Goal: Task Accomplishment & Management: Manage account settings

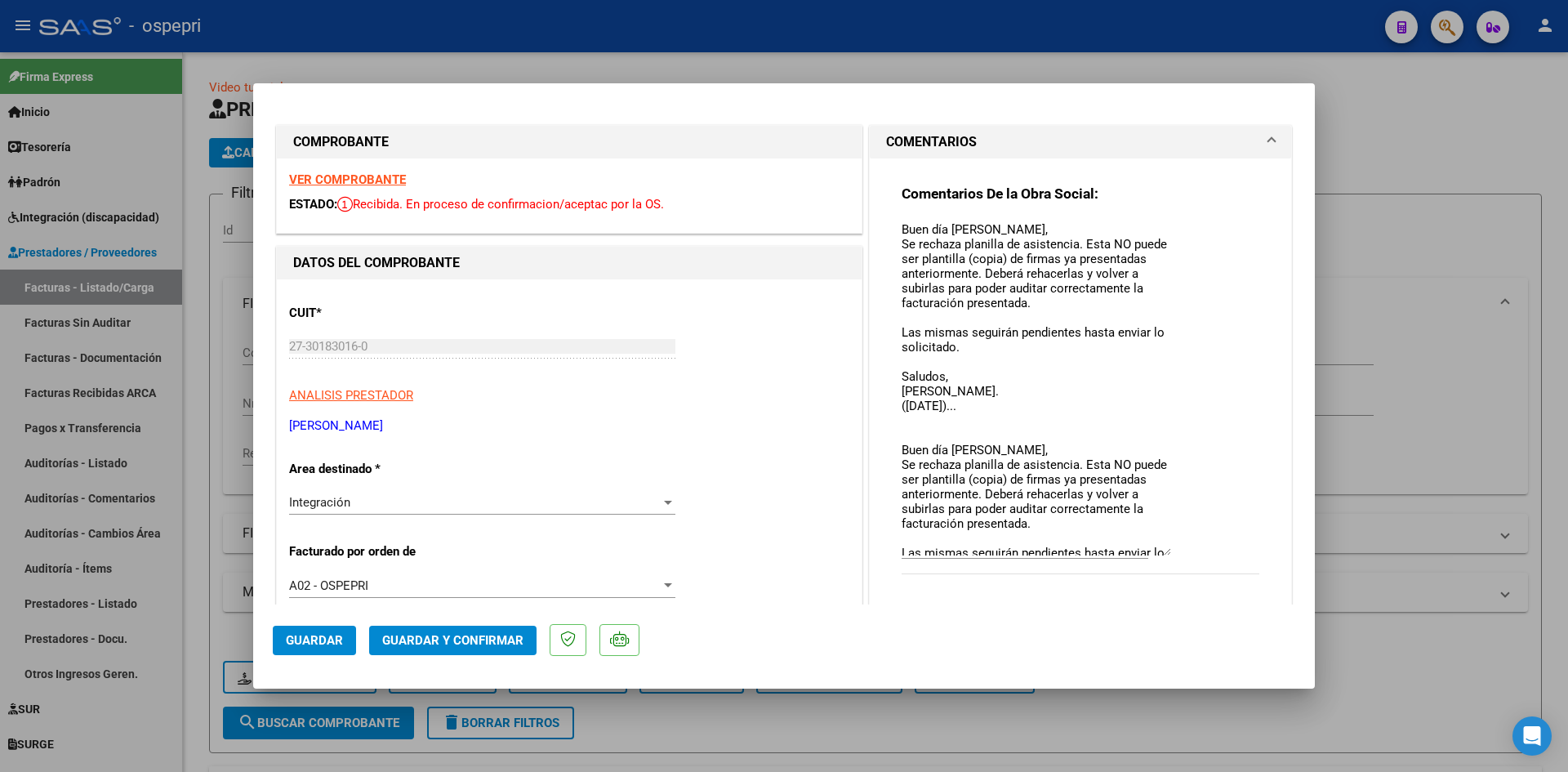
type input "$ 0,00"
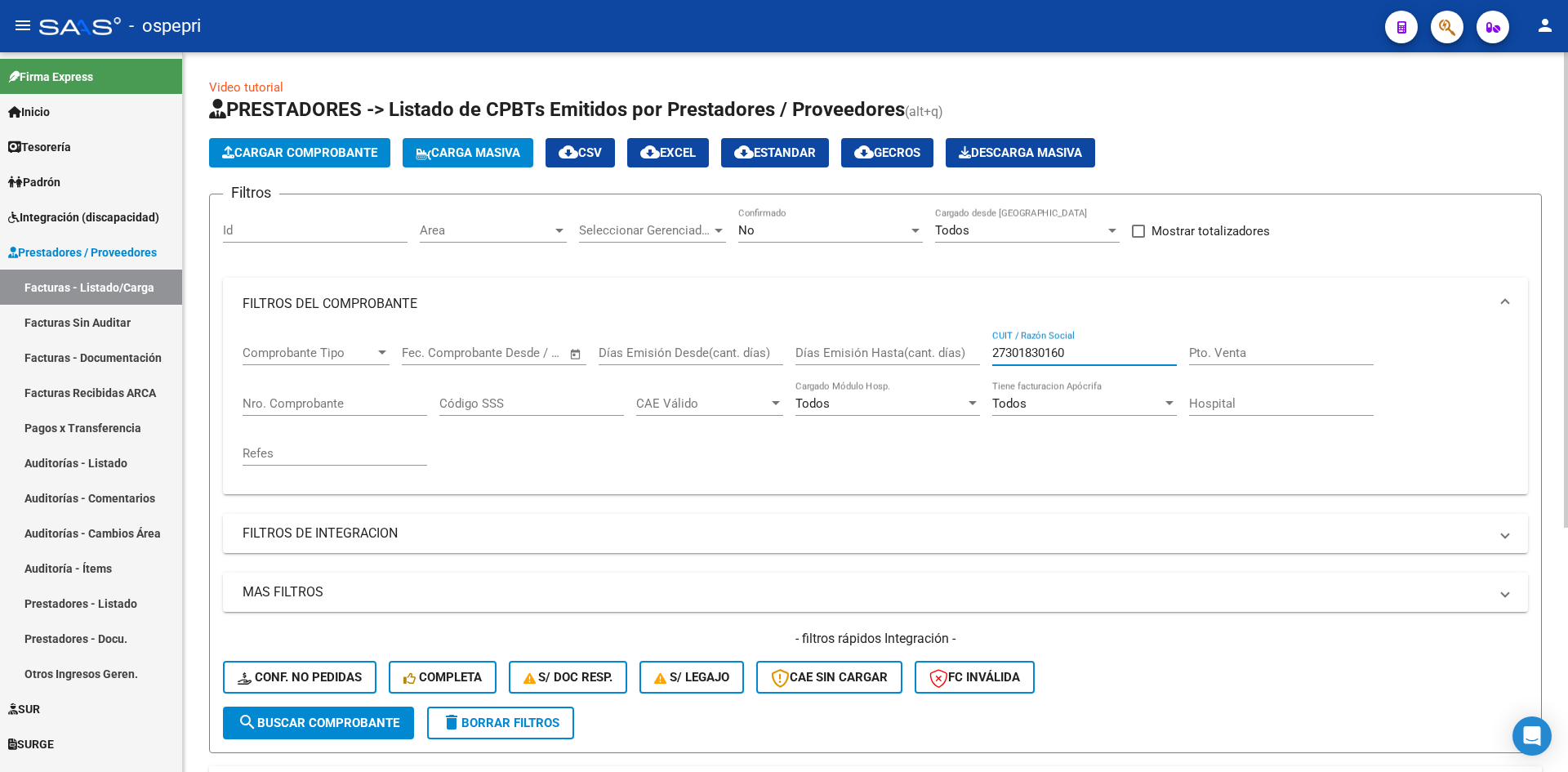
drag, startPoint x: 1108, startPoint y: 355, endPoint x: 978, endPoint y: 372, distance: 131.1
click at [978, 373] on div "Comprobante Tipo Comprobante Tipo Fecha inicio – Fecha fin Fec. Comprobante Des…" at bounding box center [876, 405] width 1266 height 151
paste input "27301830160"
type input "27301830160"
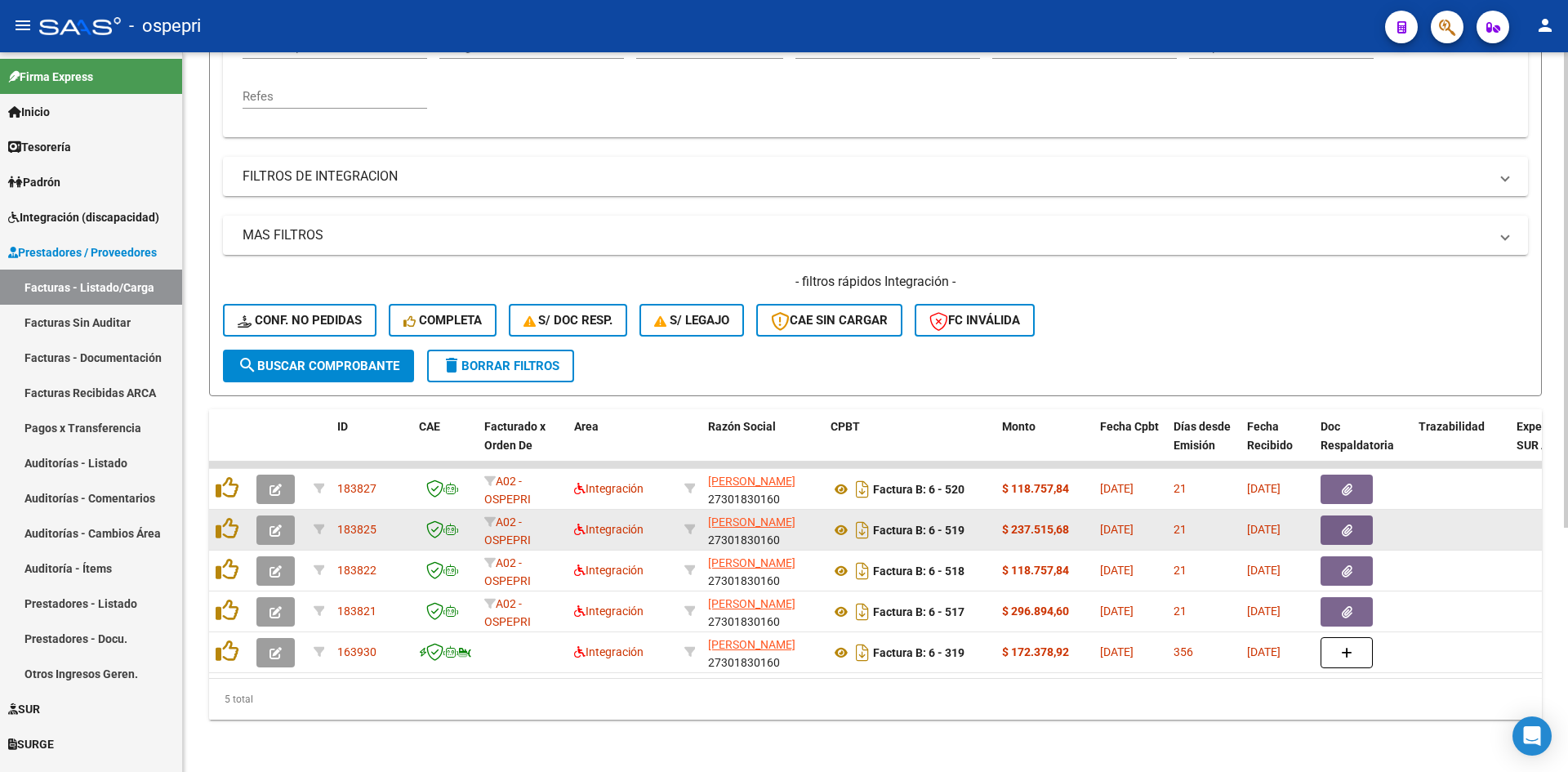
scroll to position [369, 0]
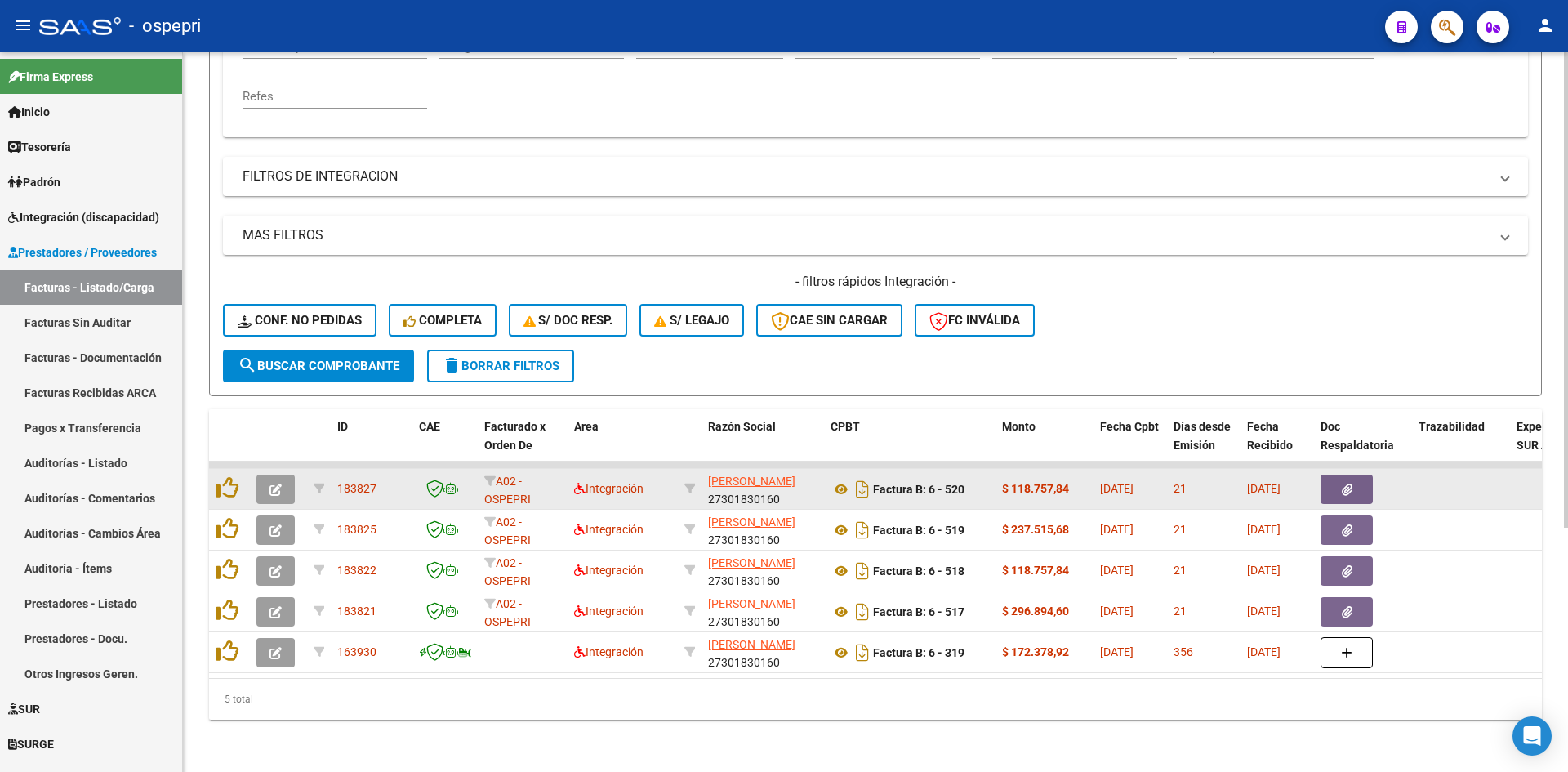
click at [282, 477] on button "button" at bounding box center [275, 489] width 38 height 29
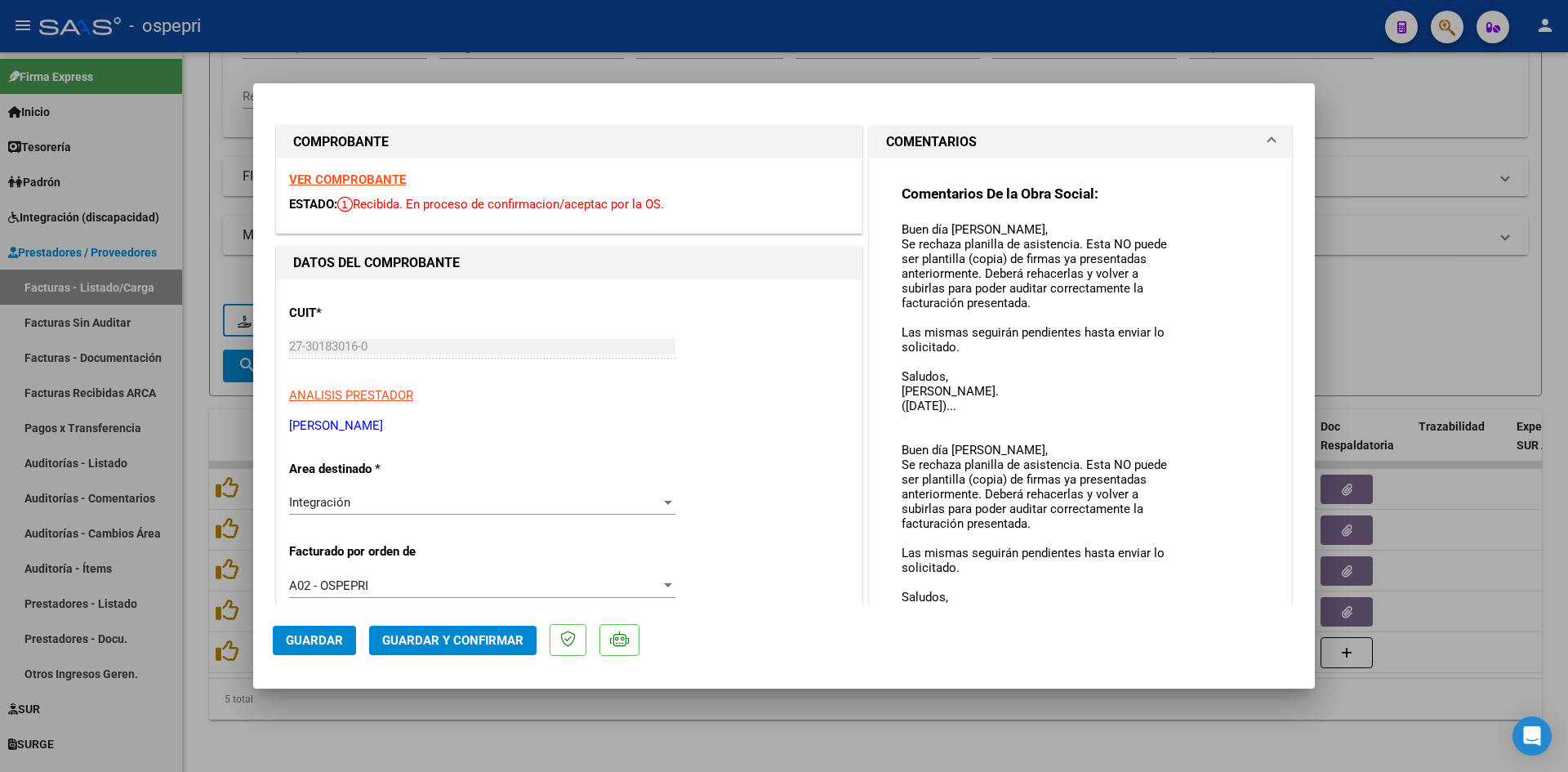
drag, startPoint x: 1155, startPoint y: 247, endPoint x: 1212, endPoint y: 614, distance: 371.4
click at [1212, 614] on mat-dialog-container "COMPROBANTE VER COMPROBANTE ESTADO: Recibida. En proceso de confirmacion/acepta…" at bounding box center [784, 386] width 1062 height 606
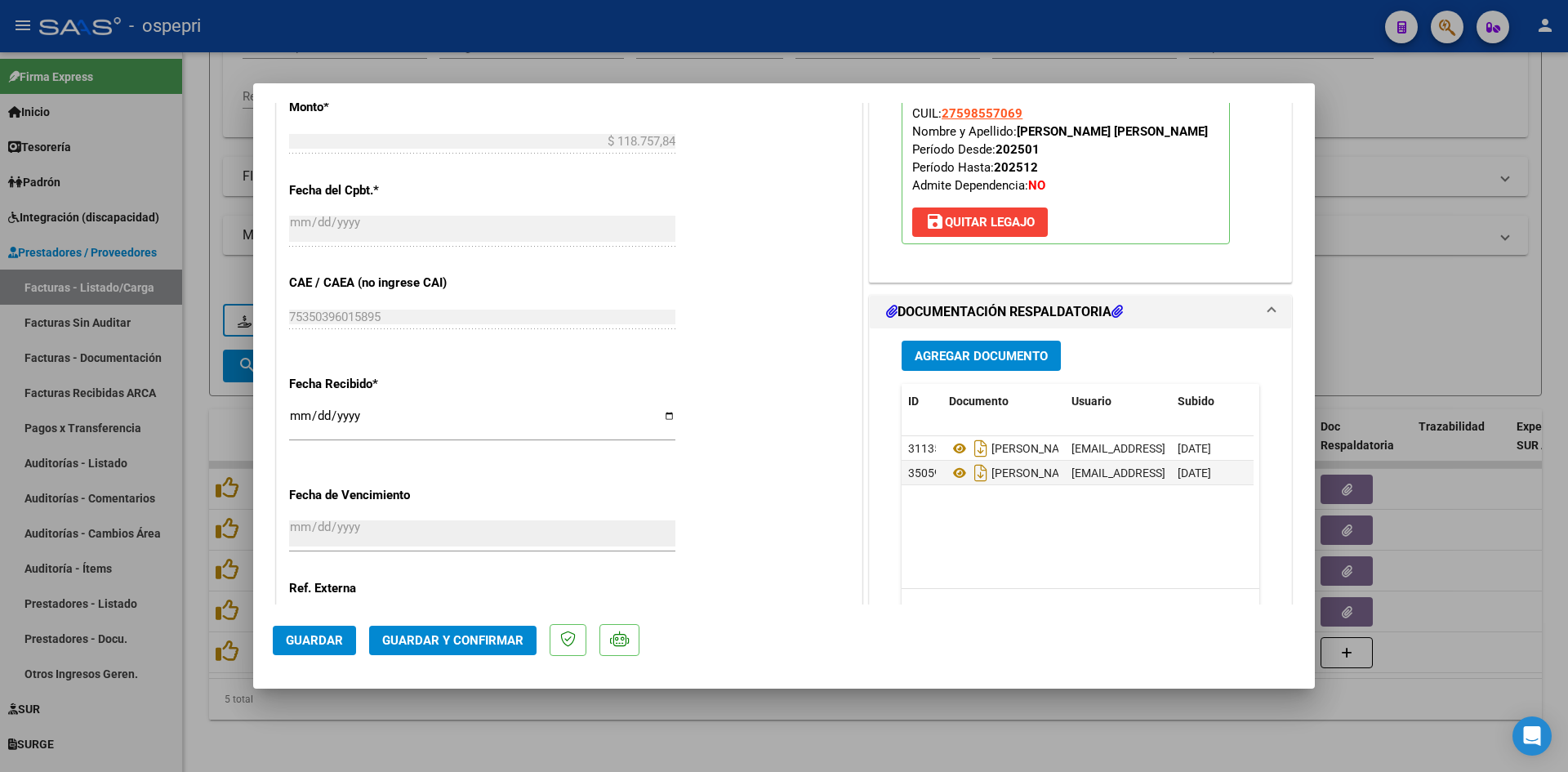
scroll to position [929, 0]
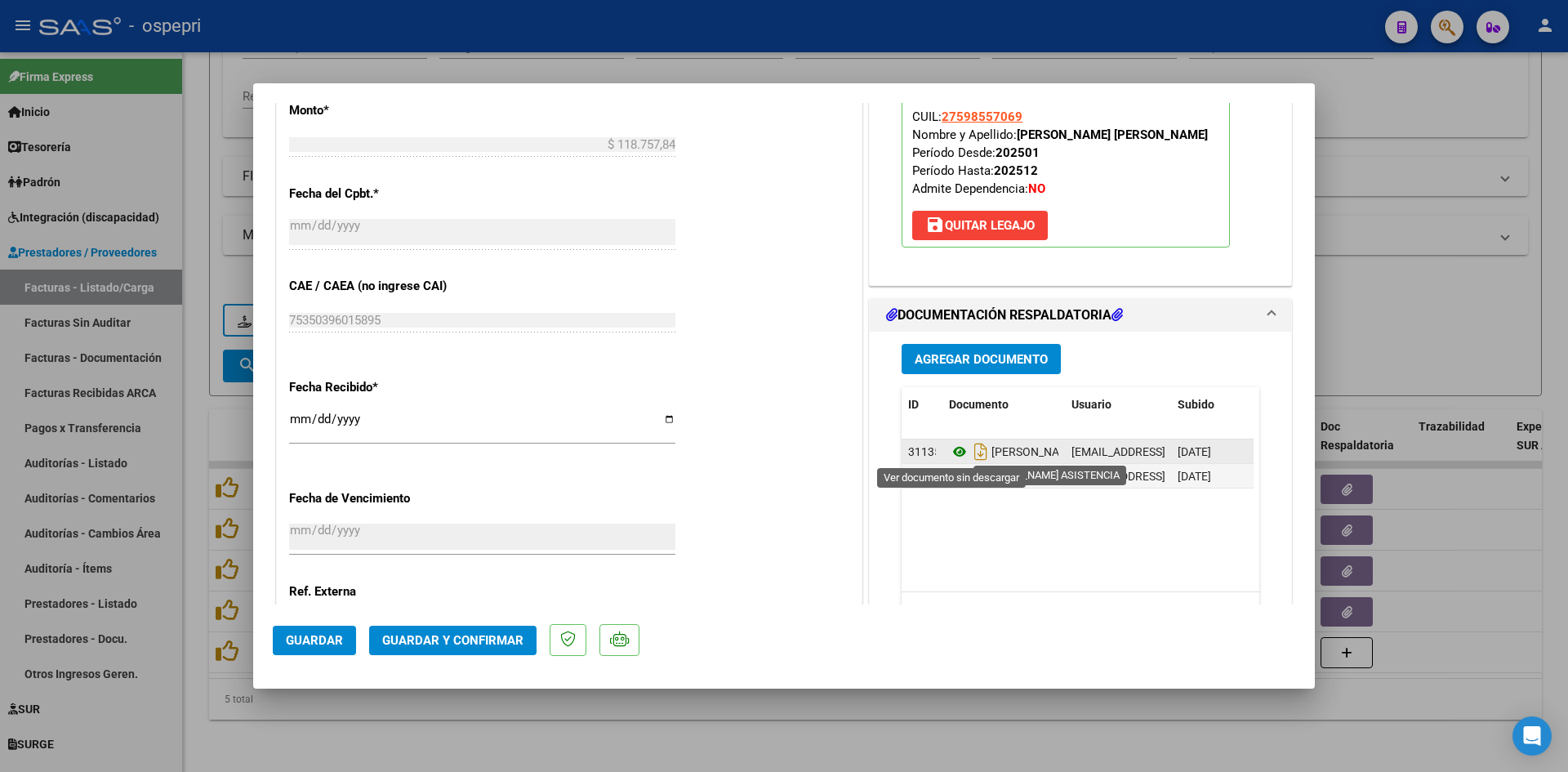
click at [952, 452] on icon at bounding box center [960, 452] width 21 height 19
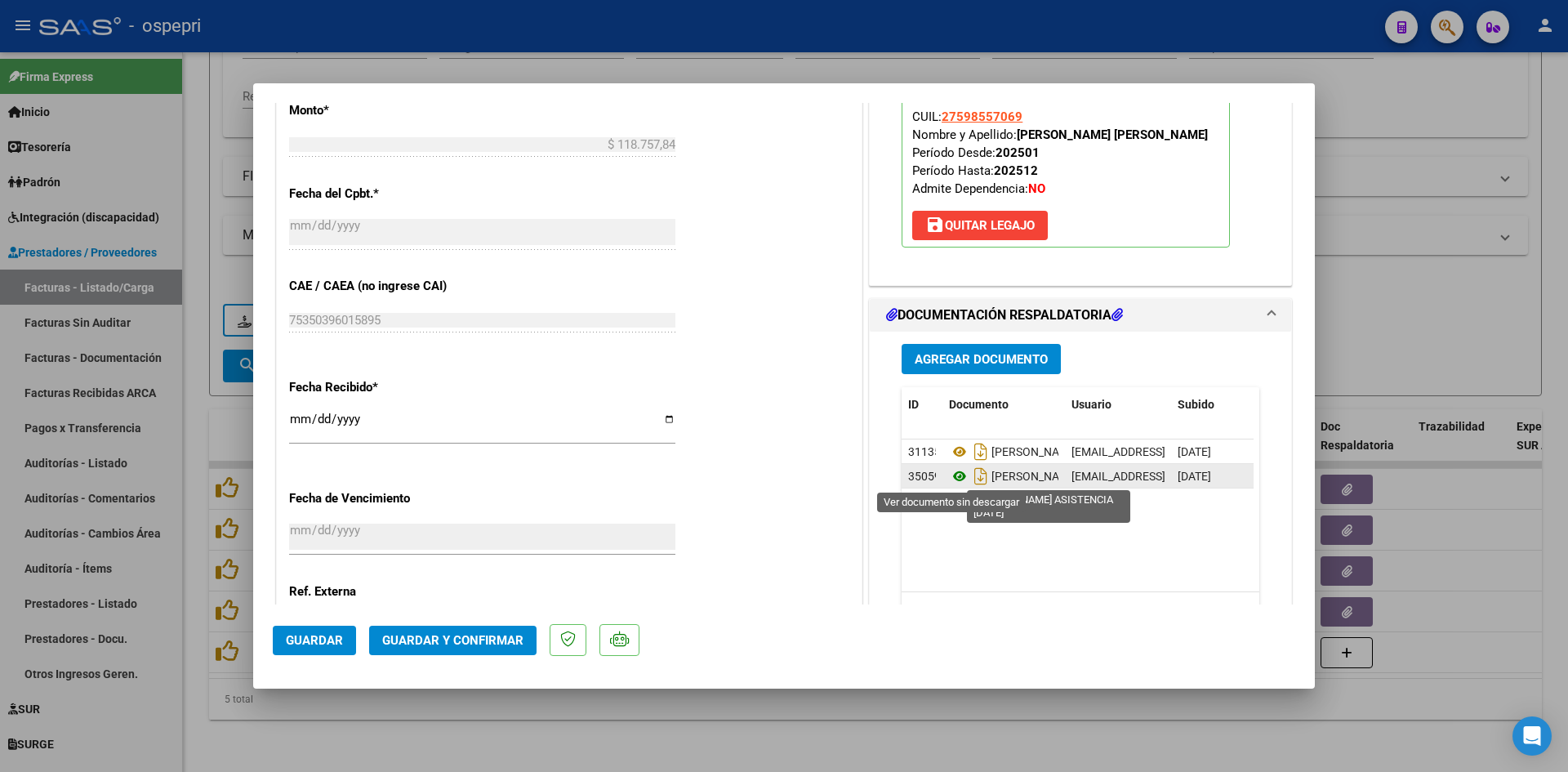
click at [954, 474] on icon at bounding box center [960, 476] width 21 height 19
type input "$ 0,00"
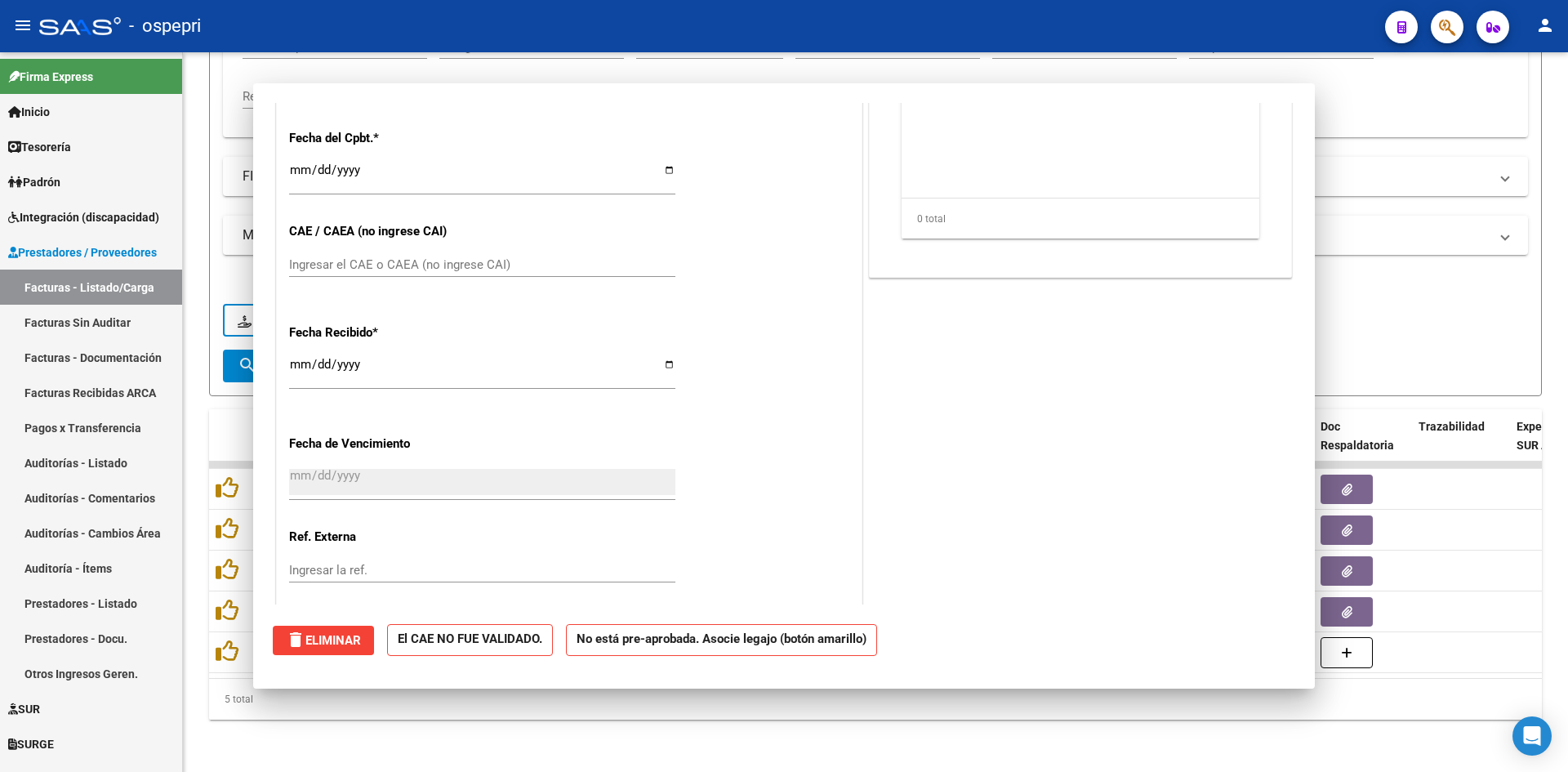
scroll to position [0, 0]
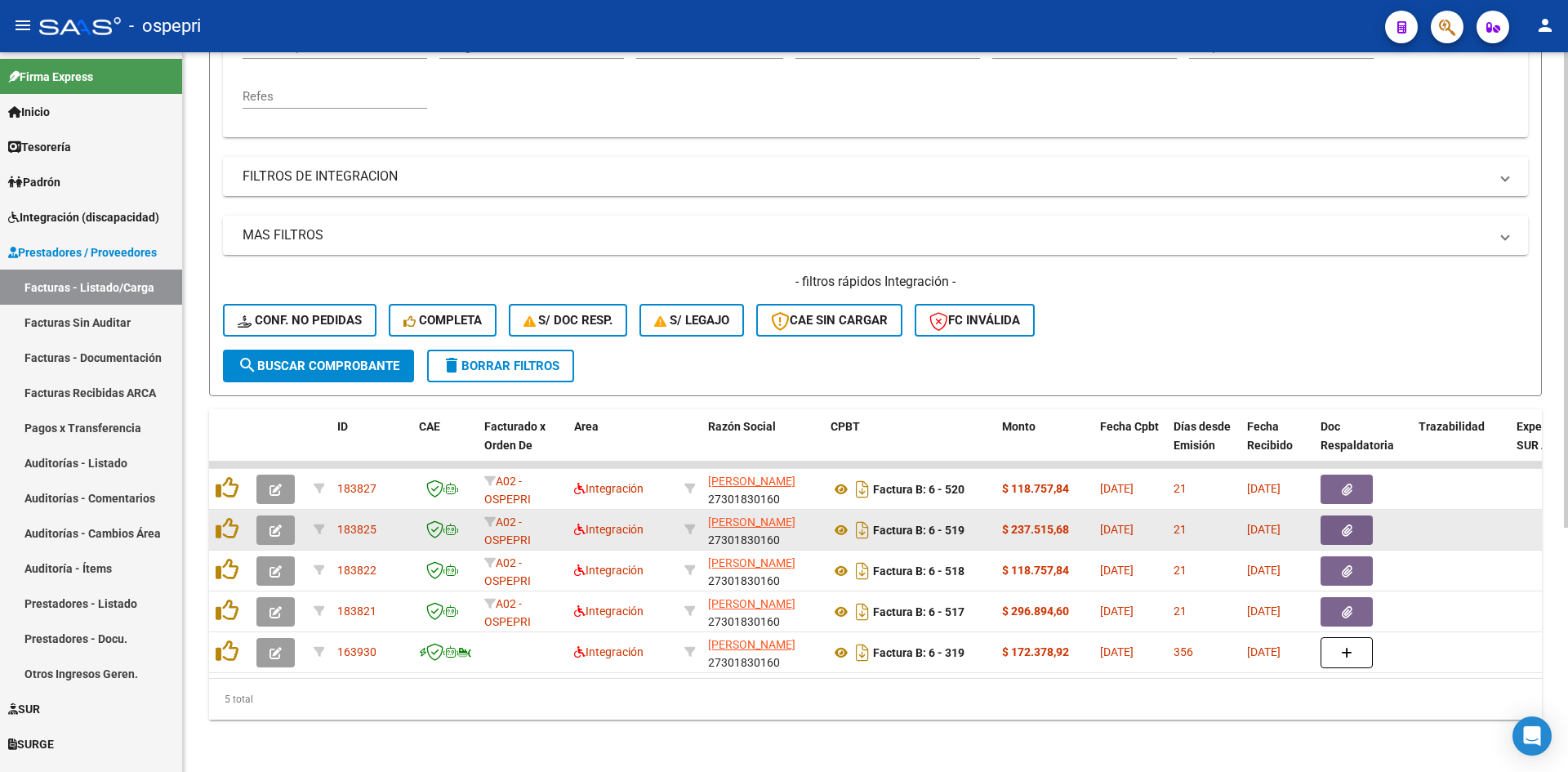
click at [284, 525] on button "button" at bounding box center [275, 529] width 38 height 29
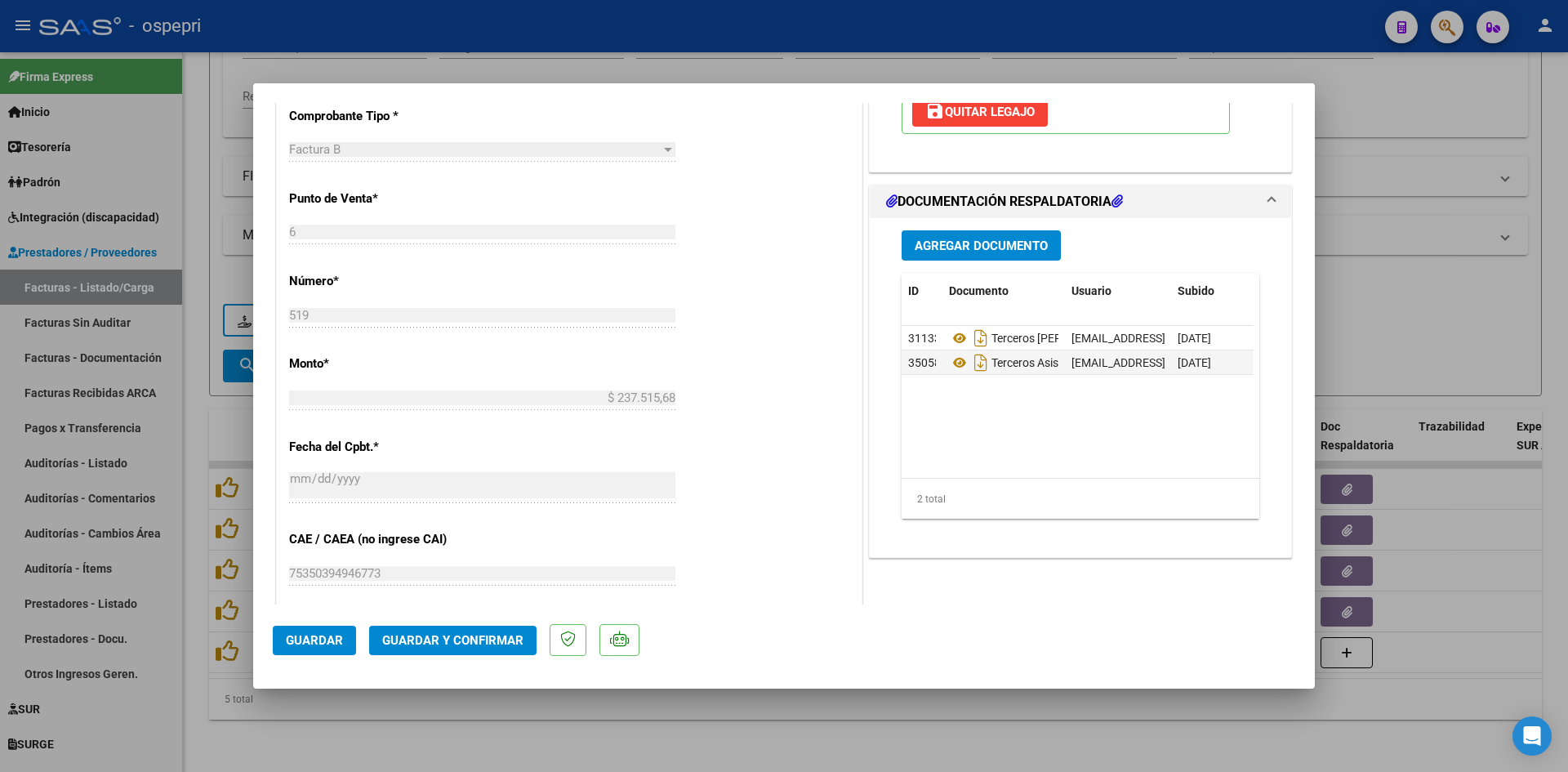
scroll to position [735, 0]
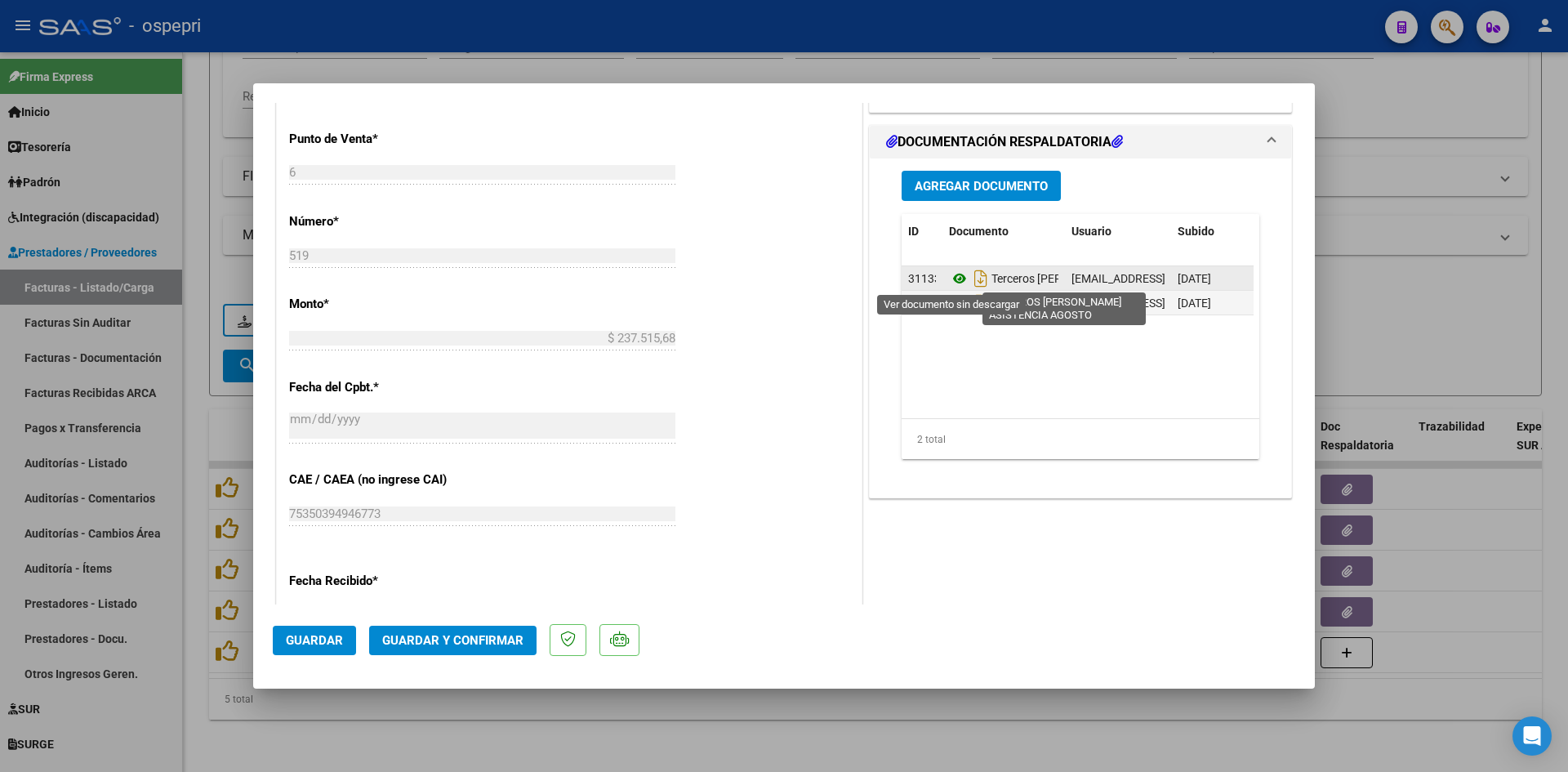
click at [954, 274] on icon at bounding box center [960, 278] width 21 height 19
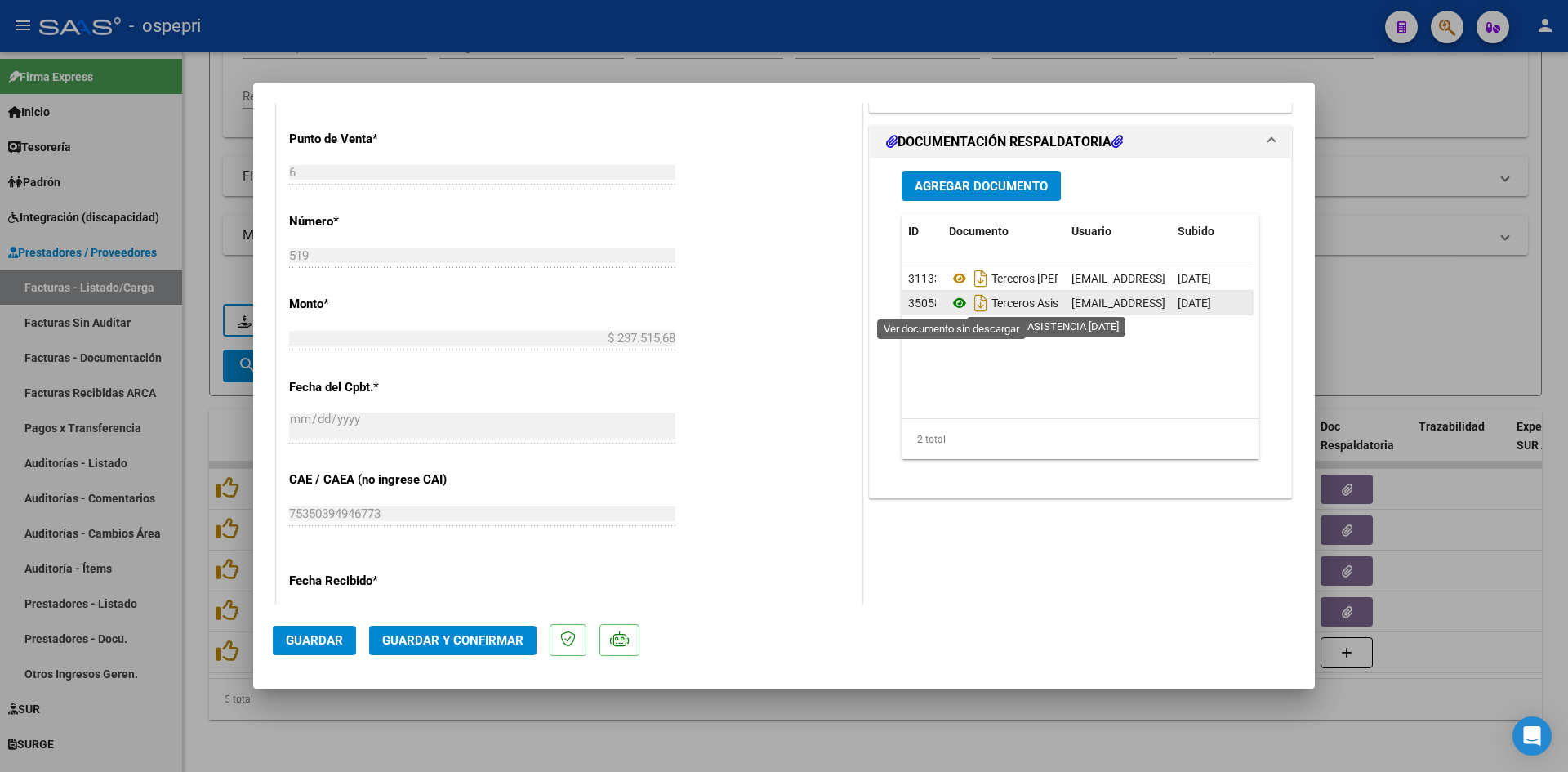
click at [954, 305] on icon at bounding box center [960, 303] width 21 height 19
type input "$ 0,00"
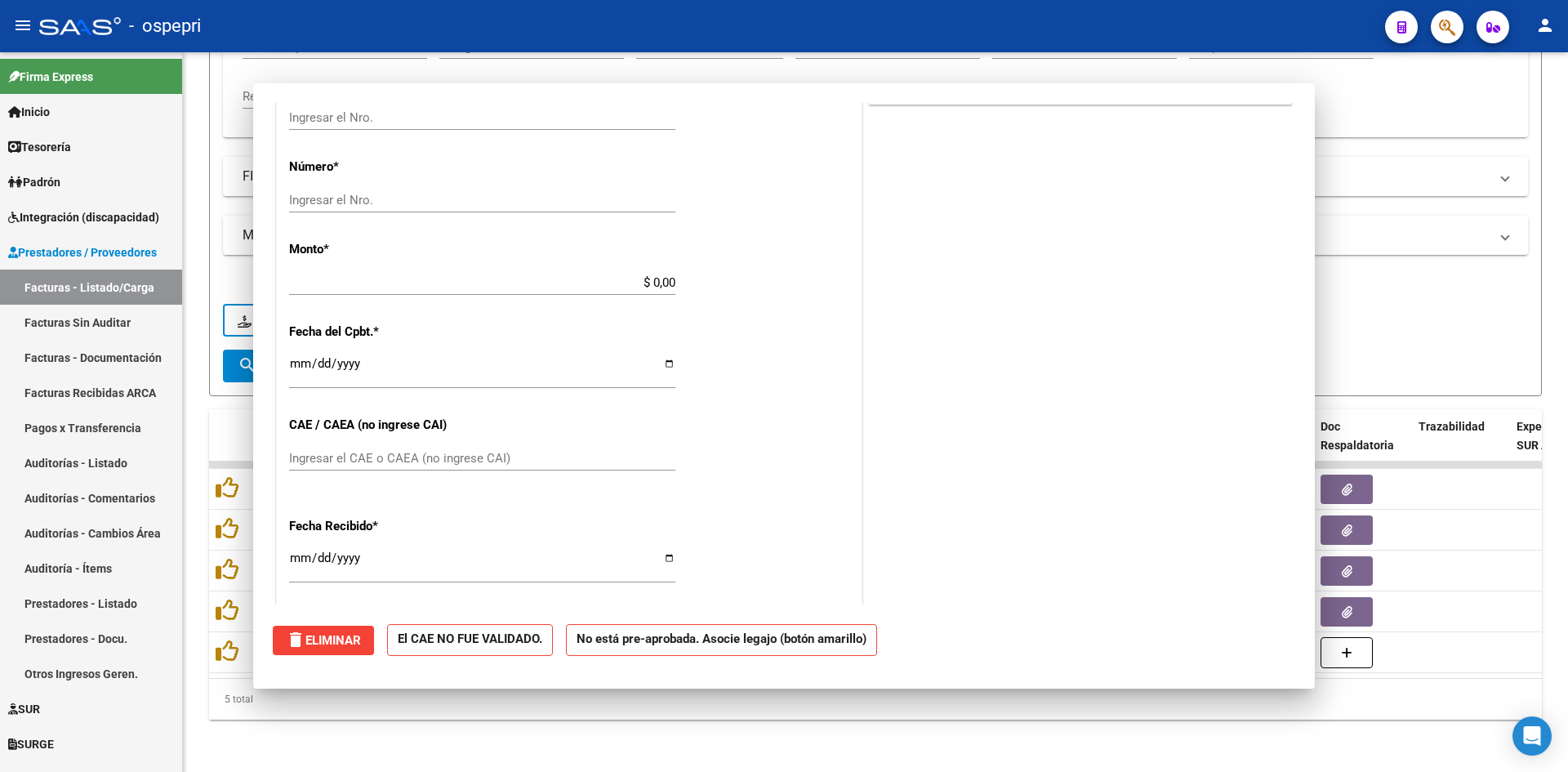
scroll to position [0, 0]
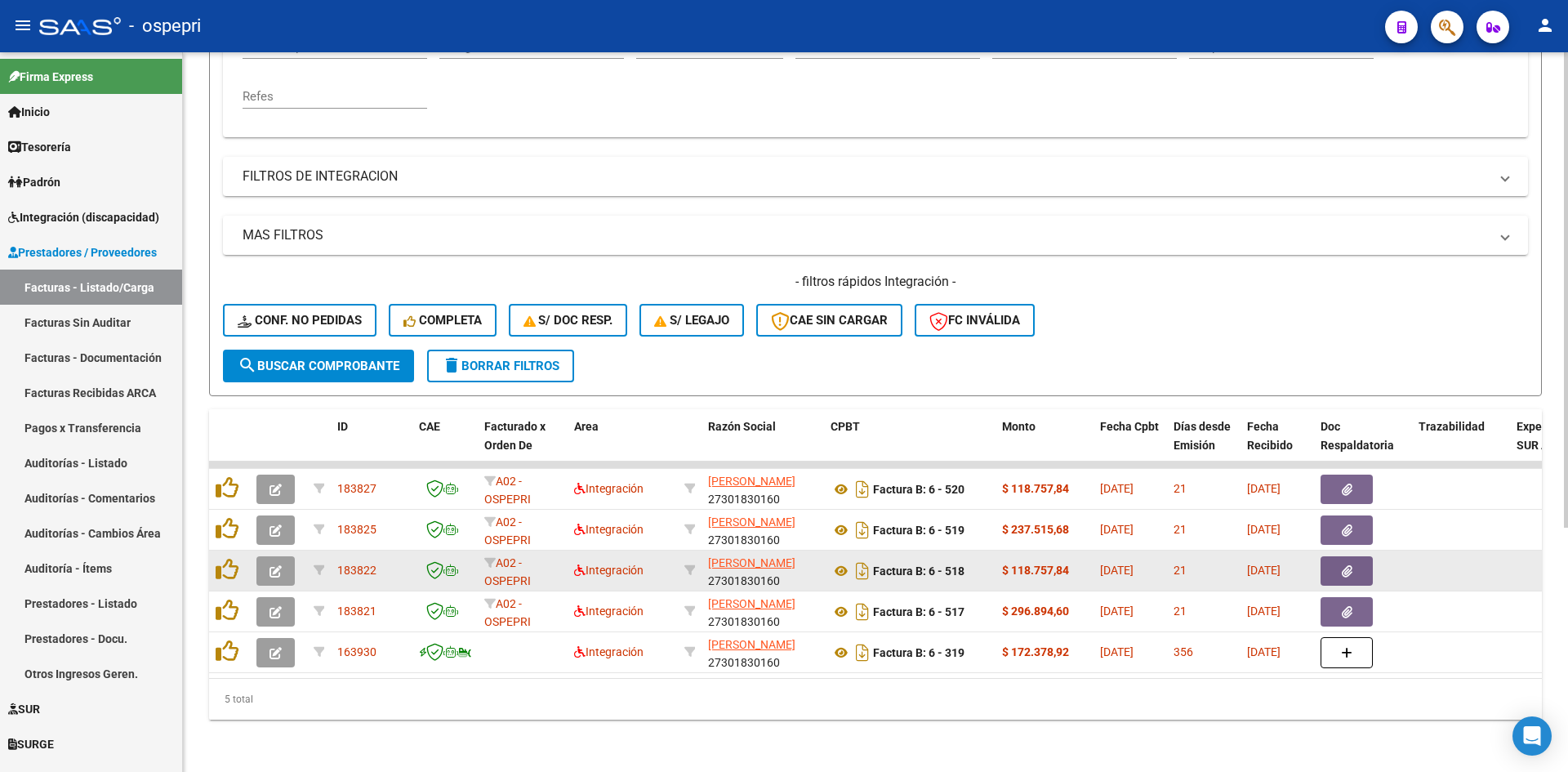
click at [282, 563] on button "button" at bounding box center [275, 570] width 38 height 29
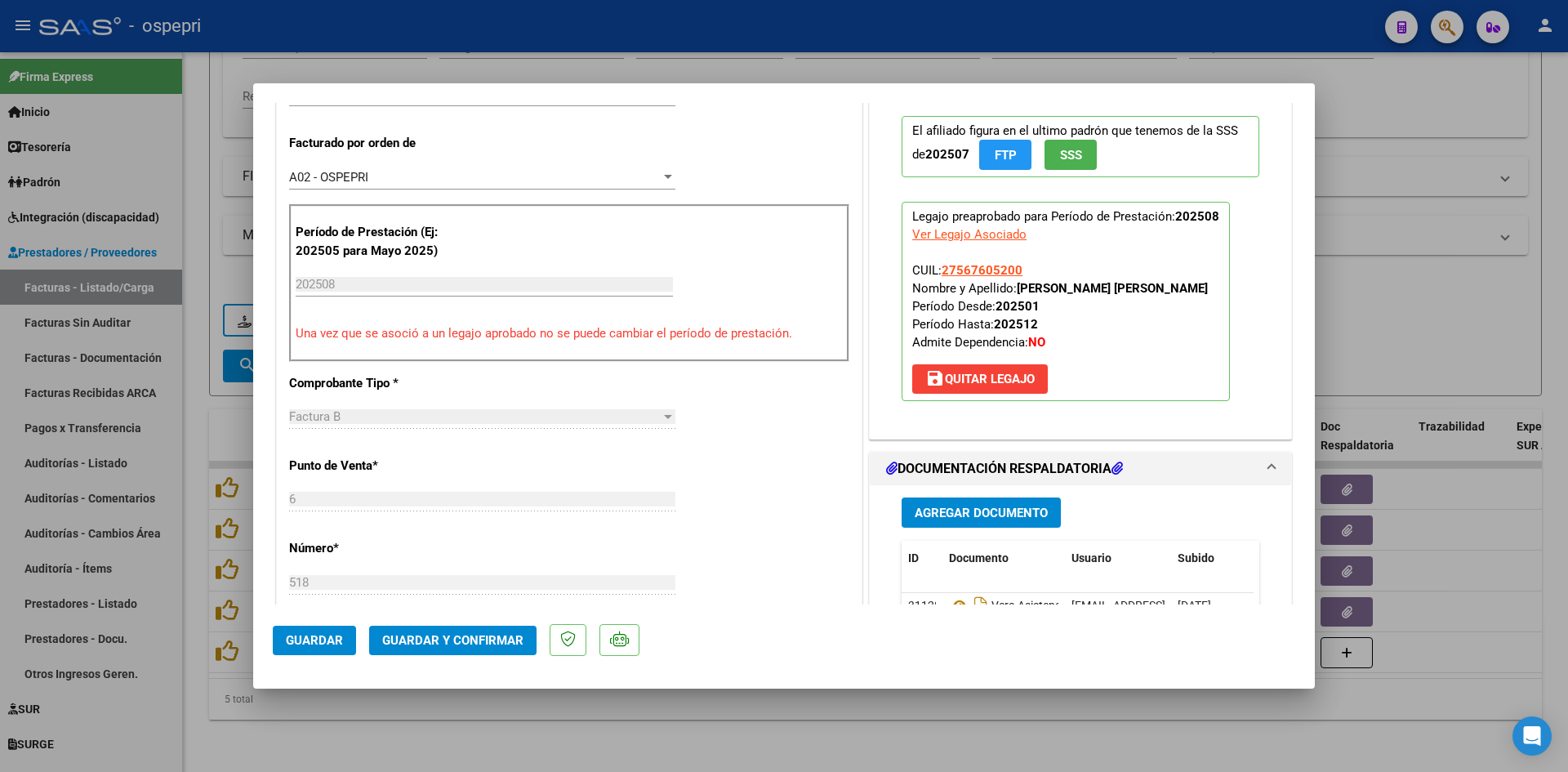
scroll to position [490, 0]
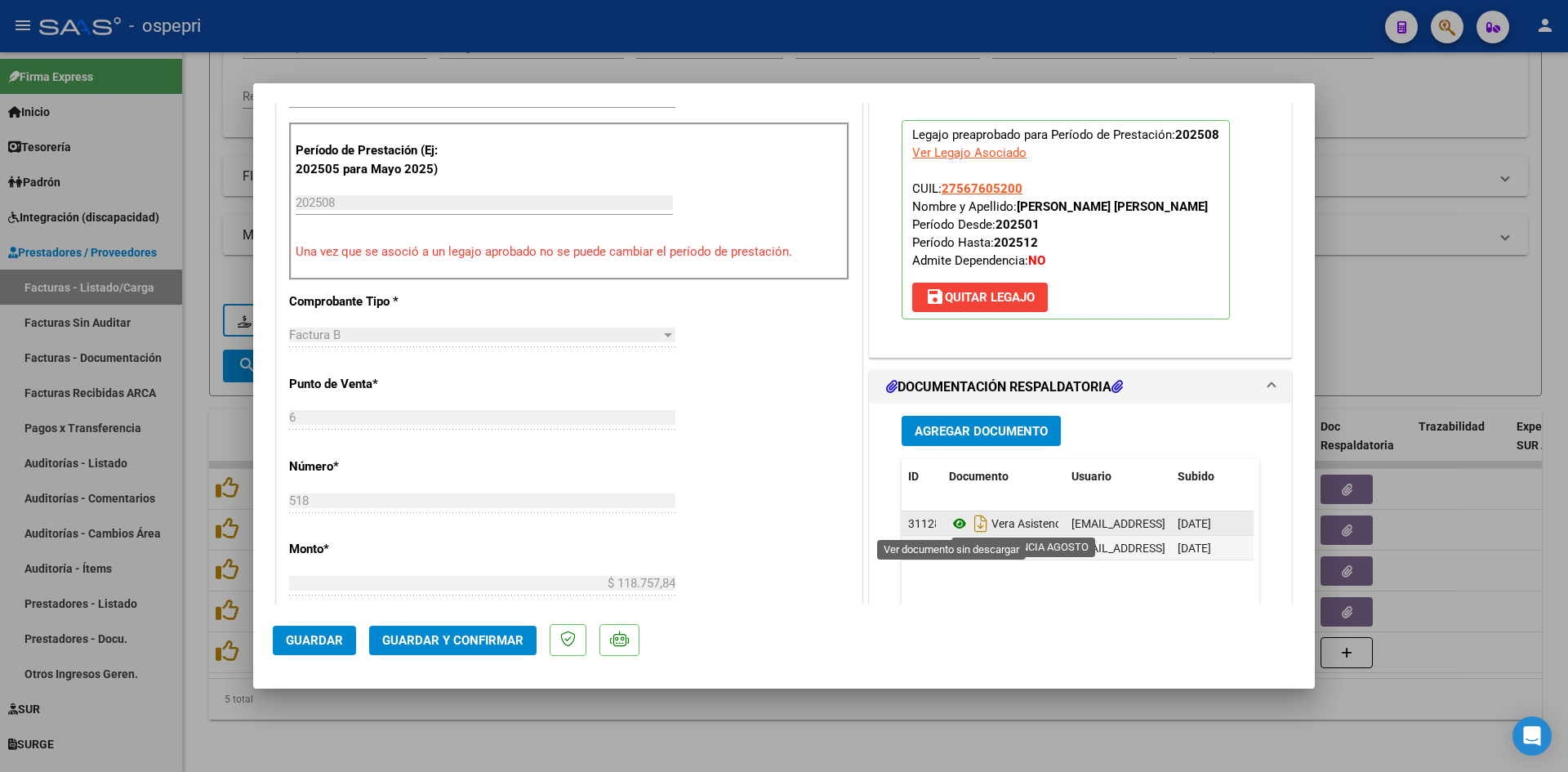
click at [952, 525] on icon at bounding box center [960, 523] width 21 height 19
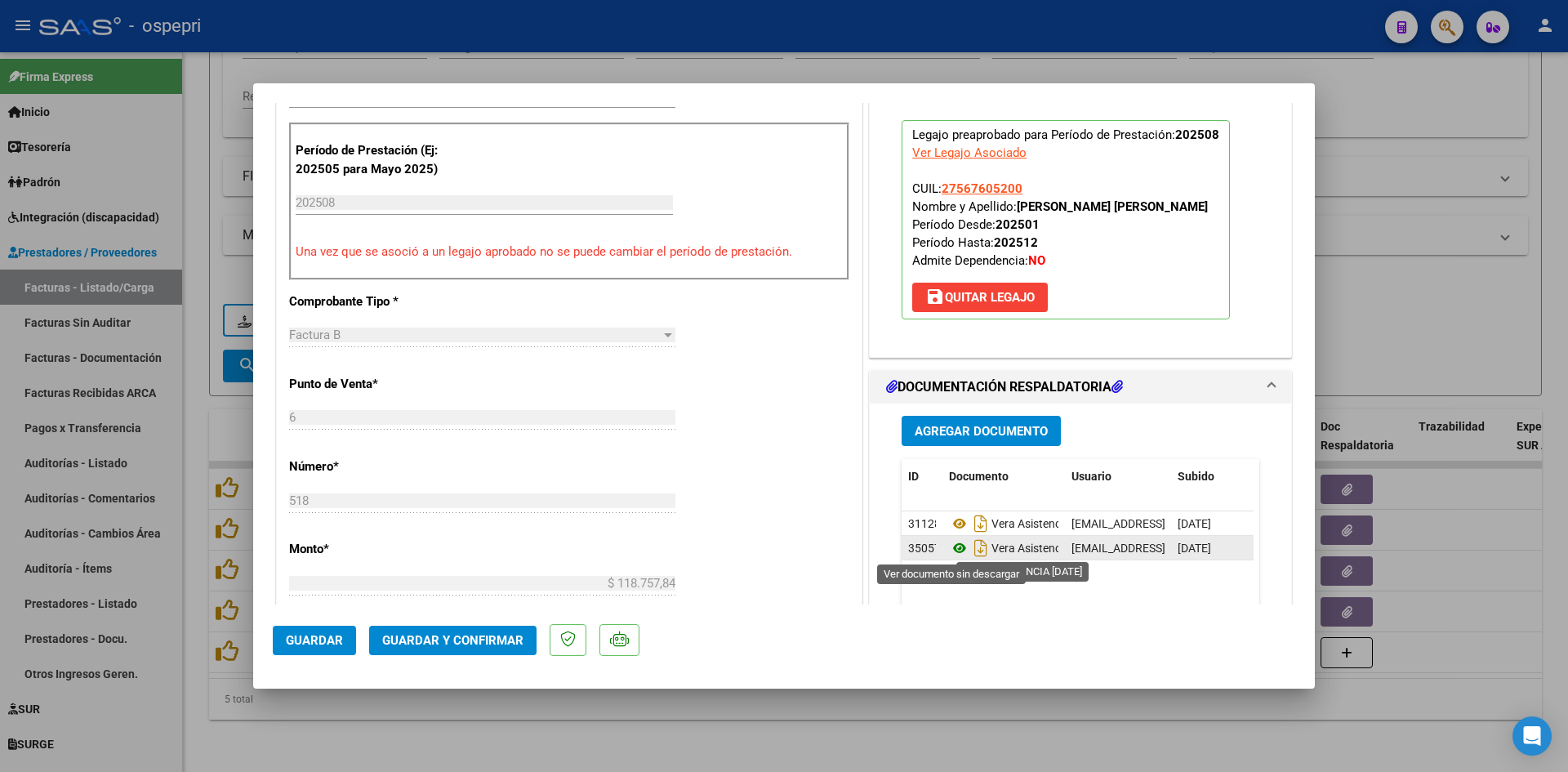
click at [951, 548] on icon at bounding box center [960, 548] width 21 height 19
type input "$ 0,00"
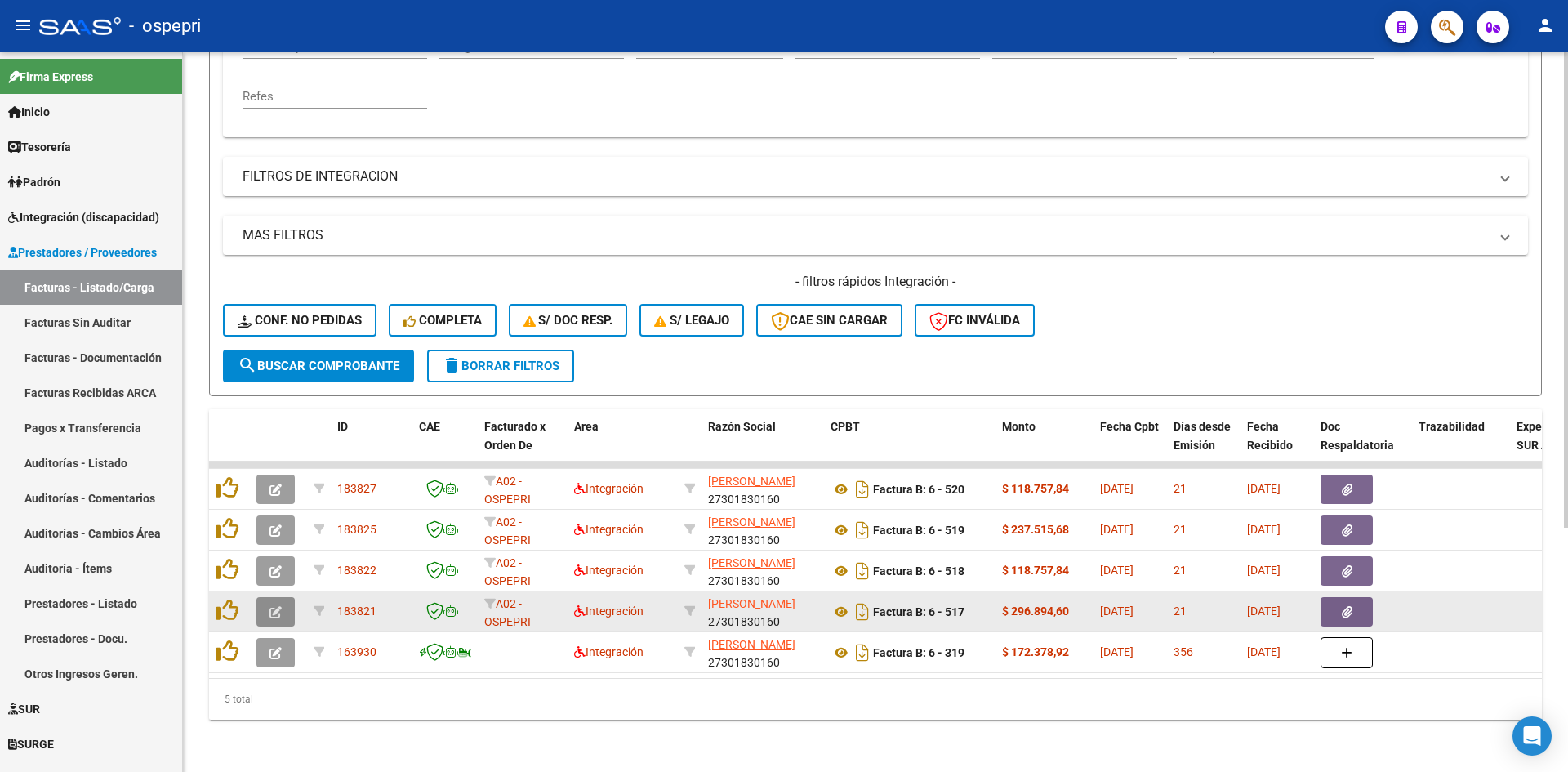
click at [269, 606] on icon "button" at bounding box center [275, 612] width 12 height 12
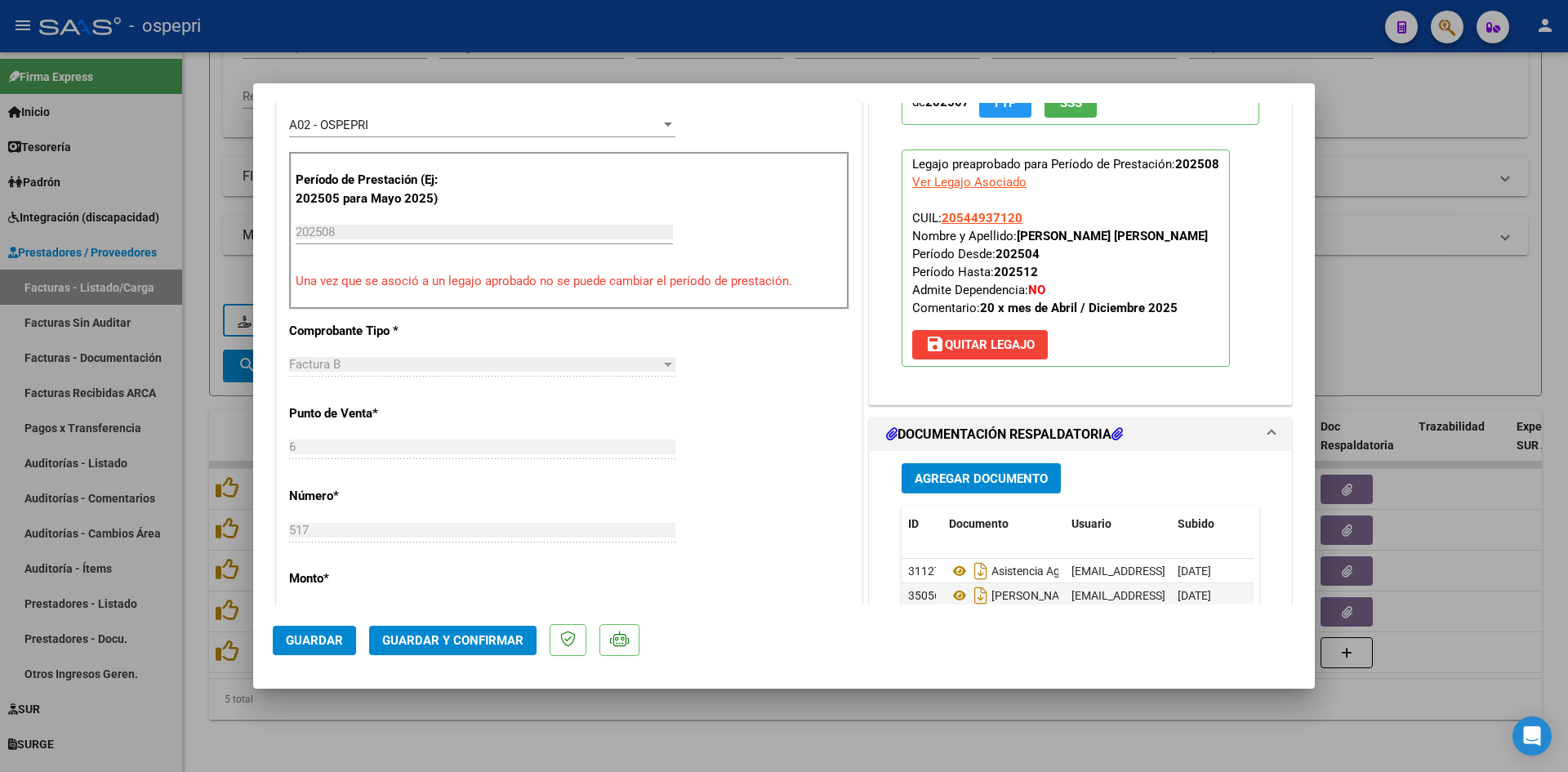
scroll to position [572, 0]
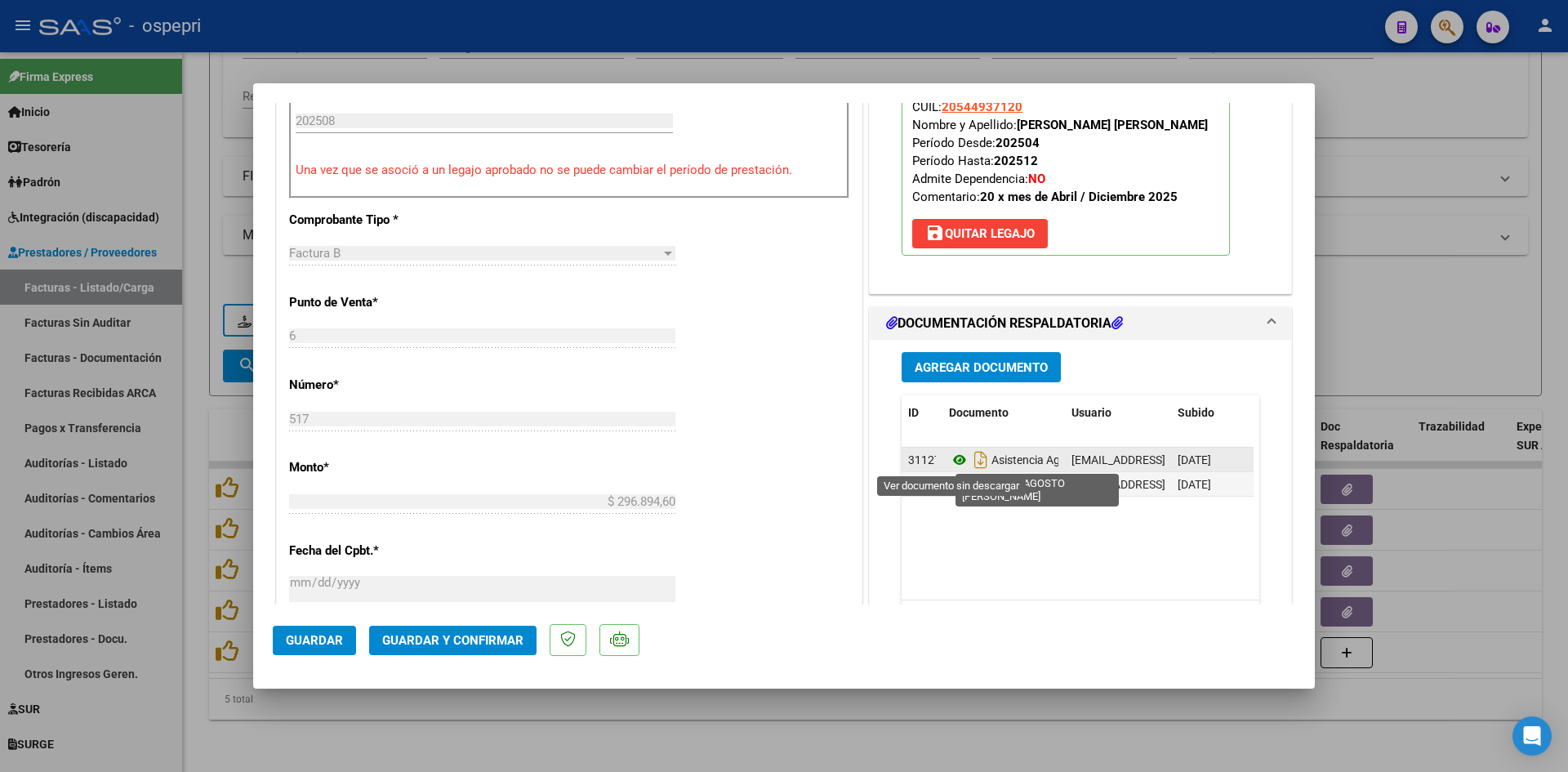
click at [954, 459] on icon at bounding box center [960, 459] width 21 height 19
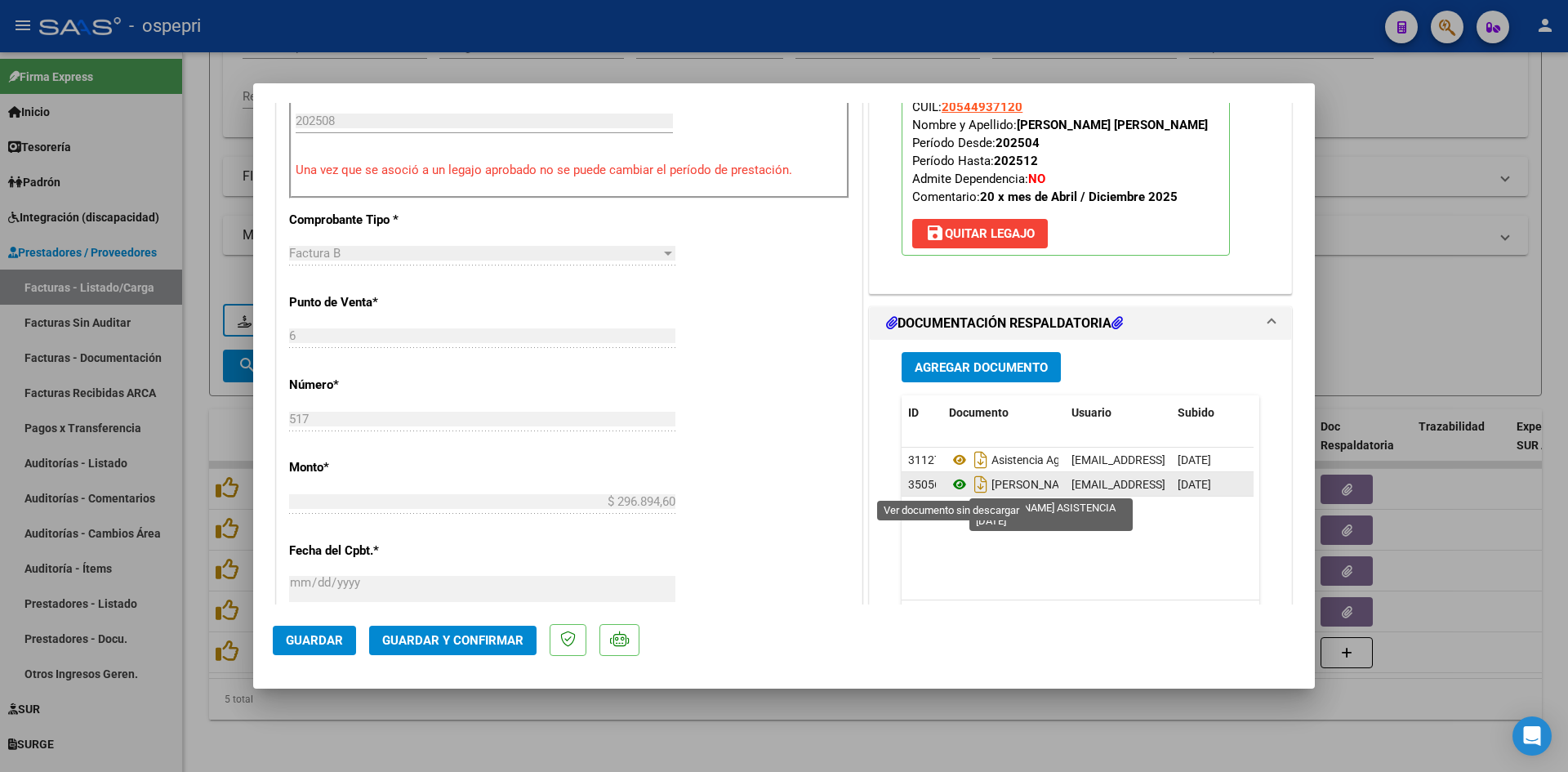
click at [953, 485] on icon at bounding box center [960, 484] width 21 height 19
type input "$ 0,00"
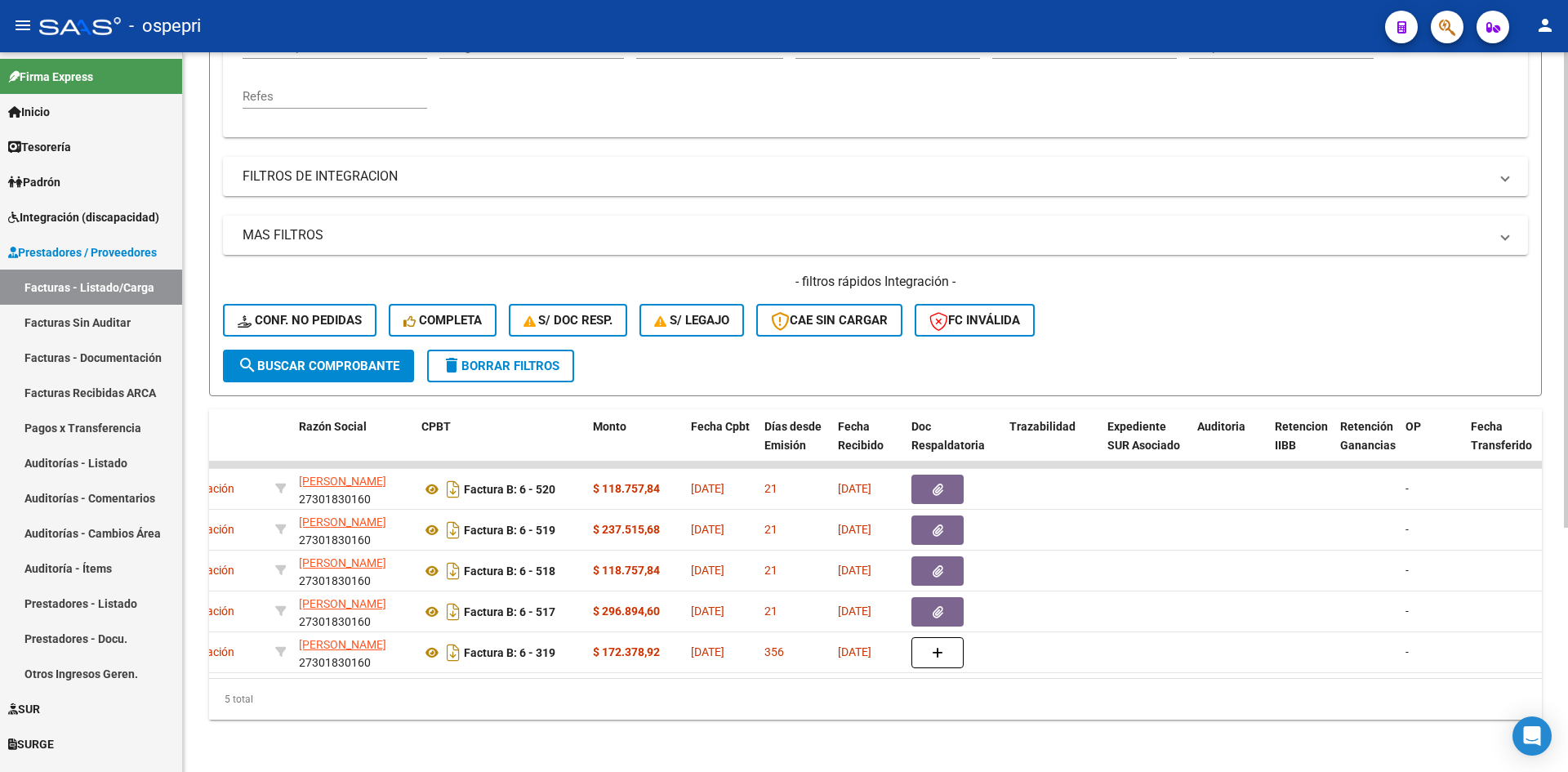
scroll to position [0, 0]
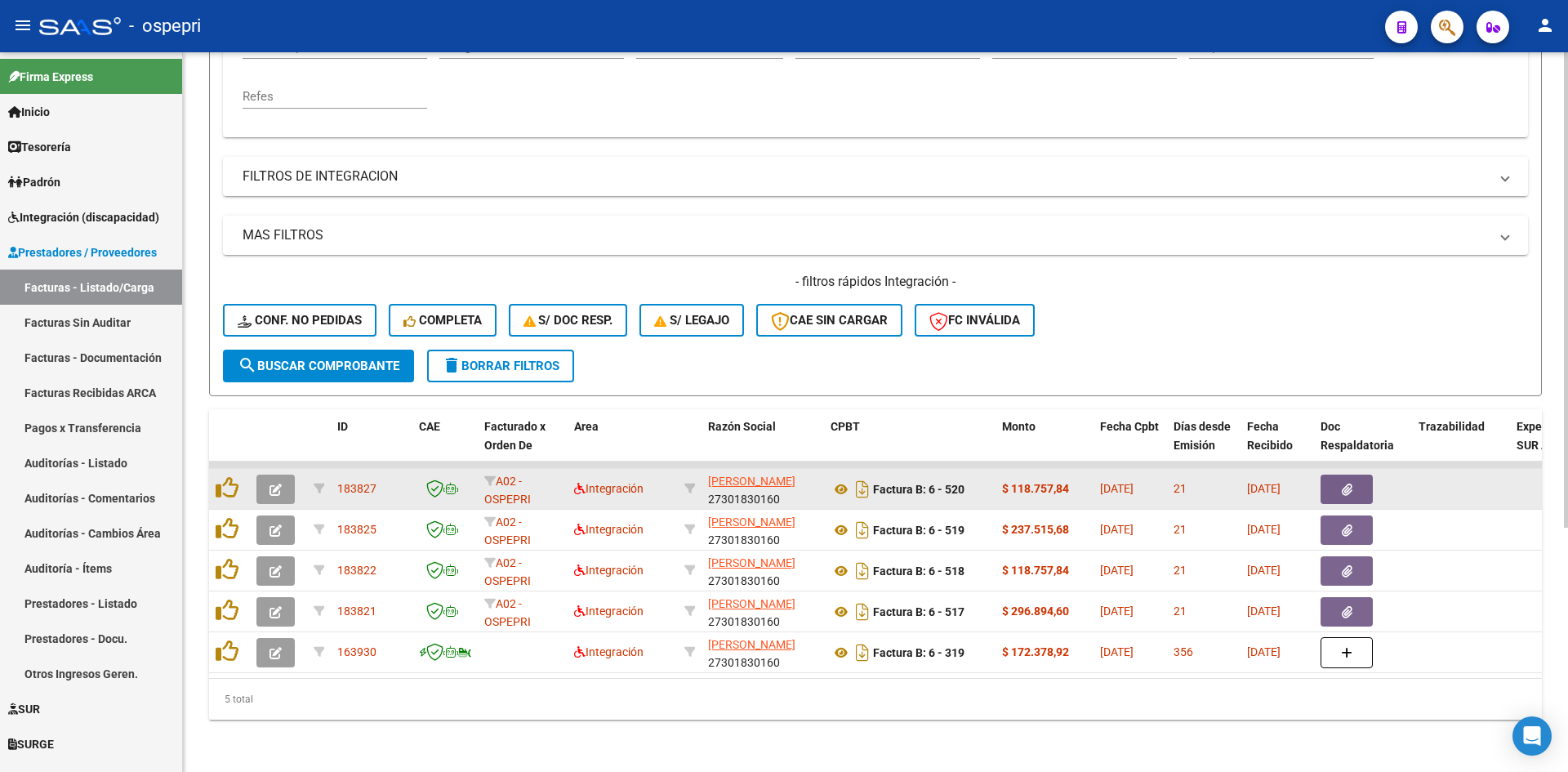
click at [278, 475] on button "button" at bounding box center [275, 489] width 38 height 29
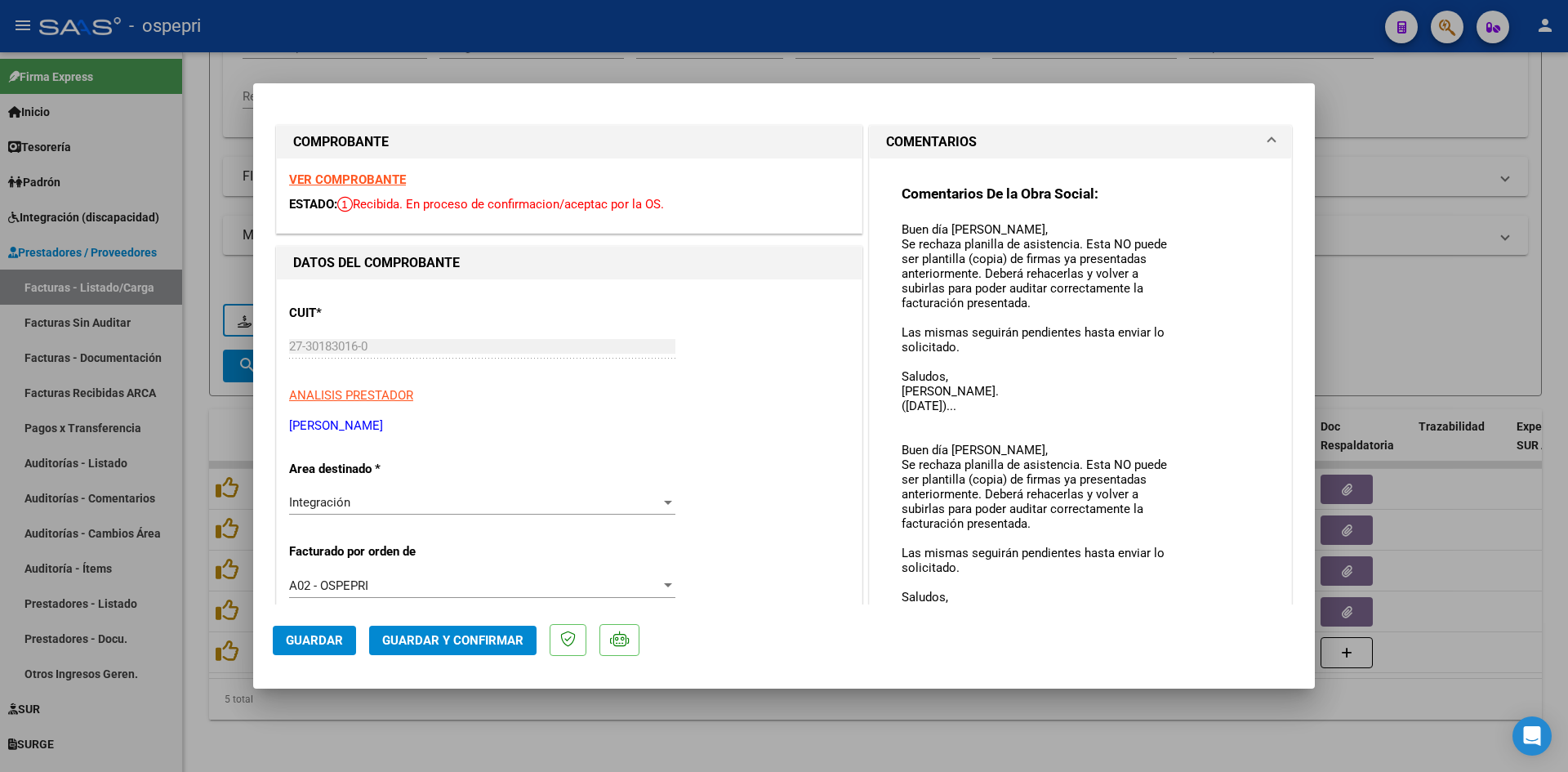
drag, startPoint x: 1156, startPoint y: 250, endPoint x: 1173, endPoint y: 627, distance: 377.4
click at [1173, 629] on mat-dialog-container "COMPROBANTE VER COMPROBANTE ESTADO: Recibida. En proceso de confirmacion/acepta…" at bounding box center [784, 386] width 1062 height 606
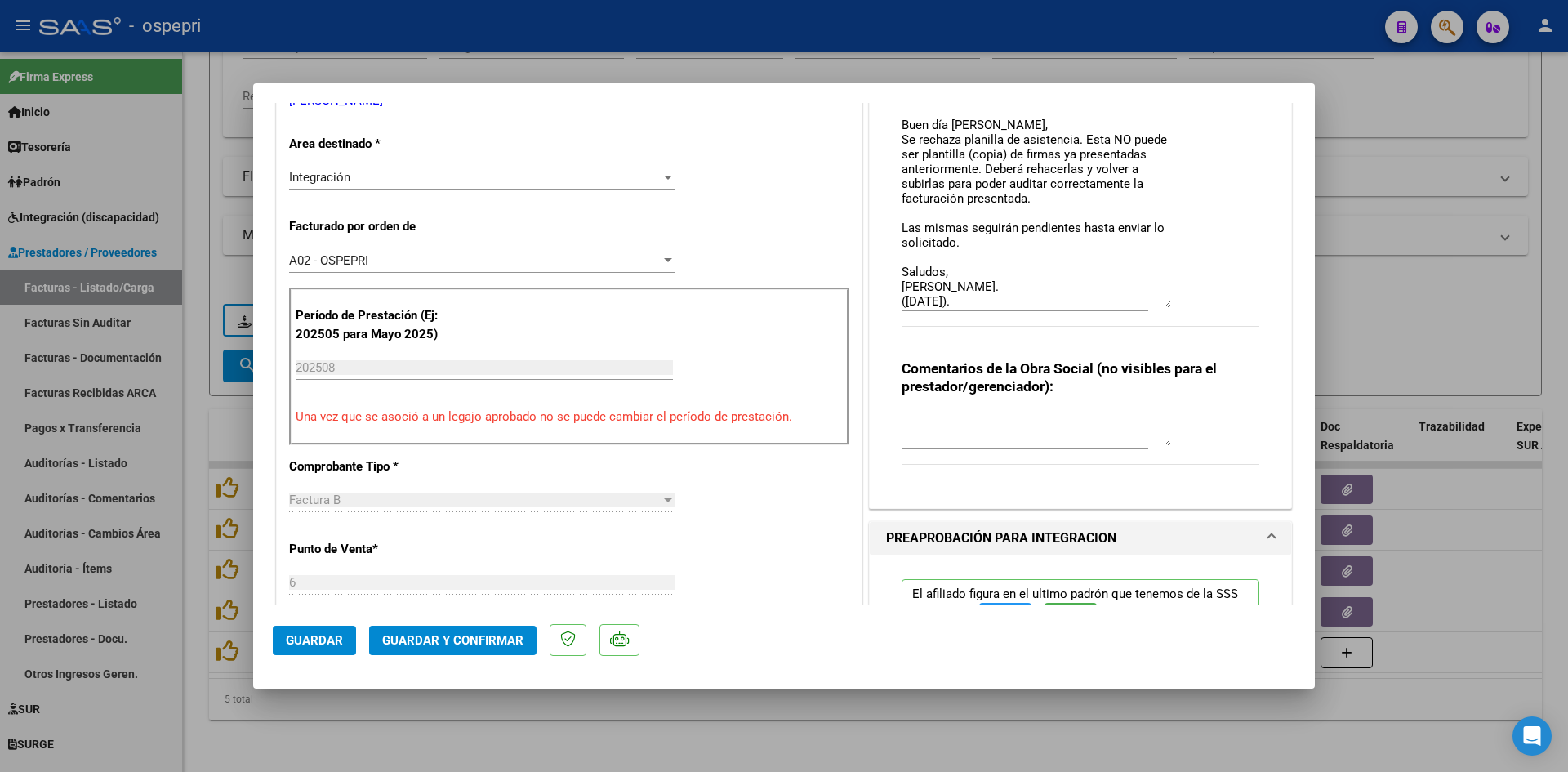
scroll to position [327, 0]
type input "$ 0,00"
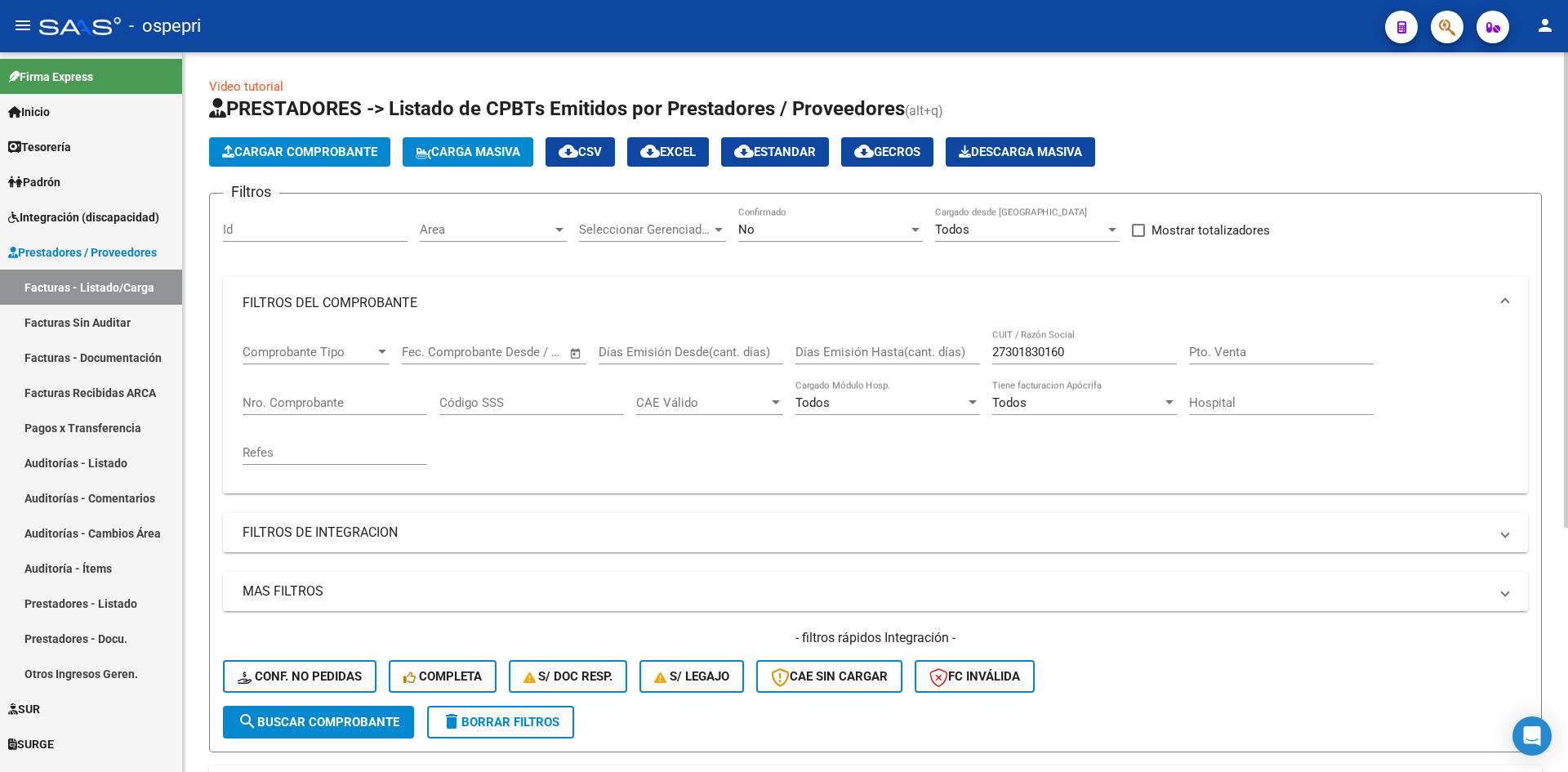
scroll to position [0, 0]
drag, startPoint x: 1093, startPoint y: 346, endPoint x: 988, endPoint y: 377, distance: 109.5
click at [988, 377] on div "Comprobante Tipo Comprobante Tipo Fecha inicio – Fecha fin Fec. Comprobante Des…" at bounding box center [876, 405] width 1266 height 151
paste input "27362246607"
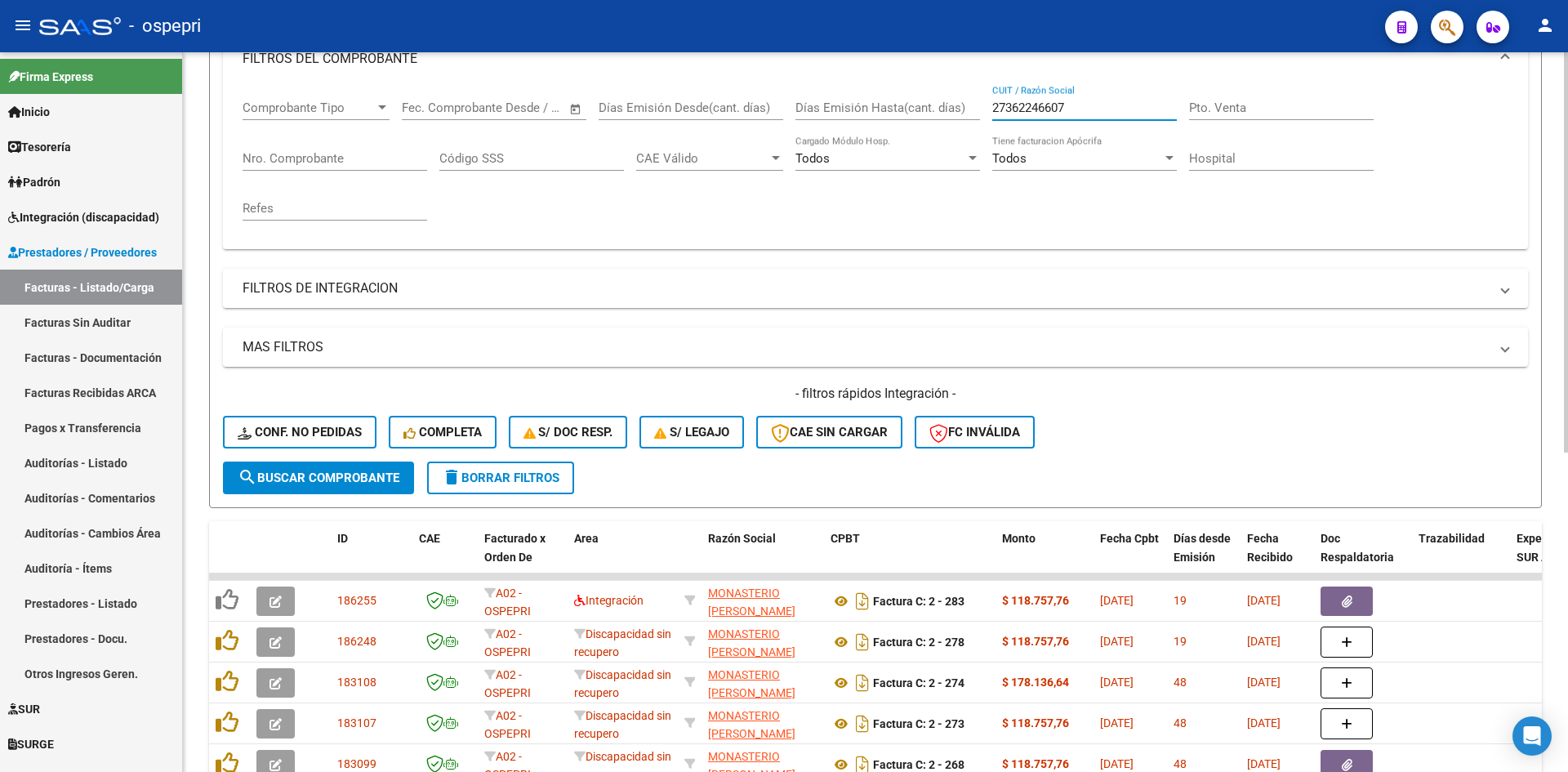
scroll to position [327, 0]
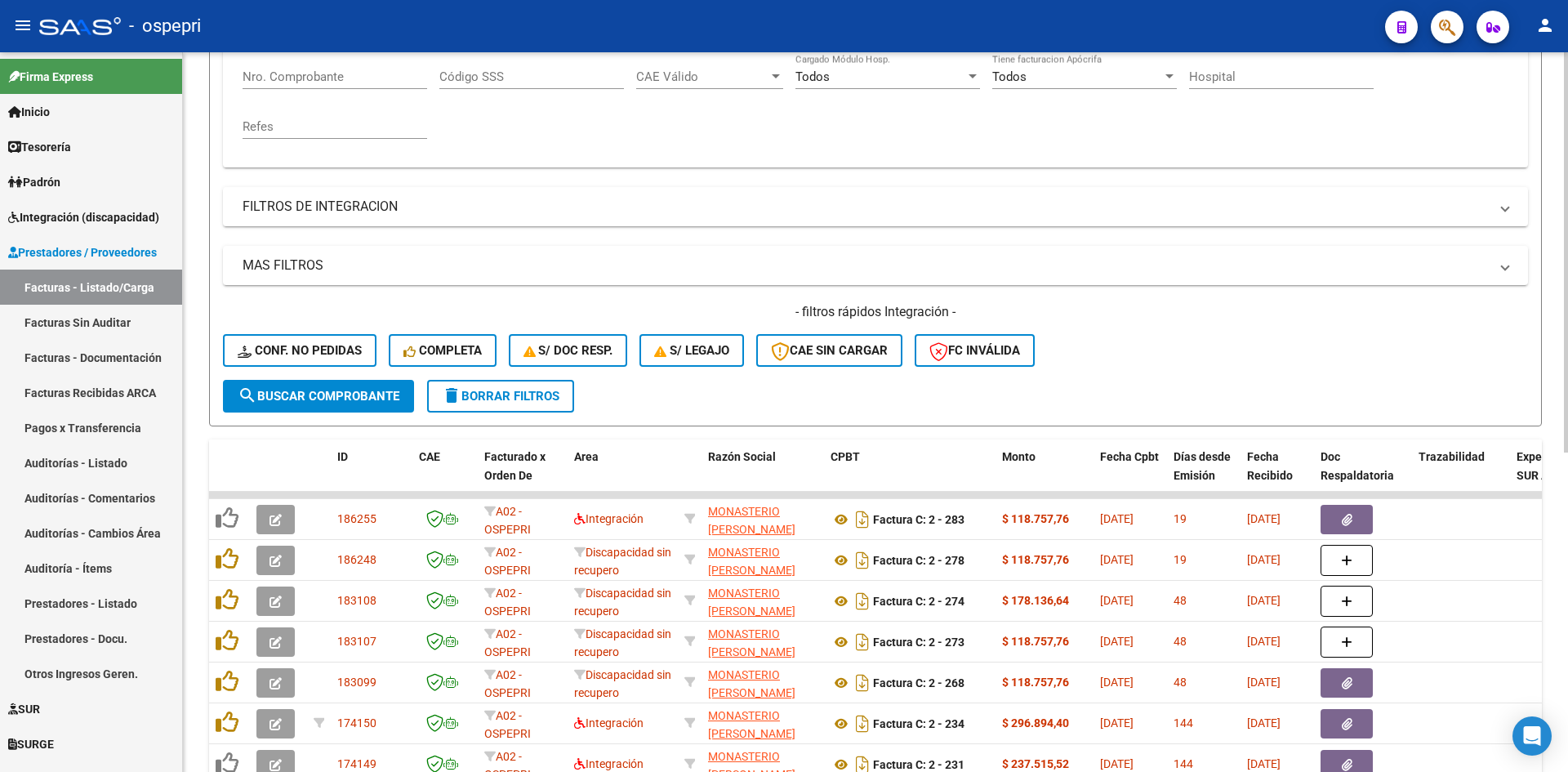
type input "27362246607"
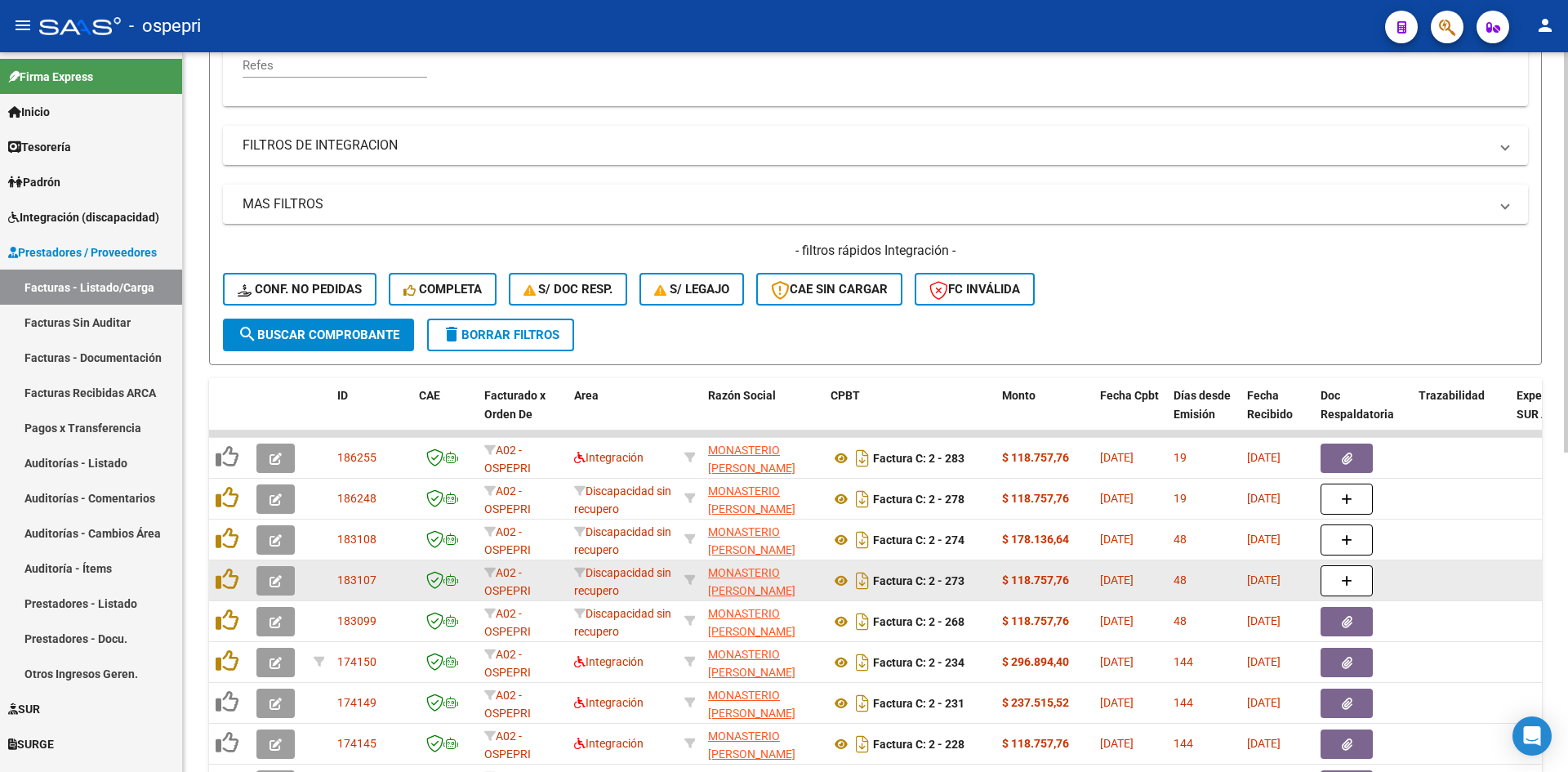
scroll to position [490, 0]
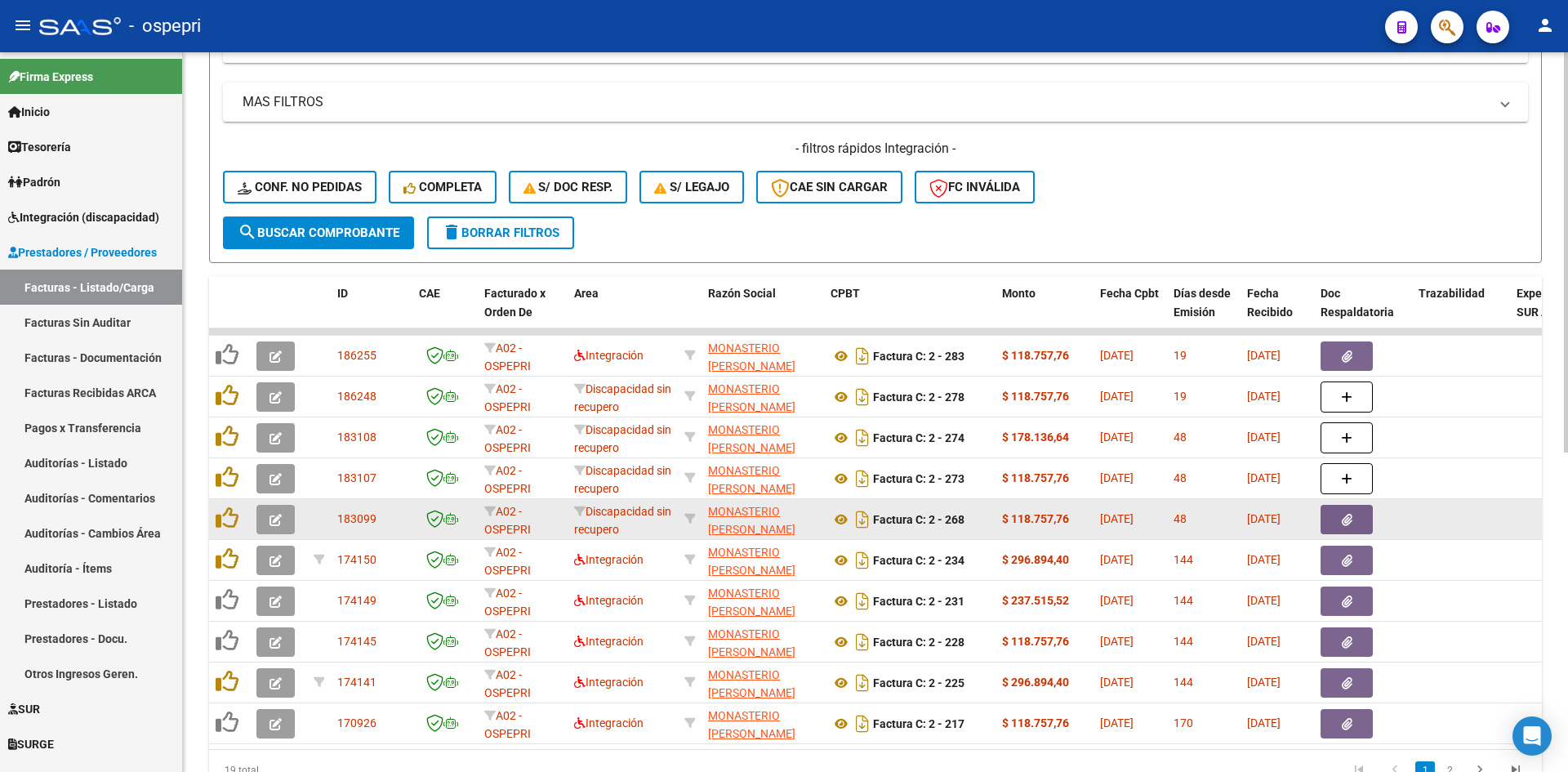
click at [272, 521] on icon "button" at bounding box center [275, 520] width 12 height 12
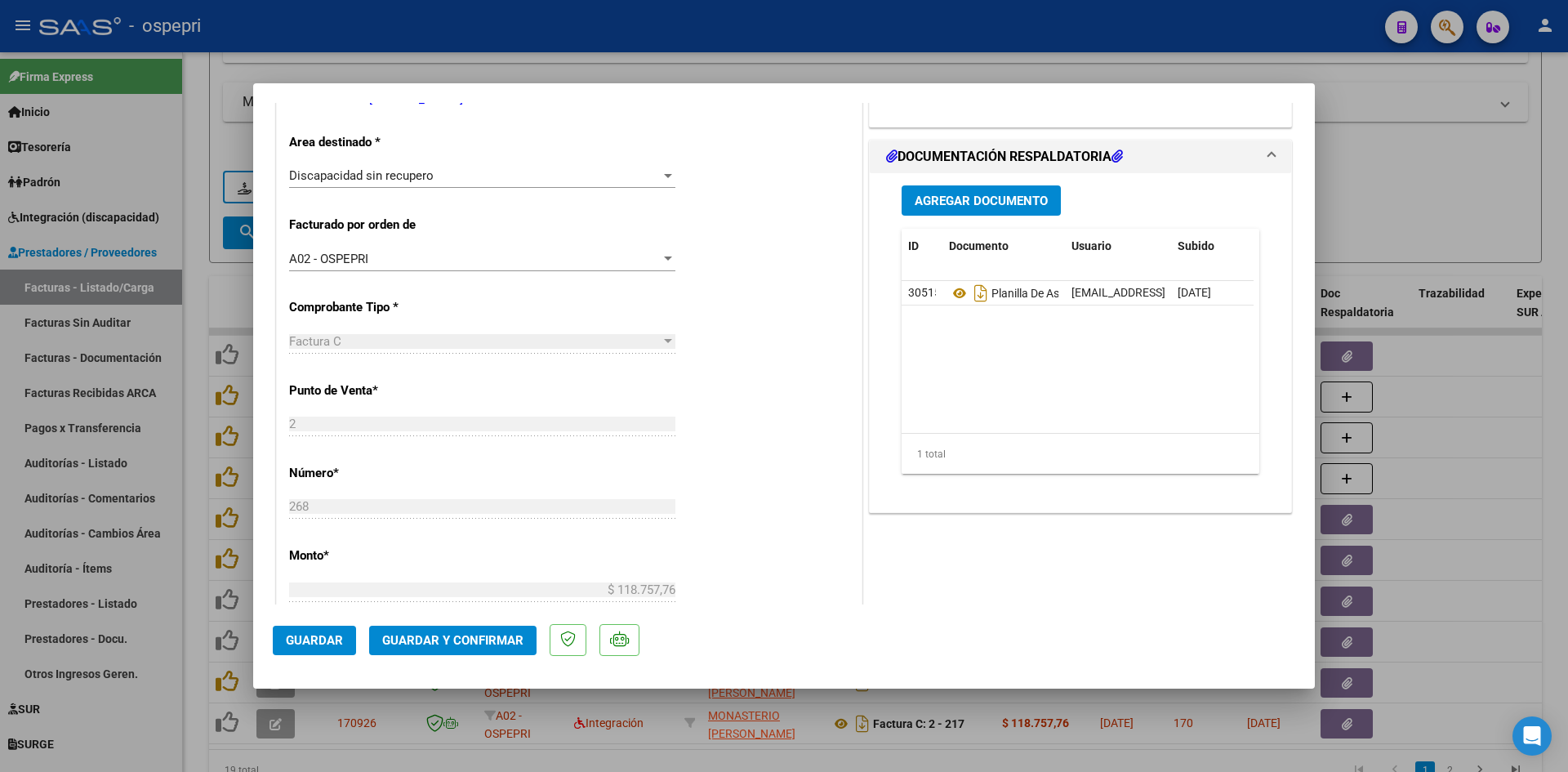
type input "$ 0,00"
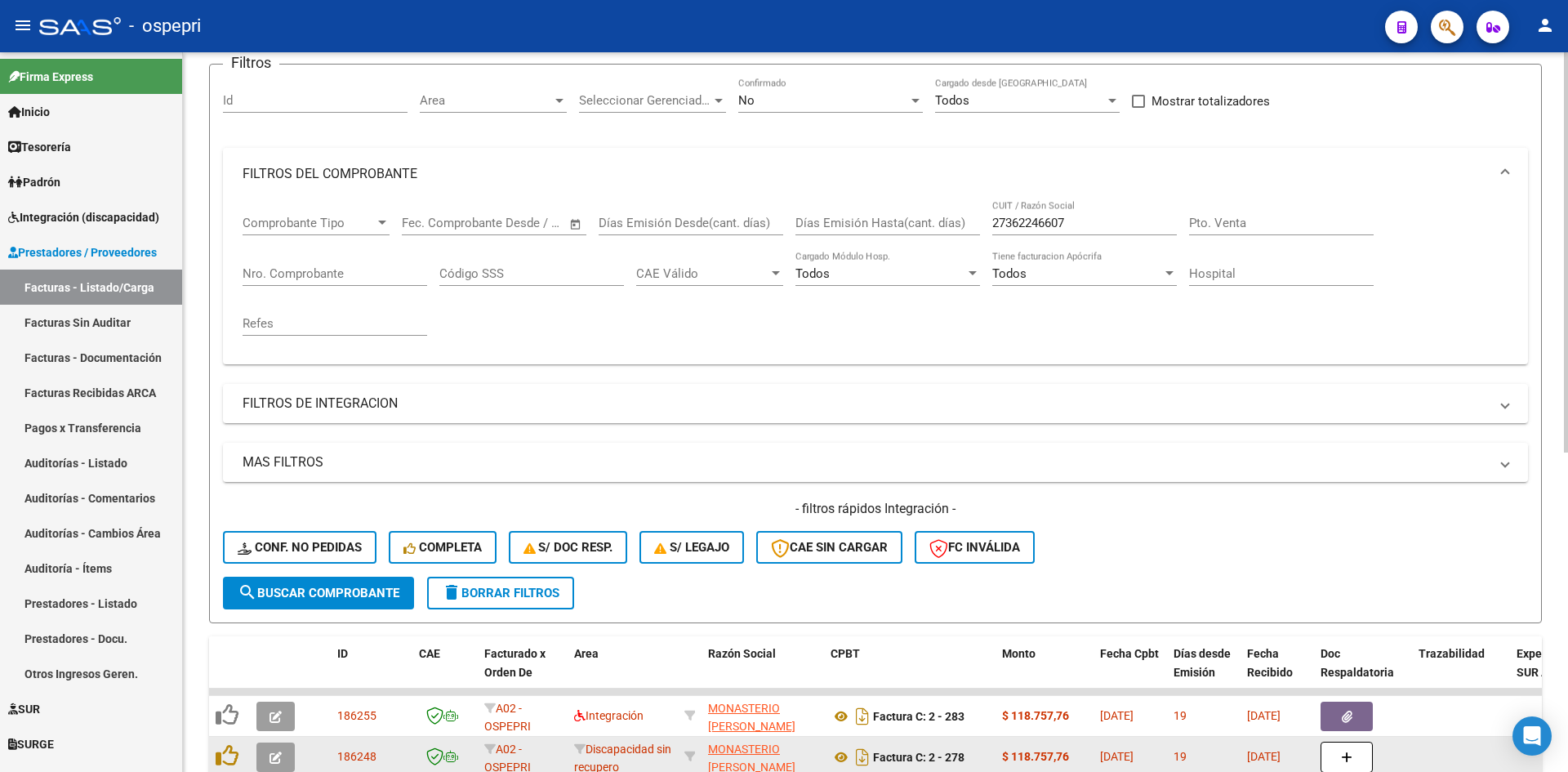
scroll to position [0, 0]
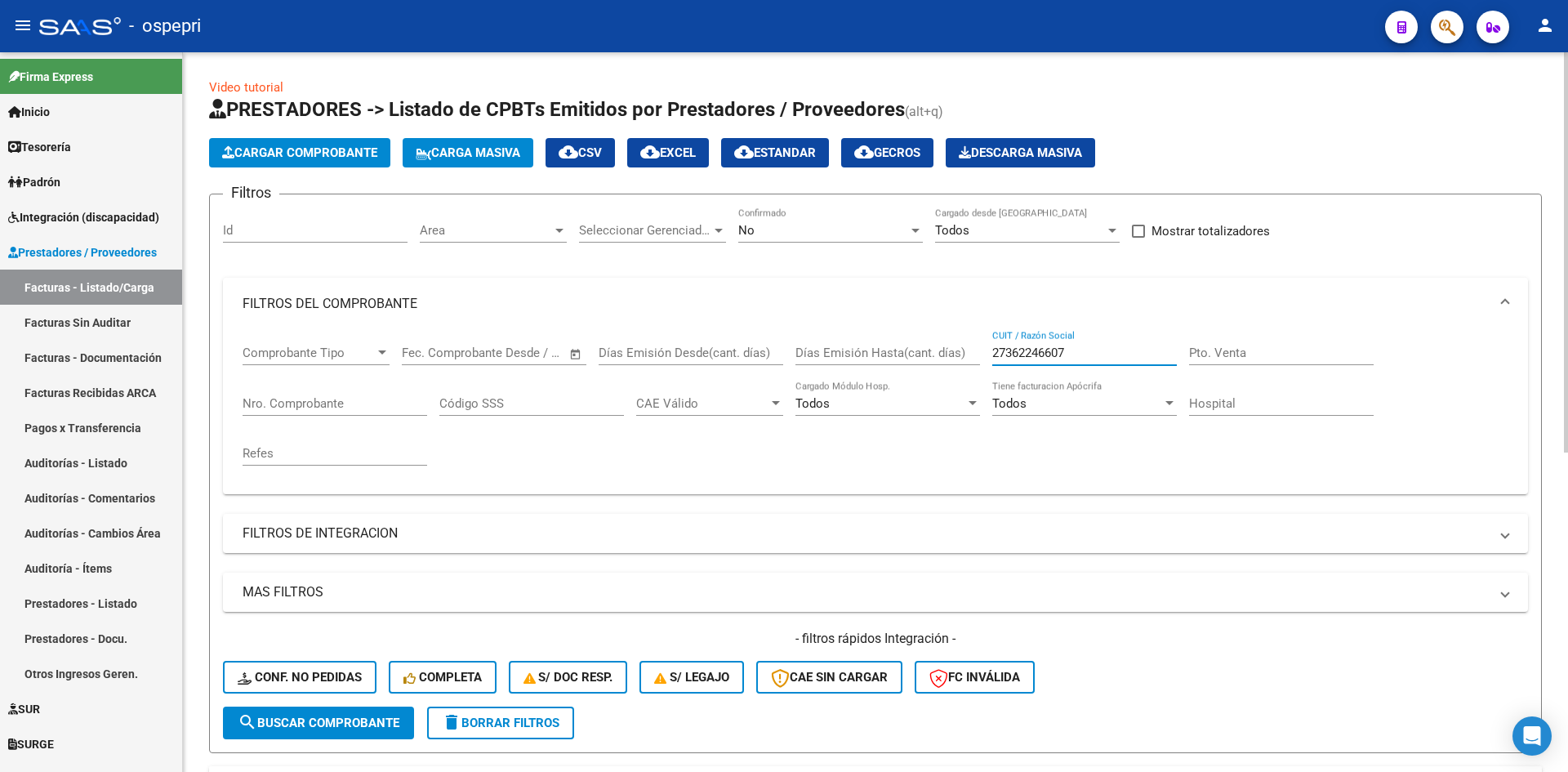
drag, startPoint x: 1105, startPoint y: 353, endPoint x: 964, endPoint y: 375, distance: 142.7
click at [964, 375] on div "Comprobante Tipo Comprobante Tipo Fecha inicio – Fecha fin Fec. Comprobante Des…" at bounding box center [876, 405] width 1266 height 151
paste input "27312520422"
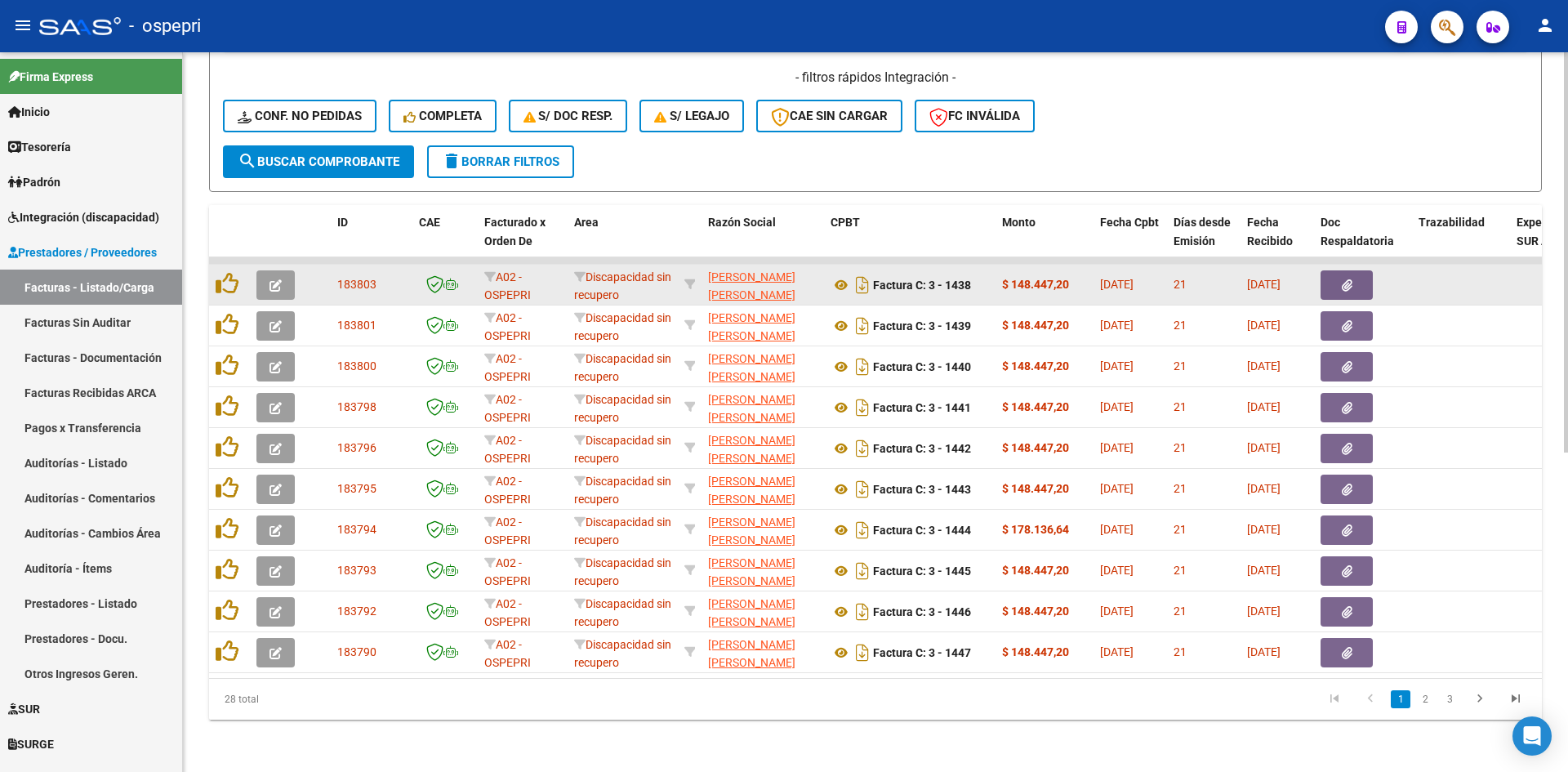
type input "27312520422"
click at [283, 271] on button "button" at bounding box center [275, 284] width 38 height 29
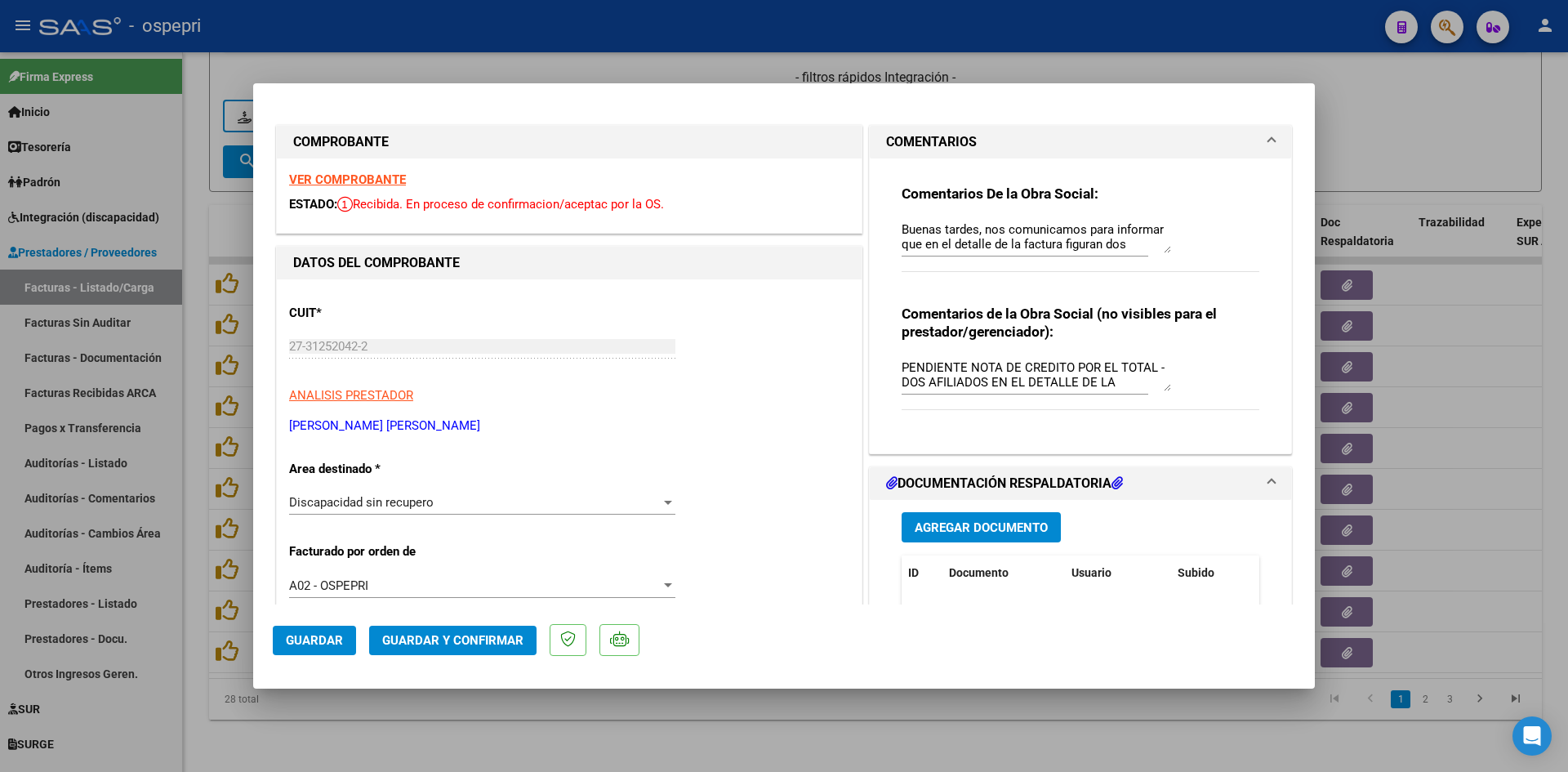
click at [390, 175] on strong "VER COMPROBANTE" at bounding box center [348, 180] width 117 height 15
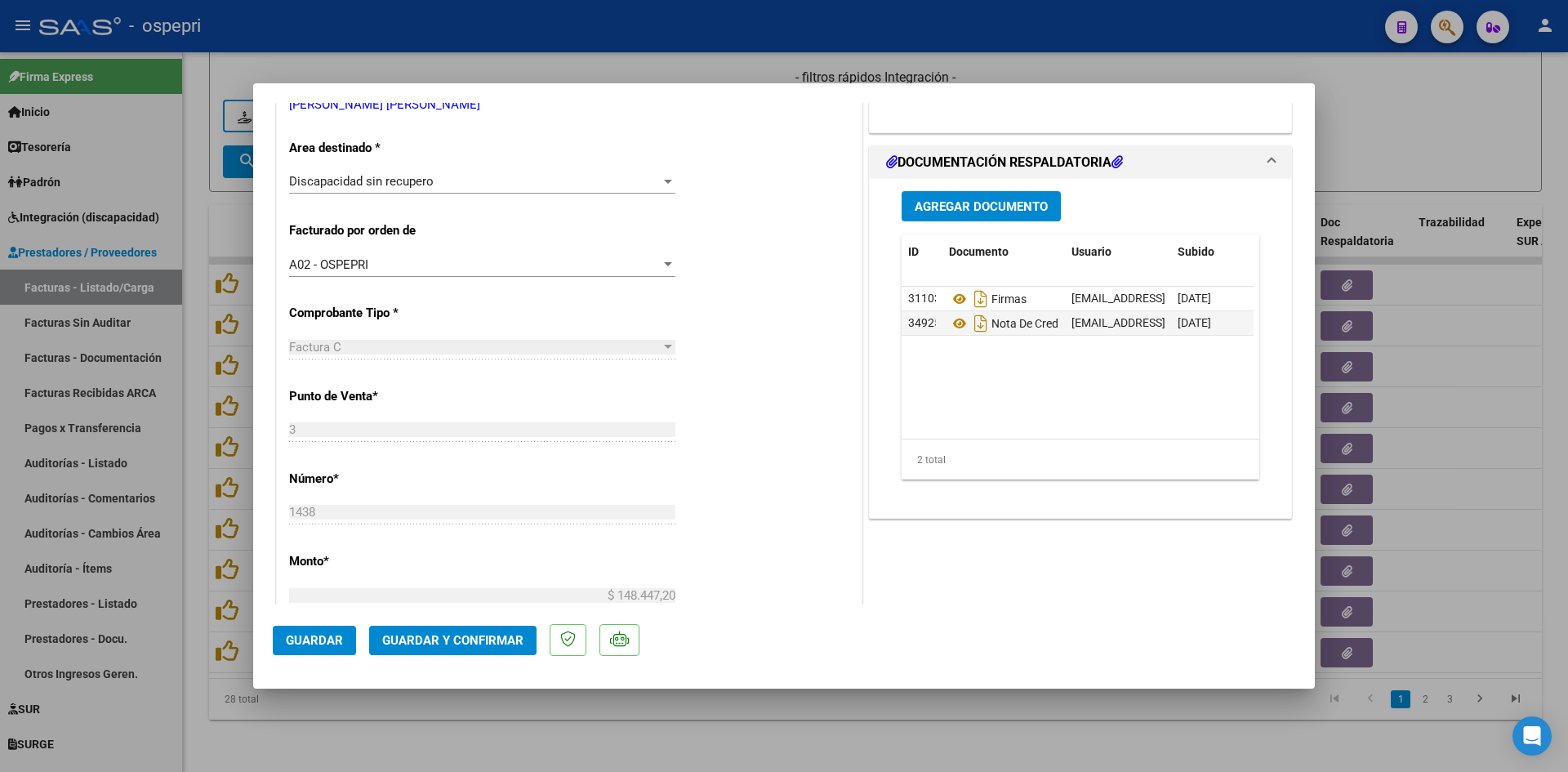
scroll to position [408, 0]
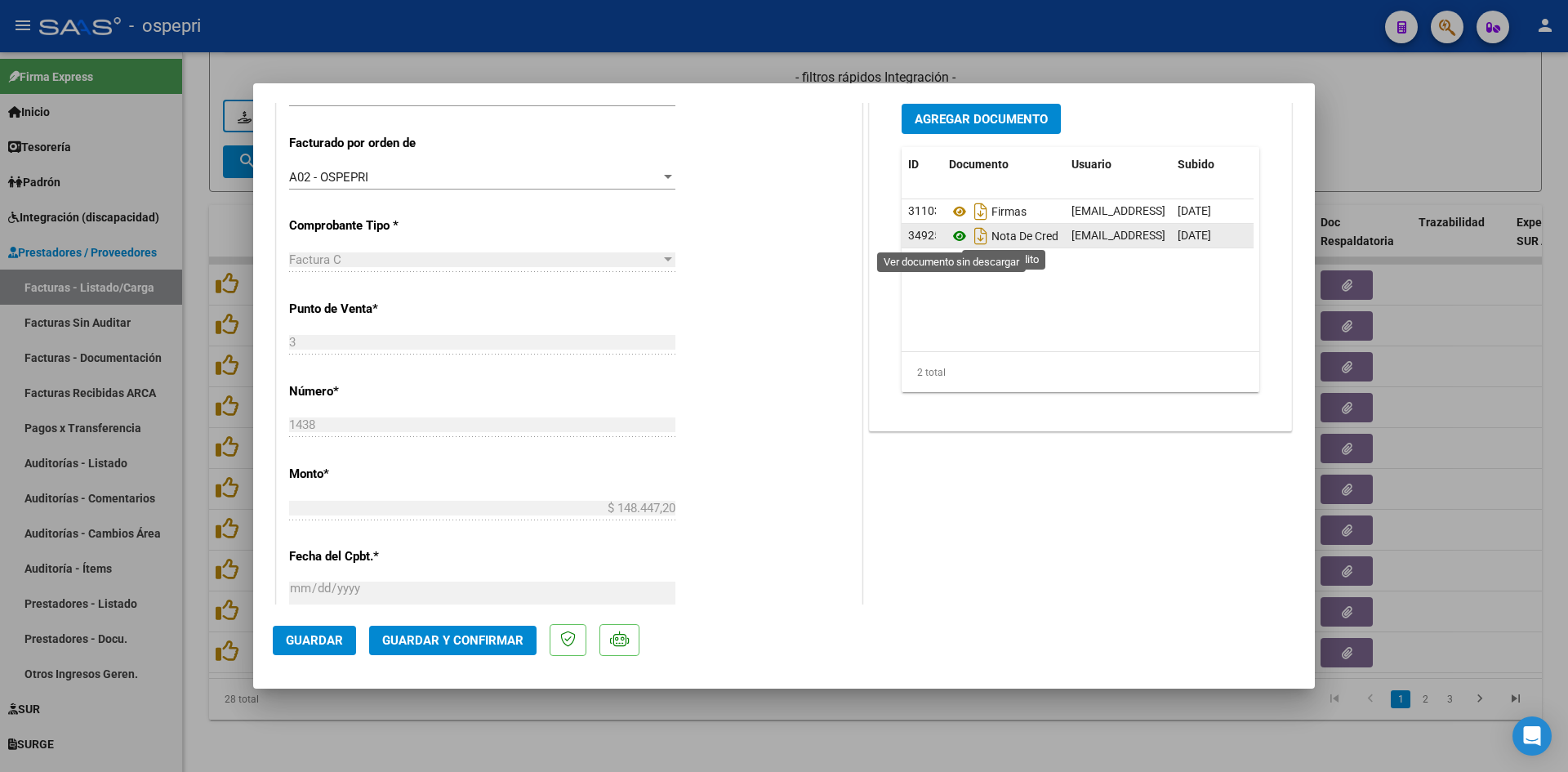
click at [954, 232] on icon at bounding box center [960, 236] width 21 height 19
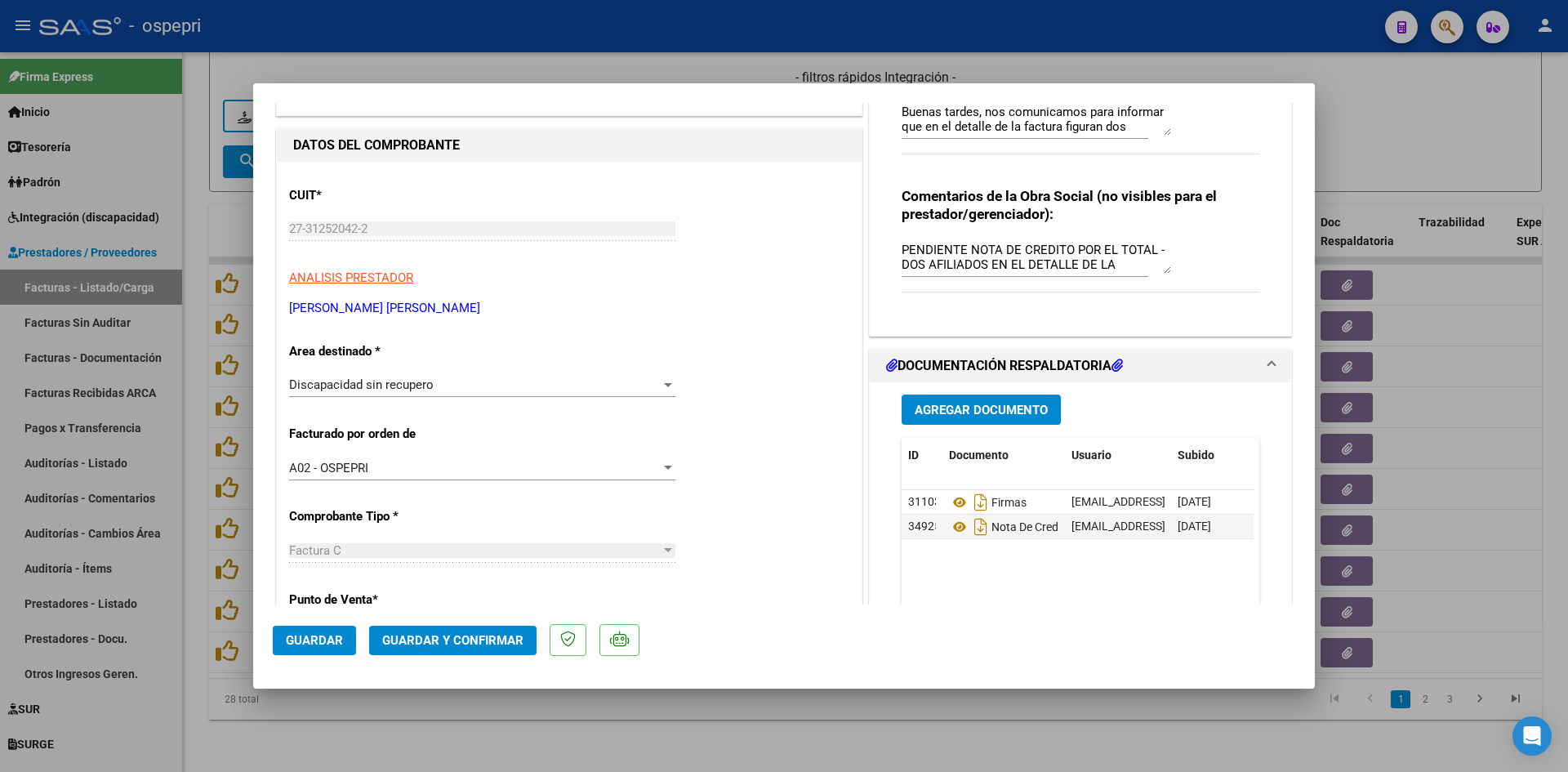
scroll to position [0, 0]
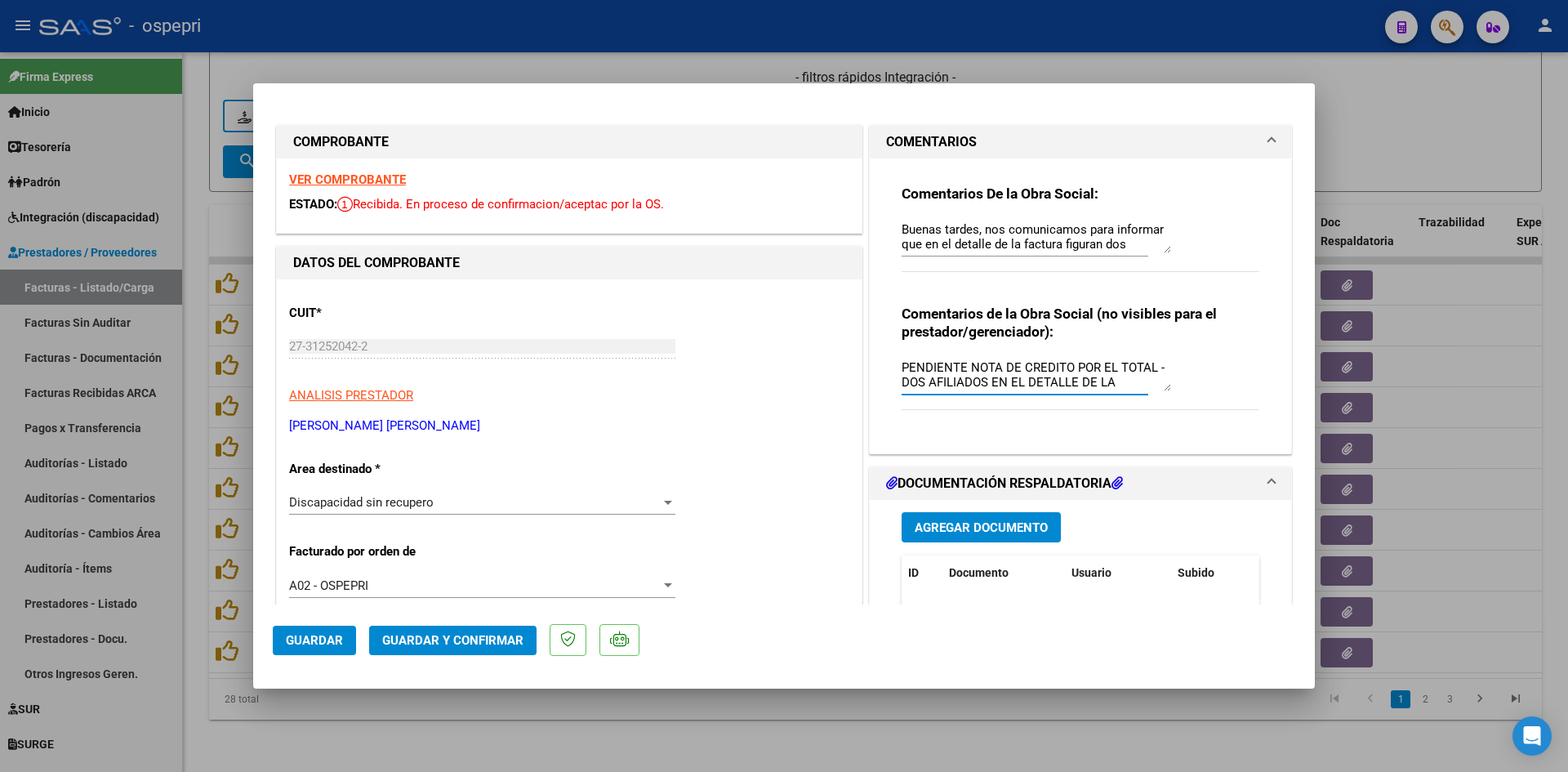
drag, startPoint x: 964, startPoint y: 368, endPoint x: 971, endPoint y: 375, distance: 9.9
click at [966, 369] on textarea "PENDIENTE NOTA DE CREDITO POR EL TOTAL - DOS AFILIADOS EN EL DETALLE DE LA FACT…" at bounding box center [1036, 374] width 269 height 33
type textarea "NOTA DE CREDITO POR EL TOTAL - DOS AFILIADOS EN EL DETALLE DE LA FACTURA"
click at [313, 637] on span "Guardar" at bounding box center [314, 640] width 58 height 15
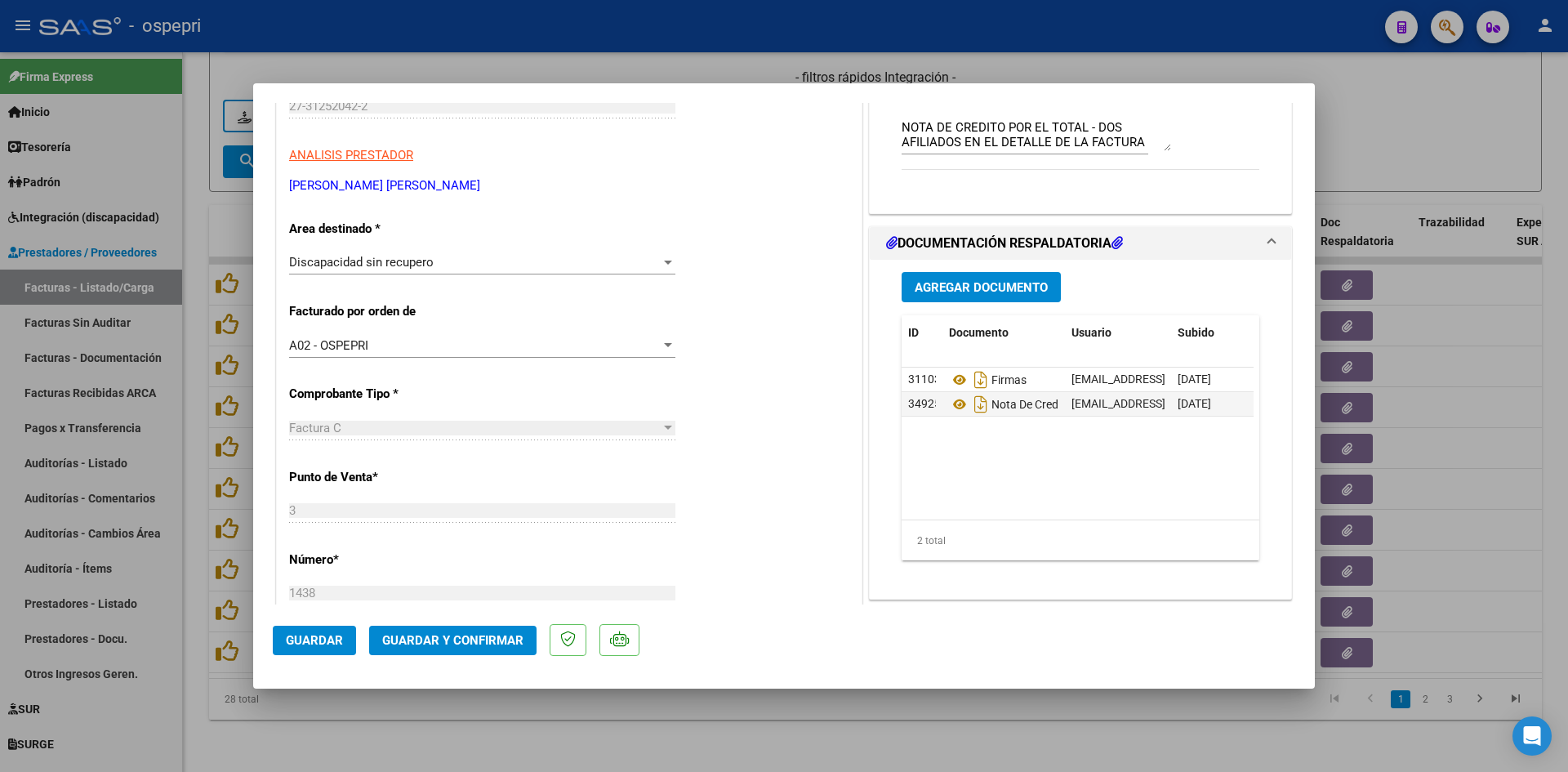
scroll to position [245, 0]
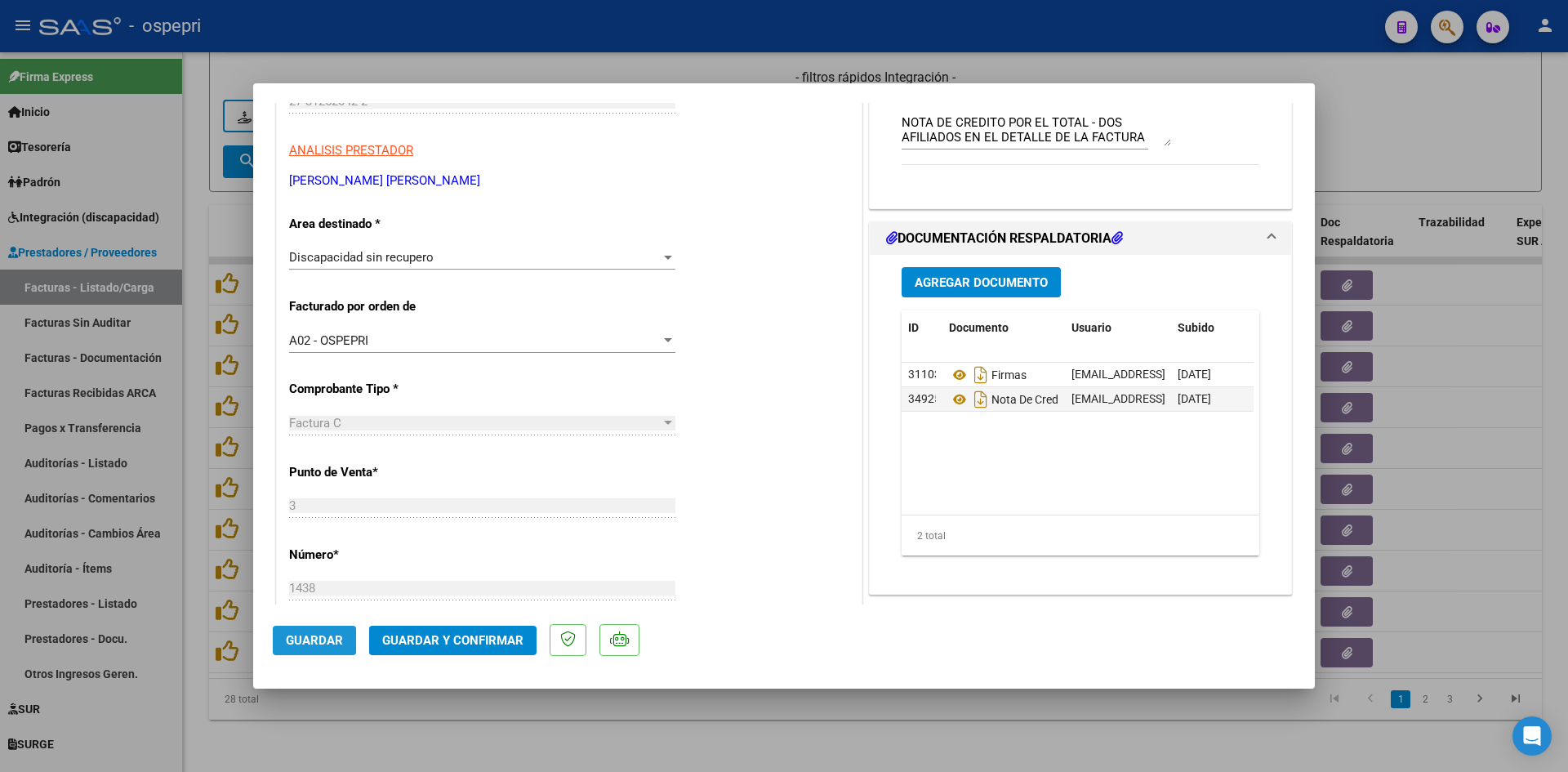
click at [323, 631] on button "Guardar" at bounding box center [314, 640] width 83 height 29
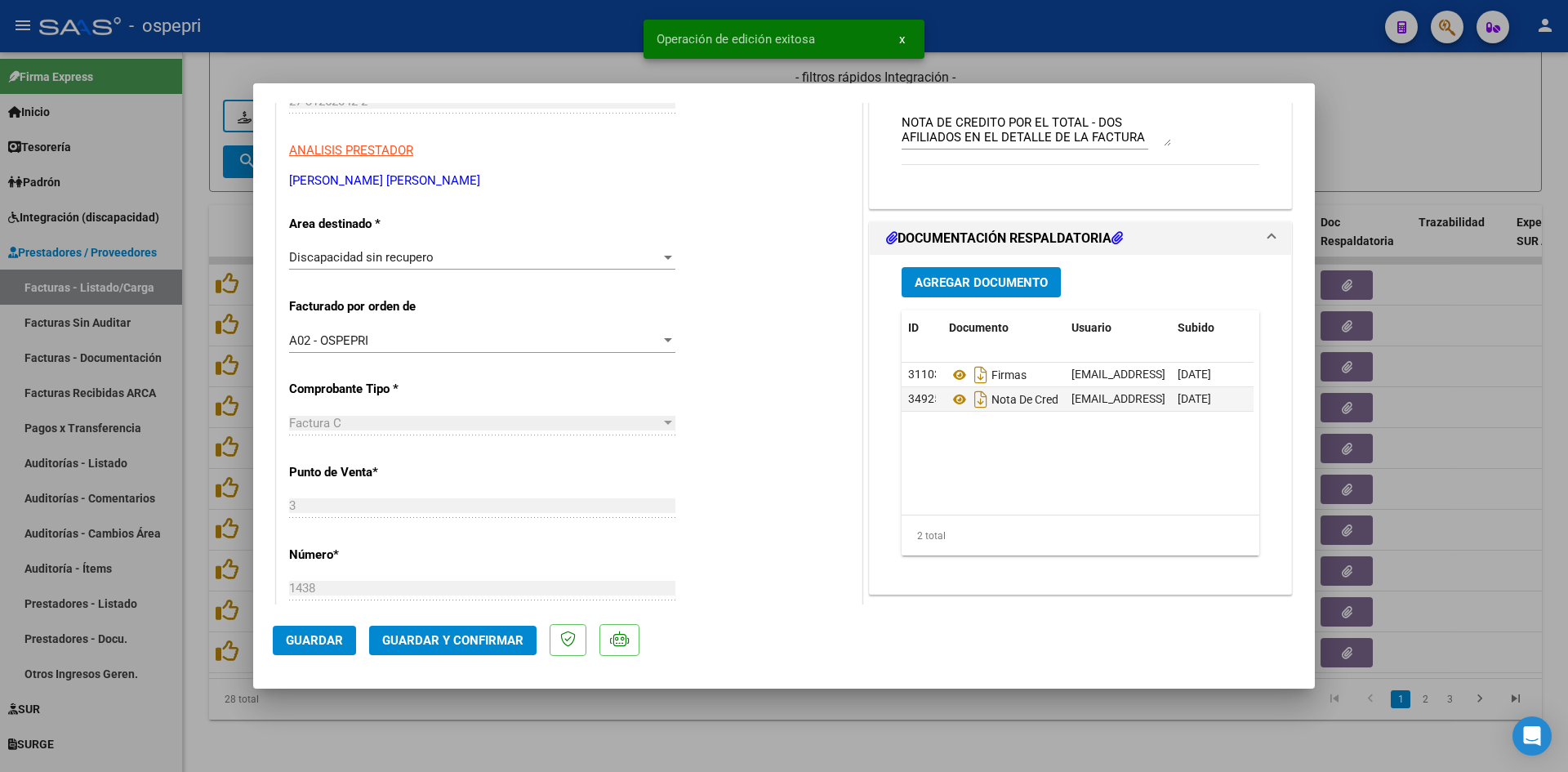
type input "$ 0,00"
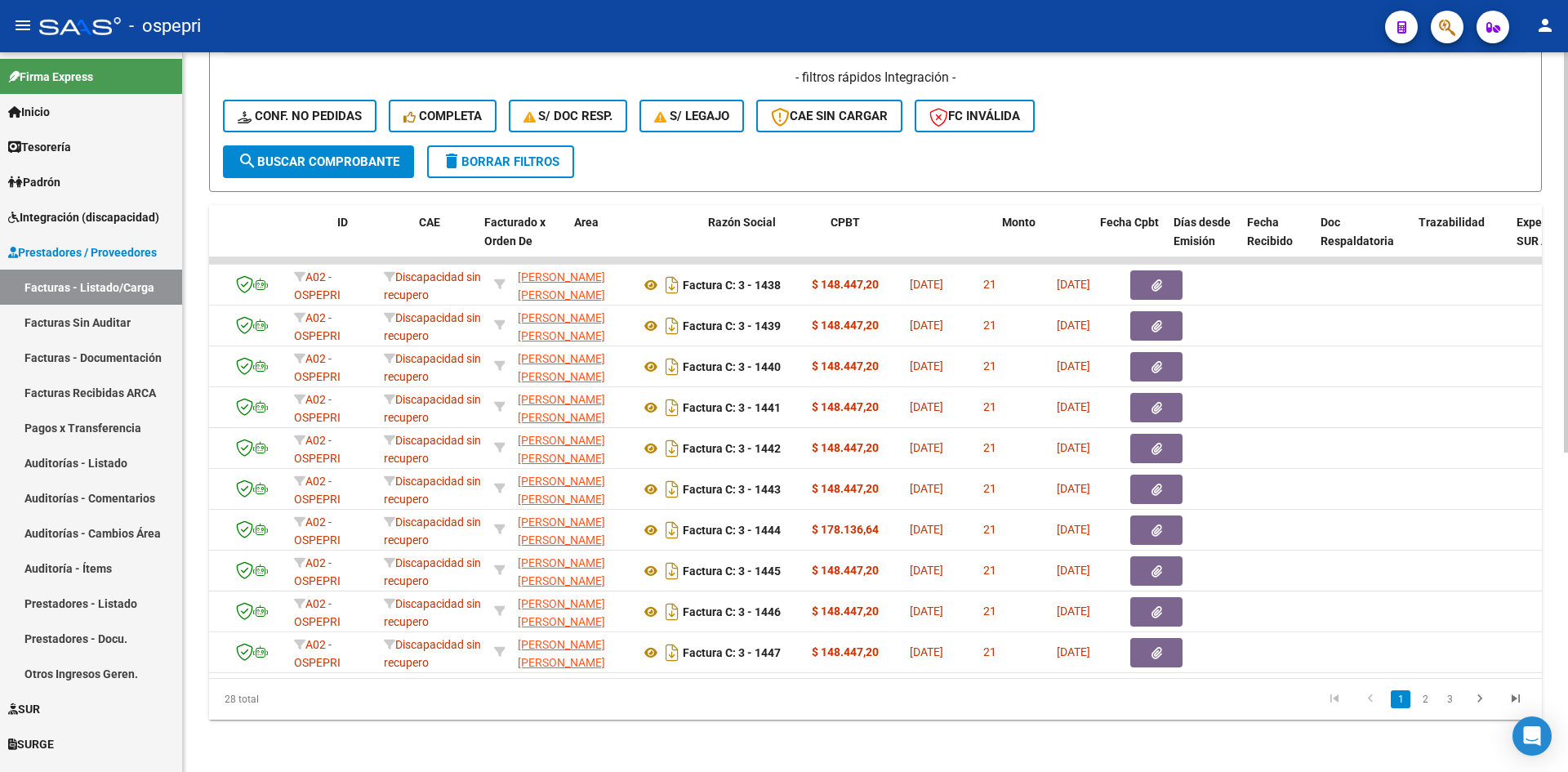
scroll to position [0, 0]
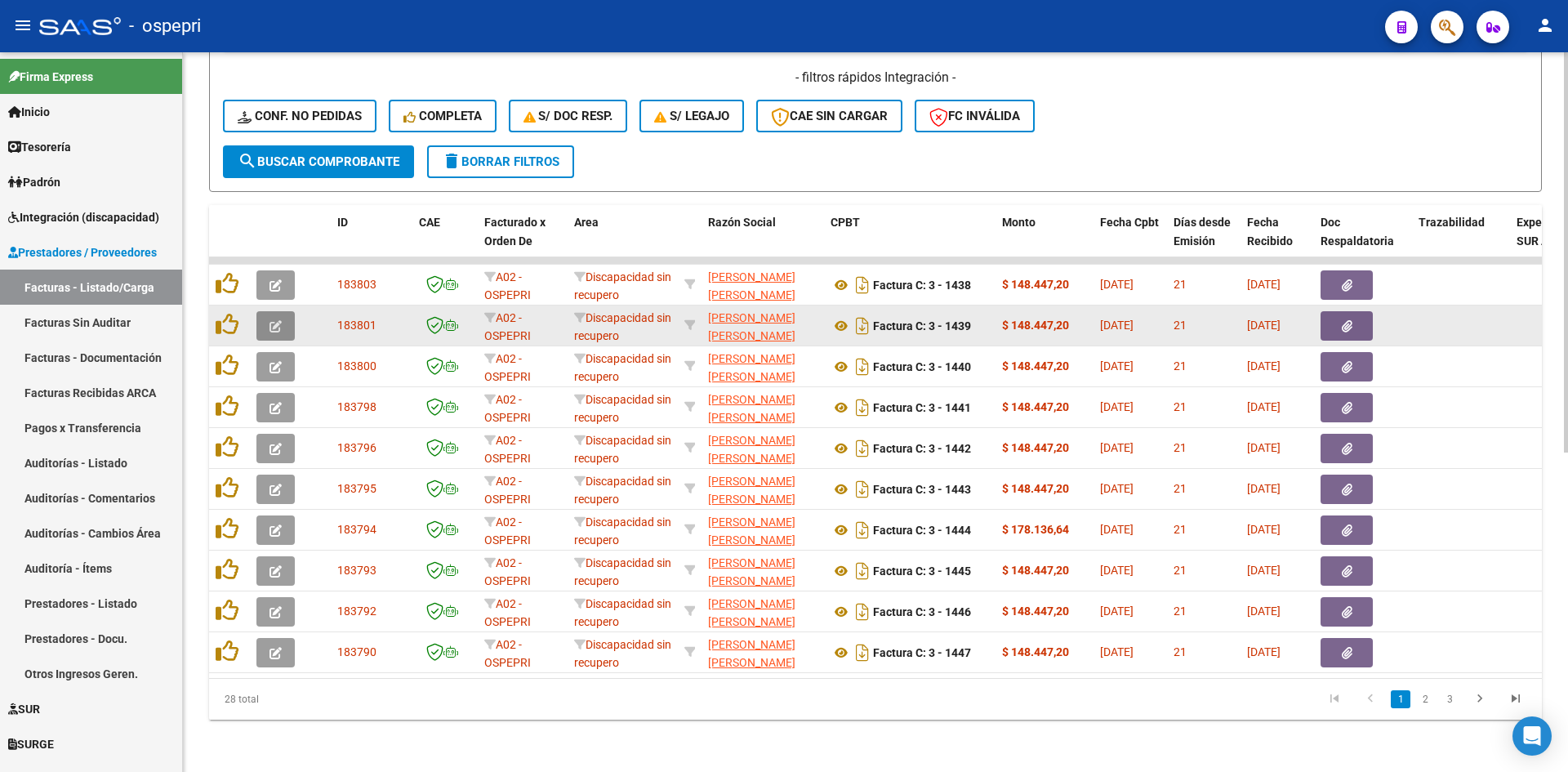
click at [284, 319] on button "button" at bounding box center [275, 325] width 38 height 29
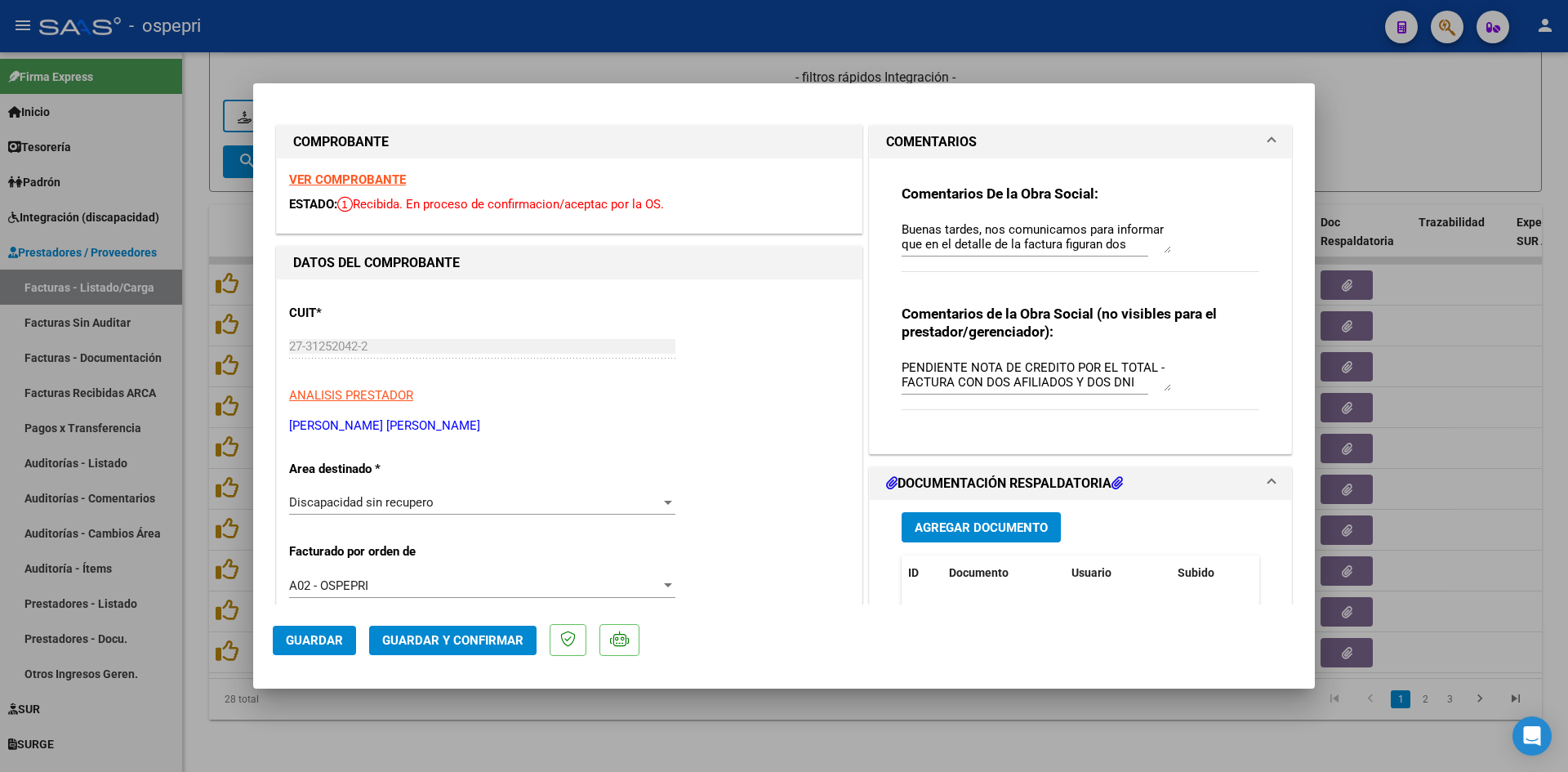
click at [394, 182] on strong "VER COMPROBANTE" at bounding box center [348, 180] width 117 height 15
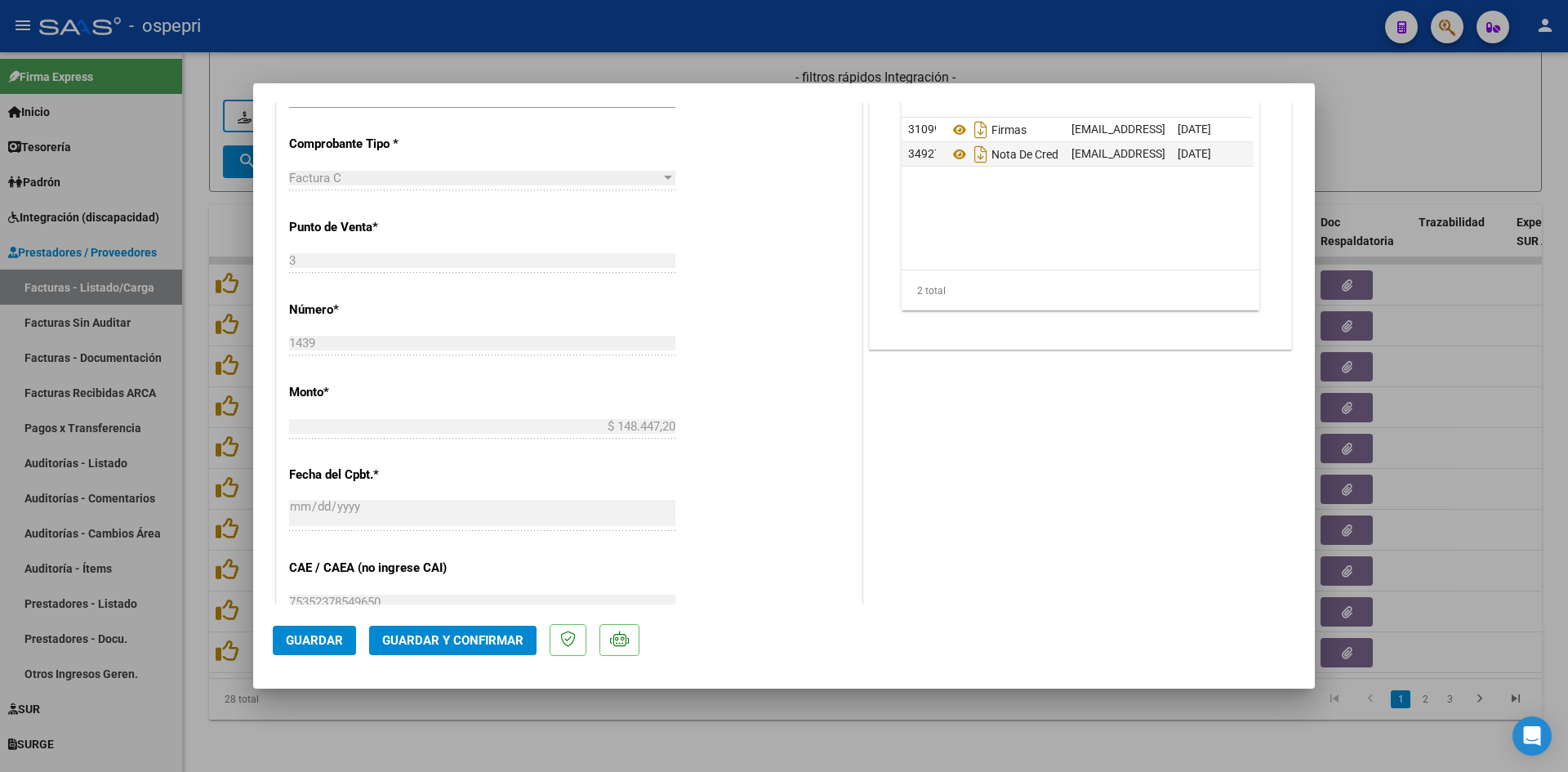
scroll to position [327, 0]
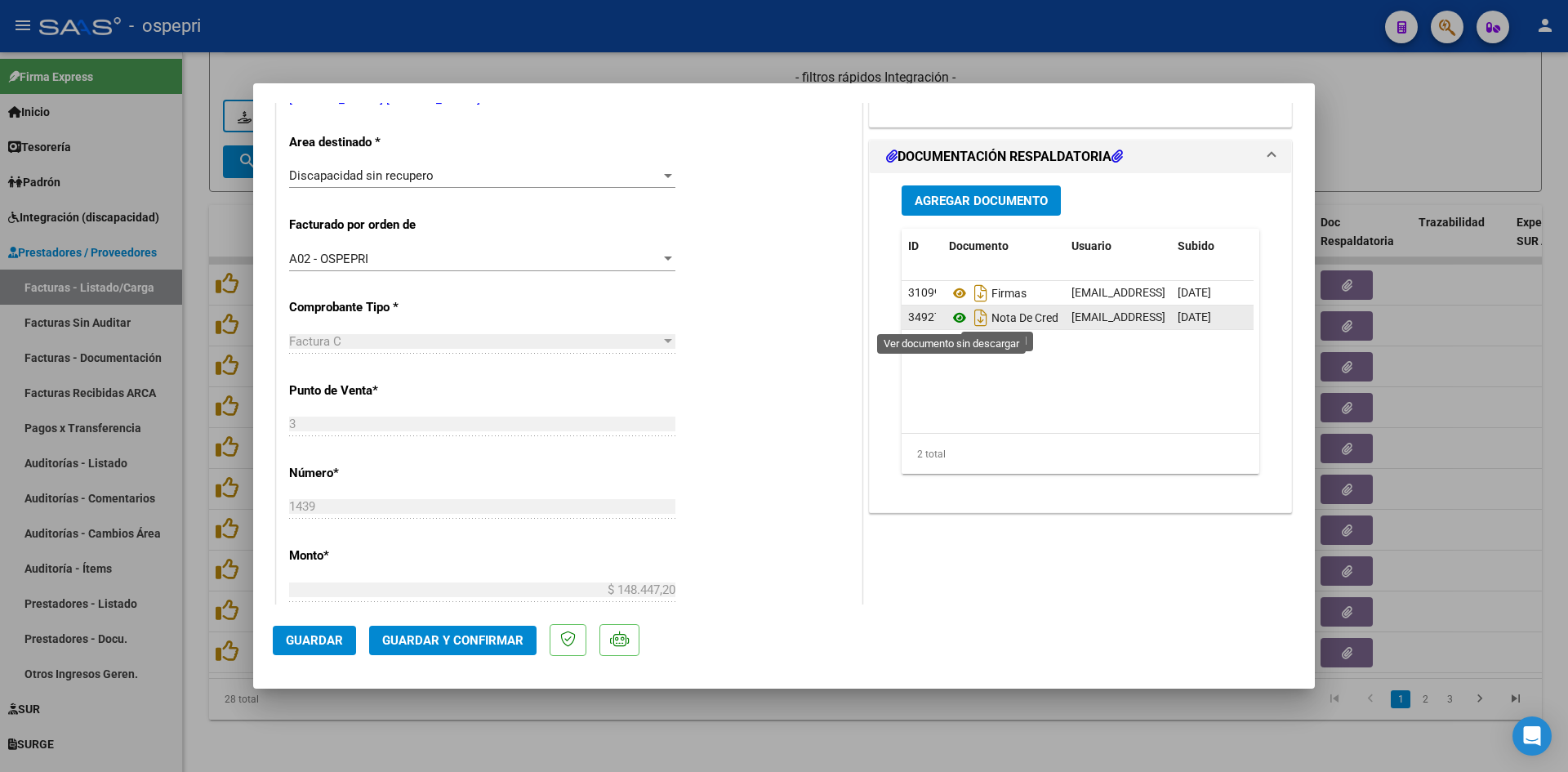
click at [949, 315] on icon at bounding box center [960, 318] width 21 height 19
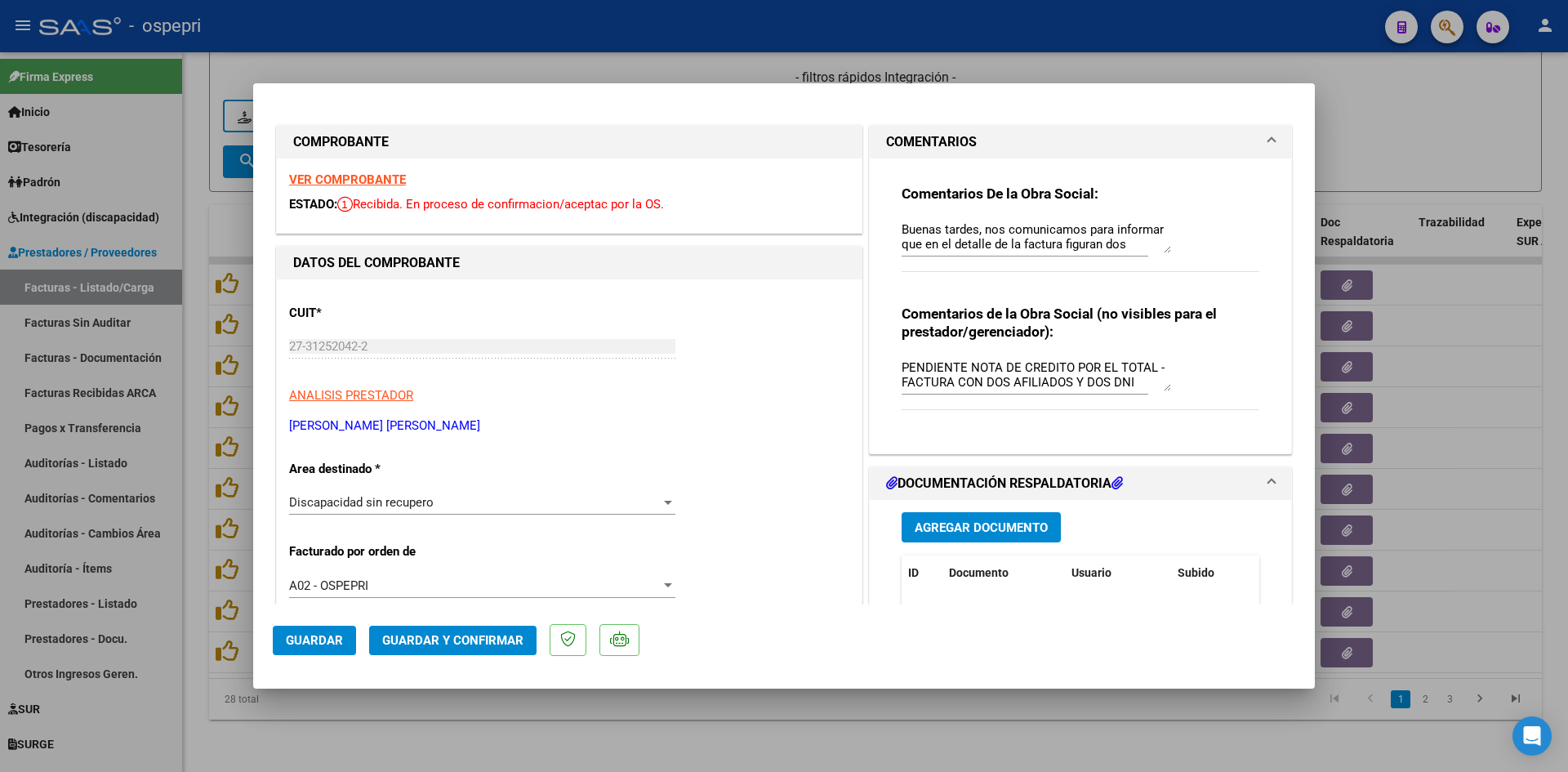
drag, startPoint x: 964, startPoint y: 366, endPoint x: 993, endPoint y: 349, distance: 33.6
click at [969, 364] on textarea "PENDIENTE NOTA DE CREDITO POR EL TOTAL - FACTURA CON DOS AFILIADOS Y DOS DNI" at bounding box center [1036, 374] width 269 height 33
click at [965, 371] on textarea "PENDIENTE NOTA DE CREDITO POR EL TOTAL - FACTURA CON DOS AFILIADOS Y DOS DNI" at bounding box center [1036, 374] width 269 height 33
type textarea "NOTA DE CREDITO POR EL TOTAL - FACTURA CON DOS AFILIADOS Y DOS DNI"
click at [332, 633] on span "Guardar" at bounding box center [314, 640] width 58 height 15
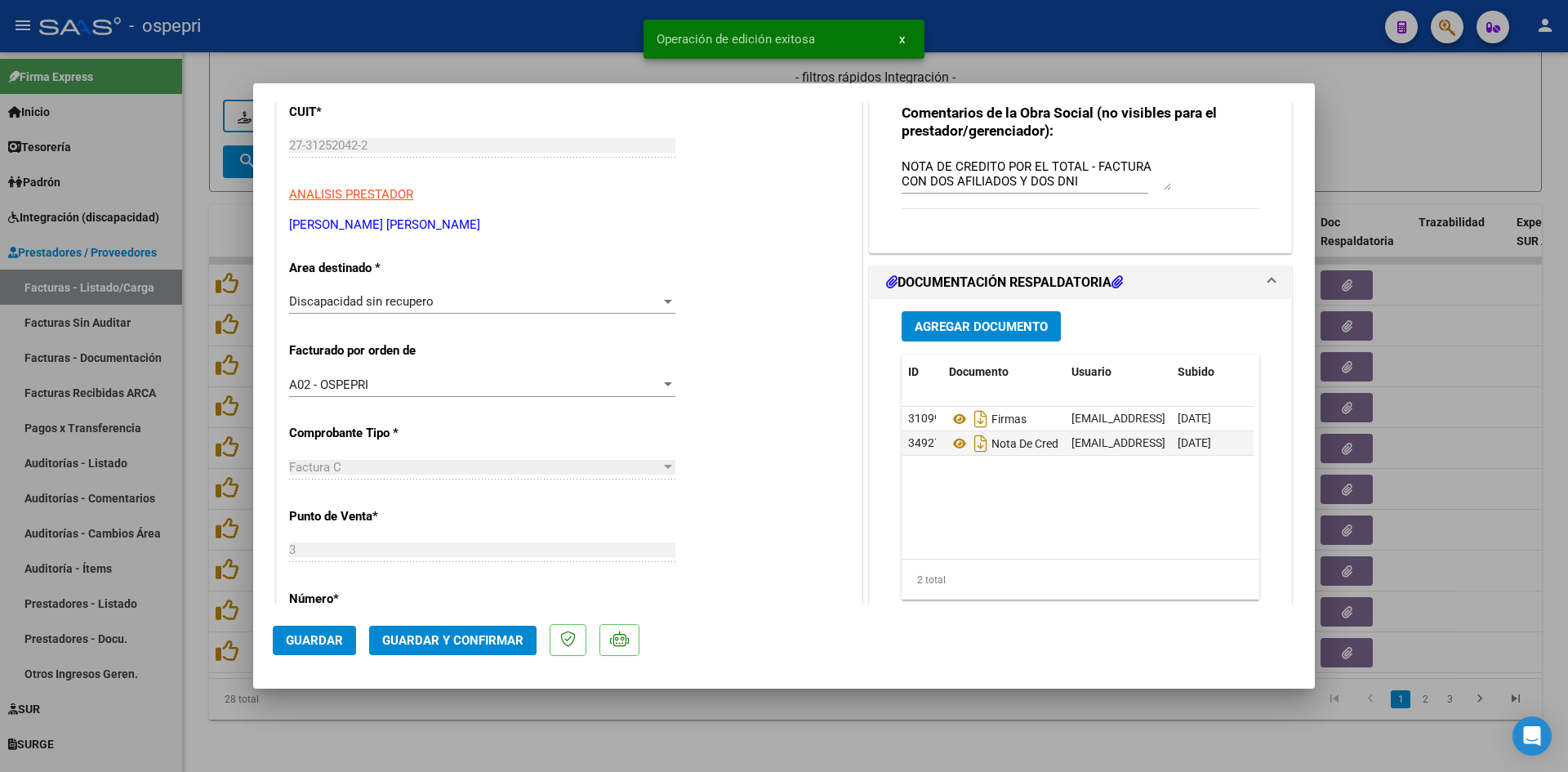
scroll to position [327, 0]
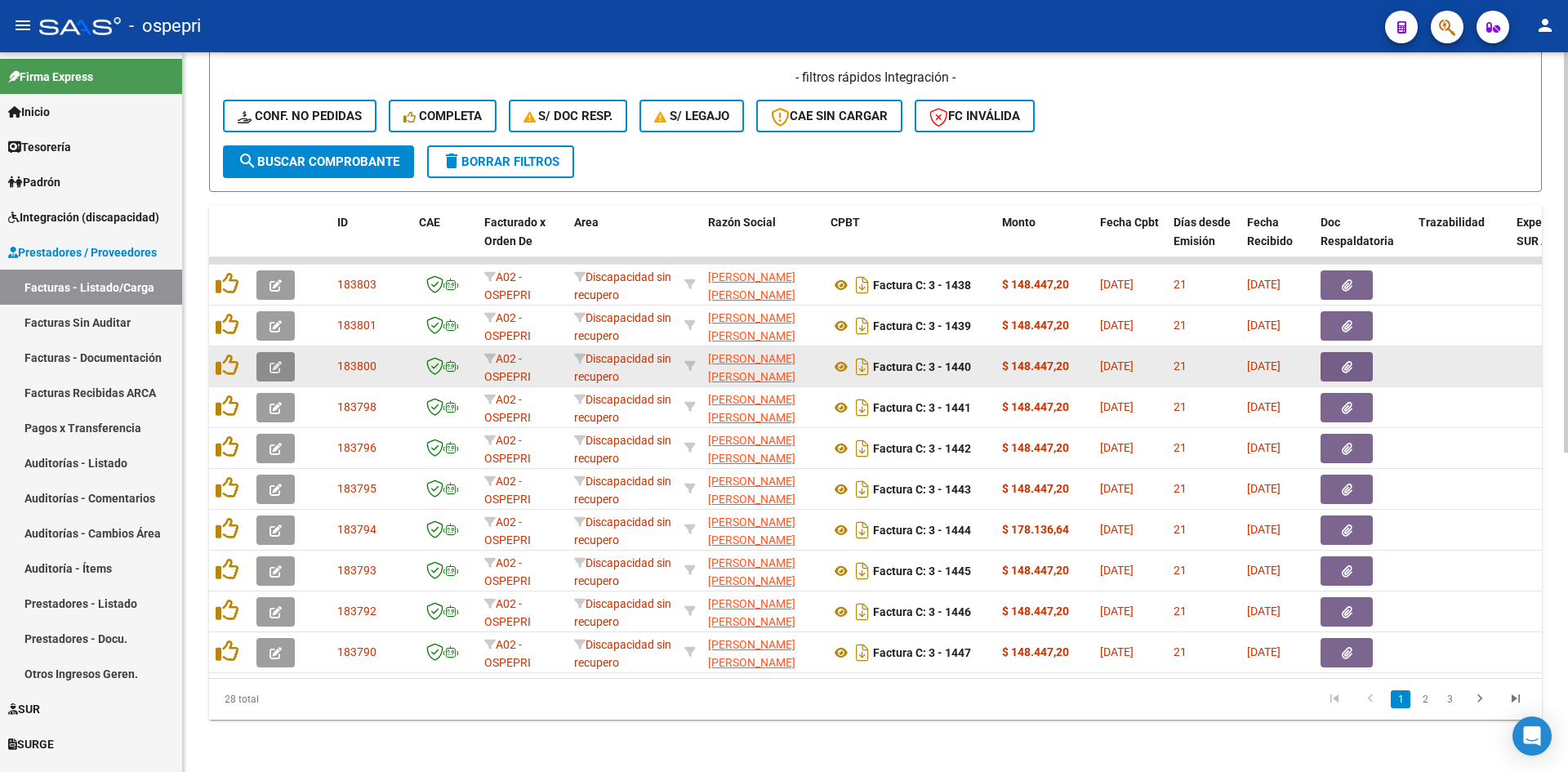
click at [269, 361] on icon "button" at bounding box center [275, 367] width 12 height 12
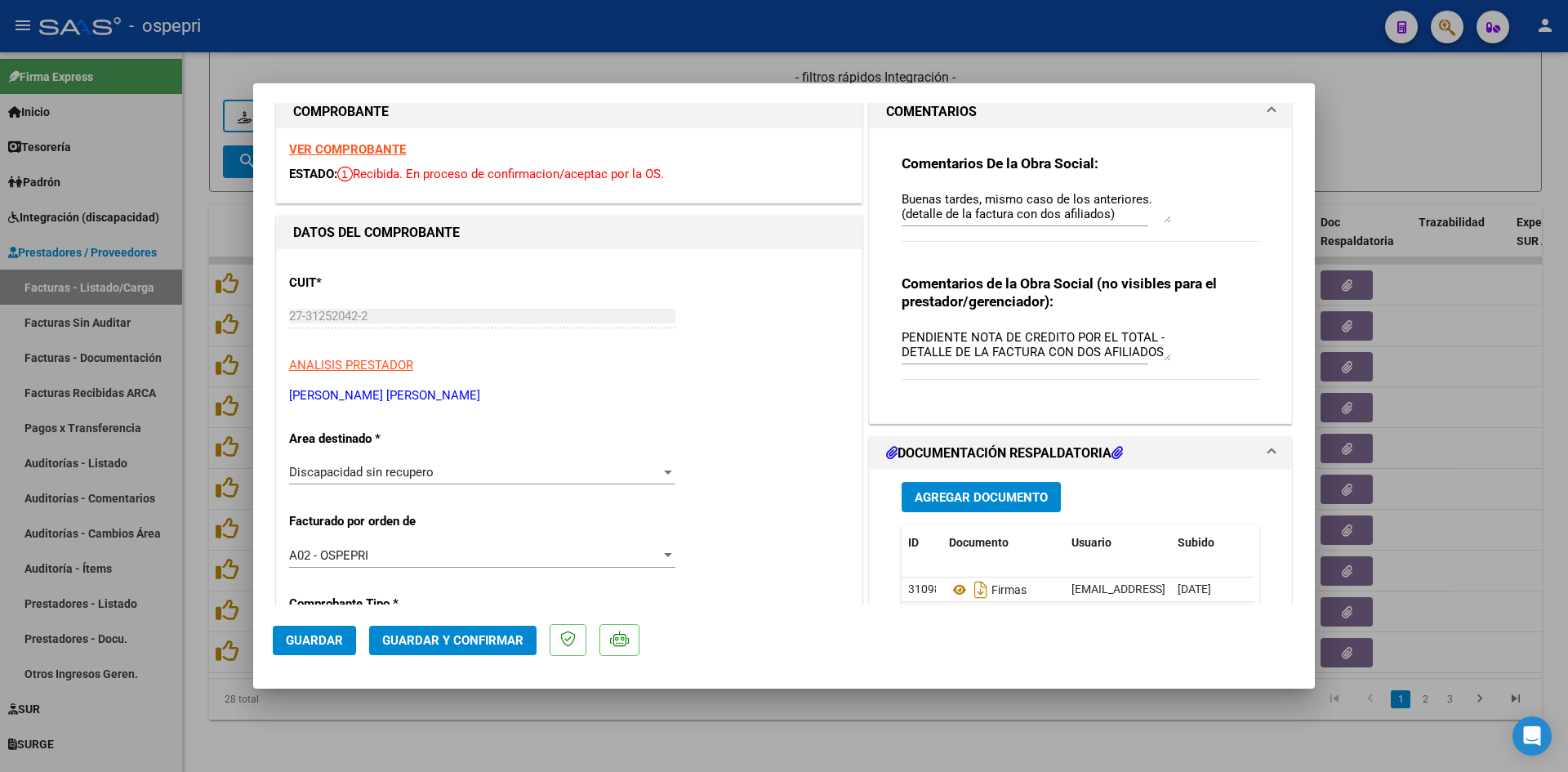
scroll to position [0, 0]
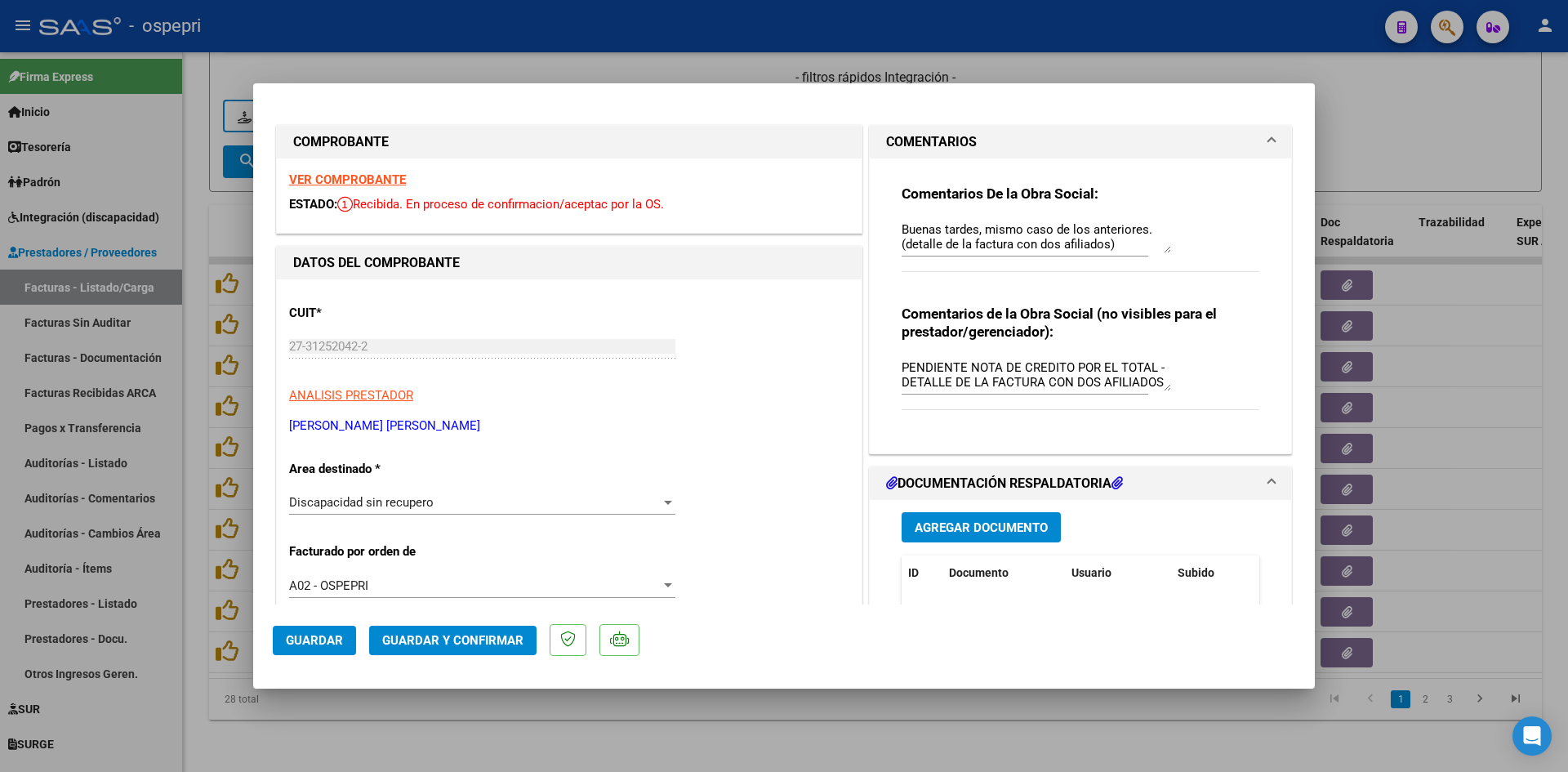
click at [375, 186] on strong "VER COMPROBANTE" at bounding box center [348, 180] width 117 height 15
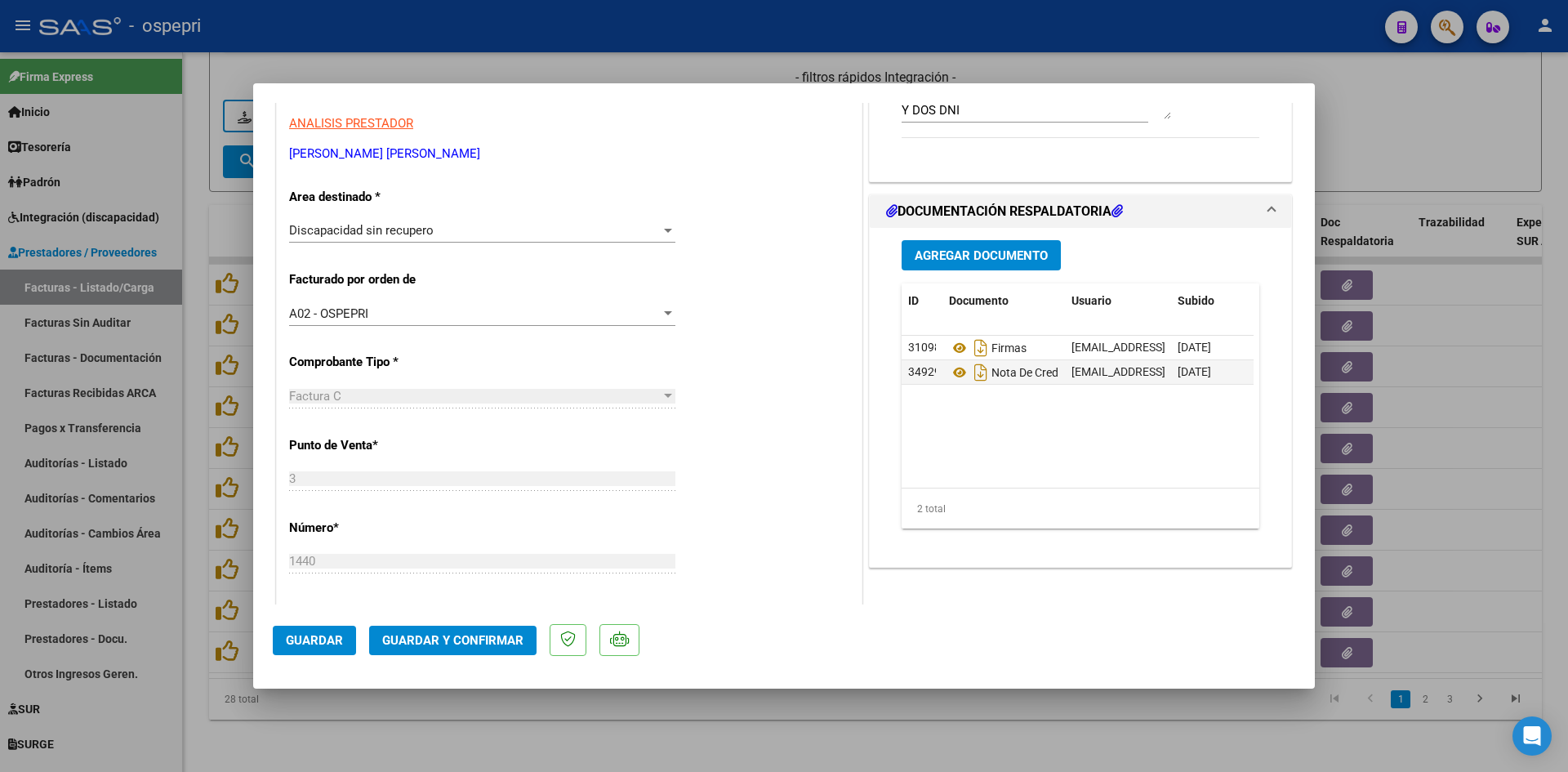
scroll to position [81, 0]
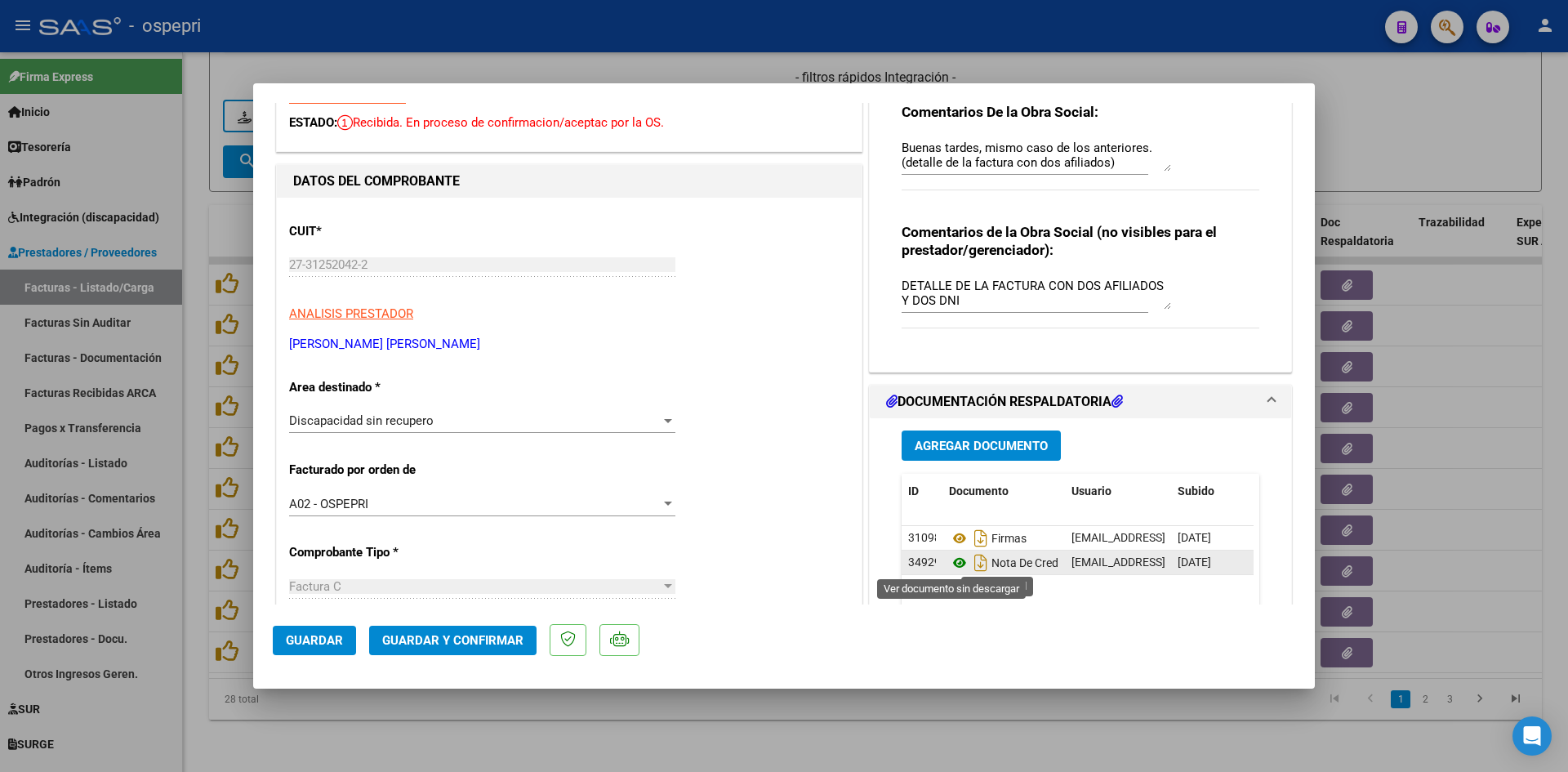
click at [954, 559] on icon at bounding box center [960, 563] width 21 height 19
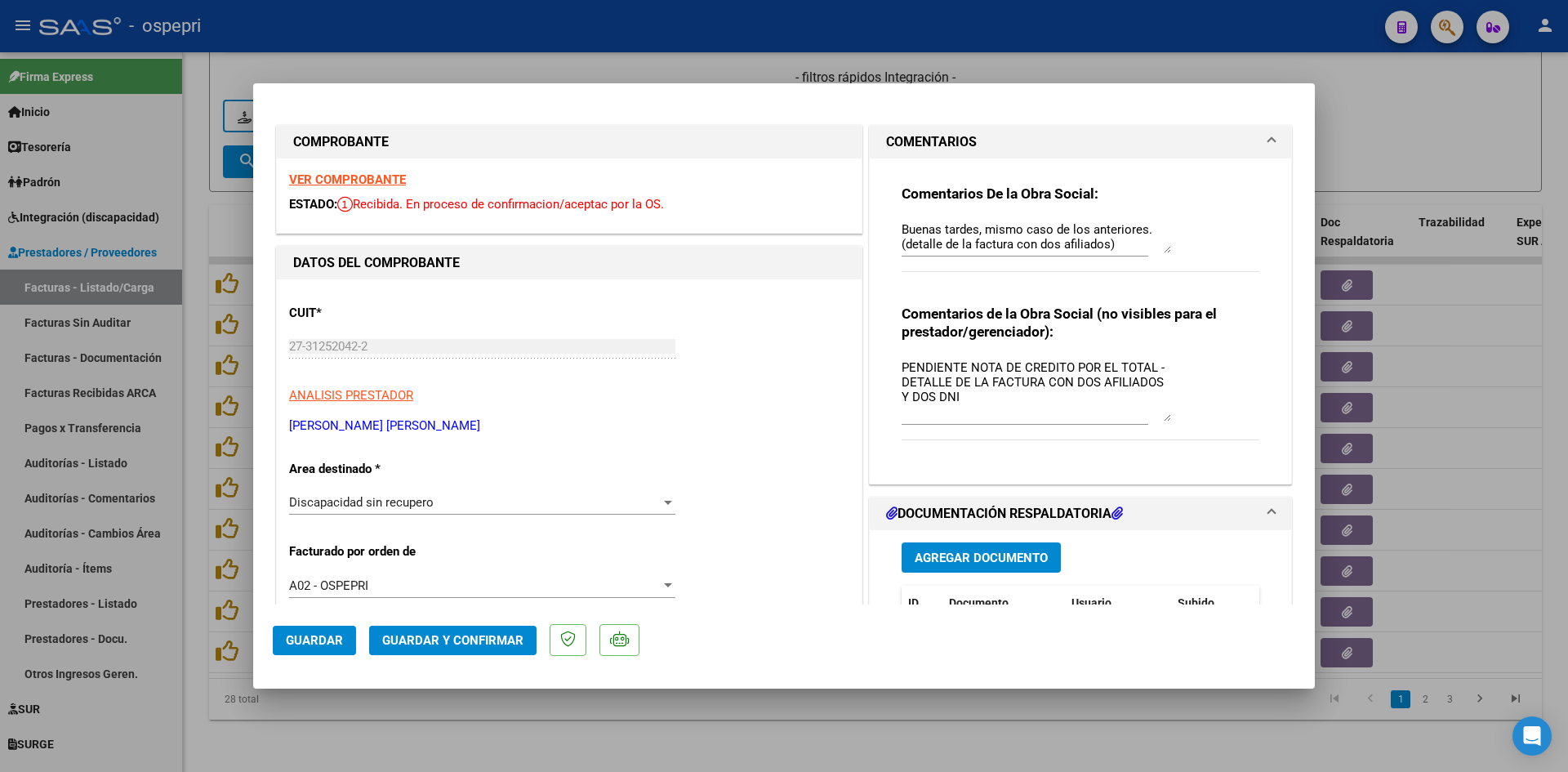
scroll to position [0, 0]
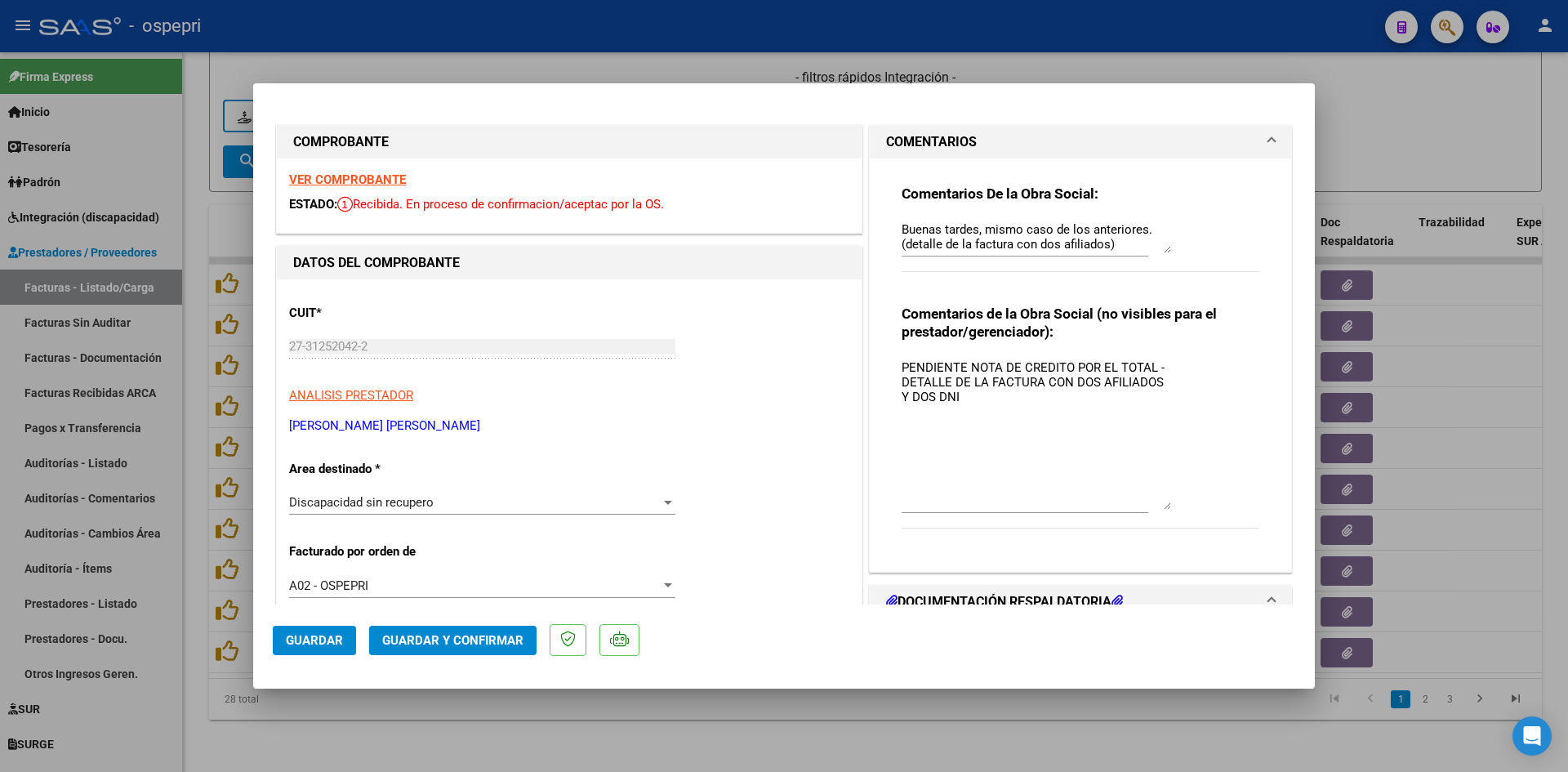
drag, startPoint x: 1158, startPoint y: 388, endPoint x: 1143, endPoint y: 505, distance: 118.0
click at [1143, 506] on textarea "PENDIENTE NOTA DE CREDITO POR EL TOTAL - DETALLE DE LA FACTURA CON DOS AFILIADO…" at bounding box center [1036, 434] width 269 height 151
click at [964, 373] on textarea "PENDIENTE NOTA DE CREDITO POR EL TOTAL - DETALLE DE LA FACTURA CON DOS AFILIADO…" at bounding box center [1036, 434] width 269 height 151
type textarea "NOTA DE CREDITO POR EL TOTAL - DETALLE DE LA FACTURA CON DOS AFILIADOS Y DOS DNI"
click at [321, 634] on span "Guardar" at bounding box center [314, 640] width 58 height 15
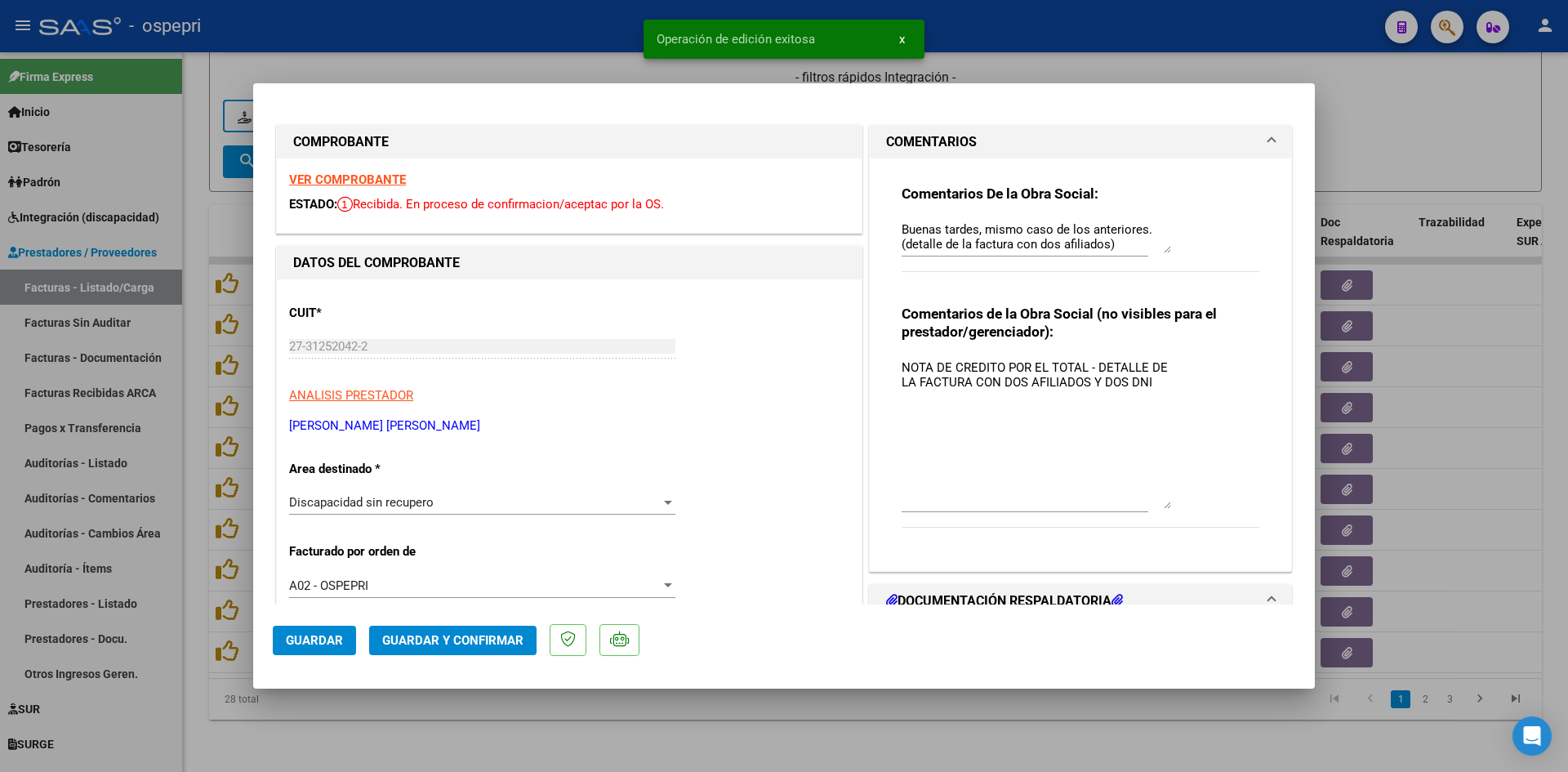
type input "$ 0,00"
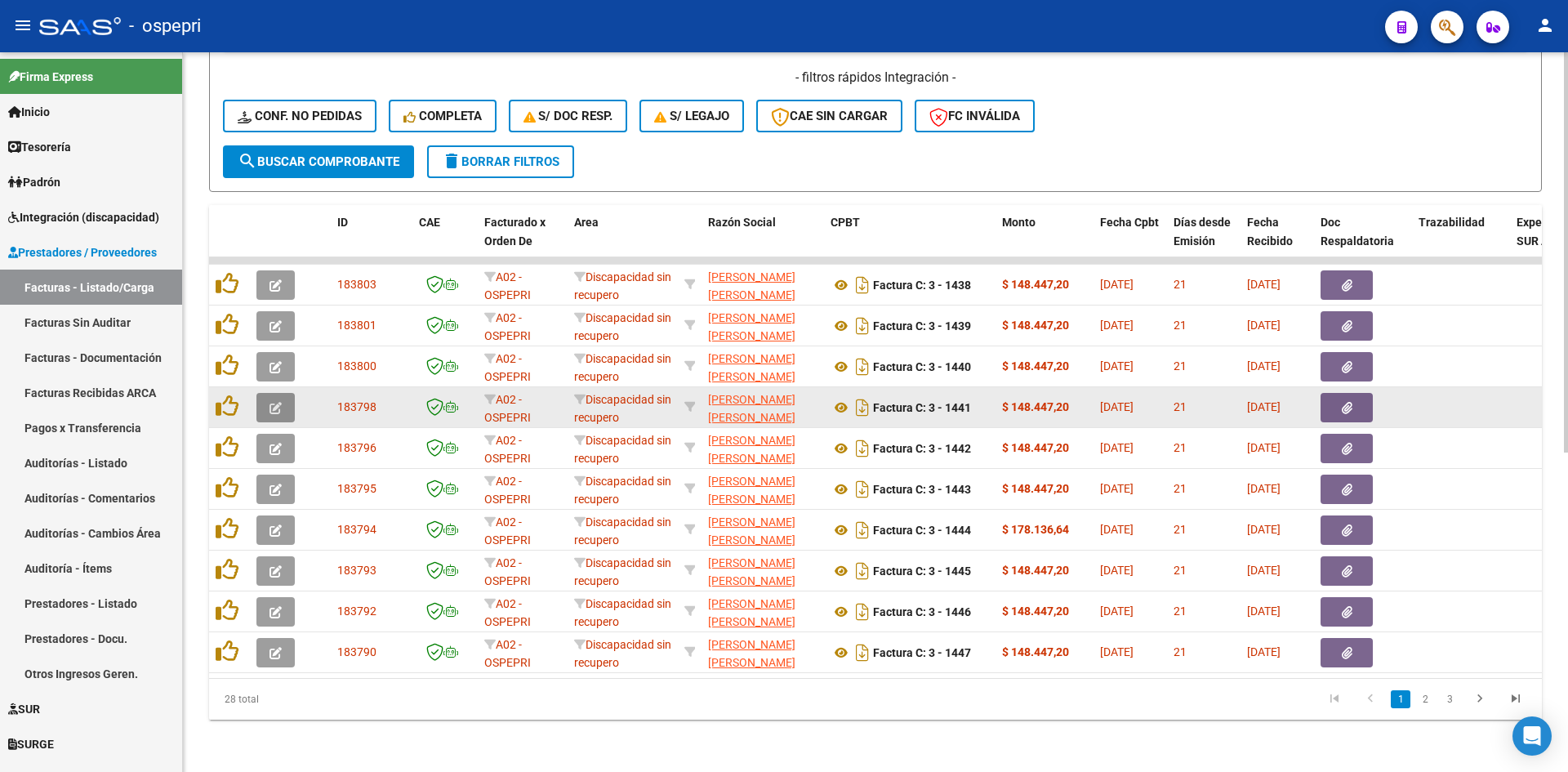
click at [282, 393] on button "button" at bounding box center [275, 407] width 38 height 29
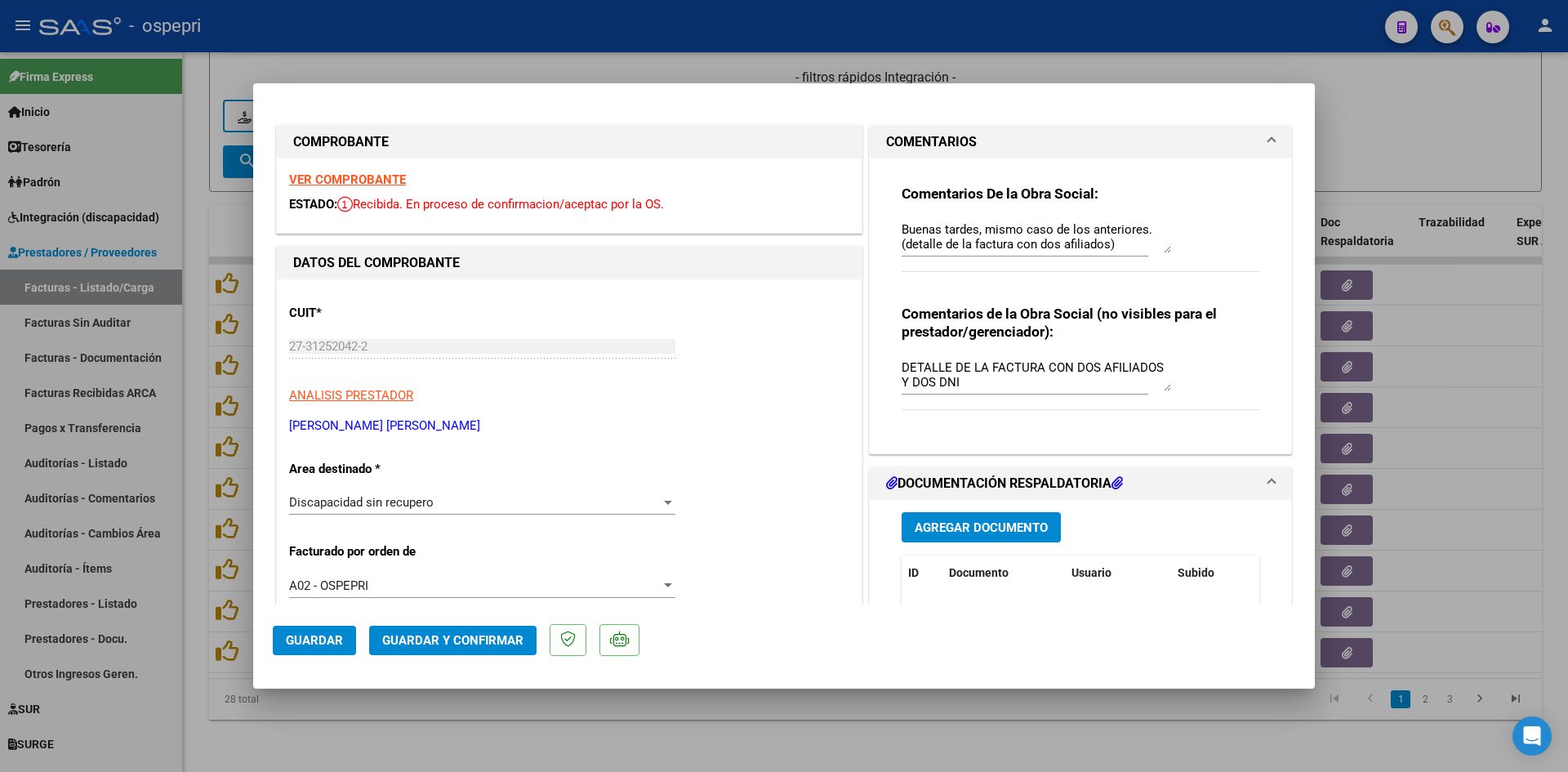
click at [368, 173] on strong "VER COMPROBANTE" at bounding box center [348, 180] width 117 height 15
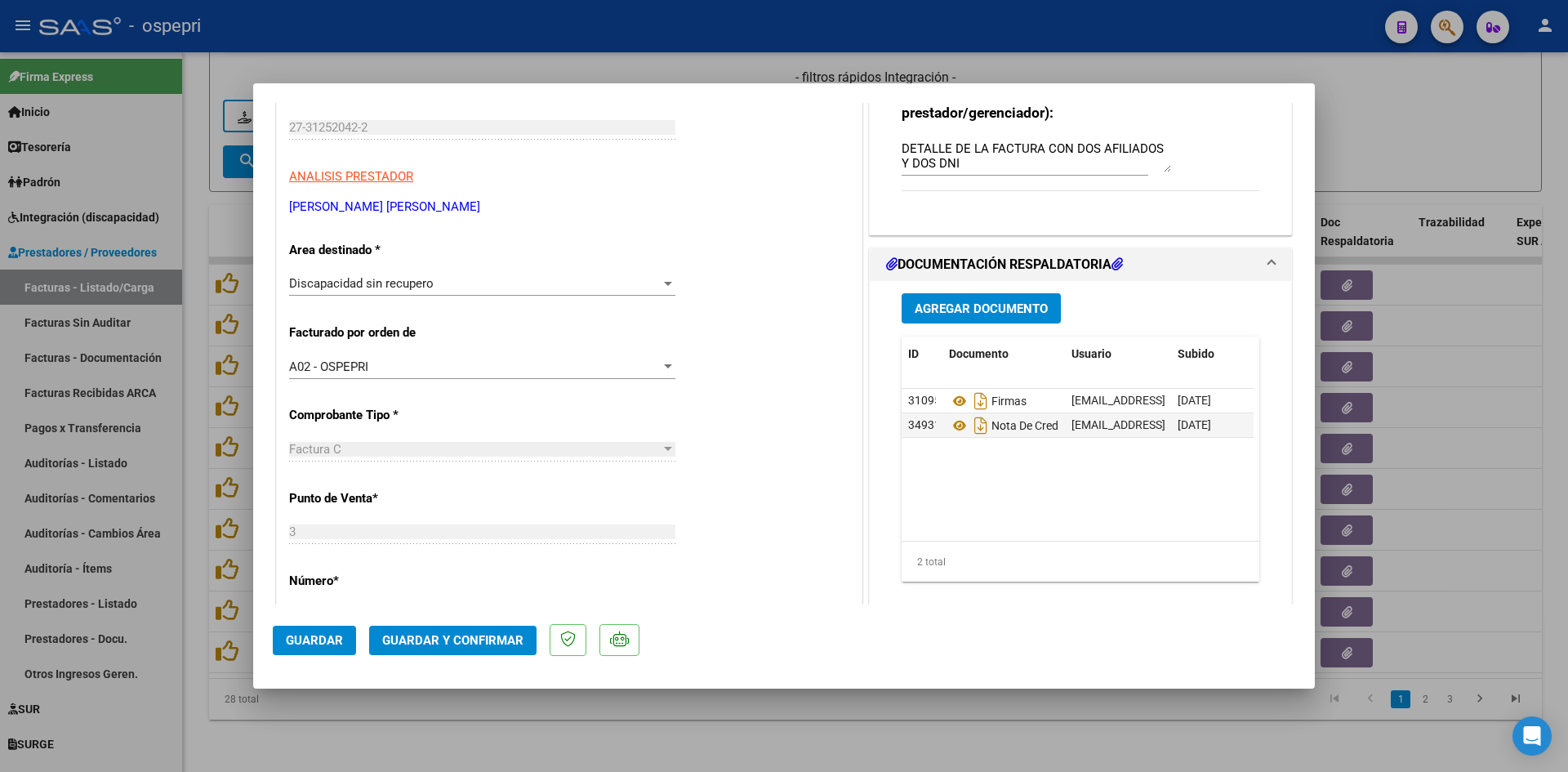
scroll to position [245, 0]
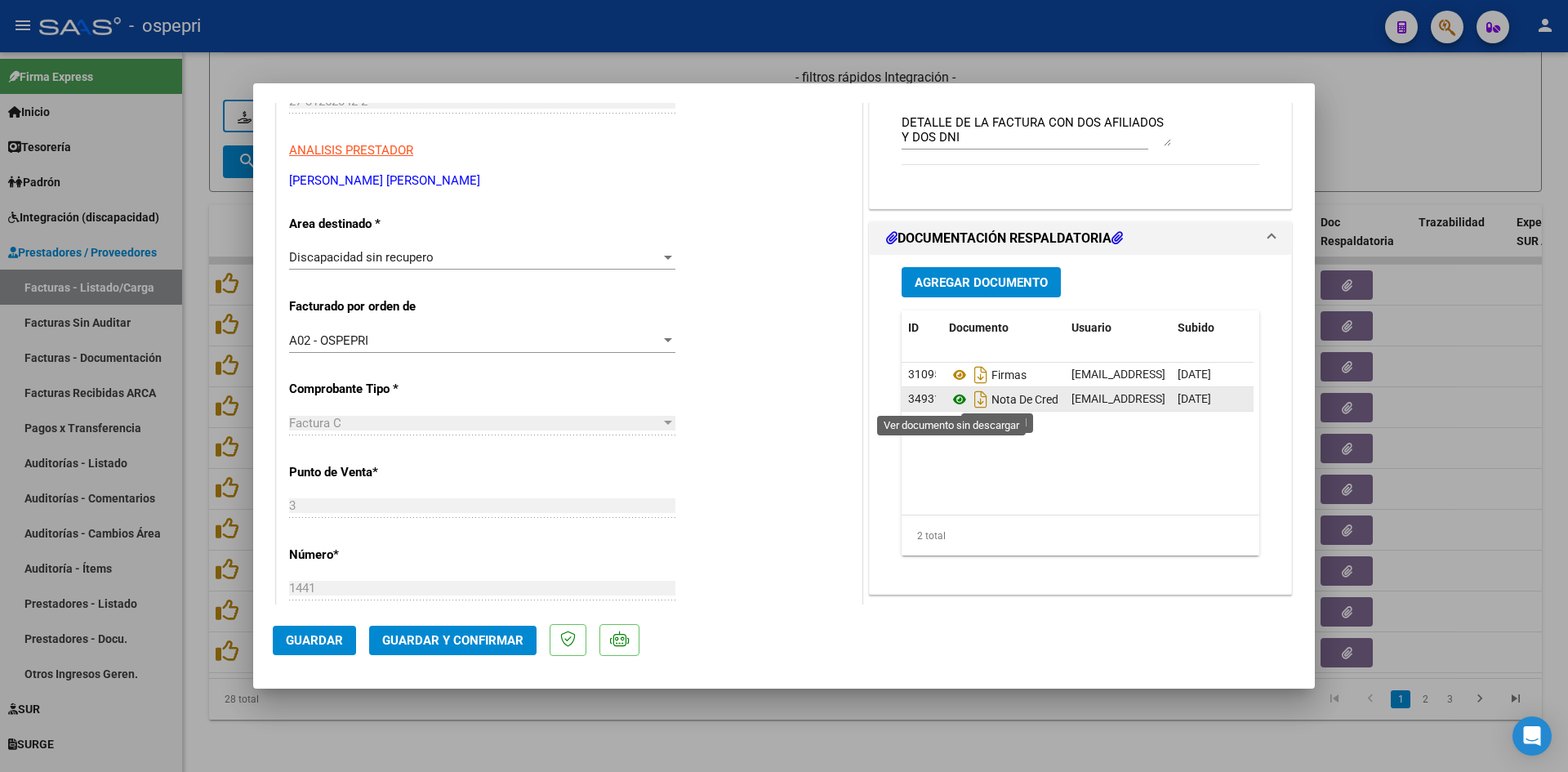
click at [950, 397] on icon at bounding box center [960, 399] width 21 height 19
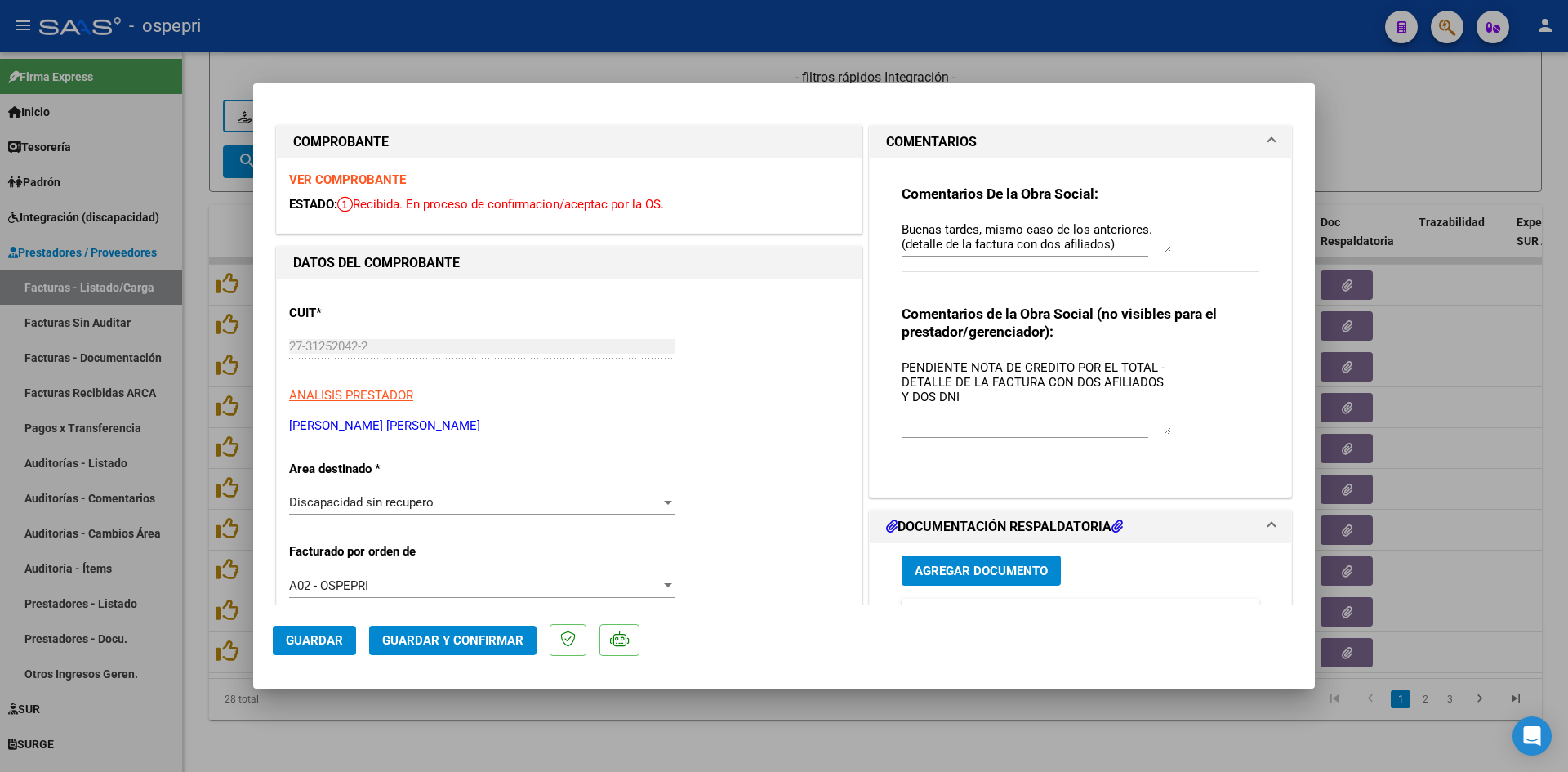
scroll to position [0, 0]
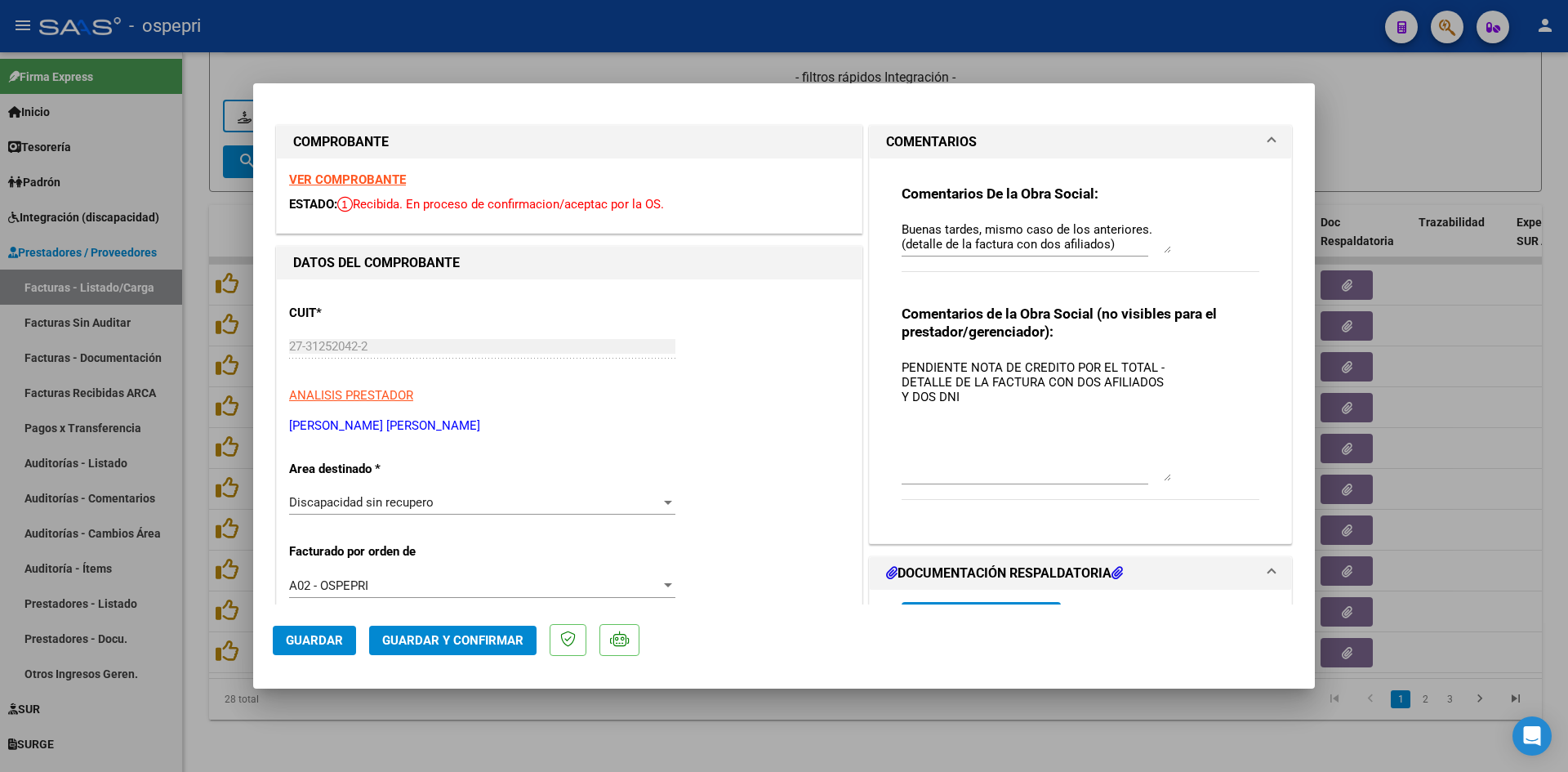
drag, startPoint x: 1164, startPoint y: 431, endPoint x: 1162, endPoint y: 472, distance: 41.0
click at [1162, 472] on textarea "PENDIENTE NOTA DE CREDITO POR EL TOTAL - DETALLE DE LA FACTURA CON DOS AFILIADO…" at bounding box center [1036, 420] width 269 height 122
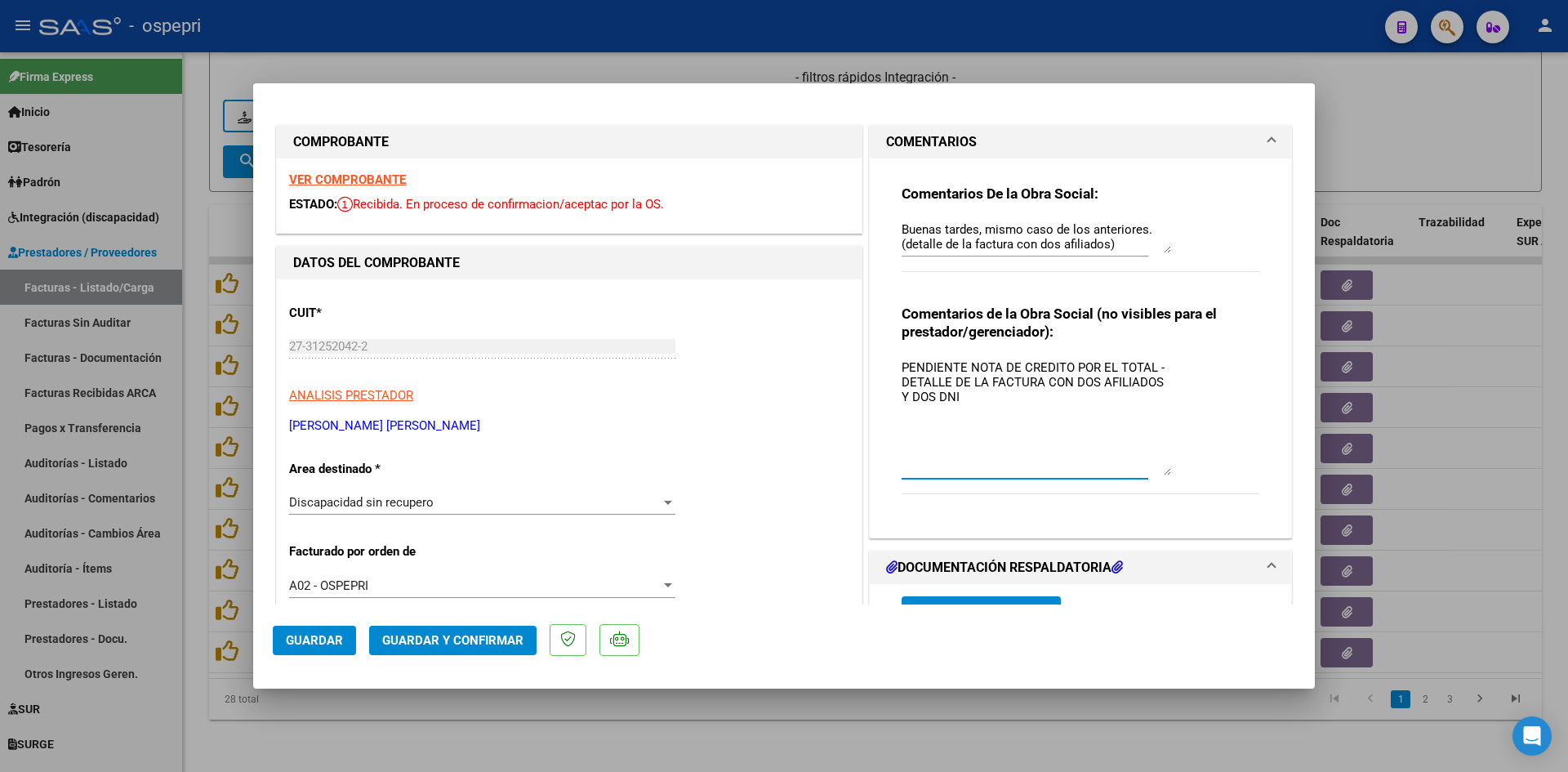
click at [965, 365] on textarea "PENDIENTE NOTA DE CREDITO POR EL TOTAL - DETALLE DE LA FACTURA CON DOS AFILIADO…" at bounding box center [1036, 417] width 269 height 117
type textarea "NOTA DE CREDITO POR EL TOTAL - DETALLE DE LA FACTURA CON DOS AFILIADOS Y DOS DNI"
click at [321, 640] on span "Guardar" at bounding box center [314, 640] width 58 height 15
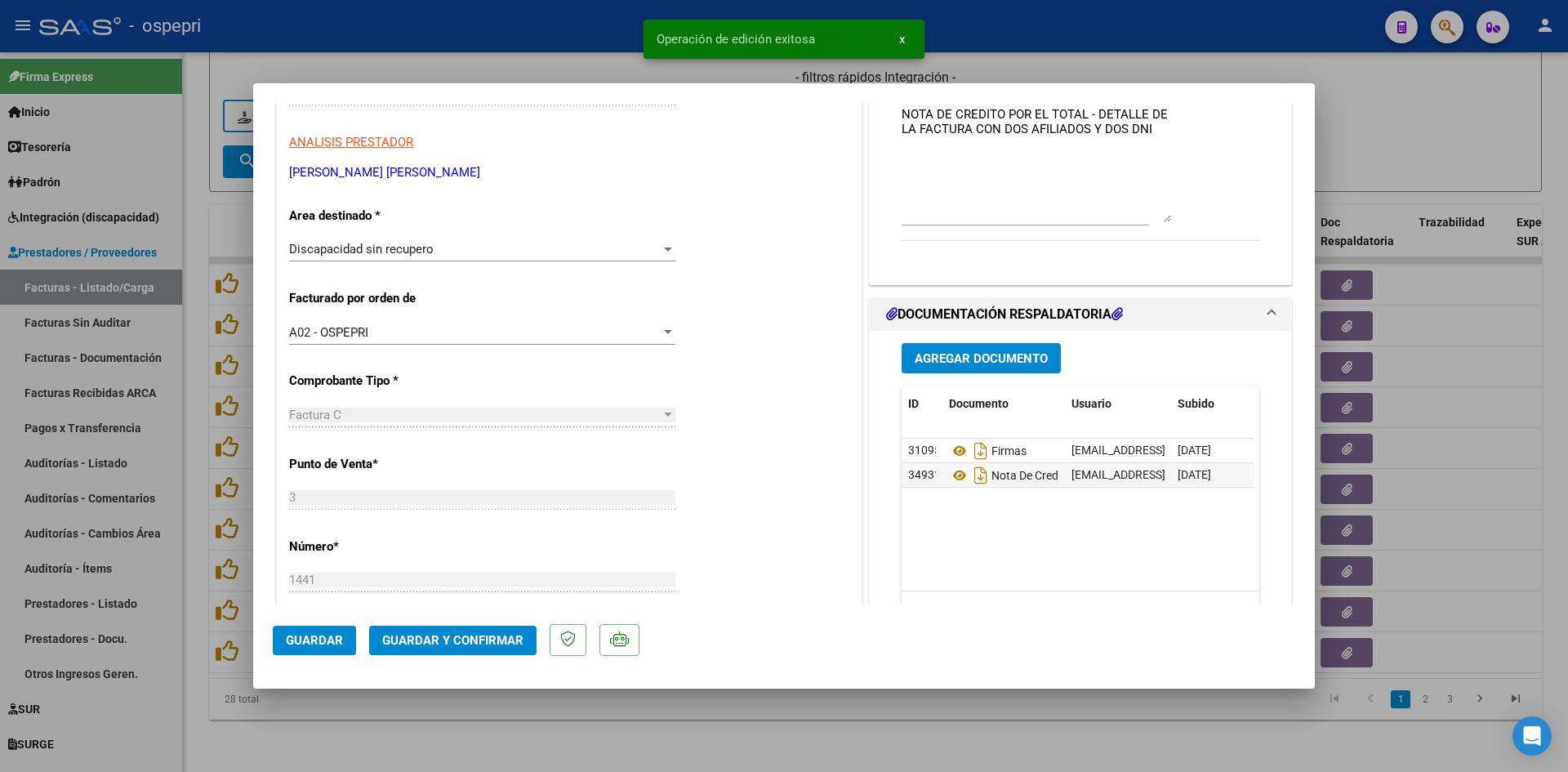
scroll to position [327, 0]
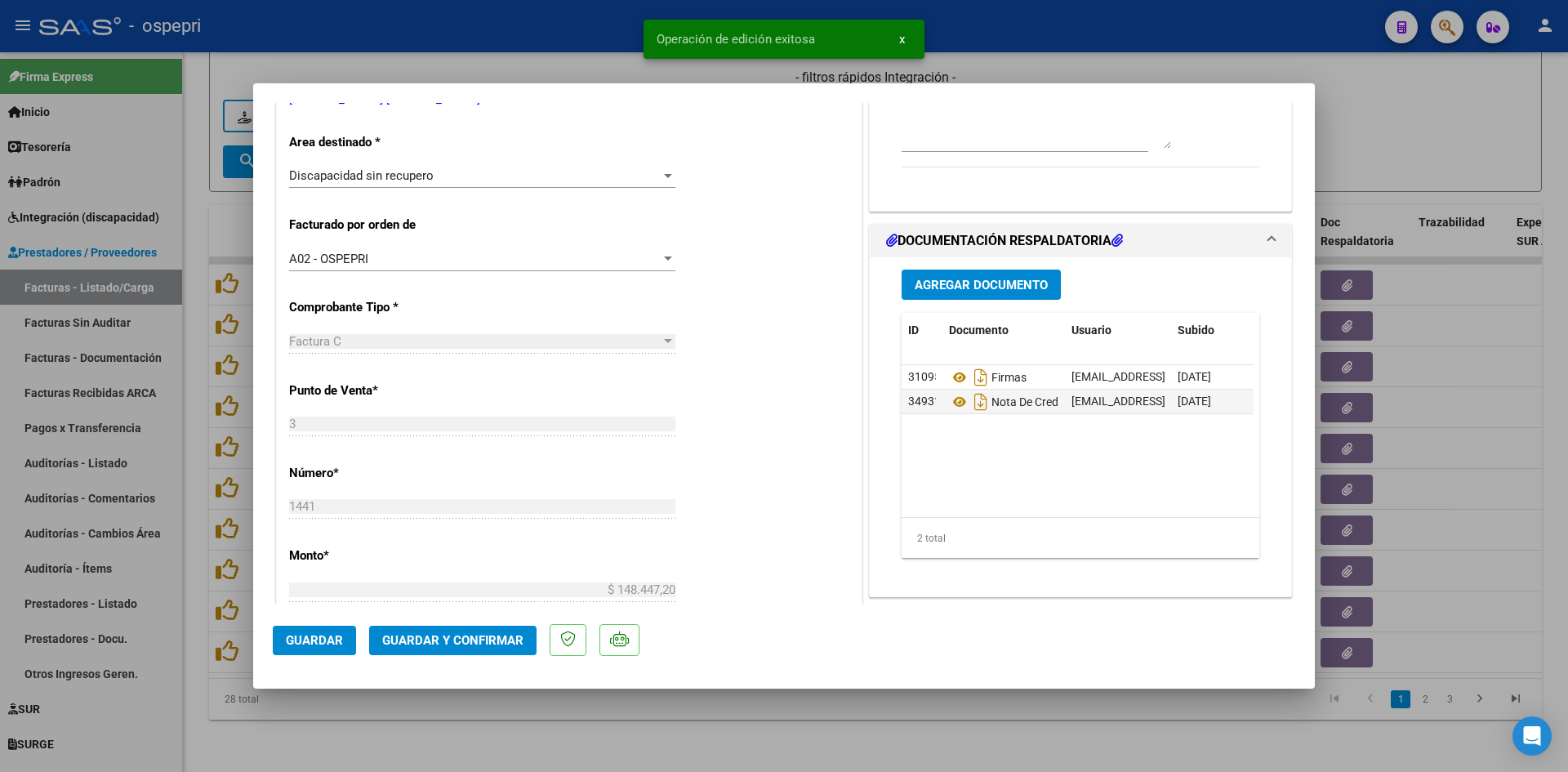
type input "$ 0,00"
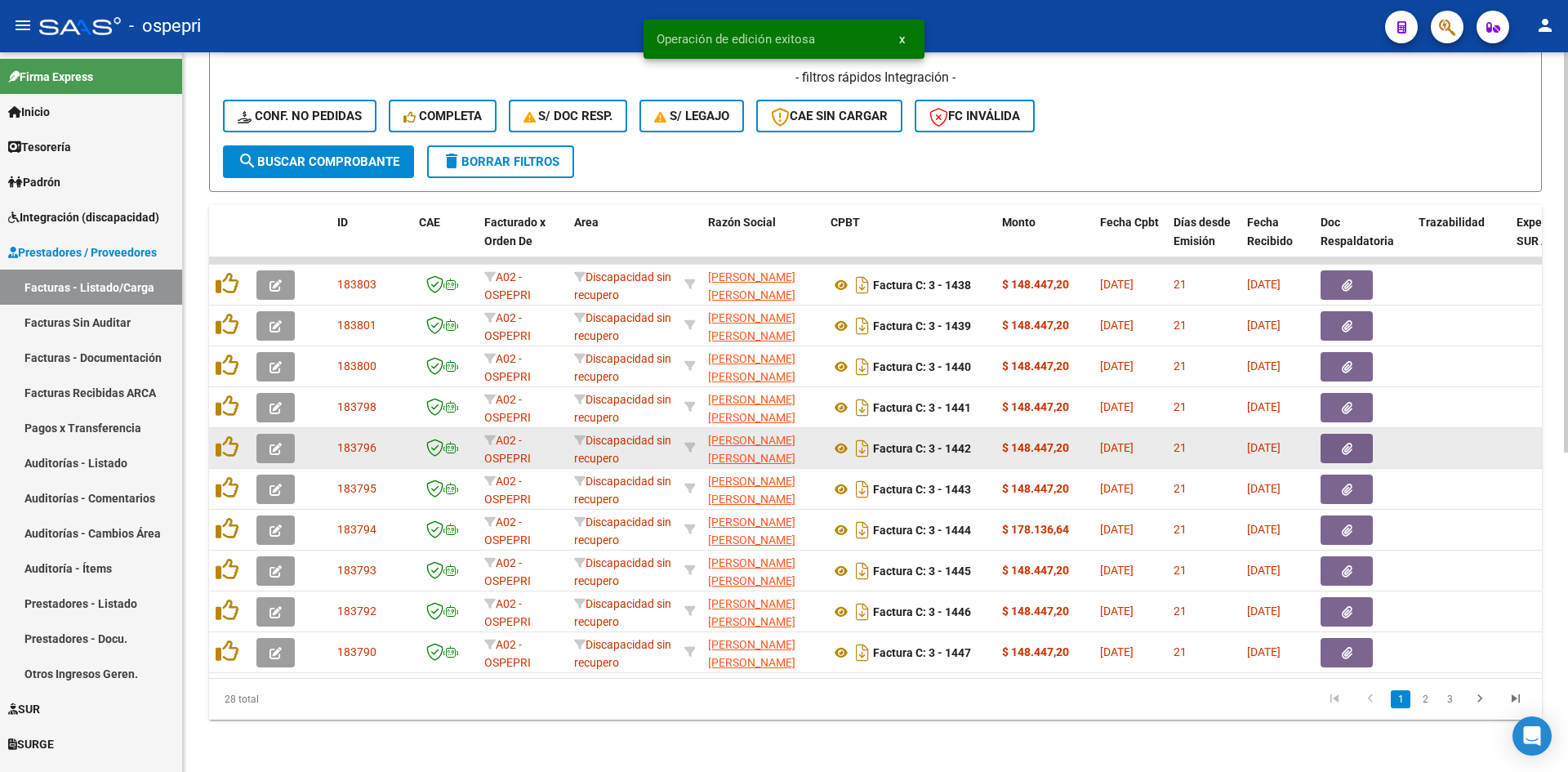
click at [279, 443] on icon "button" at bounding box center [275, 449] width 12 height 12
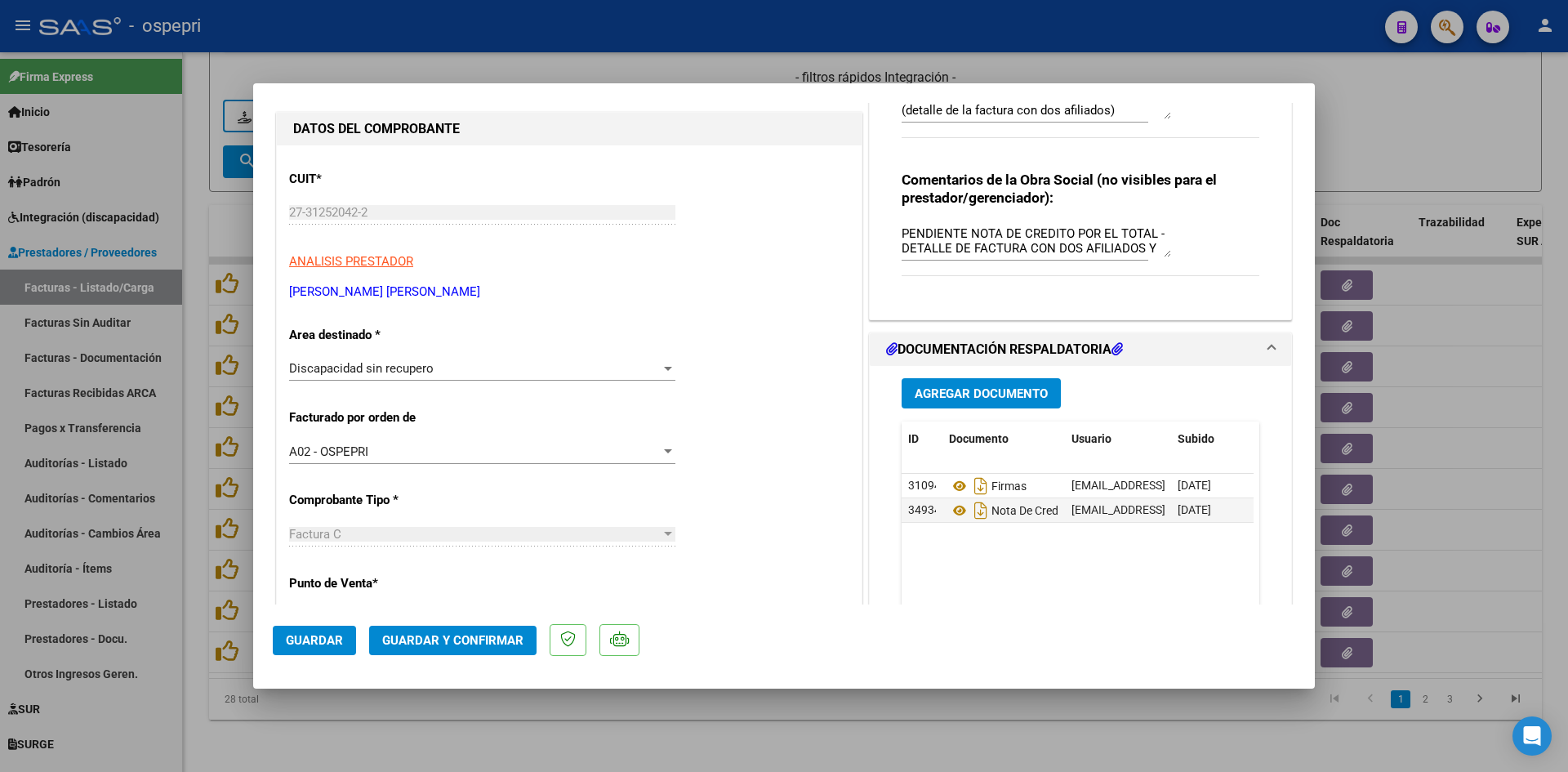
scroll to position [0, 0]
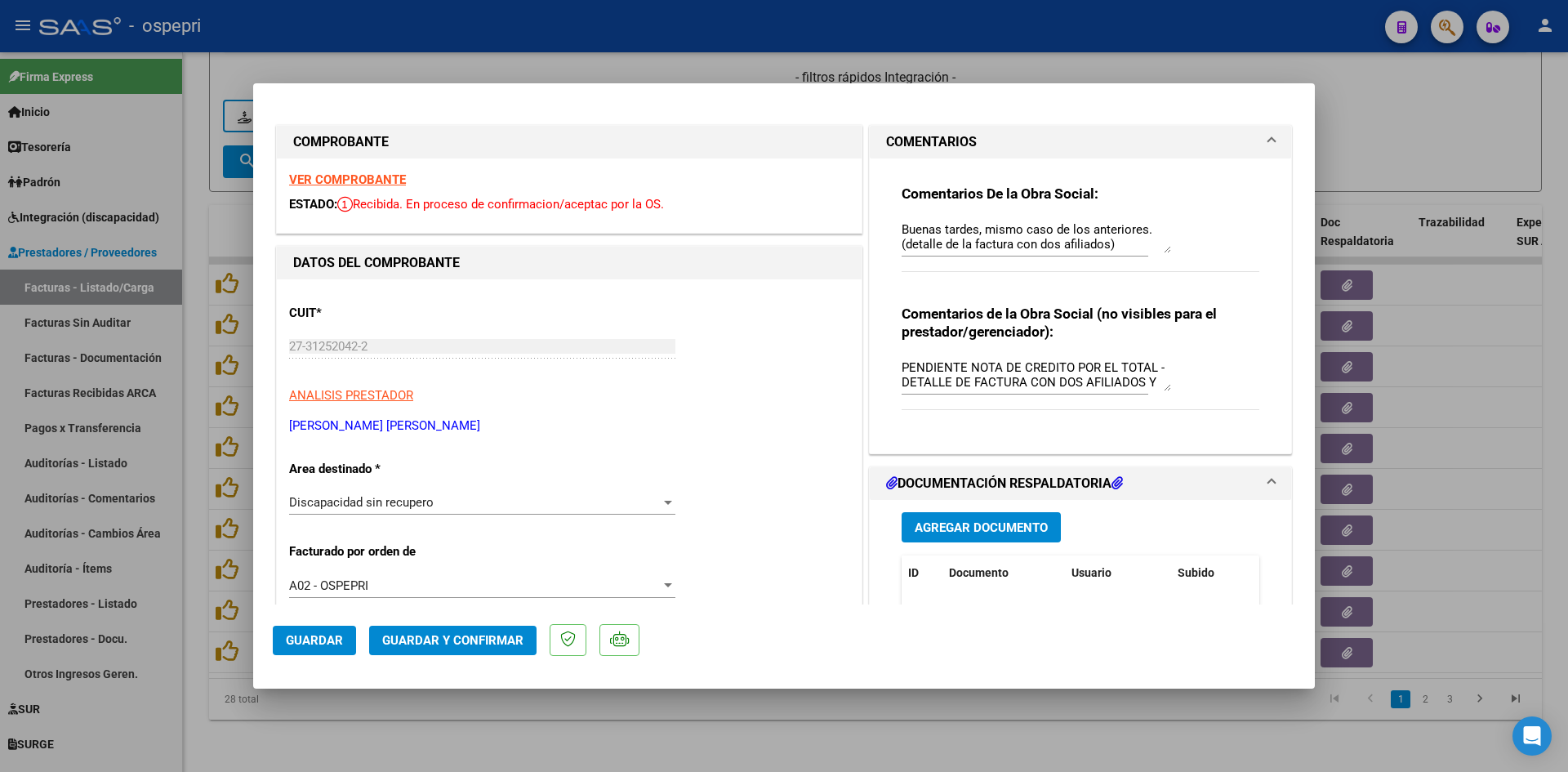
click at [376, 177] on strong "VER COMPROBANTE" at bounding box center [348, 180] width 117 height 15
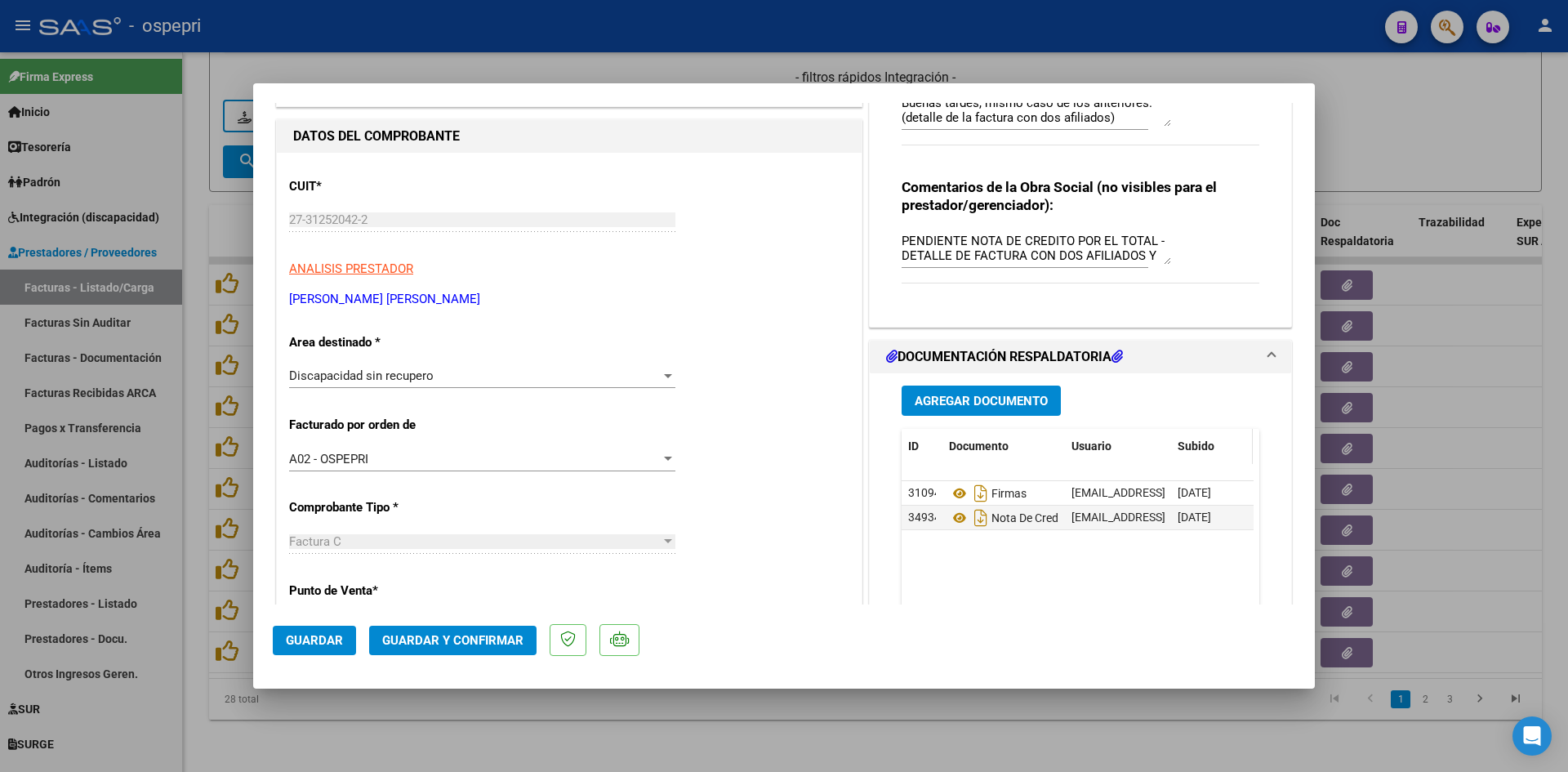
scroll to position [245, 0]
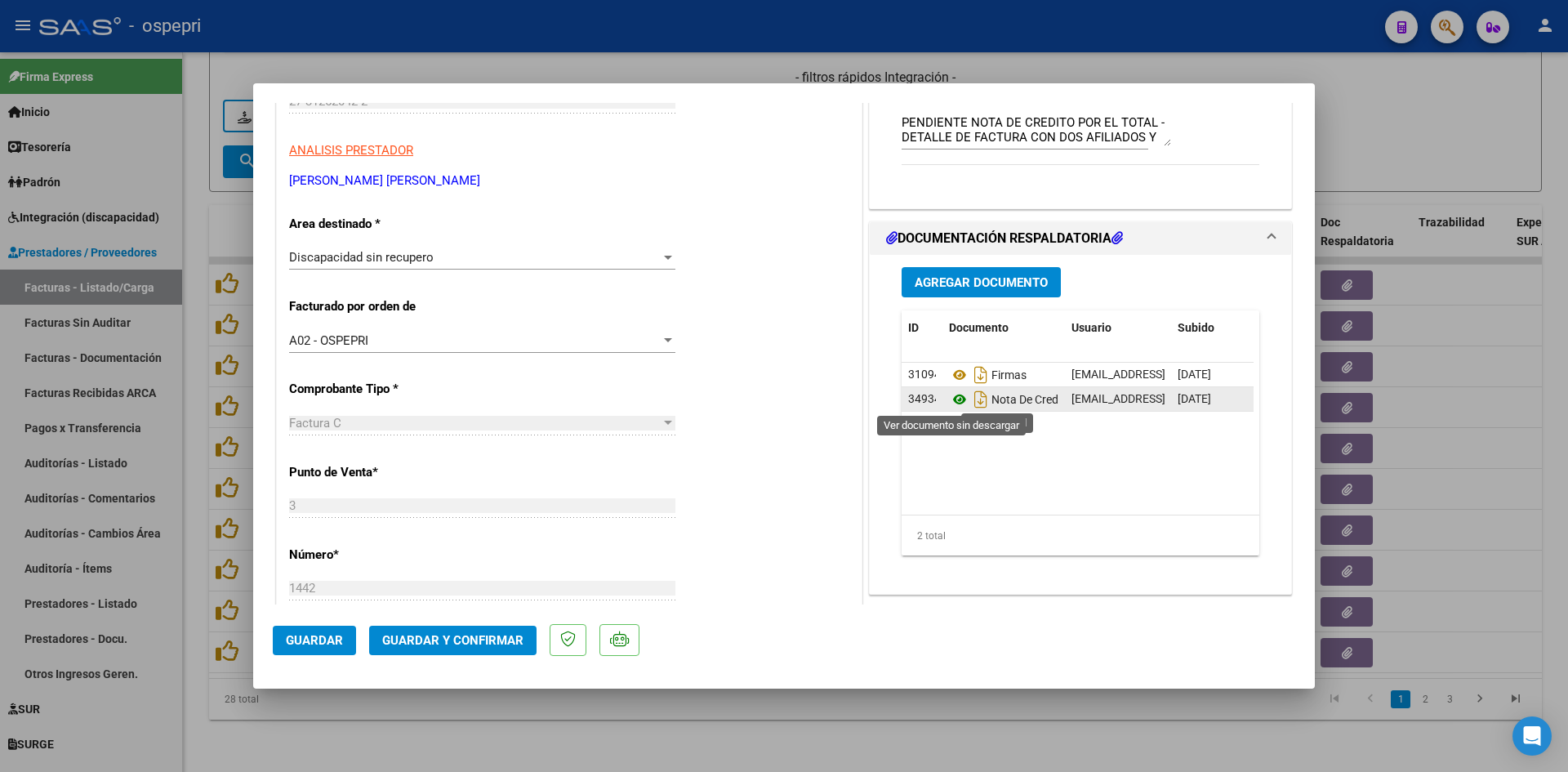
click at [952, 404] on icon at bounding box center [960, 399] width 21 height 19
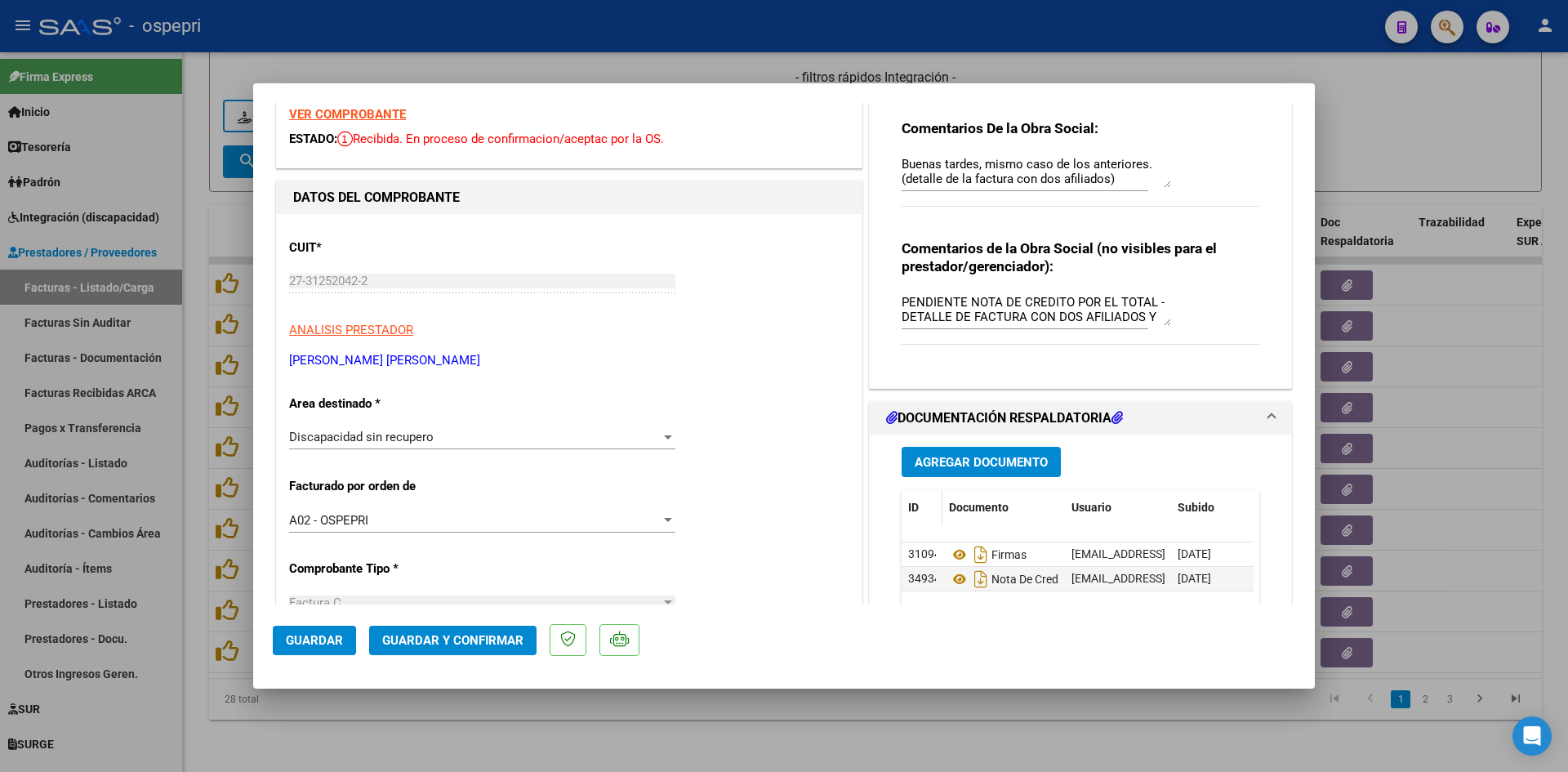
scroll to position [81, 0]
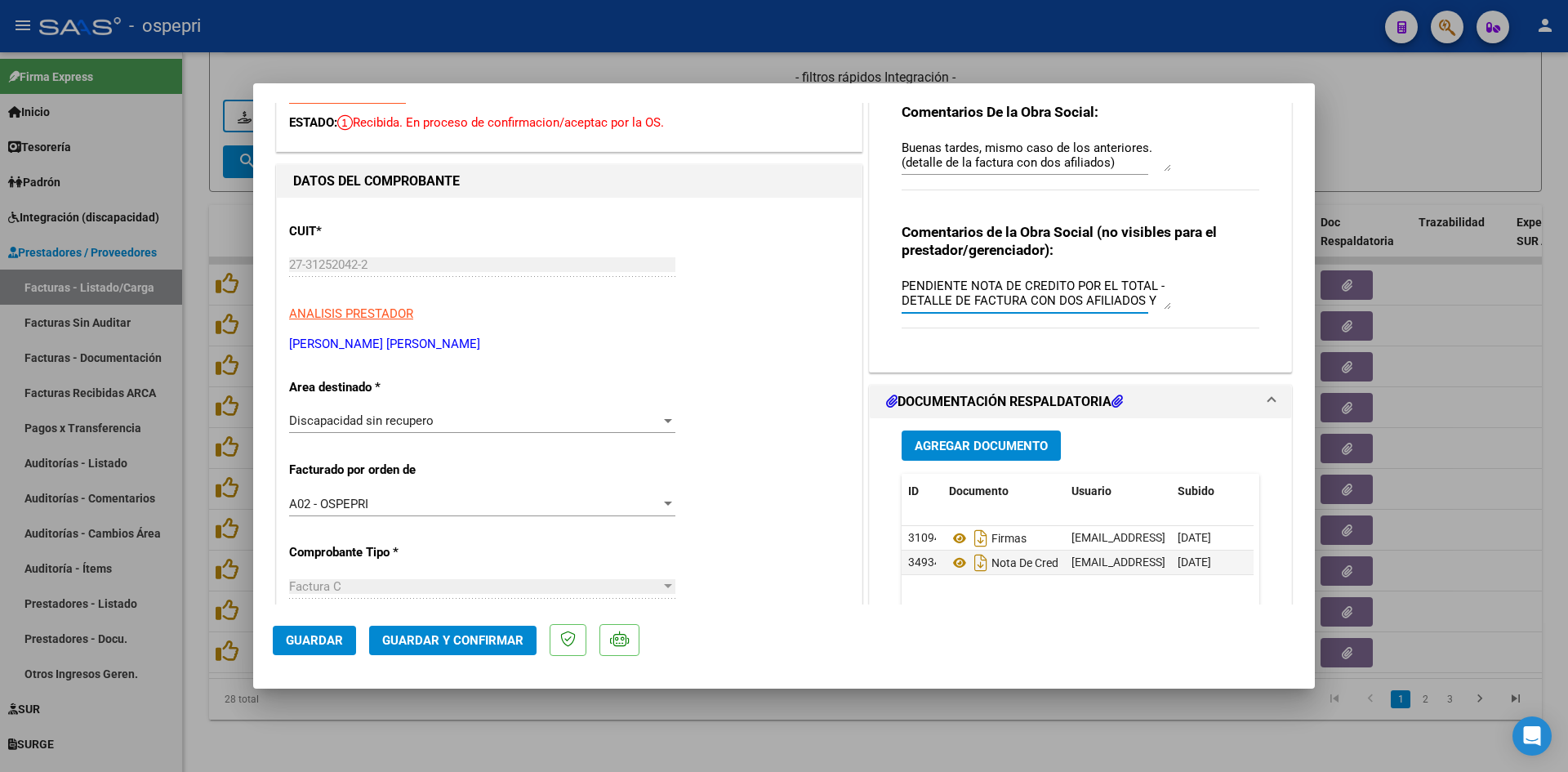
click at [966, 284] on textarea "PENDIENTE NOTA DE CREDITO POR EL TOTAL - DETALLE DE FACTURA CON DOS AFILIADOS Y…" at bounding box center [1036, 293] width 269 height 33
type textarea "NOTA DE CREDITO POR EL TOTAL - DETALLE DE FACTURA CON DOS AFILIADOS Y DOS DNI"
click at [320, 641] on span "Guardar" at bounding box center [314, 640] width 58 height 15
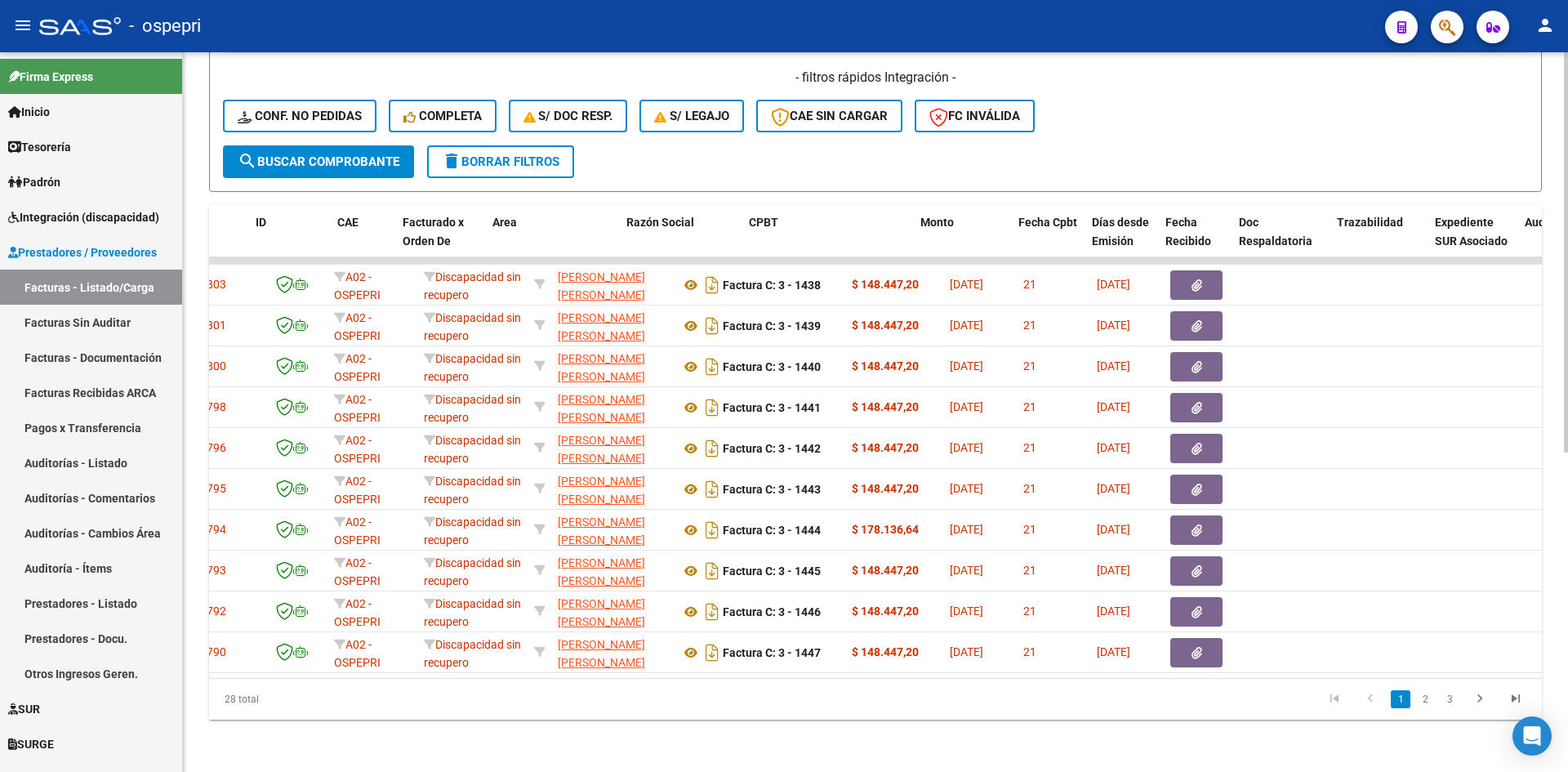
scroll to position [0, 0]
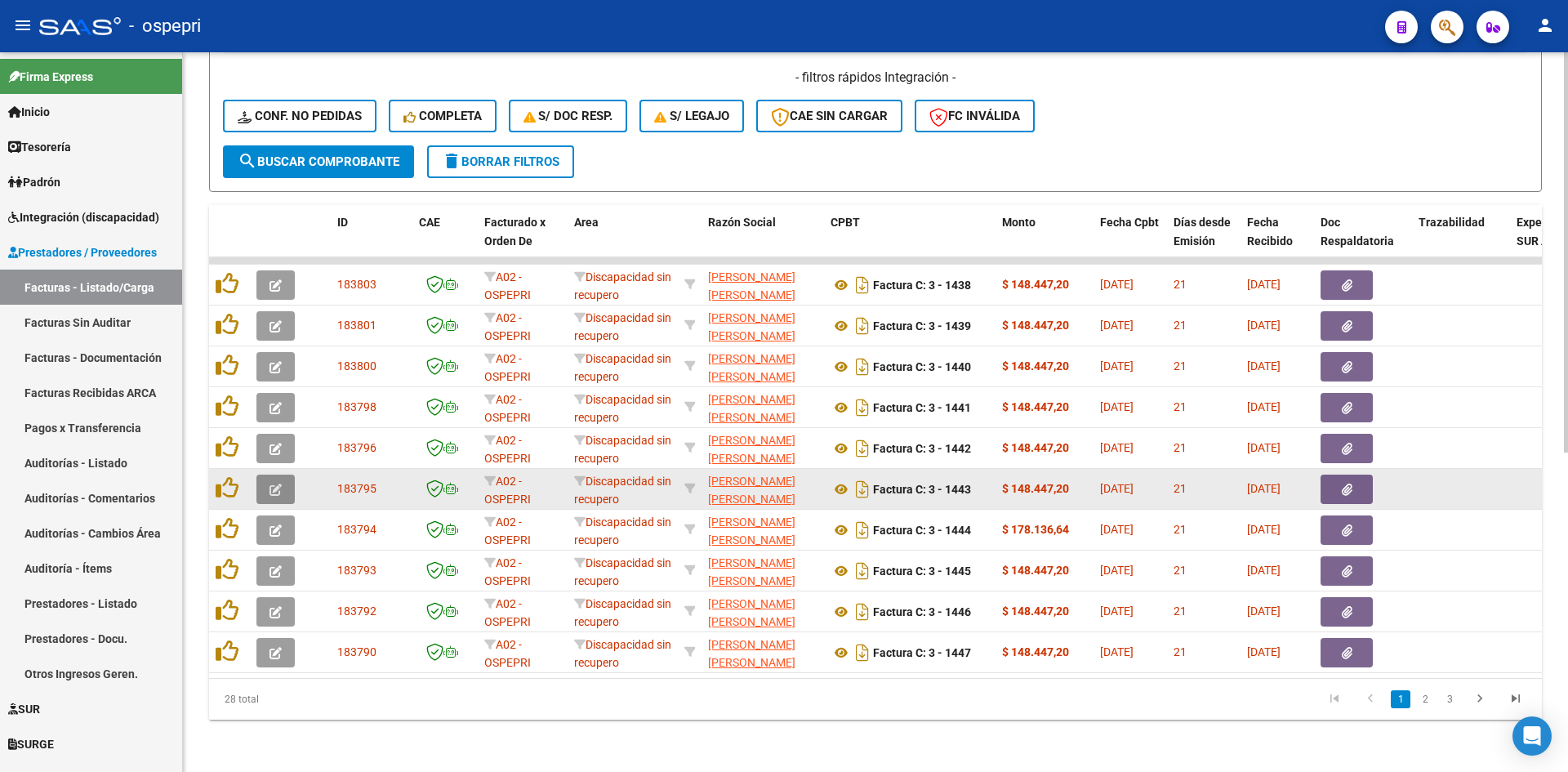
click at [278, 483] on icon "button" at bounding box center [275, 490] width 12 height 12
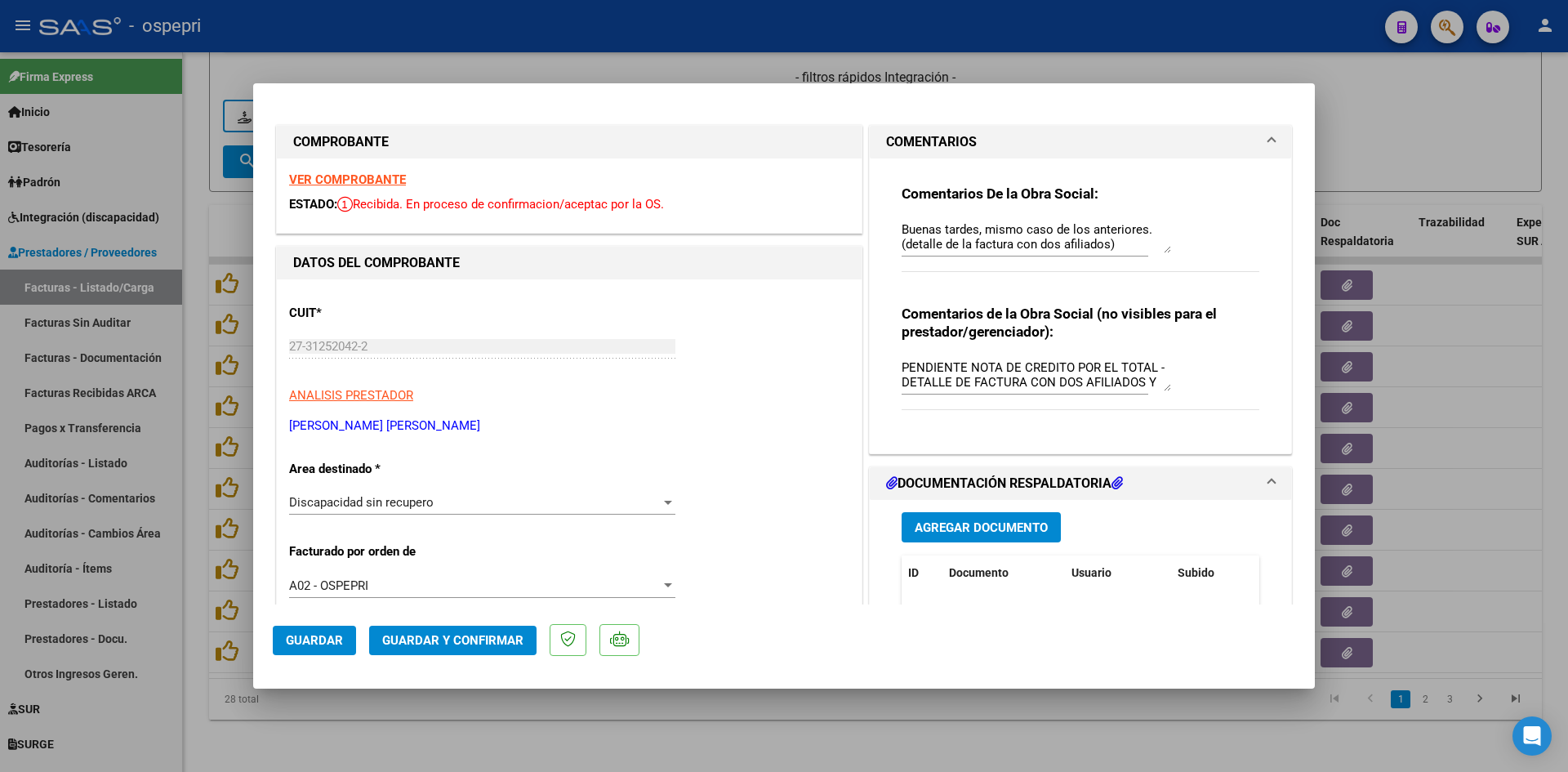
click at [390, 174] on strong "VER COMPROBANTE" at bounding box center [348, 180] width 117 height 15
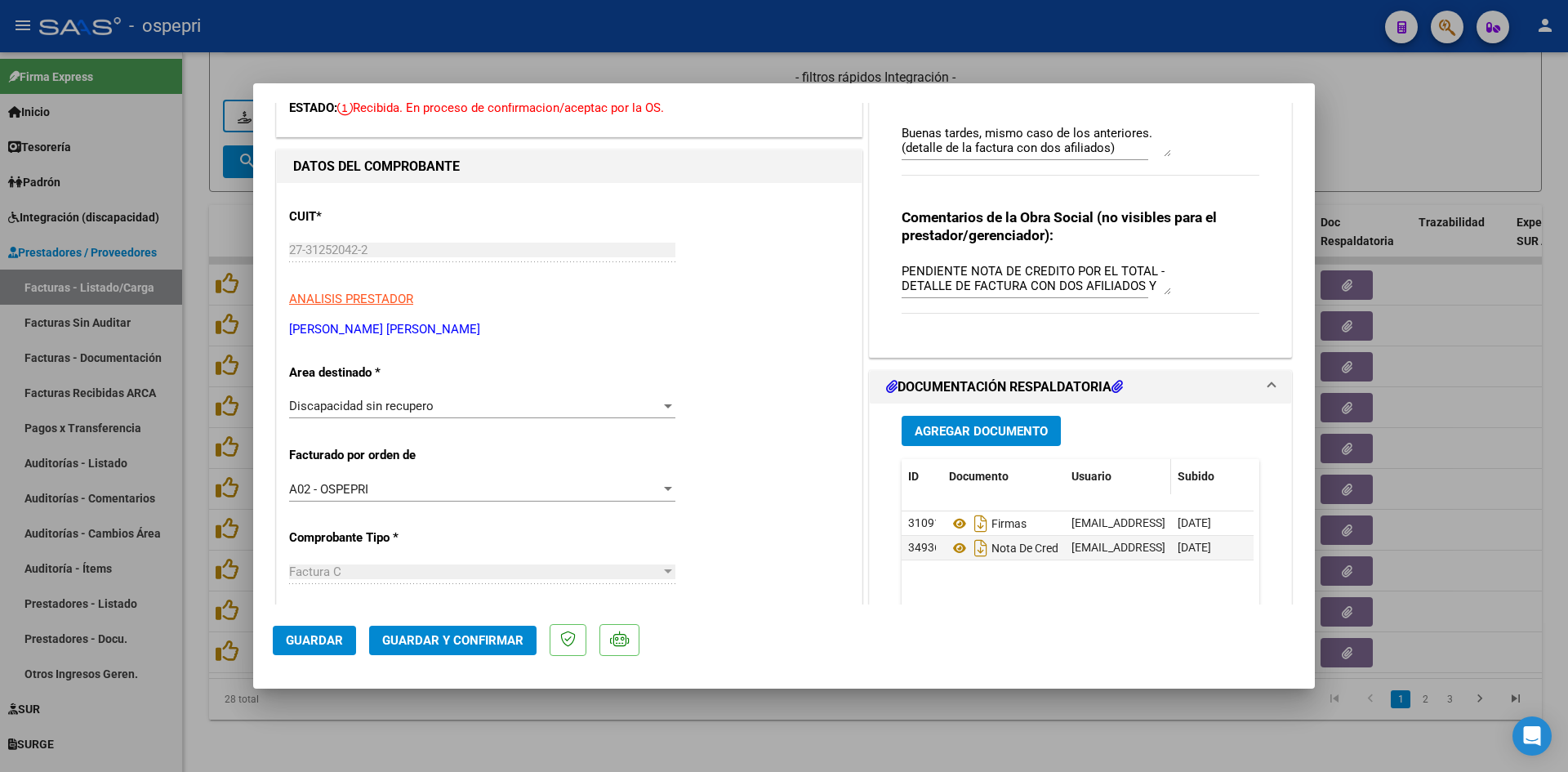
scroll to position [245, 0]
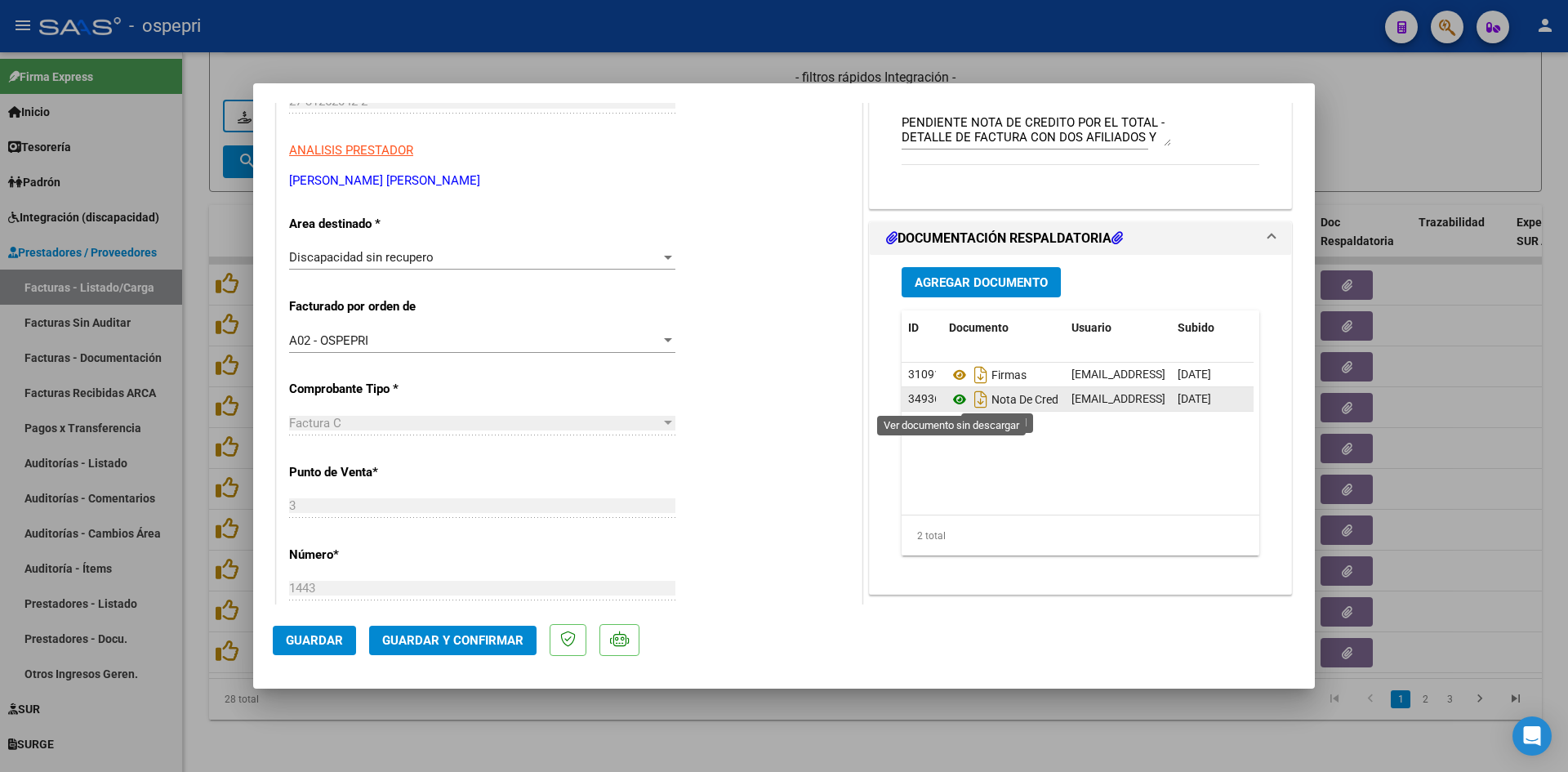
click at [953, 400] on icon at bounding box center [960, 399] width 21 height 19
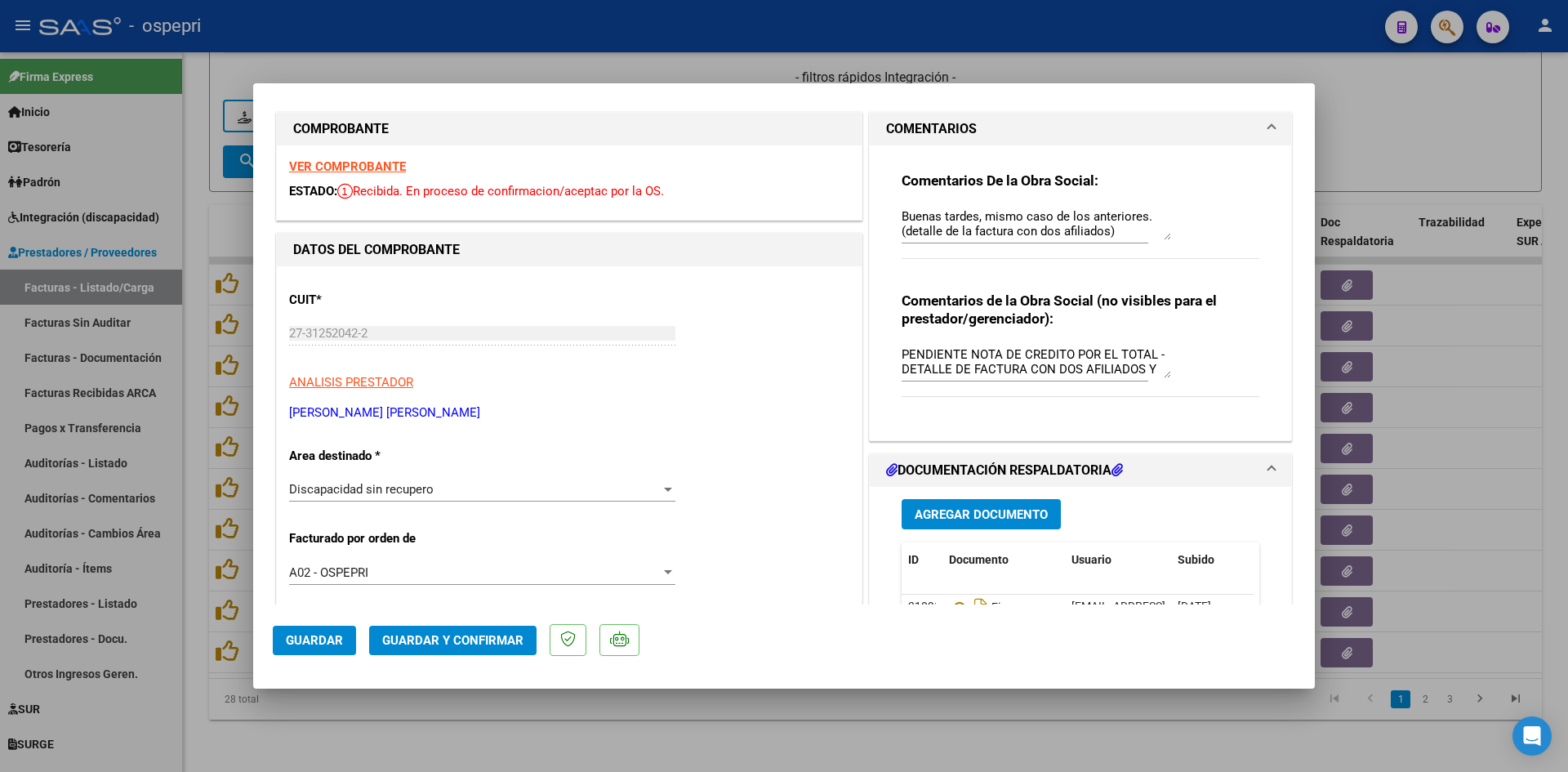
scroll to position [0, 0]
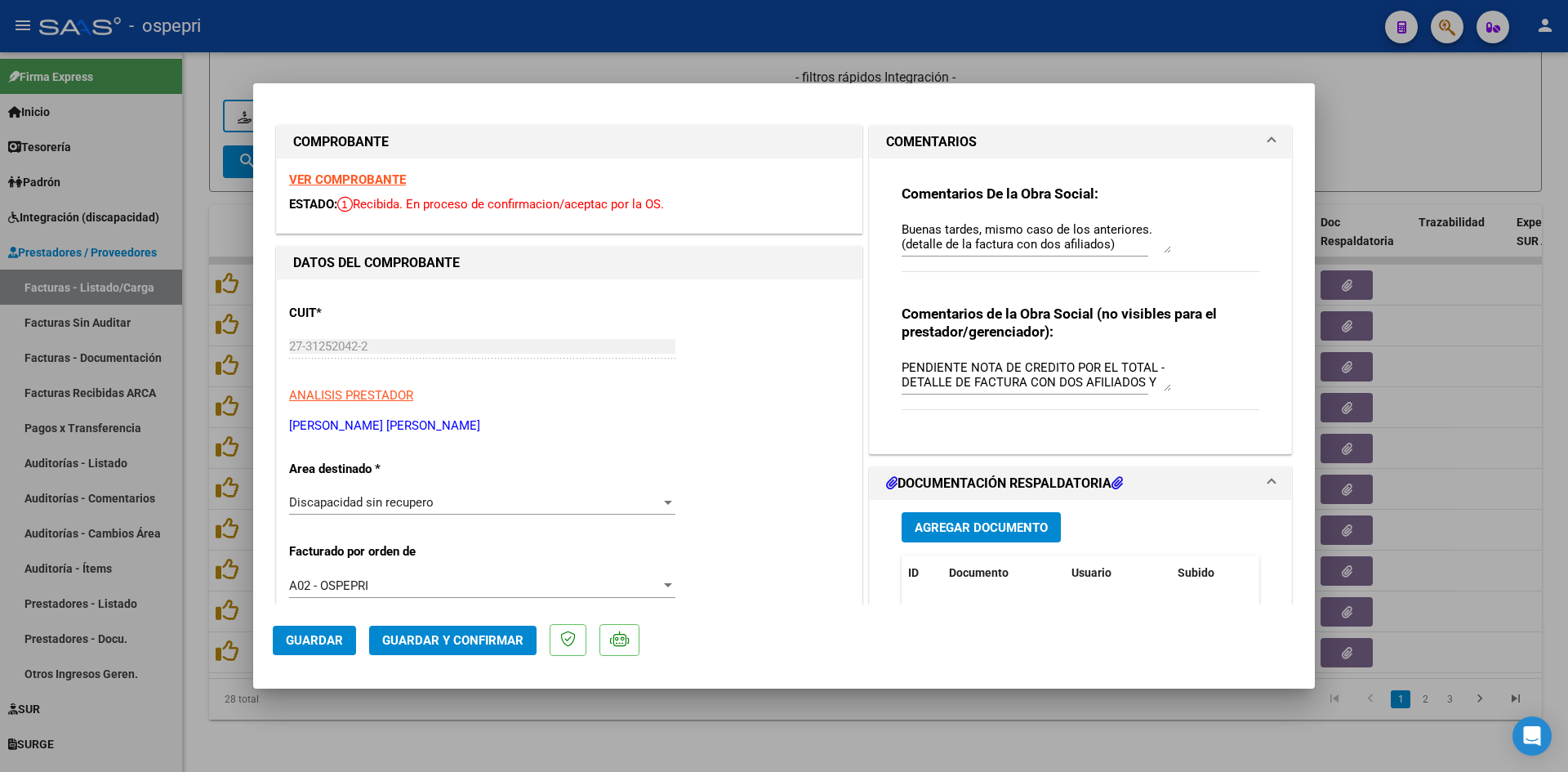
click at [964, 373] on textarea "PENDIENTE NOTA DE CREDITO POR EL TOTAL - DETALLE DE FACTURA CON DOS AFILIADOS Y…" at bounding box center [1036, 374] width 269 height 33
type textarea "NOTA DE CREDITO POR EL TOTAL - DETALLE DE FACTURA CON DOS AFILIADOS Y DOS DNI"
click at [318, 641] on span "Guardar" at bounding box center [314, 640] width 58 height 15
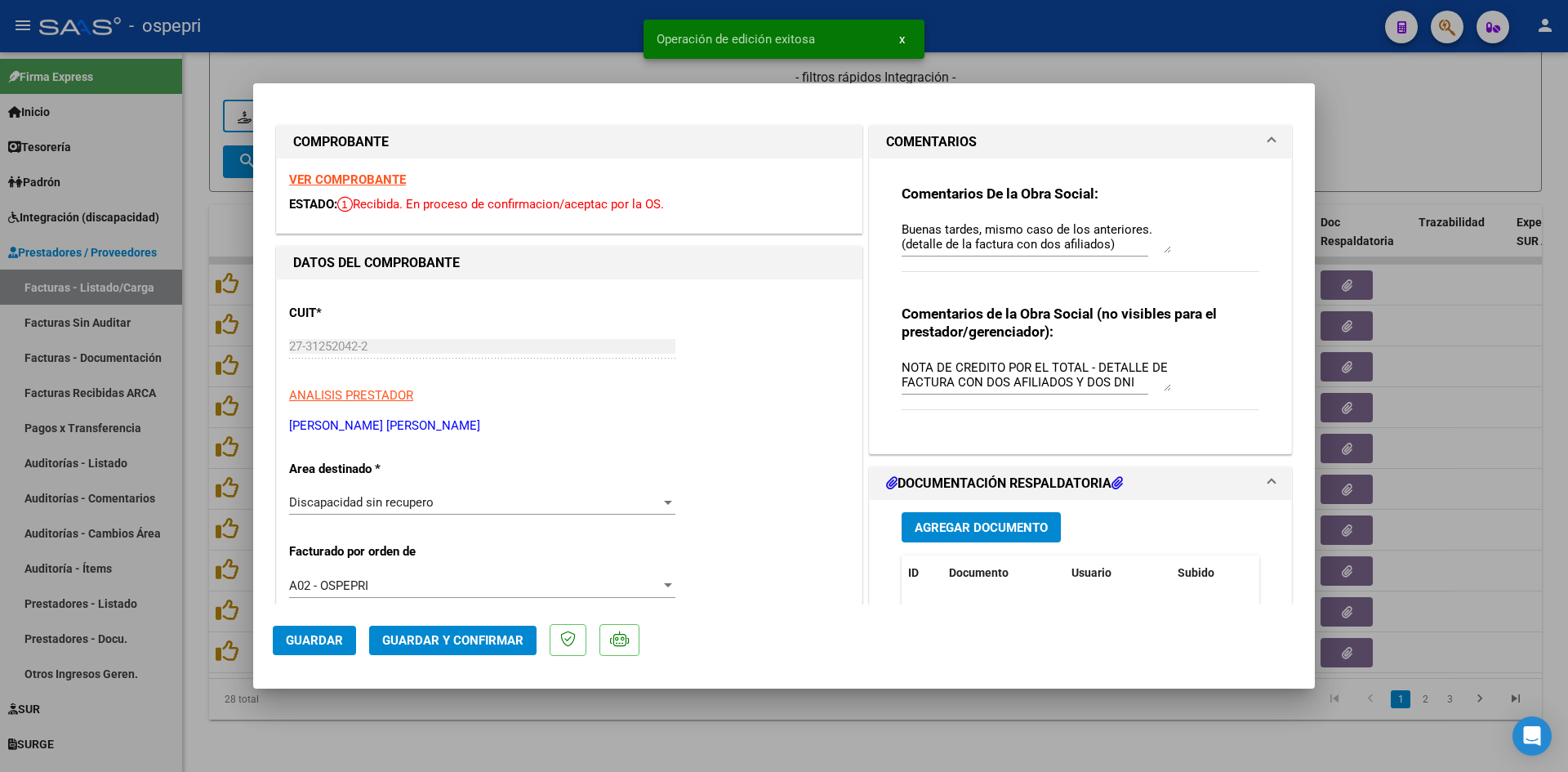
type input "$ 0,00"
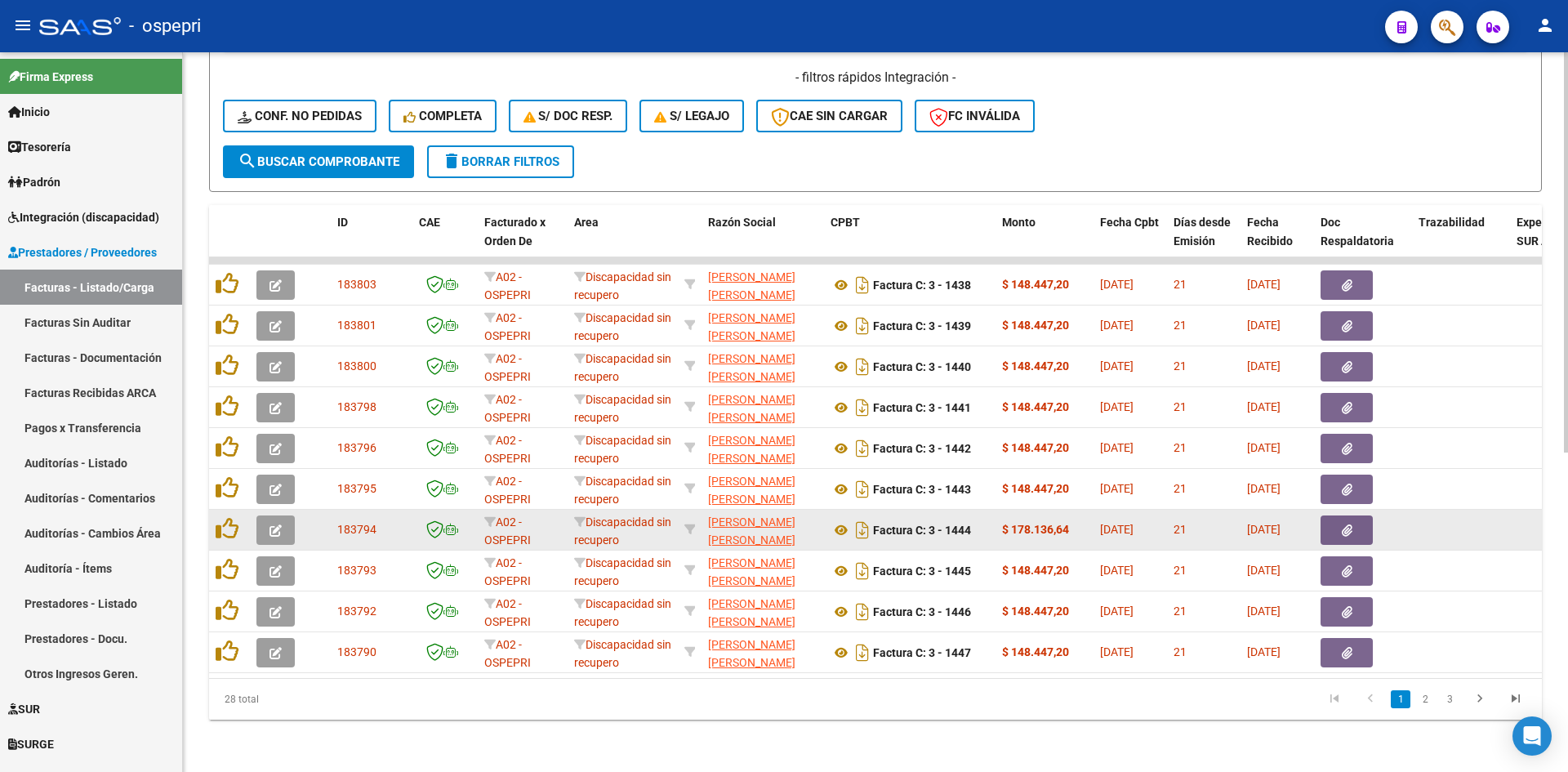
click at [269, 524] on icon "button" at bounding box center [275, 530] width 12 height 12
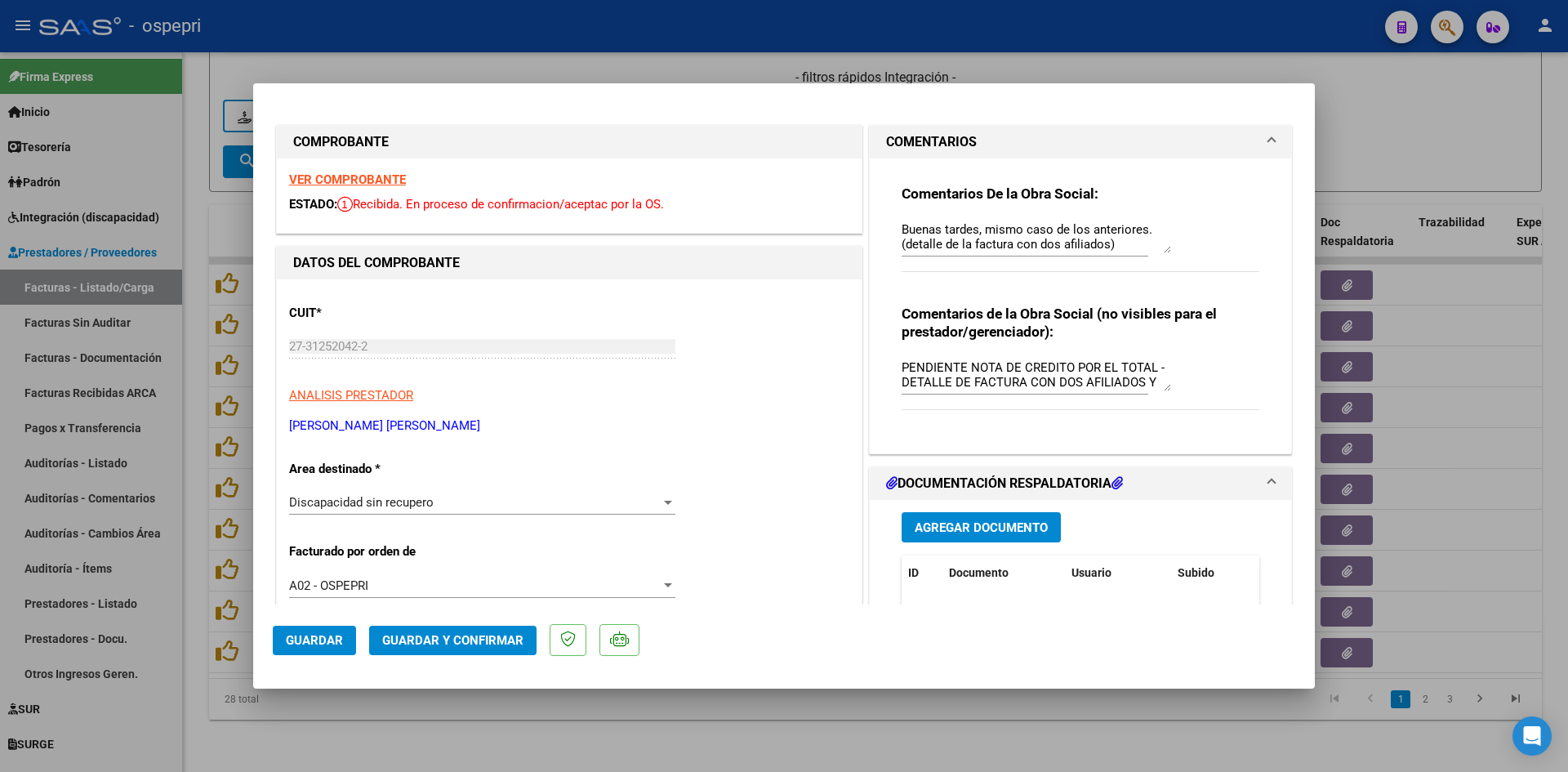
click at [387, 177] on strong "VER COMPROBANTE" at bounding box center [348, 180] width 117 height 15
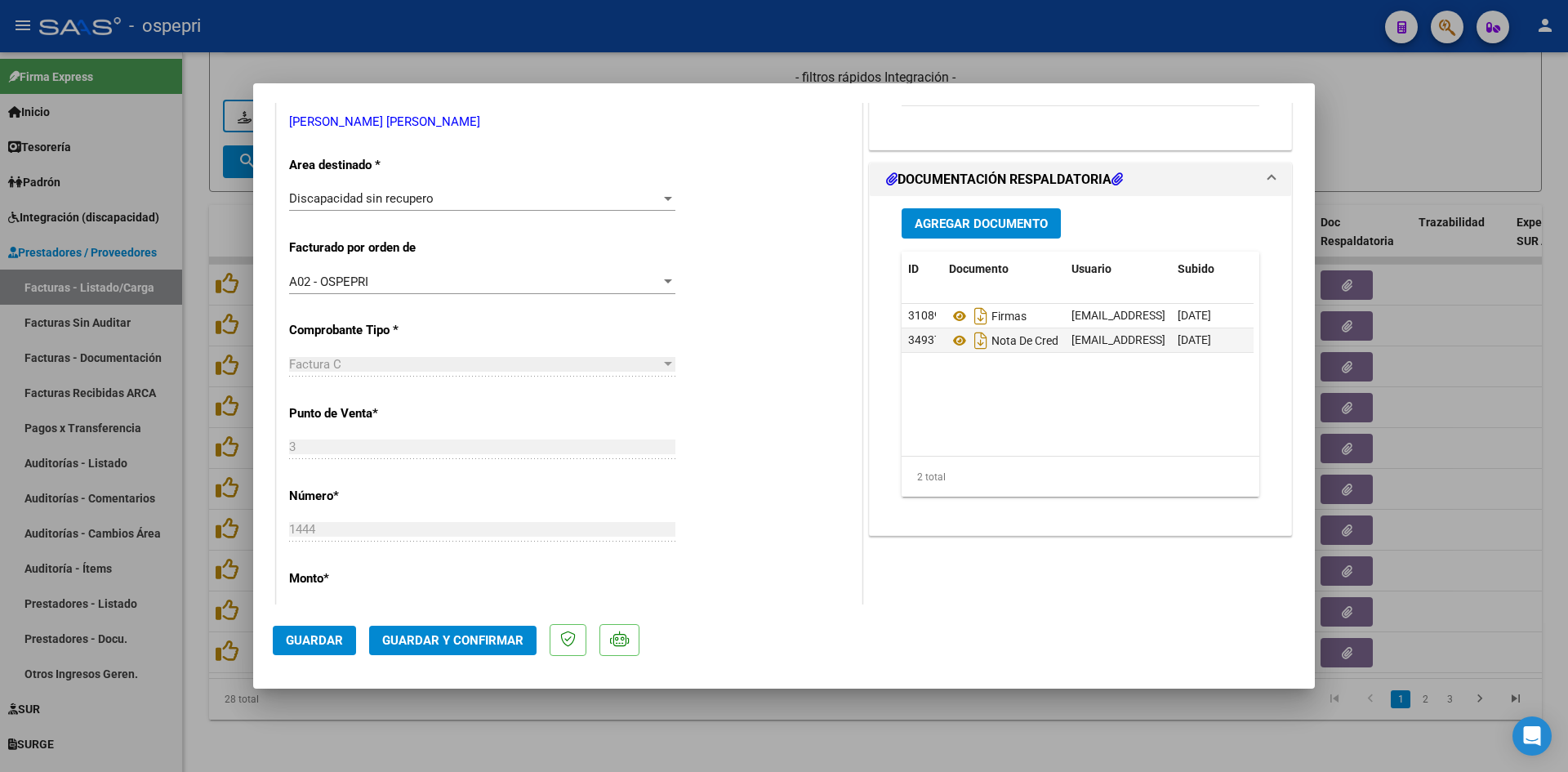
scroll to position [327, 0]
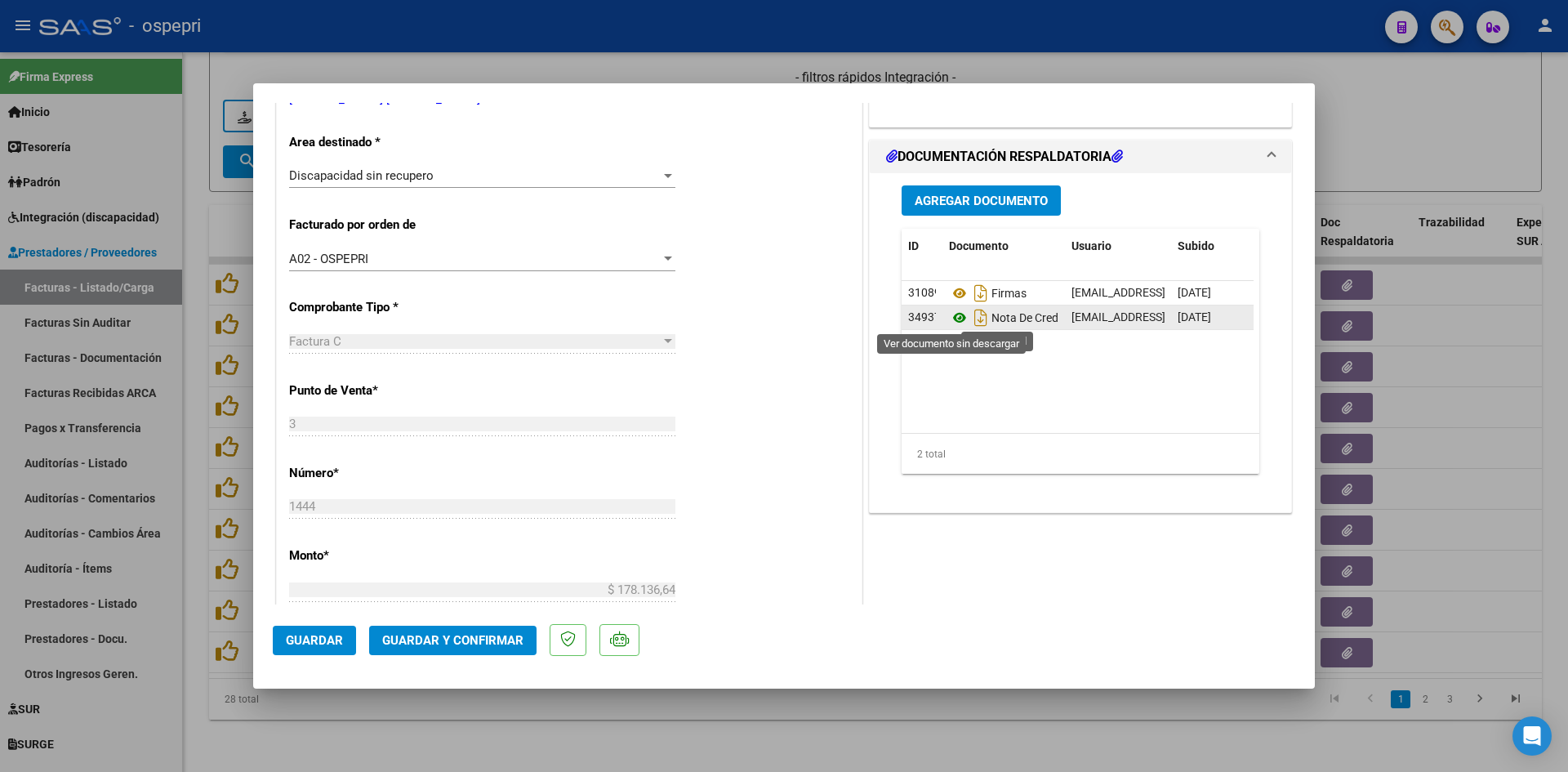
click at [952, 318] on icon at bounding box center [960, 318] width 21 height 19
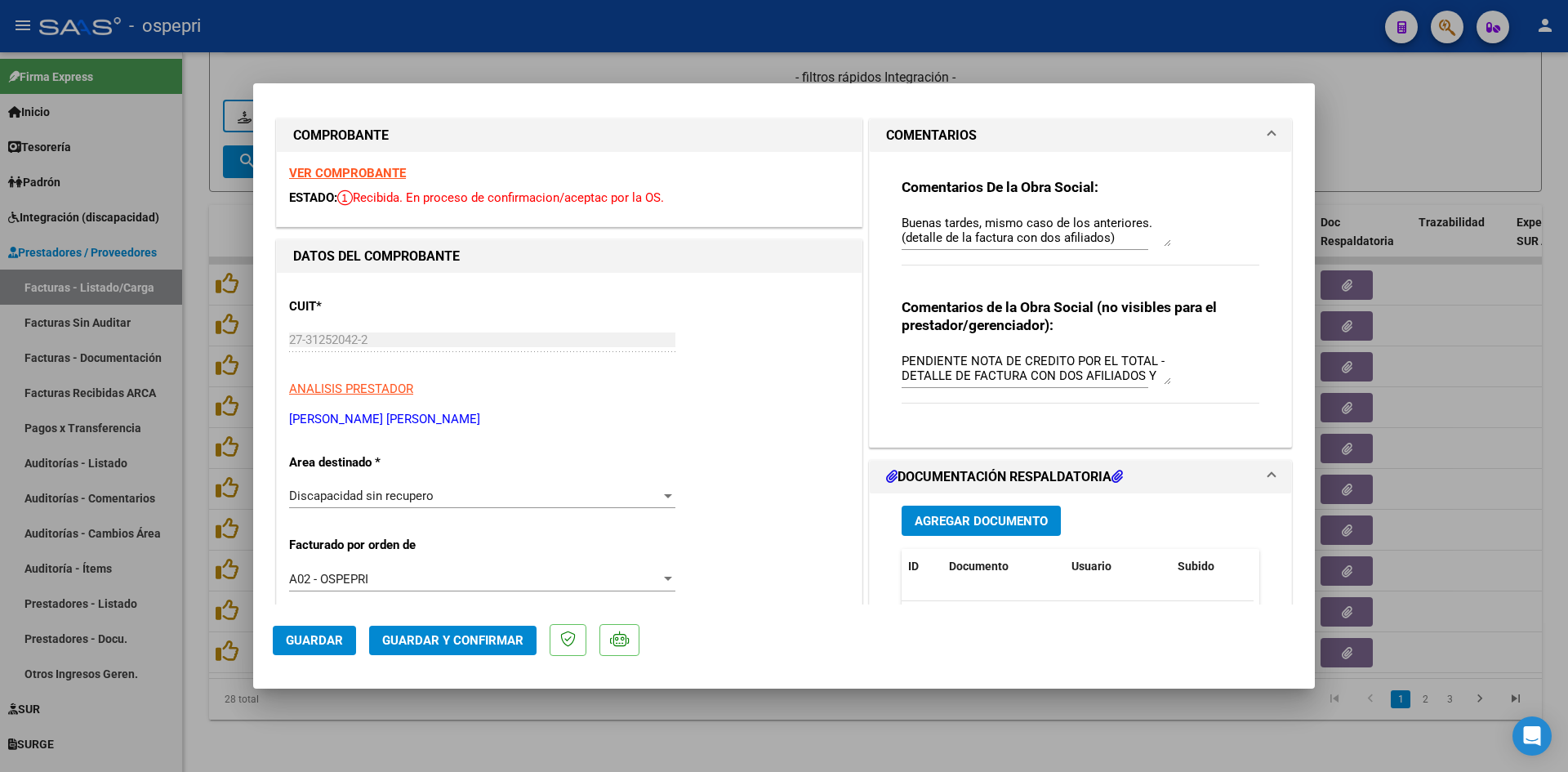
scroll to position [0, 0]
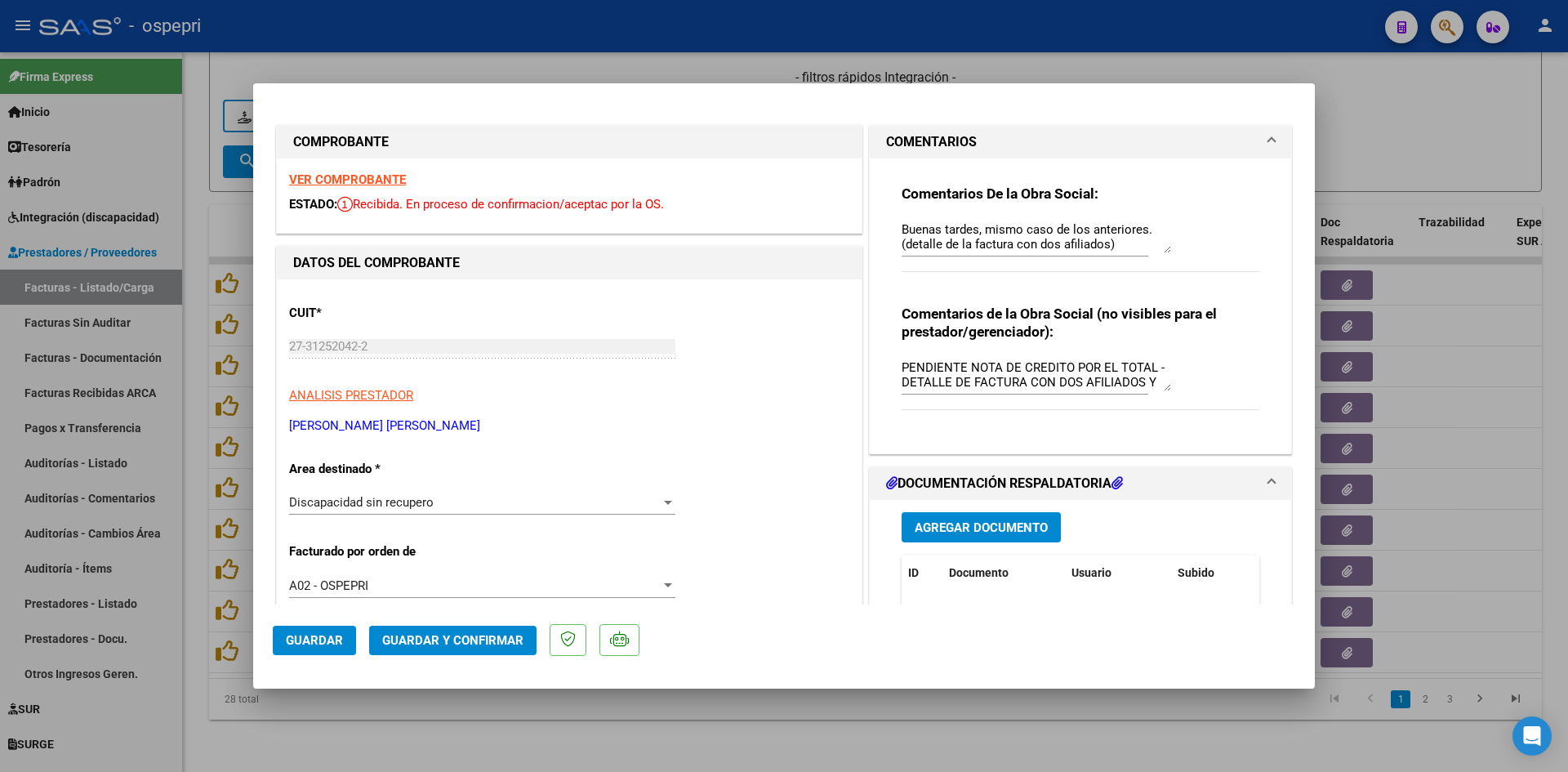
click at [962, 372] on textarea "PENDIENTE NOTA DE CREDITO POR EL TOTAL - DETALLE DE FACTURA CON DOS AFILIADOS Y…" at bounding box center [1036, 374] width 269 height 33
type textarea "NOTA DE CREDITO POR EL TOTAL - DETALLE DE FACTURA CON DOS AFILIADOS Y DOS DNI"
click at [316, 637] on span "Guardar" at bounding box center [314, 640] width 58 height 15
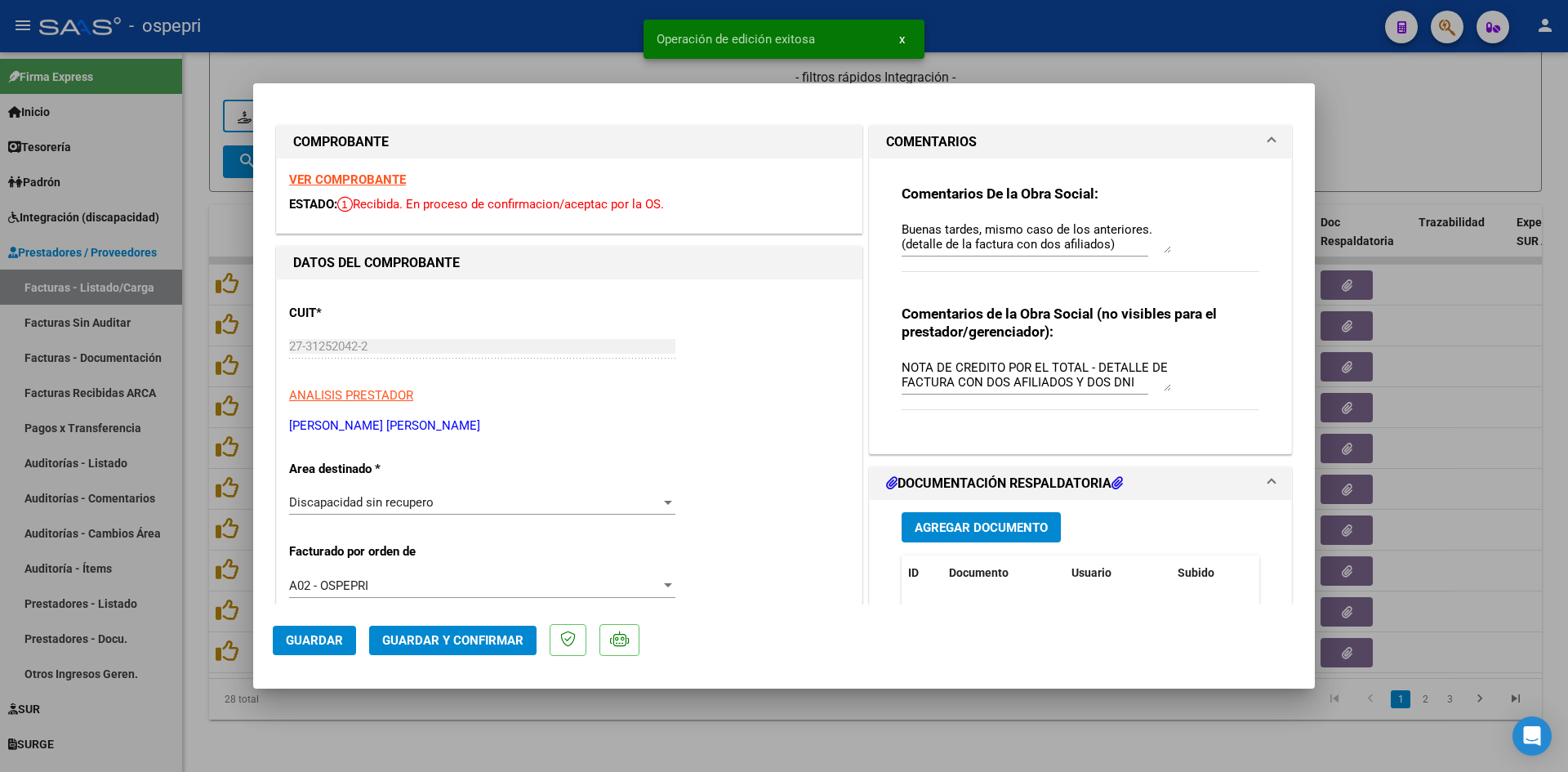
type input "$ 0,00"
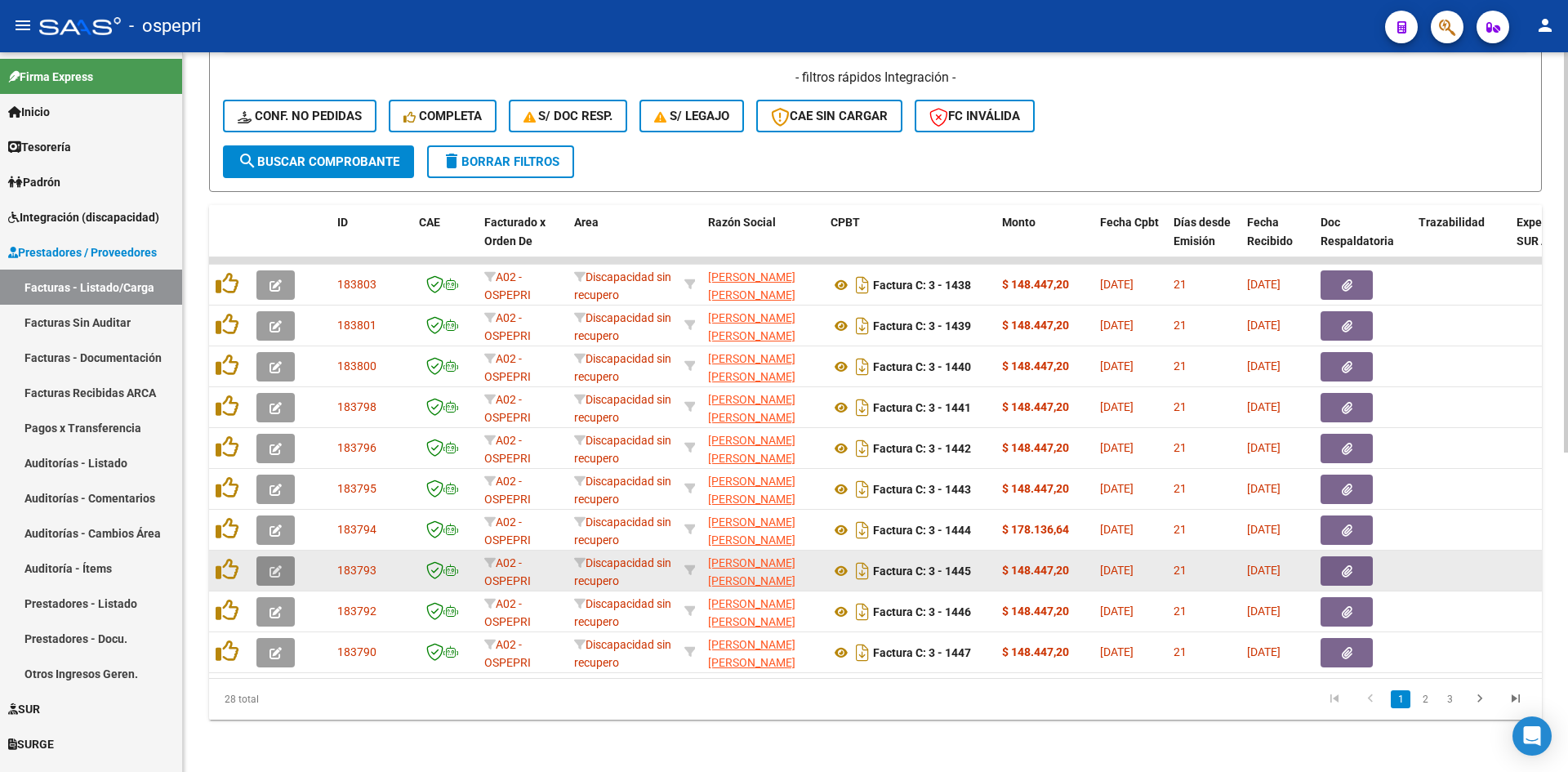
click at [278, 565] on icon "button" at bounding box center [275, 571] width 12 height 12
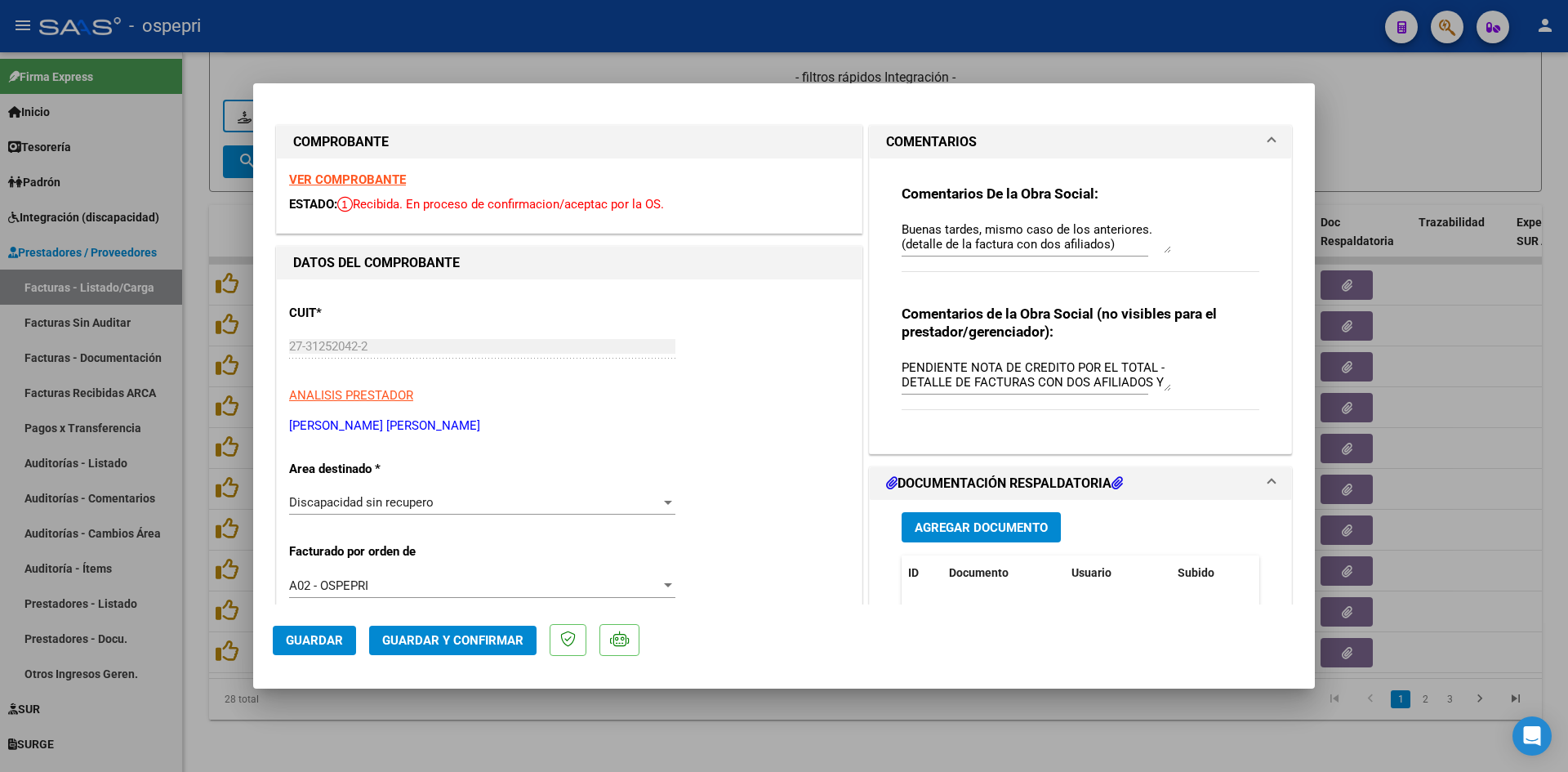
click at [388, 179] on strong "VER COMPROBANTE" at bounding box center [348, 180] width 117 height 15
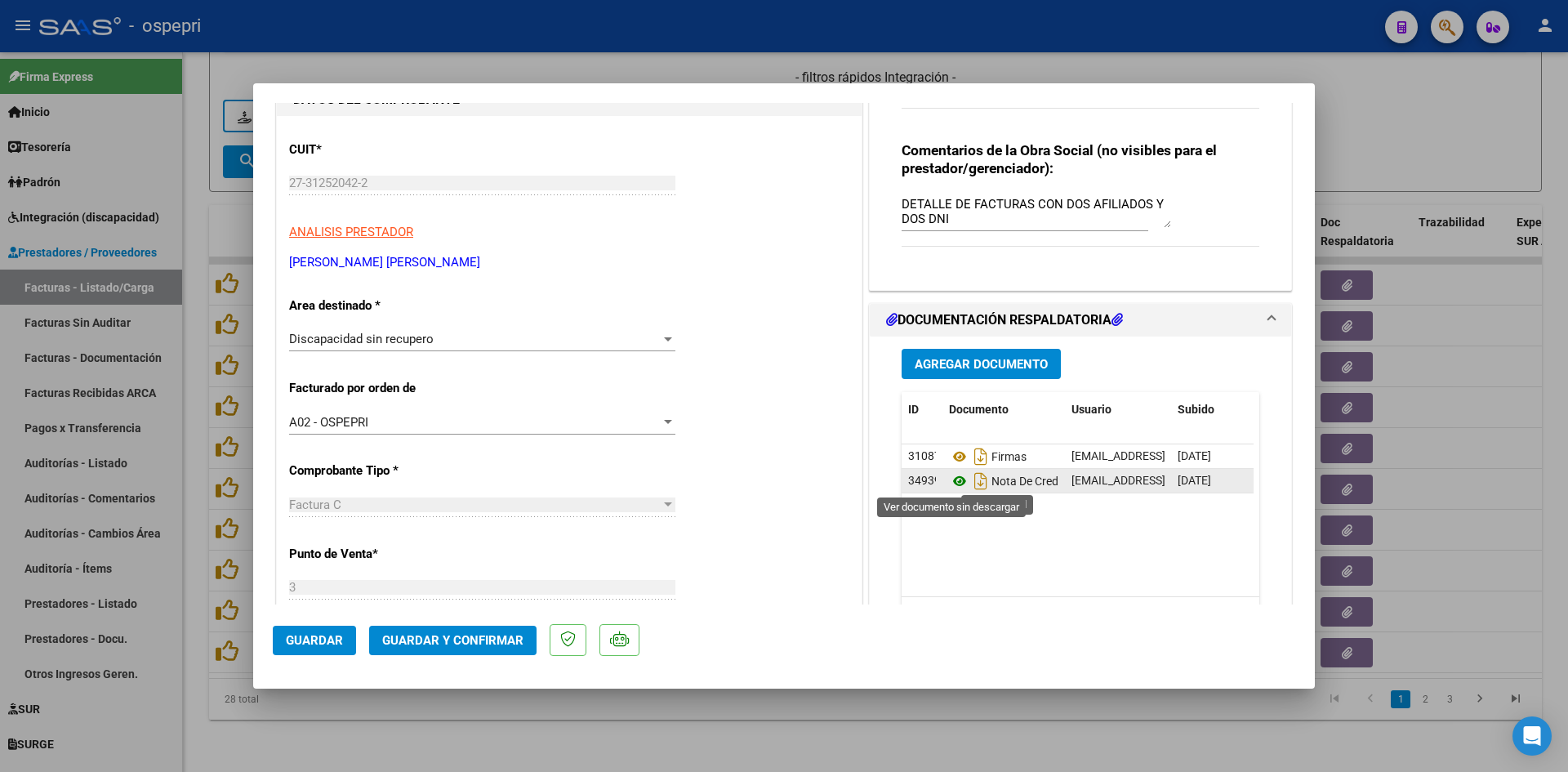
click at [955, 482] on icon at bounding box center [960, 481] width 21 height 19
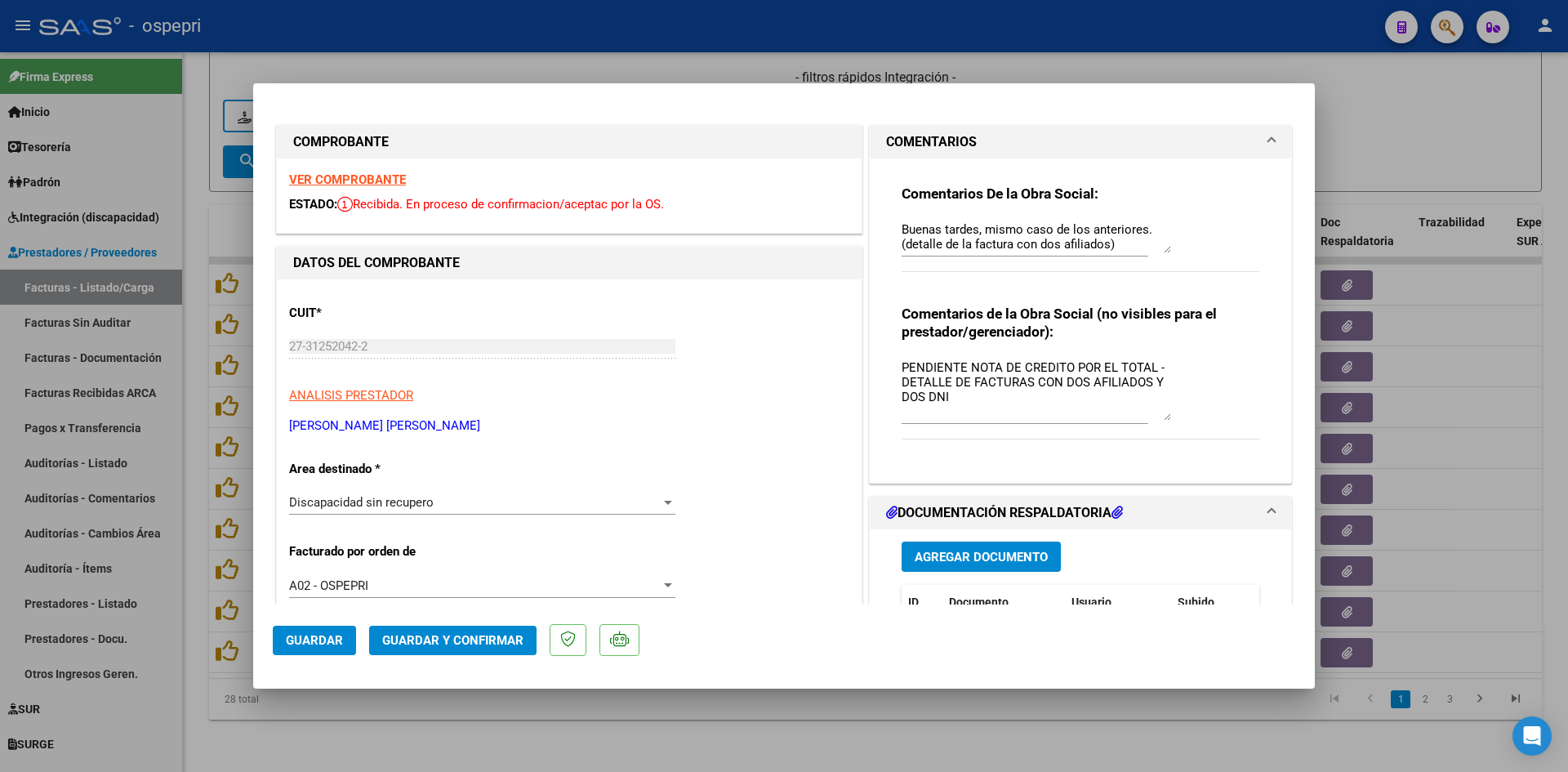
scroll to position [0, 0]
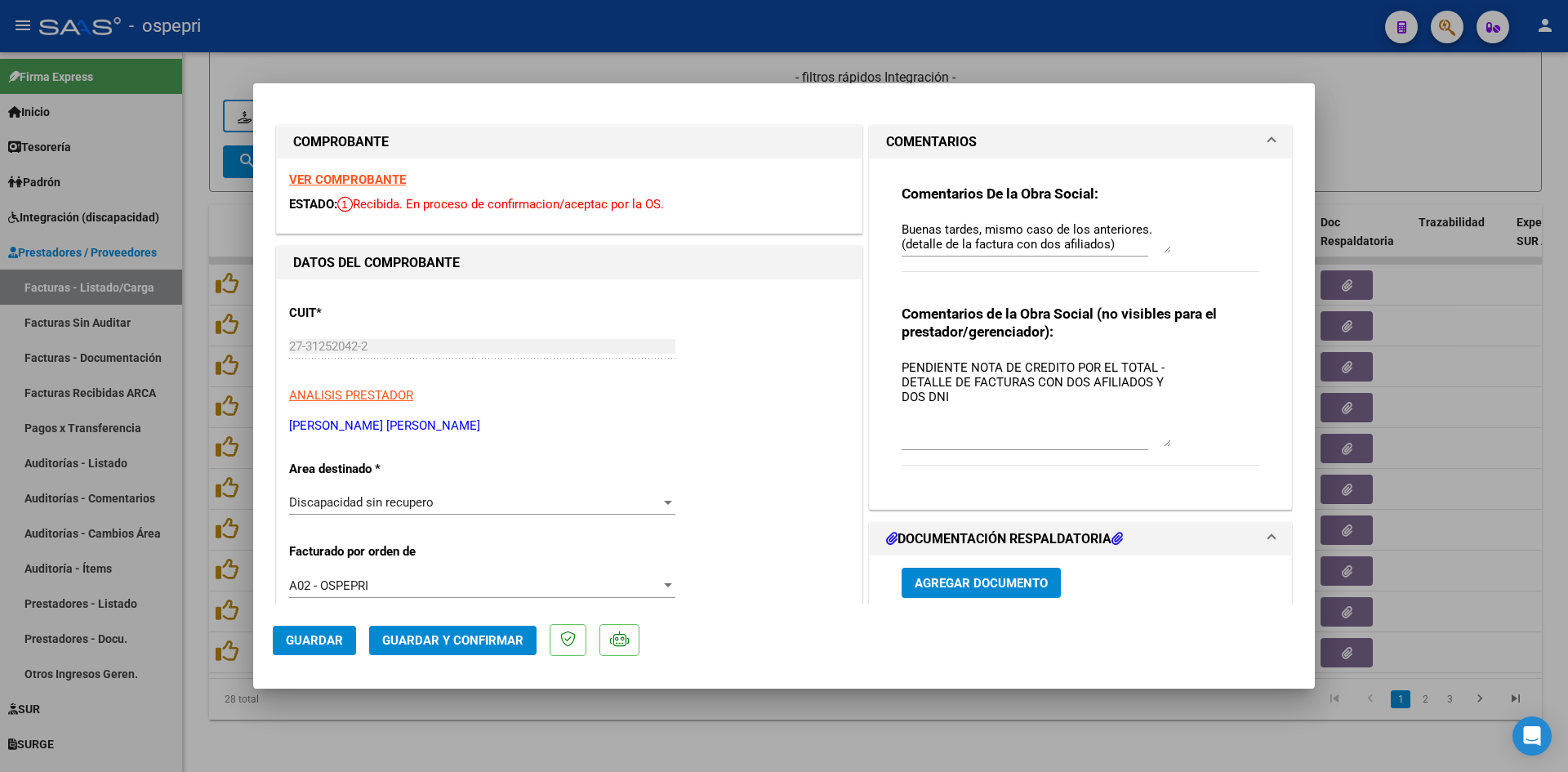
drag, startPoint x: 1161, startPoint y: 387, endPoint x: 1162, endPoint y: 443, distance: 56.0
click at [1162, 443] on textarea "PENDIENTE NOTA DE CREDITO POR EL TOTAL - DETALLE DE FACTURAS CON DOS AFILIADOS …" at bounding box center [1036, 403] width 269 height 89
click at [963, 365] on textarea "PENDIENTE NOTA DE CREDITO POR EL TOTAL - DETALLE DE FACTURAS CON DOS AFILIADOS …" at bounding box center [1036, 403] width 269 height 89
type textarea "NOTA DE CREDITO POR EL TOTAL - DETALLE DE FACTURAS CON DOS AFILIADOS Y DOS DNI"
click at [321, 637] on span "Guardar" at bounding box center [314, 640] width 58 height 15
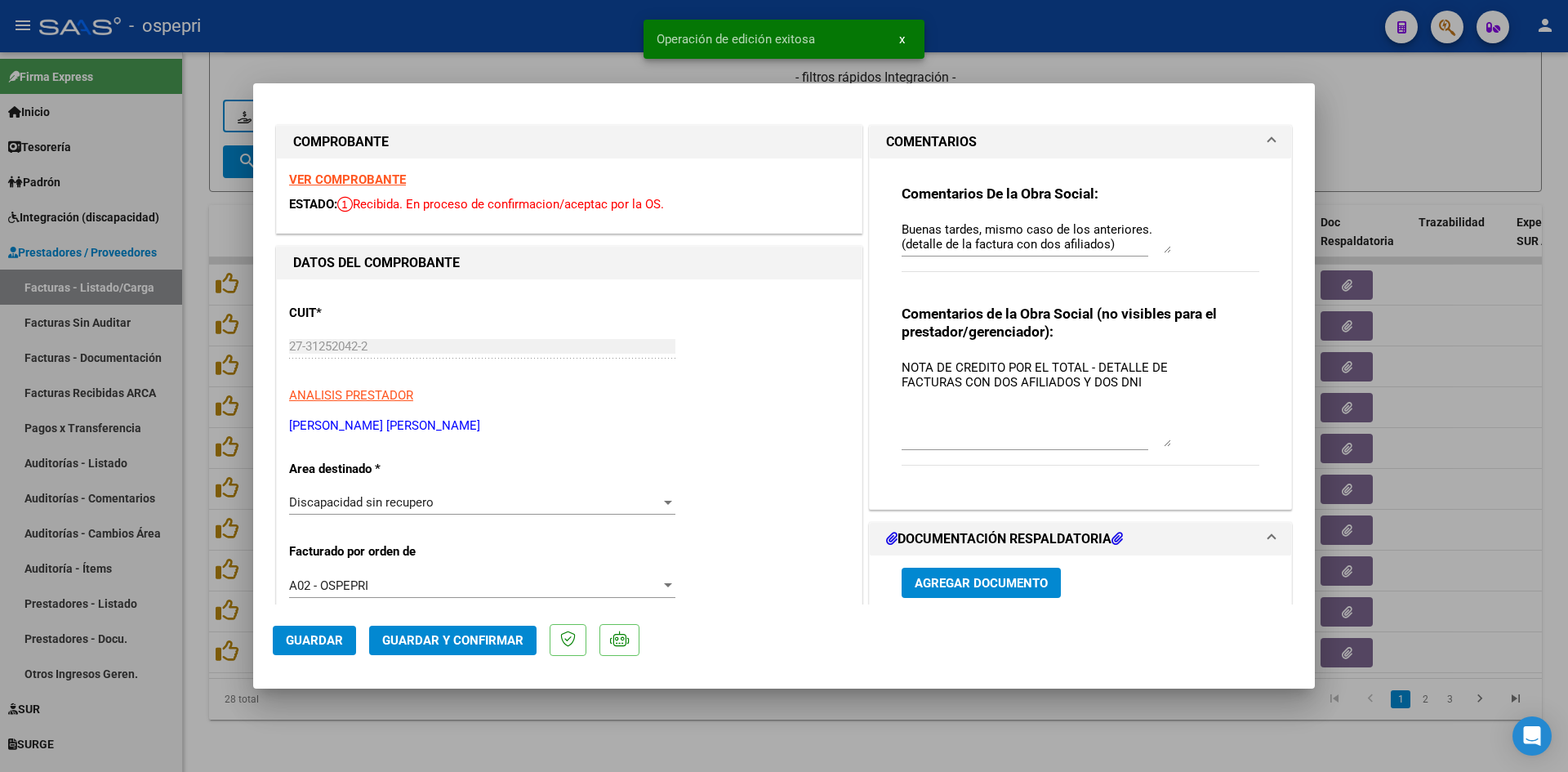
type input "$ 0,00"
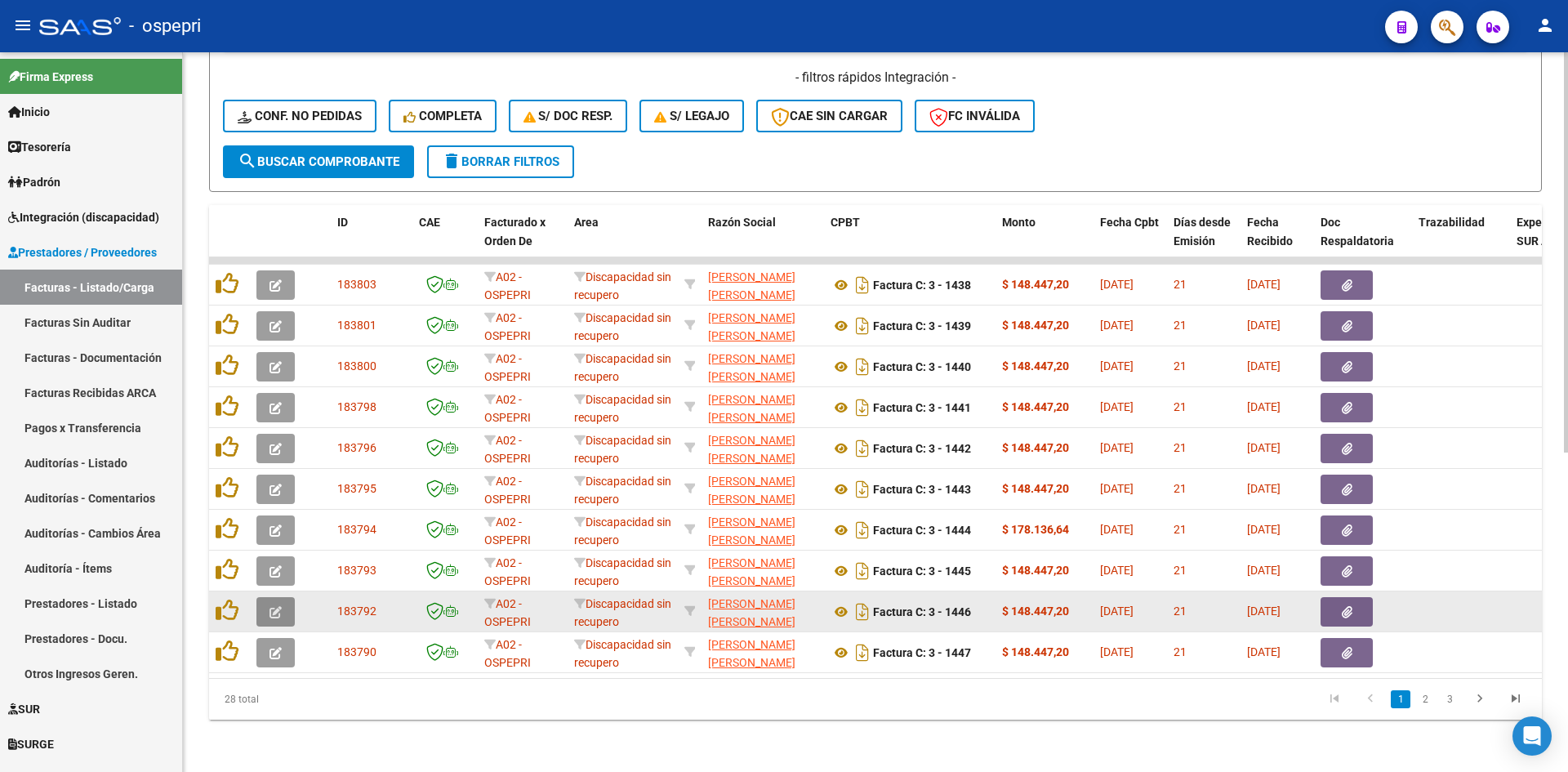
click at [282, 597] on button "button" at bounding box center [275, 611] width 38 height 29
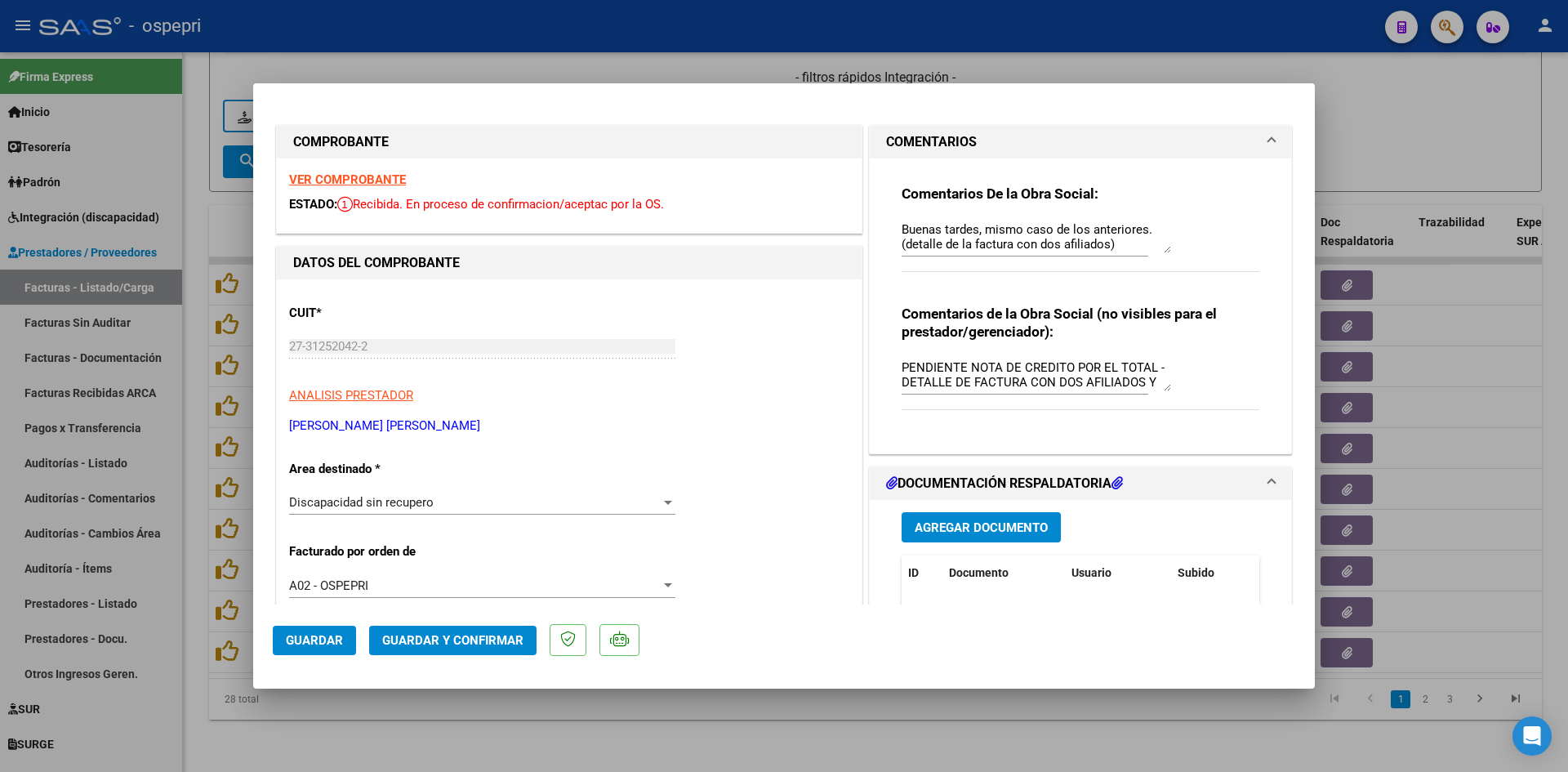
click at [383, 184] on strong "VER COMPROBANTE" at bounding box center [348, 180] width 117 height 15
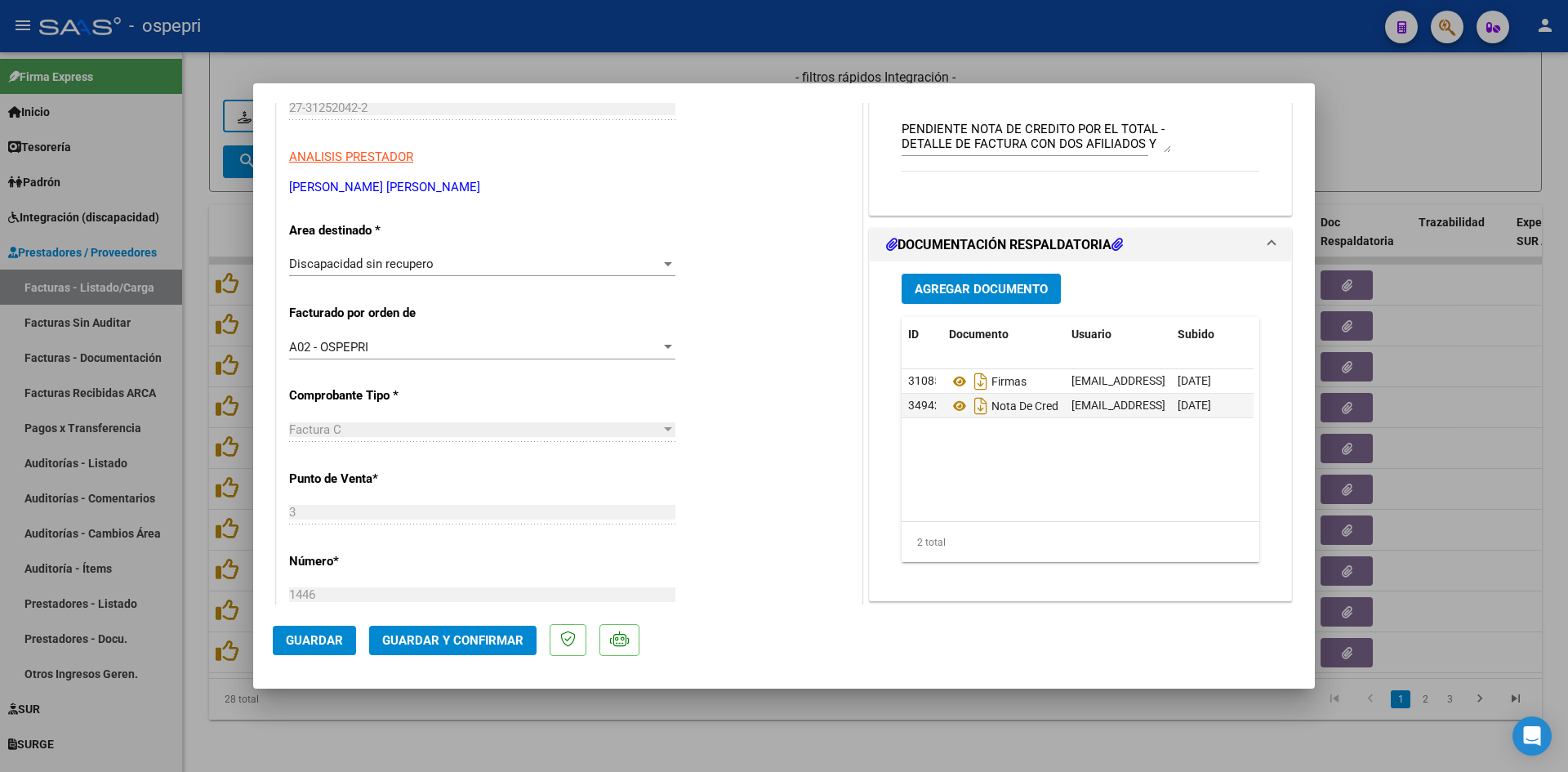
scroll to position [245, 0]
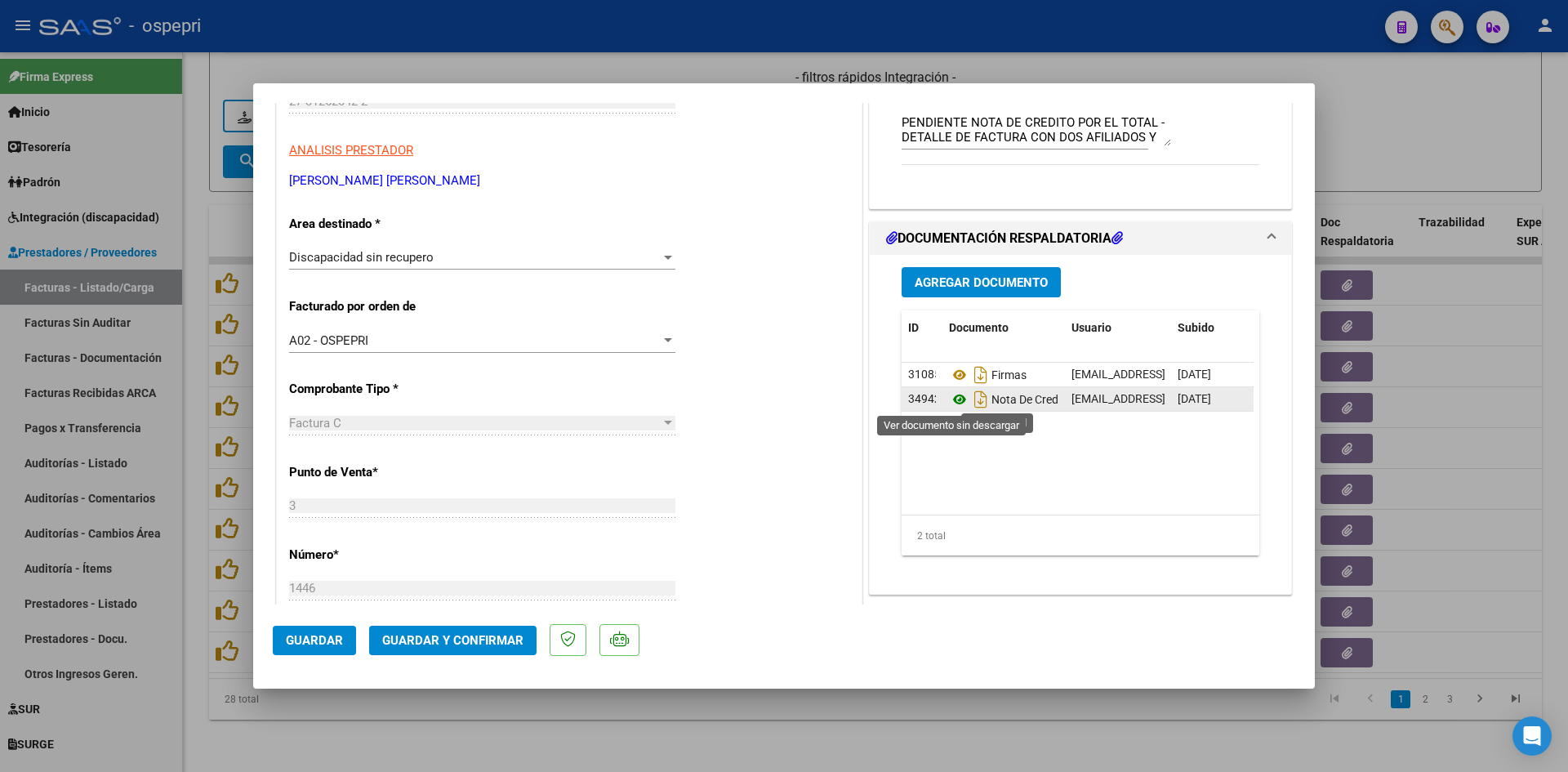
click at [954, 397] on icon at bounding box center [960, 399] width 21 height 19
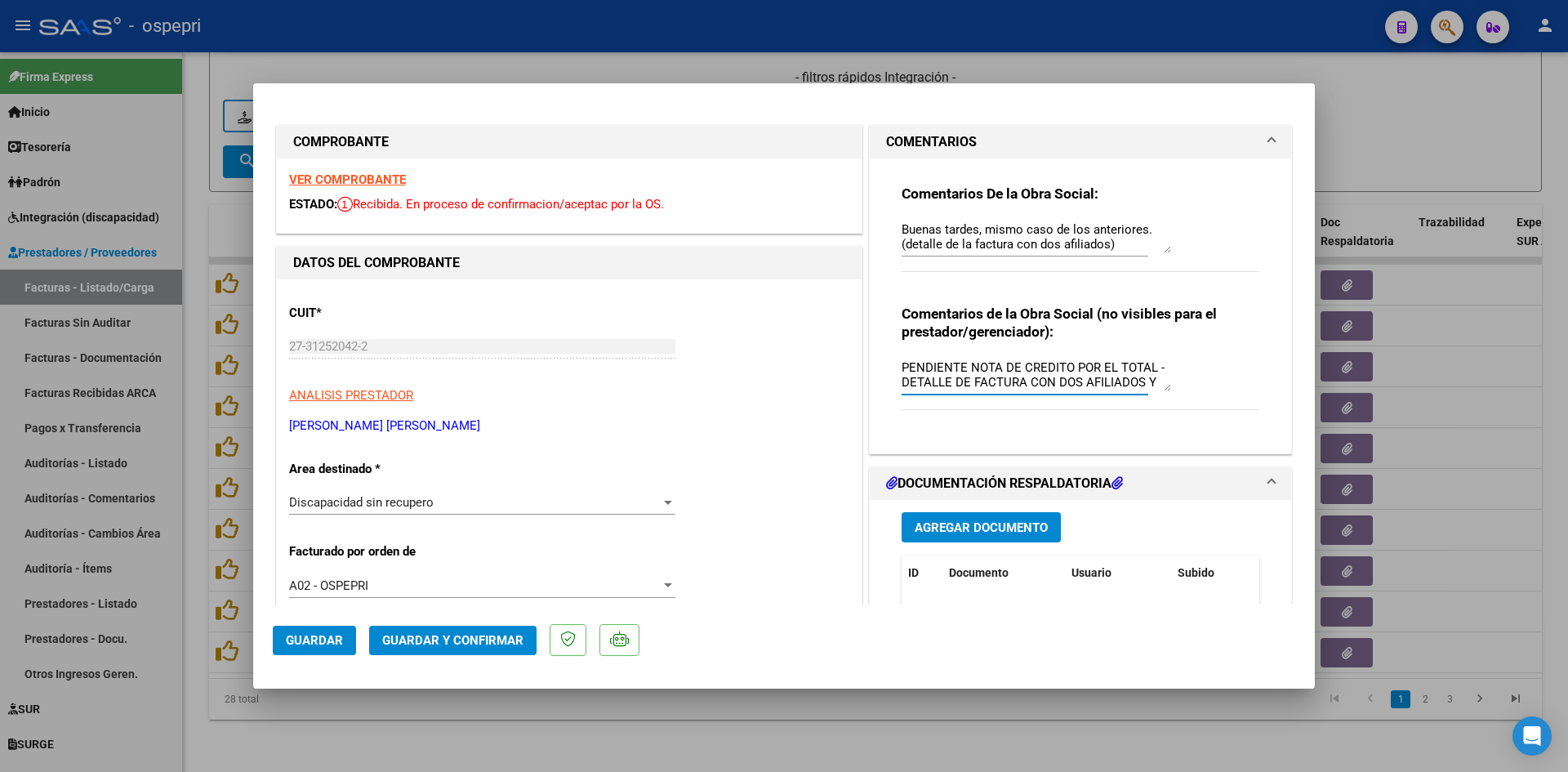
click at [965, 366] on textarea "PENDIENTE NOTA DE CREDITO POR EL TOTAL - DETALLE DE FACTURA CON DOS AFILIADOS Y…" at bounding box center [1036, 374] width 269 height 33
type textarea "NOTA DE CREDITO POR EL TOTAL - DETALLE DE FACTURA CON DOS AFILIADOS Y DOS DNI"
click at [300, 637] on span "Guardar" at bounding box center [314, 640] width 58 height 15
type input "$ 0,00"
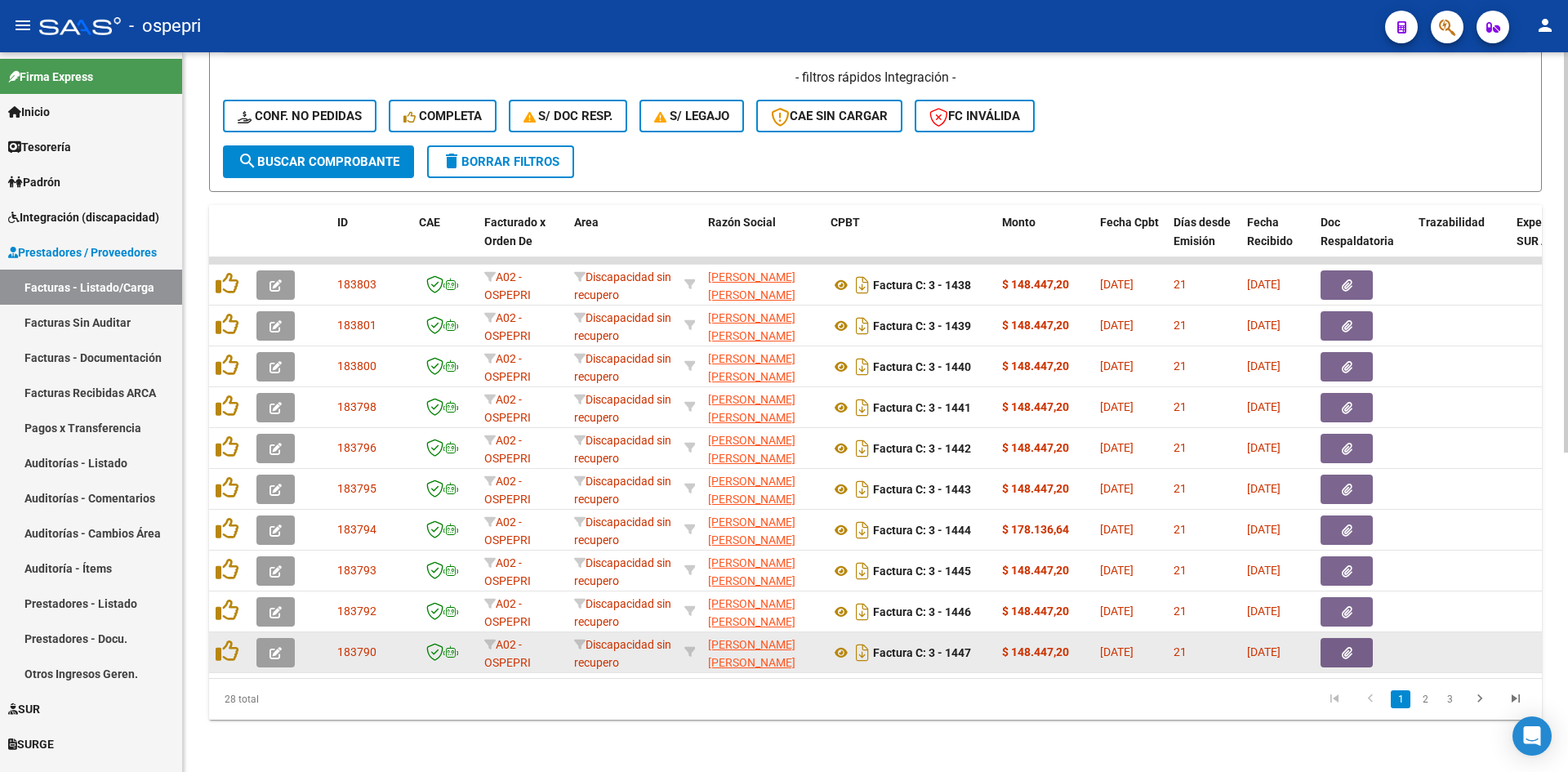
click at [274, 647] on icon "button" at bounding box center [275, 653] width 12 height 12
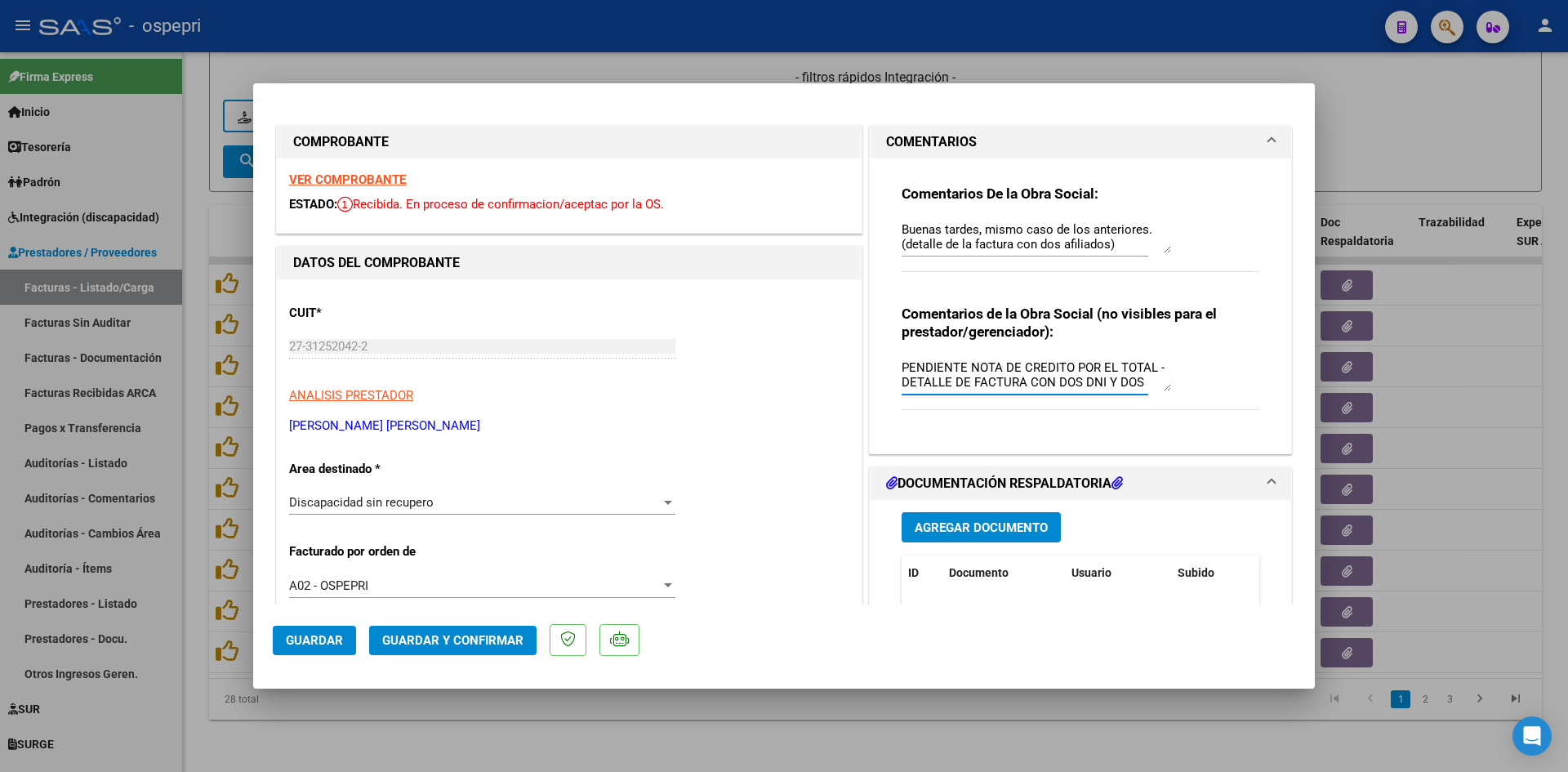
click at [964, 365] on textarea "PENDIENTE NOTA DE CREDITO POR EL TOTAL - DETALLE DE FACTURA CON DOS DNI Y DOS A…" at bounding box center [1036, 374] width 269 height 33
type textarea "NOTA DE CREDITO POR EL TOTAL - DETALLE DE FACTURA CON DOS DNI Y DOS AFILIADOS"
click at [369, 180] on strong "VER COMPROBANTE" at bounding box center [348, 180] width 117 height 15
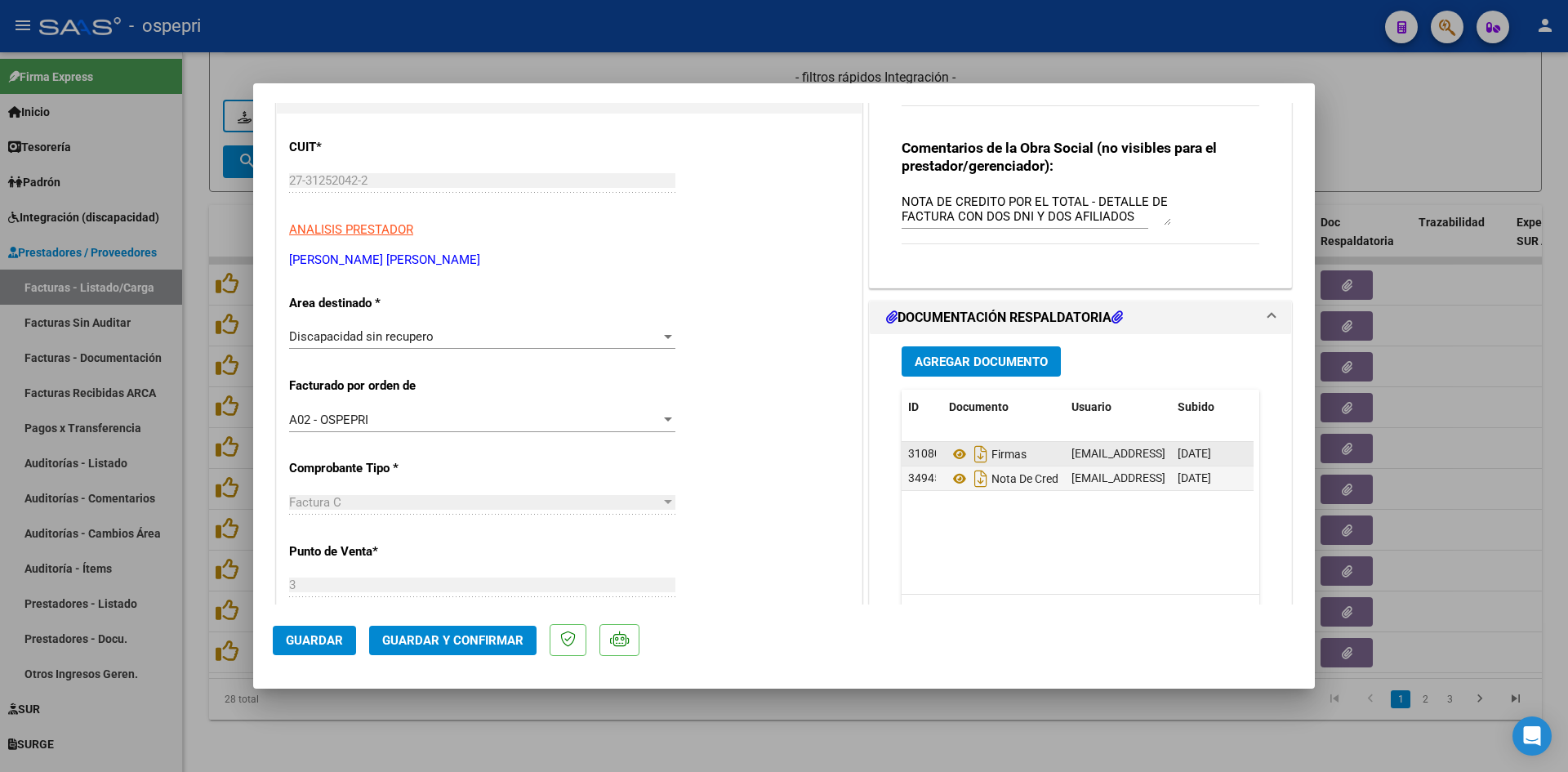
scroll to position [327, 0]
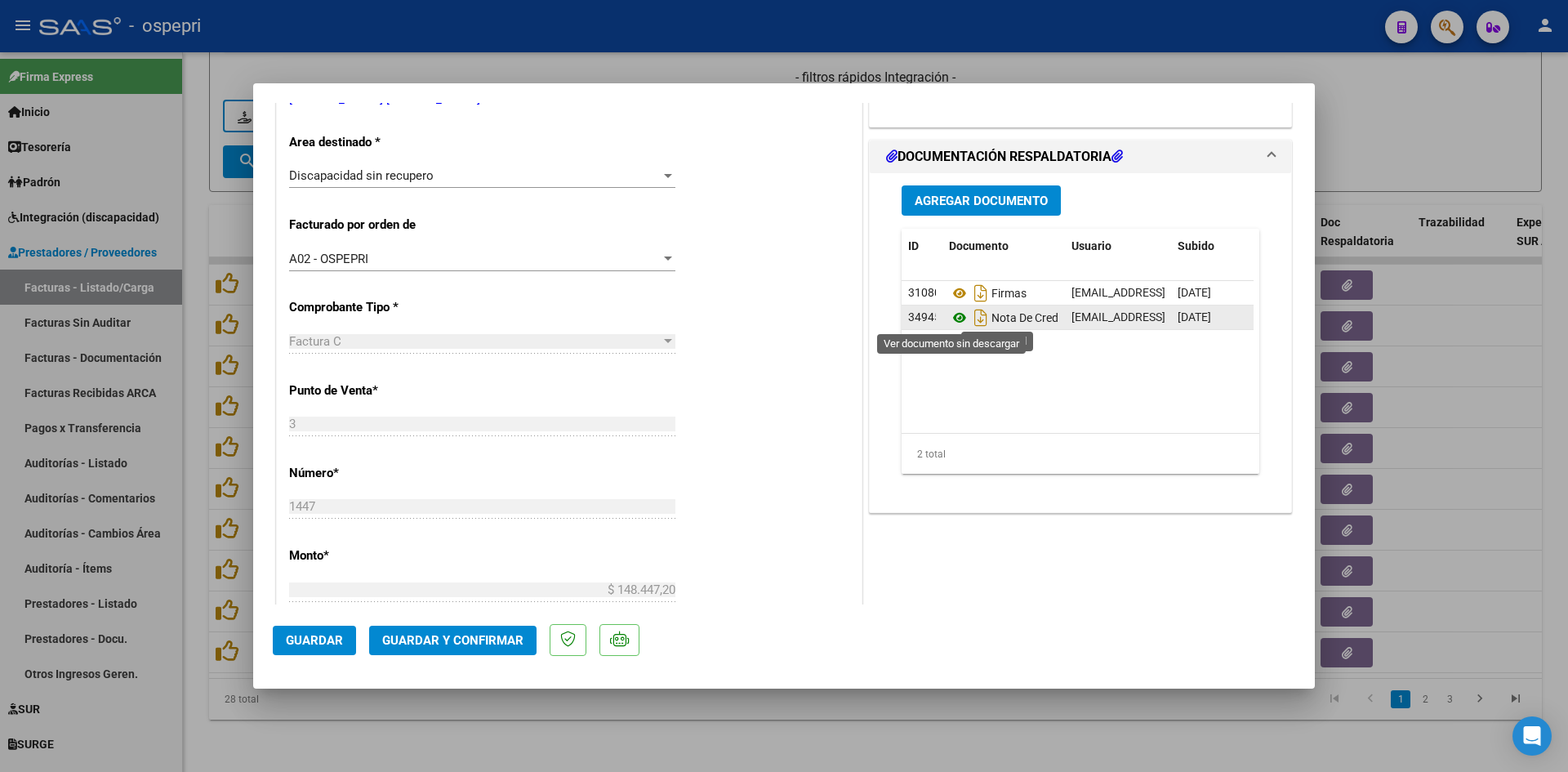
click at [954, 313] on icon at bounding box center [960, 318] width 21 height 19
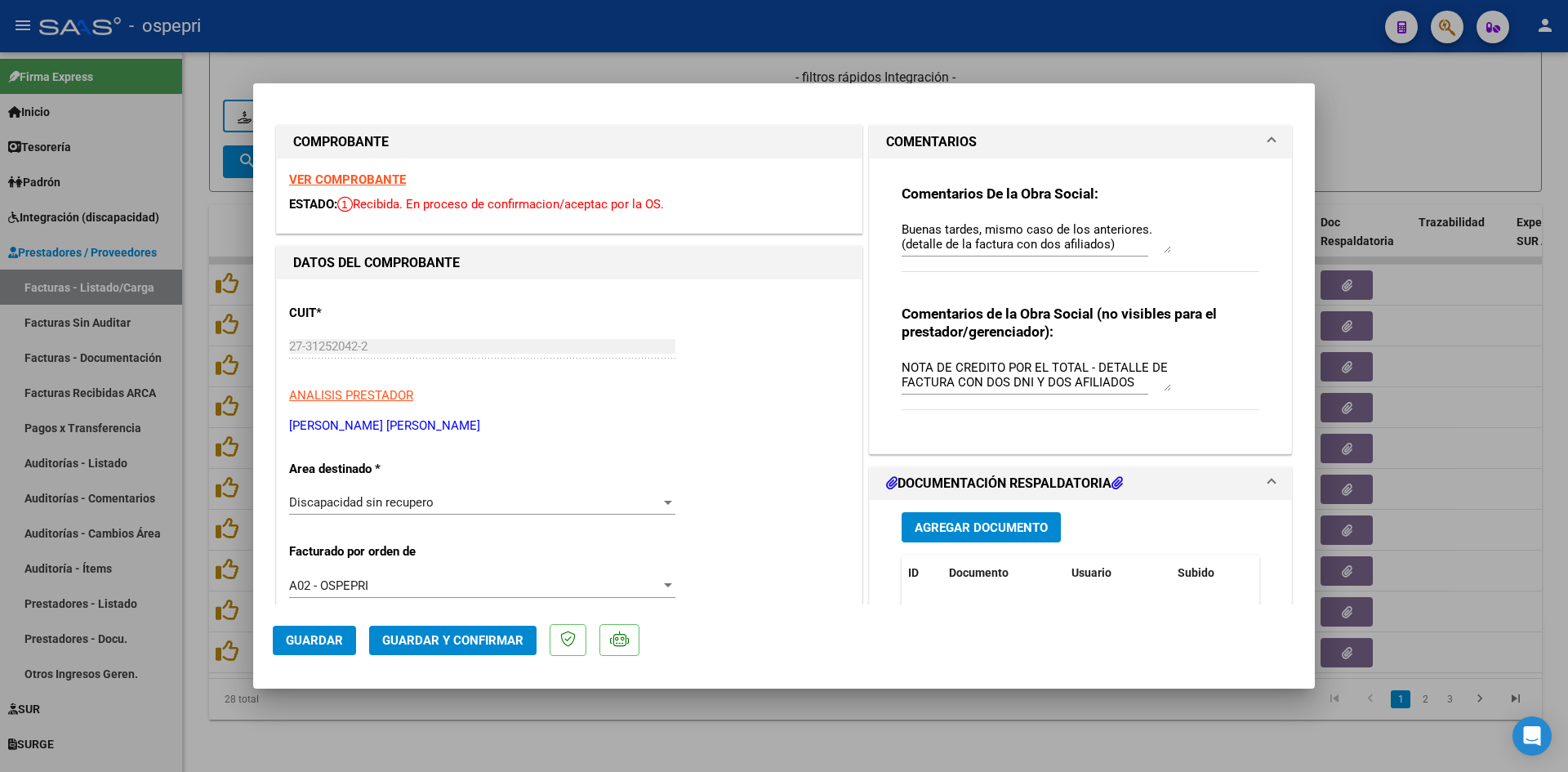
click at [328, 645] on span "Guardar" at bounding box center [314, 640] width 58 height 15
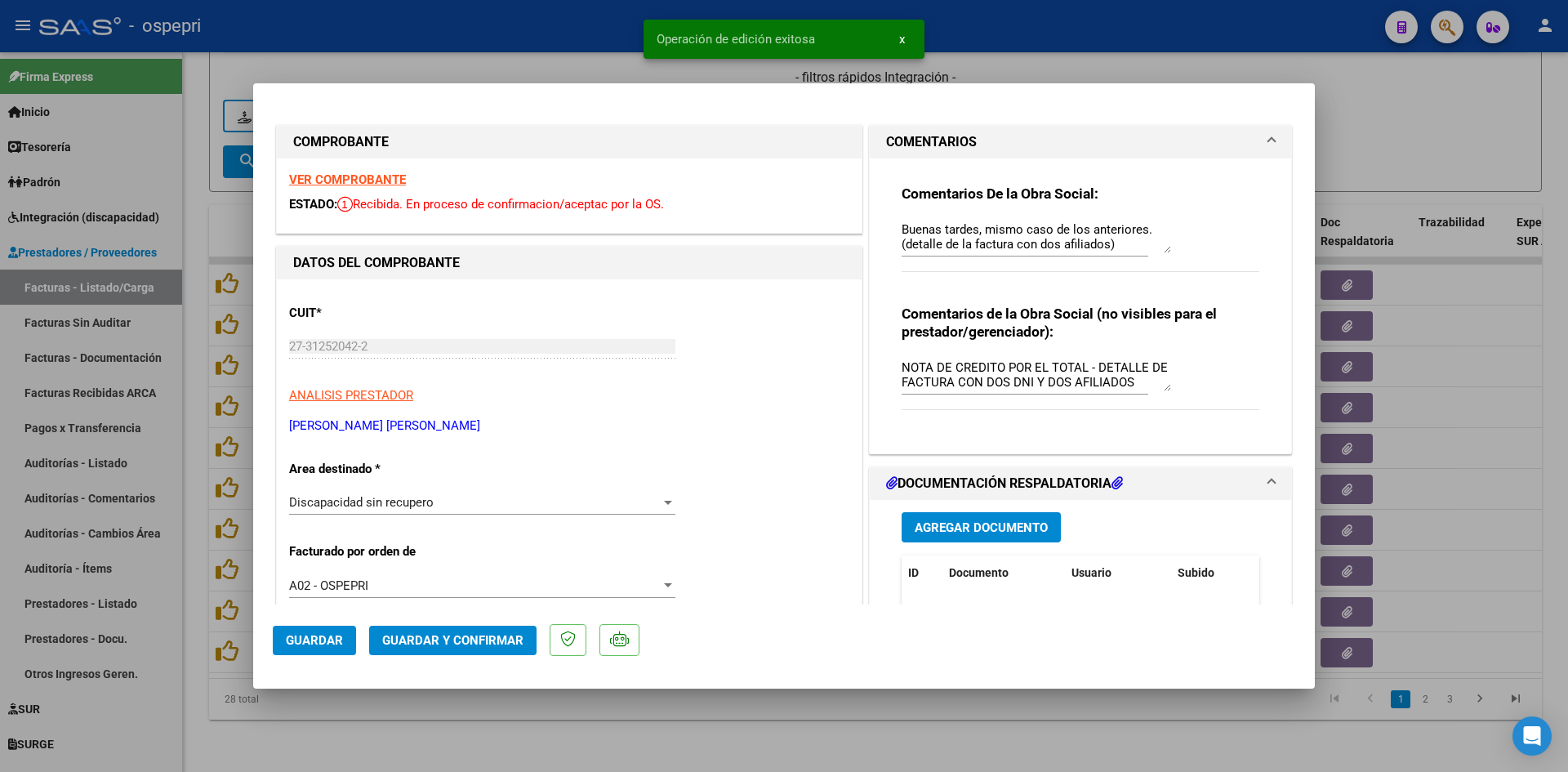
type input "$ 0,00"
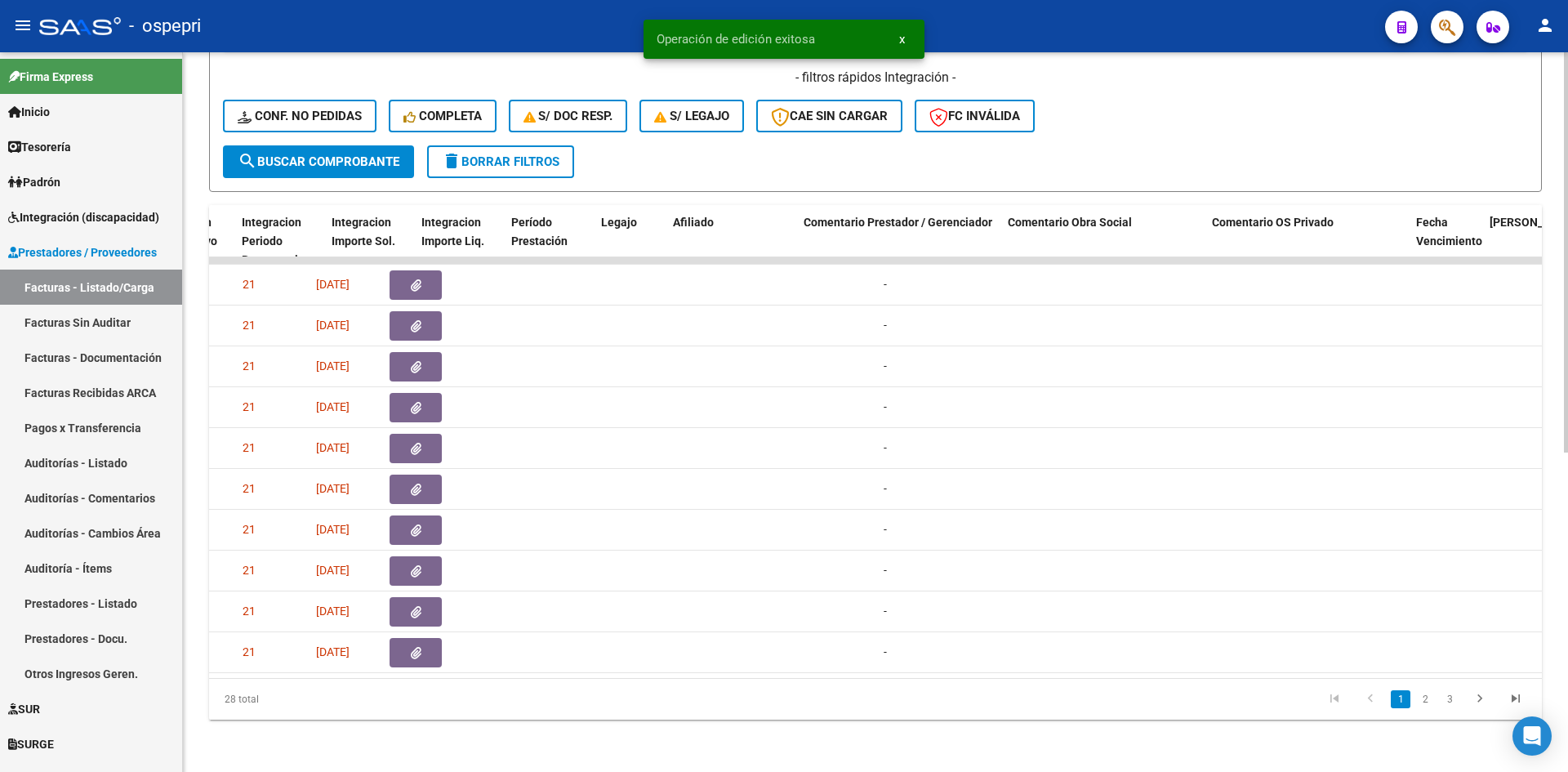
scroll to position [0, 2878]
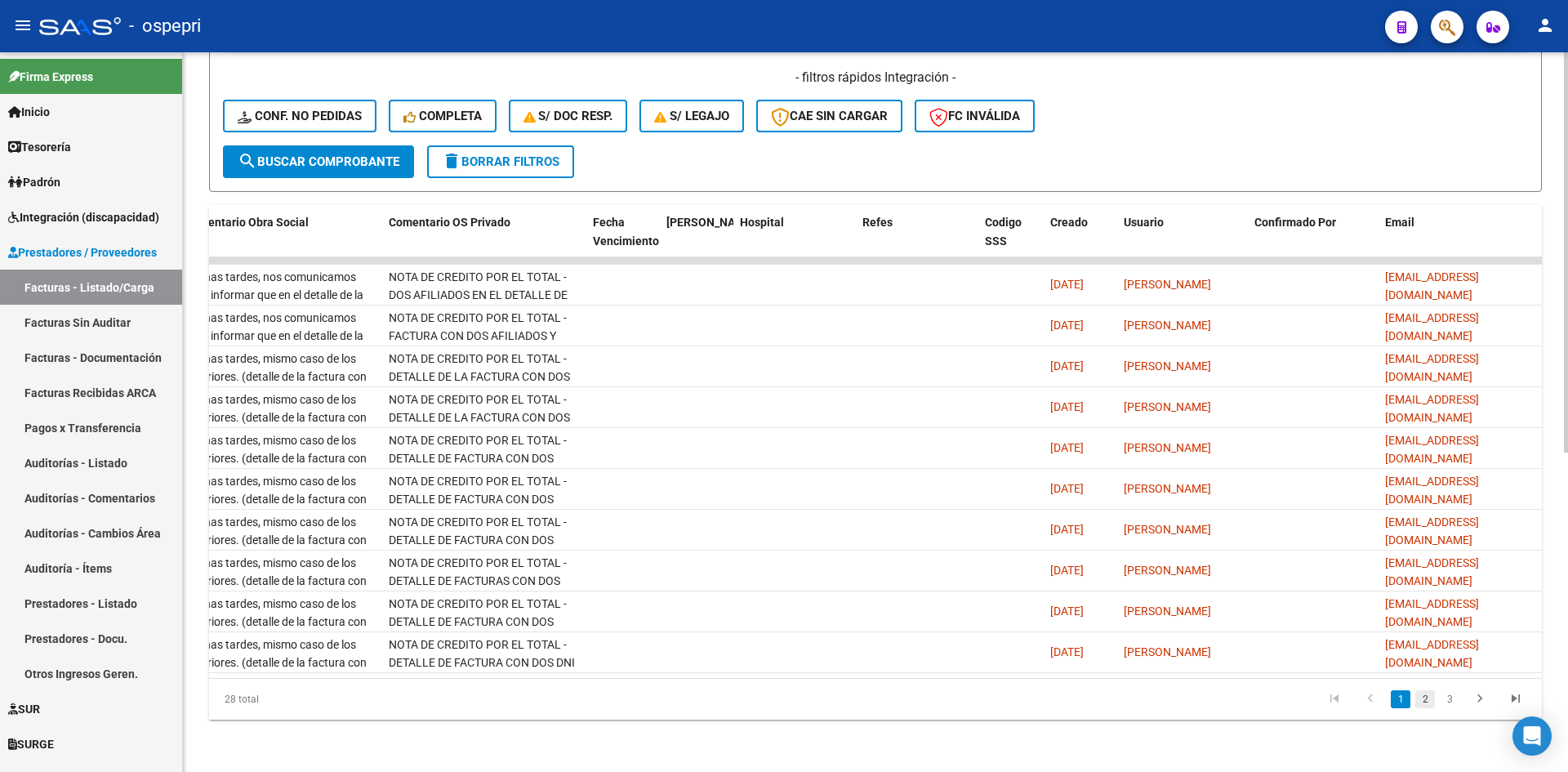
click at [1425, 698] on link "2" at bounding box center [1425, 699] width 19 height 18
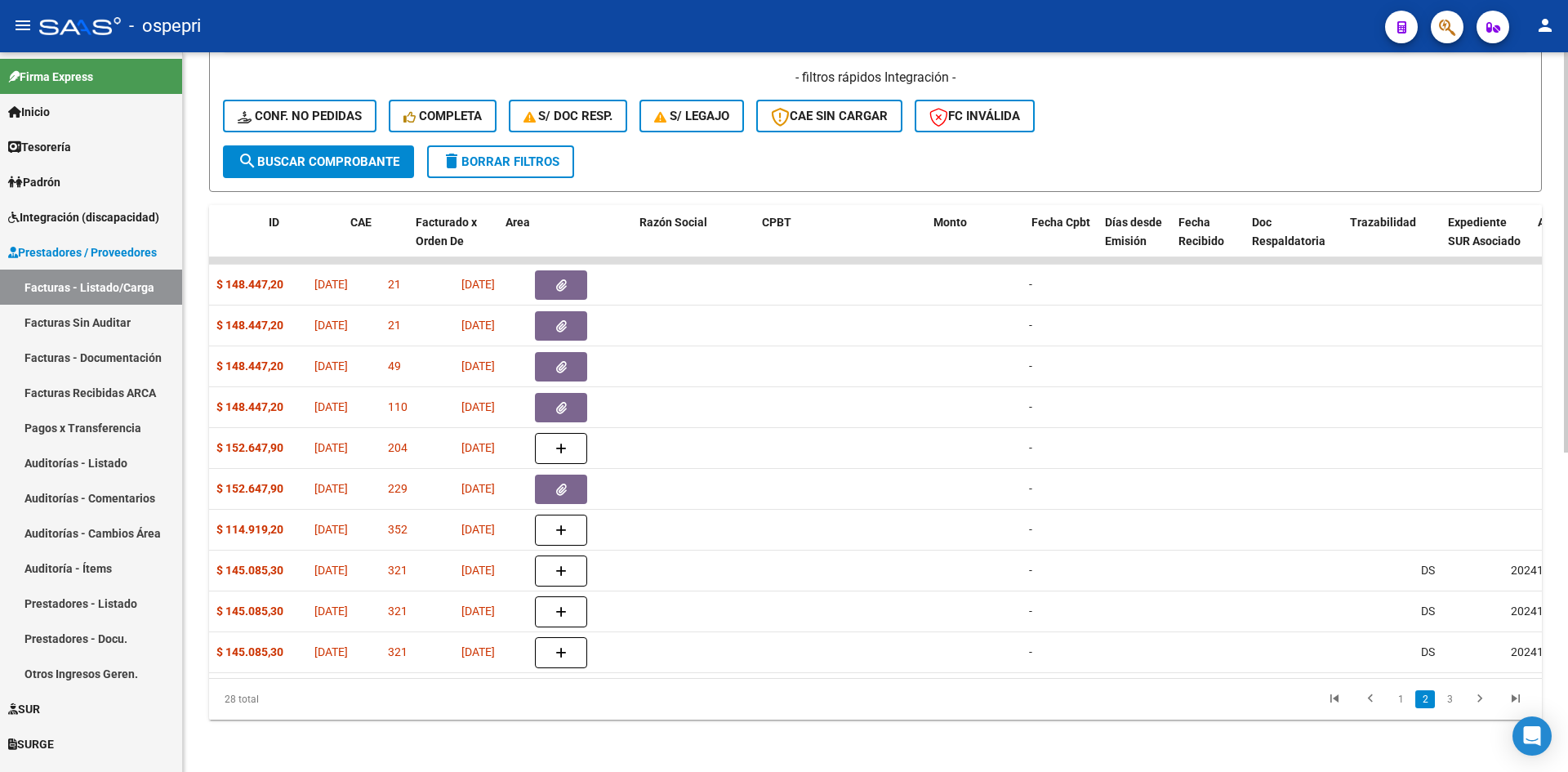
scroll to position [0, 0]
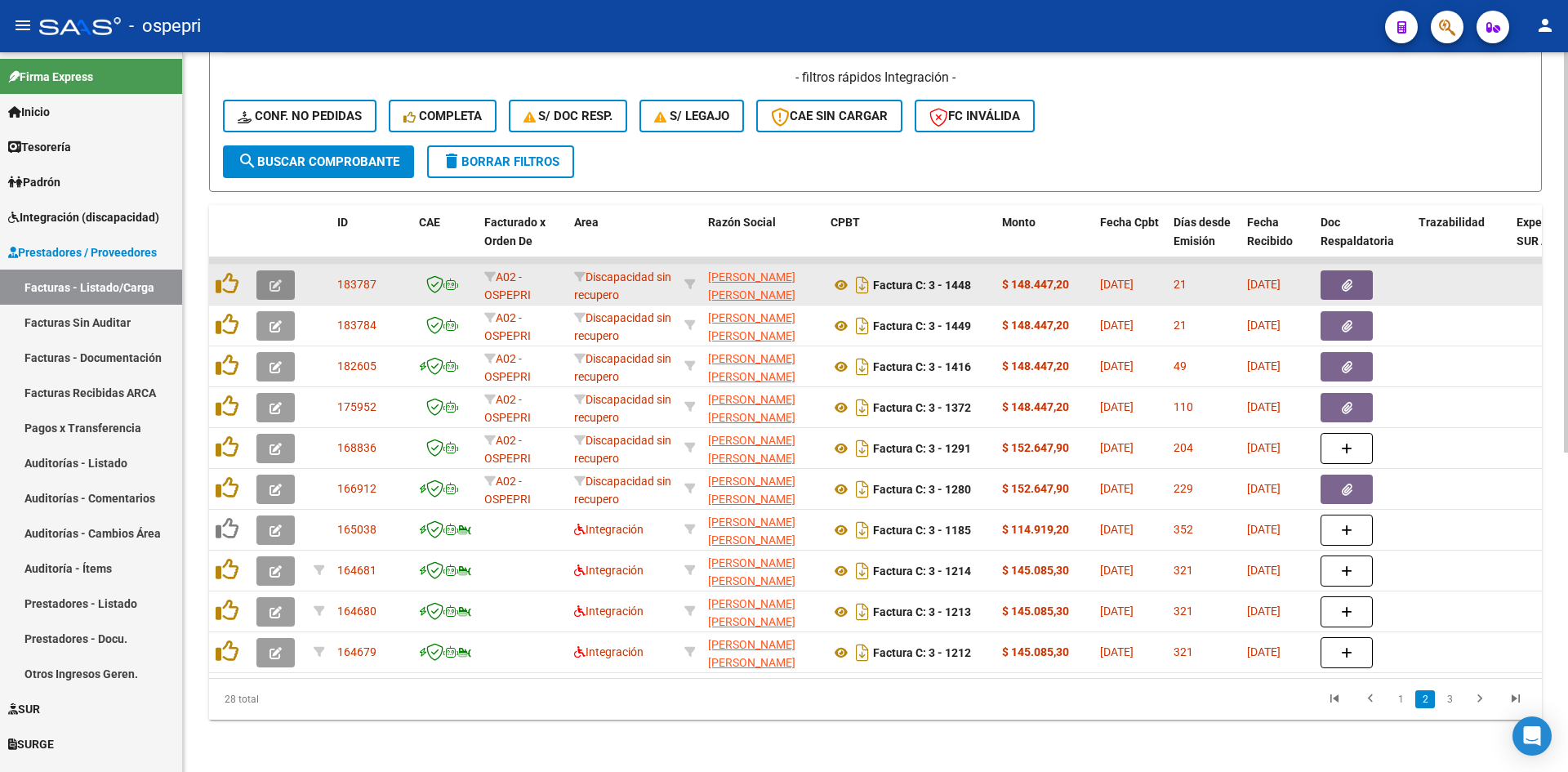
click at [263, 270] on button "button" at bounding box center [275, 284] width 38 height 29
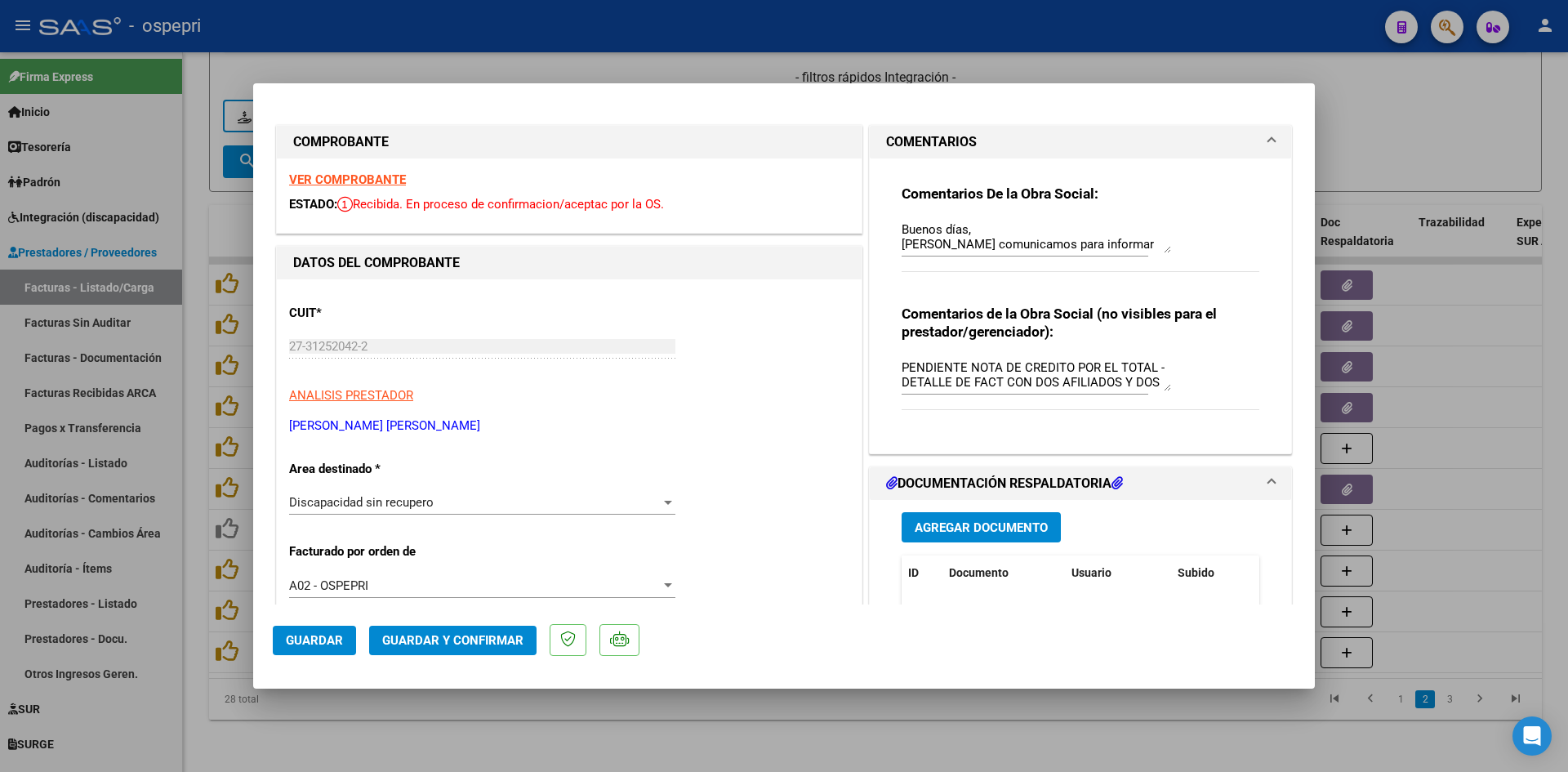
click at [384, 177] on strong "VER COMPROBANTE" at bounding box center [348, 180] width 117 height 15
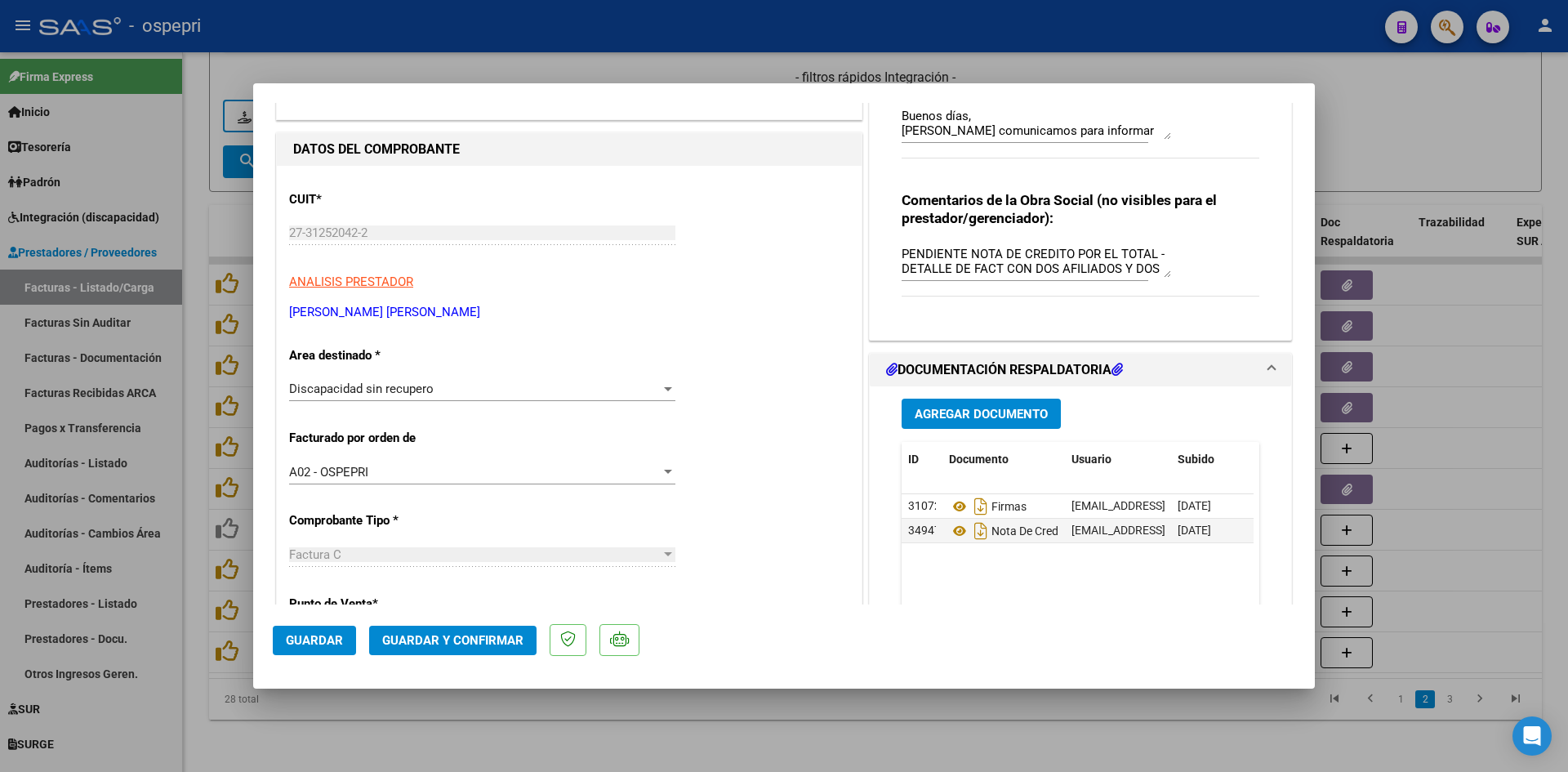
scroll to position [163, 0]
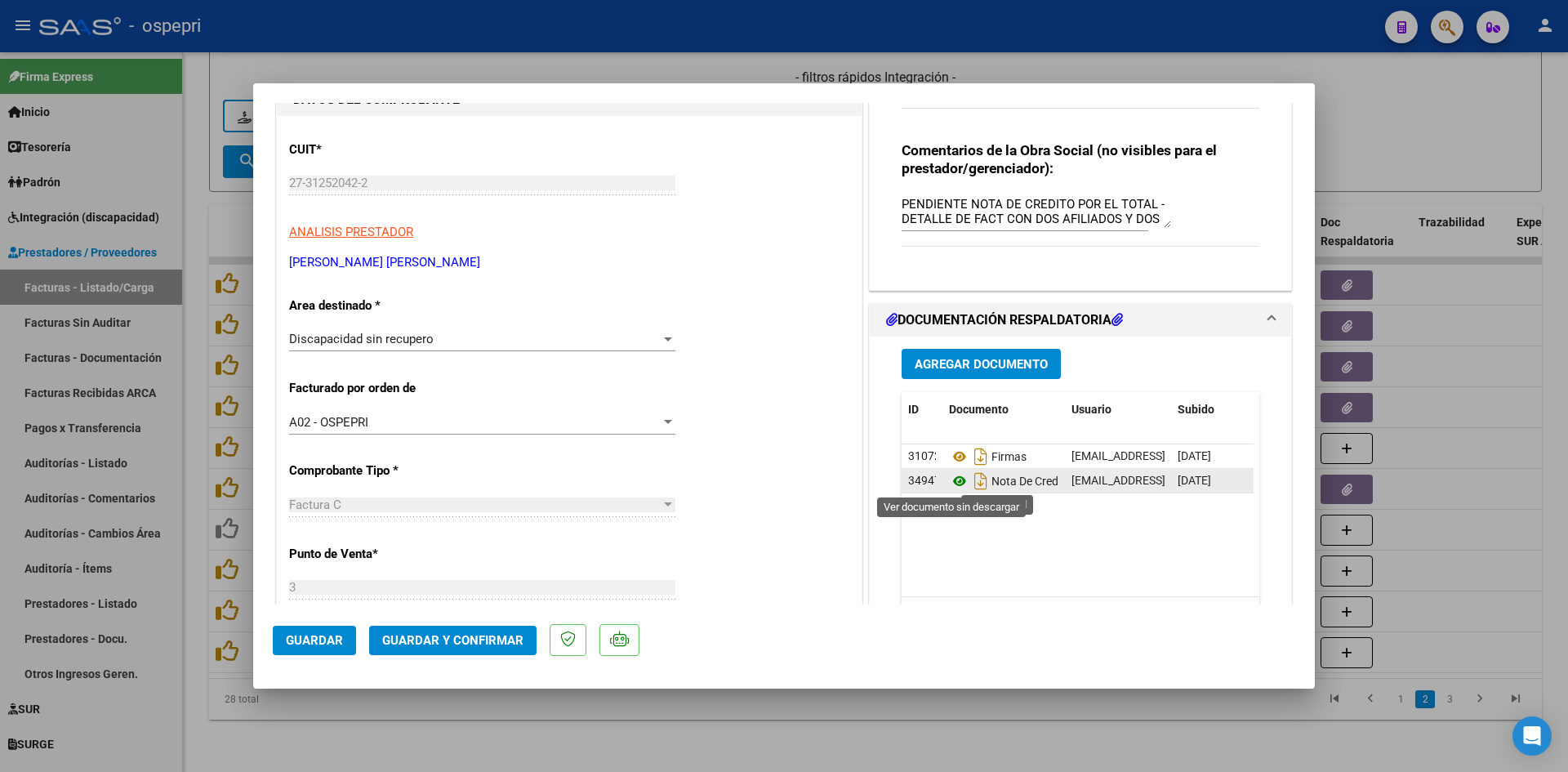
click at [952, 482] on icon at bounding box center [960, 481] width 21 height 19
drag, startPoint x: 963, startPoint y: 201, endPoint x: 1004, endPoint y: 172, distance: 50.2
click at [967, 197] on textarea "PENDIENTE NOTA DE CREDITO POR EL TOTAL - DETALLE DE FACT CON DOS AFILIADOS Y DO…" at bounding box center [1036, 211] width 269 height 33
click at [966, 201] on textarea "PENDIENTE NOTA DE CREDITO POR EL TOTAL - DETALLE DE FACT CON DOS AFILIADOS Y DO…" at bounding box center [1036, 211] width 269 height 33
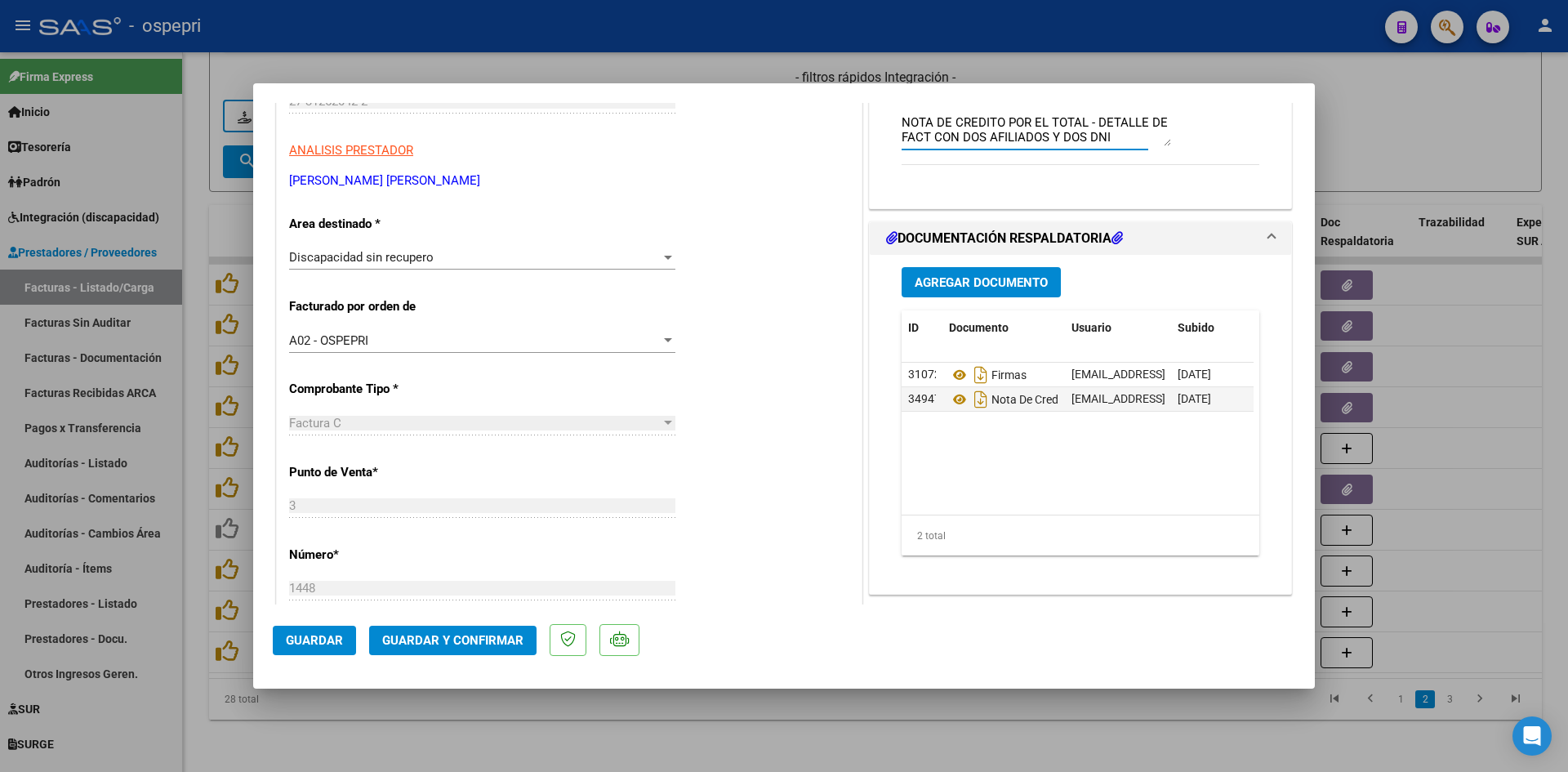
type textarea "NOTA DE CREDITO POR EL TOTAL - DETALLE DE FACT CON DOS AFILIADOS Y DOS DNI"
click at [324, 637] on span "Guardar" at bounding box center [314, 640] width 58 height 15
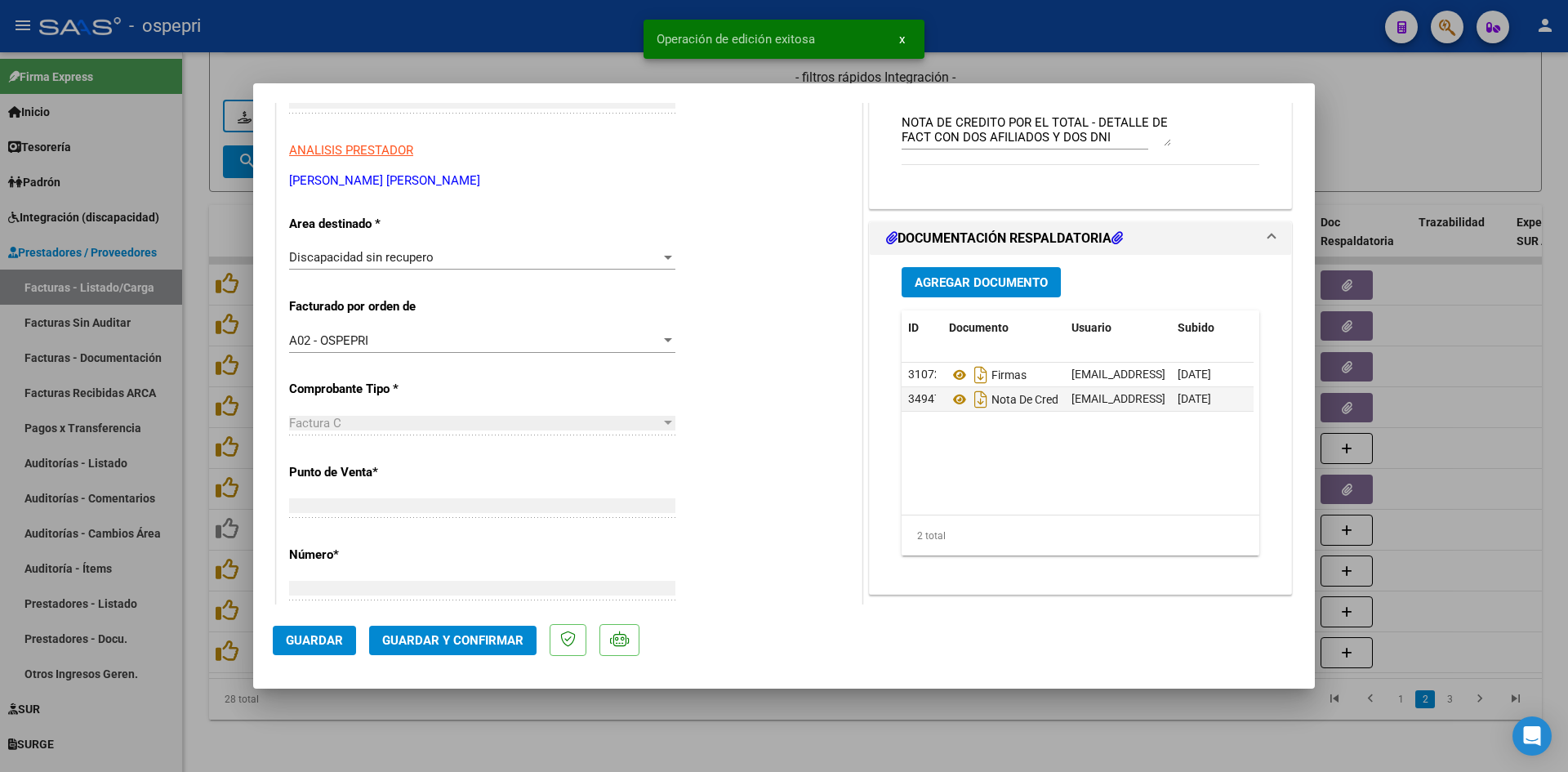
type input "$ 0,00"
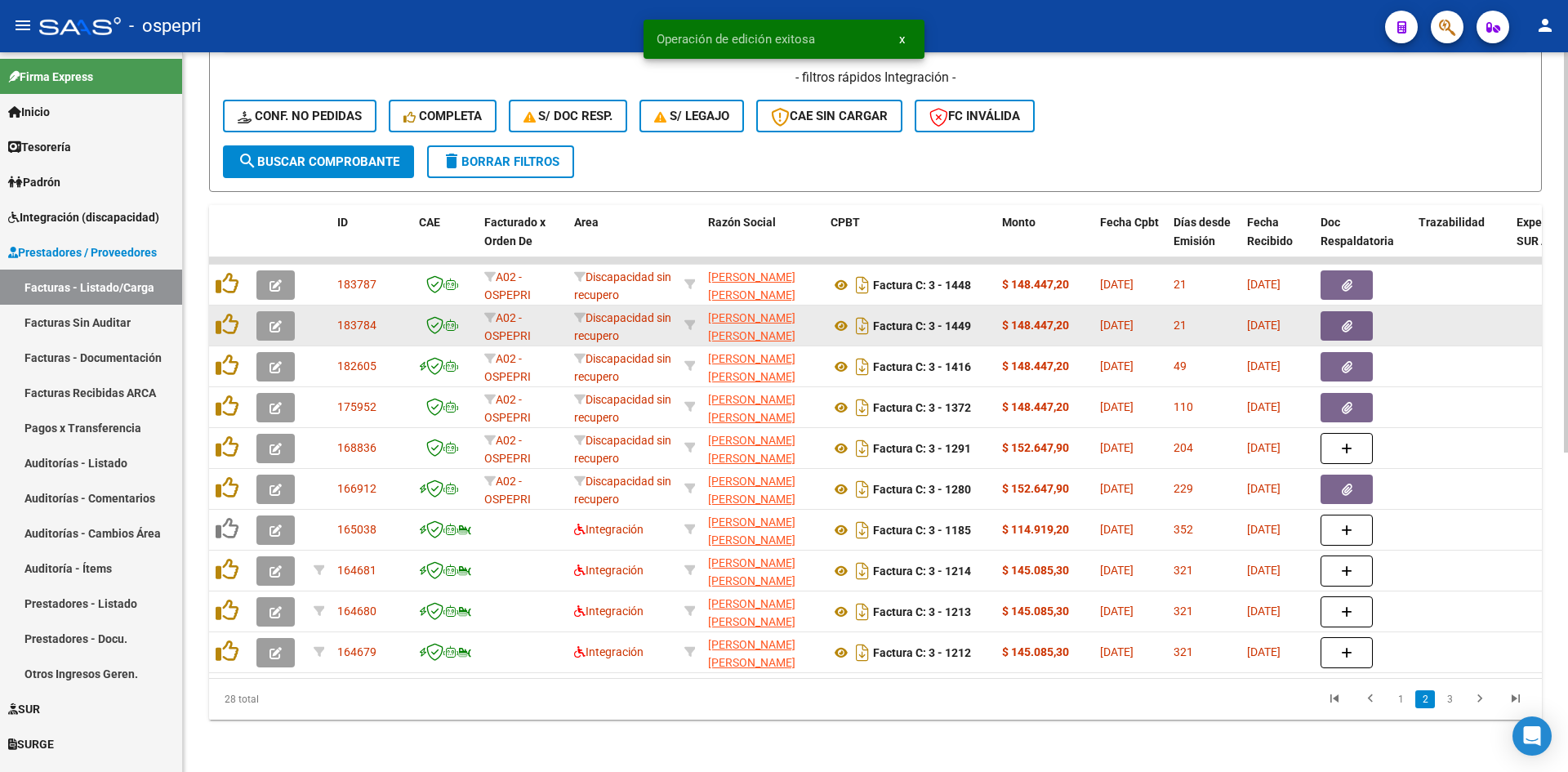
click at [277, 320] on icon "button" at bounding box center [275, 327] width 12 height 12
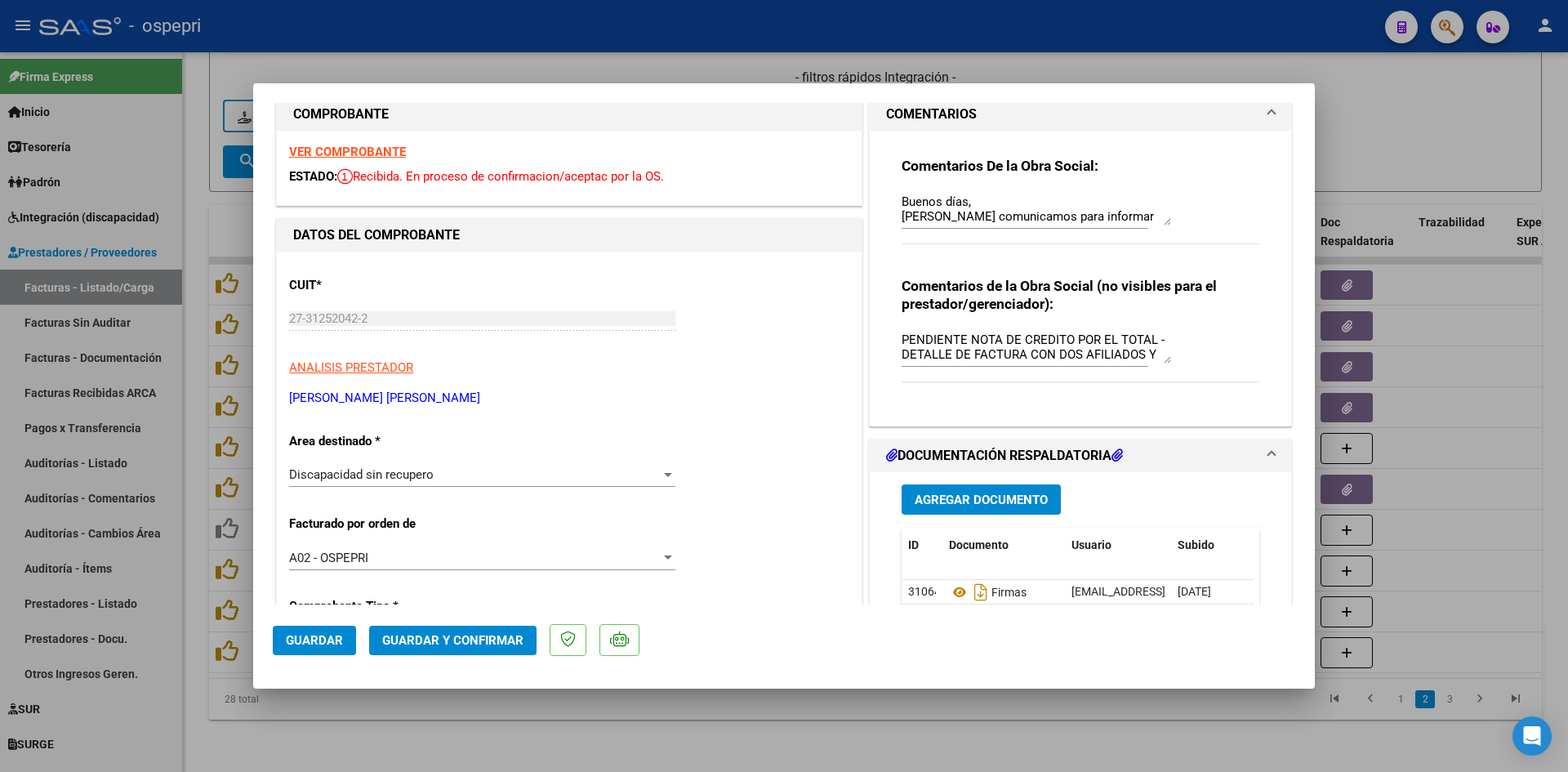
scroll to position [0, 0]
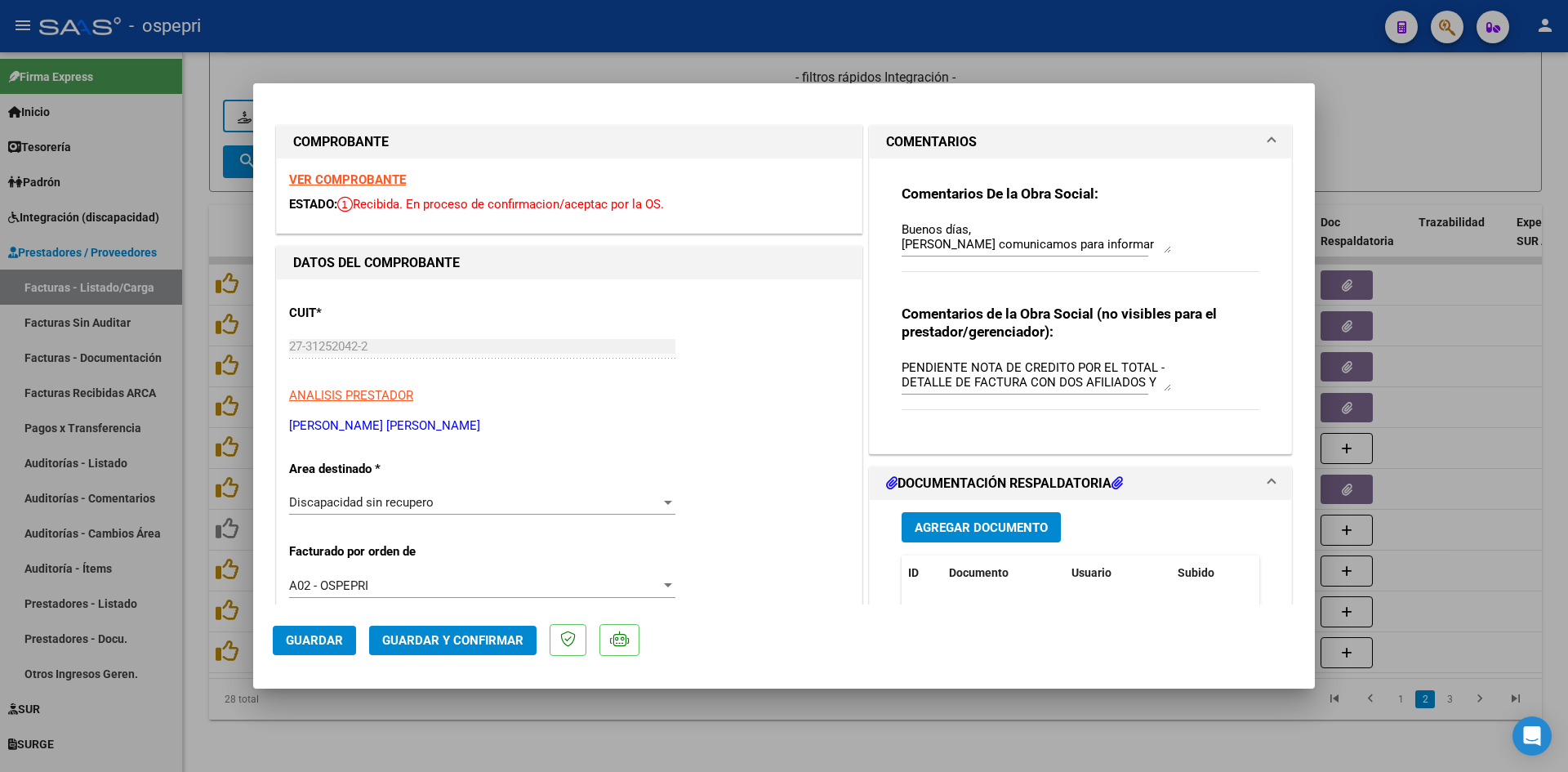
click at [386, 174] on strong "VER COMPROBANTE" at bounding box center [348, 180] width 117 height 15
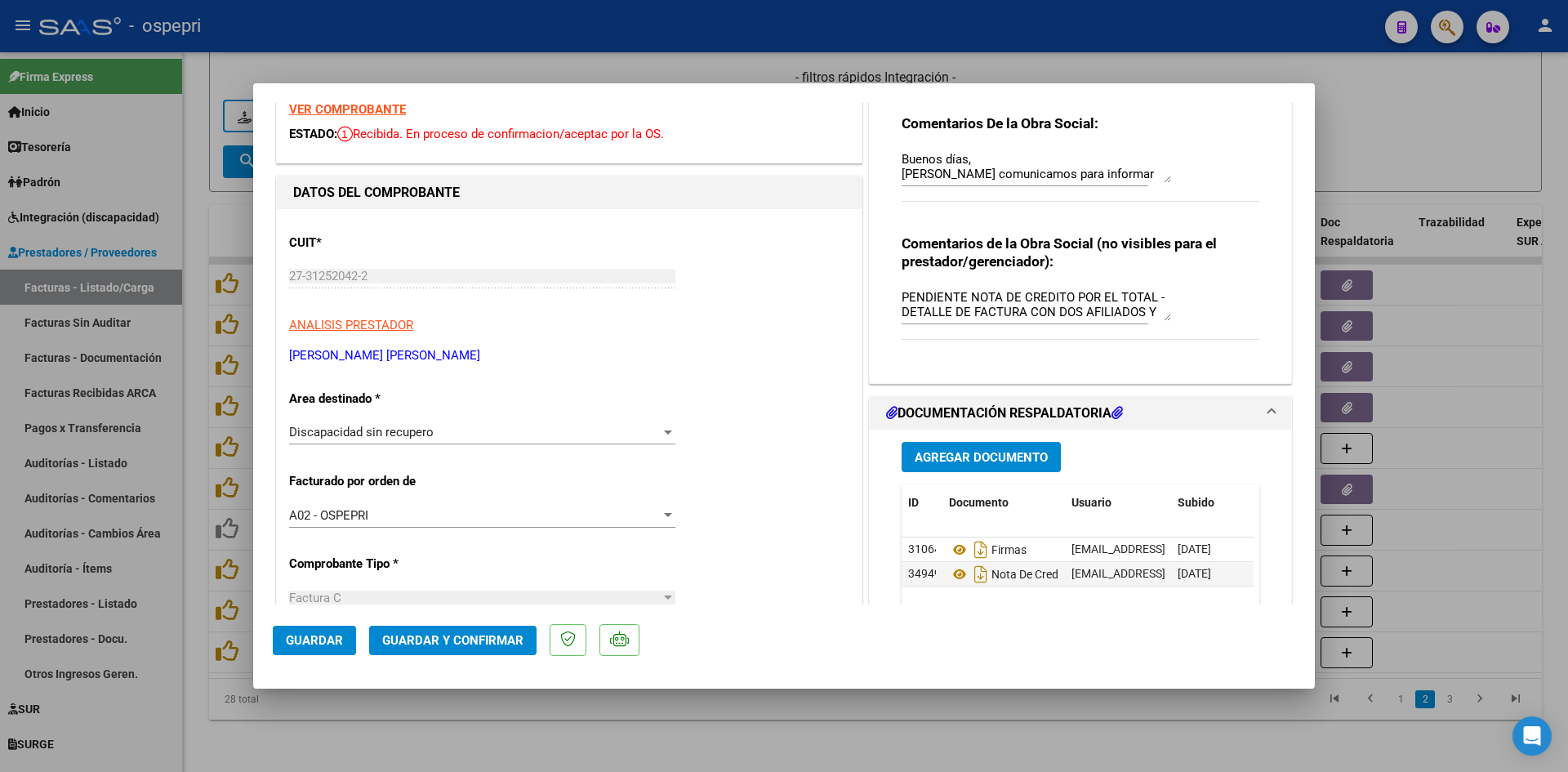
scroll to position [81, 0]
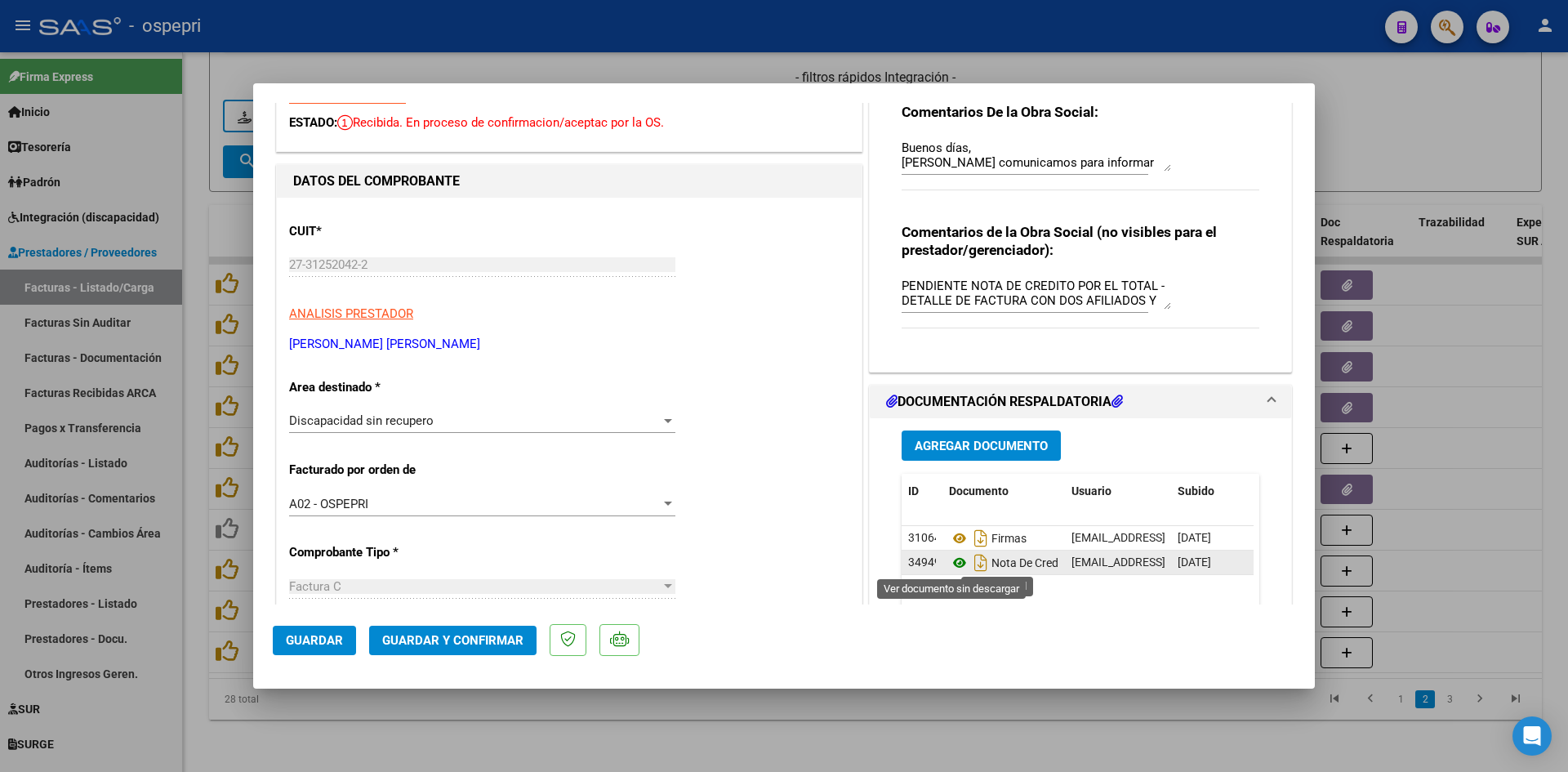
click at [954, 562] on icon at bounding box center [960, 563] width 21 height 19
click at [964, 288] on textarea "PENDIENTE NOTA DE CREDITO POR EL TOTAL - DETALLE DE FACTURA CON DOS AFILIADOS Y…" at bounding box center [1036, 293] width 269 height 33
type textarea "NOTA DE CREDITO POR EL TOTAL - DETALLE DE FACTURA CON DOS AFILIADOS Y DNI"
click at [298, 639] on span "Guardar" at bounding box center [314, 640] width 58 height 15
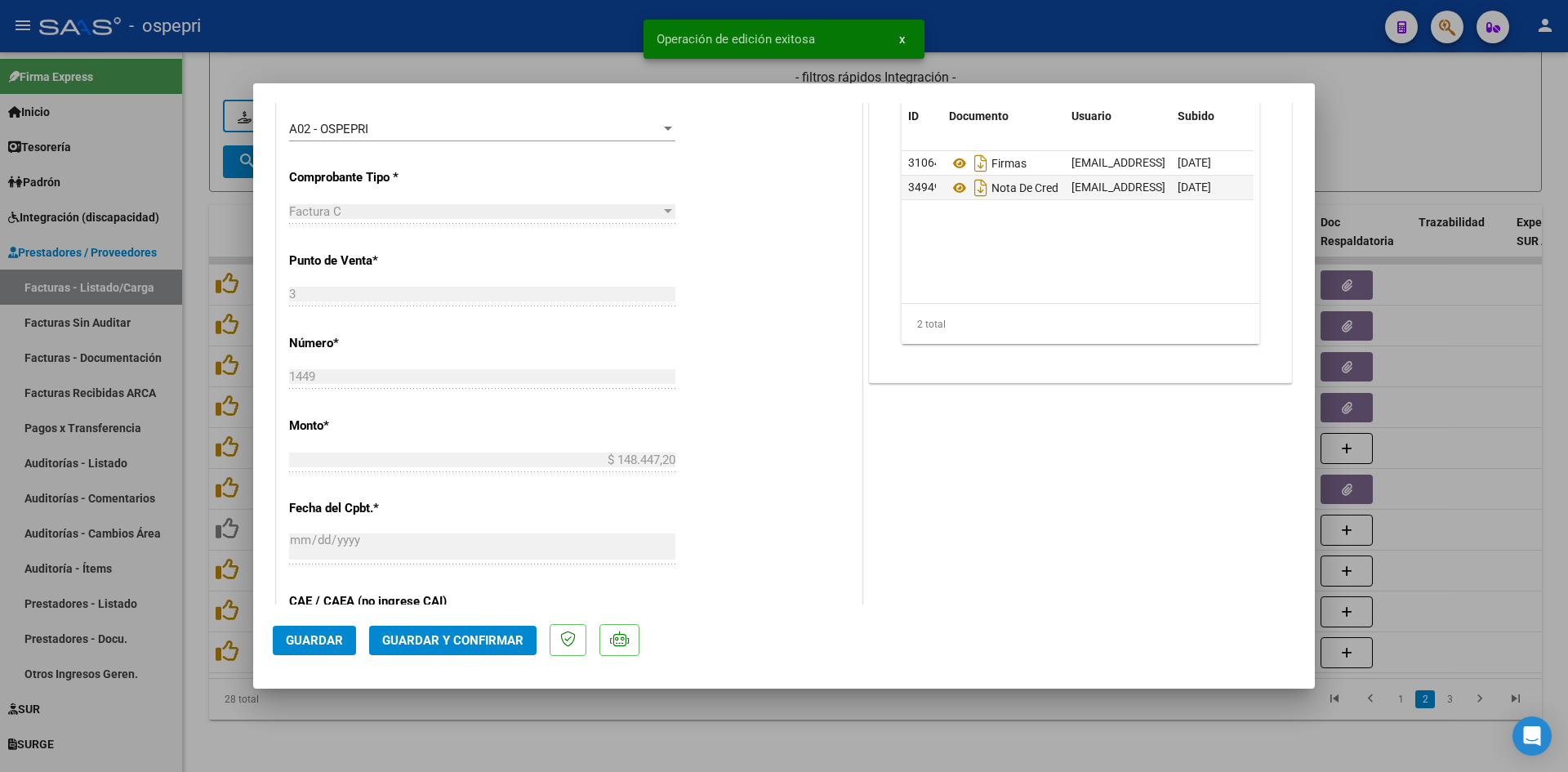
scroll to position [490, 0]
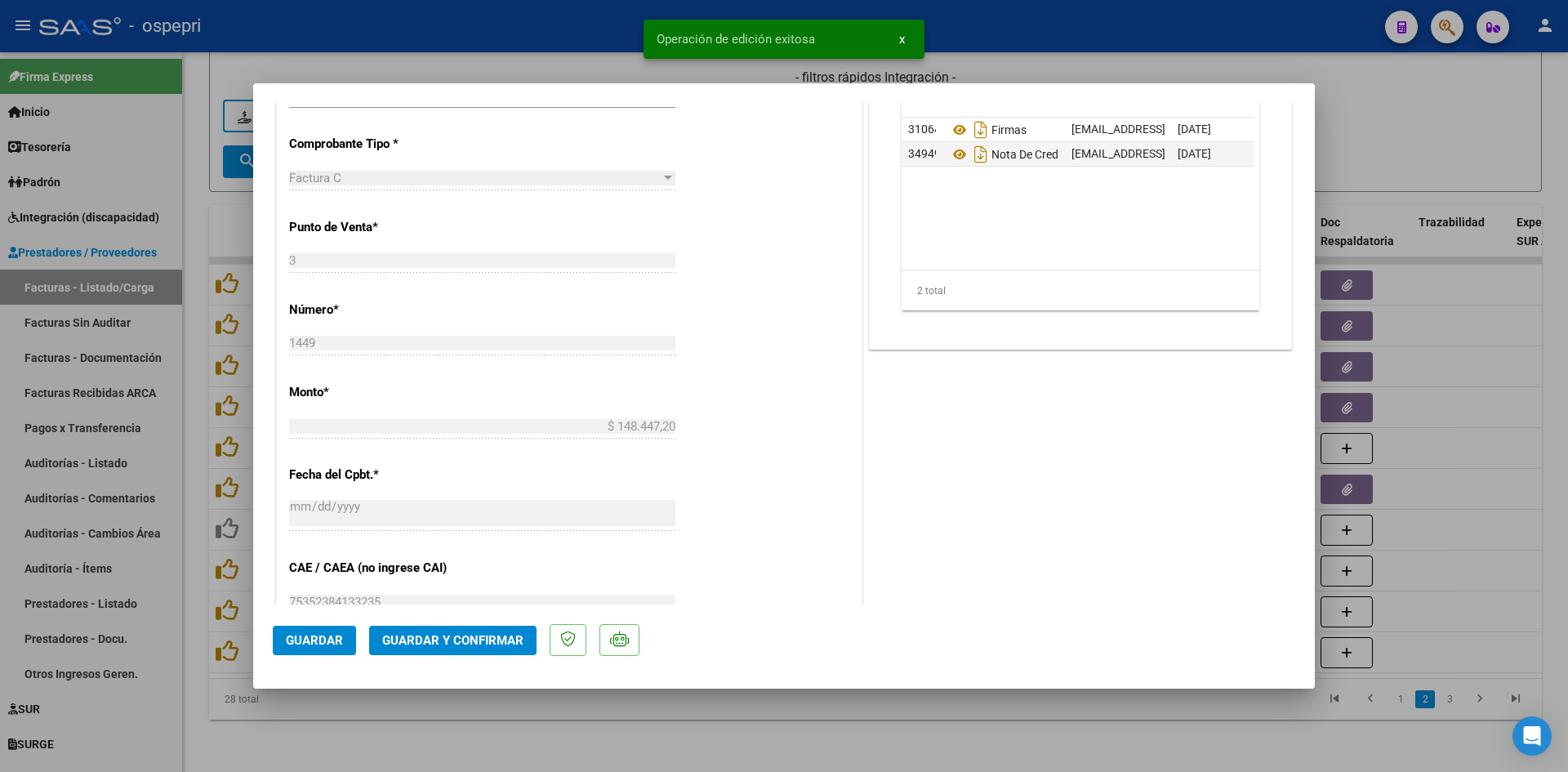
type input "$ 0,00"
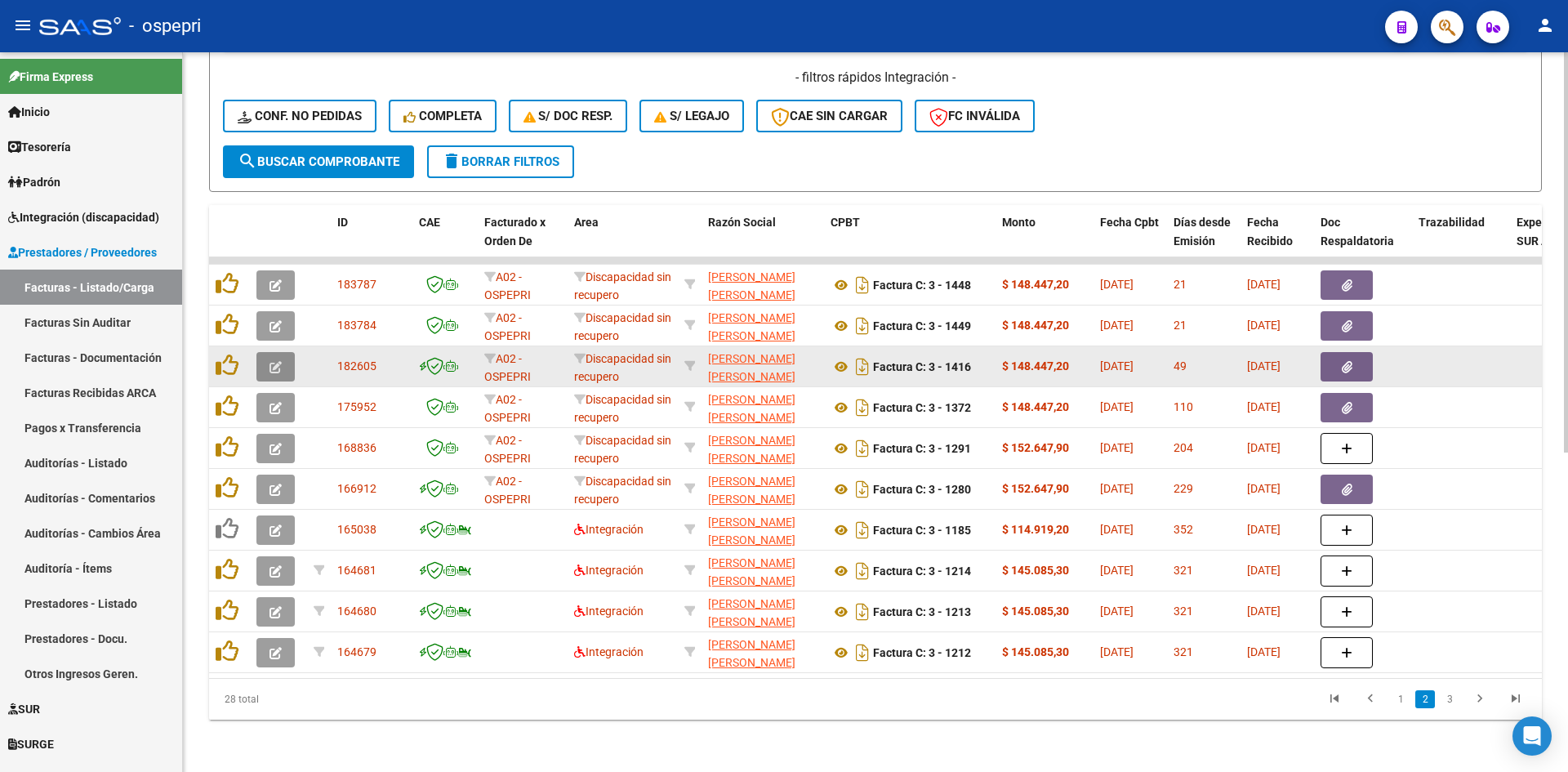
click at [278, 359] on span "button" at bounding box center [275, 367] width 12 height 15
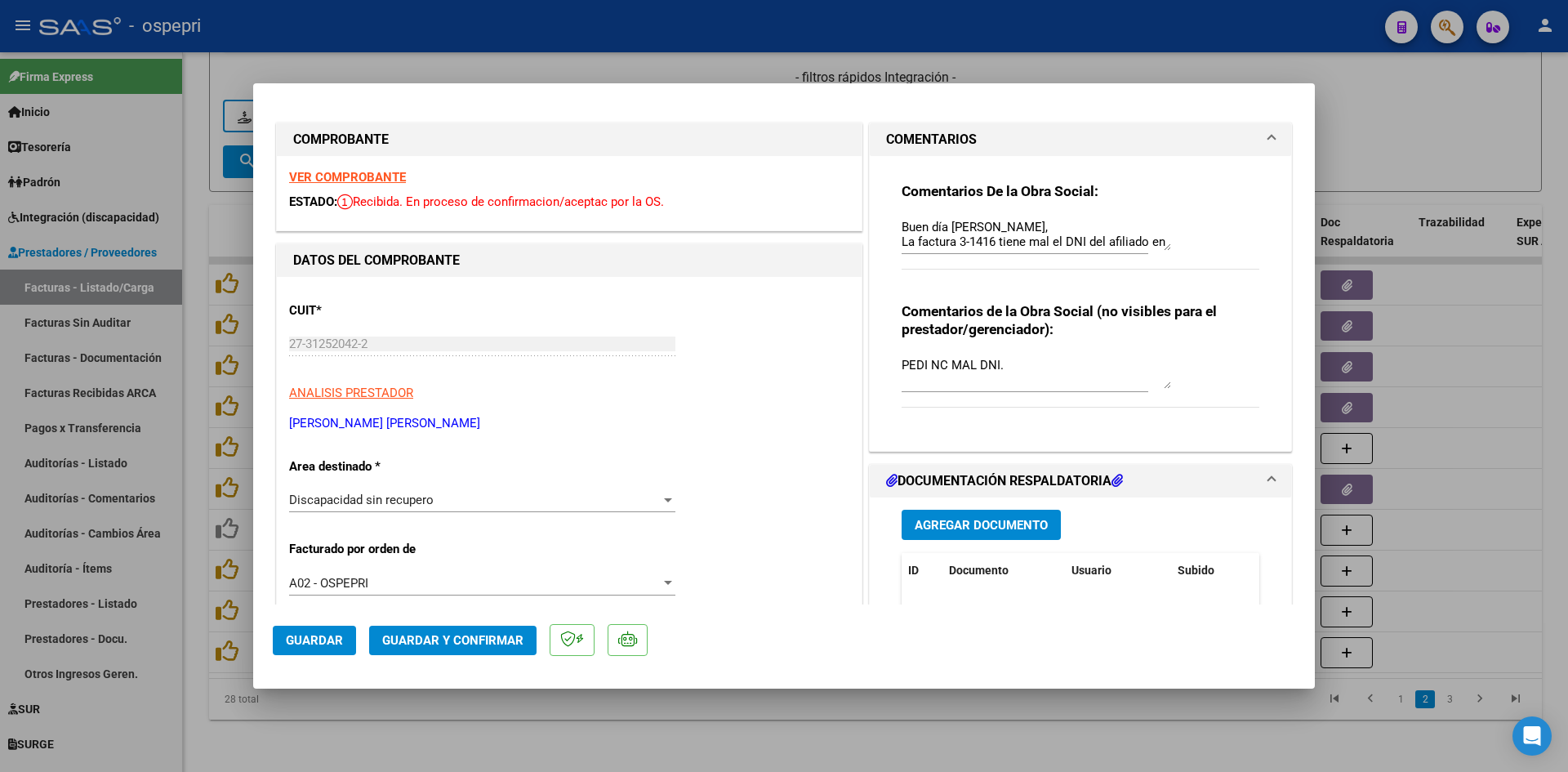
scroll to position [0, 0]
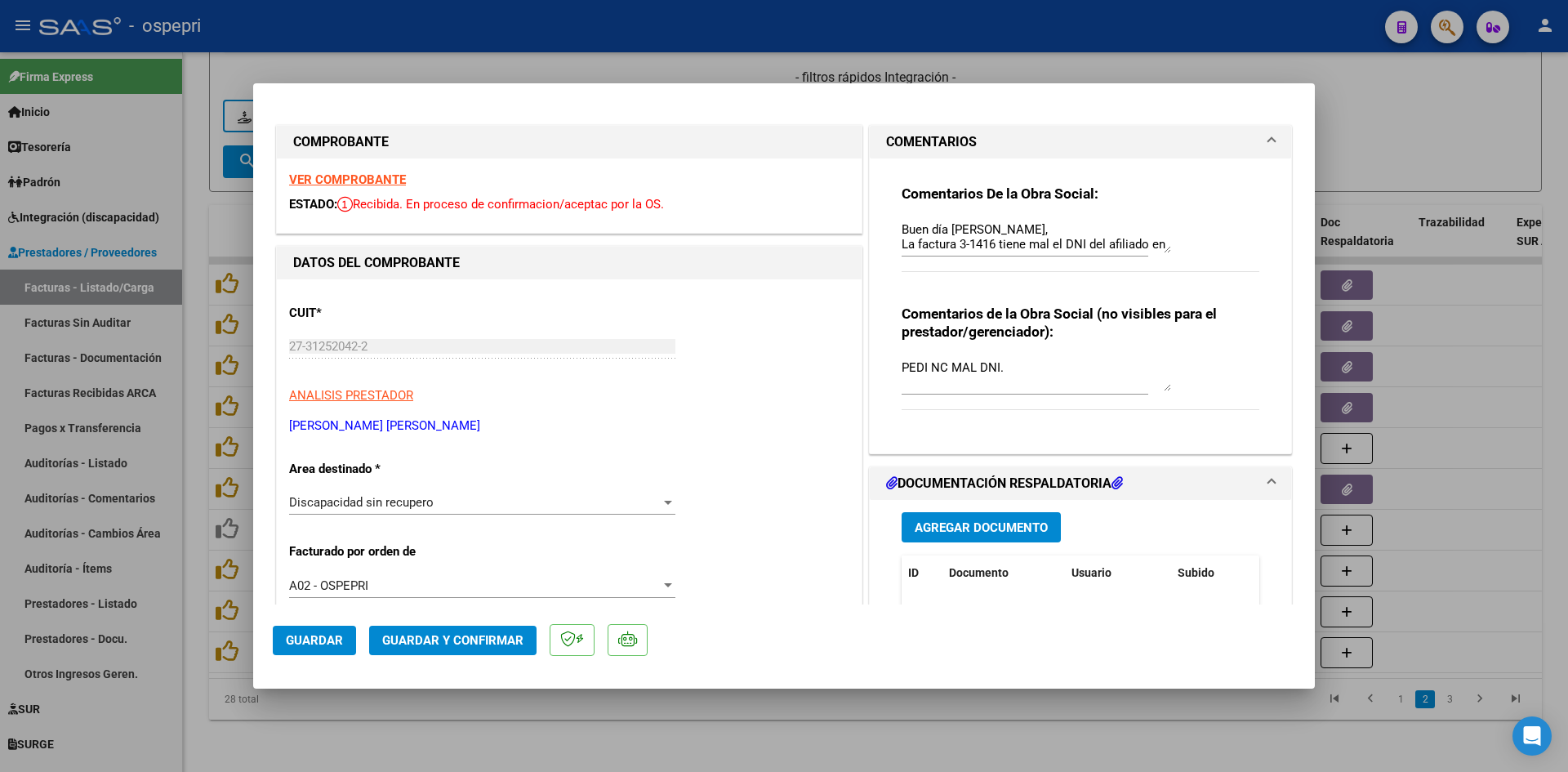
click at [366, 179] on strong "VER COMPROBANTE" at bounding box center [348, 180] width 117 height 15
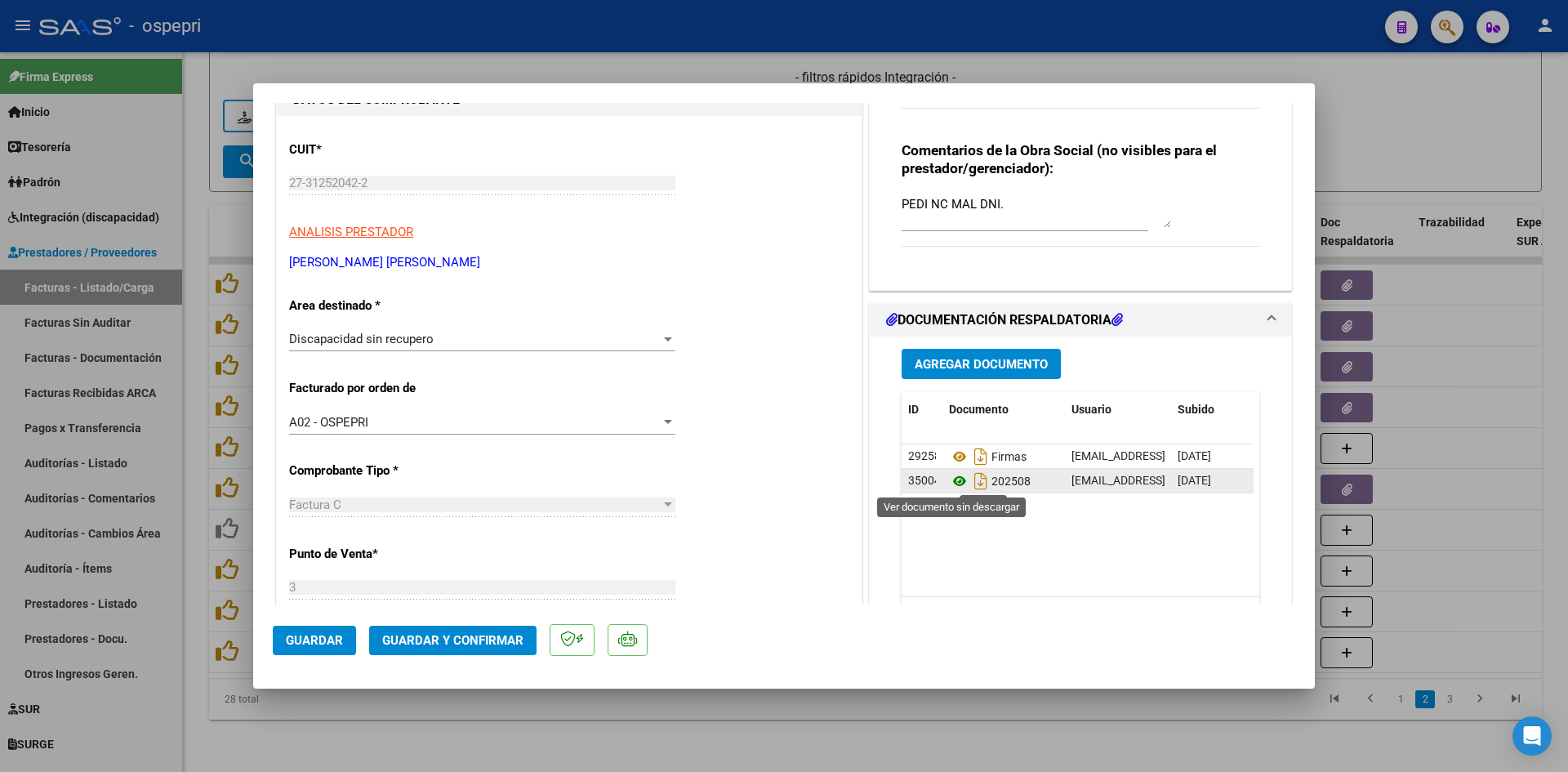
click at [950, 475] on icon at bounding box center [960, 481] width 21 height 19
drag, startPoint x: 1002, startPoint y: 199, endPoint x: 870, endPoint y: 208, distance: 132.3
click at [870, 208] on div "Comentarios De la Obra Social: Buen día Ana, La factura 3-1416 tiene mal el DNI…" at bounding box center [1080, 143] width 421 height 296
type textarea "n"
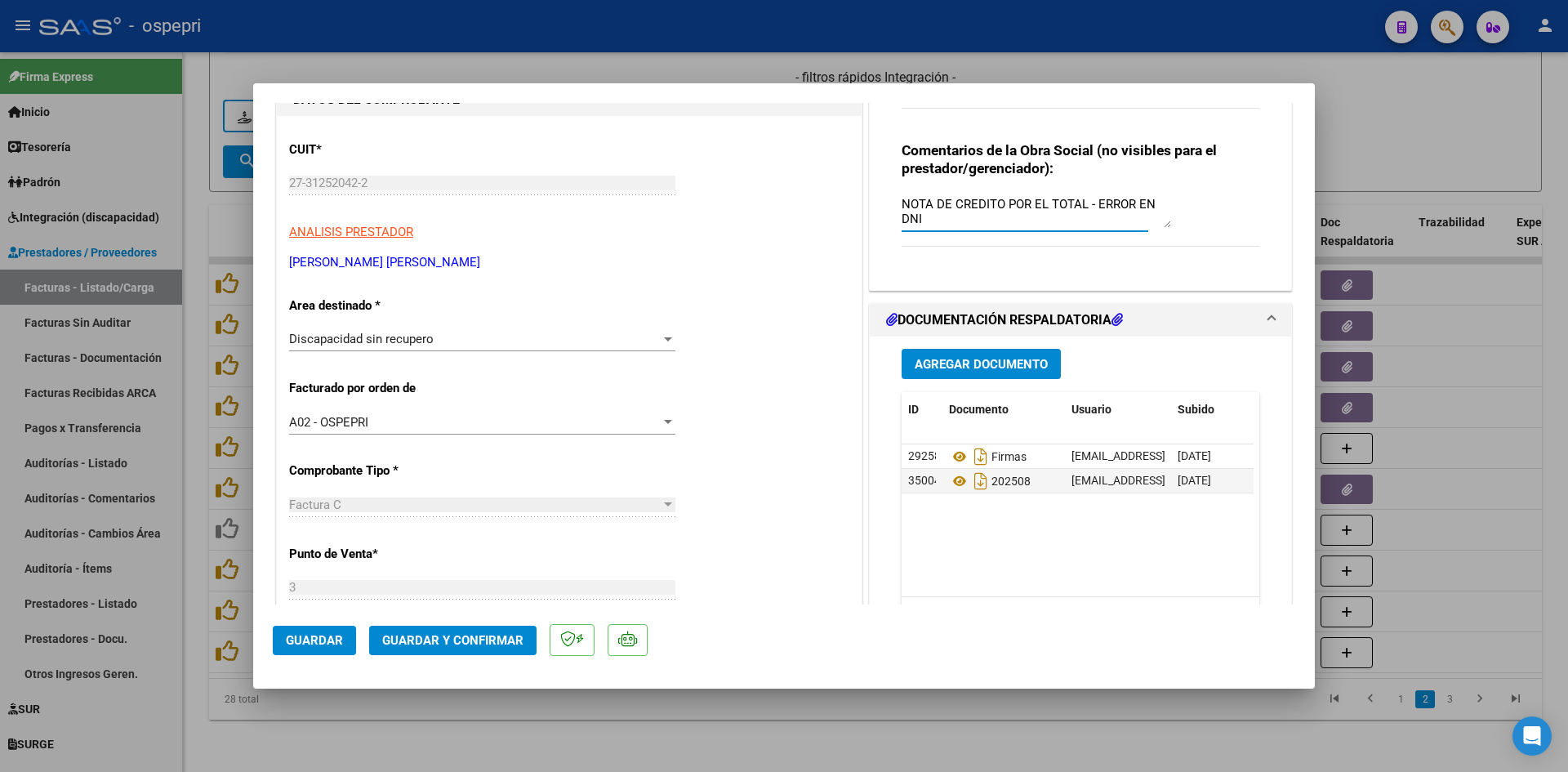
type textarea "NOTA DE CREDITO POR EL TOTAL - ERROR EN DNI"
click at [328, 637] on span "Guardar" at bounding box center [314, 640] width 58 height 15
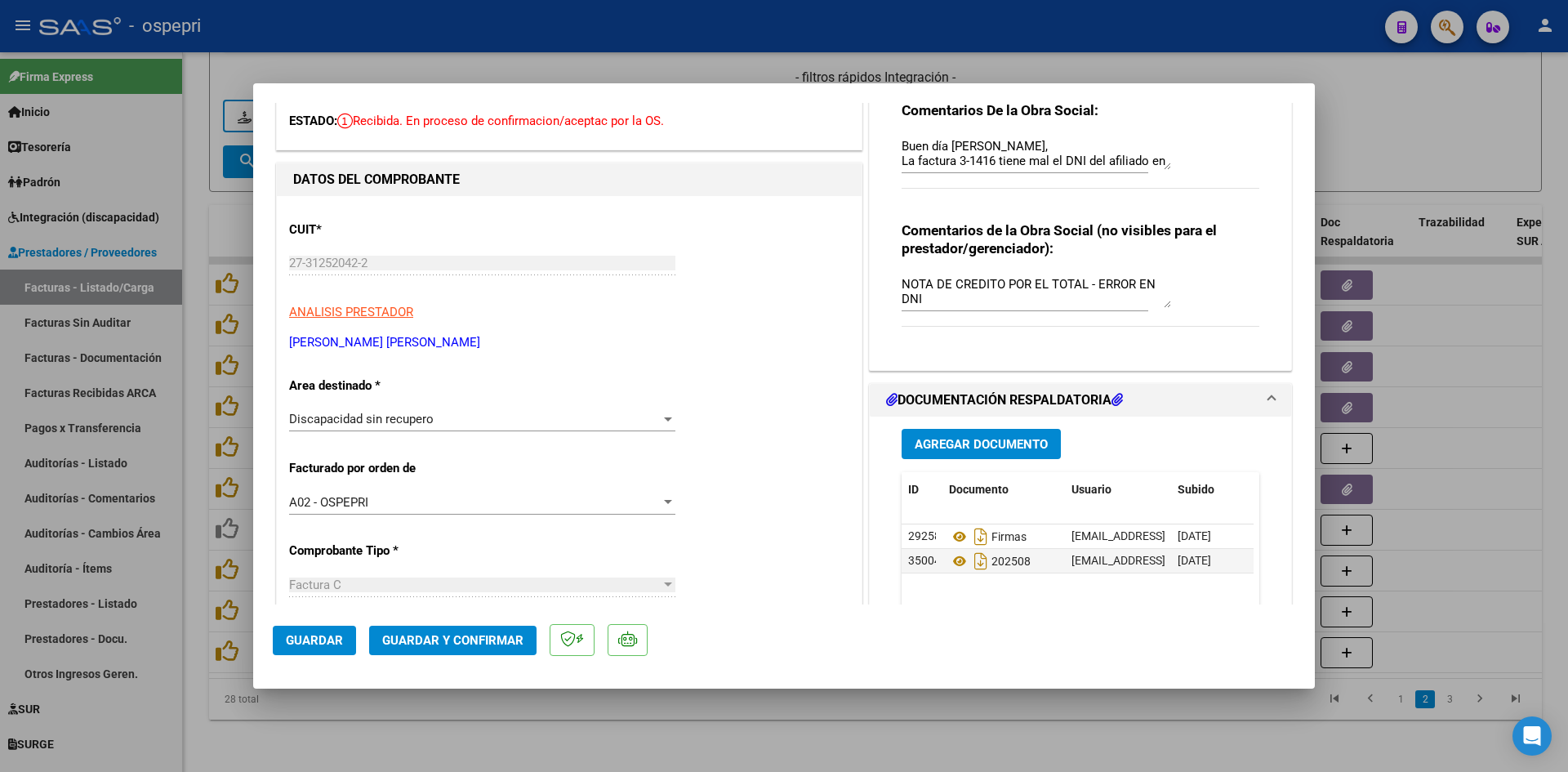
scroll to position [0, 0]
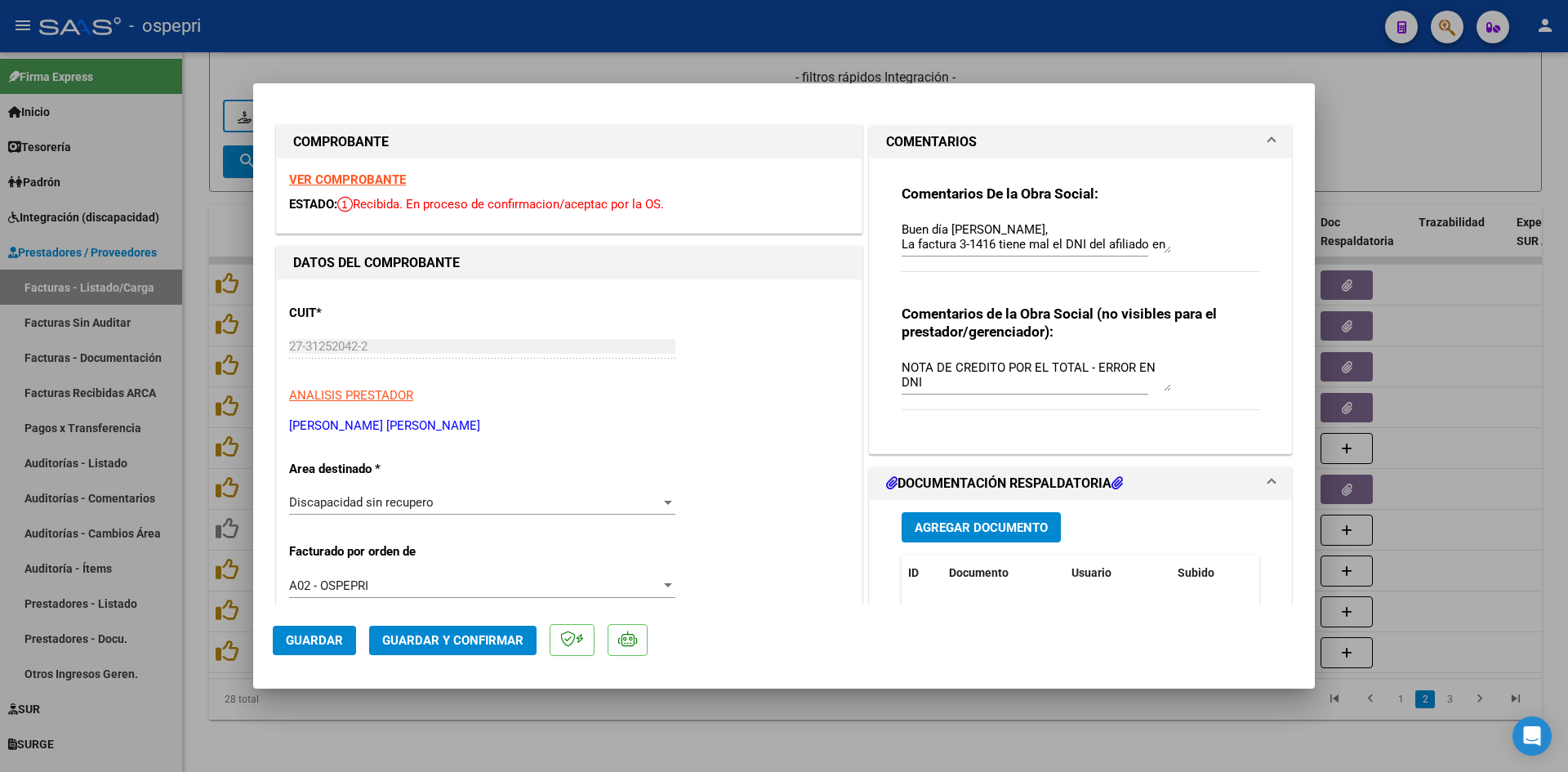
click at [364, 173] on strong "VER COMPROBANTE" at bounding box center [348, 180] width 117 height 15
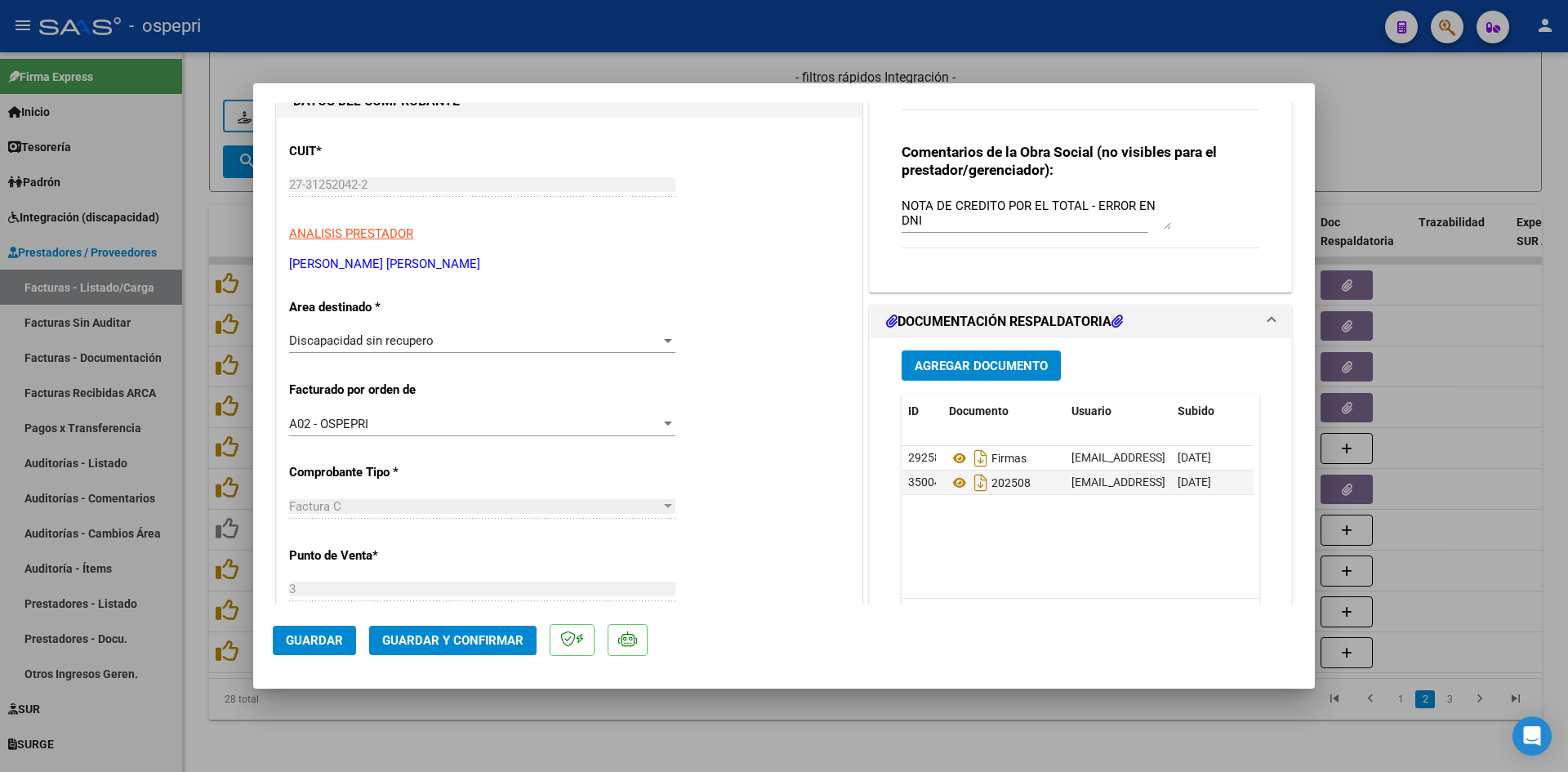
scroll to position [245, 0]
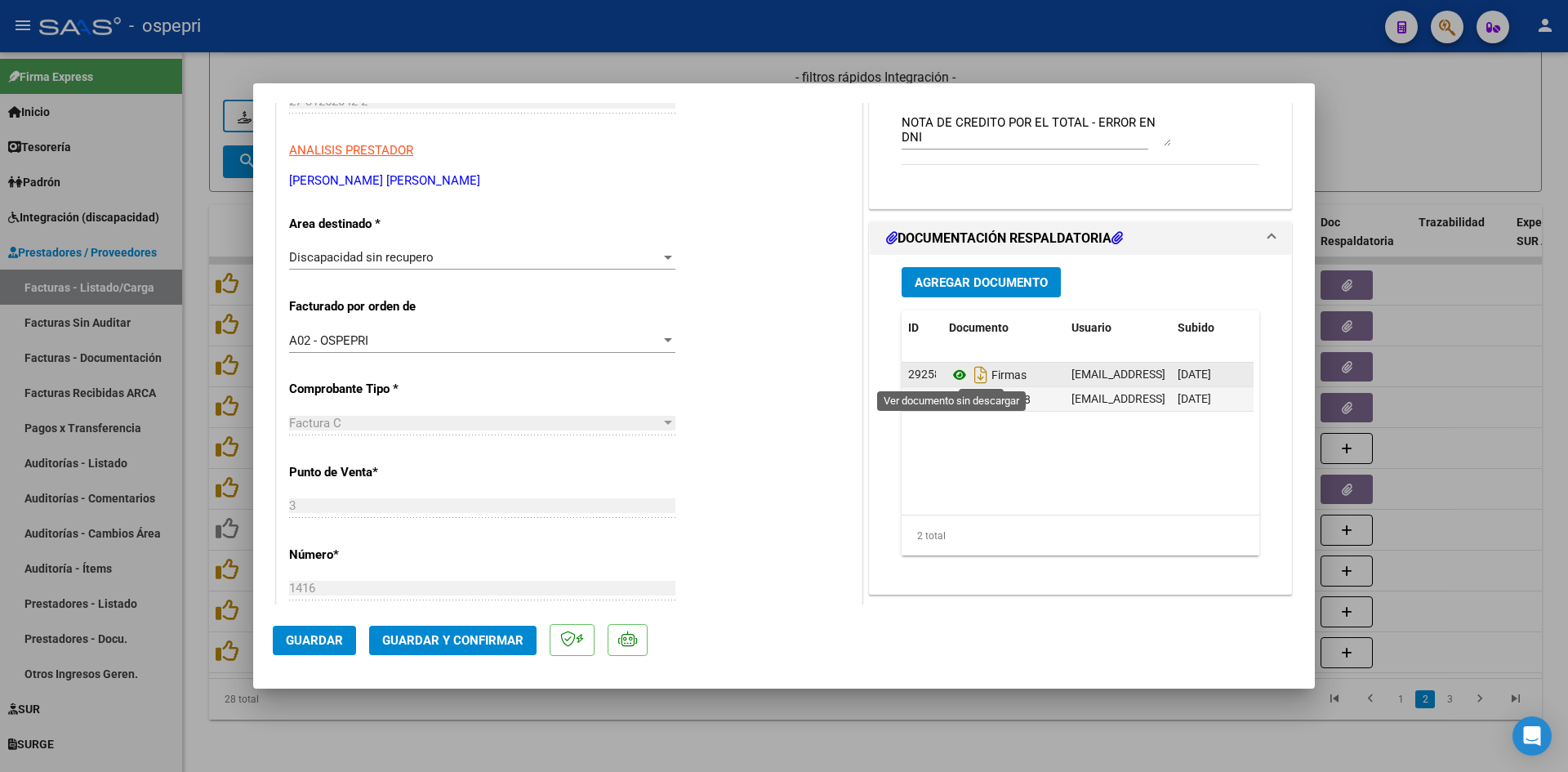
click at [951, 374] on icon at bounding box center [960, 374] width 21 height 19
click at [956, 397] on icon at bounding box center [960, 399] width 21 height 19
click at [309, 640] on span "Guardar" at bounding box center [314, 640] width 58 height 15
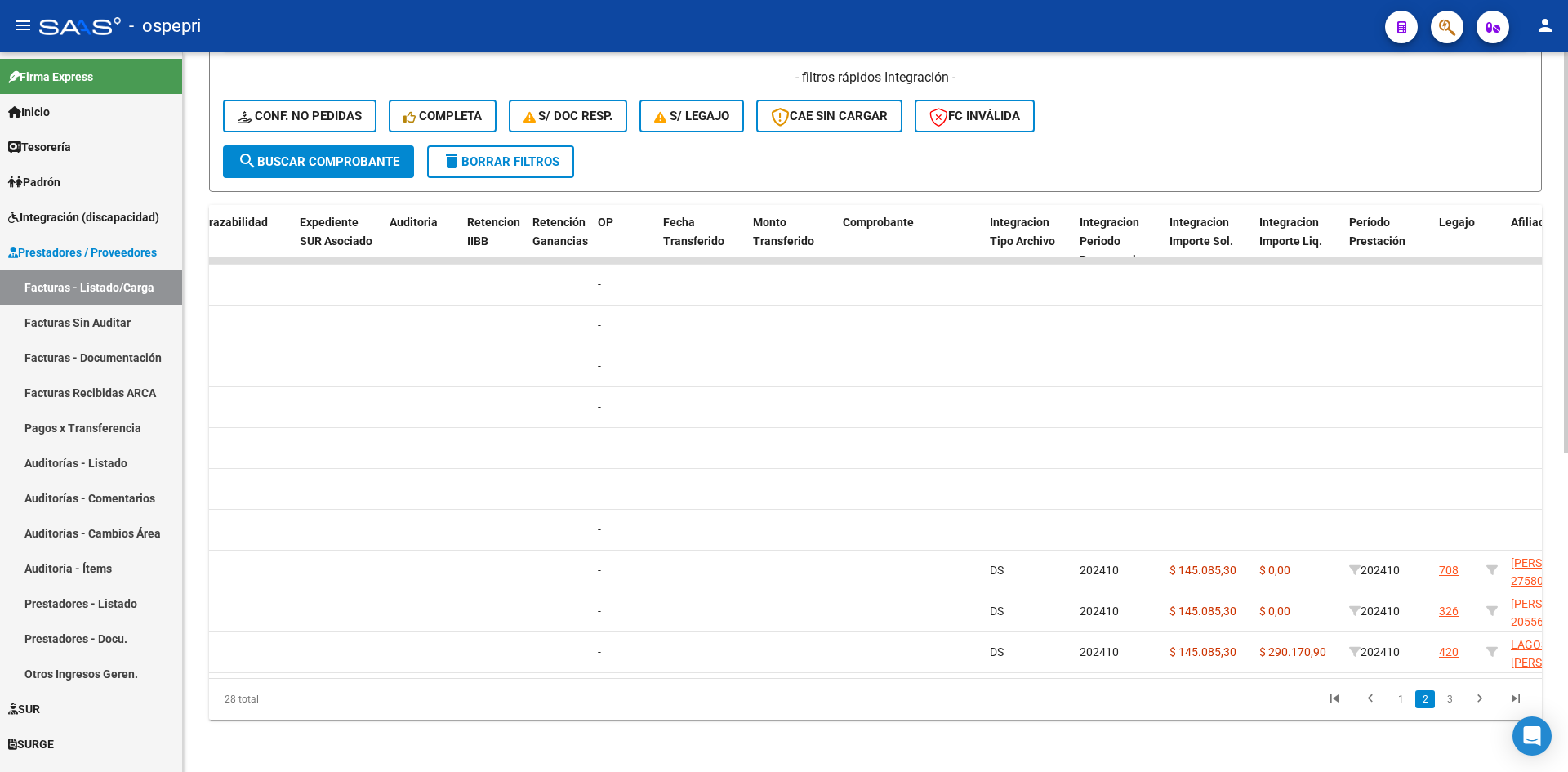
scroll to position [0, 0]
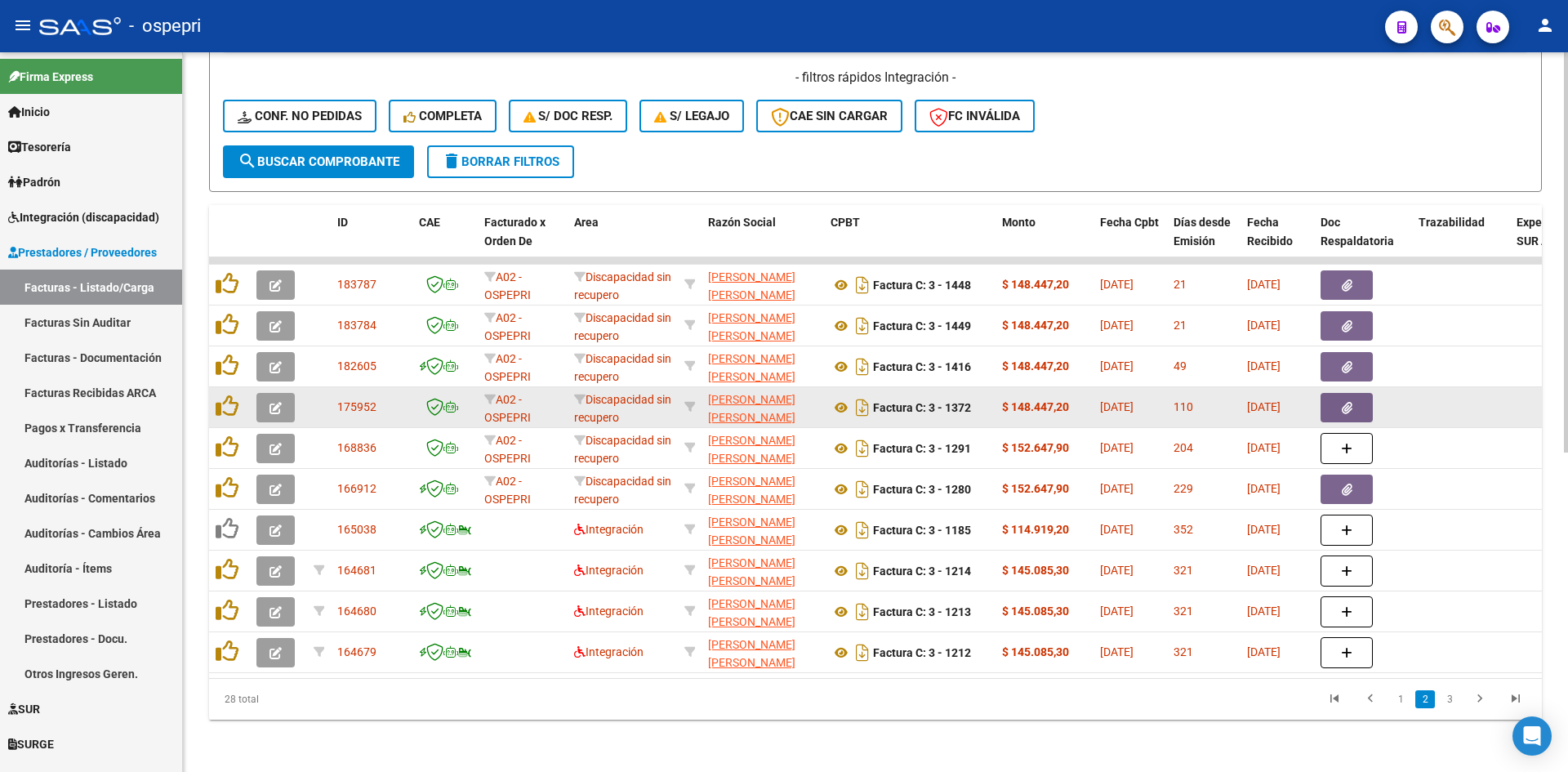
click at [279, 402] on icon "button" at bounding box center [275, 408] width 12 height 12
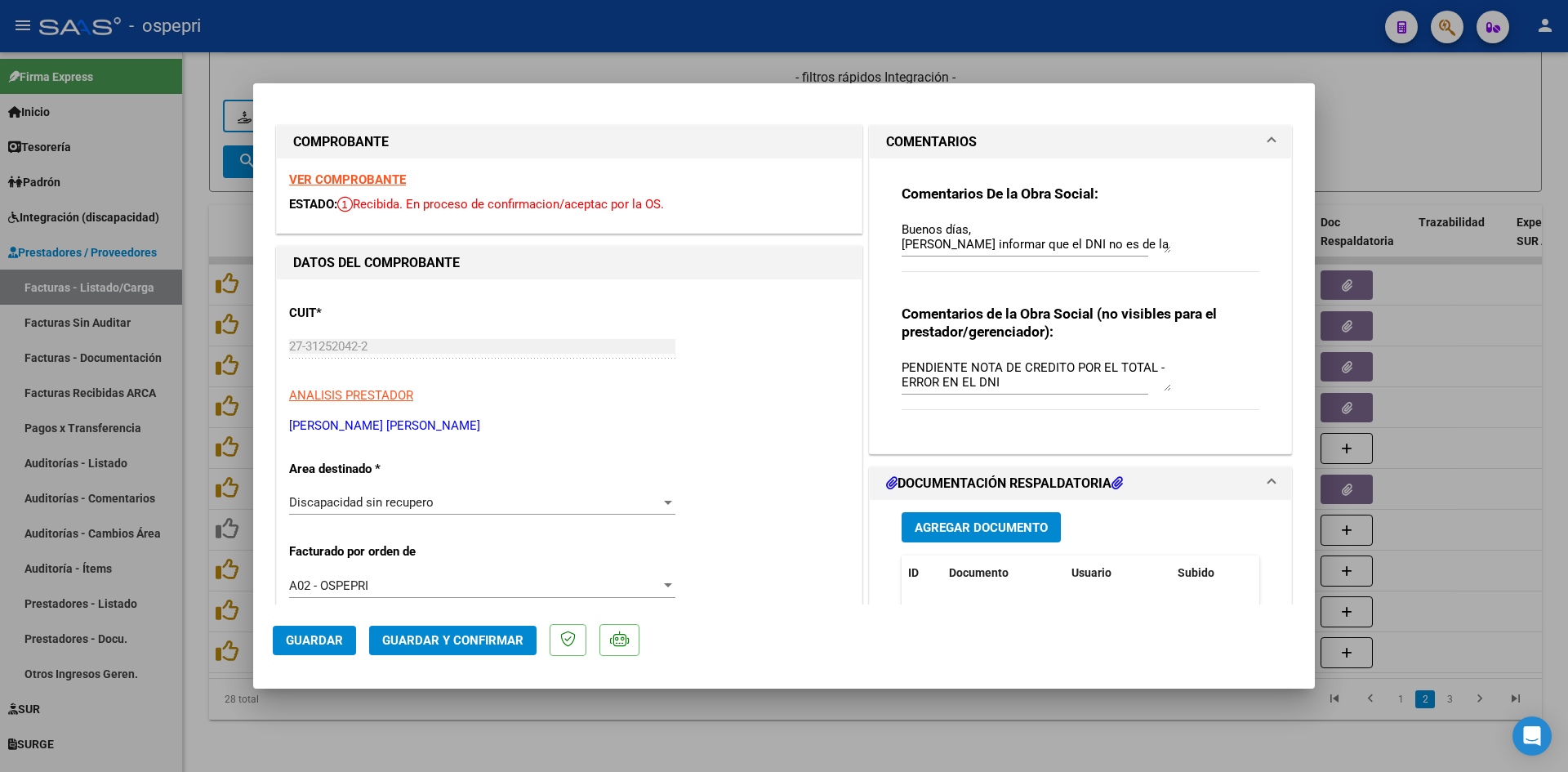
click at [390, 180] on strong "VER COMPROBANTE" at bounding box center [348, 180] width 117 height 15
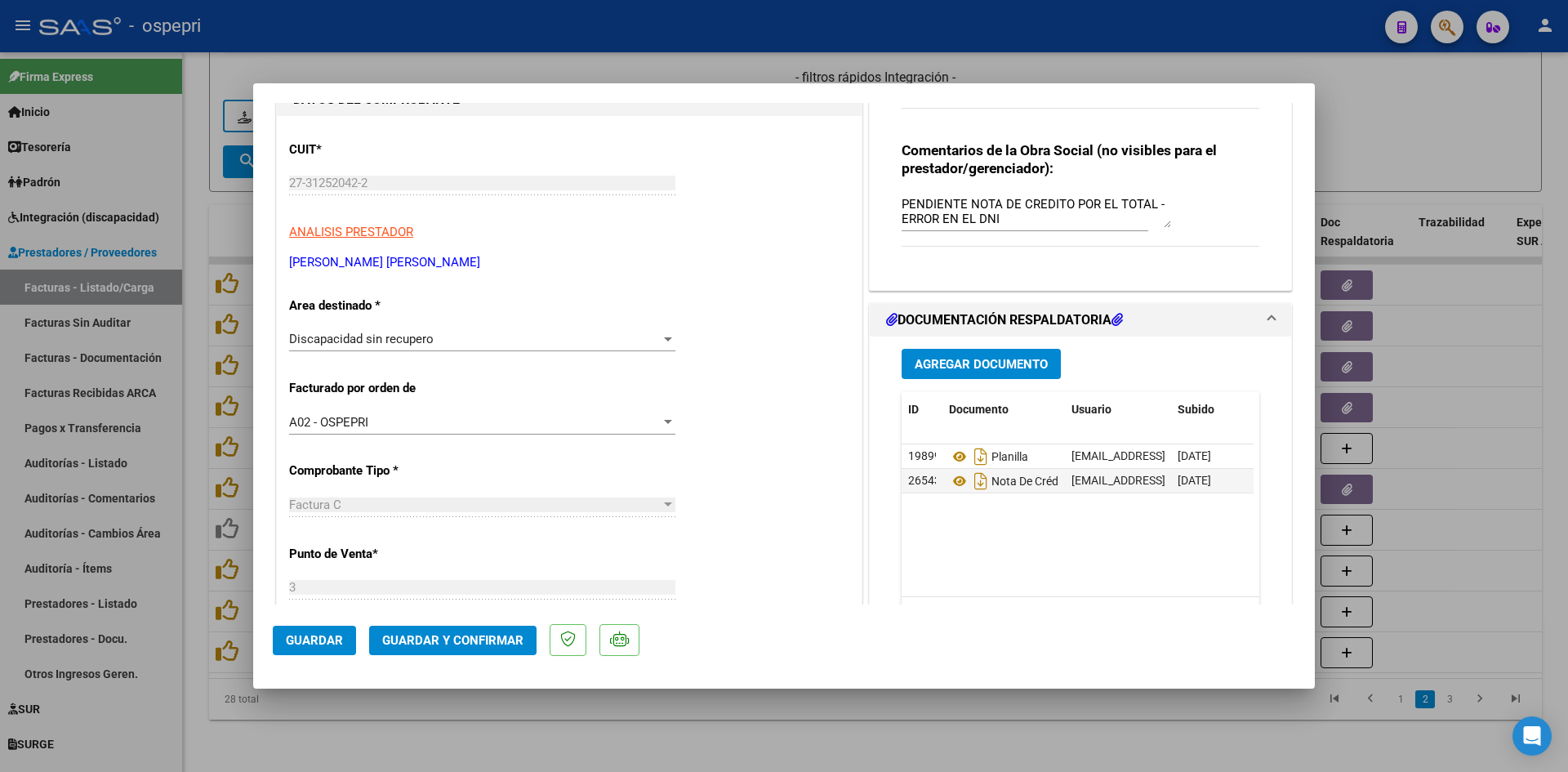
scroll to position [245, 0]
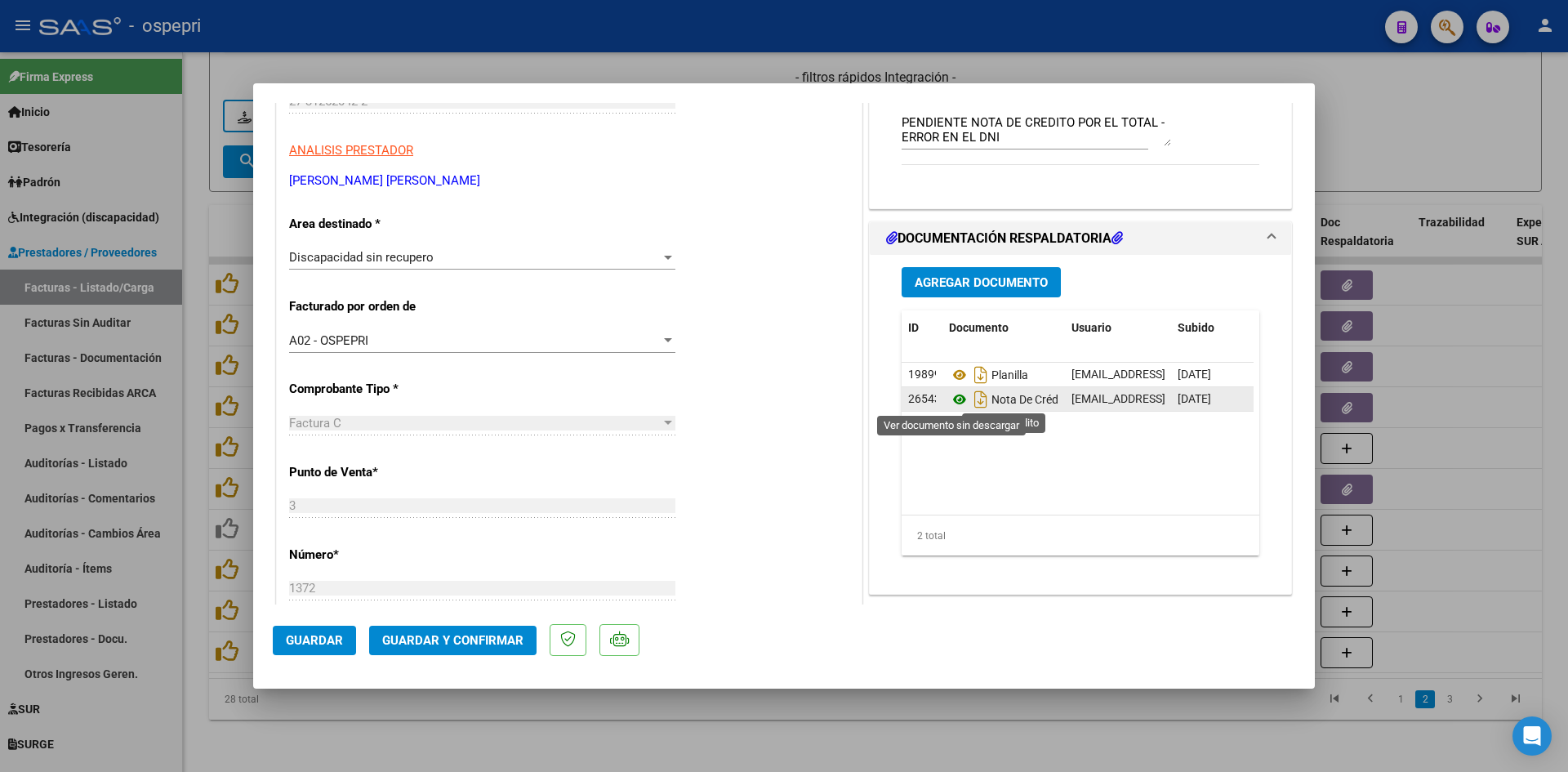
click at [949, 399] on icon at bounding box center [960, 399] width 21 height 19
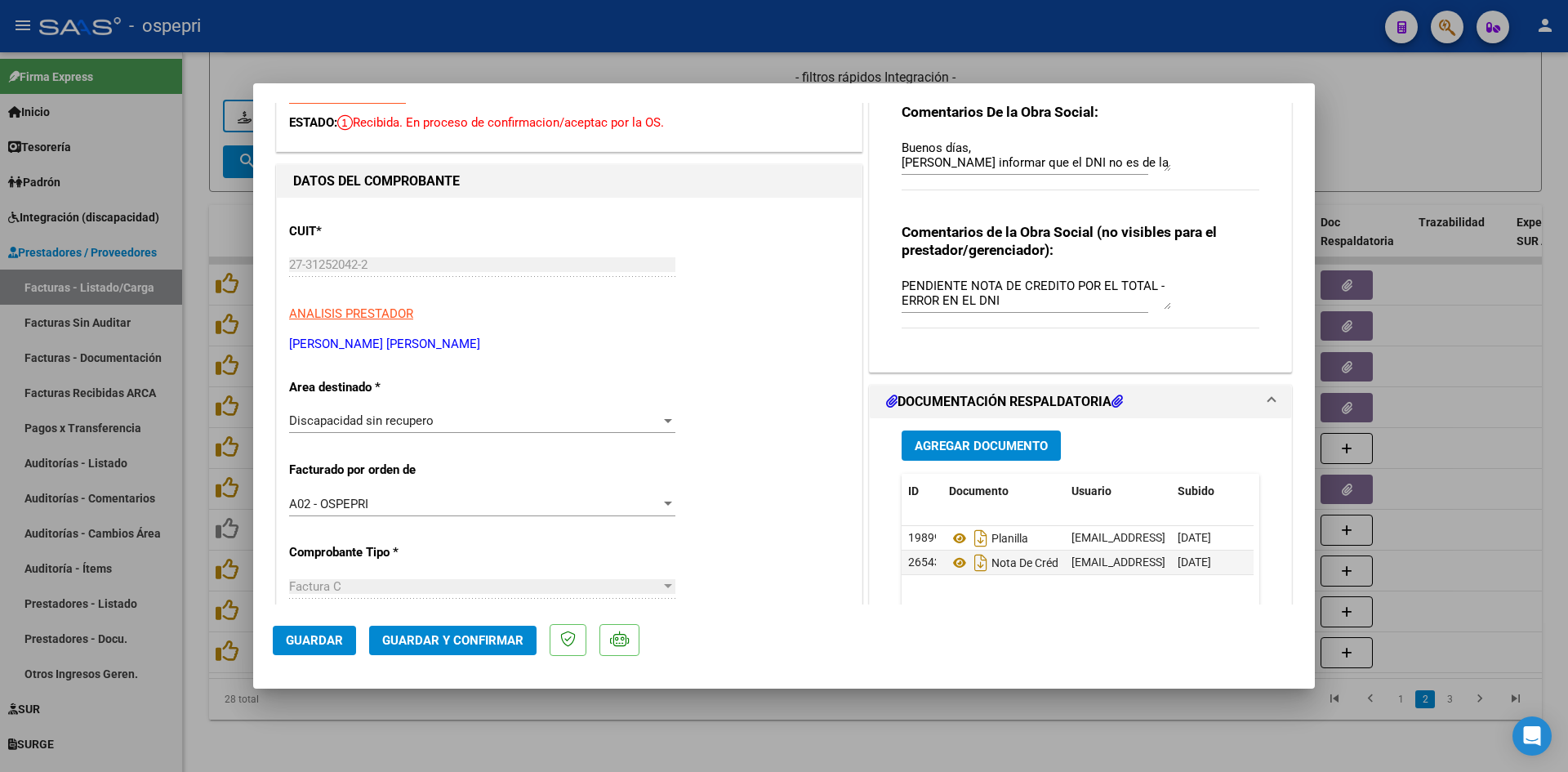
click at [965, 289] on textarea "PENDIENTE NOTA DE CREDITO POR EL TOTAL - ERROR EN EL DNI" at bounding box center [1036, 293] width 269 height 33
type textarea "NOTA DE CREDITO POR EL TOTAL - ERROR EN EL DNI"
click at [307, 635] on span "Guardar" at bounding box center [314, 640] width 58 height 15
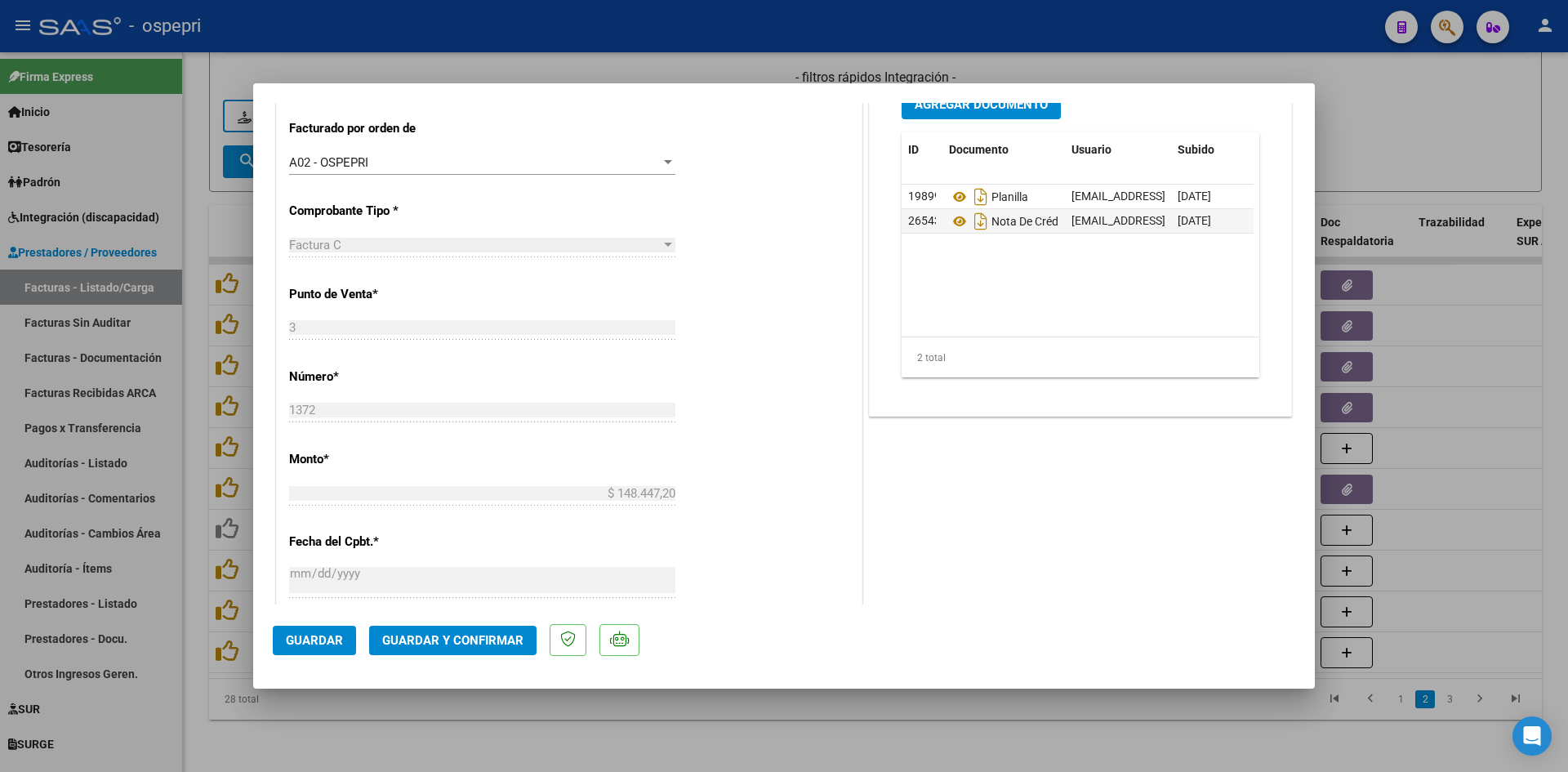
scroll to position [490, 0]
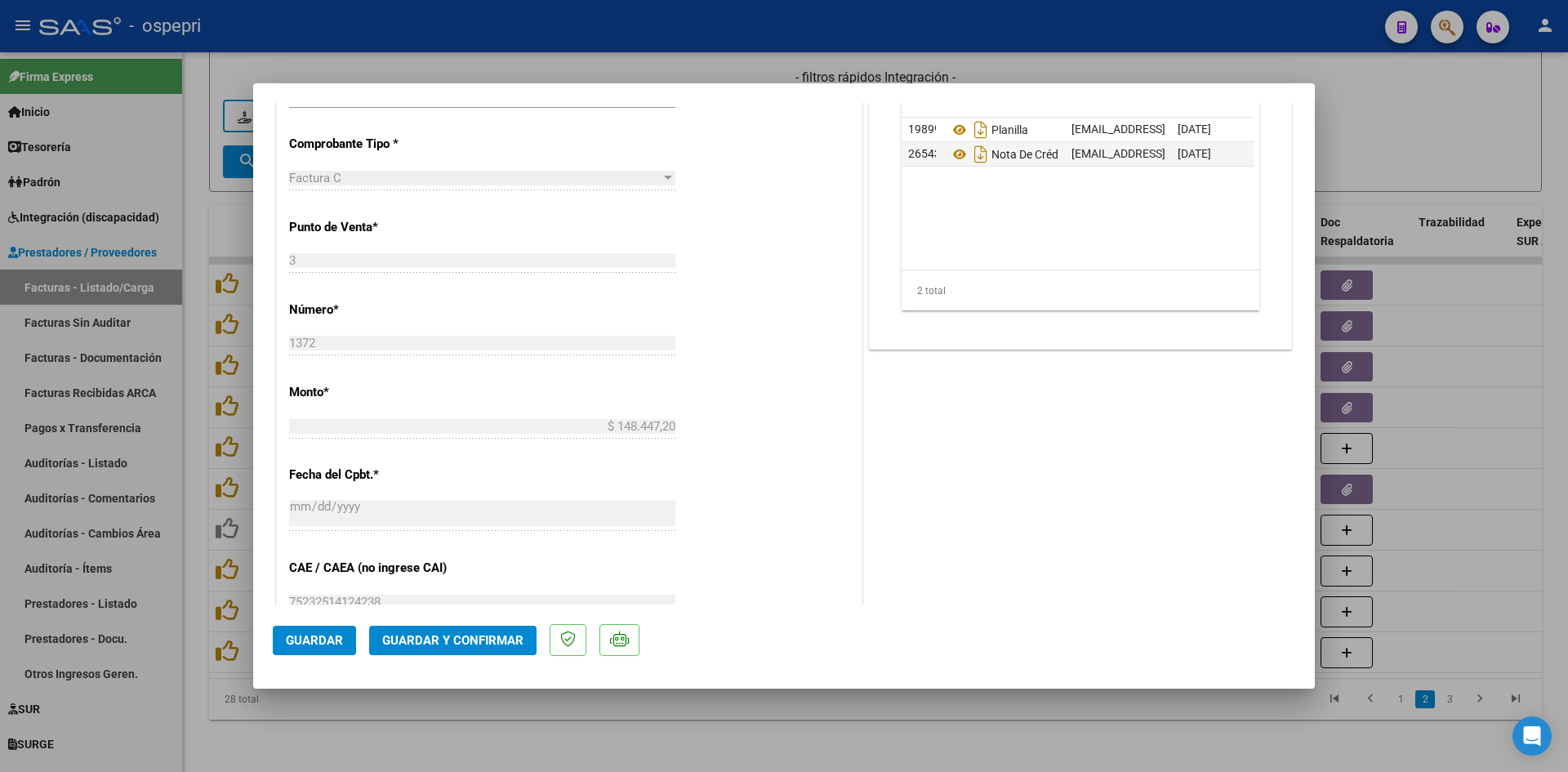
type input "$ 0,00"
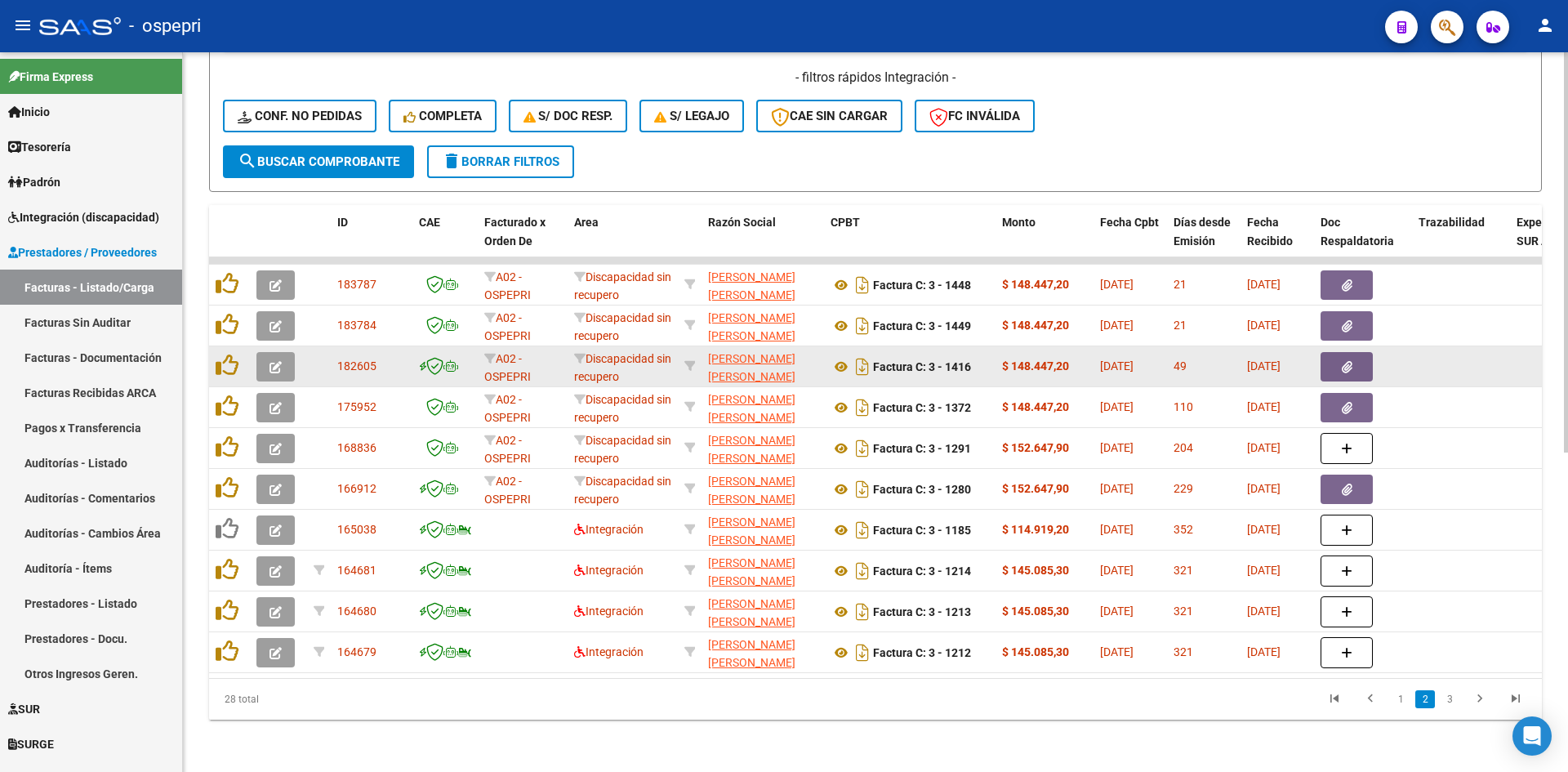
click at [282, 356] on button "button" at bounding box center [275, 367] width 38 height 29
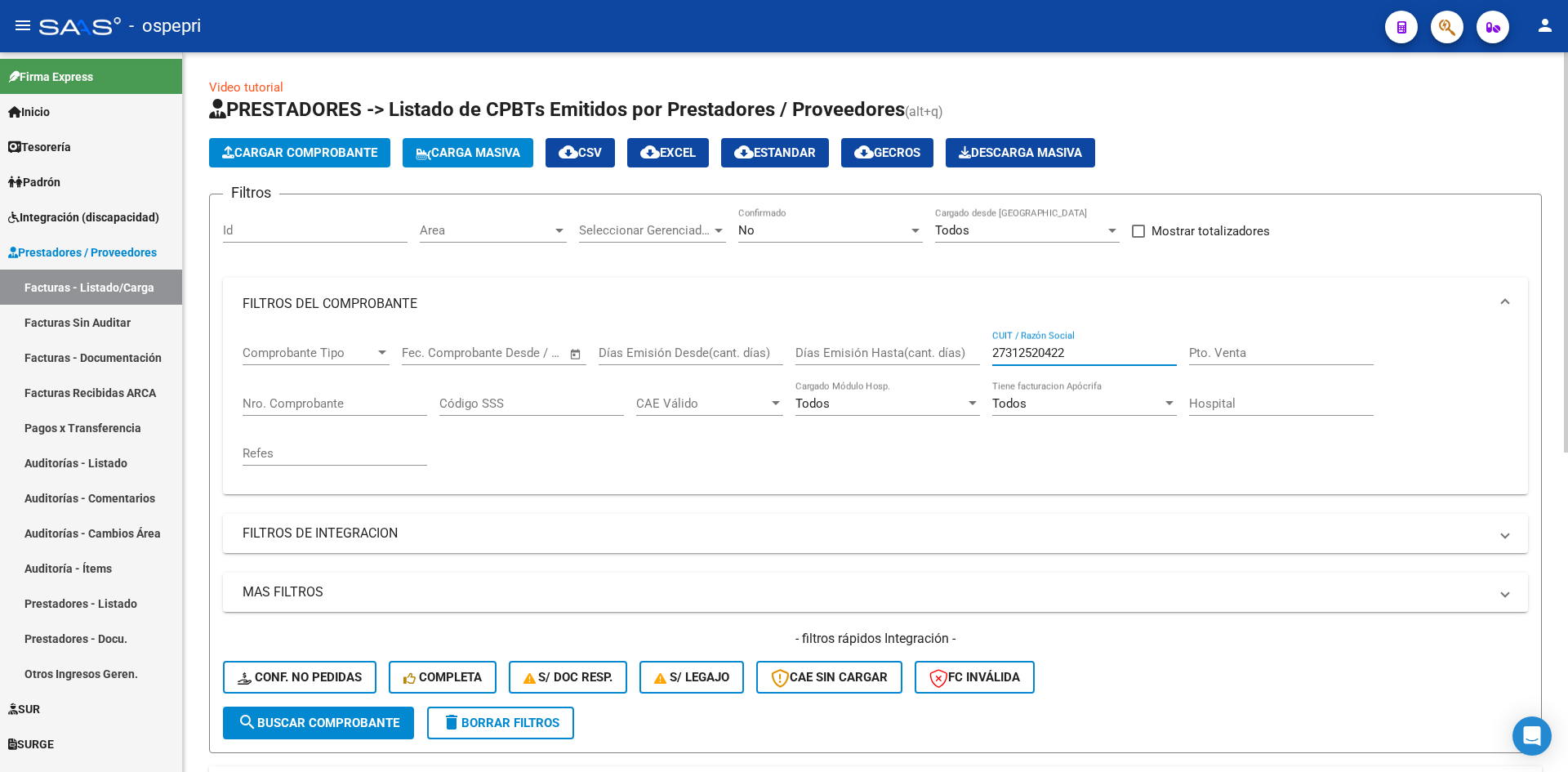
drag, startPoint x: 1094, startPoint y: 352, endPoint x: 935, endPoint y: 369, distance: 159.9
click at [935, 369] on div "Comprobante Tipo Comprobante Tipo Fecha inicio – Fecha fin Fec. Comprobante Des…" at bounding box center [876, 405] width 1266 height 151
paste input "30710591225"
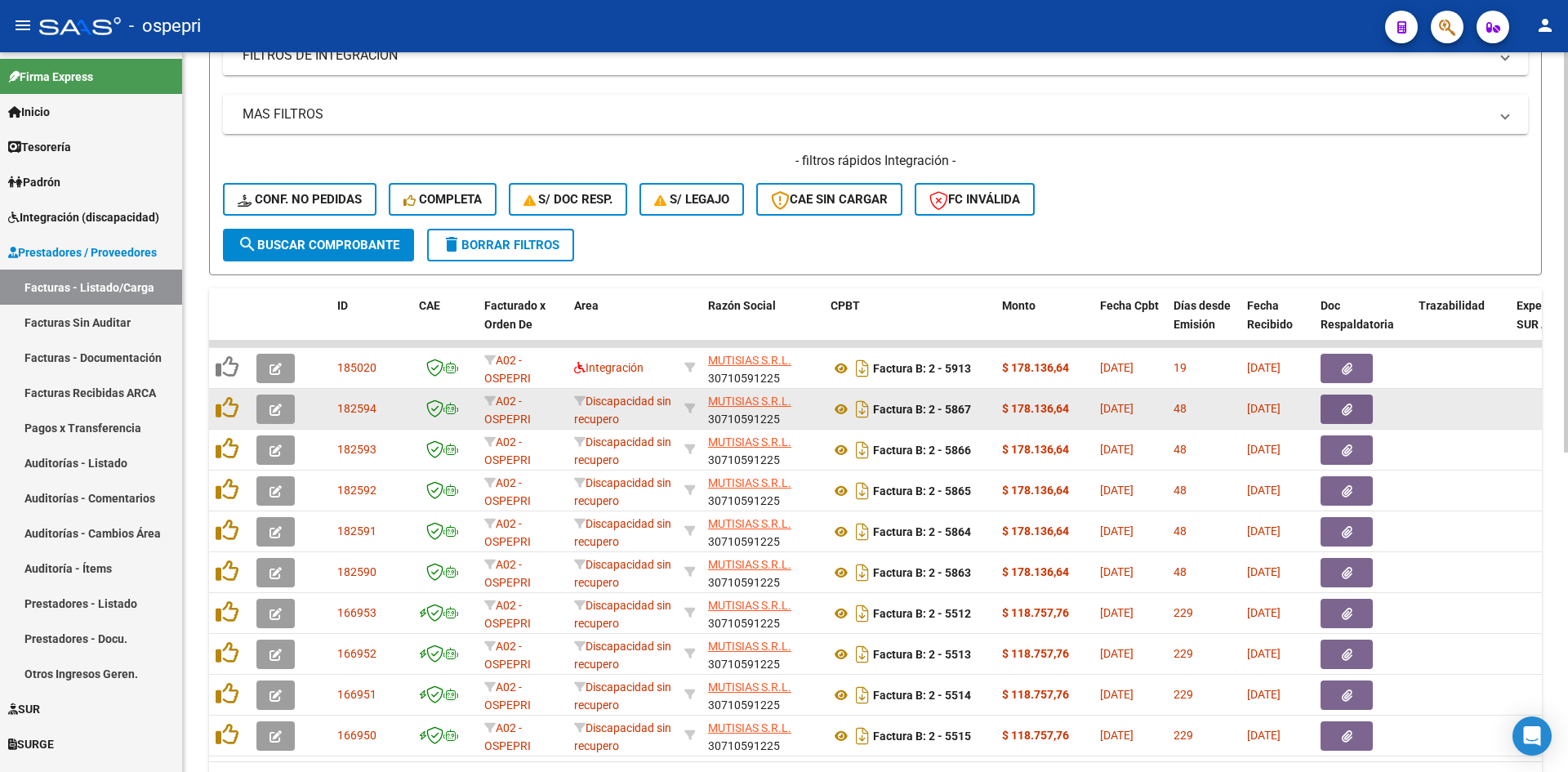
scroll to position [490, 0]
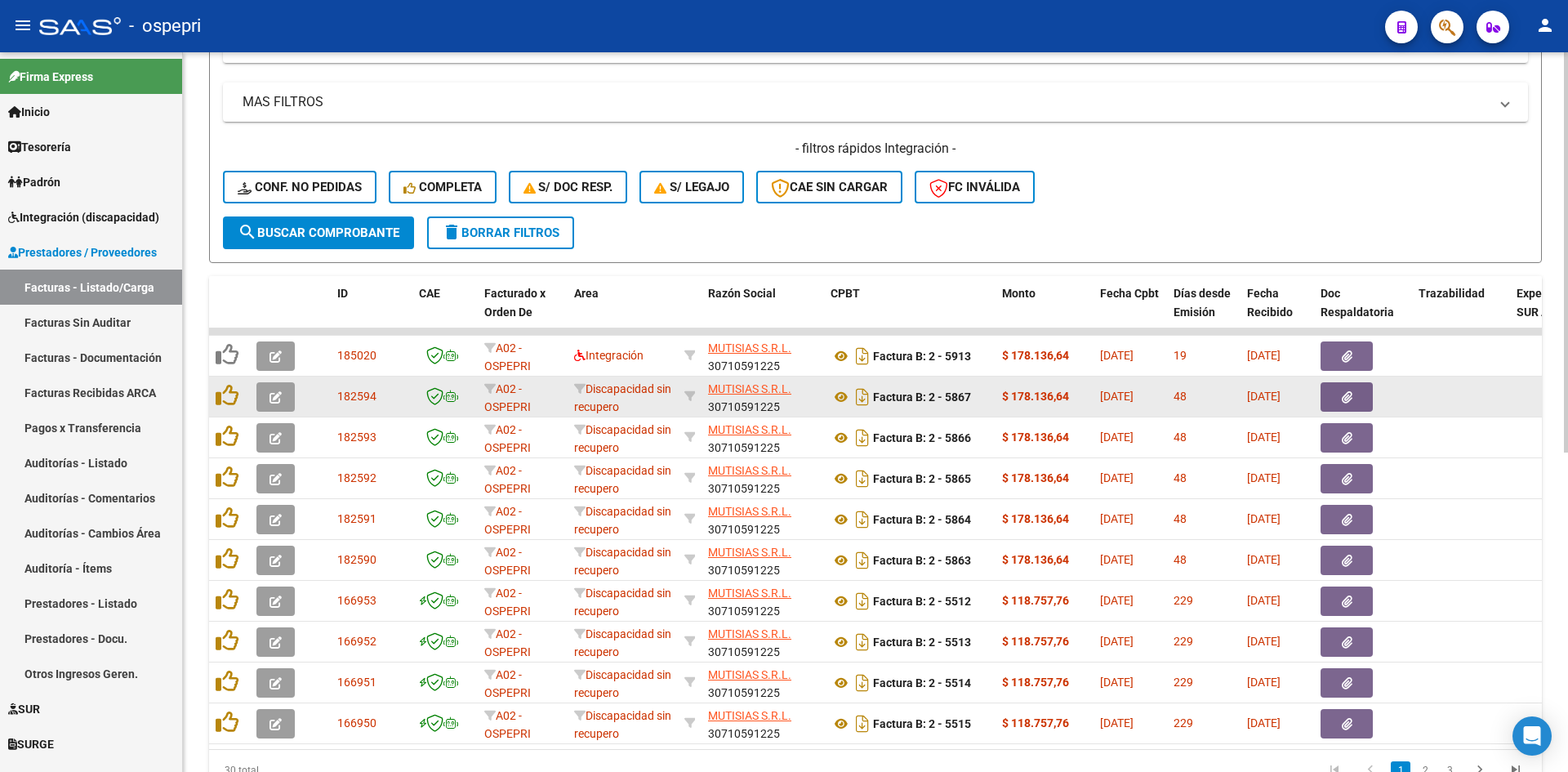
type input "30710591225"
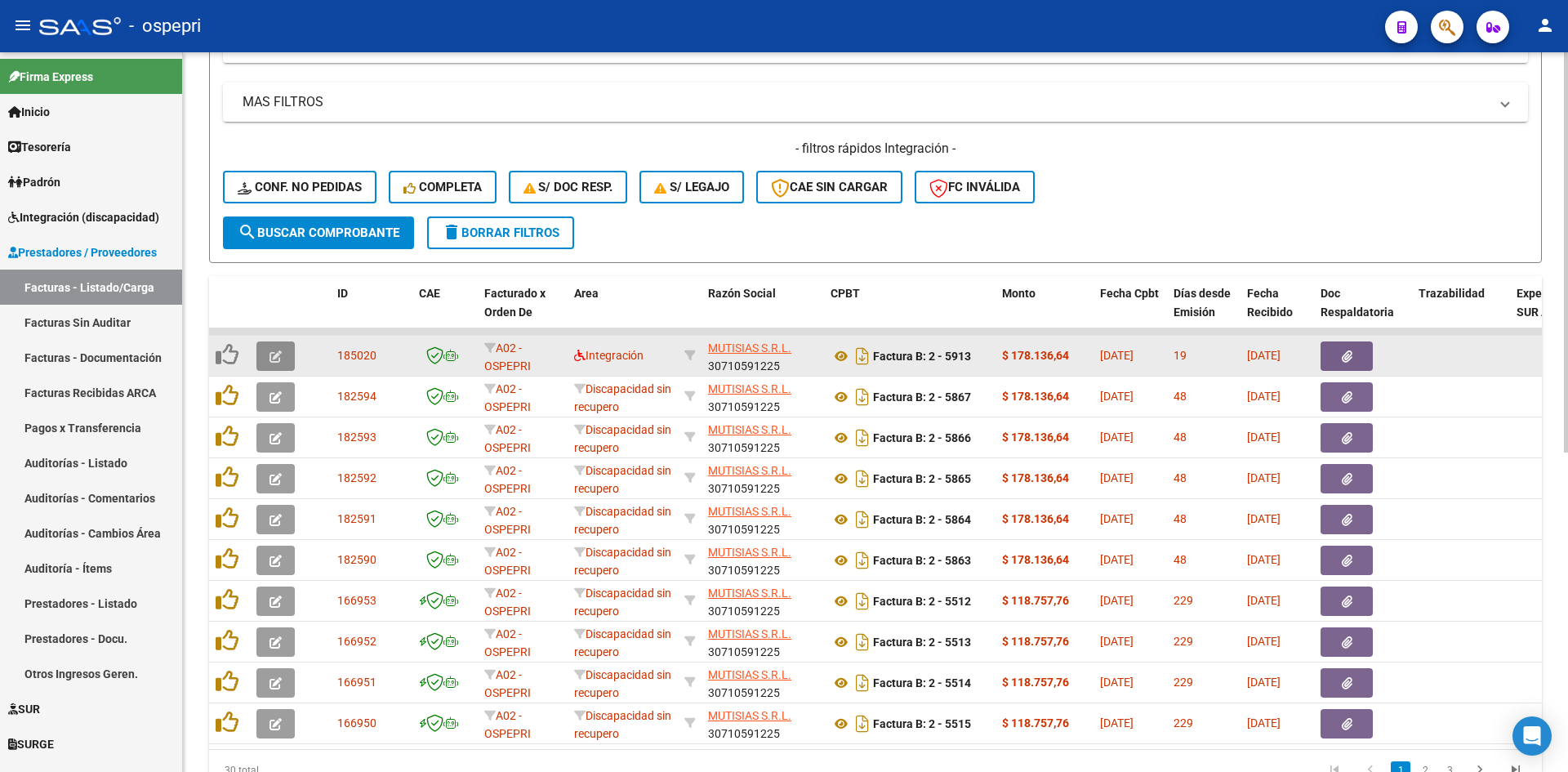
click at [279, 358] on icon "button" at bounding box center [275, 357] width 12 height 12
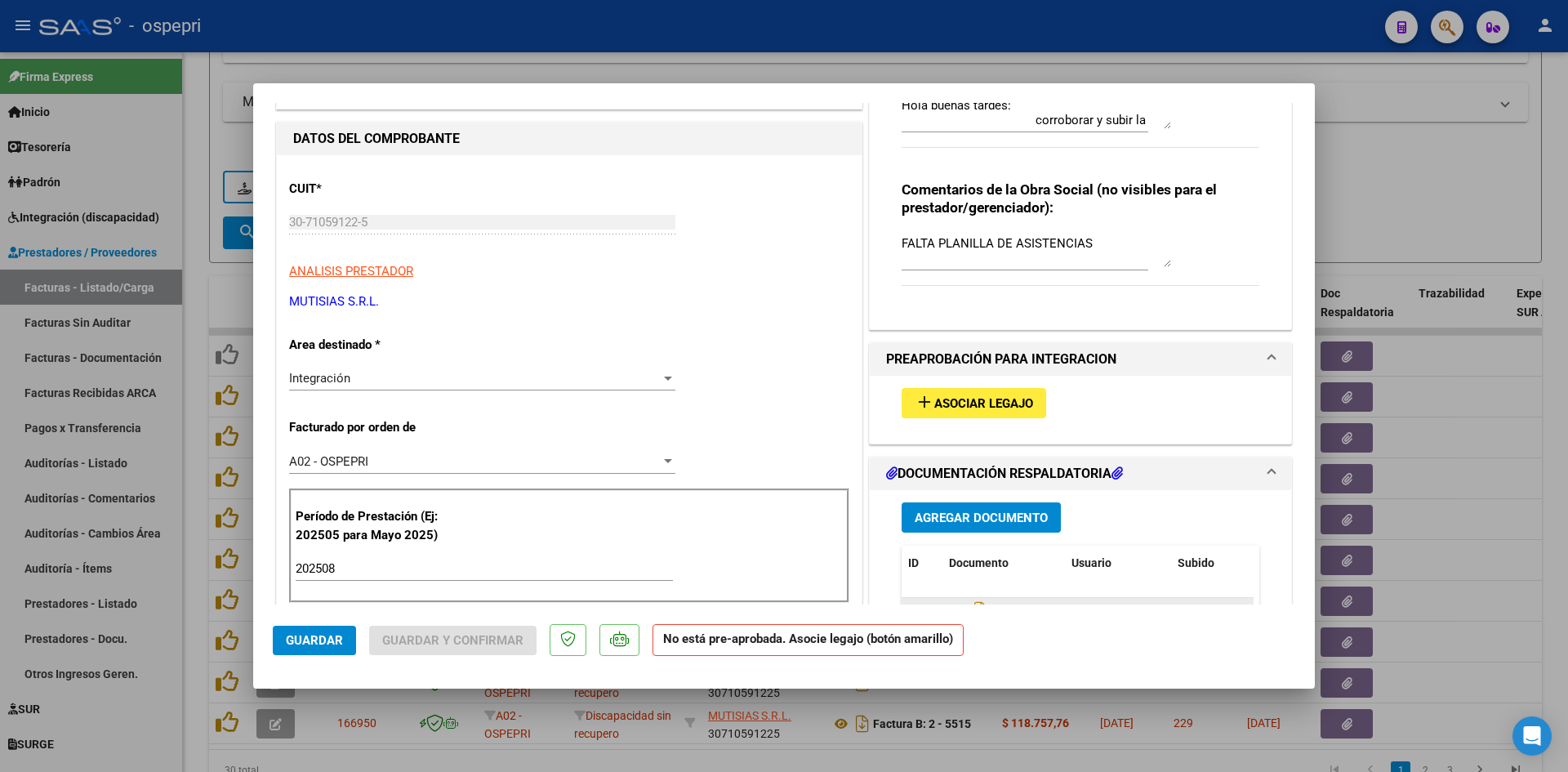
scroll to position [81, 0]
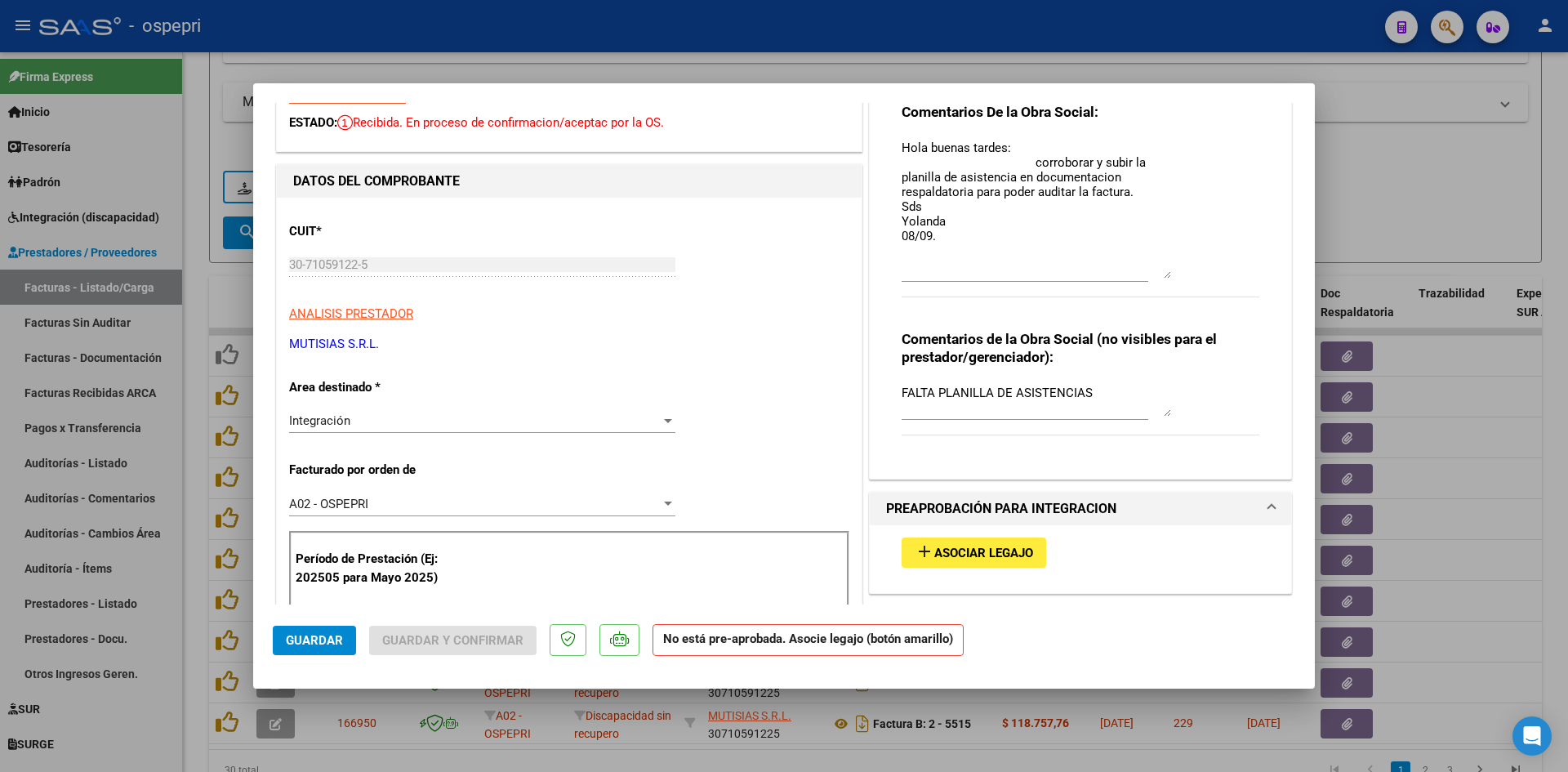
drag, startPoint x: 1159, startPoint y: 166, endPoint x: 1199, endPoint y: 270, distance: 111.4
click at [1199, 270] on div "Comentarios De la Obra Social: Hola buenas tardes: corroborar y subir la planil…" at bounding box center [1080, 209] width 358 height 212
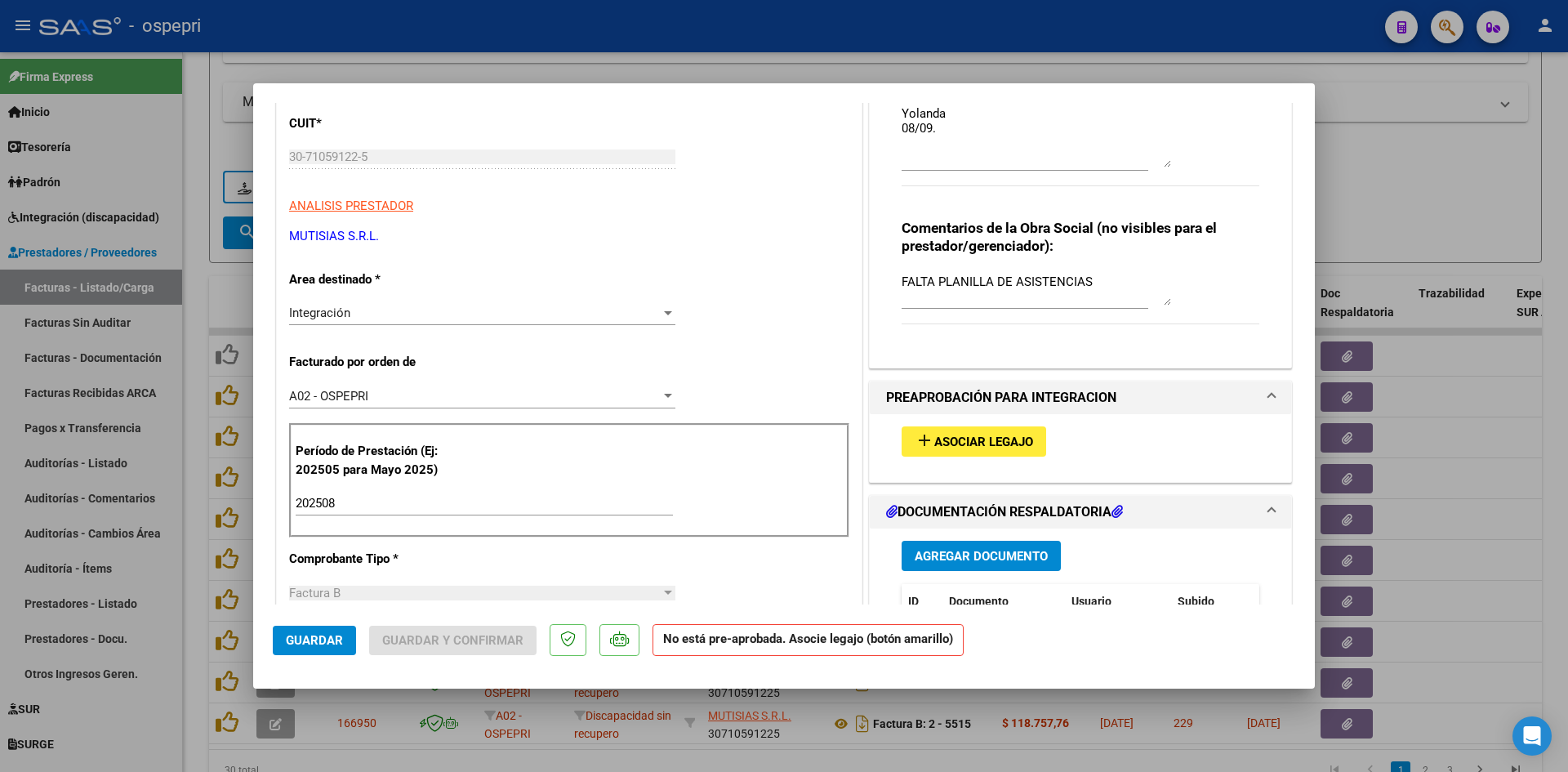
scroll to position [490, 0]
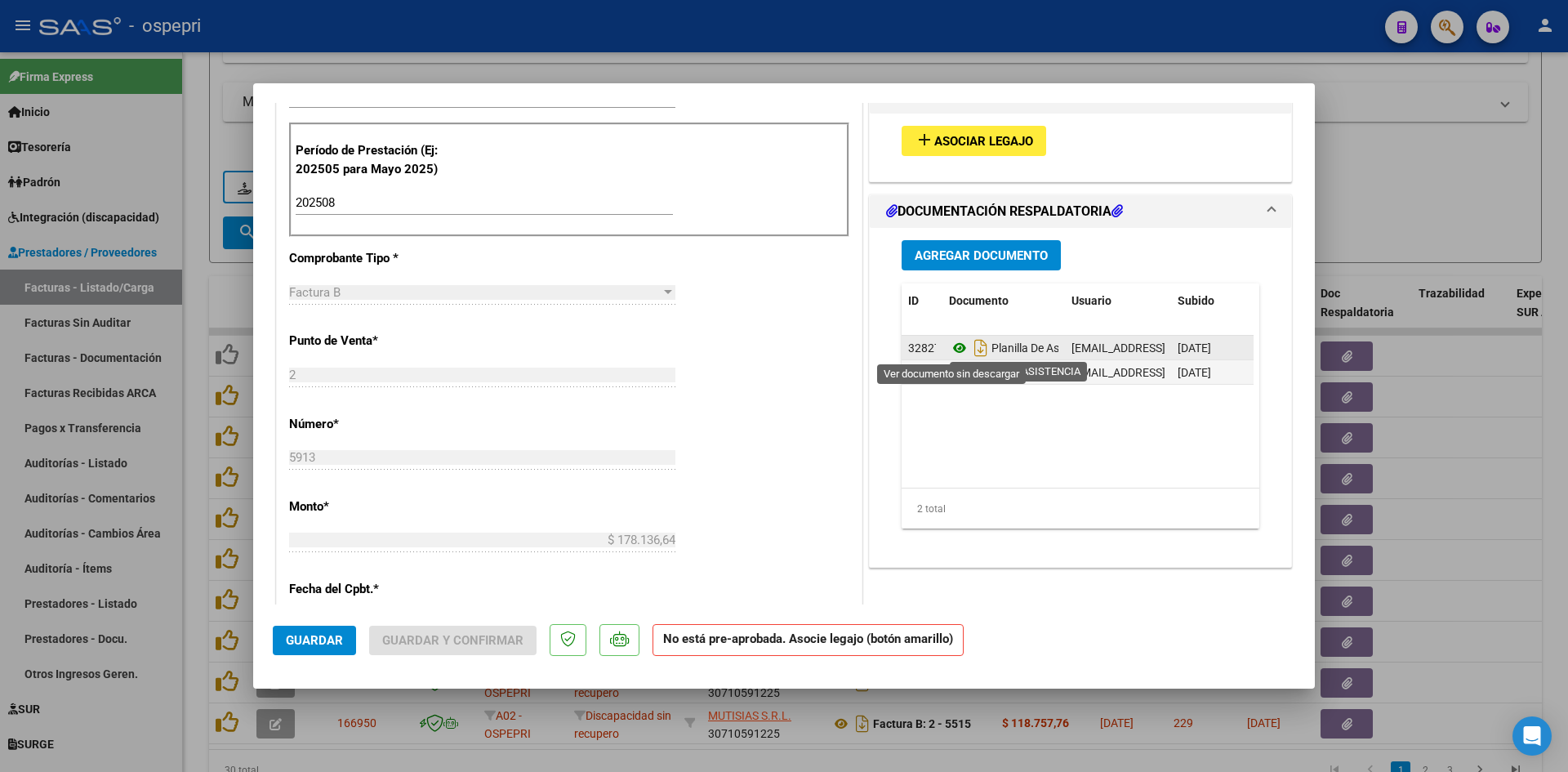
click at [954, 347] on icon at bounding box center [960, 348] width 21 height 19
click at [952, 345] on icon at bounding box center [960, 348] width 21 height 19
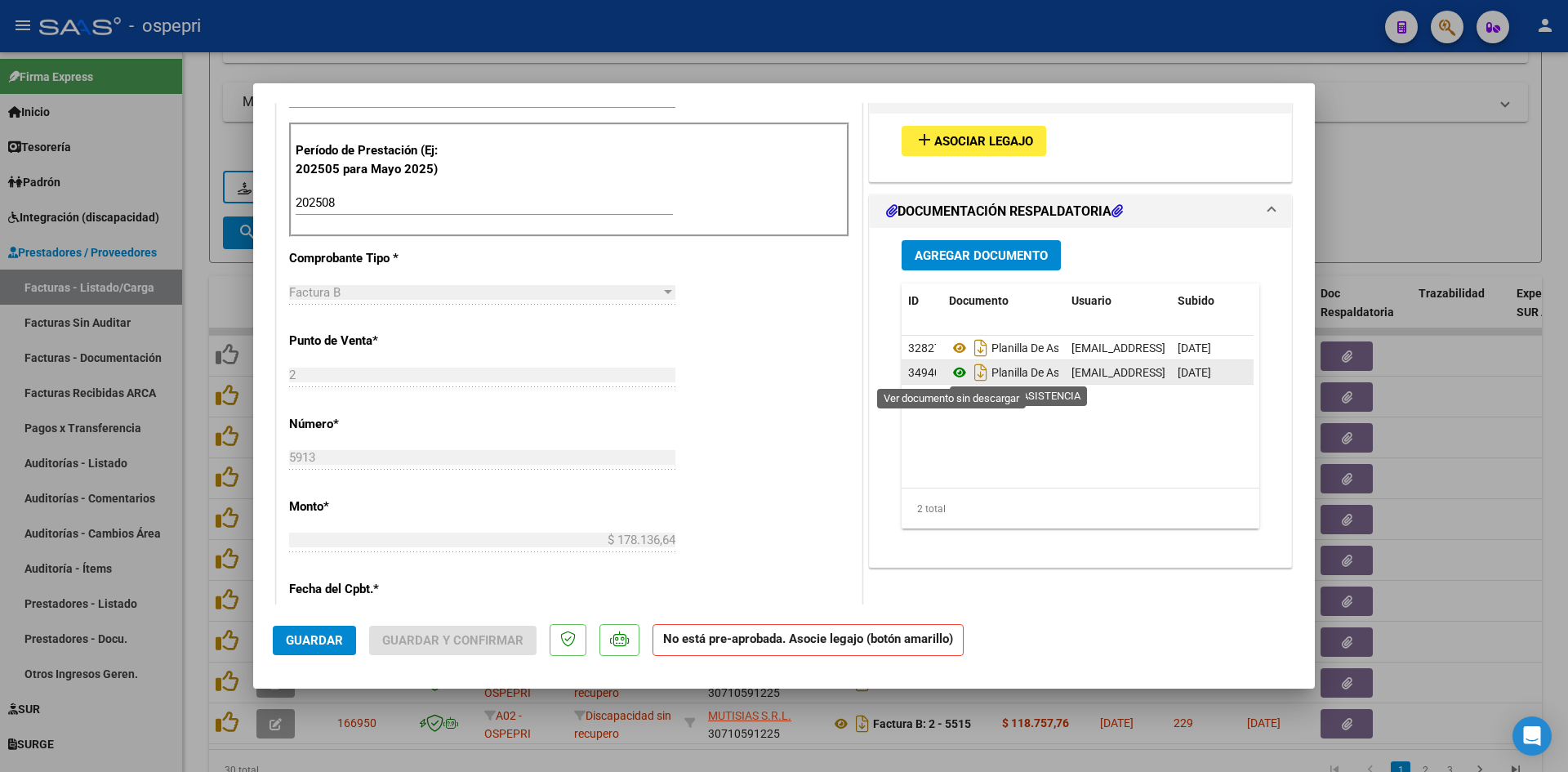
click at [954, 372] on icon at bounding box center [960, 373] width 21 height 19
drag, startPoint x: 1099, startPoint y: 470, endPoint x: 890, endPoint y: 510, distance: 212.8
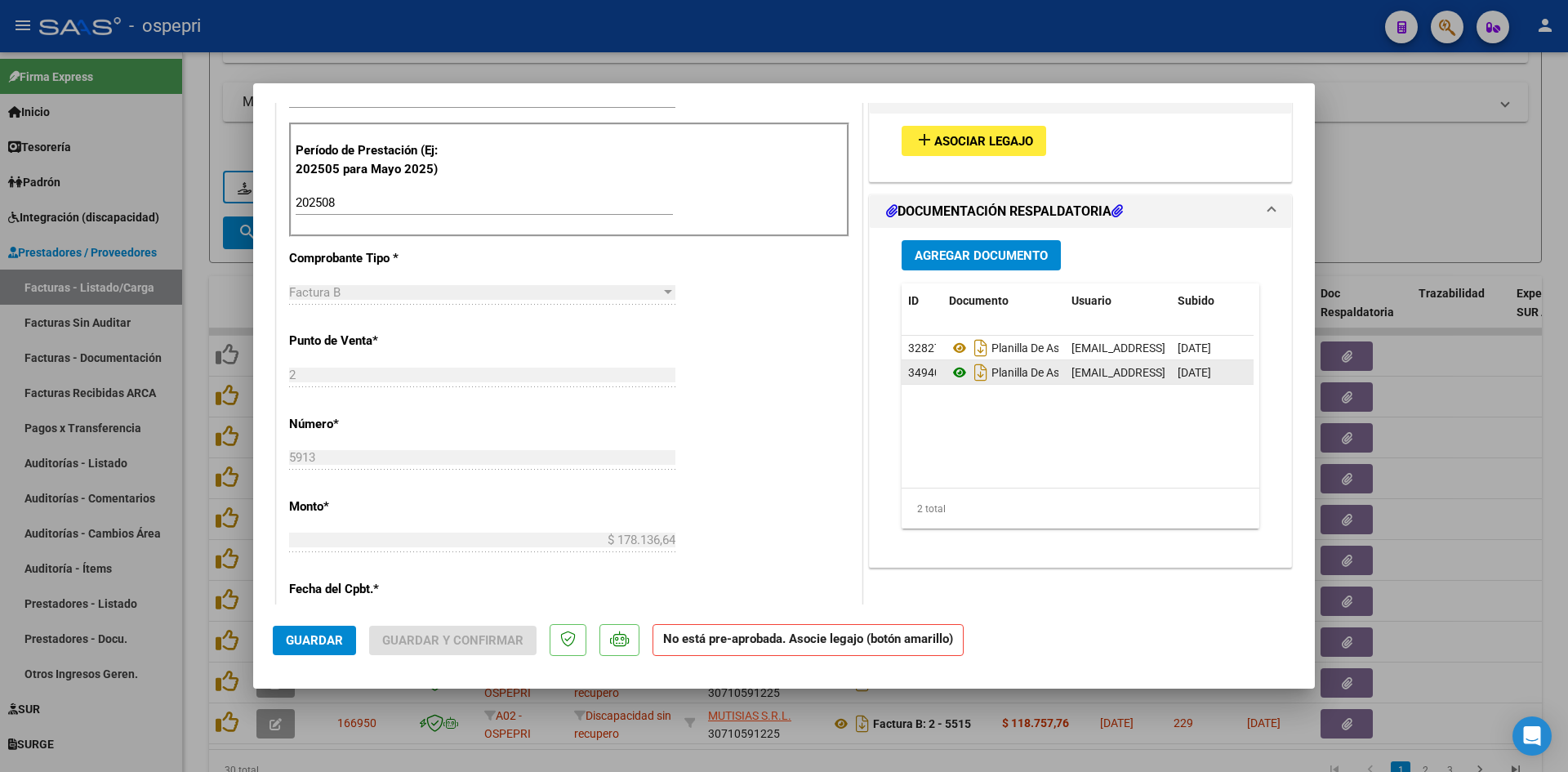
scroll to position [245, 0]
click at [996, 149] on span "Asociar Legajo" at bounding box center [984, 141] width 99 height 15
paste input "70123730"
type input "70123730"
click span "search Buscar"
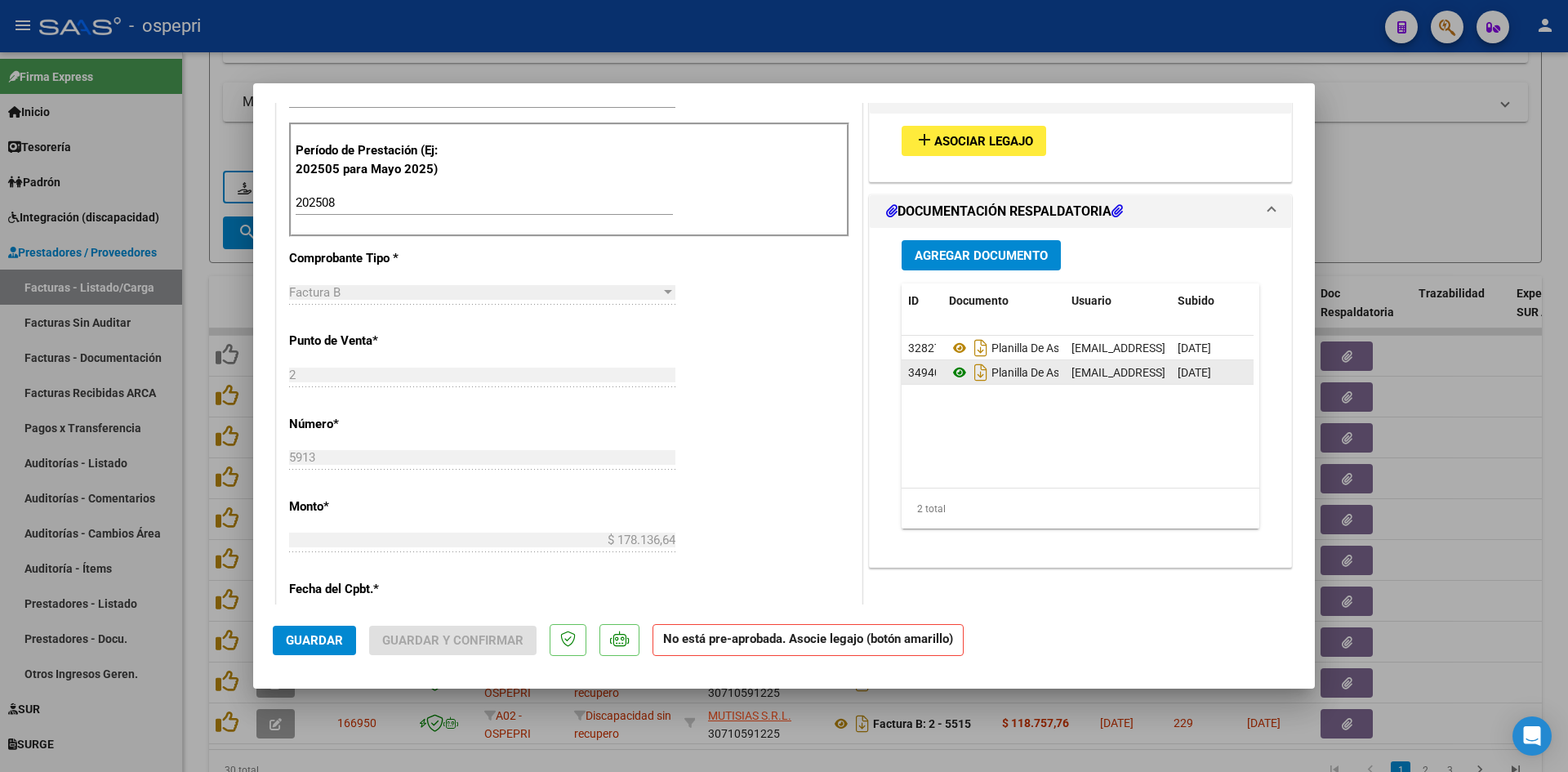
click icon
click at [467, 651] on button "Guardar y Confirmar" at bounding box center [452, 640] width 167 height 29
click span "Aceptar"
click at [321, 181] on span "Conf. no pedidas" at bounding box center [299, 187] width 124 height 15
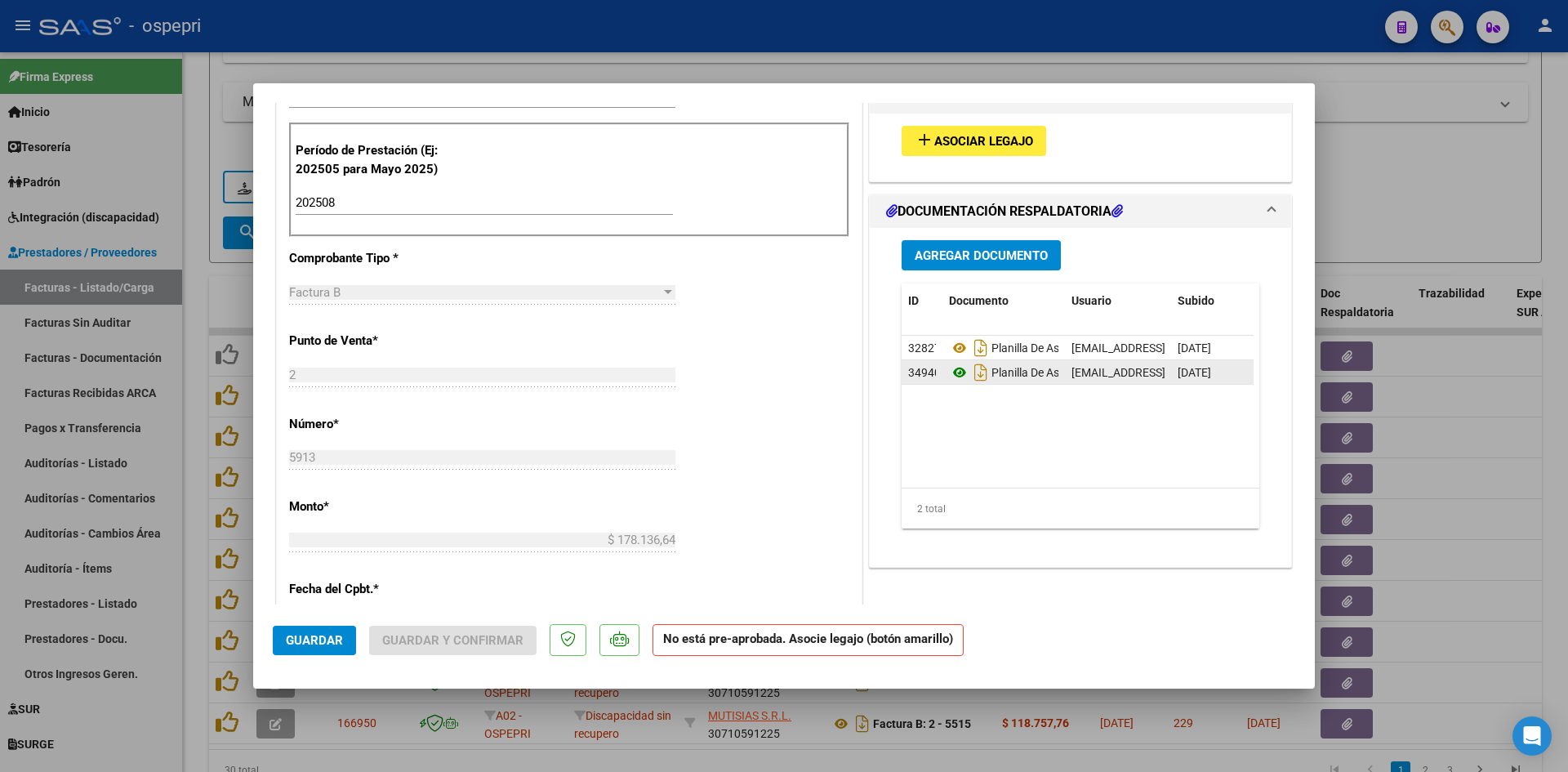
click icon
type input "202508"
type input "$ 178.136,64"
type input "2770123730-2"
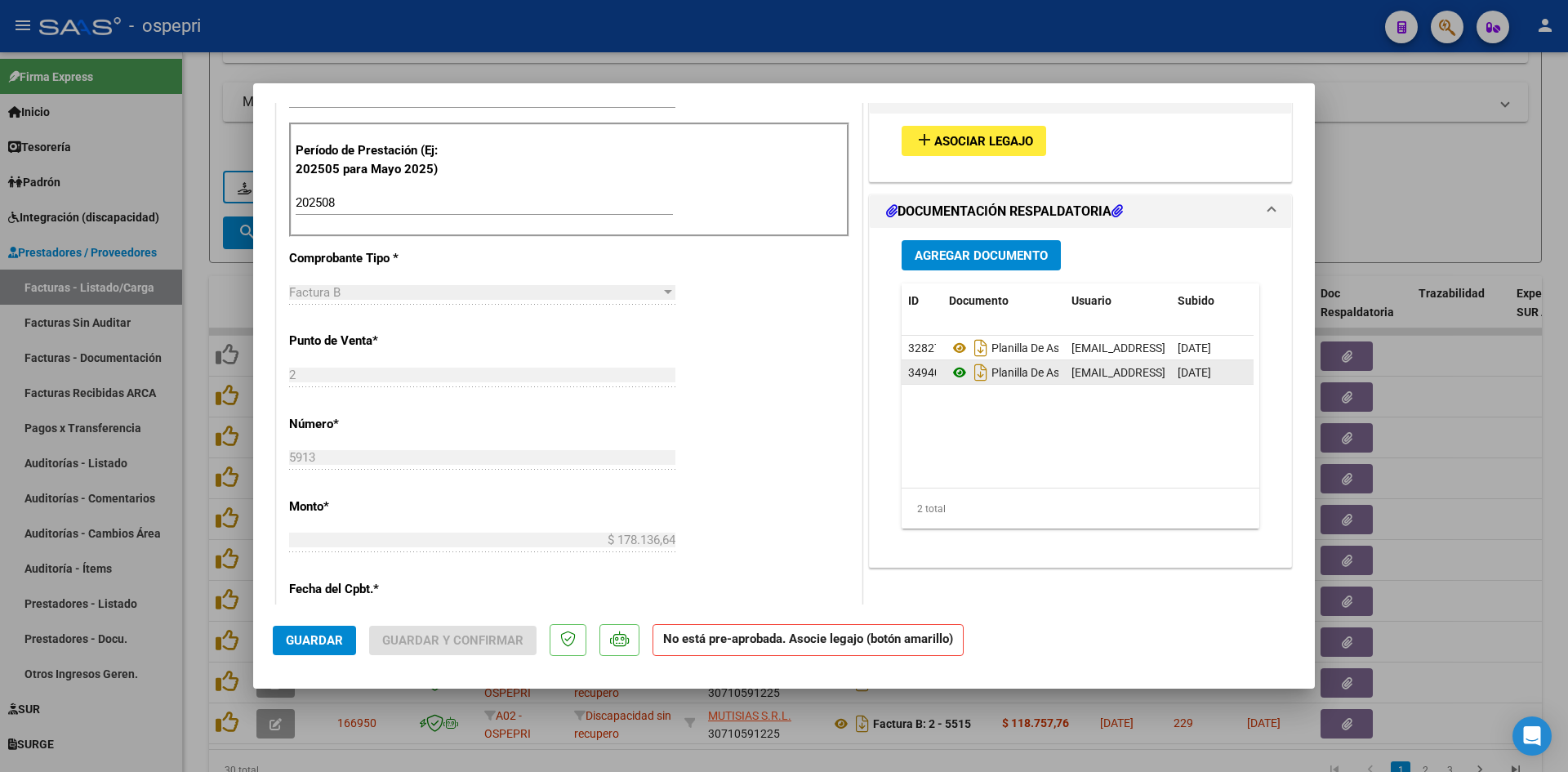
click span "Seleccionar certificado"
click span "2770123730-2 - 2026-08-01"
click input "Ingresar el nro"
click span "Crear"
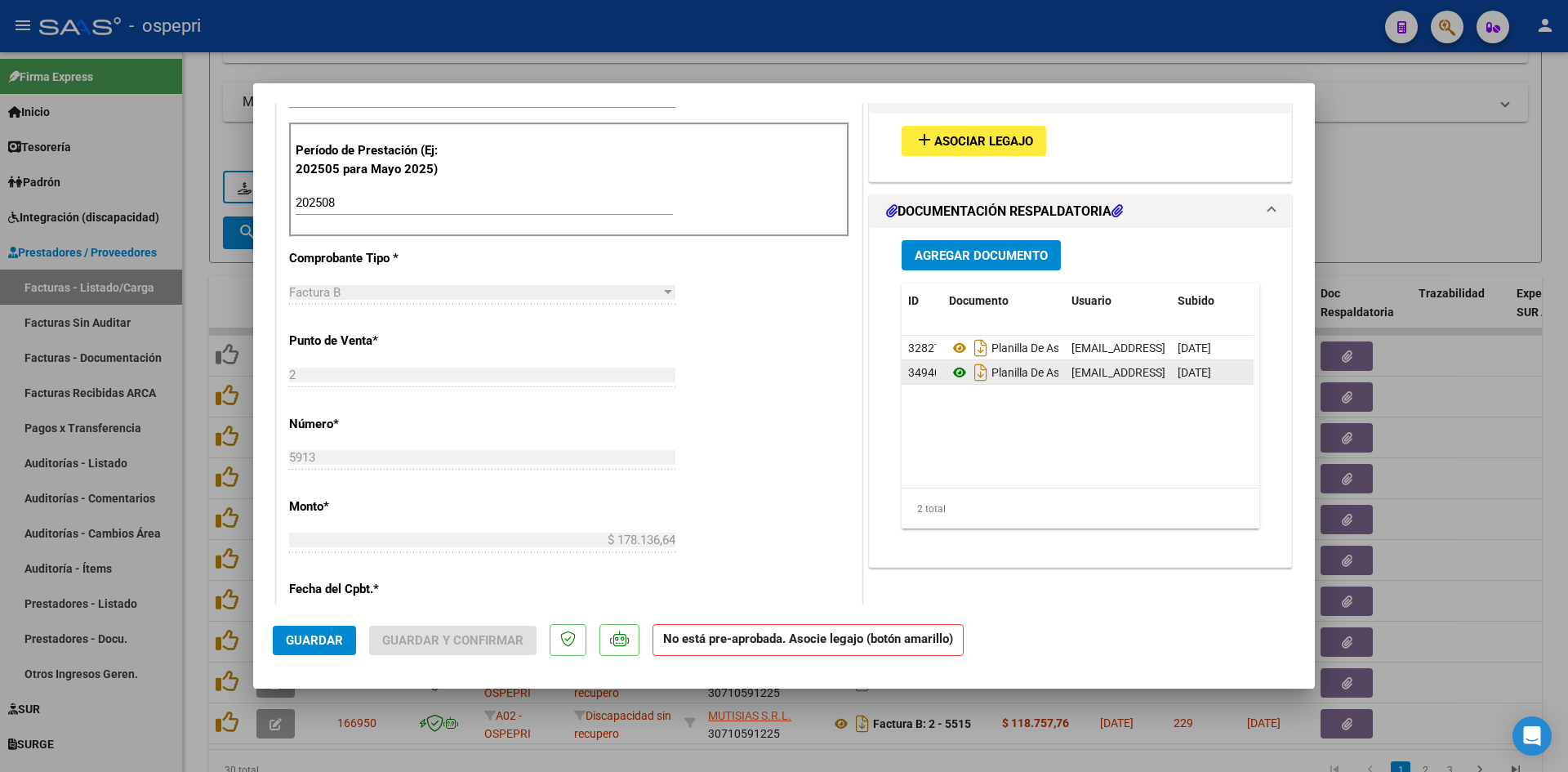
scroll to position [0, 0]
click at [510, 249] on button "delete Borrar Filtros" at bounding box center [500, 232] width 147 height 33
paste input "30710591225"
click at [327, 240] on span "search Buscar Comprobante" at bounding box center [318, 233] width 162 height 15
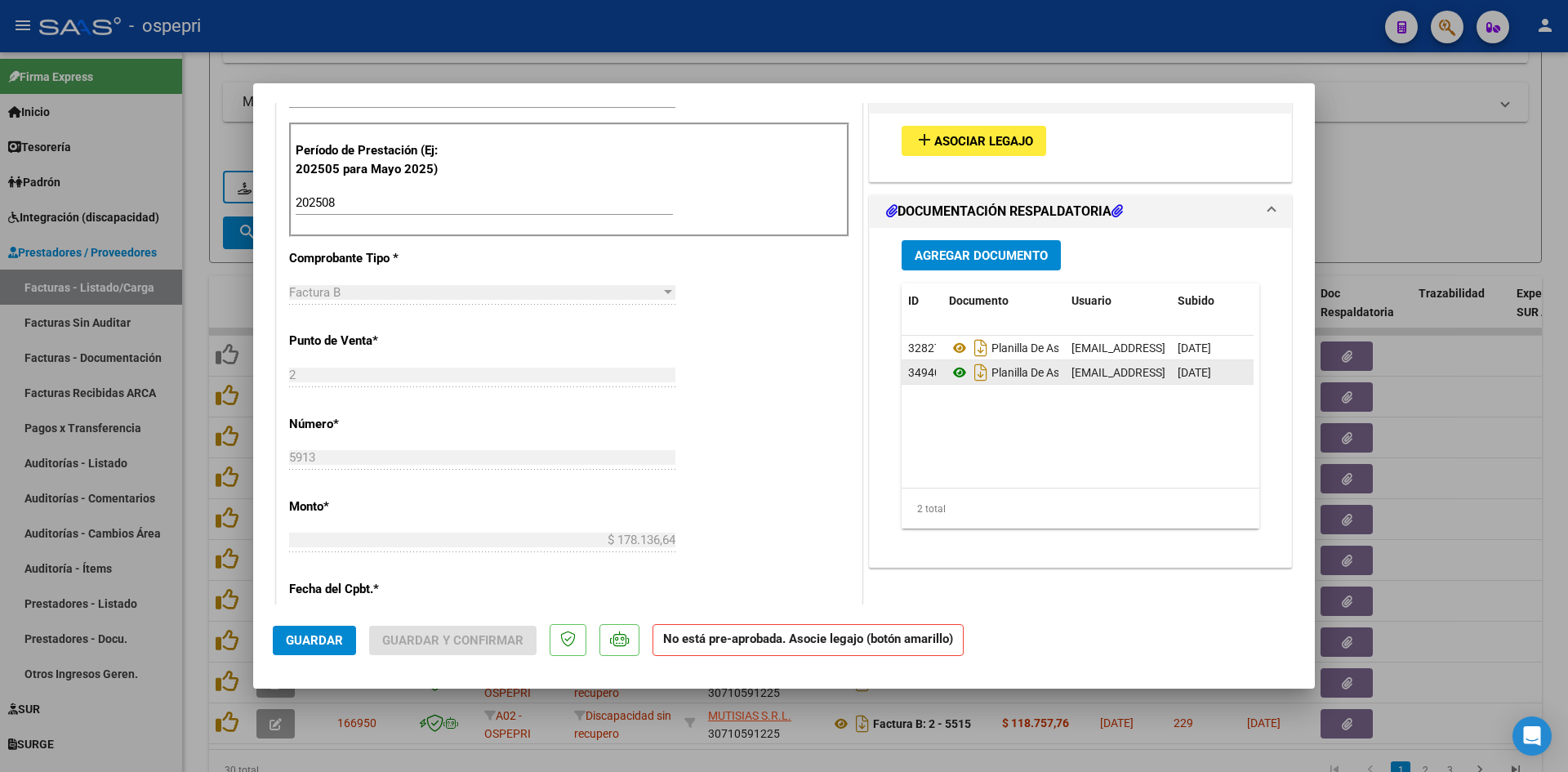
click at [266, 358] on button "button" at bounding box center [275, 356] width 38 height 29
drag, startPoint x: 1162, startPoint y: 248, endPoint x: 1217, endPoint y: 398, distance: 159.8
click div "Comentarios De la Obra Social: Buen día, La factura 2-5867 tiene mal el DNI del…"
click strong "VER COMPROBANTE"
click icon
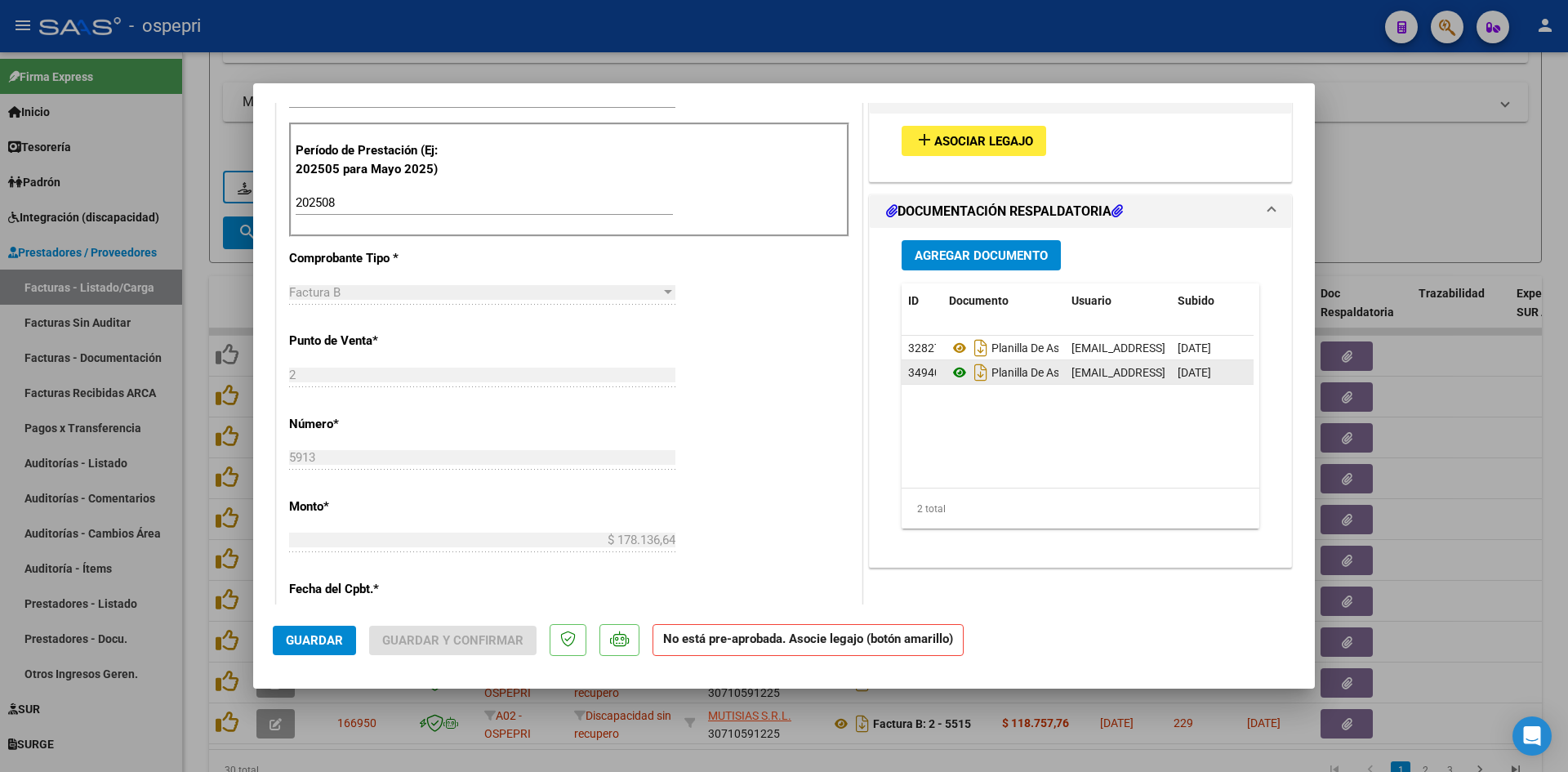
click icon "button"
drag, startPoint x: 1078, startPoint y: 349, endPoint x: 983, endPoint y: 358, distance: 95.4
paste input "30710591225"
click icon "button"
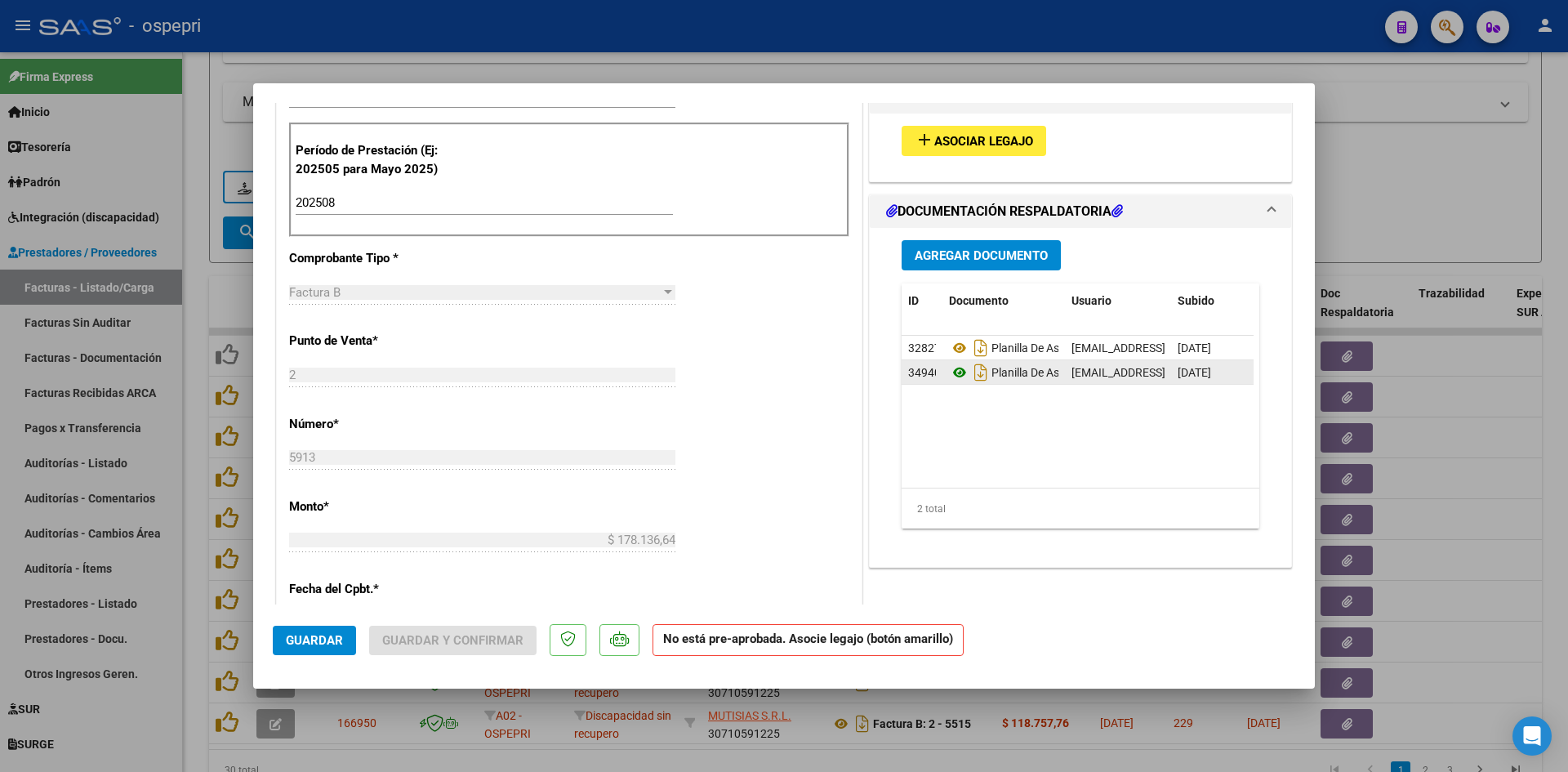
click strong "VER COMPROBANTE"
click icon
click textarea
click span "Guardar"
click button "button"
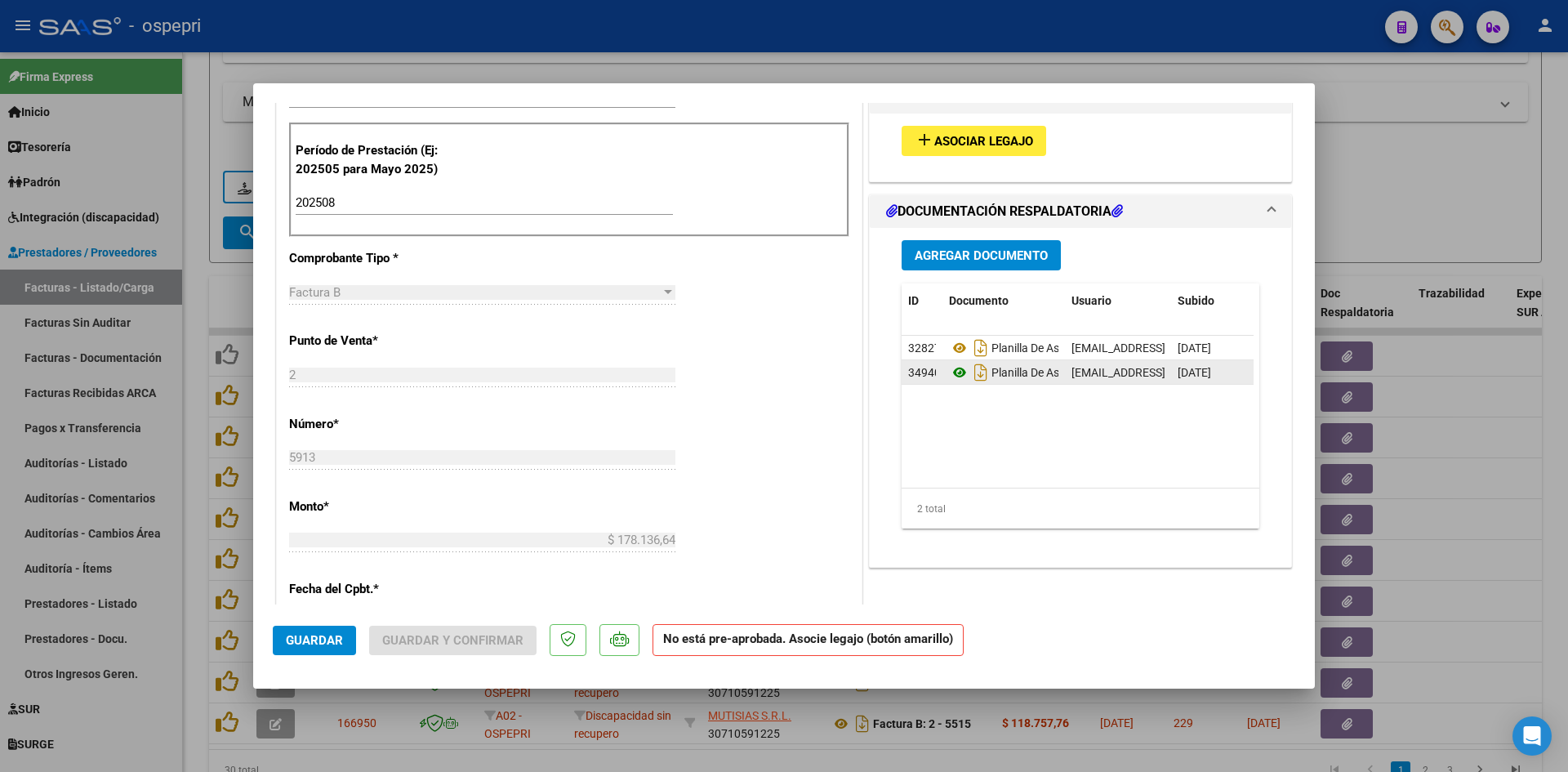
click strong "VER COMPROBANTE"
click icon
click textarea
click span "Guardar"
click icon "button"
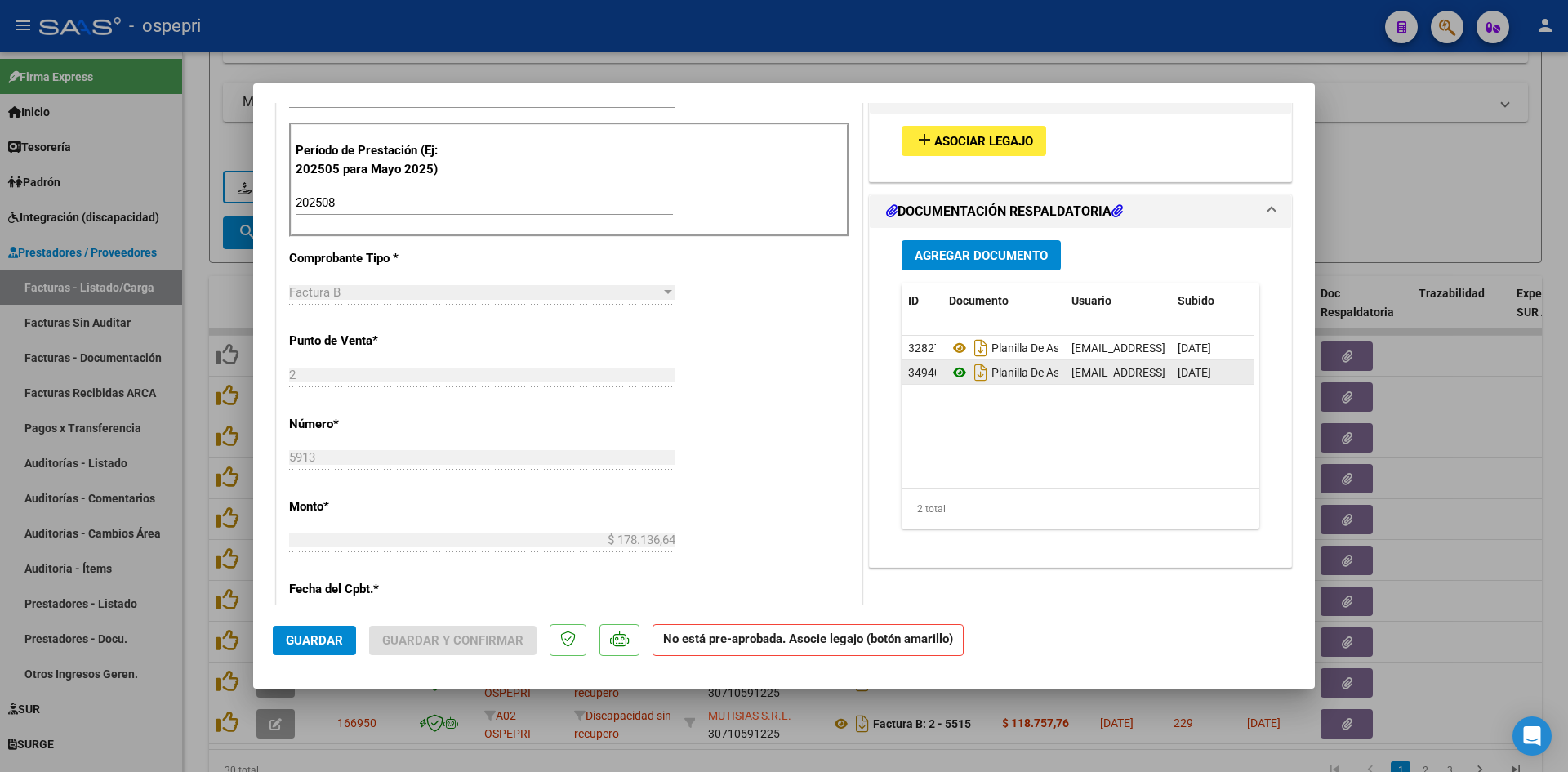
click div "VER COMPROBANTE ESTADO: Recibida. En proceso de confirmacion/aceptac por la OS."
click strong "VER COMPROBANTE"
click icon
click textarea
click button "Guardar"
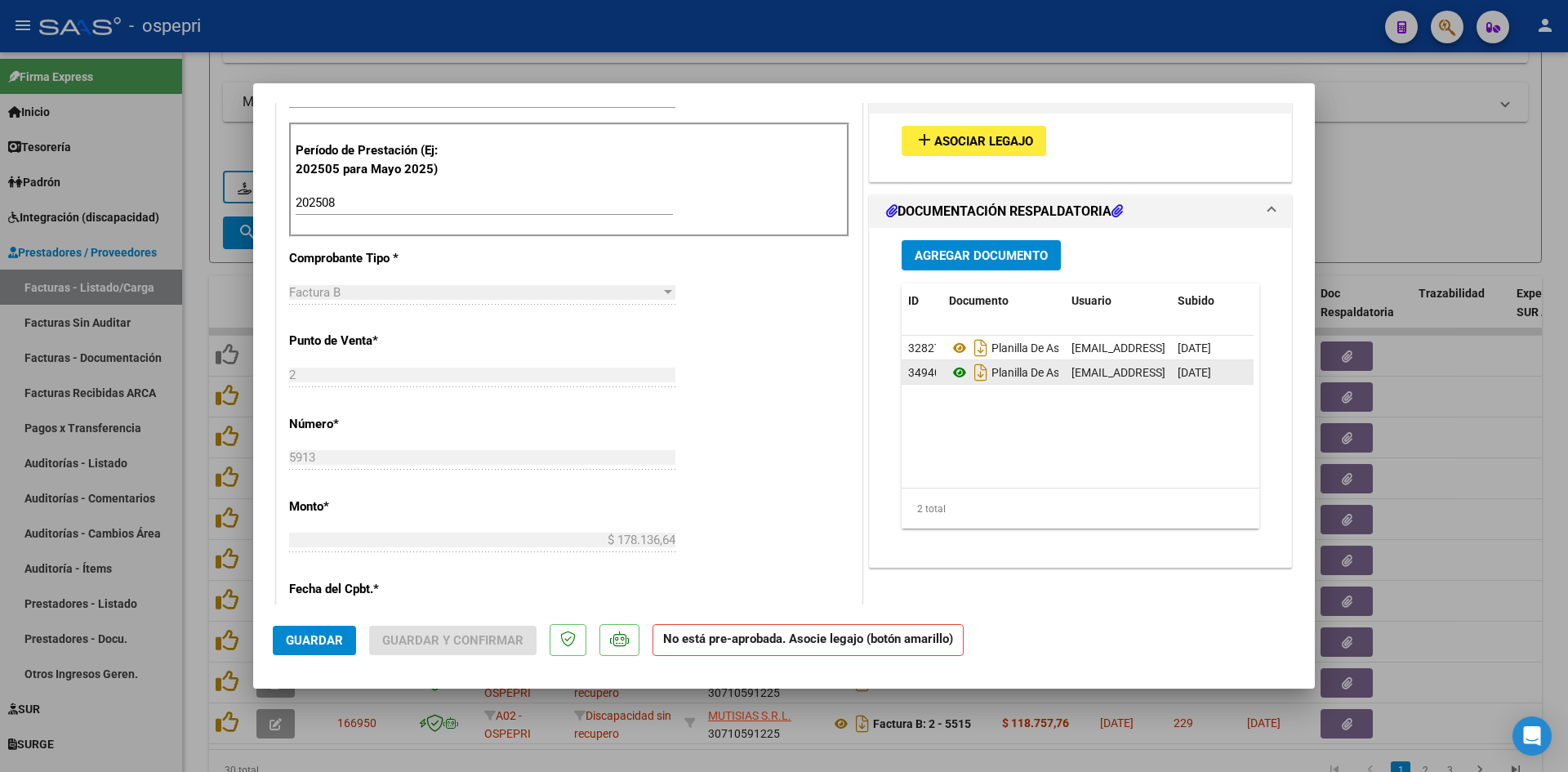
click at [266, 464] on button "button" at bounding box center [275, 478] width 38 height 29
click strong "VER COMPROBANTE"
click icon
click textarea
click span "Guardar"
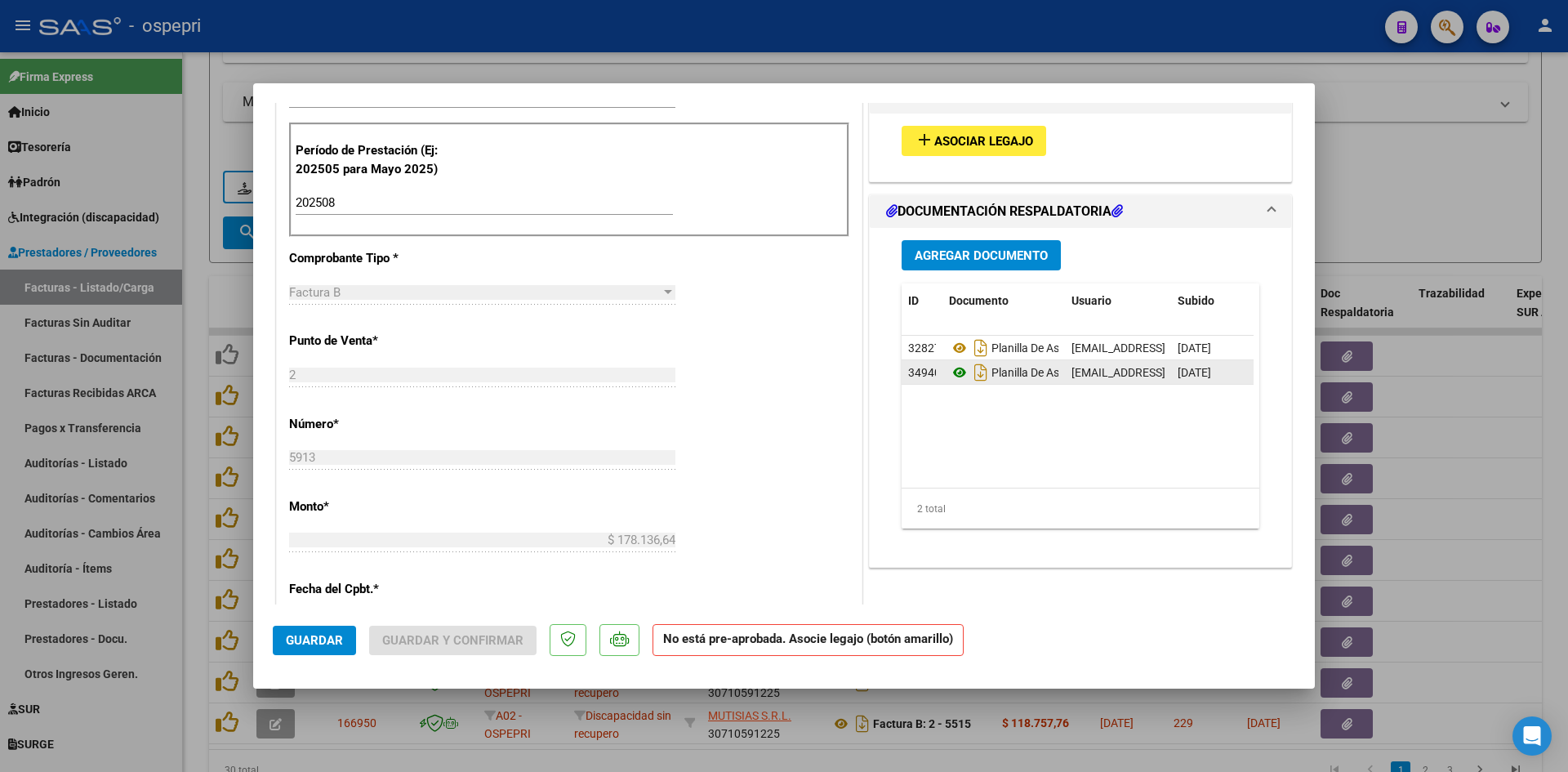
click button "button"
click strong "VER COMPROBANTE"
click icon
click textarea
click span "Guardar"
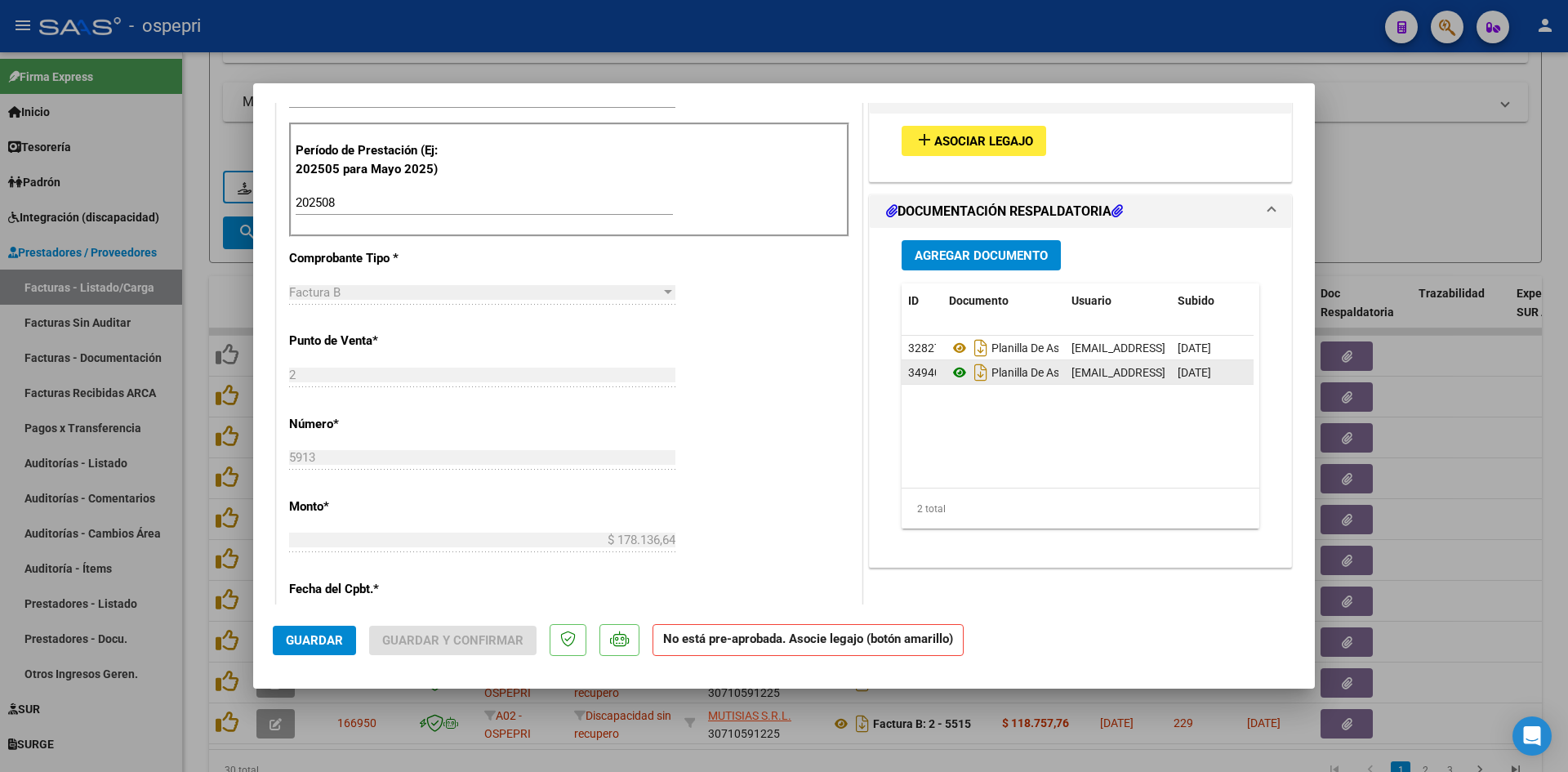
drag, startPoint x: 1101, startPoint y: 350, endPoint x: 936, endPoint y: 405, distance: 173.9
paste input "27302267672"
click at [284, 371] on button "button" at bounding box center [275, 356] width 38 height 29
click icon
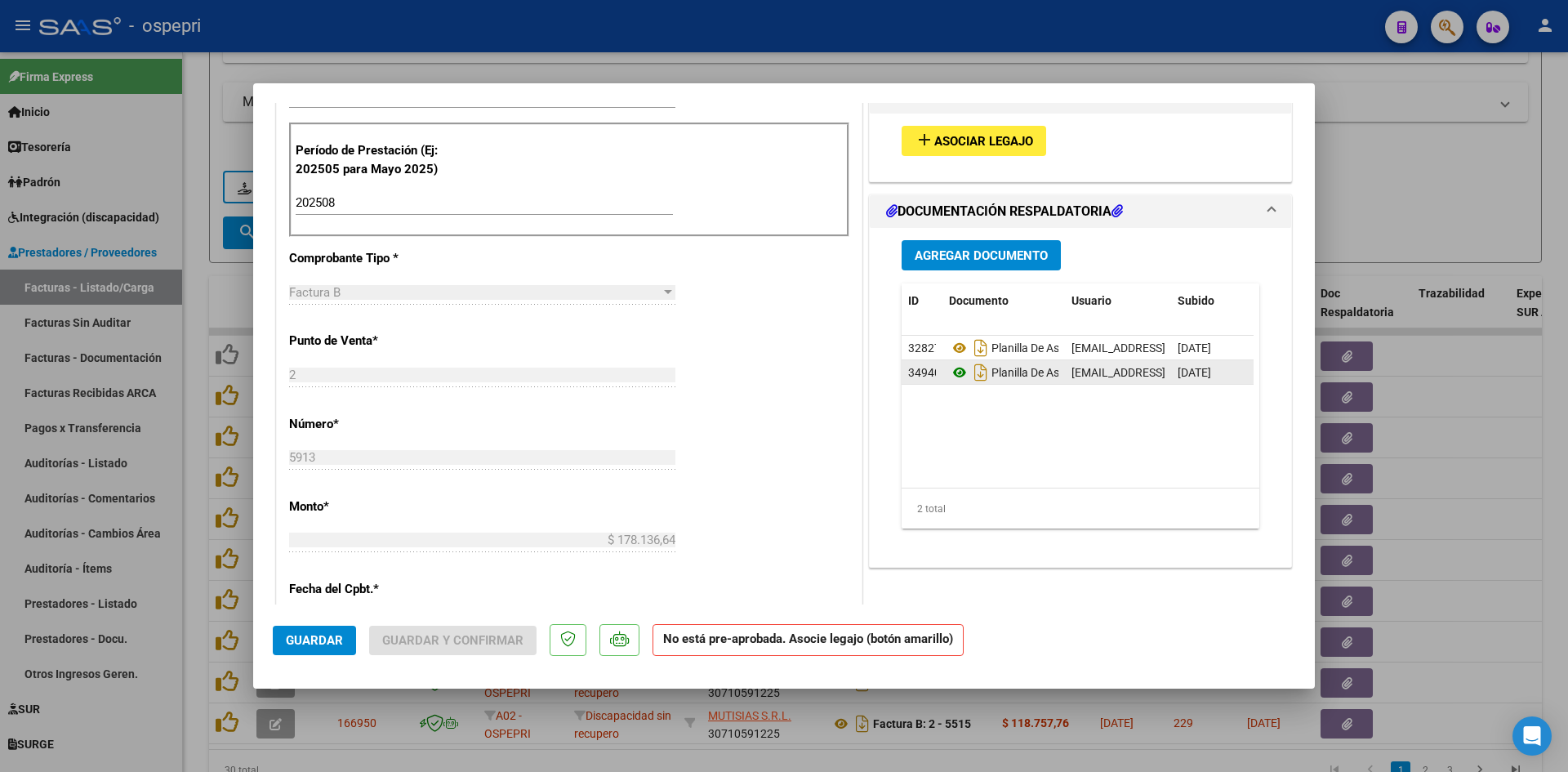
drag, startPoint x: 1161, startPoint y: 163, endPoint x: 1176, endPoint y: 507, distance: 344.3
click div "Comentarios De la Obra Social: Buenas tardes, Nos comunicamos para informar que…"
drag, startPoint x: 1098, startPoint y: 354, endPoint x: 938, endPoint y: 392, distance: 164.5
paste input "27332387451"
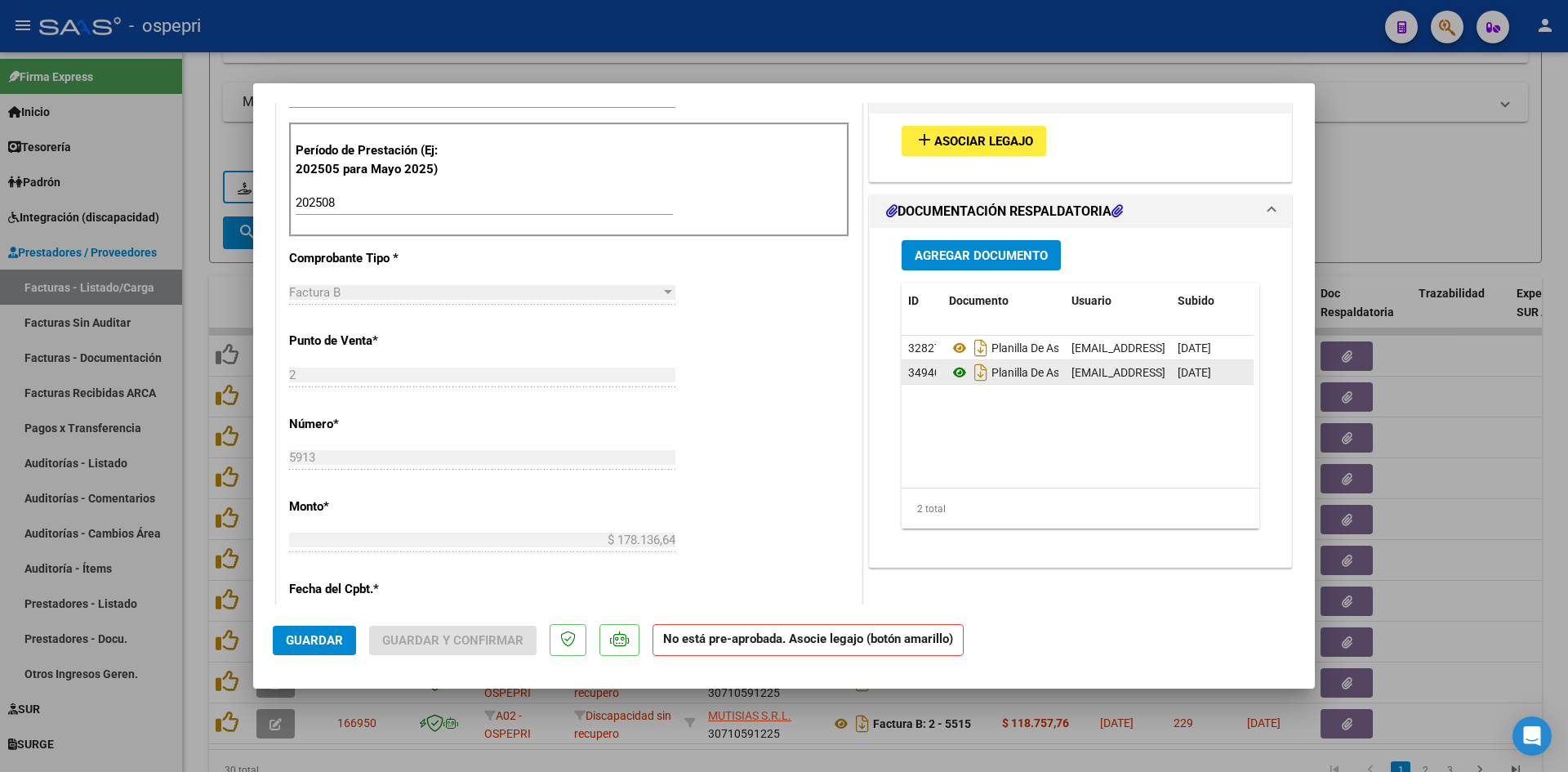
click at [276, 363] on icon "button" at bounding box center [275, 357] width 12 height 12
click strong "VER COMPROBANTE"
click icon
click textarea "PENDIENTE NOTA DE CREDITO POR EL TOTAL - BAJA DE LA PRESTACION"
click span "Guardar"
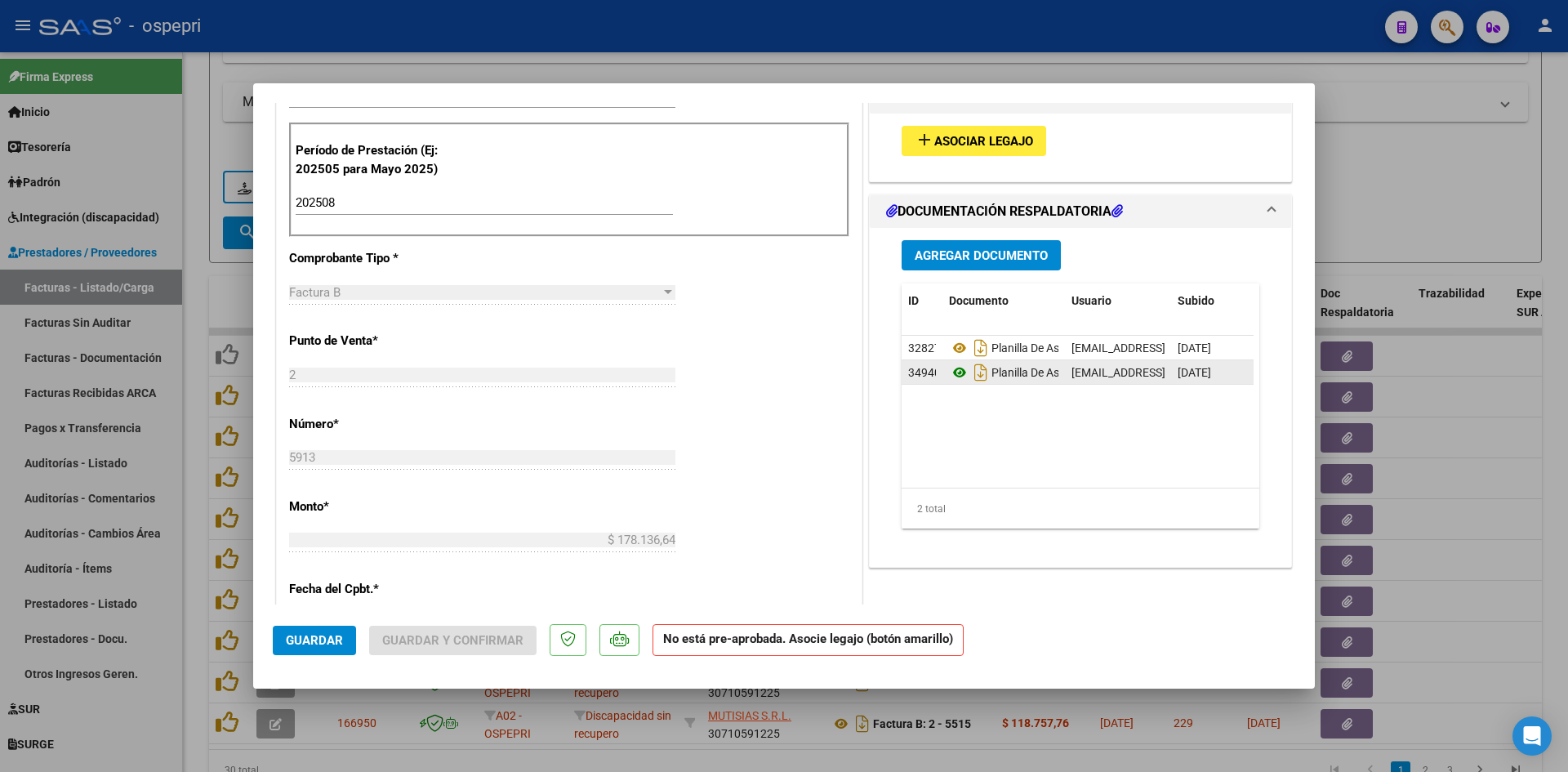
click span "Guardar"
drag, startPoint x: 1091, startPoint y: 347, endPoint x: 986, endPoint y: 377, distance: 109.2
paste input "27325685560"
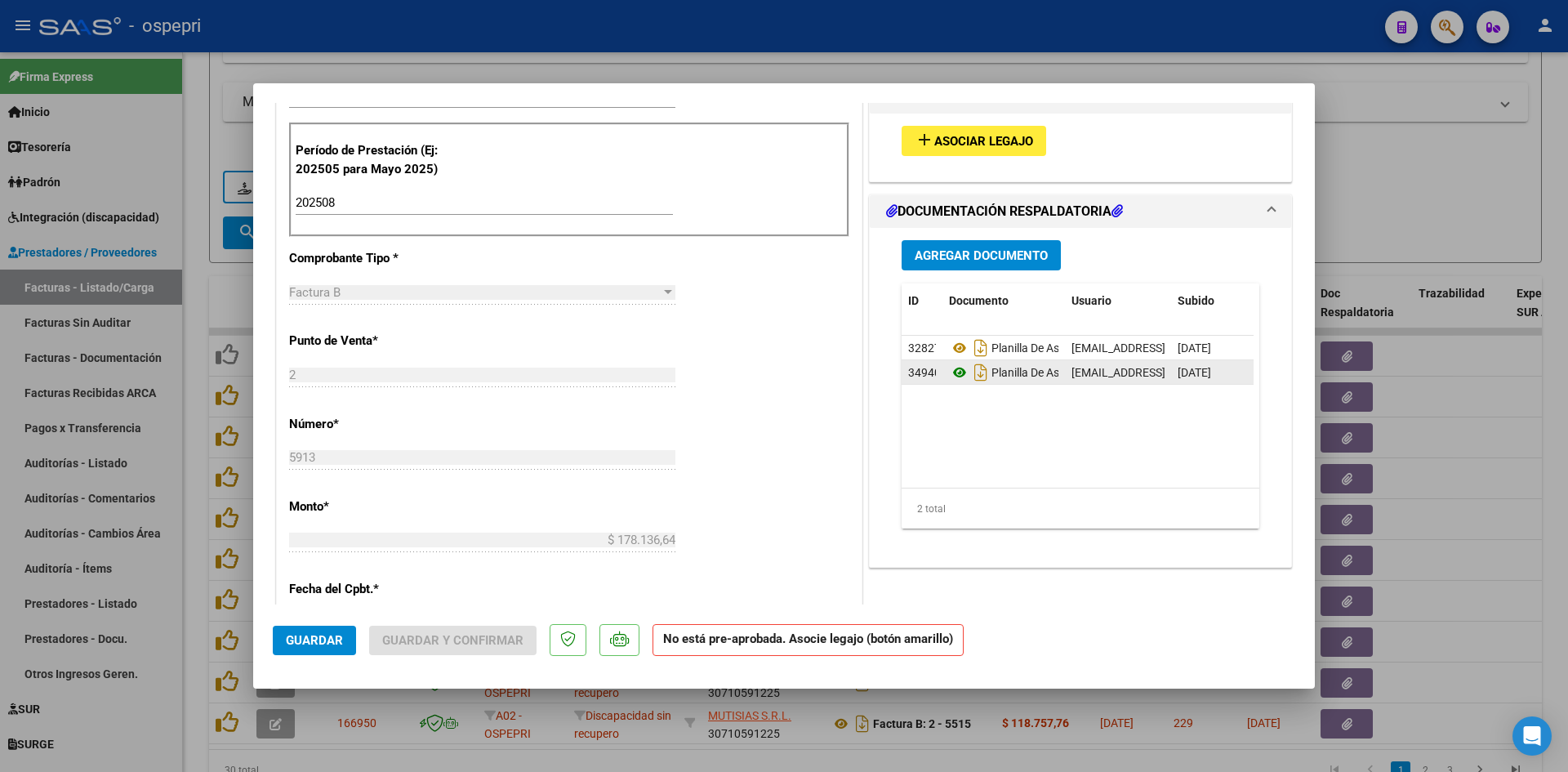
click at [283, 534] on button "button" at bounding box center [275, 519] width 38 height 29
drag, startPoint x: 1156, startPoint y: 251, endPoint x: 1194, endPoint y: 601, distance: 352.1
click div "Comentarios De la Obra Social: Buenos días, Me comunico para consultar cual ser…"
drag, startPoint x: 1081, startPoint y: 345, endPoint x: 969, endPoint y: 393, distance: 121.9
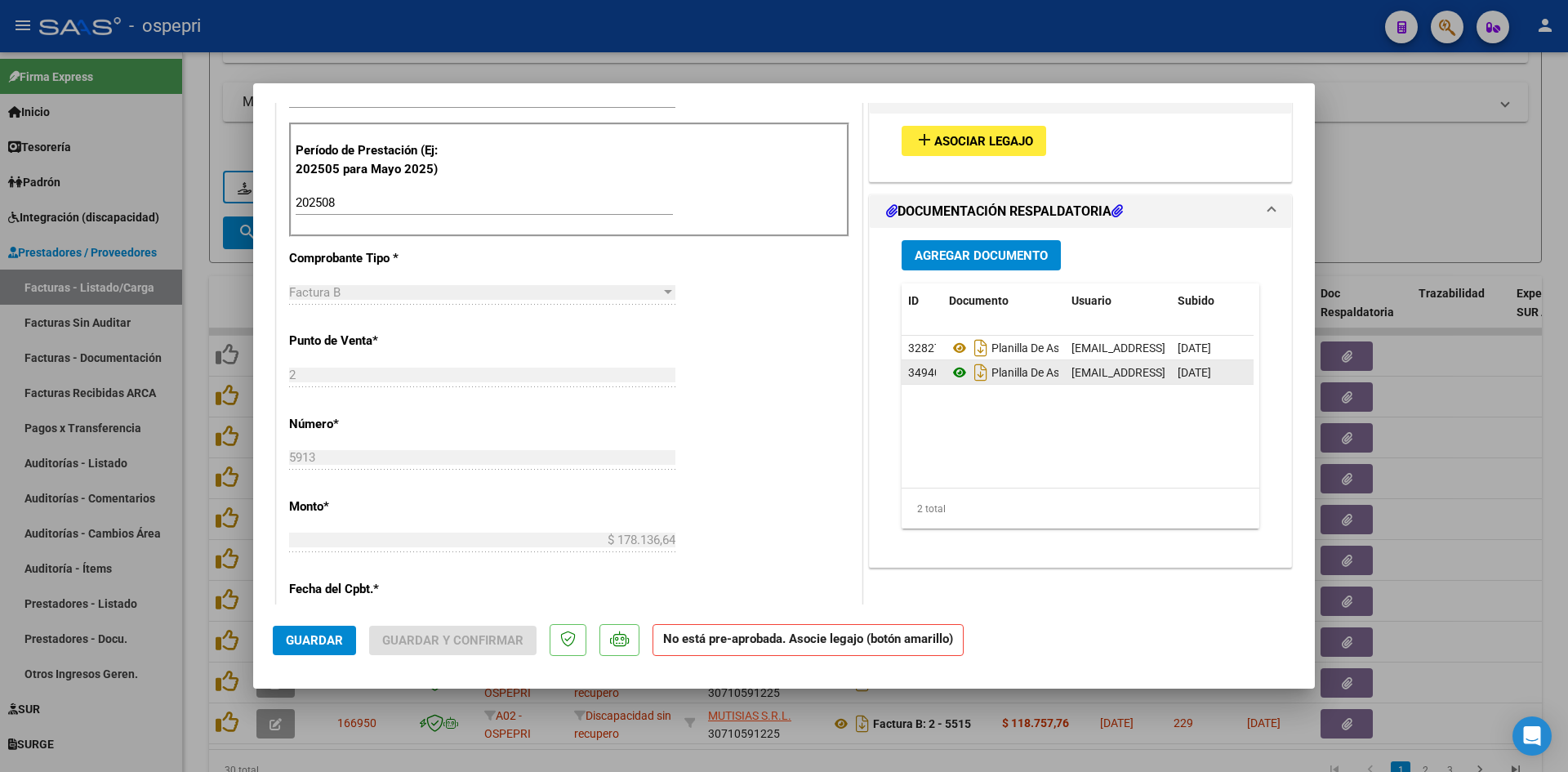
paste input "27345120853"
click button "button"
drag, startPoint x: 1159, startPoint y: 247, endPoint x: 1199, endPoint y: 539, distance: 294.7
click div "Comentarios De la Obra Social: Buenas tardes, Nos comunicamos para informar que…"
click icon
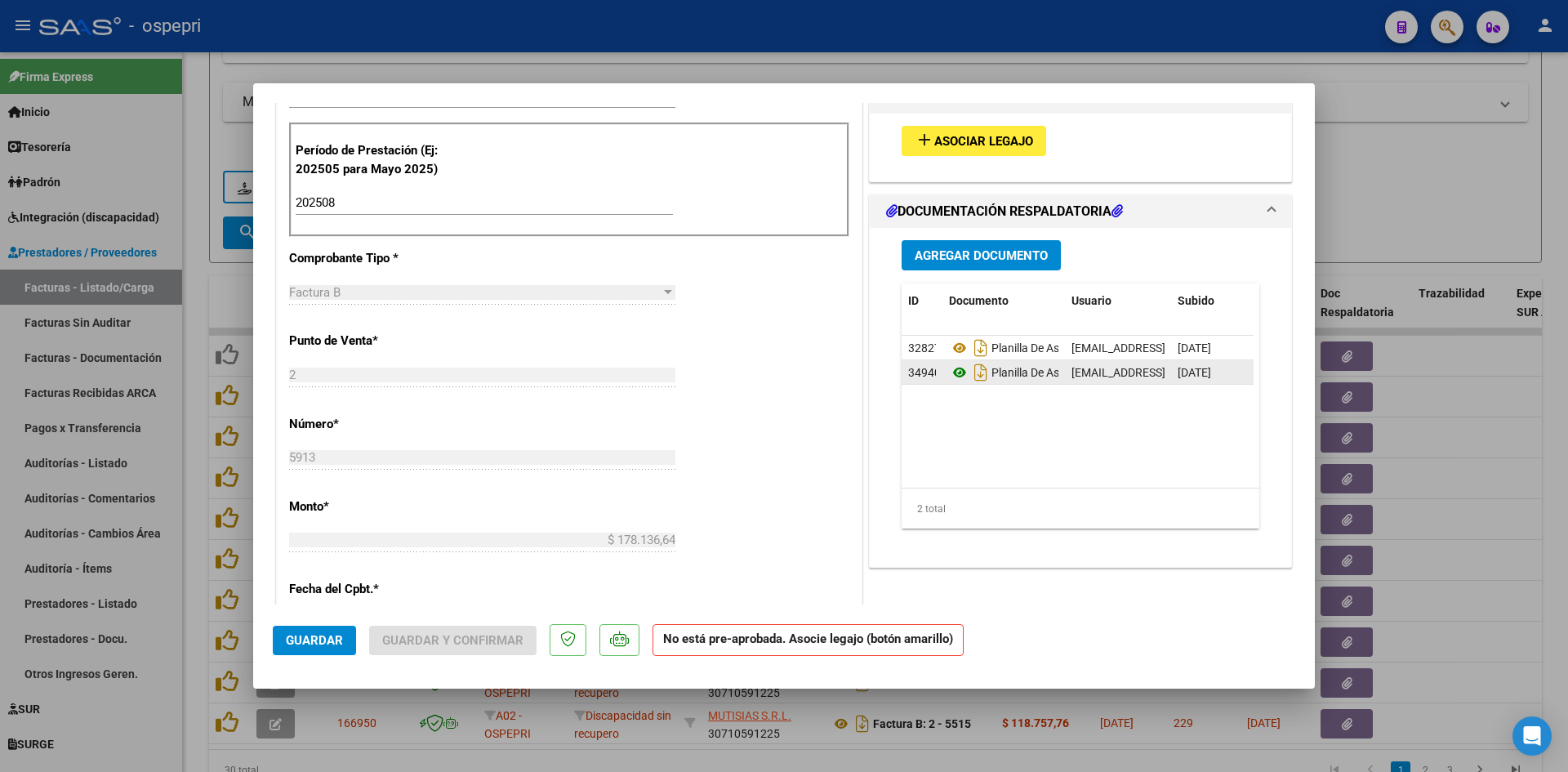
click strong "VER COMPROBANTE"
click span "Guardar y Confirmar"
click span "Aceptar"
click at [293, 195] on span "Conf. no pedidas" at bounding box center [299, 187] width 124 height 15
click icon
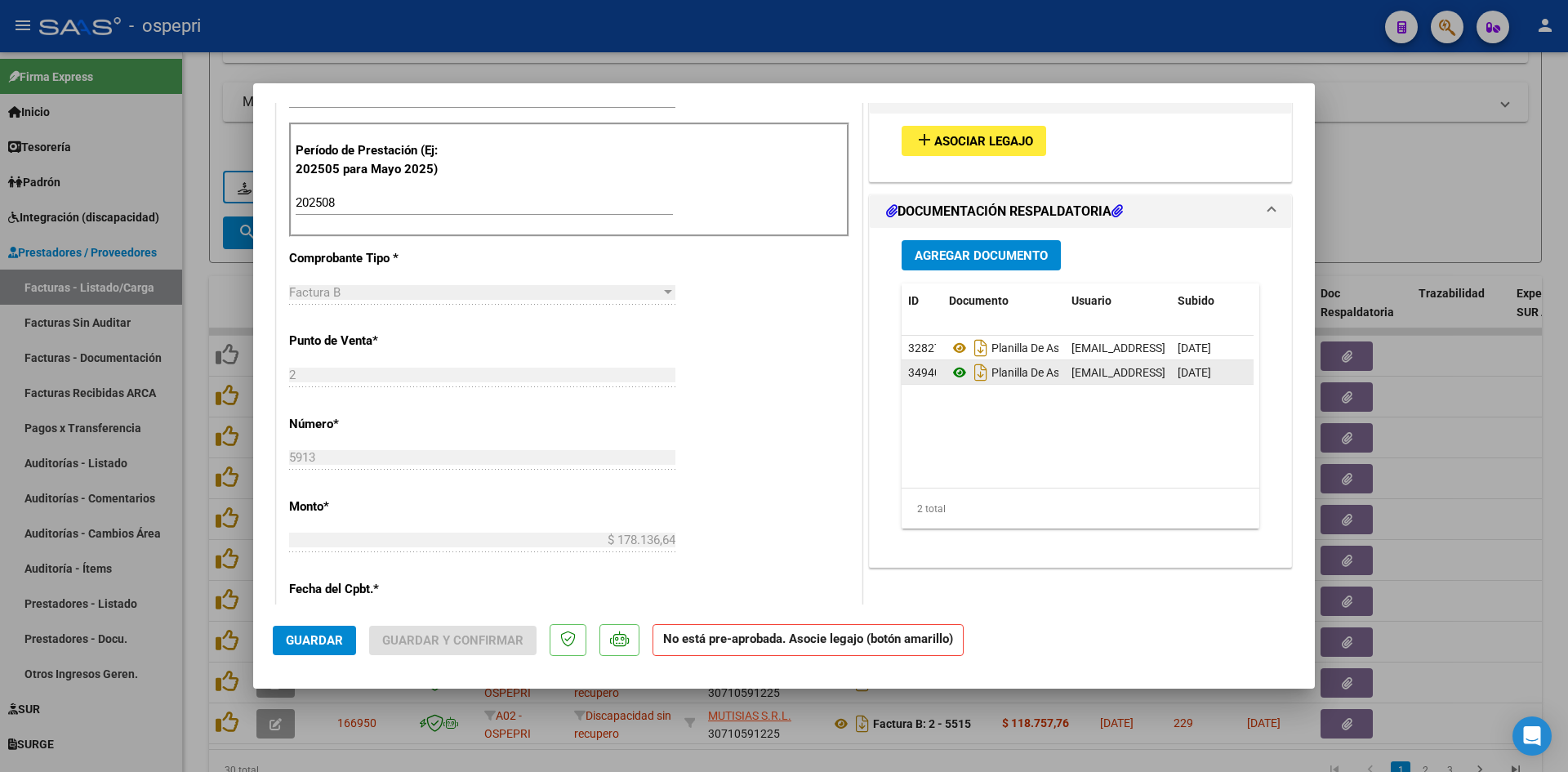
click span "Seleccionar certificado"
click span "20574448469 - 2027-05-01"
click input "Ingresar el nro"
click span "Crear"
click at [511, 240] on span "delete Borrar Filtros" at bounding box center [500, 233] width 118 height 15
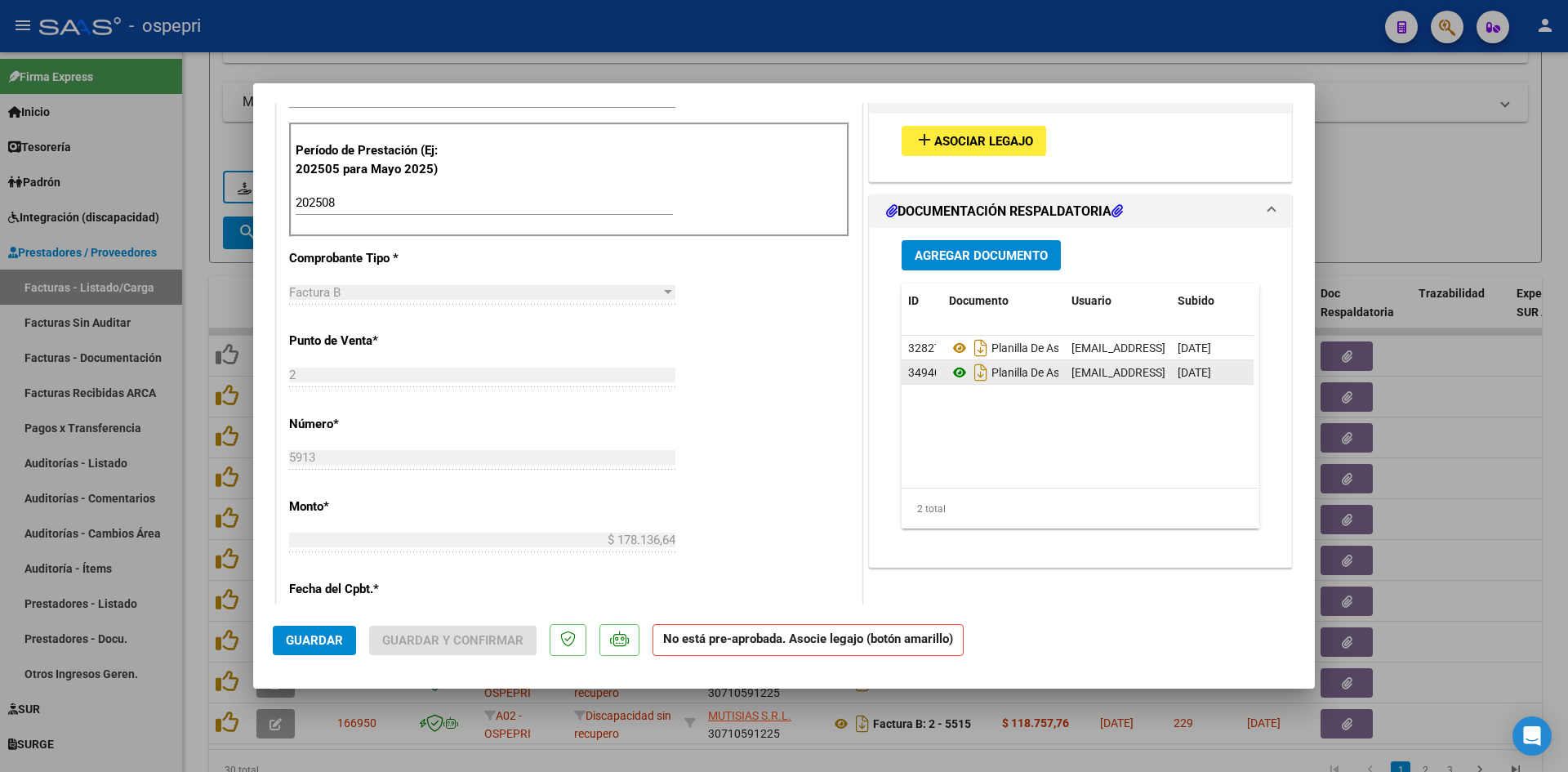
paste input "27345923948"
click at [390, 240] on span "search Buscar Comprobante" at bounding box center [318, 233] width 162 height 15
click at [270, 444] on icon "button" at bounding box center [275, 438] width 12 height 12
drag
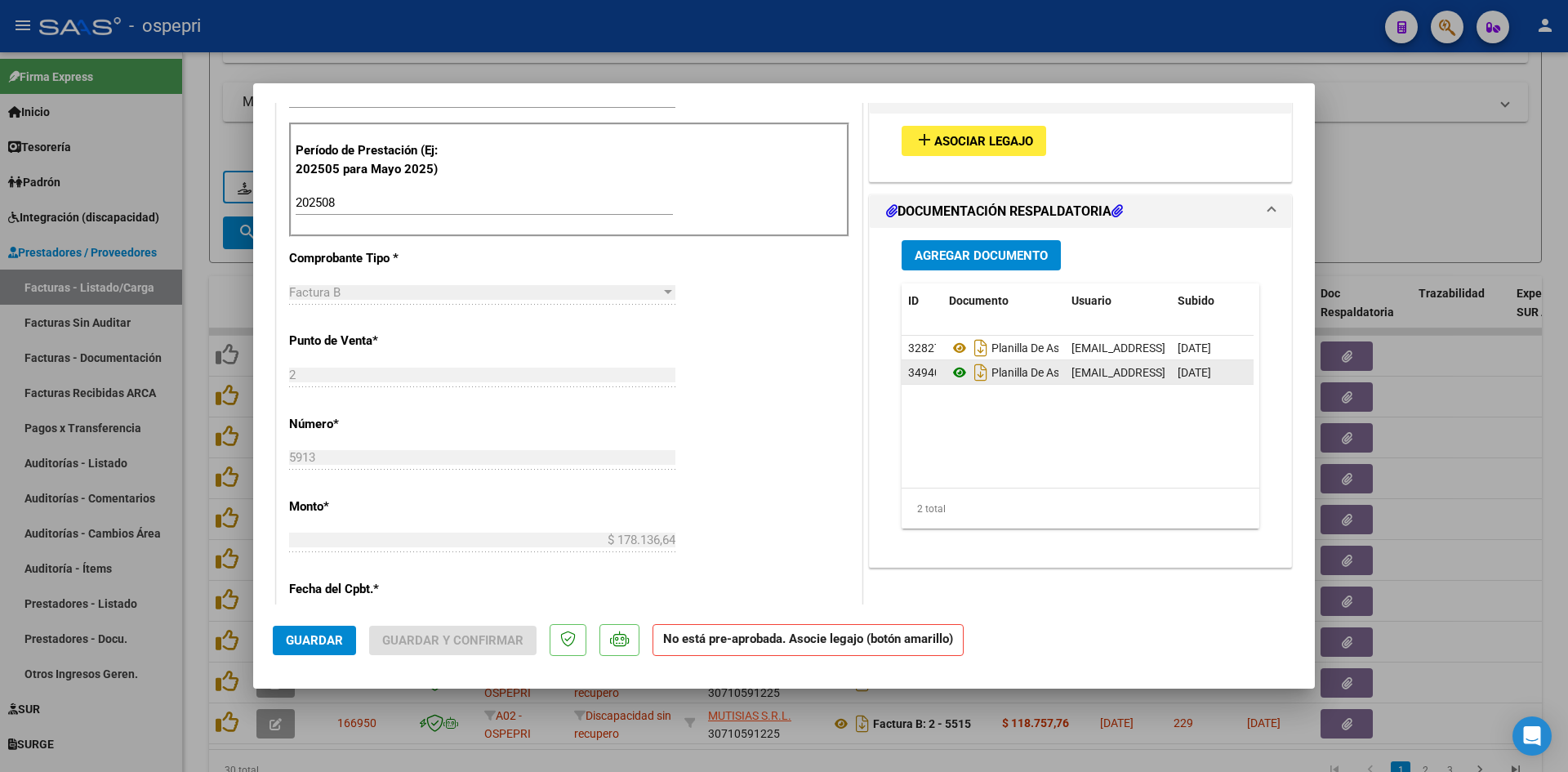
paste input "27237097691"
click at [280, 404] on icon "button" at bounding box center [275, 398] width 12 height 12
click textarea "PENDIENTE NOTA DE CREDITO POR EL TOTAL - PRACTICA NO AUTORIZADA POR EL SECTOR D…"
click at [276, 363] on icon "button" at bounding box center [275, 357] width 12 height 12
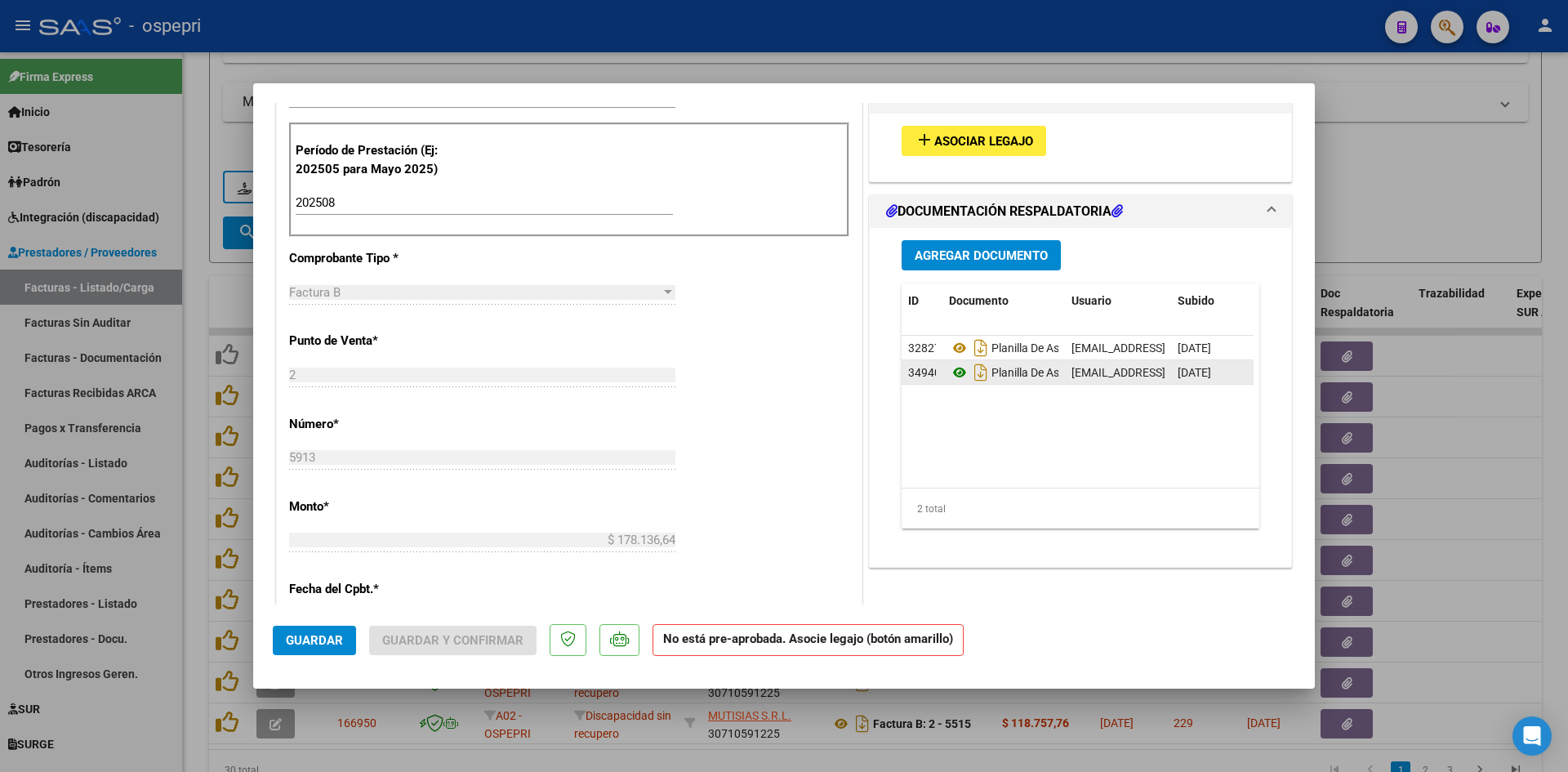
paste input "23356142284"
click button "button"
click span "button"
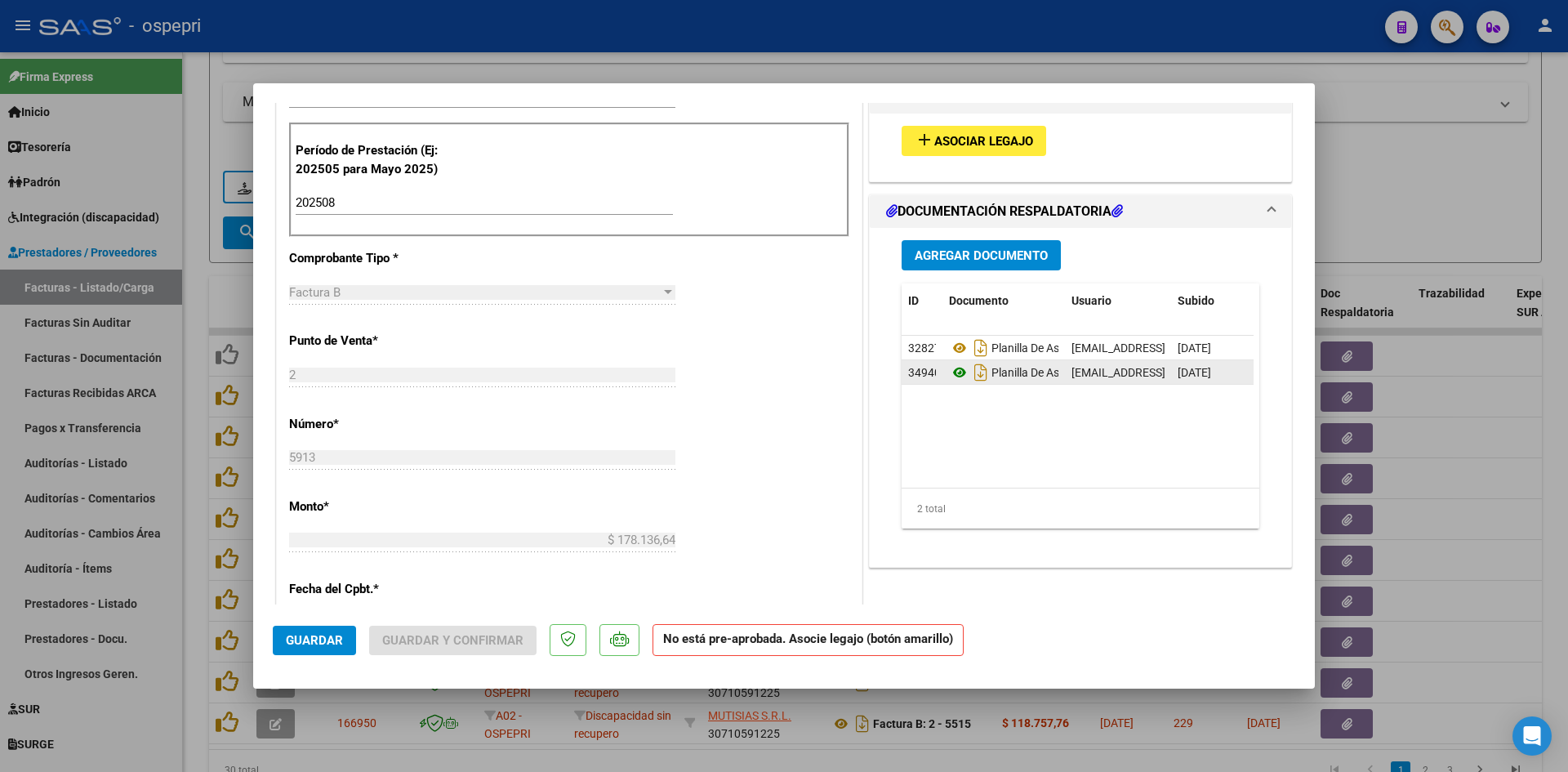
paste
click at [279, 404] on icon "button" at bounding box center [275, 398] width 12 height 12
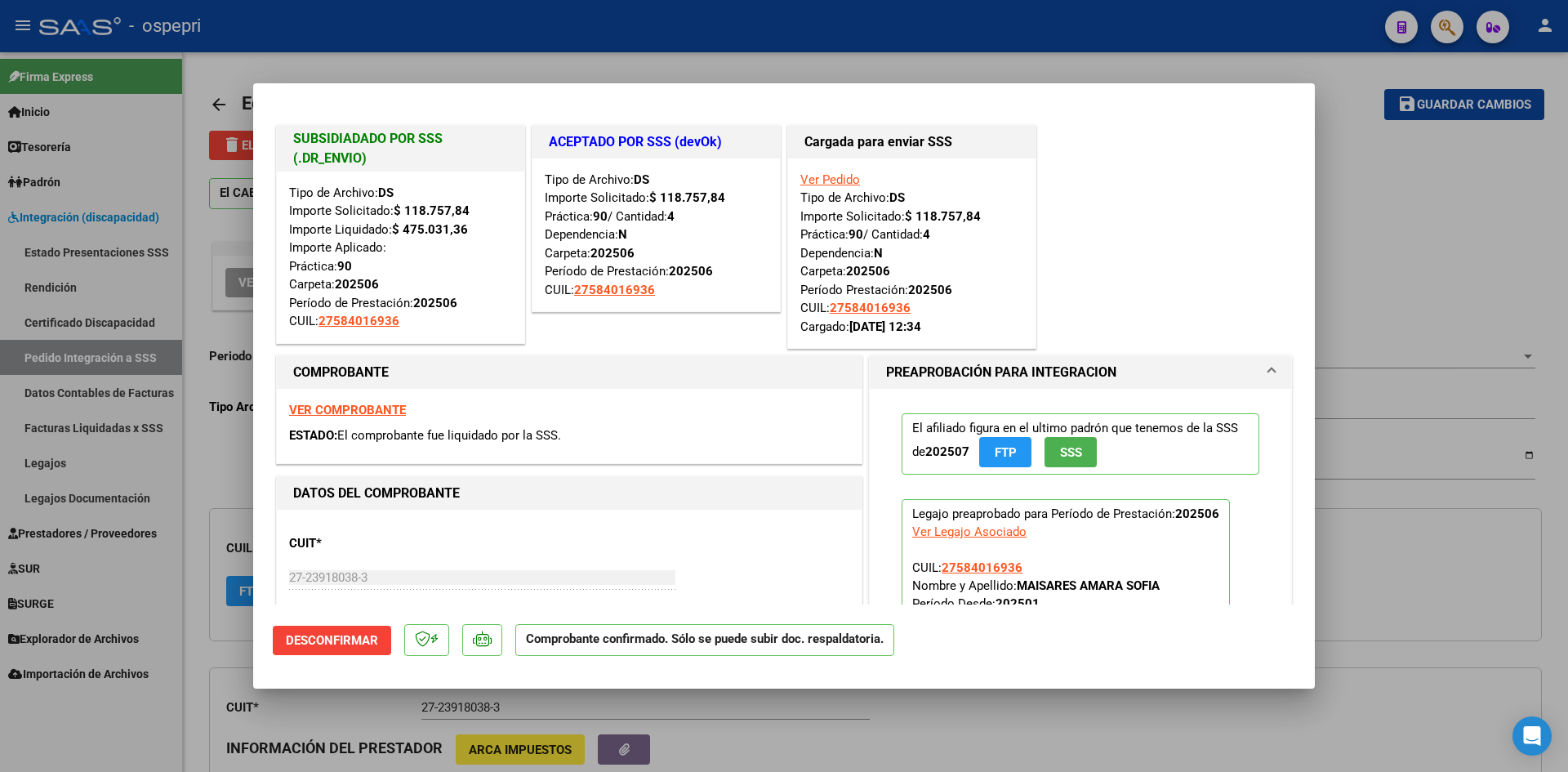
type input "$ 0,00"
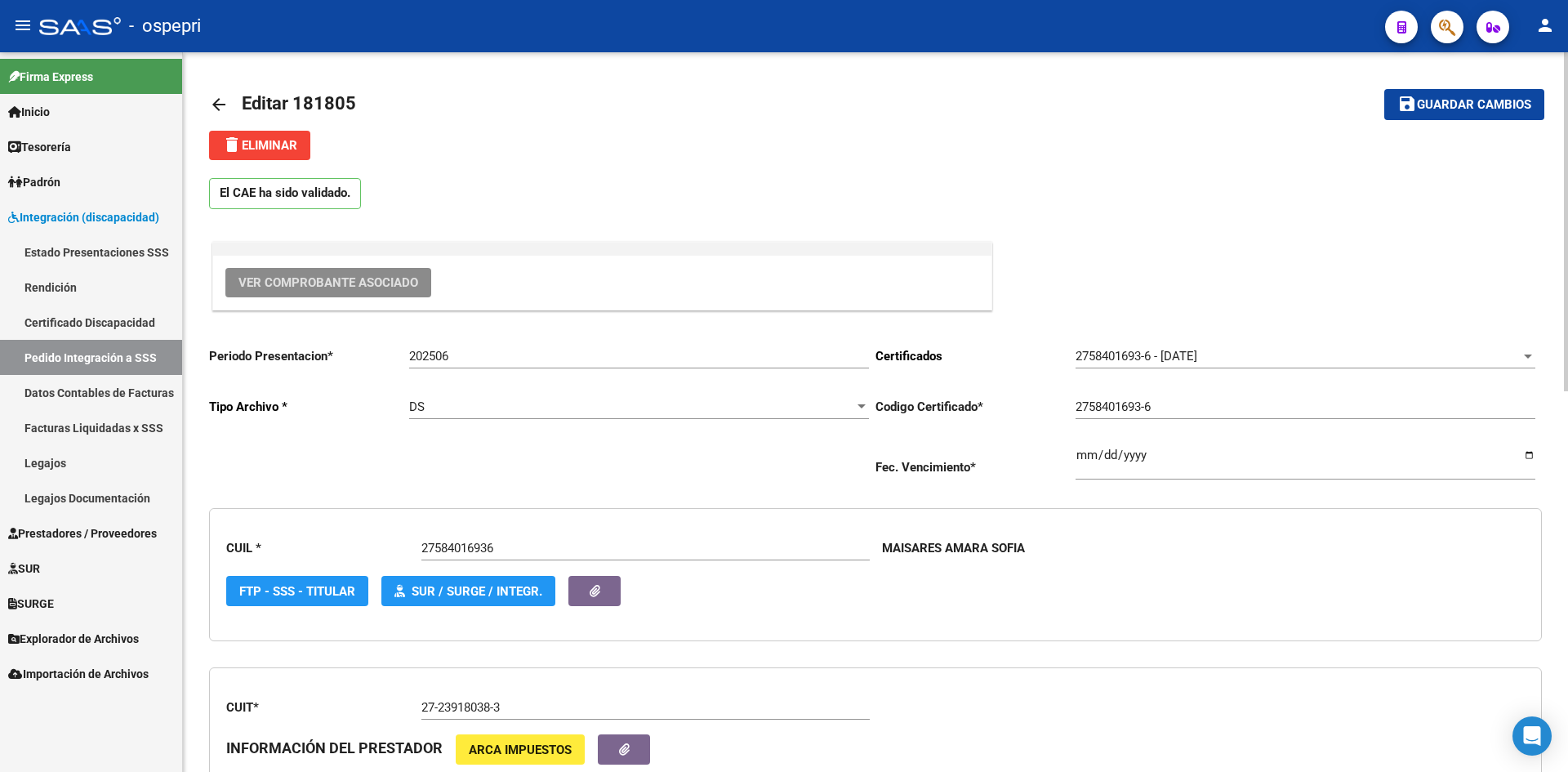
click at [224, 112] on mat-icon "arrow_back" at bounding box center [219, 104] width 19 height 19
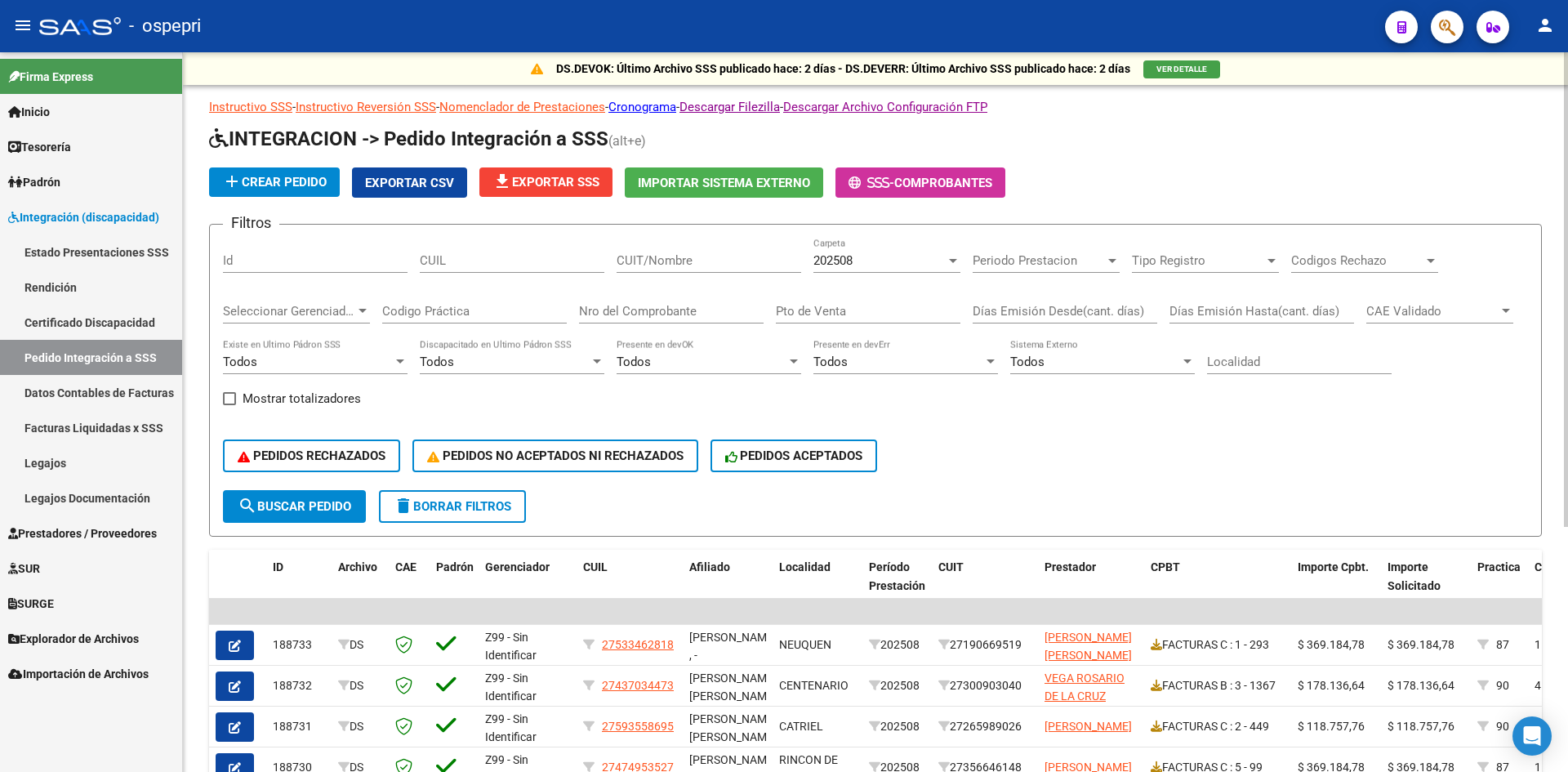
click at [674, 259] on input "CUIT/Nombre" at bounding box center [708, 260] width 184 height 15
paste input "27301830160"
type input "27301830160"
click at [350, 500] on span "search Buscar Pedido" at bounding box center [294, 506] width 113 height 15
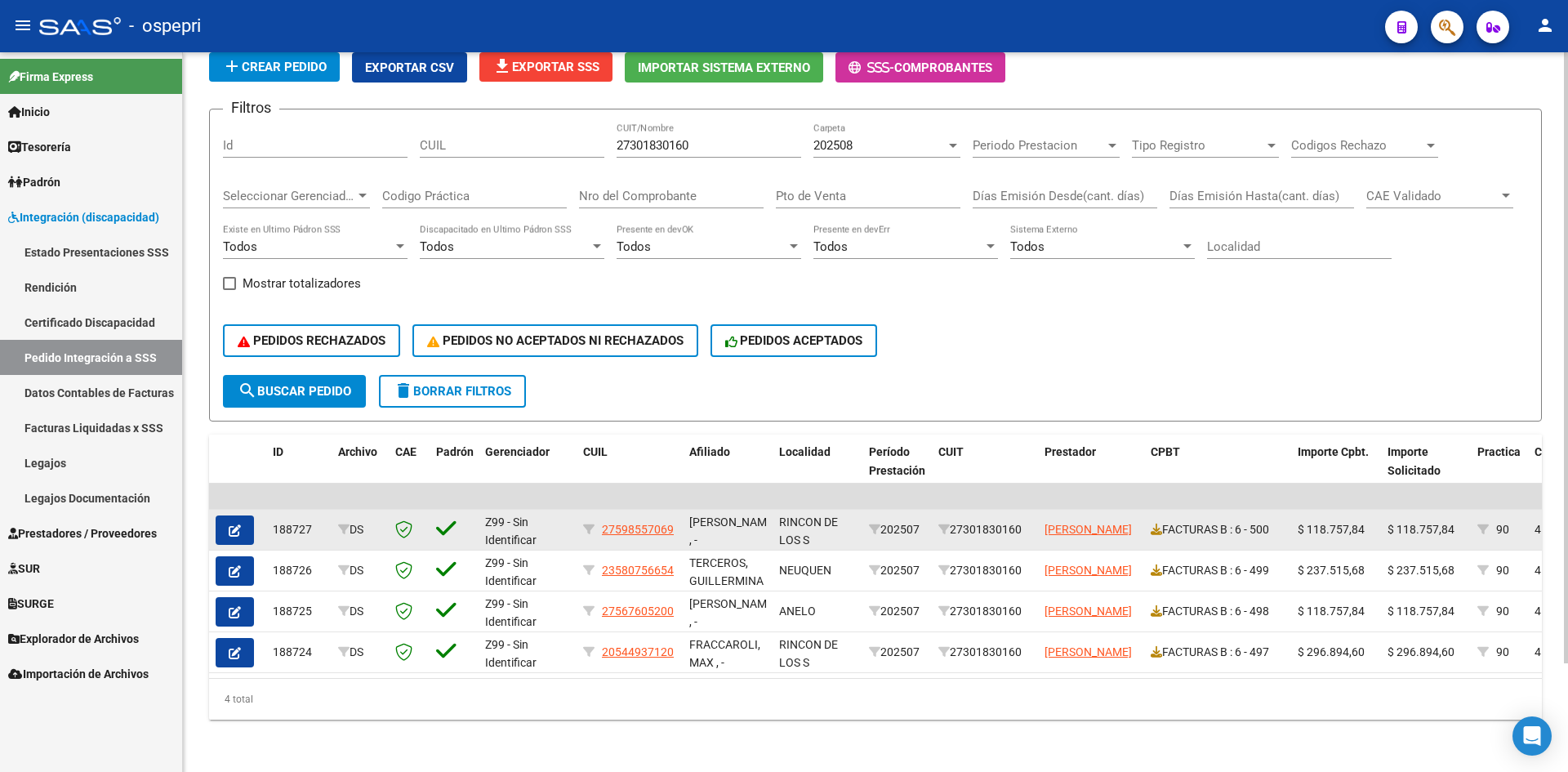
click at [227, 519] on button "button" at bounding box center [235, 529] width 38 height 29
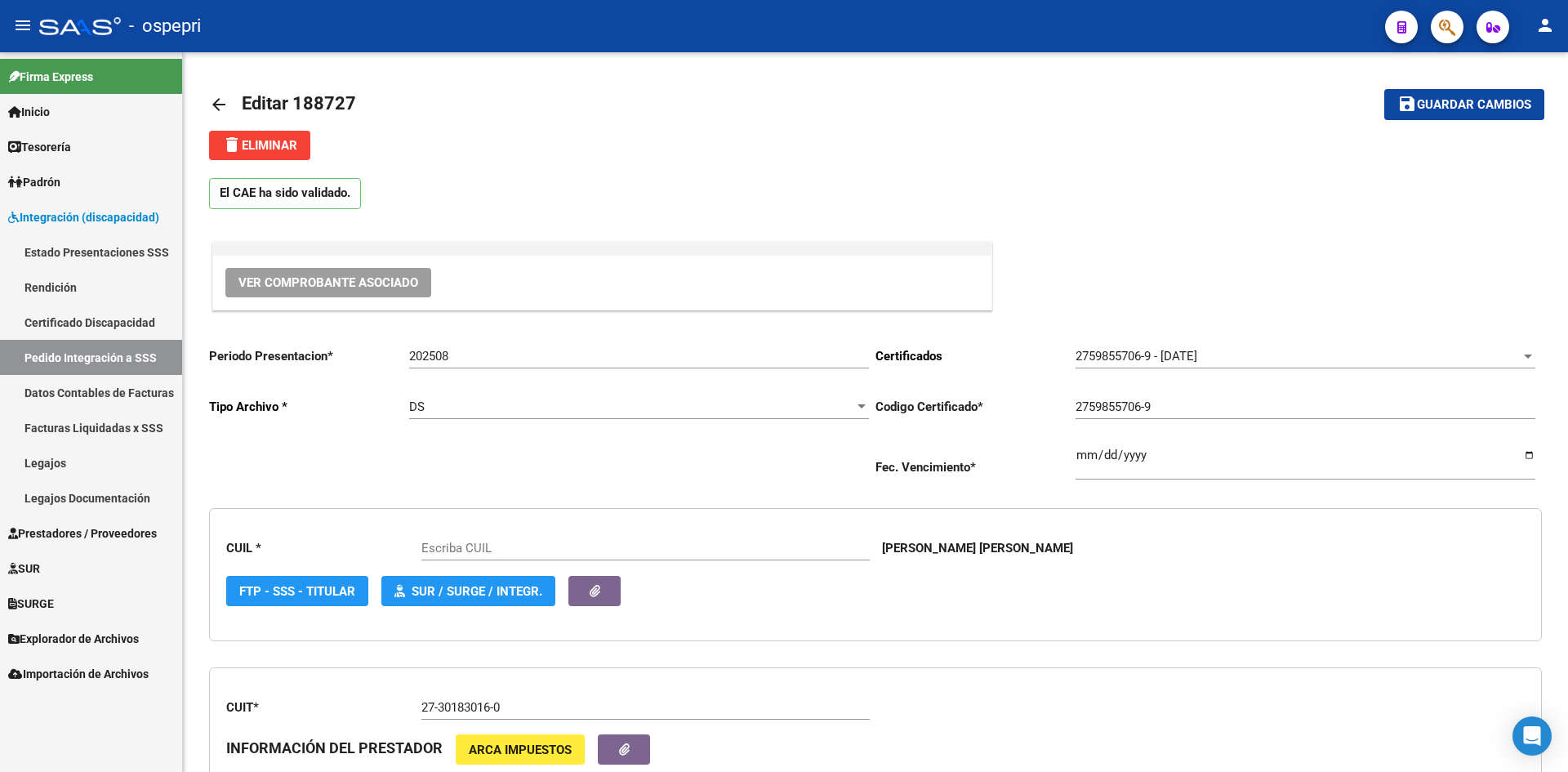
type input "27598557069"
click at [373, 282] on span "Ver Comprobante Asociado" at bounding box center [328, 282] width 180 height 15
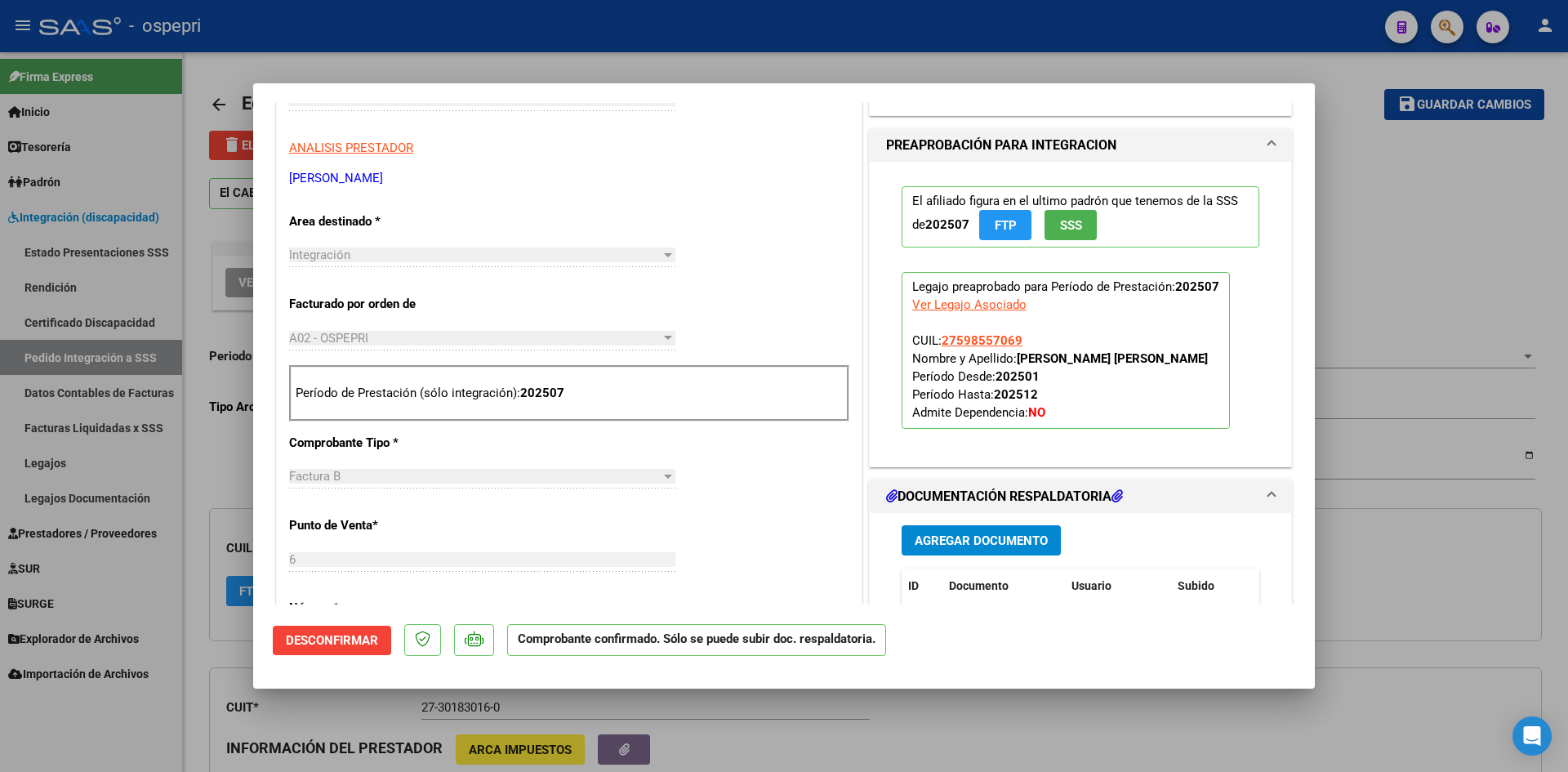
scroll to position [572, 0]
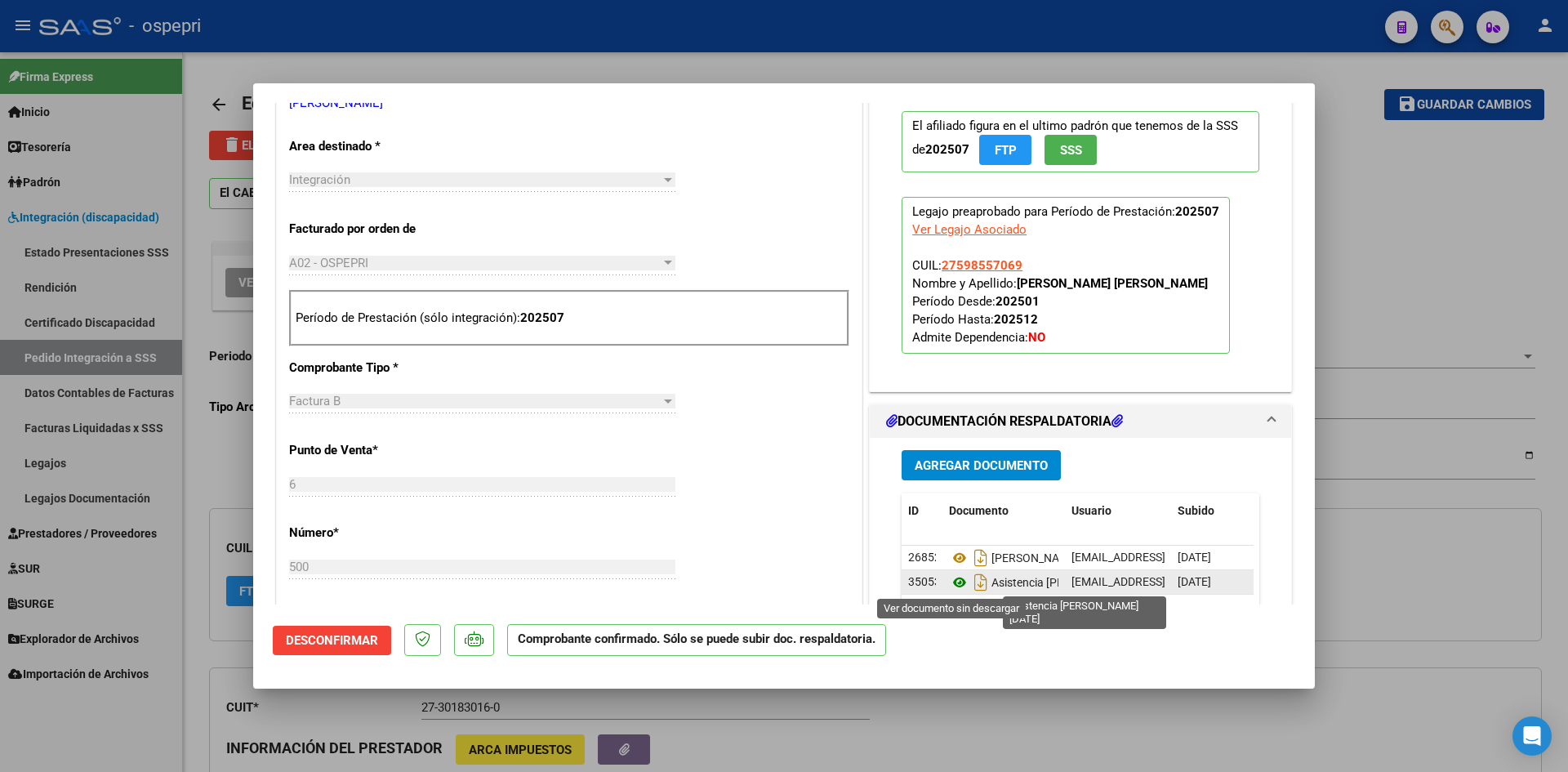
click at [949, 585] on icon at bounding box center [960, 583] width 21 height 19
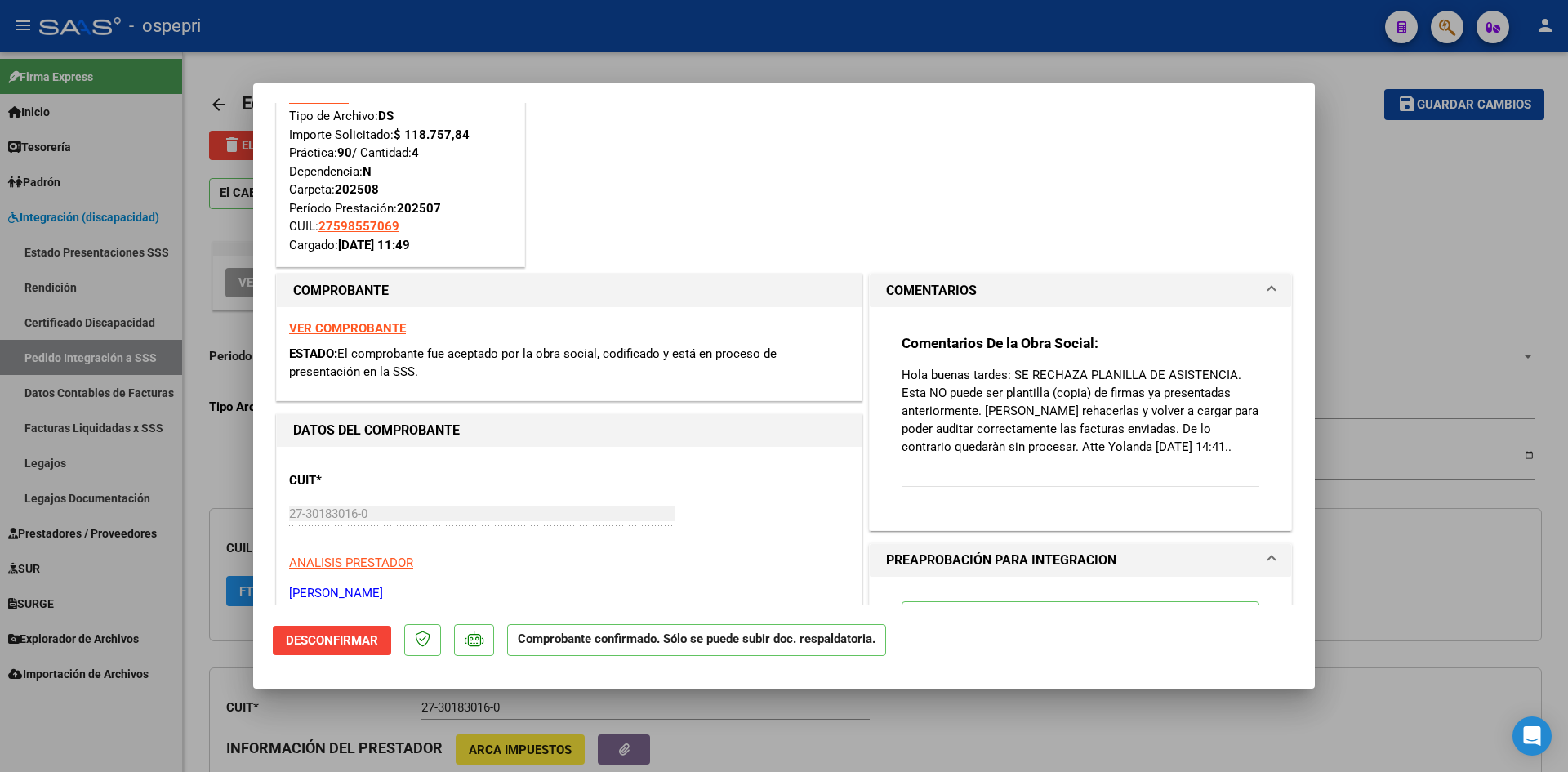
scroll to position [0, 0]
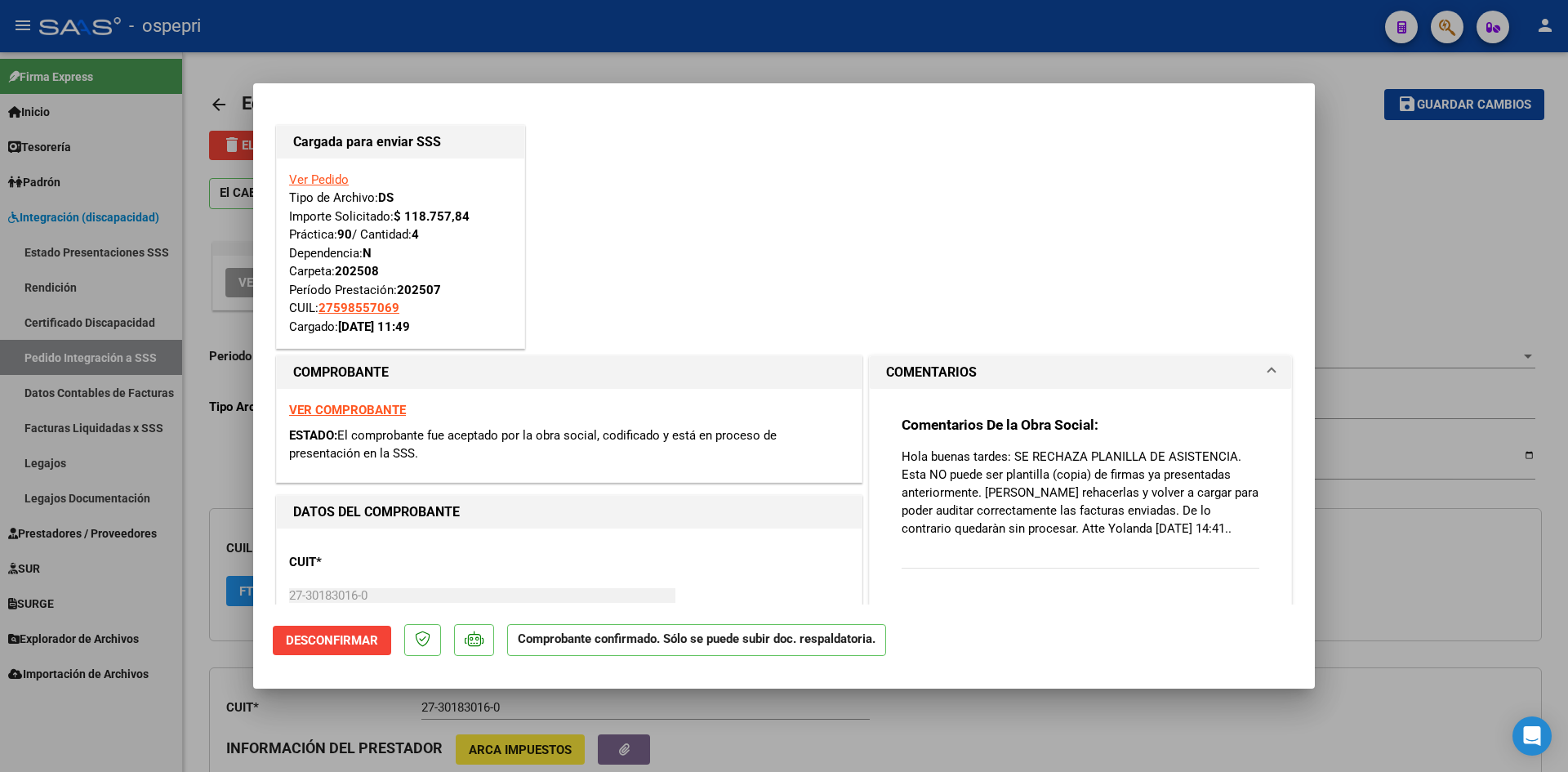
type input "$ 0,00"
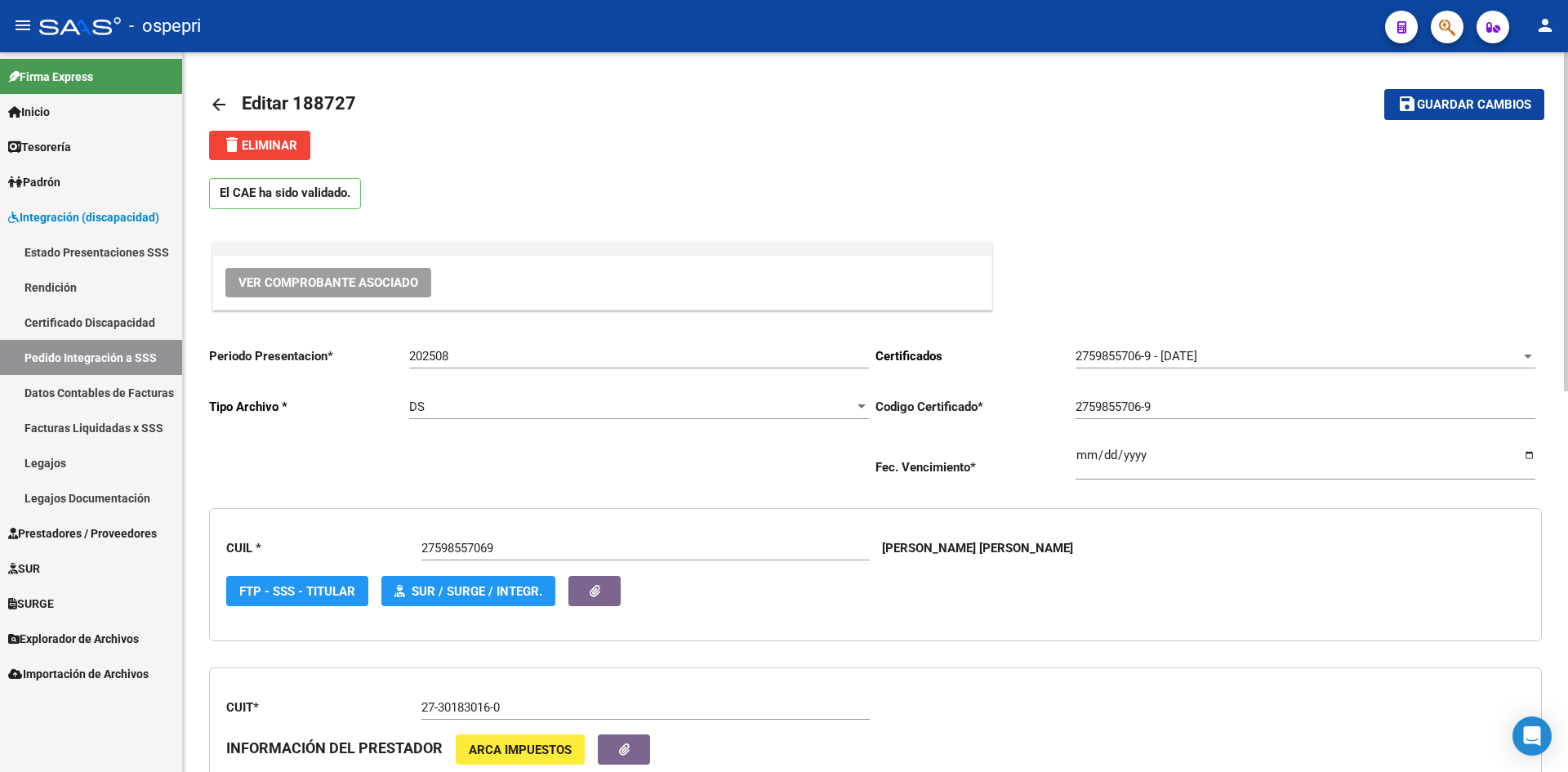
click at [217, 108] on mat-icon "arrow_back" at bounding box center [219, 104] width 19 height 19
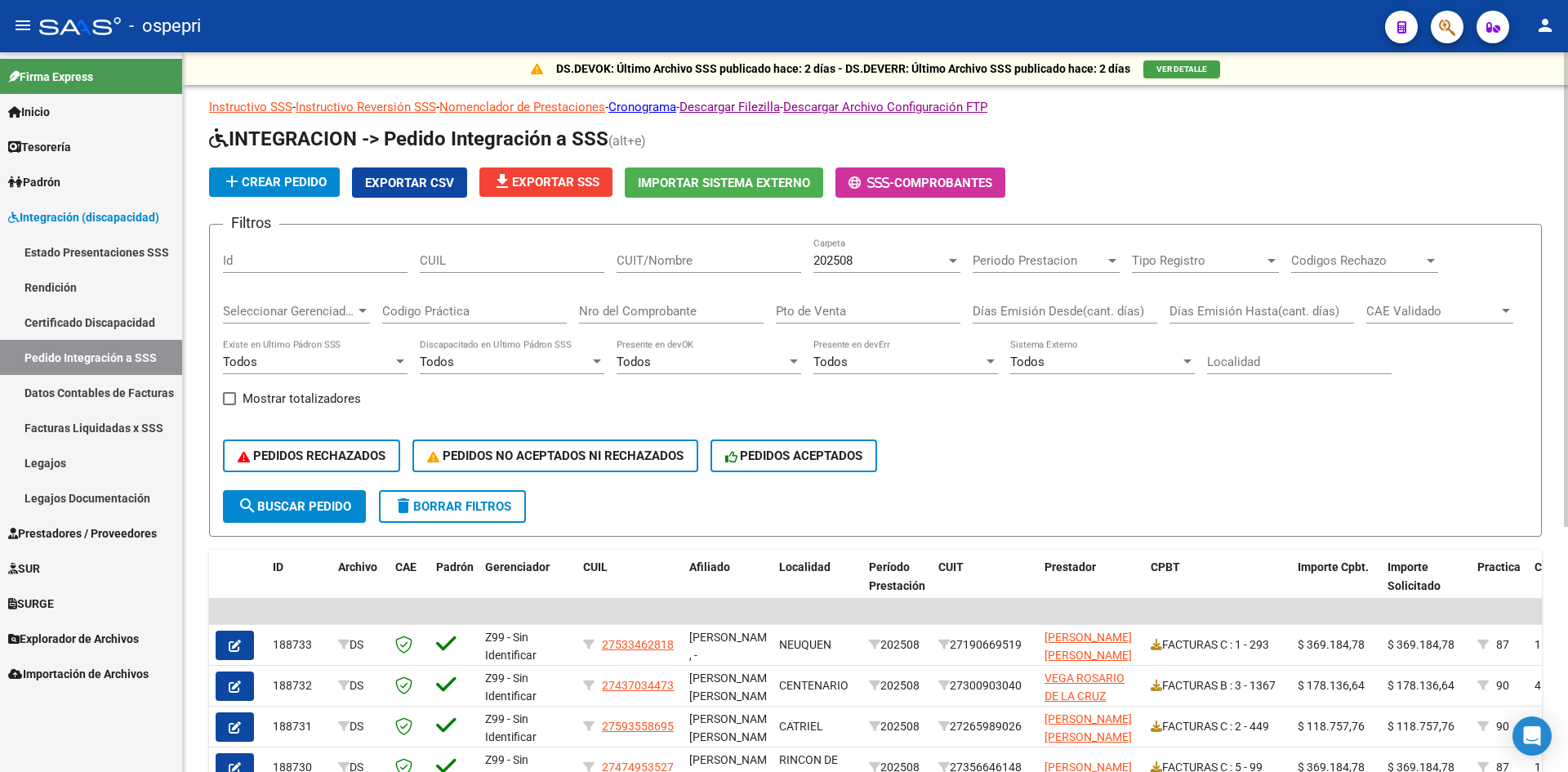
click at [672, 255] on input "CUIT/Nombre" at bounding box center [708, 260] width 184 height 15
click at [42, 452] on link "Legajos" at bounding box center [91, 463] width 182 height 35
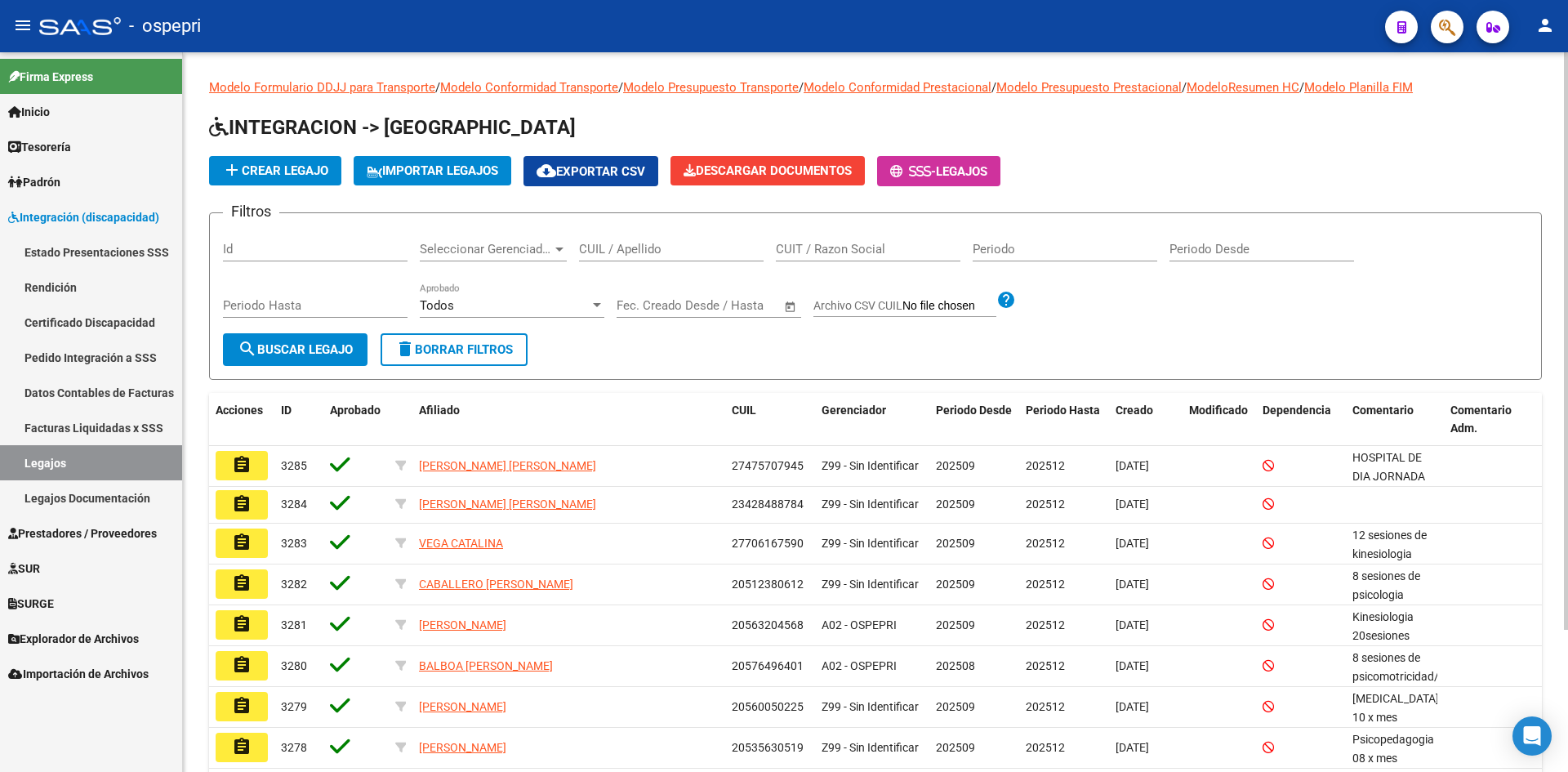
click at [618, 252] on input "CUIL / Apellido" at bounding box center [671, 249] width 184 height 15
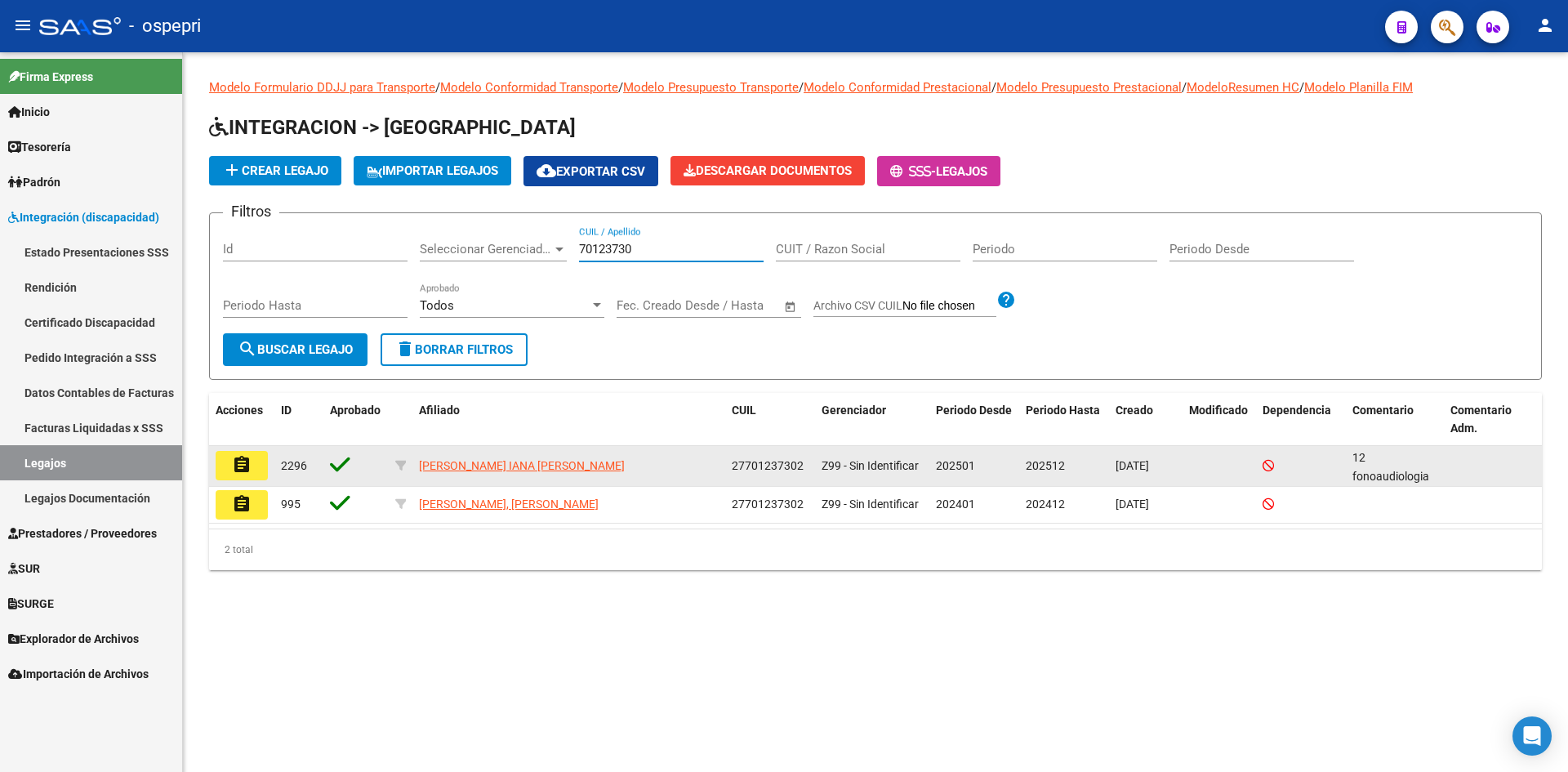
type input "70123730"
click at [246, 462] on mat-icon "assignment" at bounding box center [242, 465] width 19 height 19
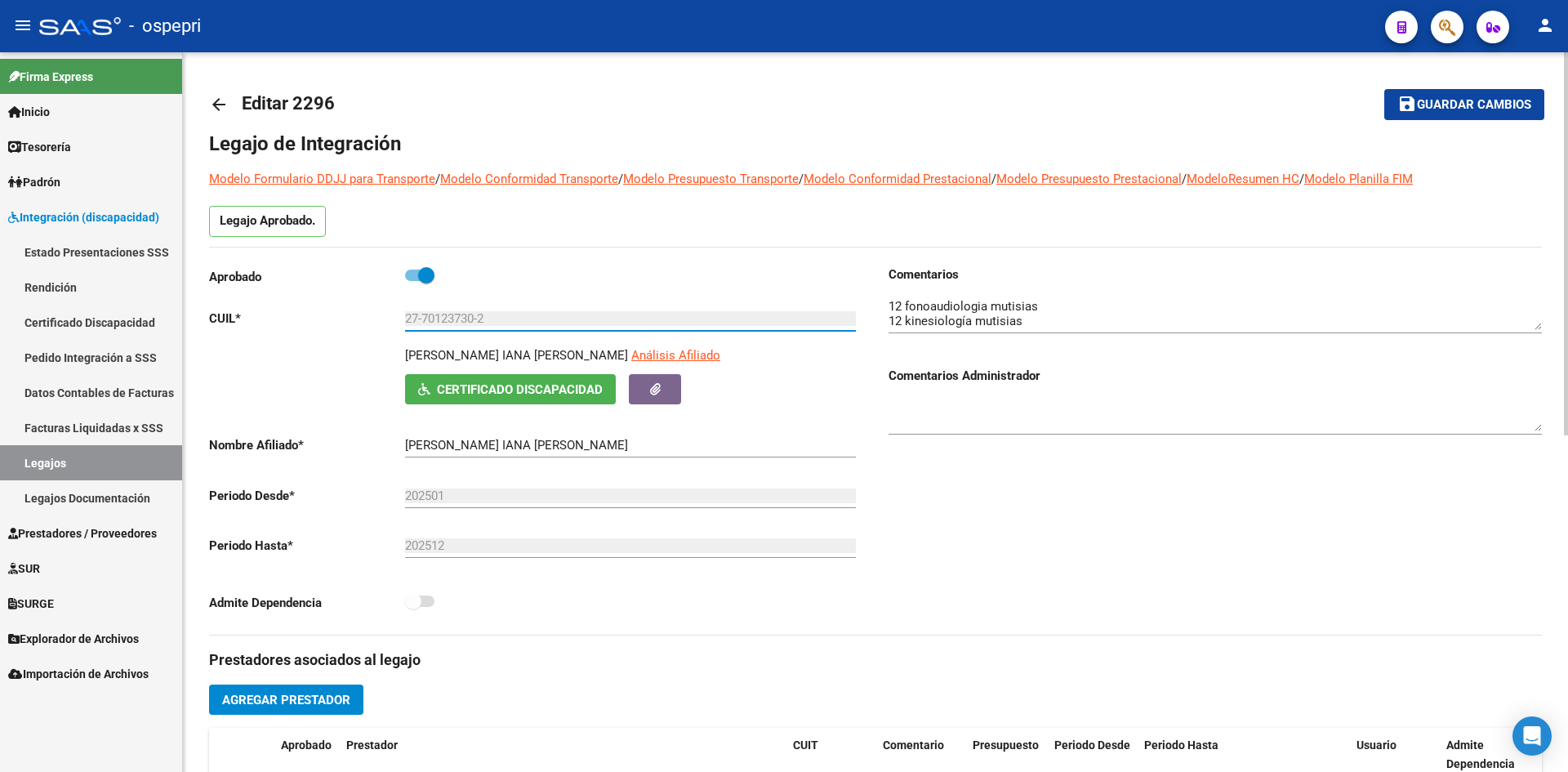
drag, startPoint x: 424, startPoint y: 316, endPoint x: 475, endPoint y: 324, distance: 51.6
click at [475, 324] on input "27-70123730-2" at bounding box center [630, 318] width 451 height 15
click at [217, 100] on mat-icon "arrow_back" at bounding box center [219, 104] width 19 height 19
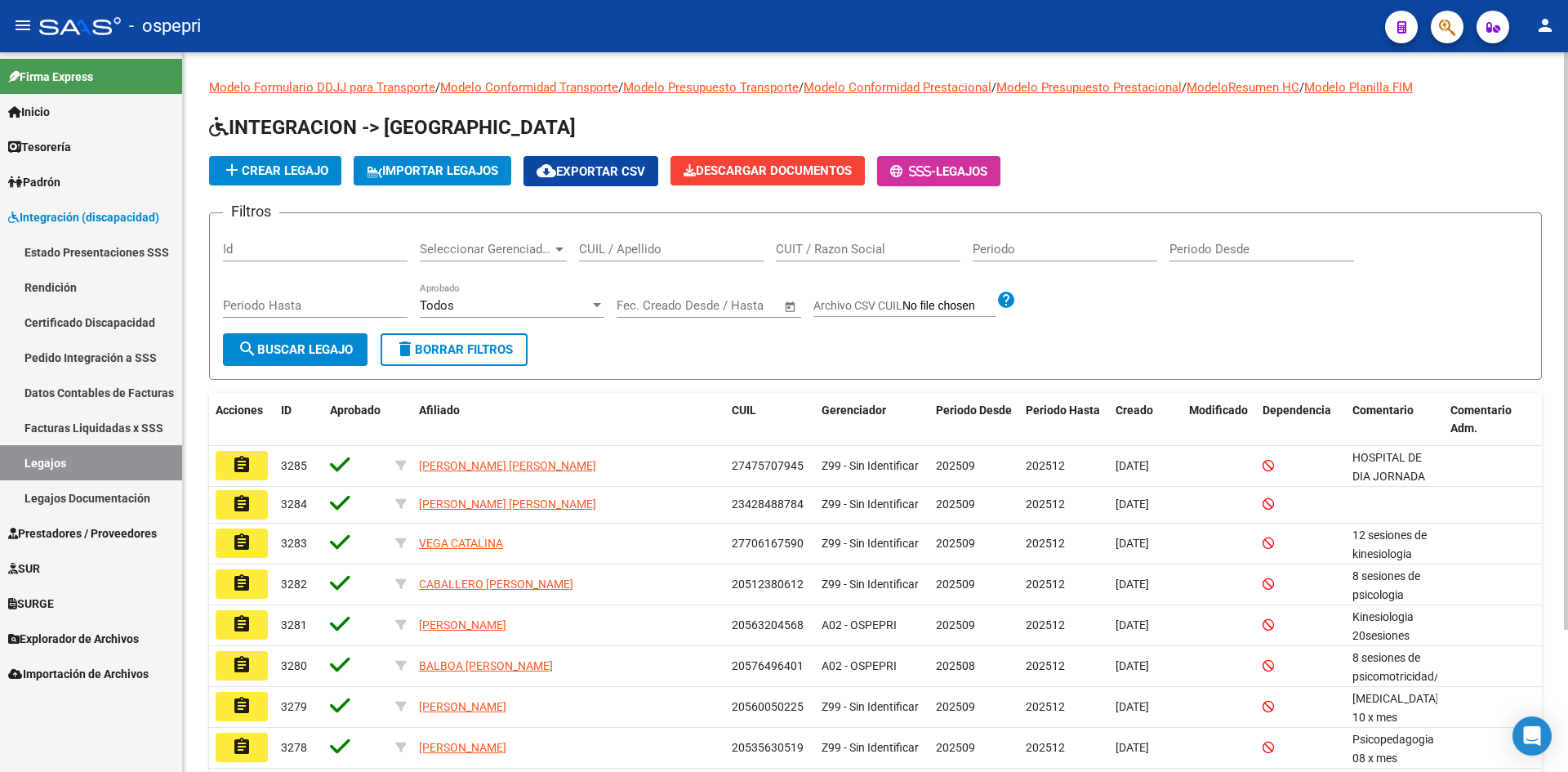
click at [621, 240] on div "CUIL / Apellido" at bounding box center [671, 244] width 184 height 35
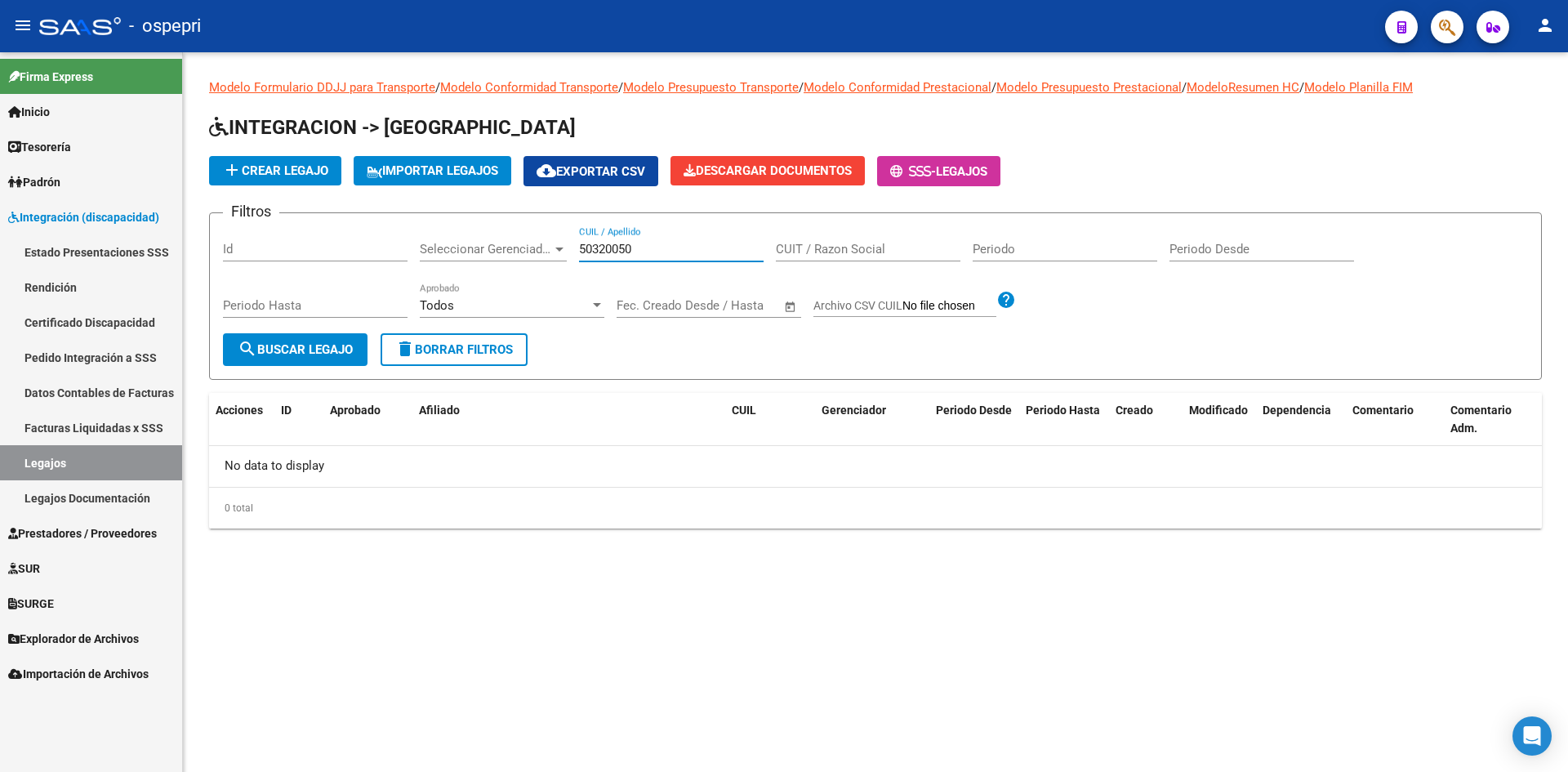
type input "50320050"
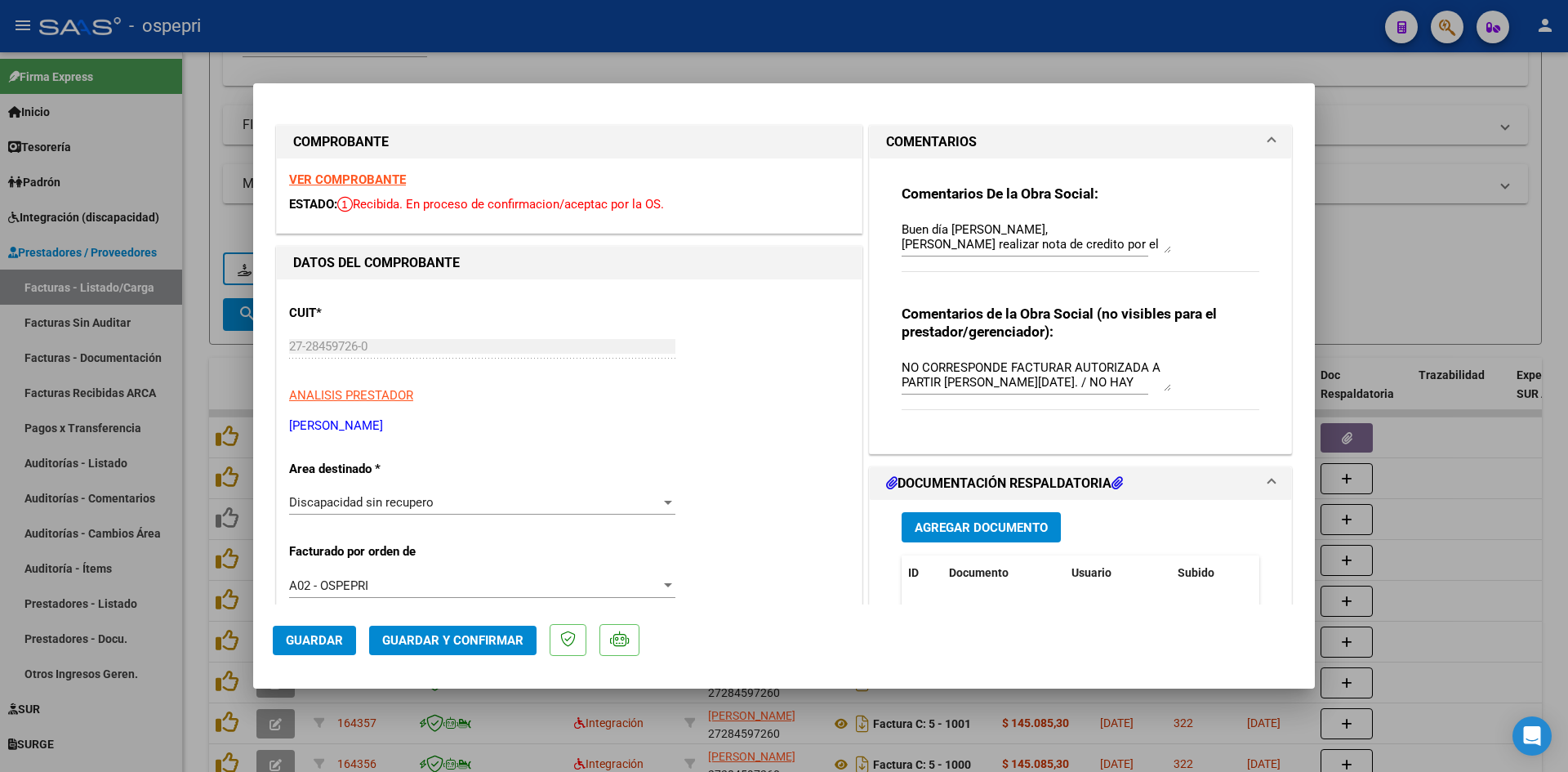
type input "$ 0,00"
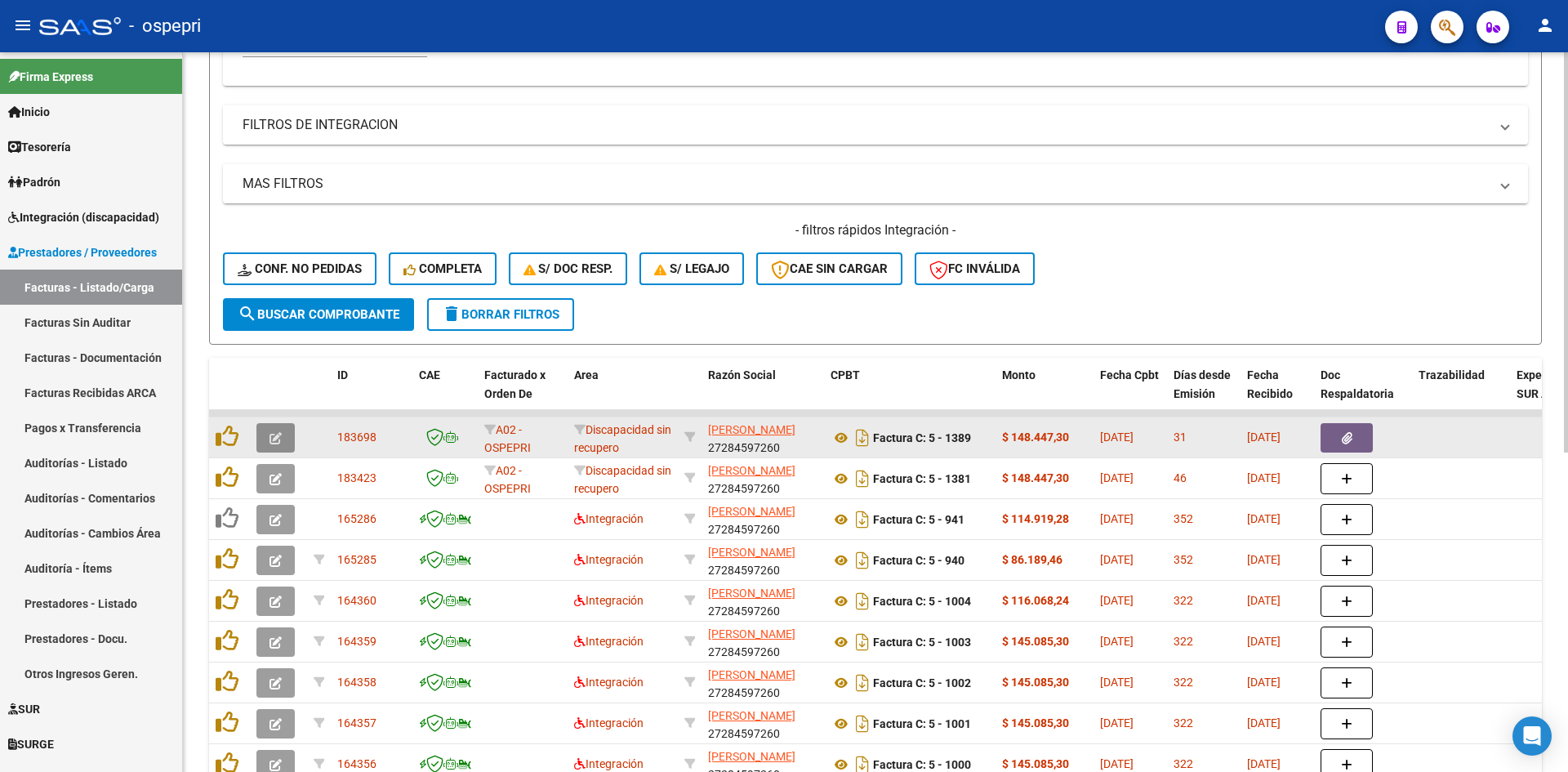
click at [268, 441] on button "button" at bounding box center [275, 437] width 38 height 29
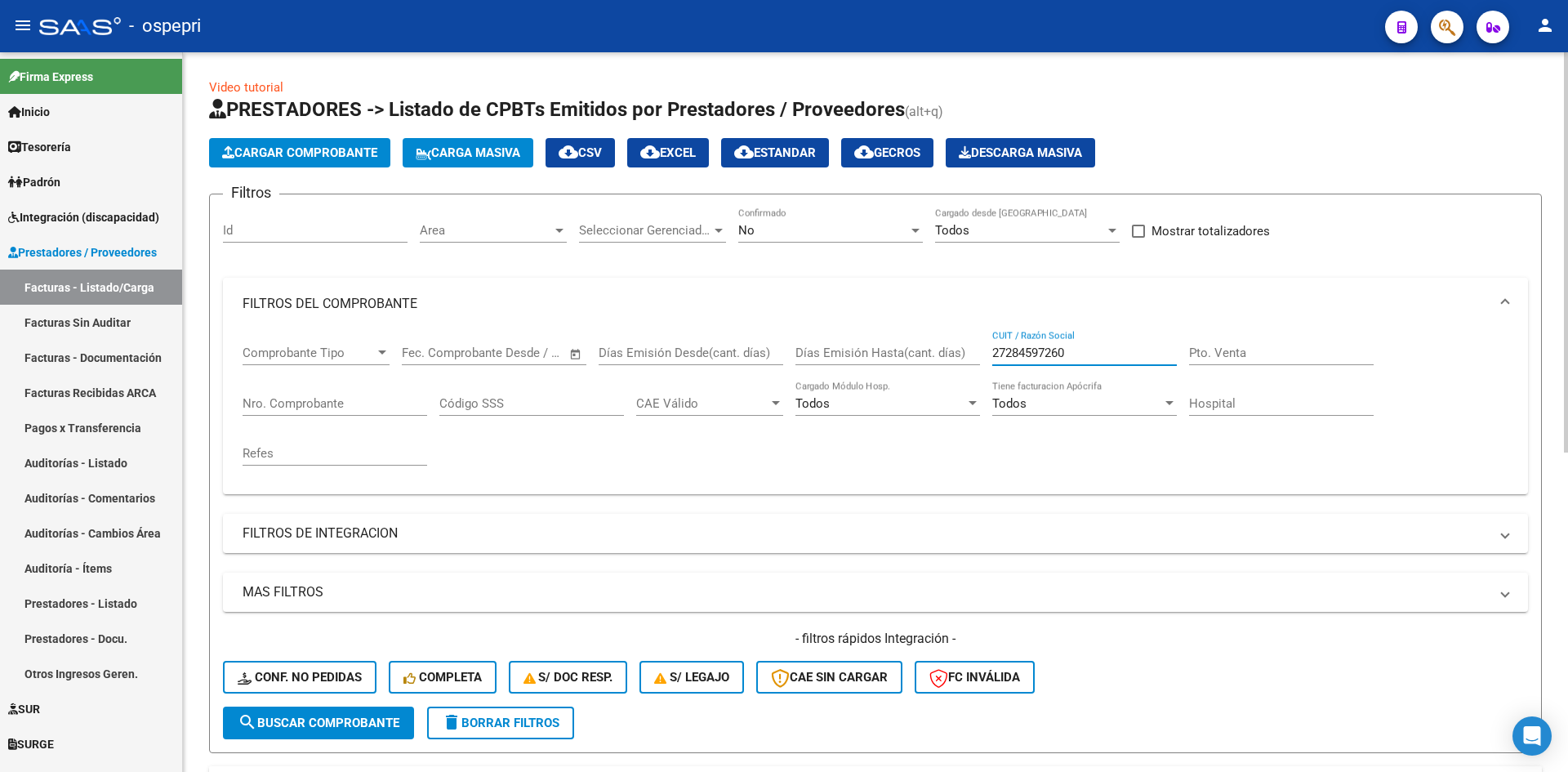
drag, startPoint x: 1082, startPoint y: 351, endPoint x: 930, endPoint y: 380, distance: 154.7
click at [930, 380] on div "Comprobante Tipo Comprobante Tipo Fecha inicio – Fecha fin Fec. Comprobante Des…" at bounding box center [876, 405] width 1266 height 151
paste input "27263571954"
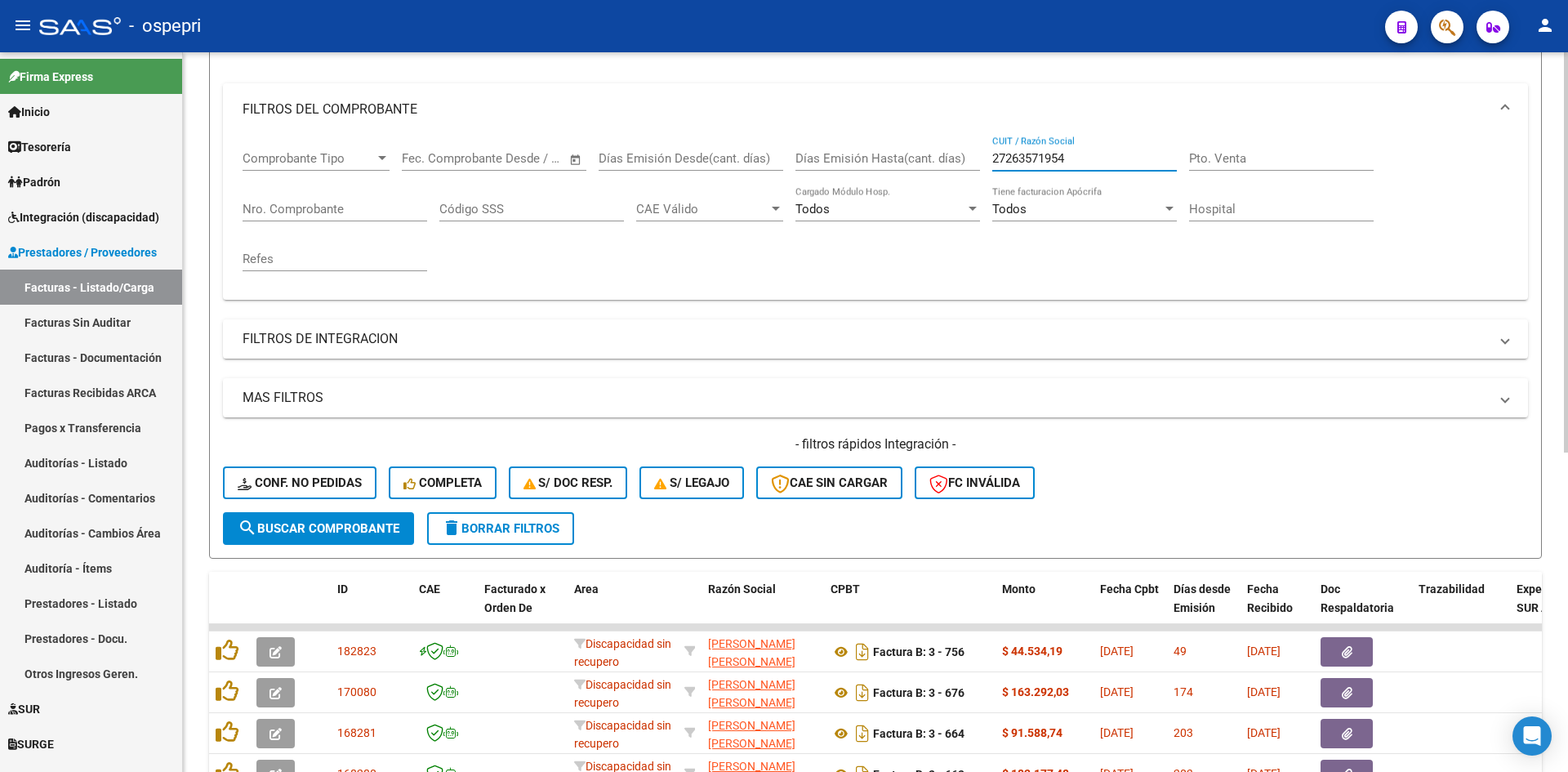
scroll to position [327, 0]
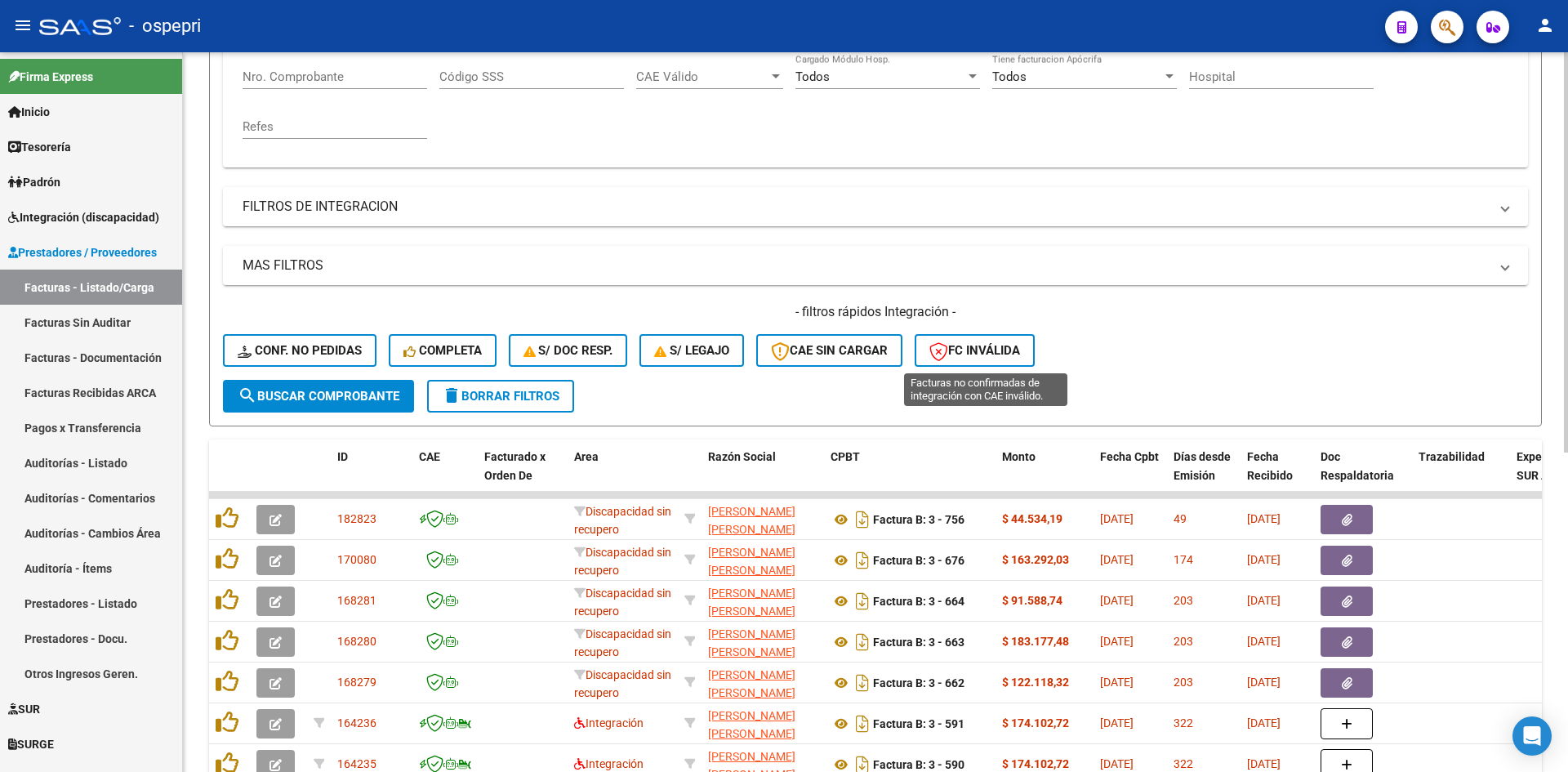
type input "27263571954"
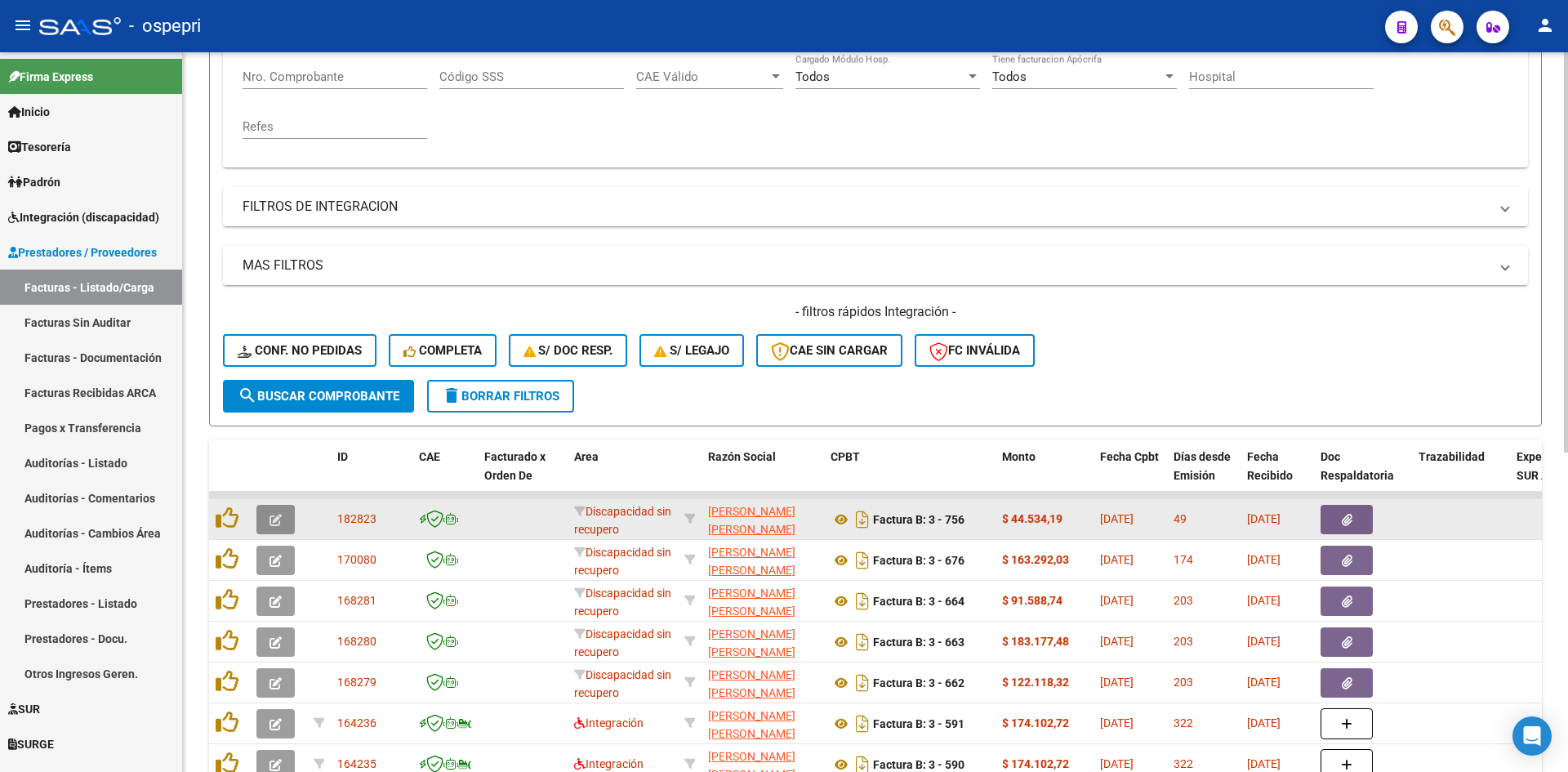
click at [271, 514] on icon "button" at bounding box center [275, 520] width 12 height 12
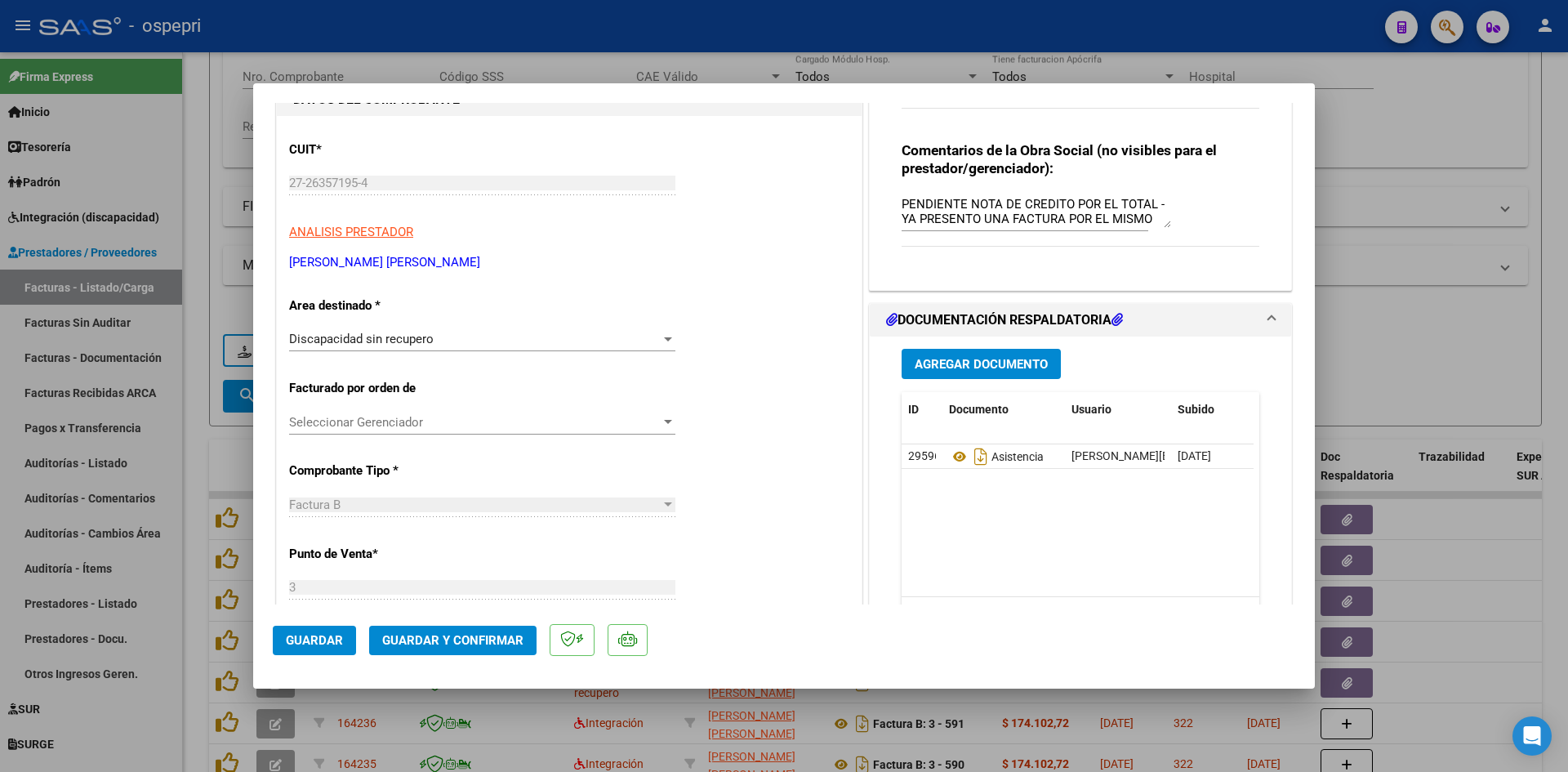
scroll to position [81, 0]
type input "$ 0,00"
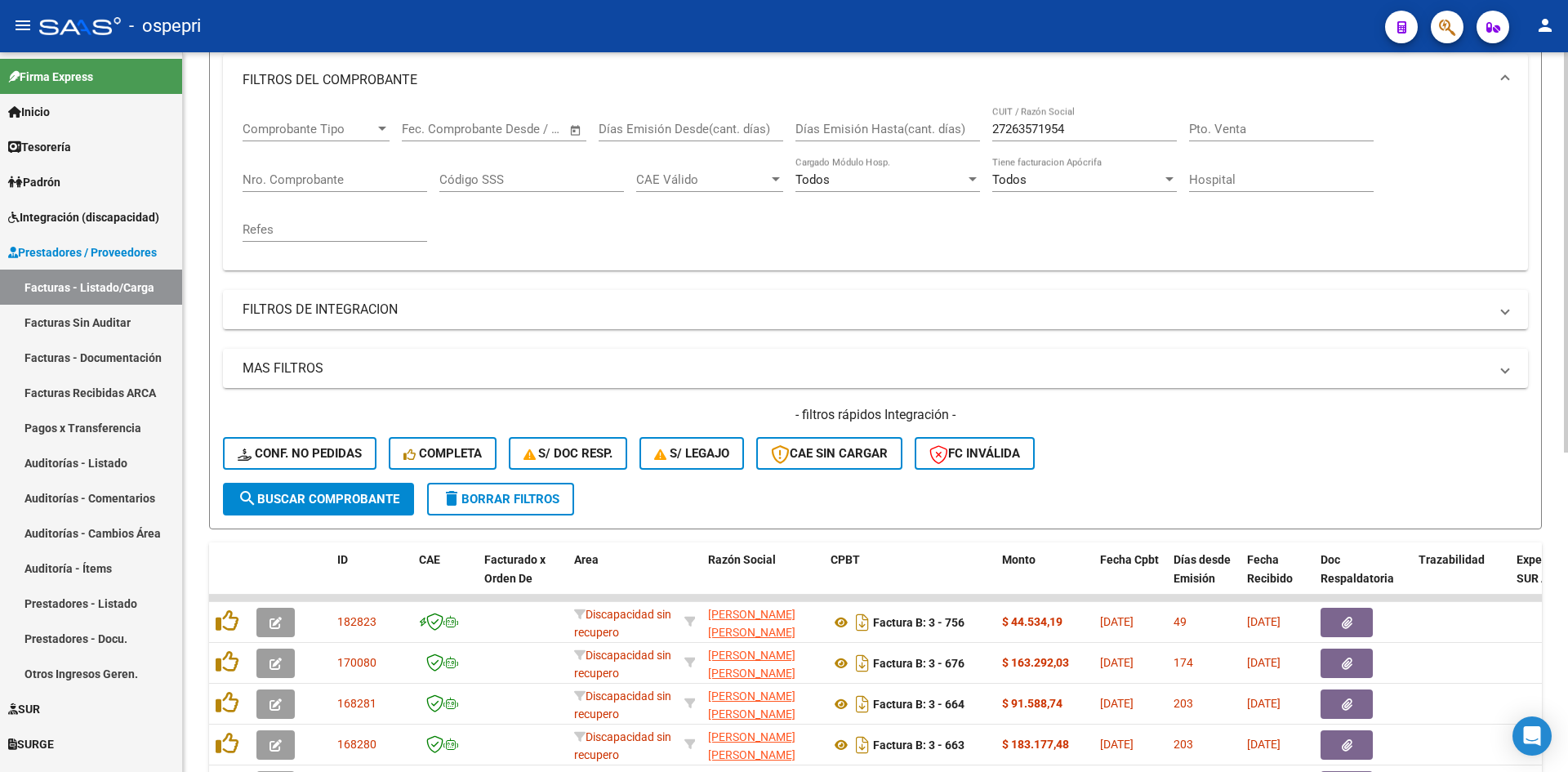
scroll to position [0, 0]
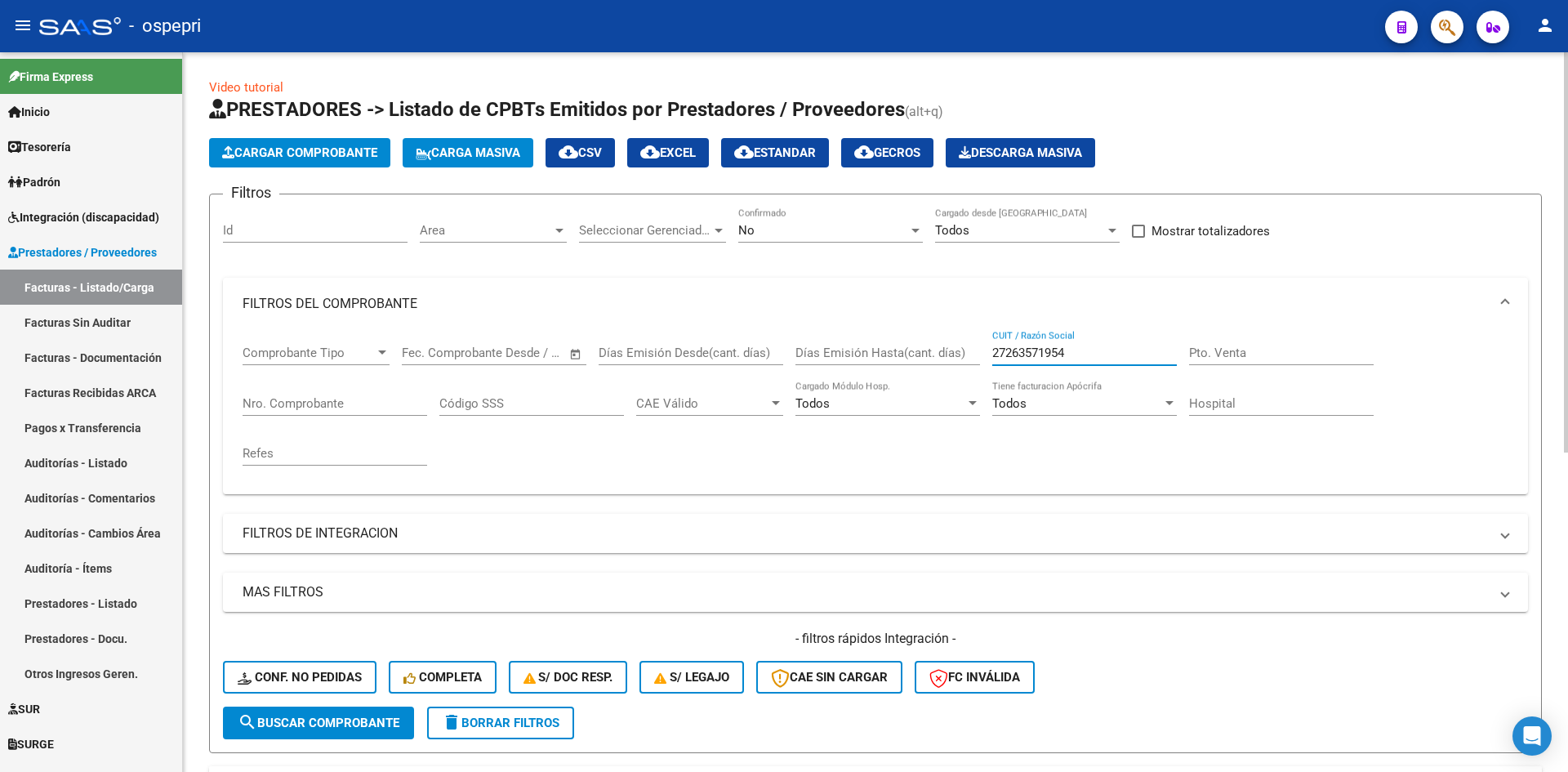
drag, startPoint x: 1088, startPoint y: 352, endPoint x: 954, endPoint y: 395, distance: 140.7
click at [954, 396] on div "Comprobante Tipo Comprobante Tipo Fecha inicio – Fecha fin Fec. Comprobante Des…" at bounding box center [876, 405] width 1266 height 151
paste input "27358862883"
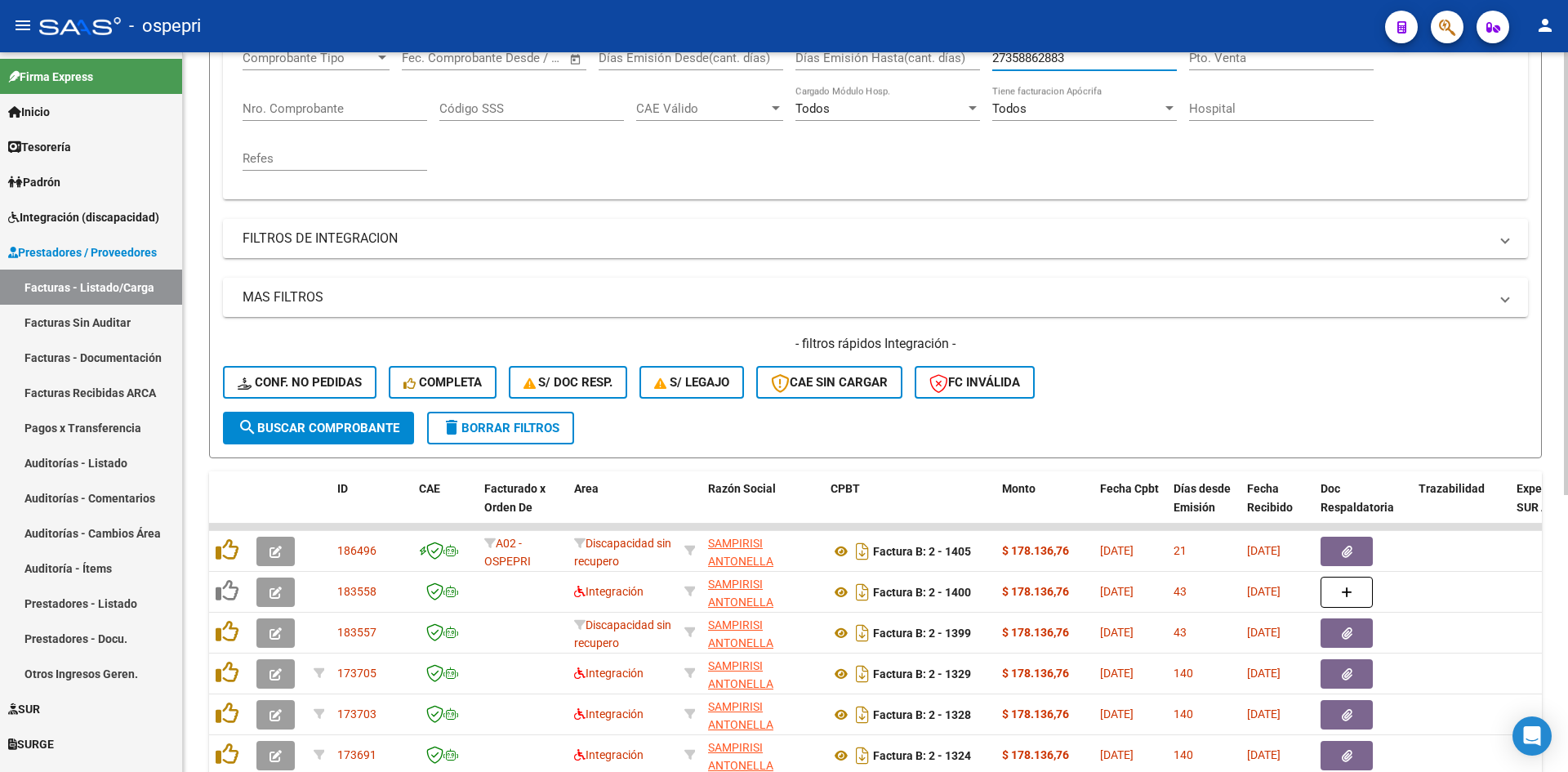
scroll to position [327, 0]
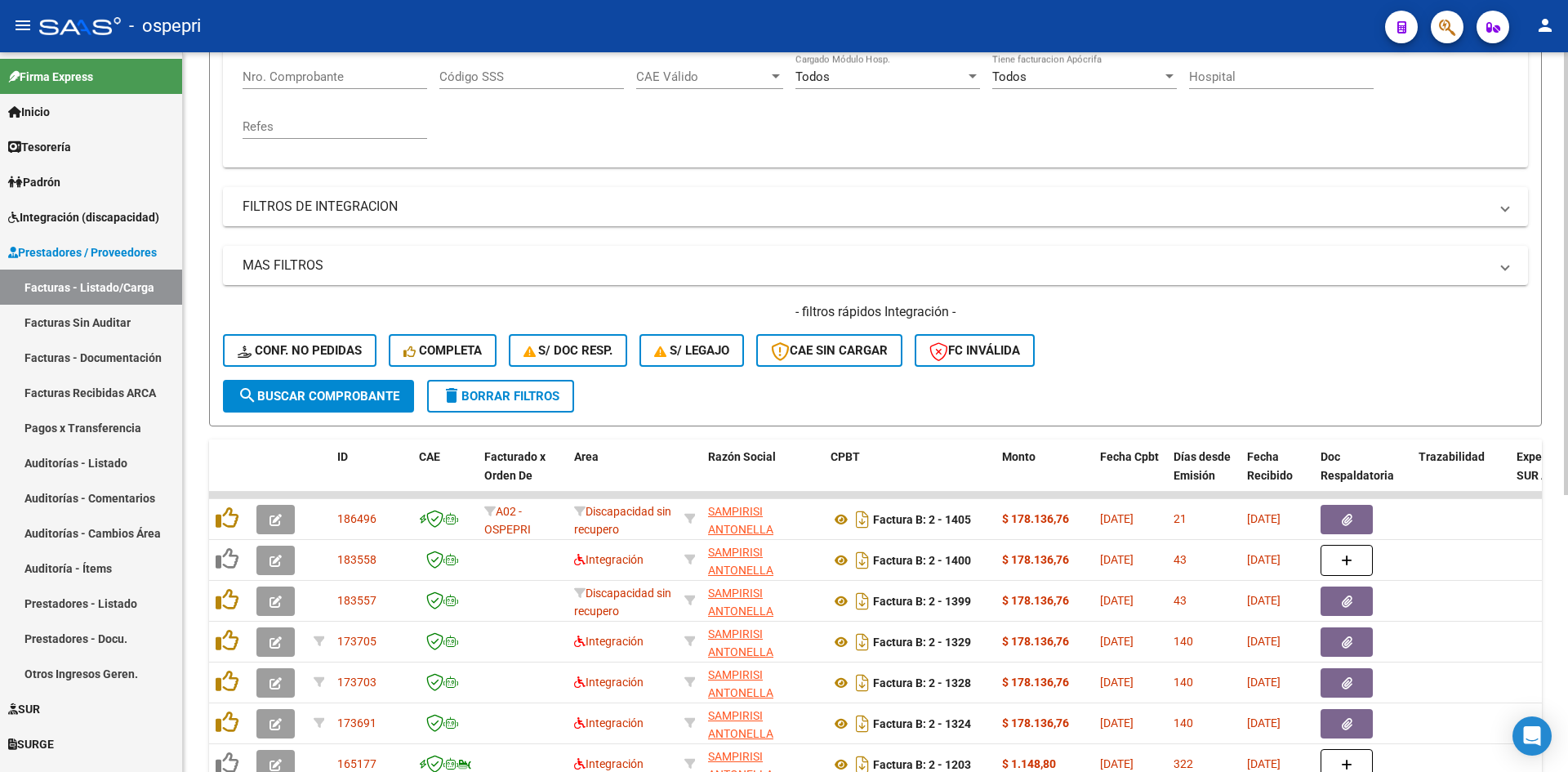
type input "27358862883"
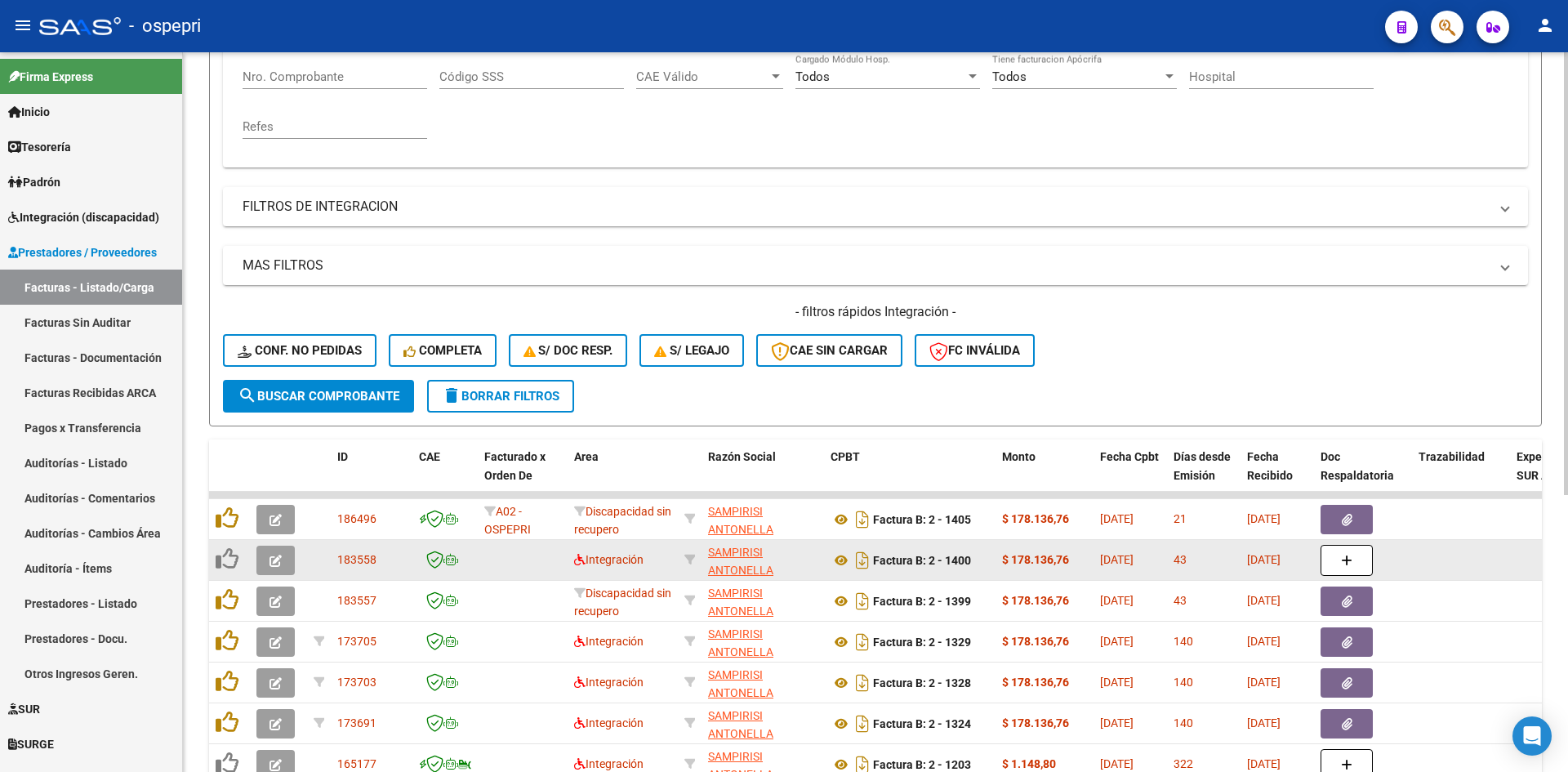
click at [274, 557] on icon "button" at bounding box center [275, 560] width 12 height 12
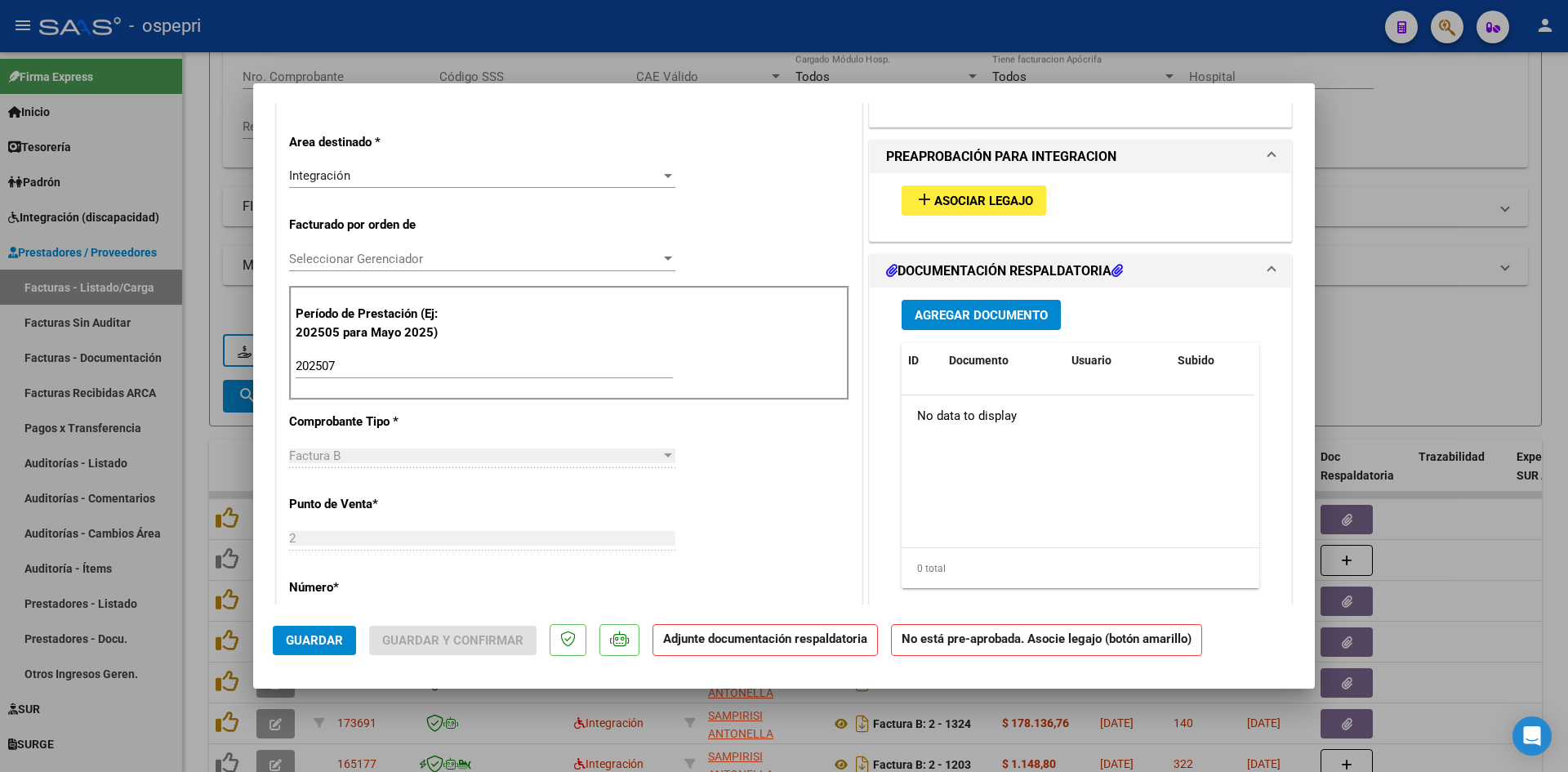
type input "$ 0,00"
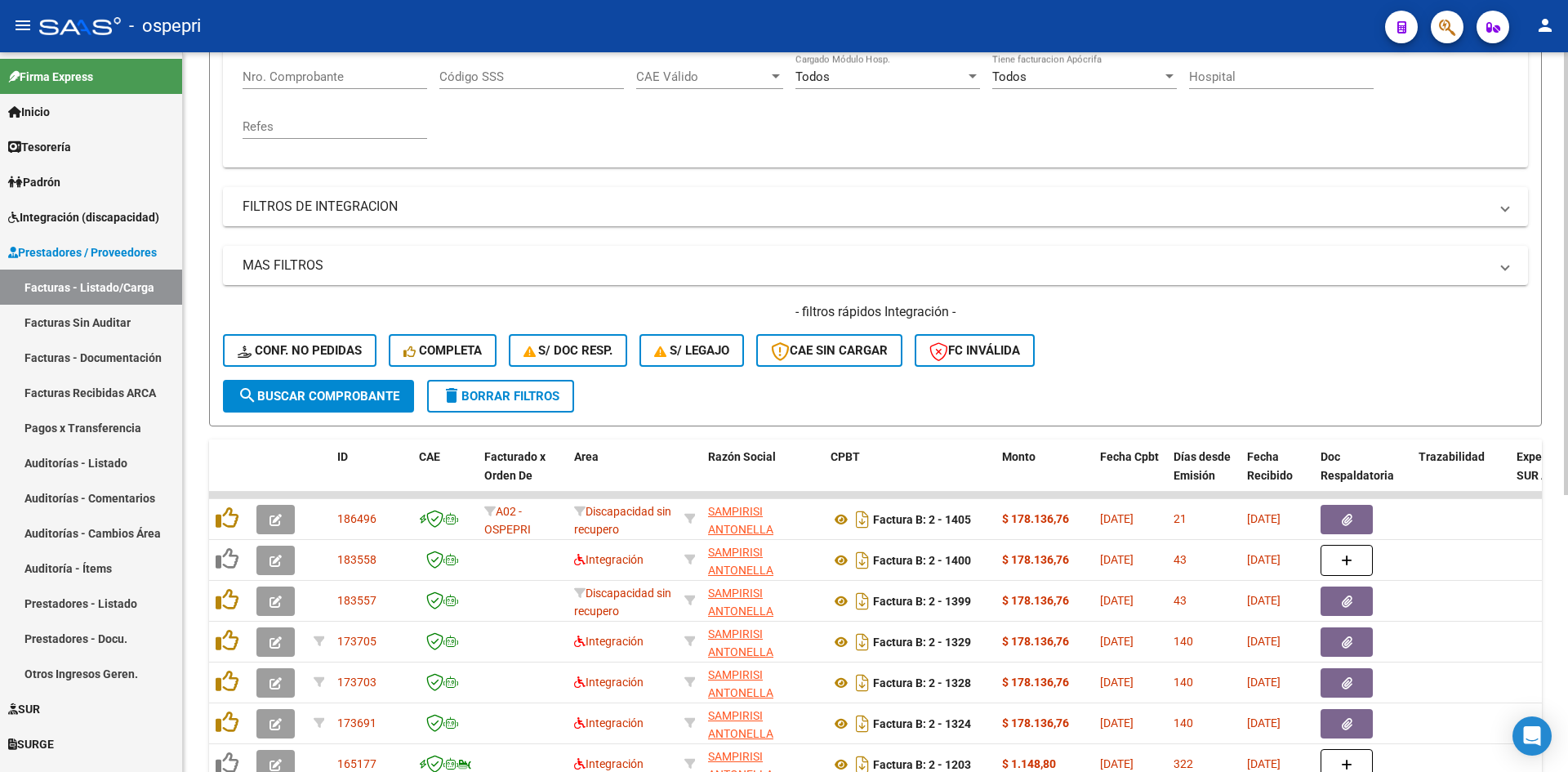
scroll to position [0, 0]
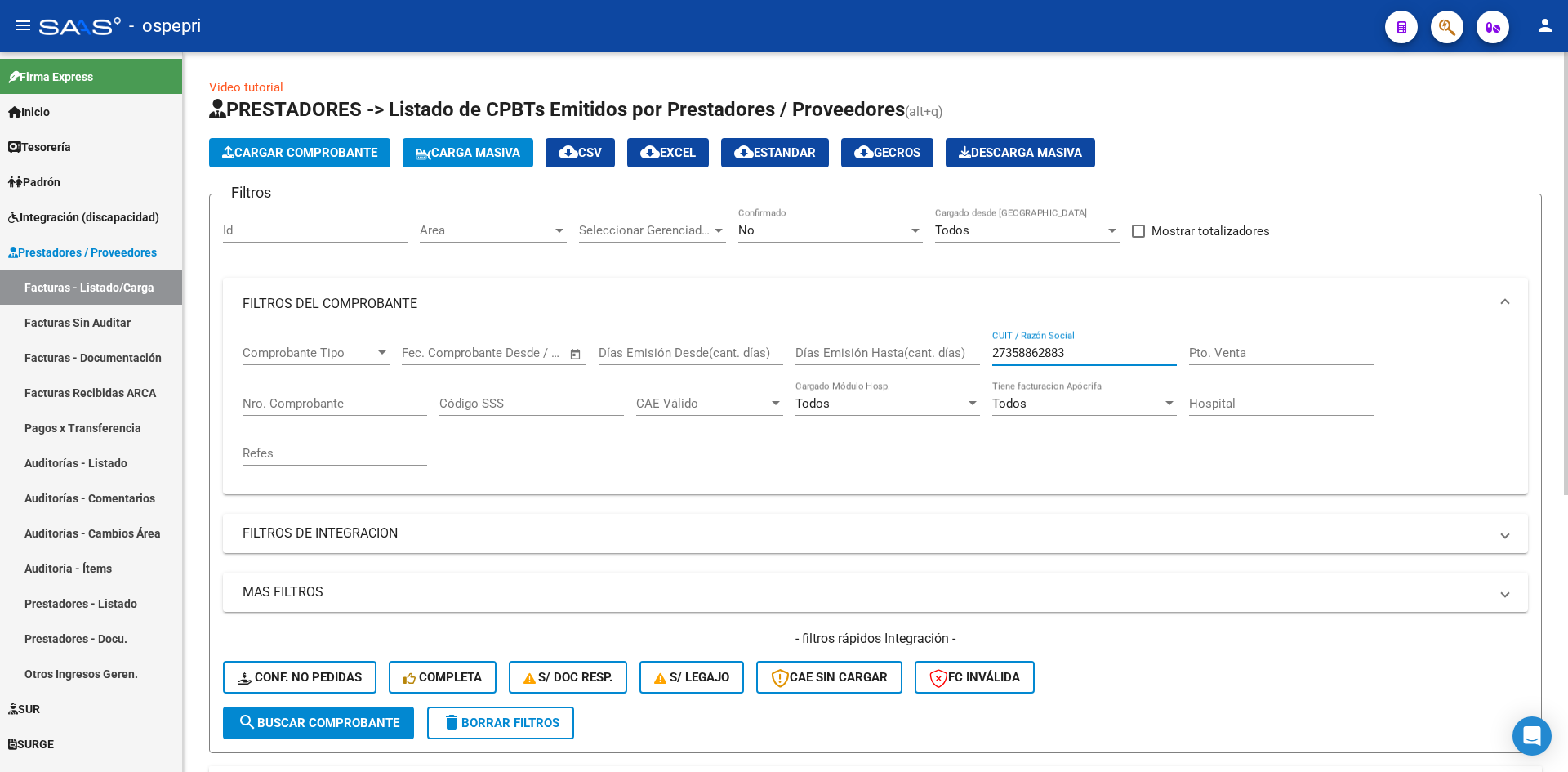
drag, startPoint x: 1106, startPoint y: 355, endPoint x: 968, endPoint y: 372, distance: 139.0
click at [968, 372] on div "Comprobante Tipo Comprobante Tipo Fecha inicio – Fecha fin Fec. Comprobante Des…" at bounding box center [876, 405] width 1266 height 151
paste input "27163753842"
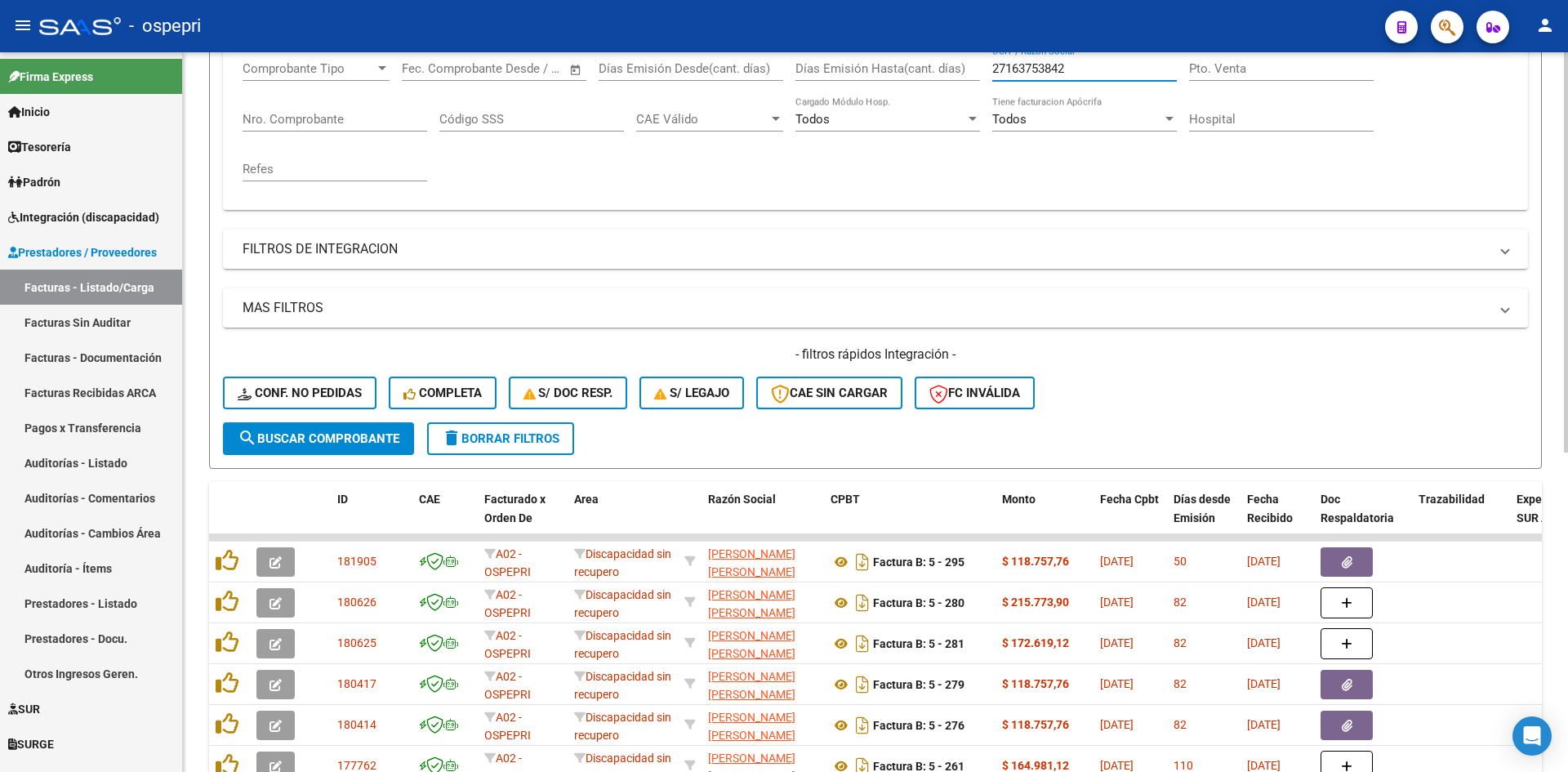
scroll to position [327, 0]
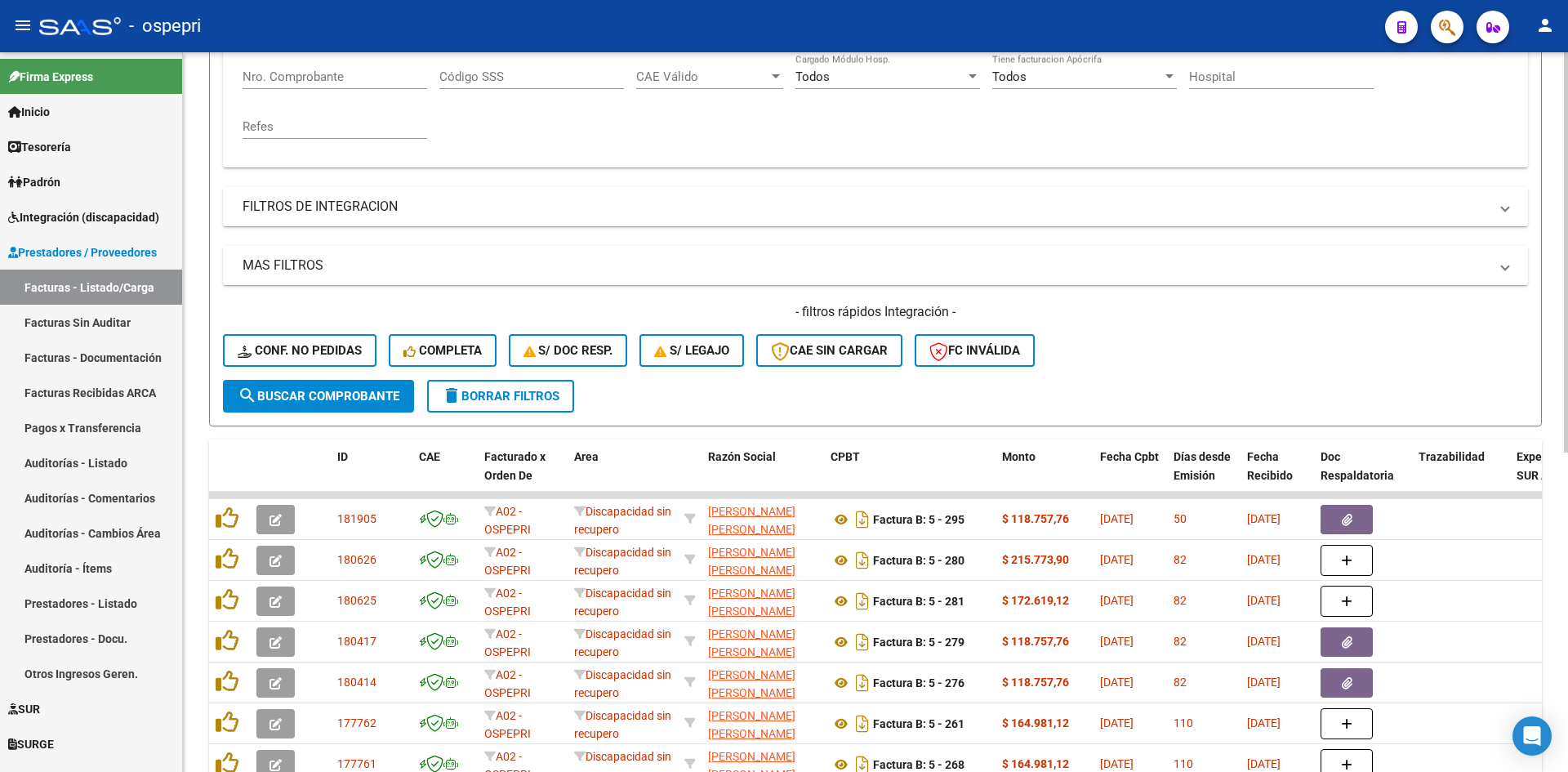
type input "27163753842"
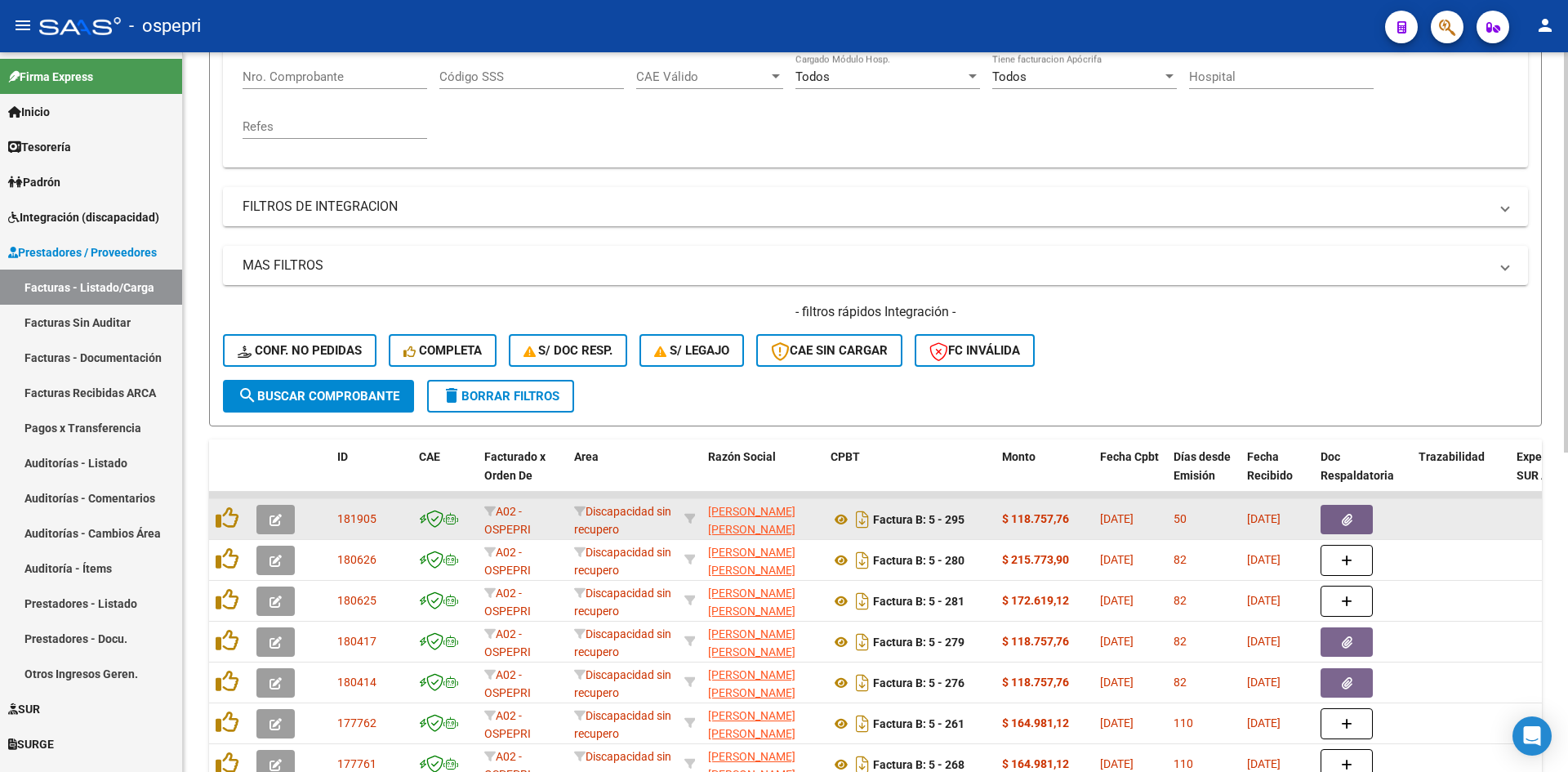
click at [273, 521] on icon "button" at bounding box center [275, 520] width 12 height 12
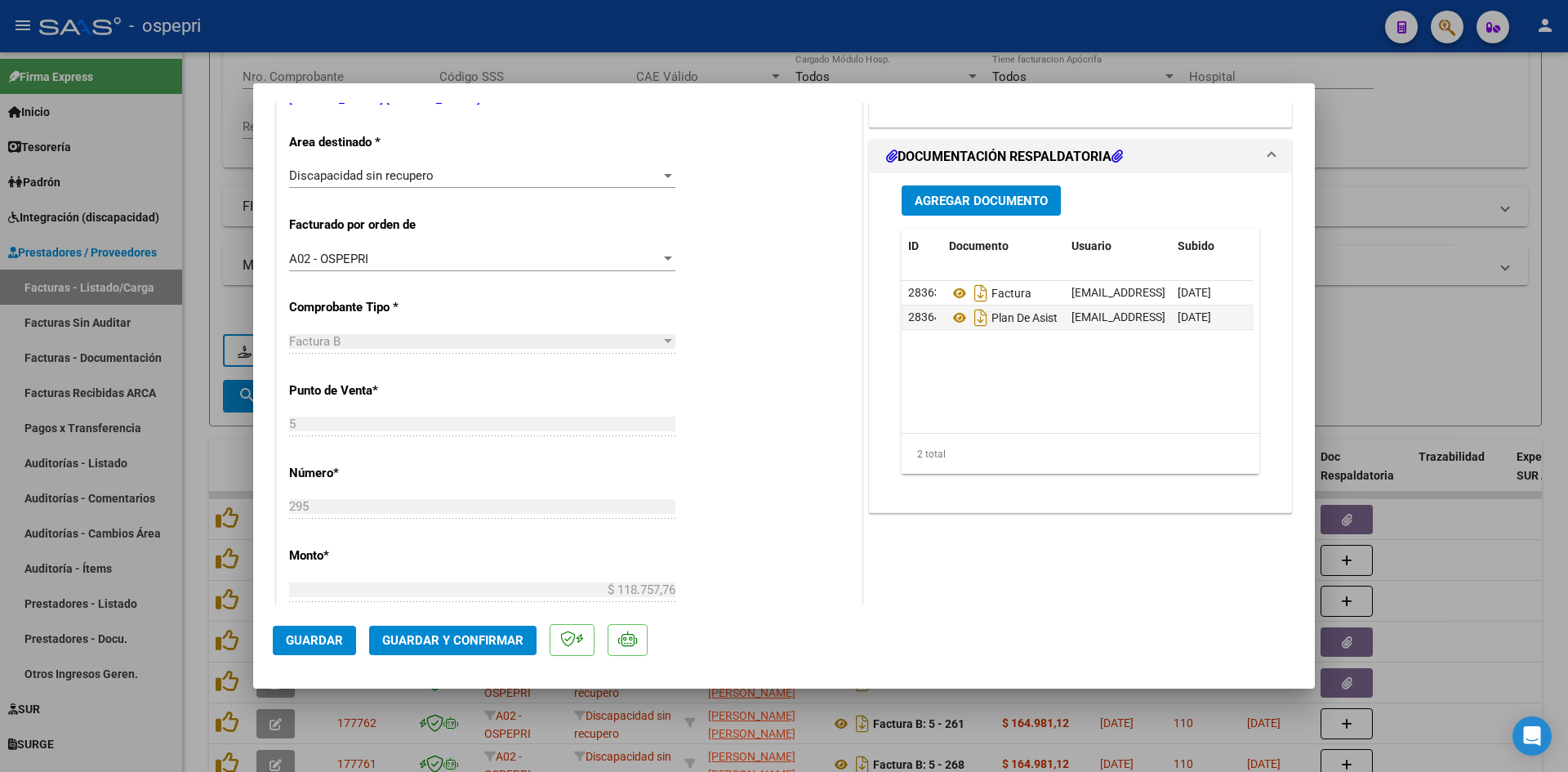
type input "$ 0,00"
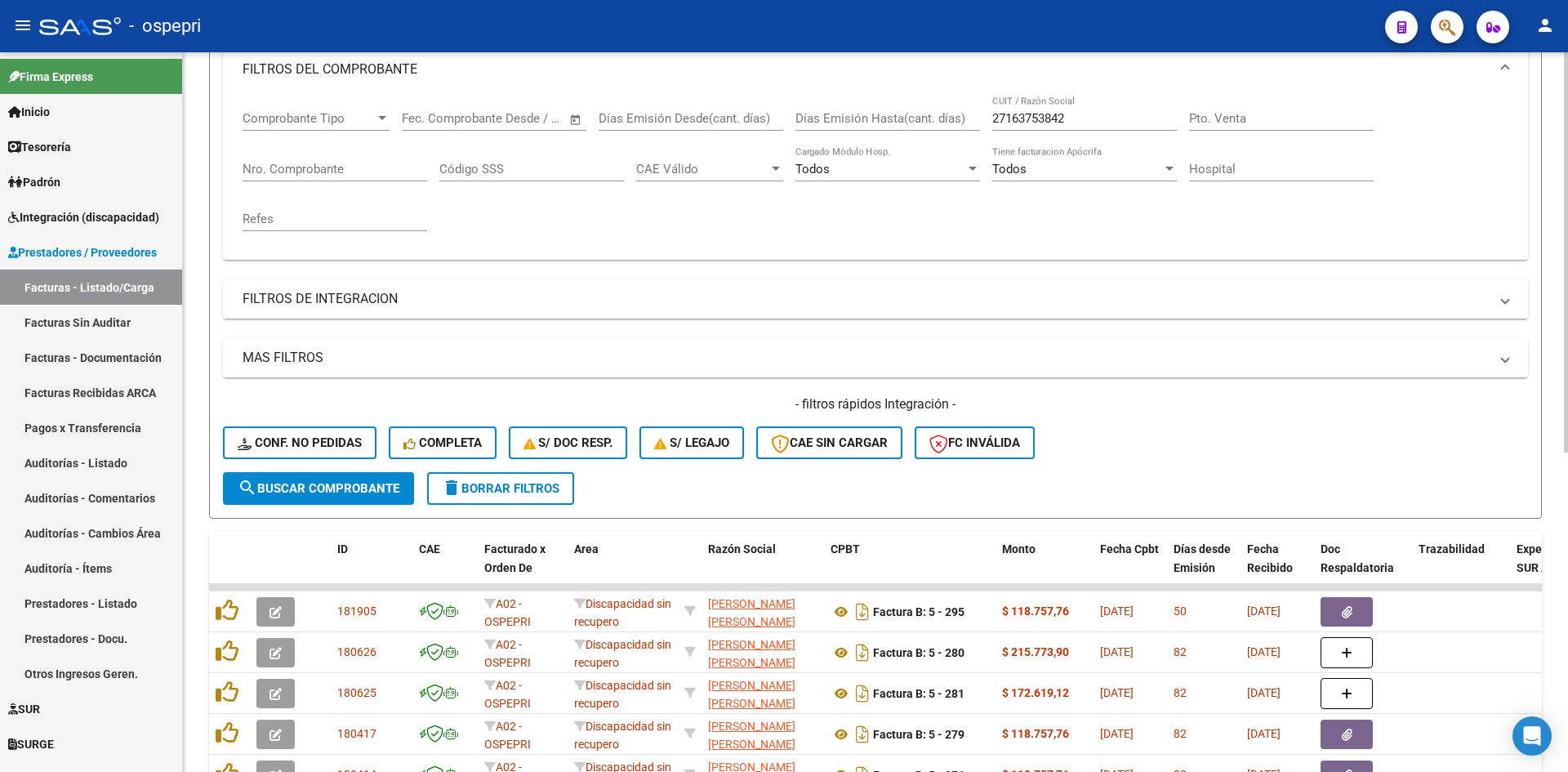
scroll to position [0, 0]
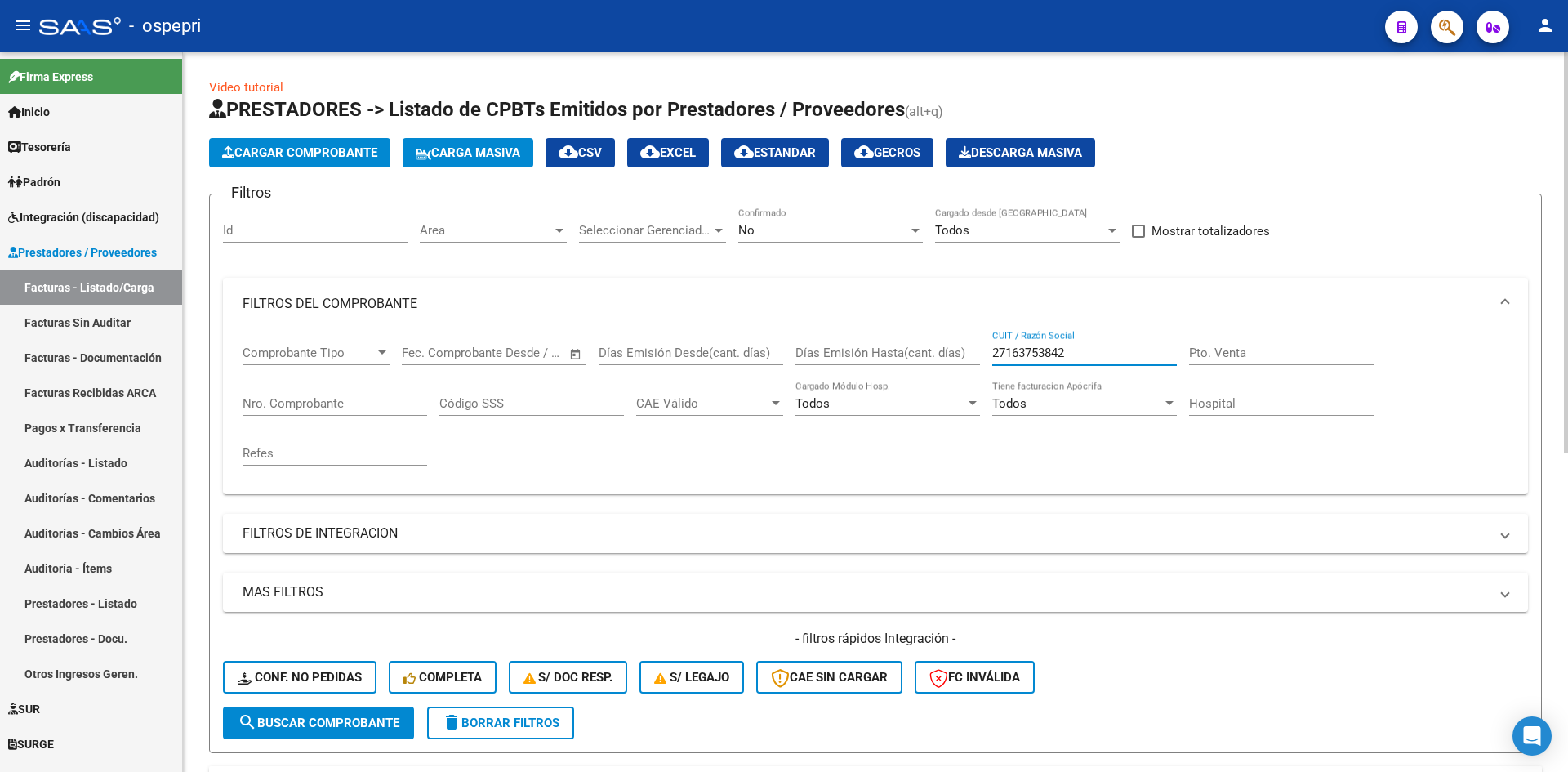
drag, startPoint x: 1099, startPoint y: 351, endPoint x: 954, endPoint y: 389, distance: 149.9
click at [954, 389] on div "Comprobante Tipo Comprobante Tipo Fecha inicio – Fecha fin Fec. Comprobante Des…" at bounding box center [876, 405] width 1266 height 151
paste input "27391791509"
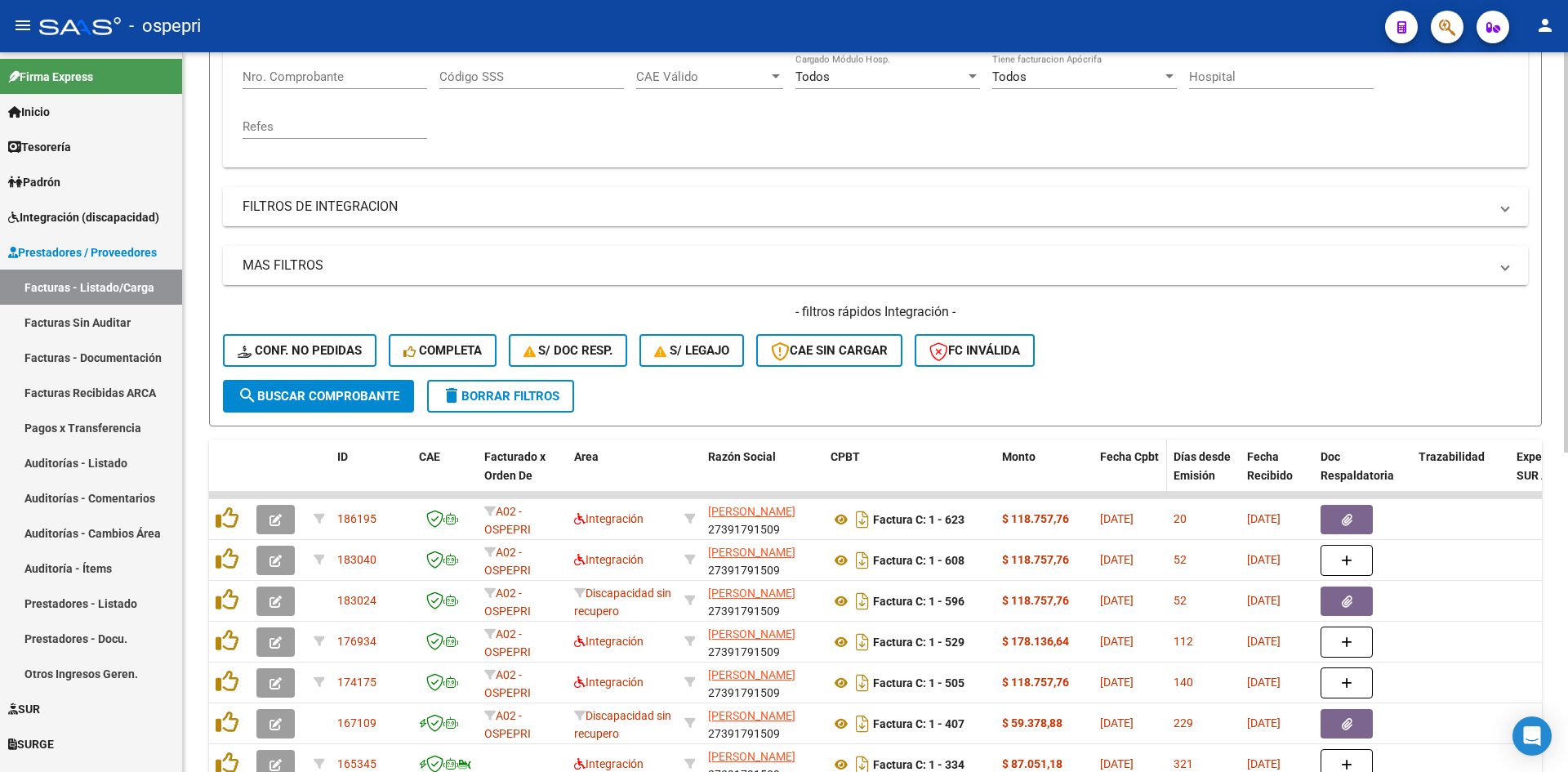
scroll to position [408, 0]
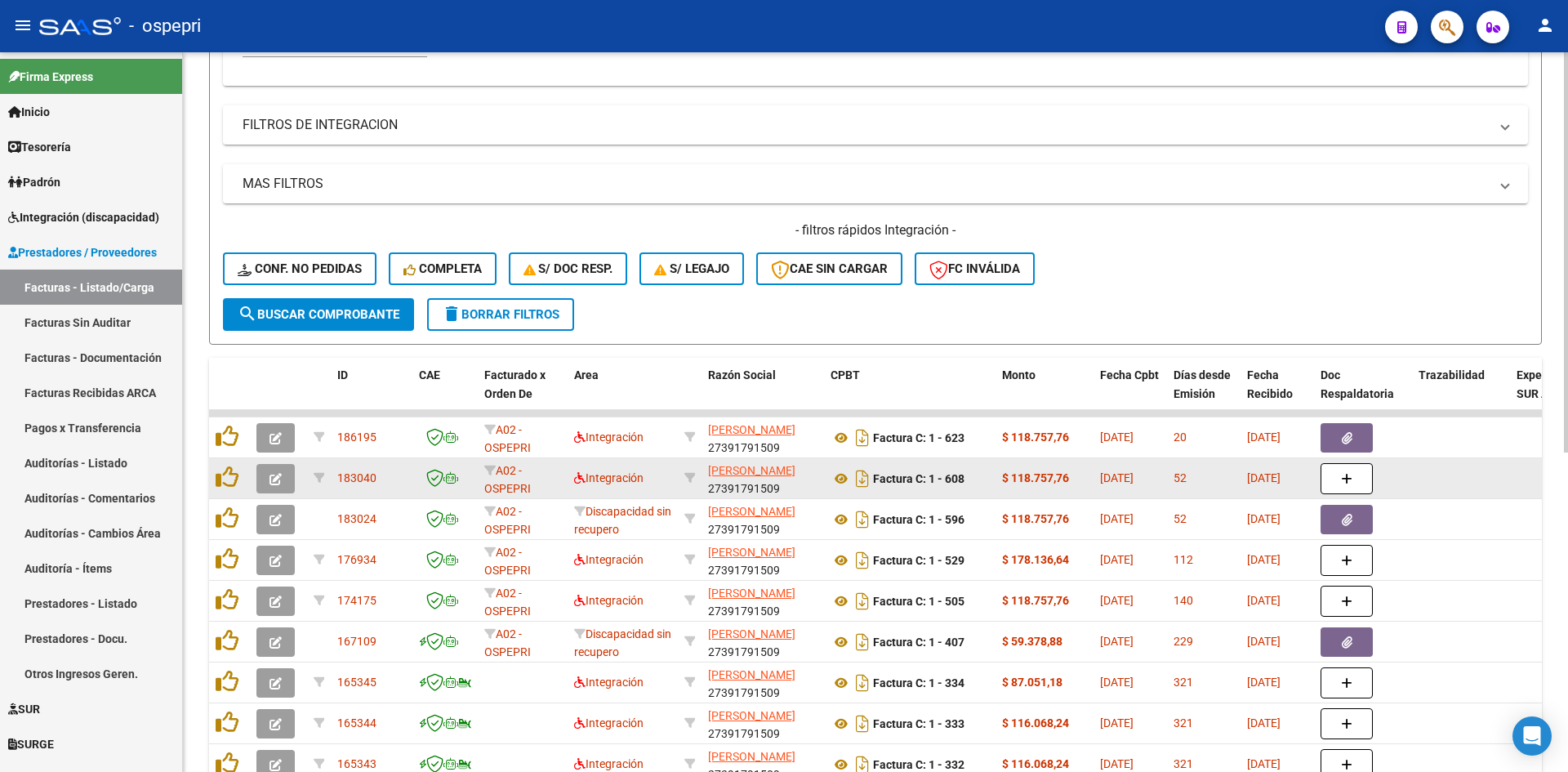
type input "27391791509"
click at [279, 482] on icon "button" at bounding box center [275, 479] width 12 height 12
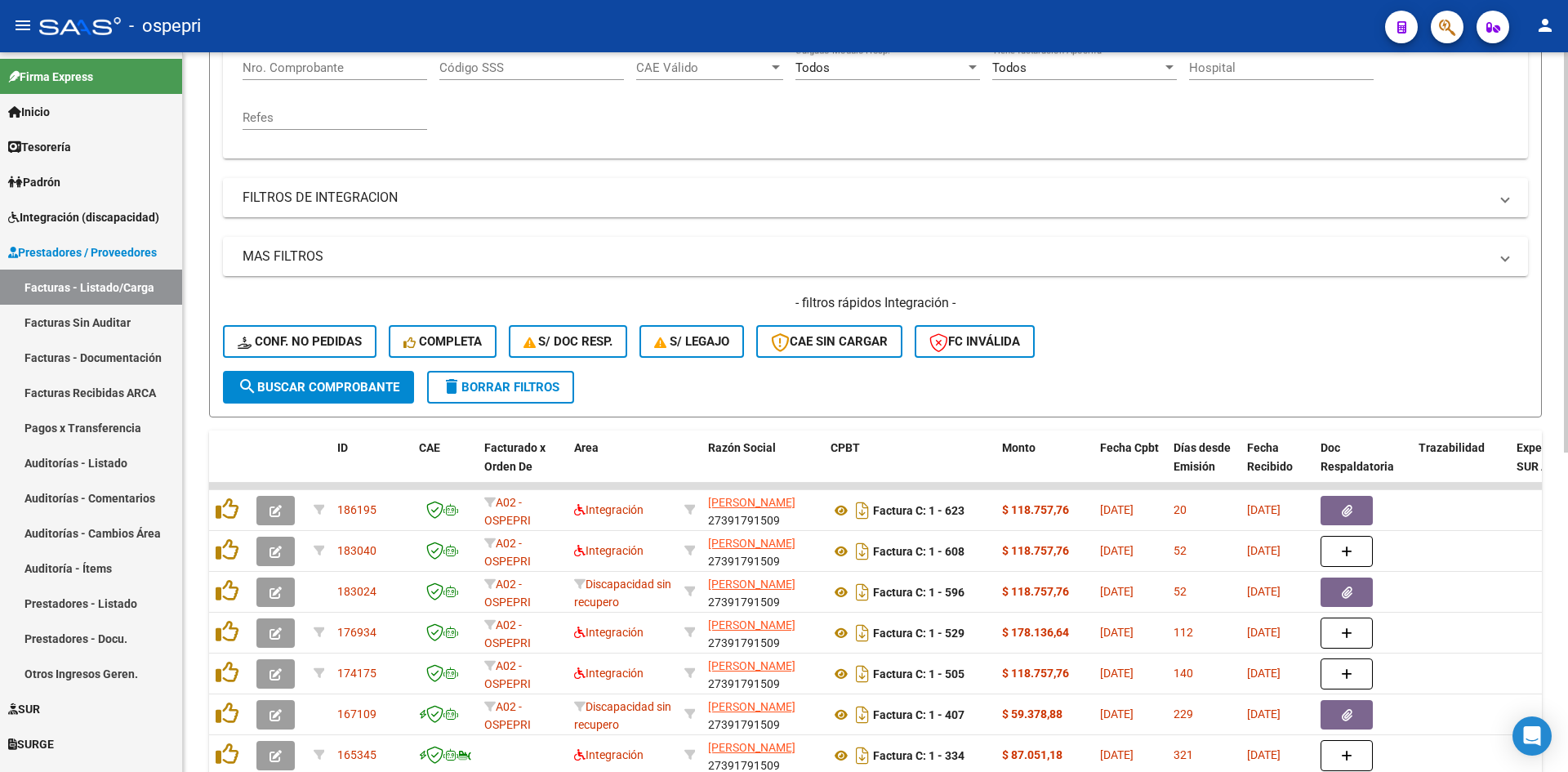
scroll to position [0, 0]
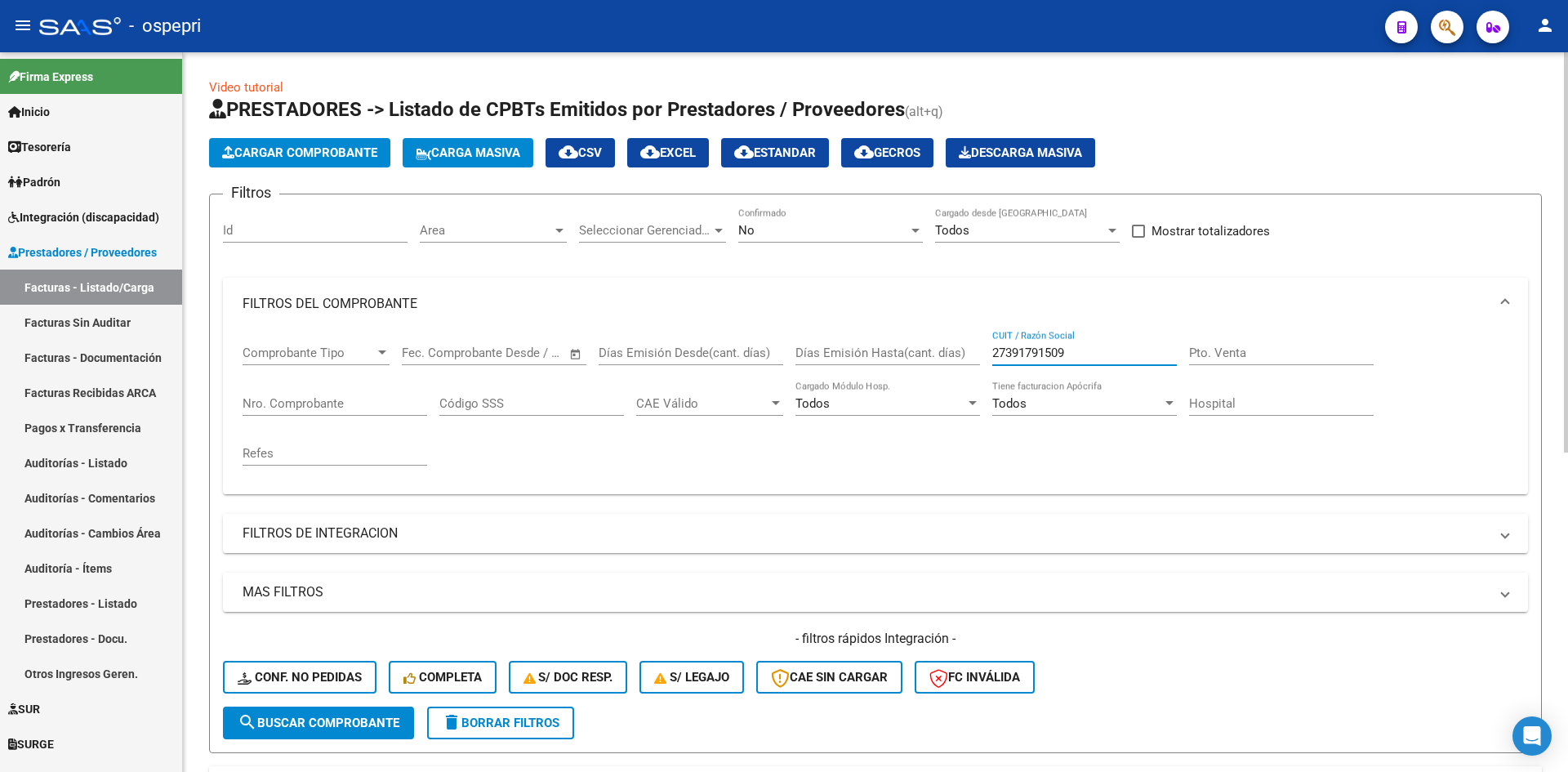
drag, startPoint x: 1088, startPoint y: 350, endPoint x: 966, endPoint y: 387, distance: 127.5
click at [966, 387] on div "Comprobante Tipo Comprobante Tipo Fecha inicio – Fecha fin Fec. Comprobante Des…" at bounding box center [876, 405] width 1266 height 151
paste input "27391791509"
type input "27391791509"
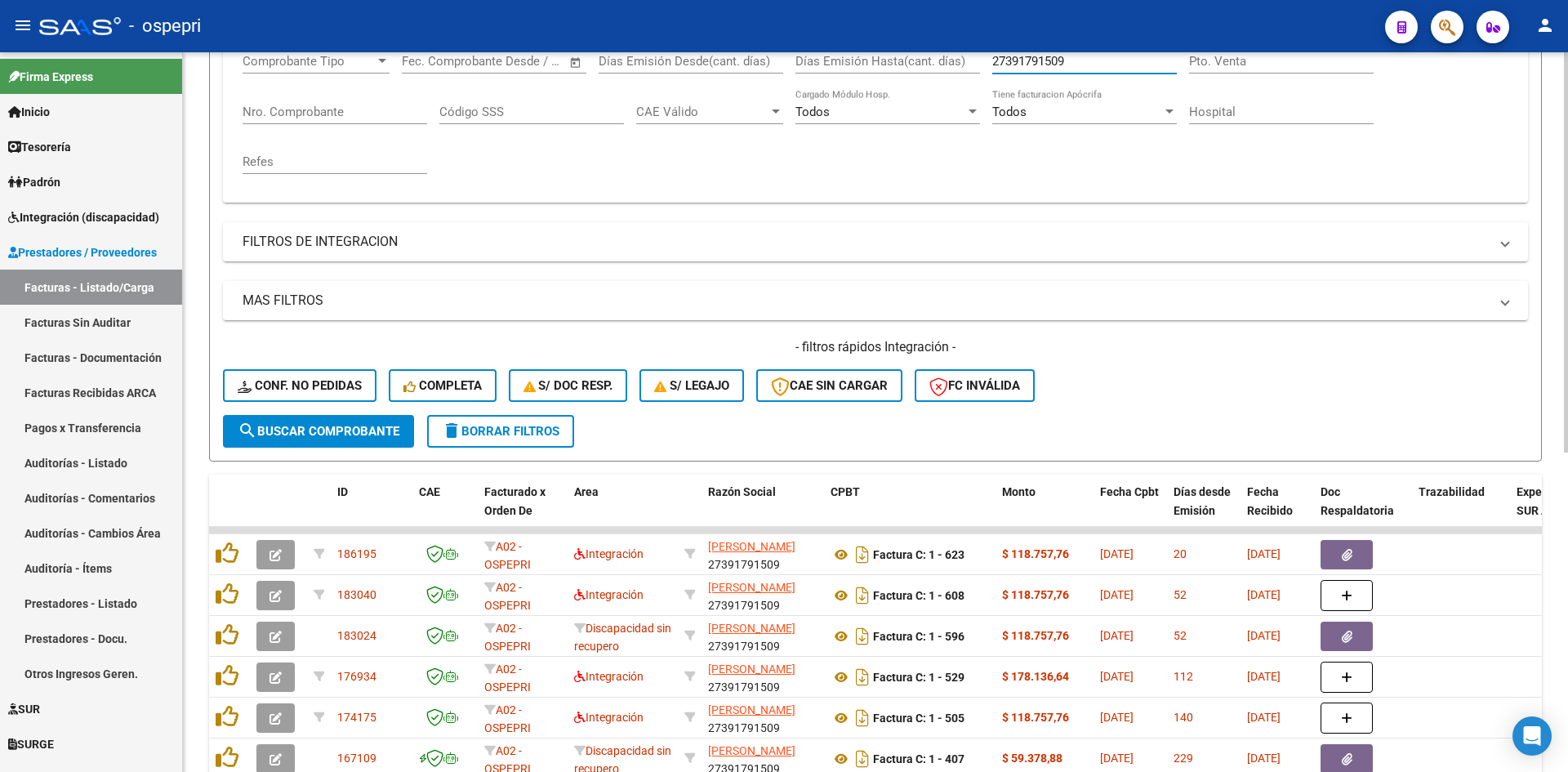
scroll to position [327, 0]
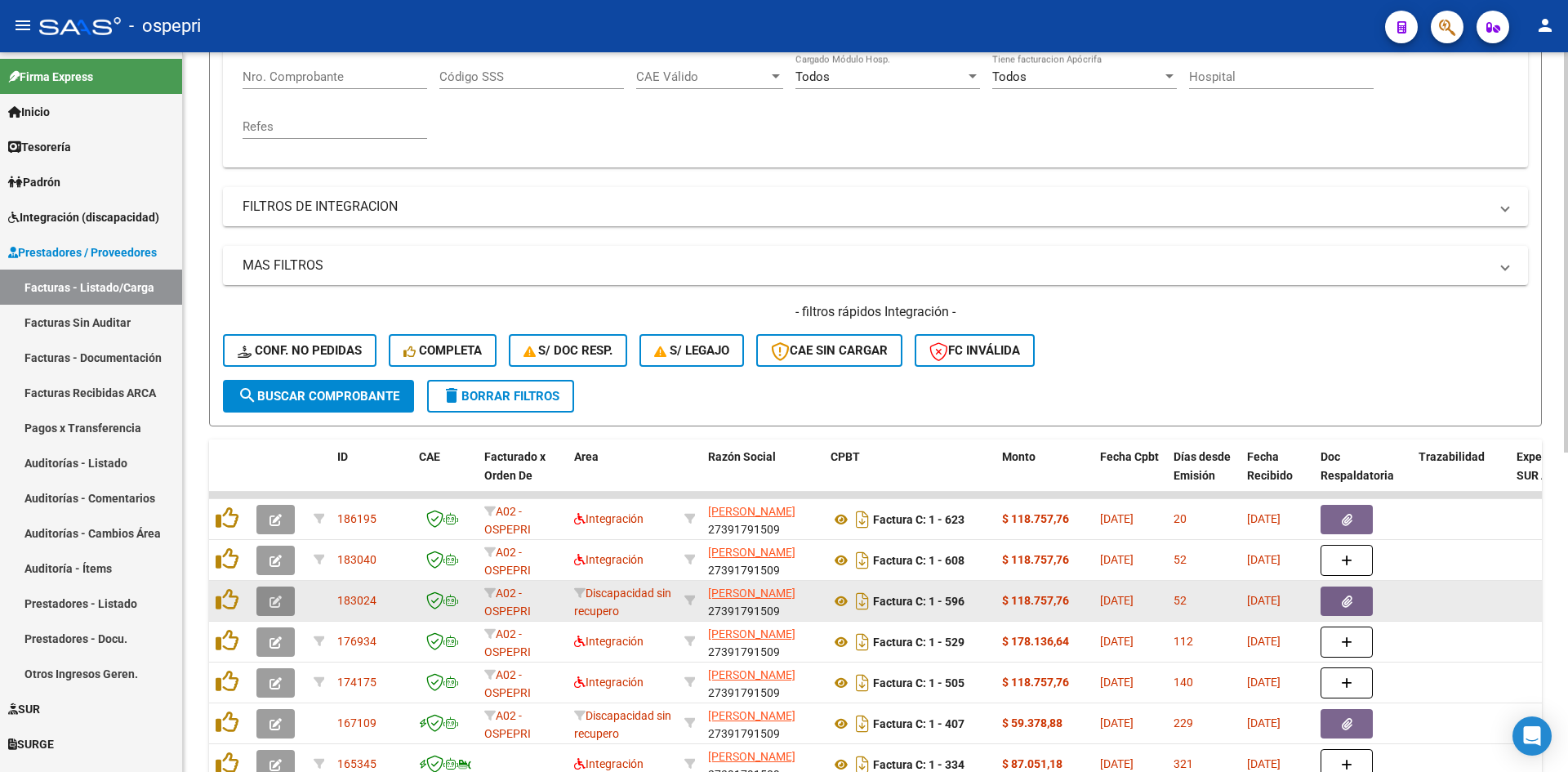
click at [274, 602] on icon "button" at bounding box center [275, 601] width 12 height 12
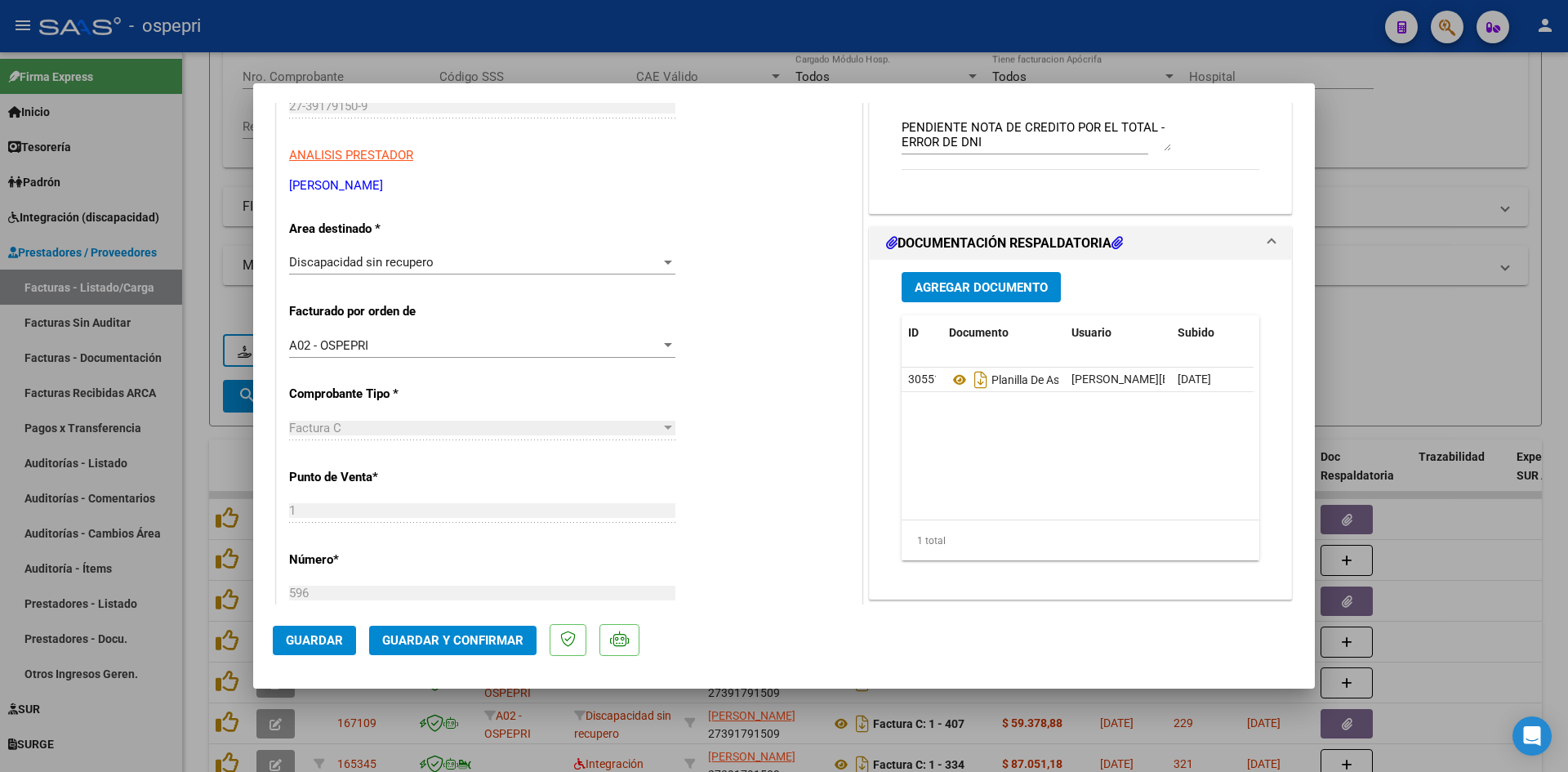
scroll to position [245, 0]
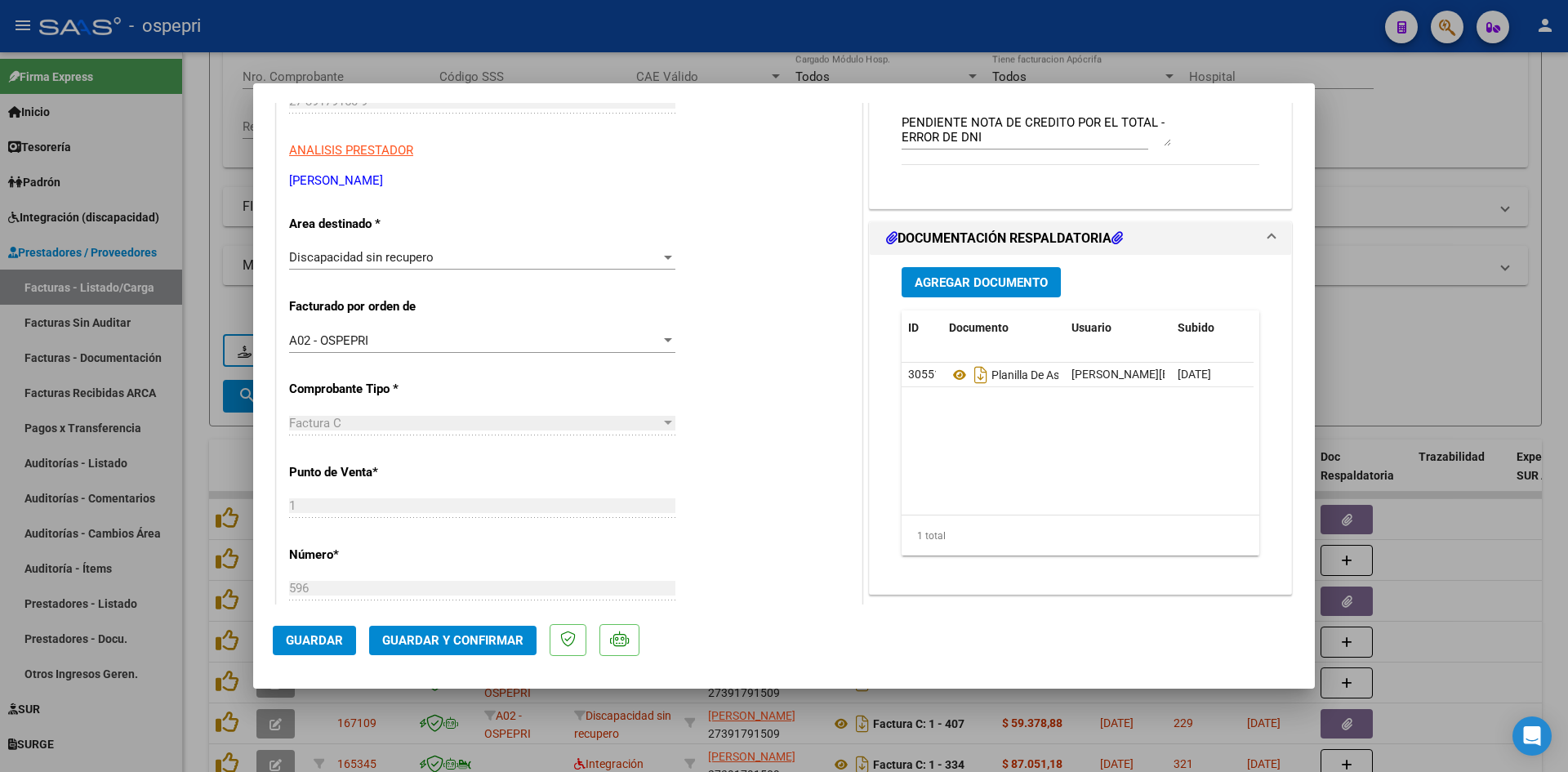
type input "$ 0,00"
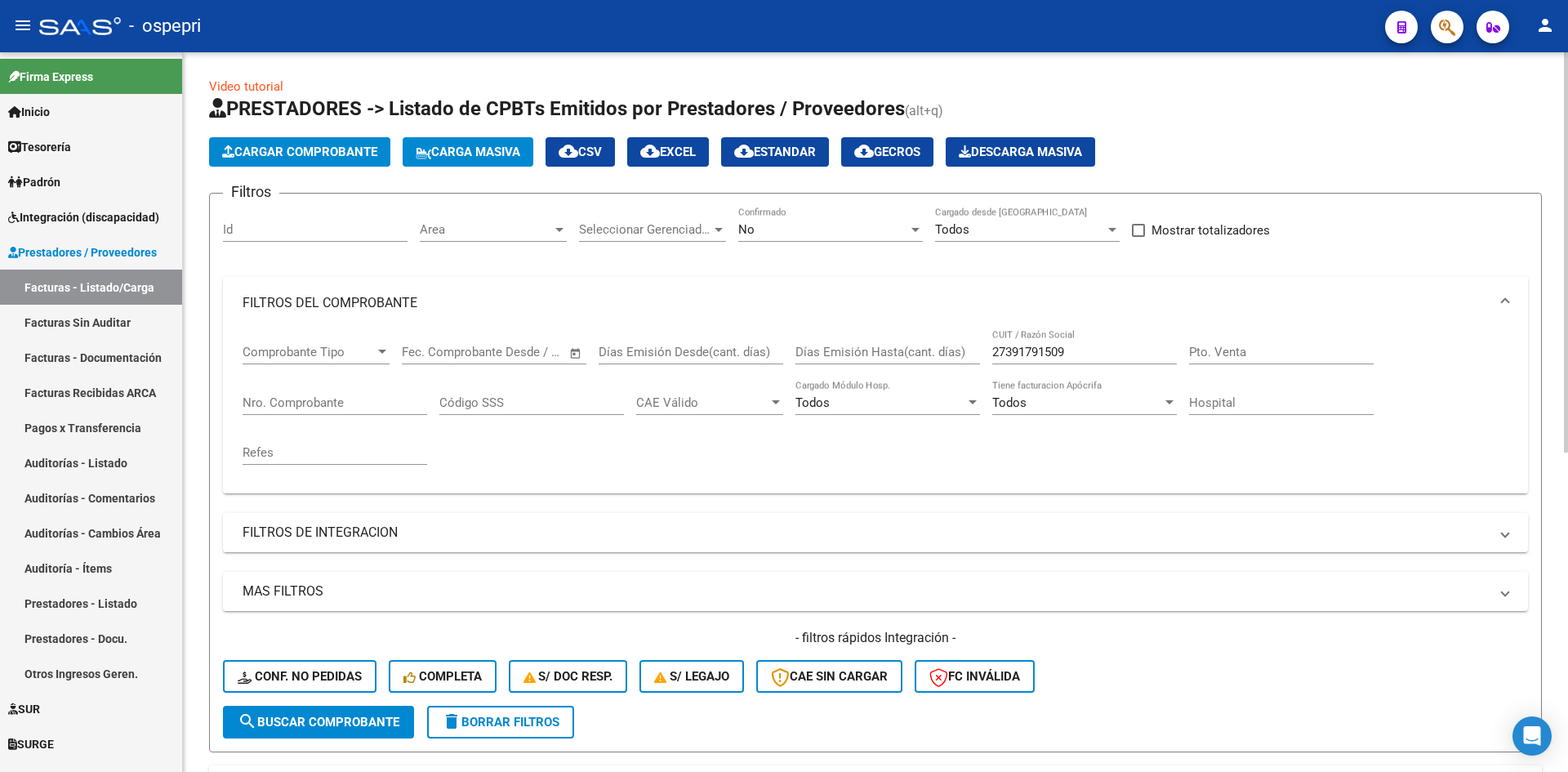
scroll to position [0, 0]
drag, startPoint x: 1085, startPoint y: 358, endPoint x: 985, endPoint y: 392, distance: 105.6
click at [985, 392] on div "Comprobante Tipo Comprobante Tipo Fecha inicio – Fecha fin Fec. Comprobante Des…" at bounding box center [876, 405] width 1266 height 151
paste input "24274064117"
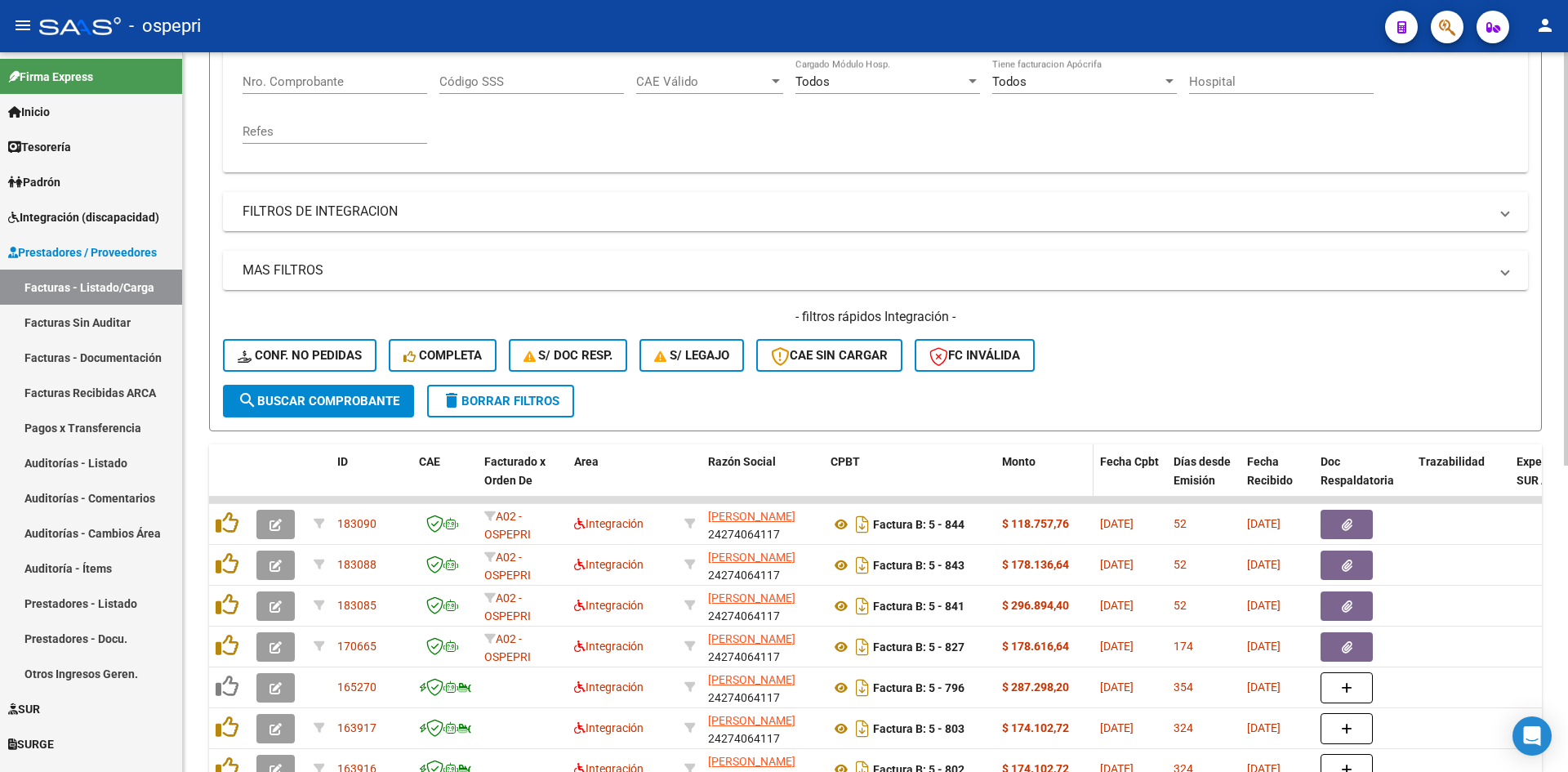
scroll to position [327, 0]
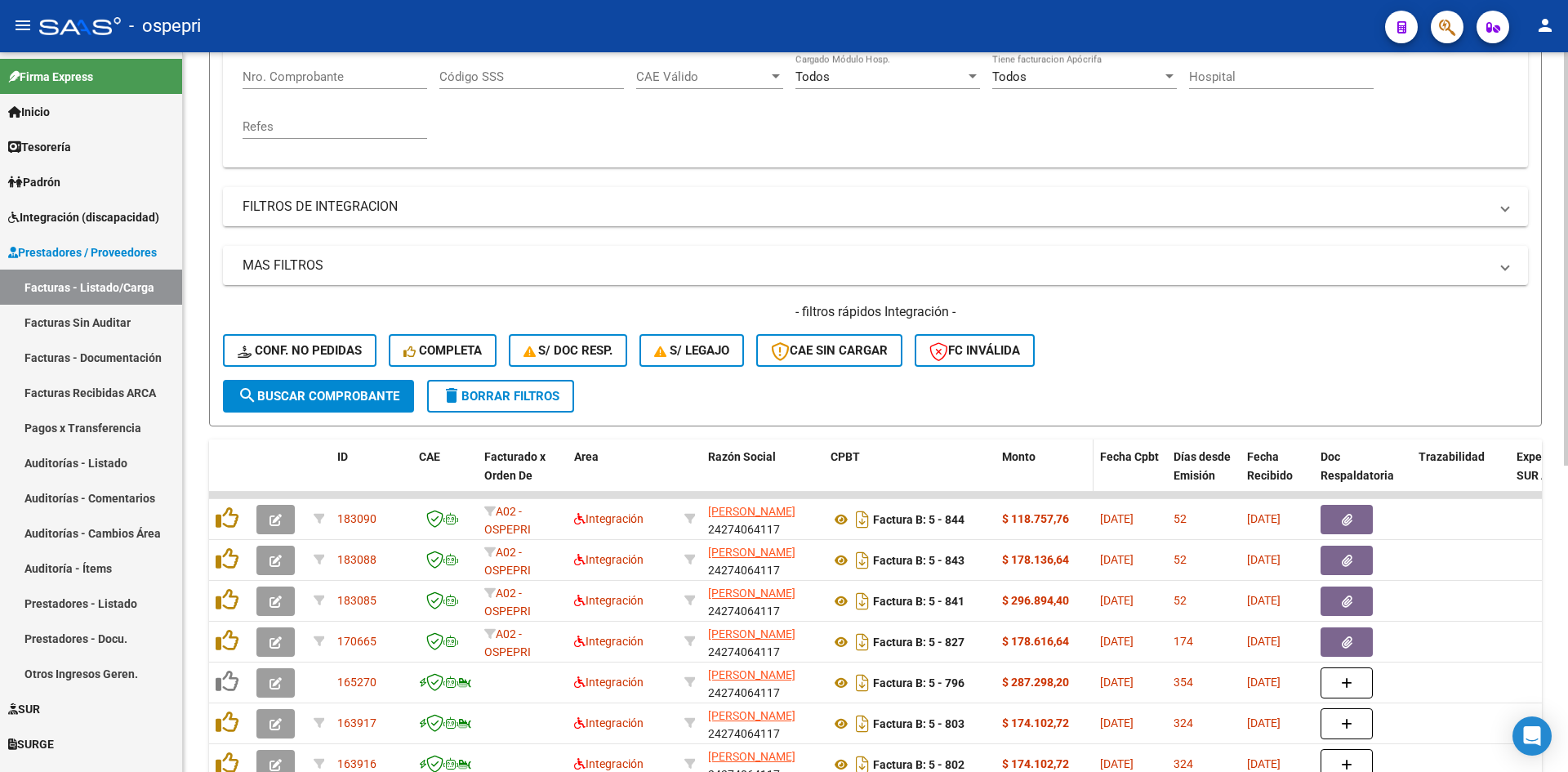
type input "24274064117"
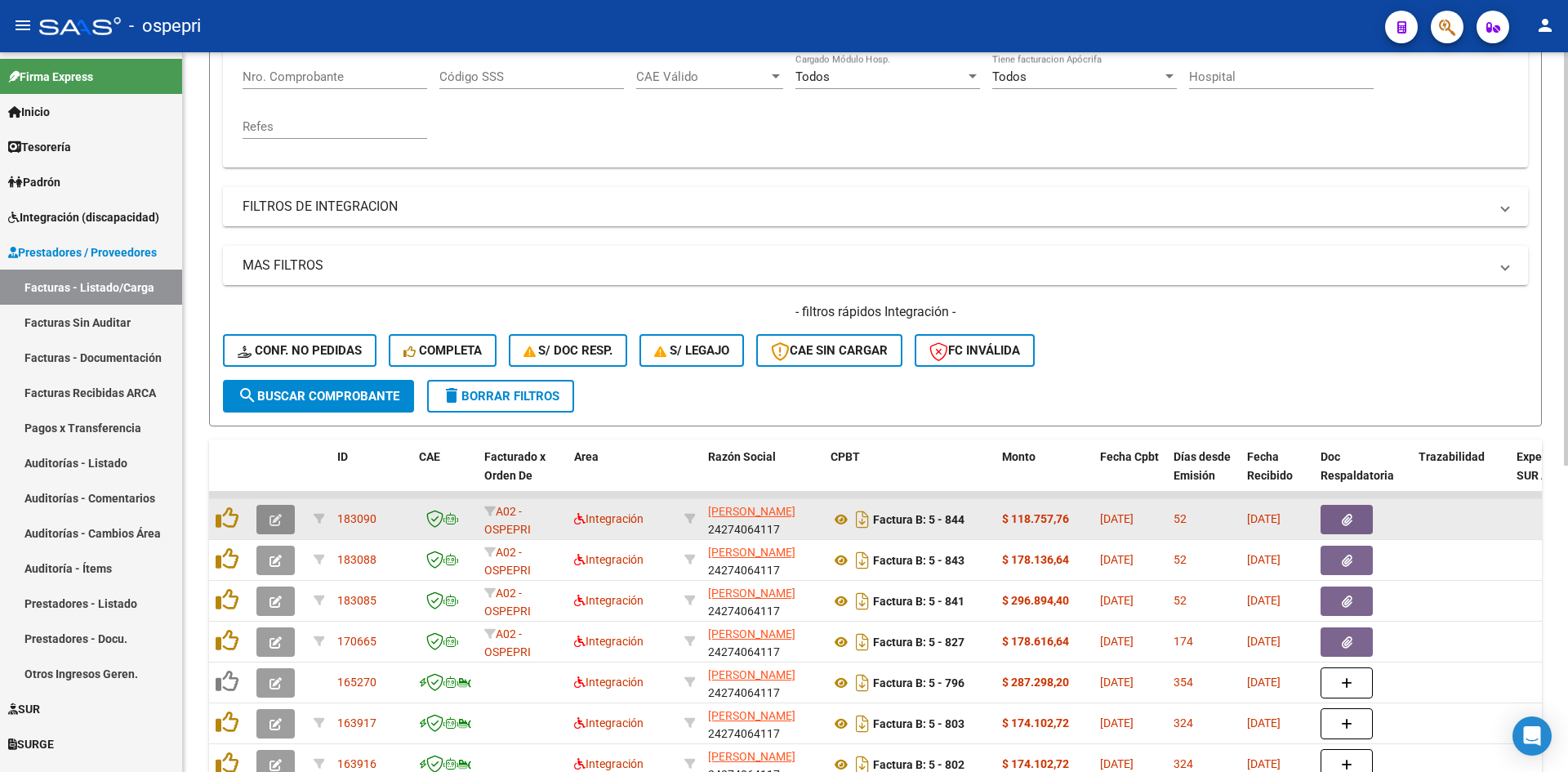
click at [279, 508] on button "button" at bounding box center [275, 519] width 38 height 29
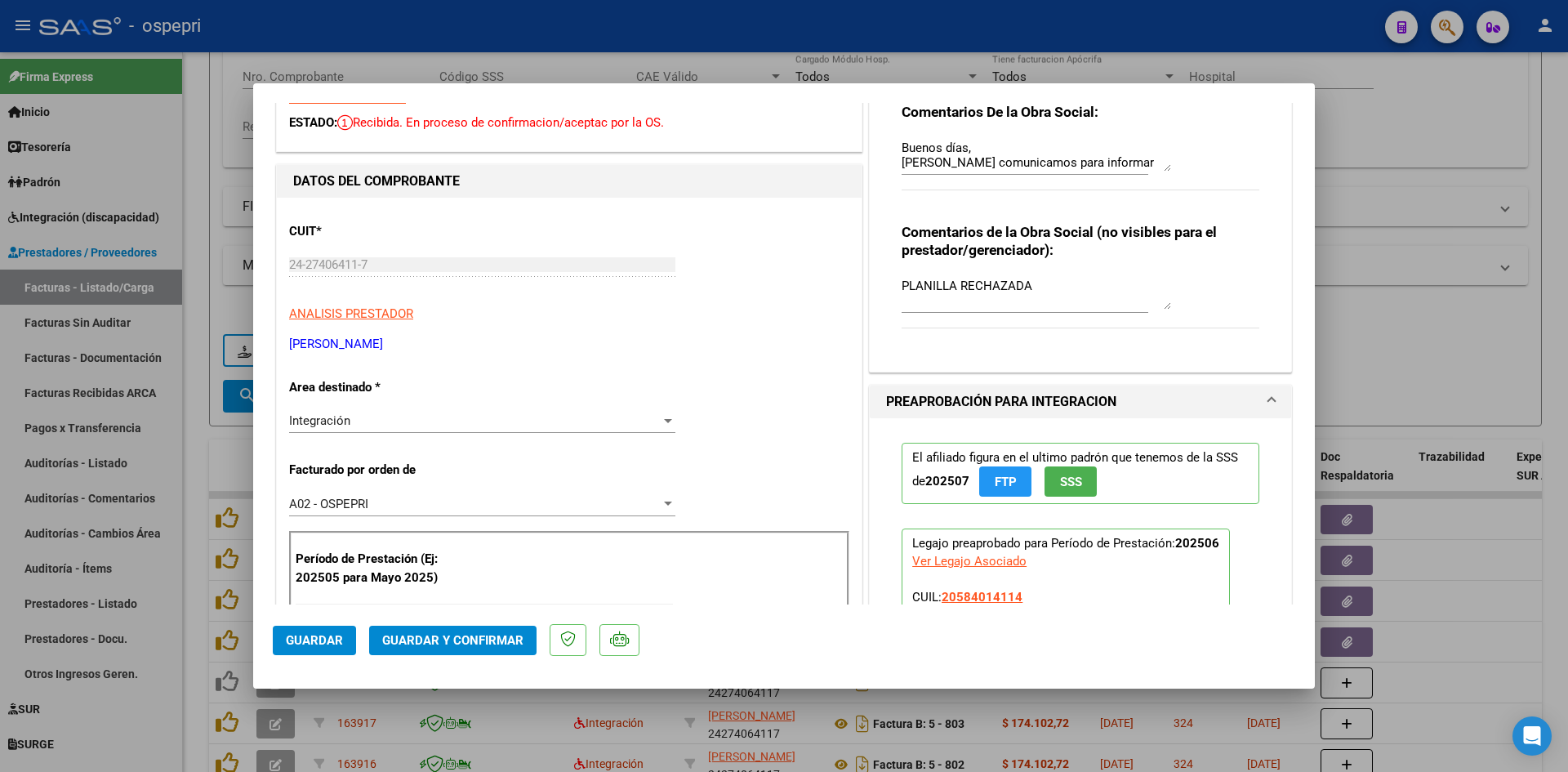
scroll to position [0, 0]
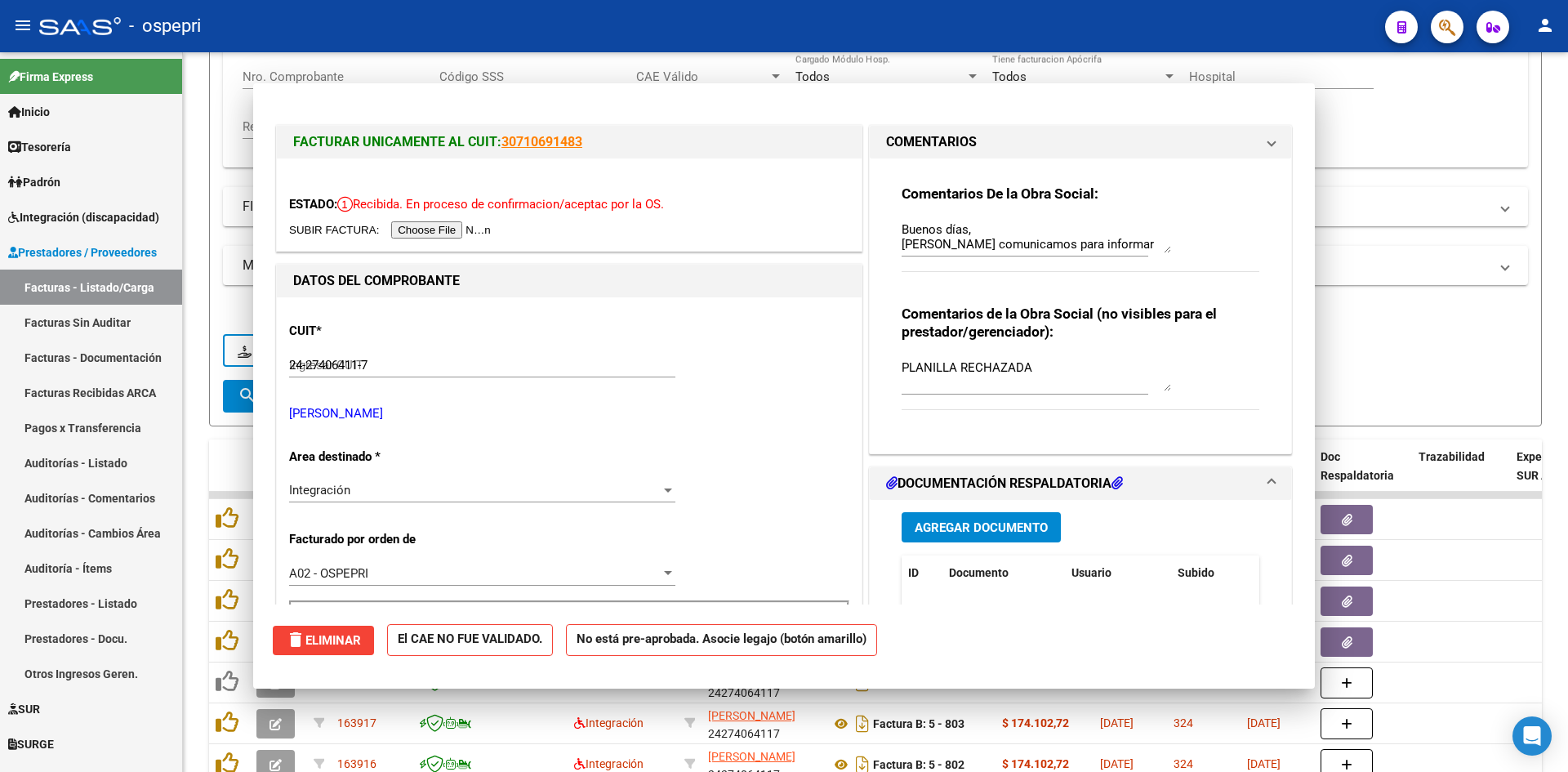
type input "$ 0,00"
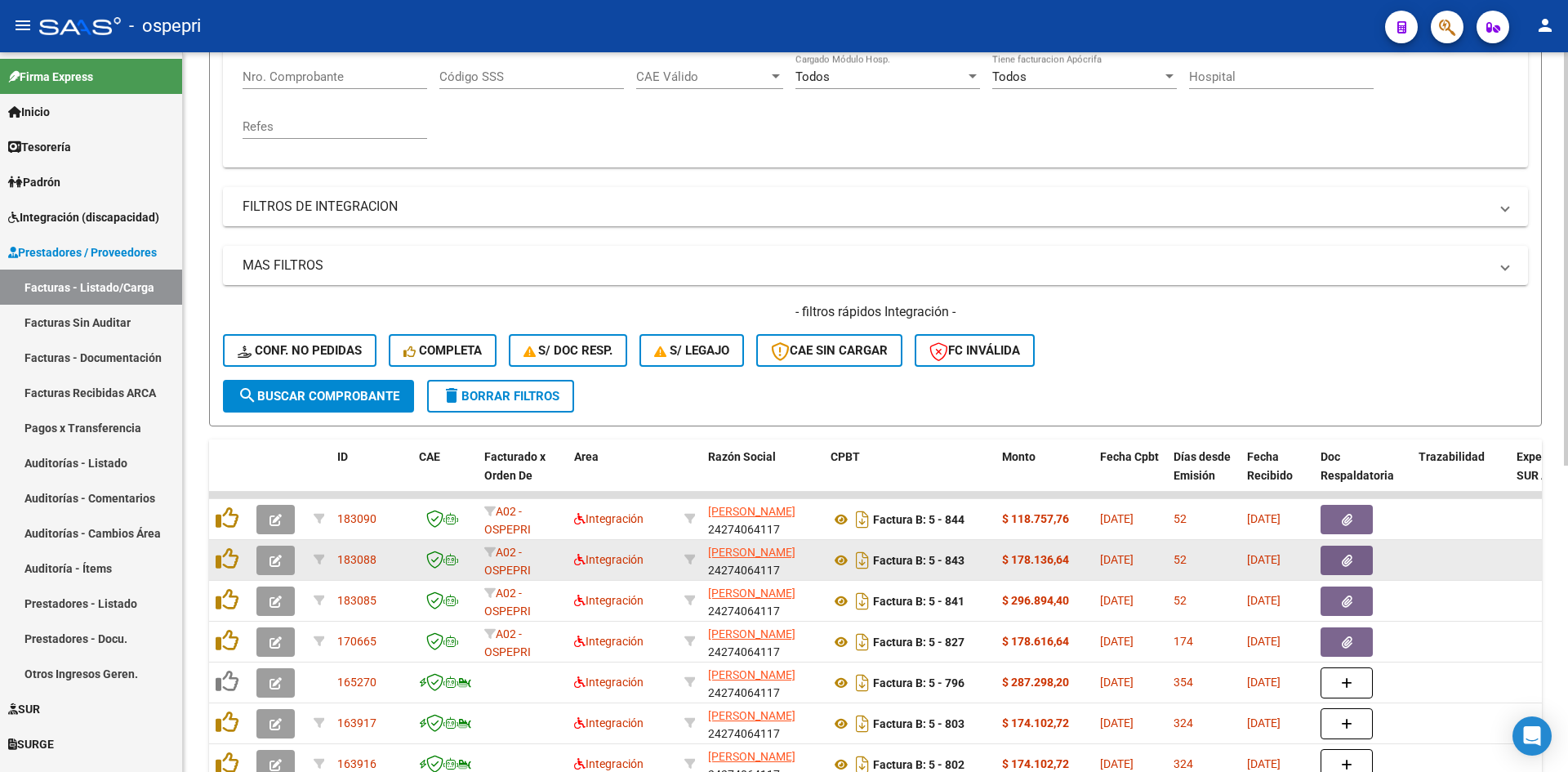
click at [274, 558] on icon "button" at bounding box center [275, 560] width 12 height 12
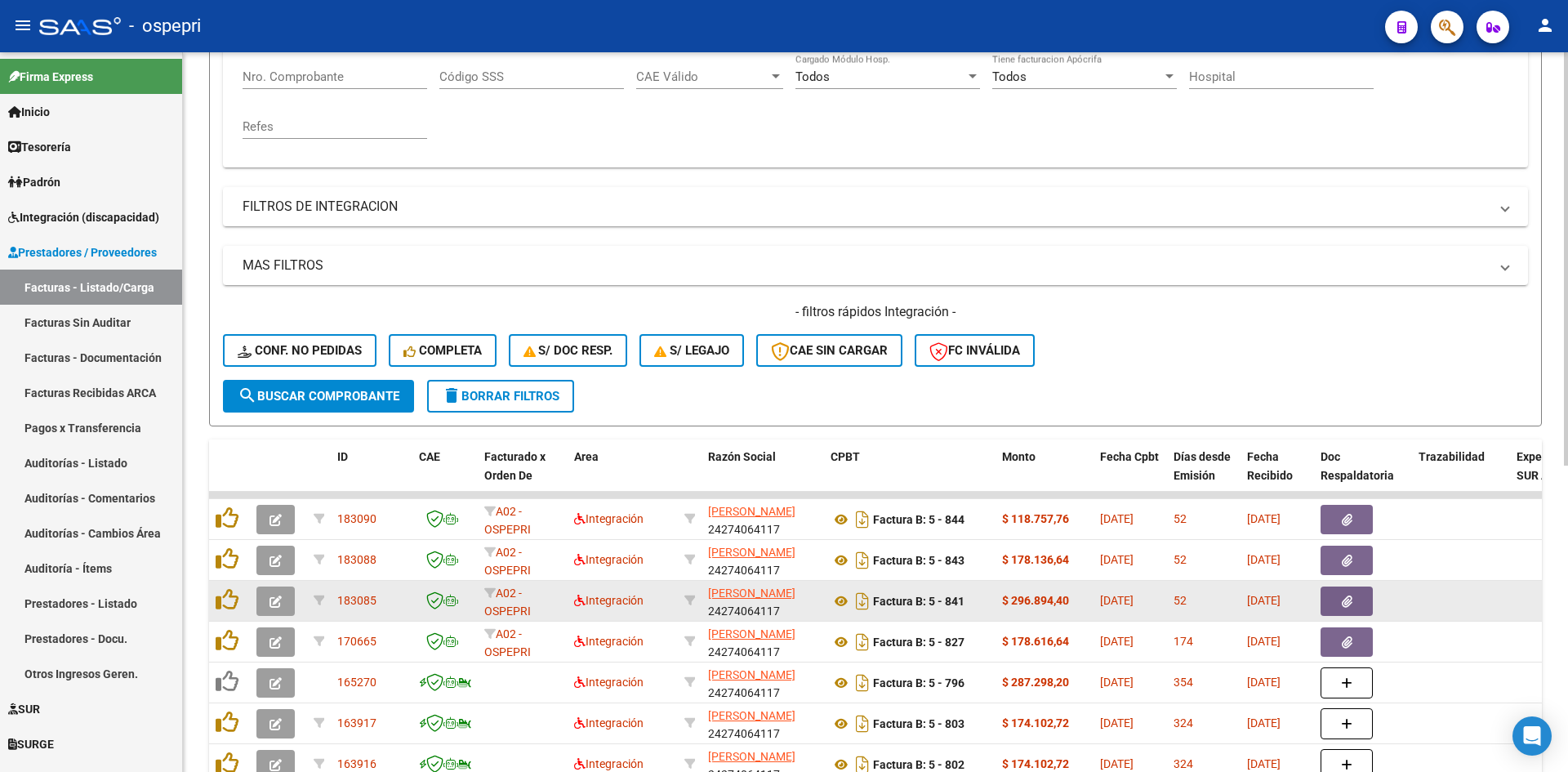
click at [275, 595] on span "button" at bounding box center [275, 601] width 12 height 15
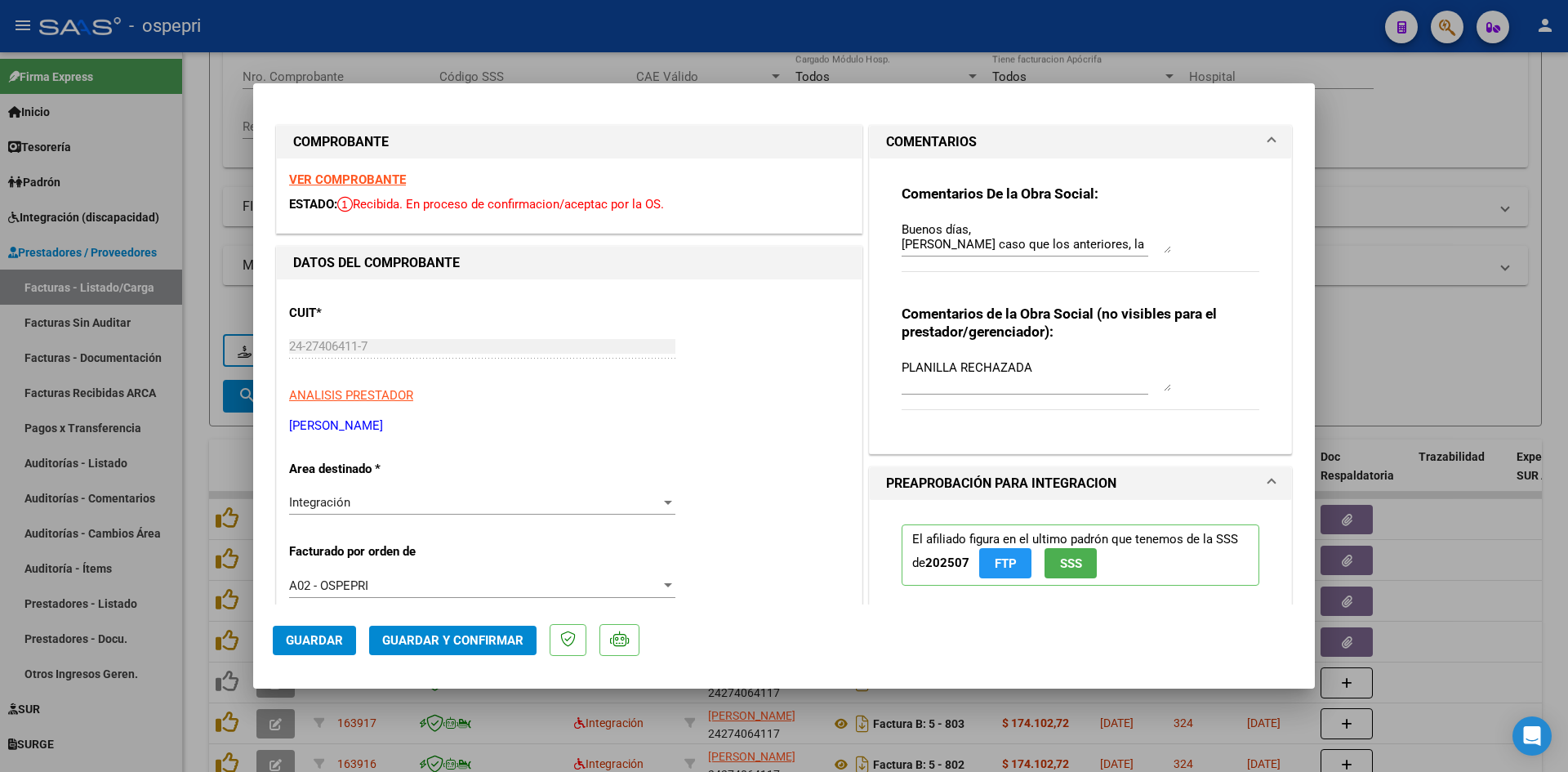
type input "$ 0,00"
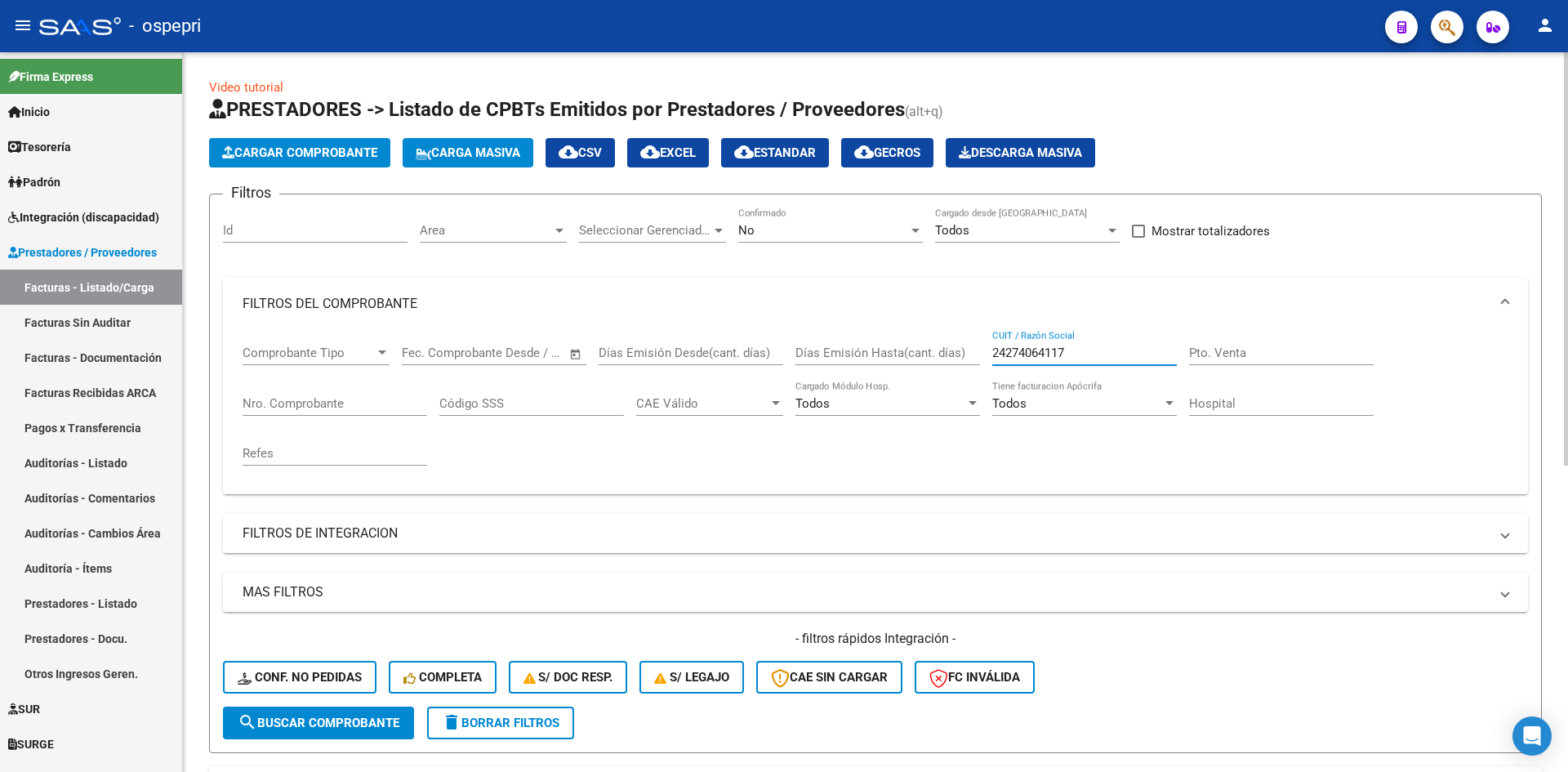
drag, startPoint x: 1090, startPoint y: 349, endPoint x: 985, endPoint y: 378, distance: 108.9
click at [985, 378] on div "Comprobante Tipo Comprobante Tipo Fecha inicio – Fecha fin Fec. Comprobante Des…" at bounding box center [876, 405] width 1266 height 151
paste input "27241579919"
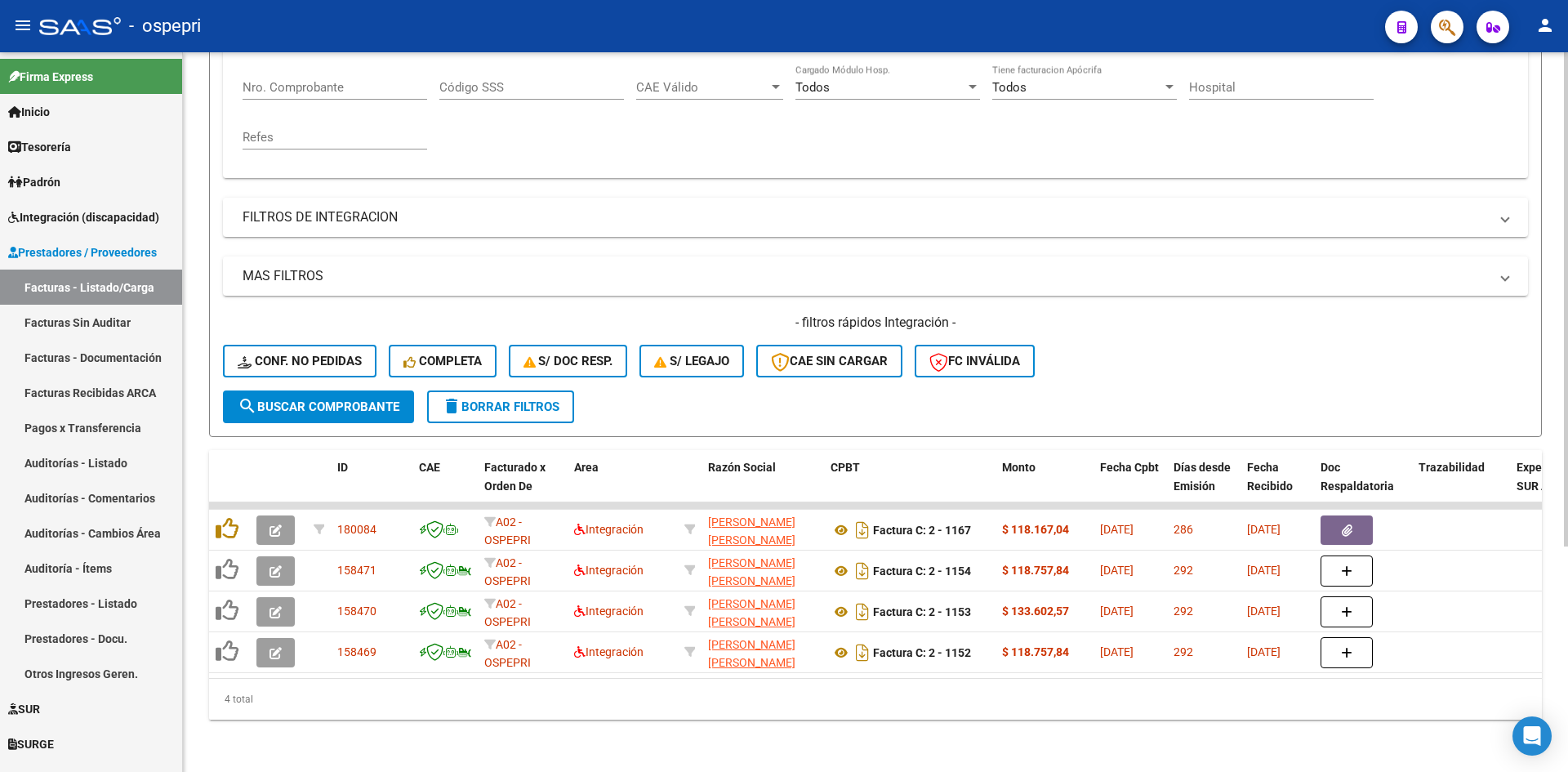
scroll to position [327, 0]
type input "27241579919"
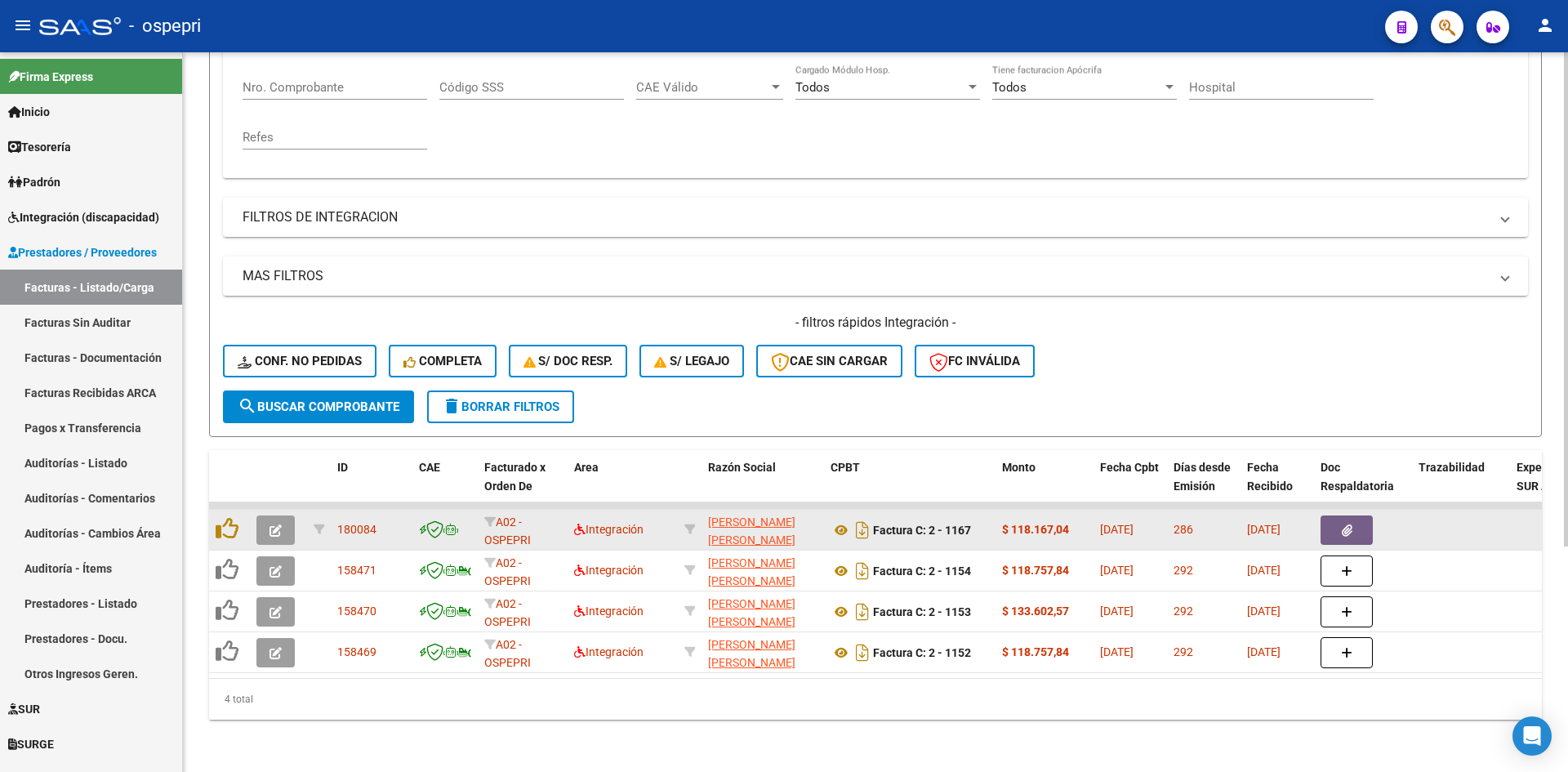
click at [287, 521] on button "button" at bounding box center [275, 529] width 38 height 29
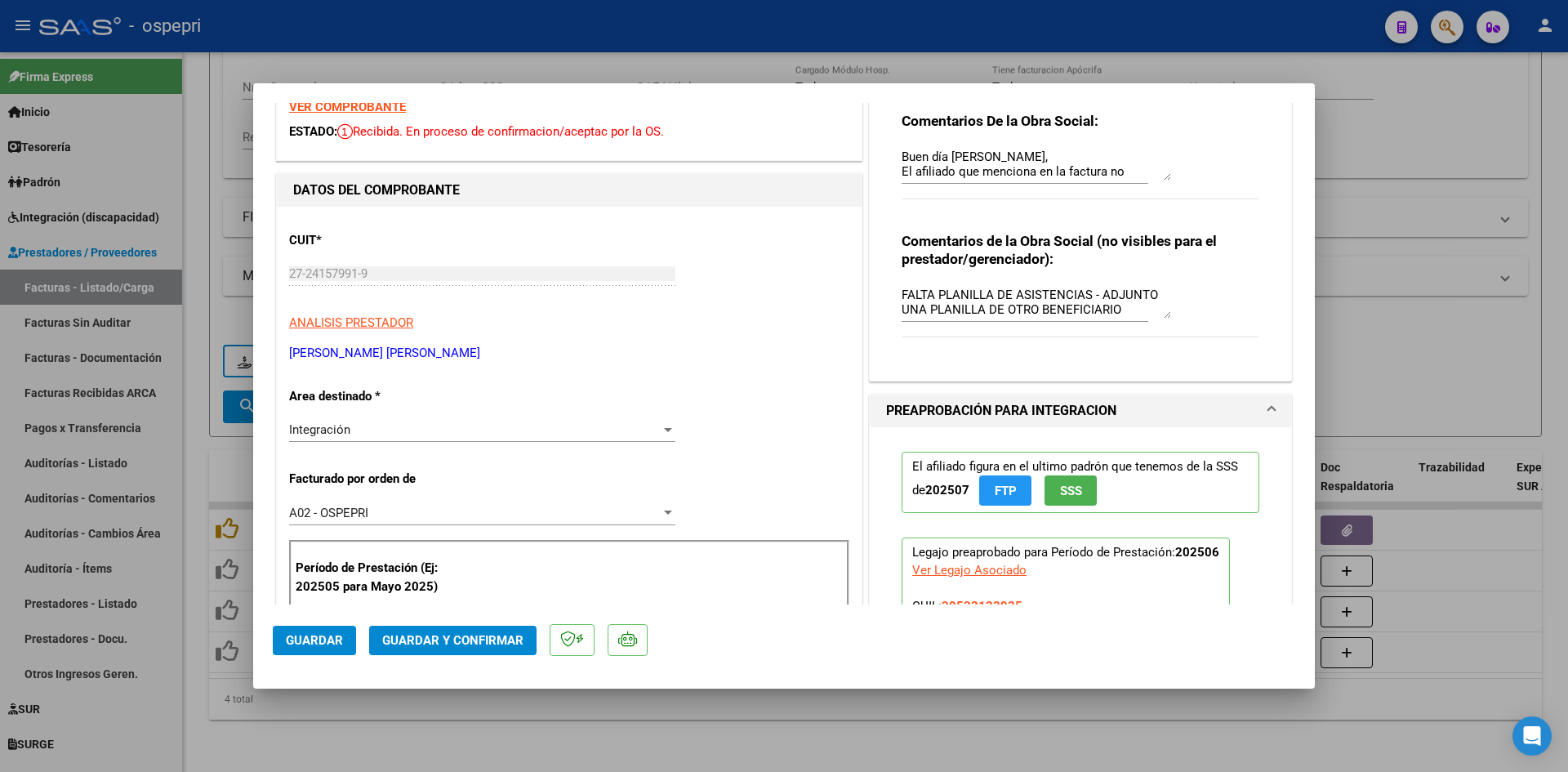
scroll to position [0, 0]
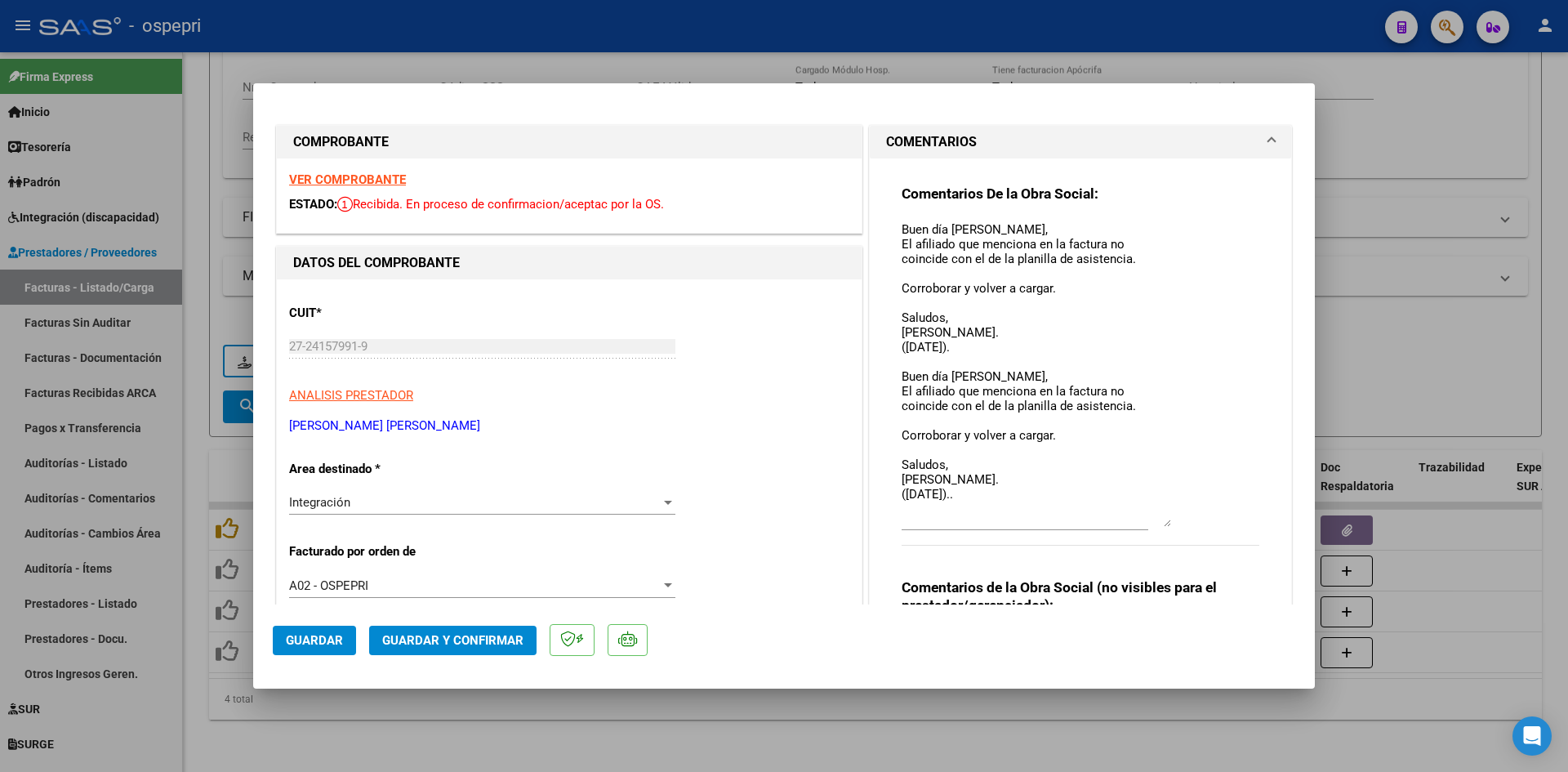
drag, startPoint x: 1161, startPoint y: 247, endPoint x: 1190, endPoint y: 498, distance: 252.7
click at [1182, 511] on div "Comentarios De la Obra Social: Buen día Monica, El afiliado que menciona en la …" at bounding box center [1080, 374] width 358 height 379
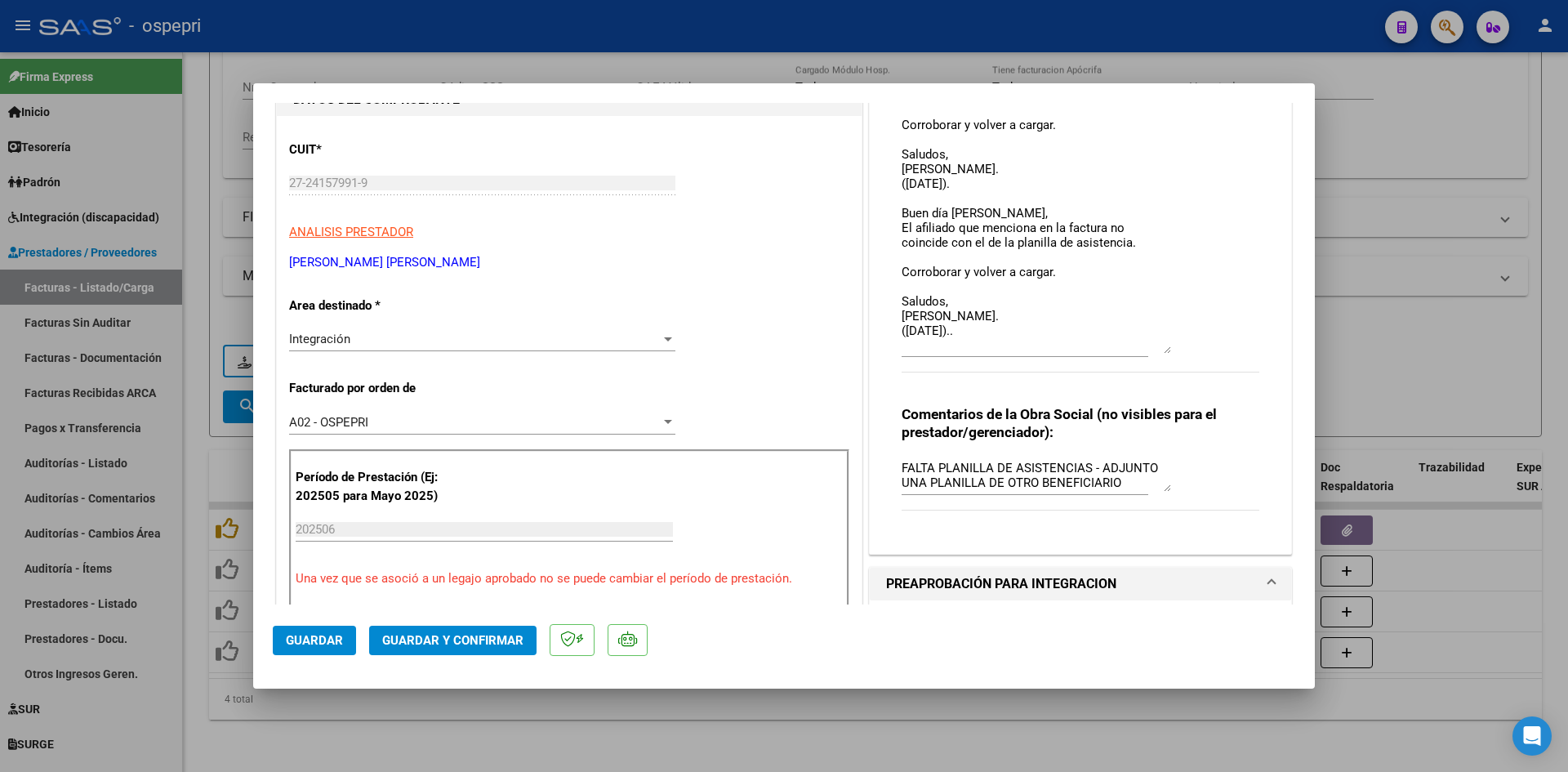
type input "$ 0,00"
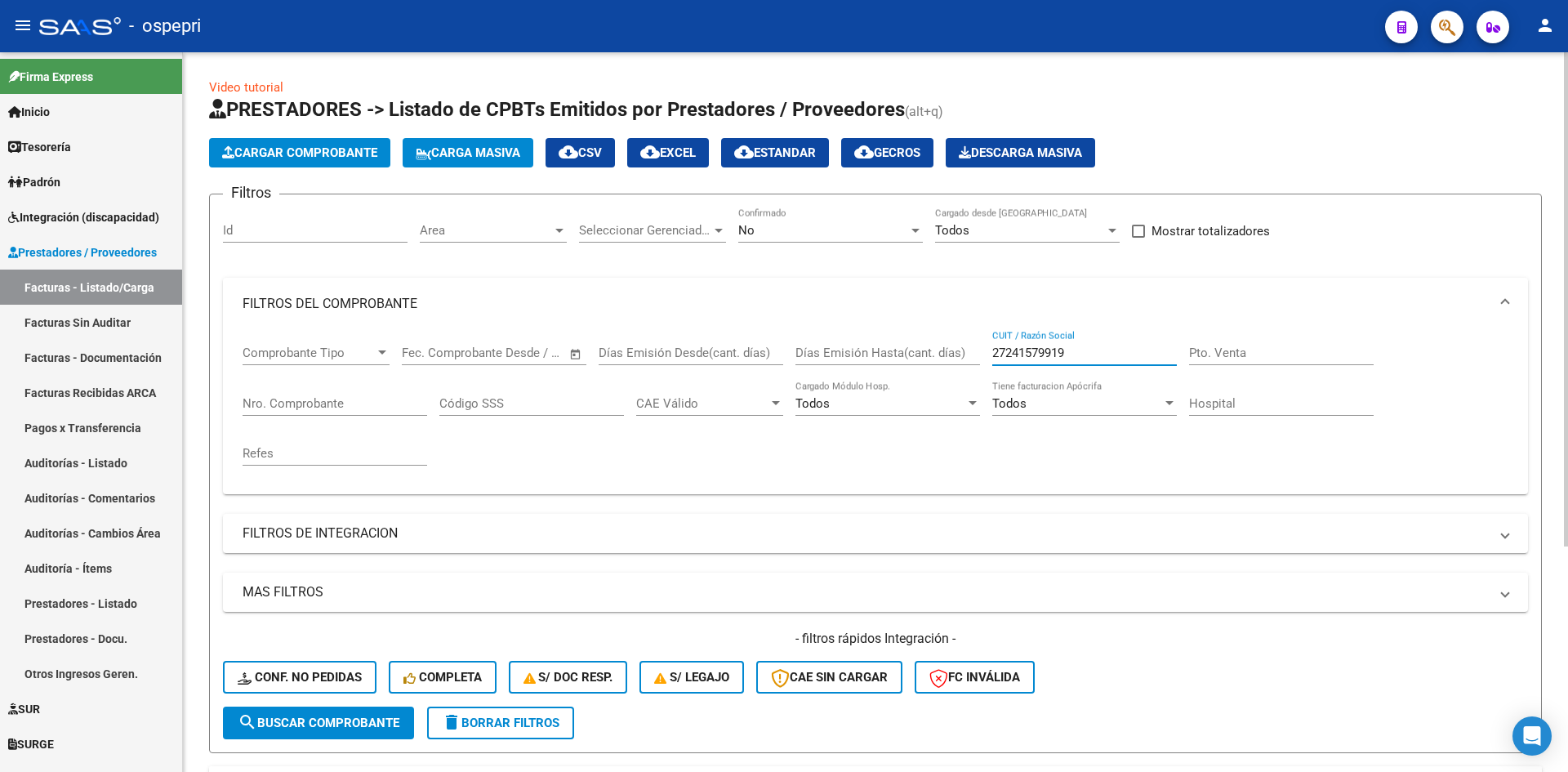
drag, startPoint x: 1091, startPoint y: 352, endPoint x: 976, endPoint y: 391, distance: 121.4
click at [976, 391] on div "Comprobante Tipo Comprobante Tipo Fecha inicio – Fecha fin Fec. Comprobante Des…" at bounding box center [876, 405] width 1266 height 151
paste input "27290275348"
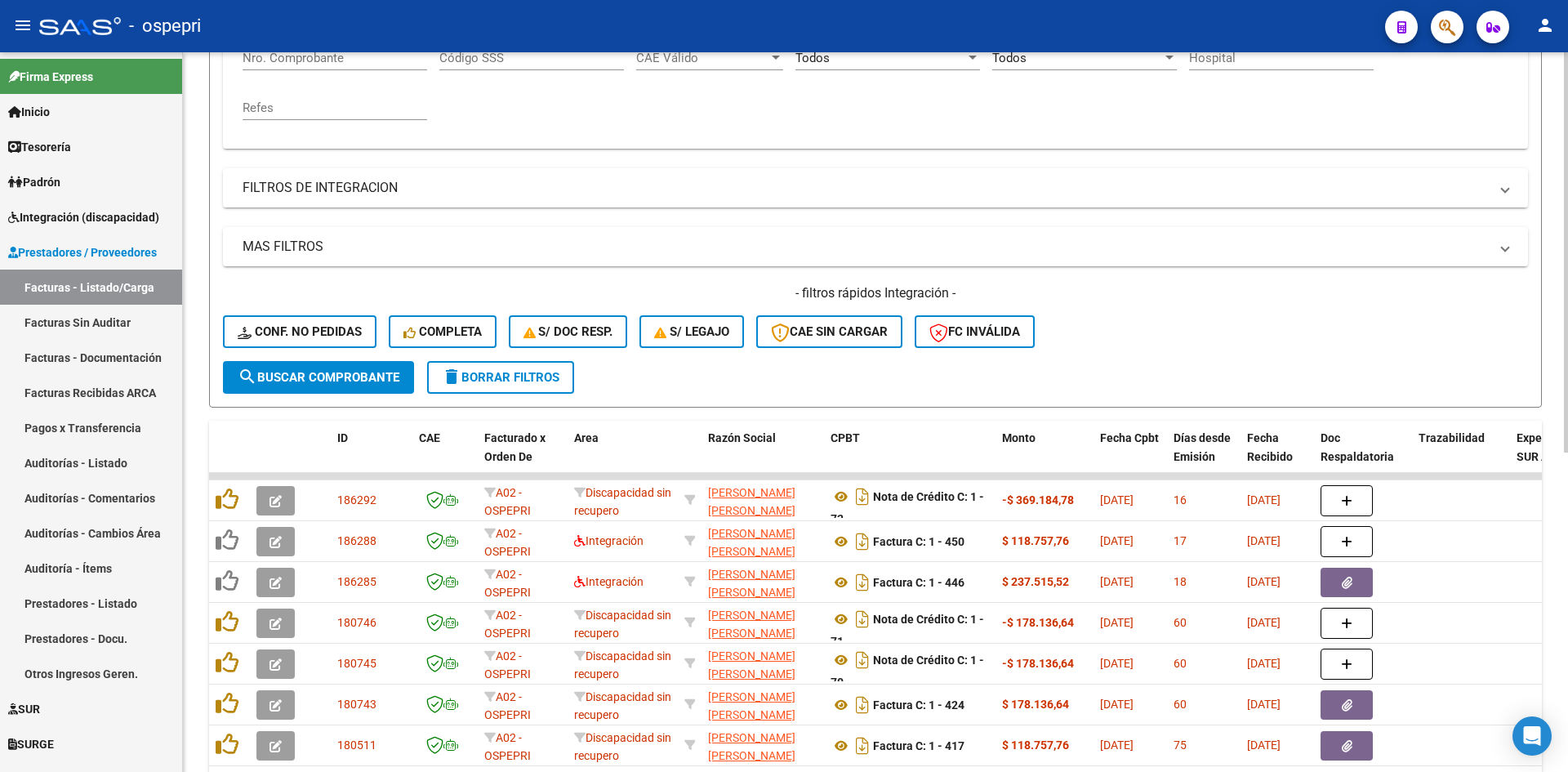
scroll to position [408, 0]
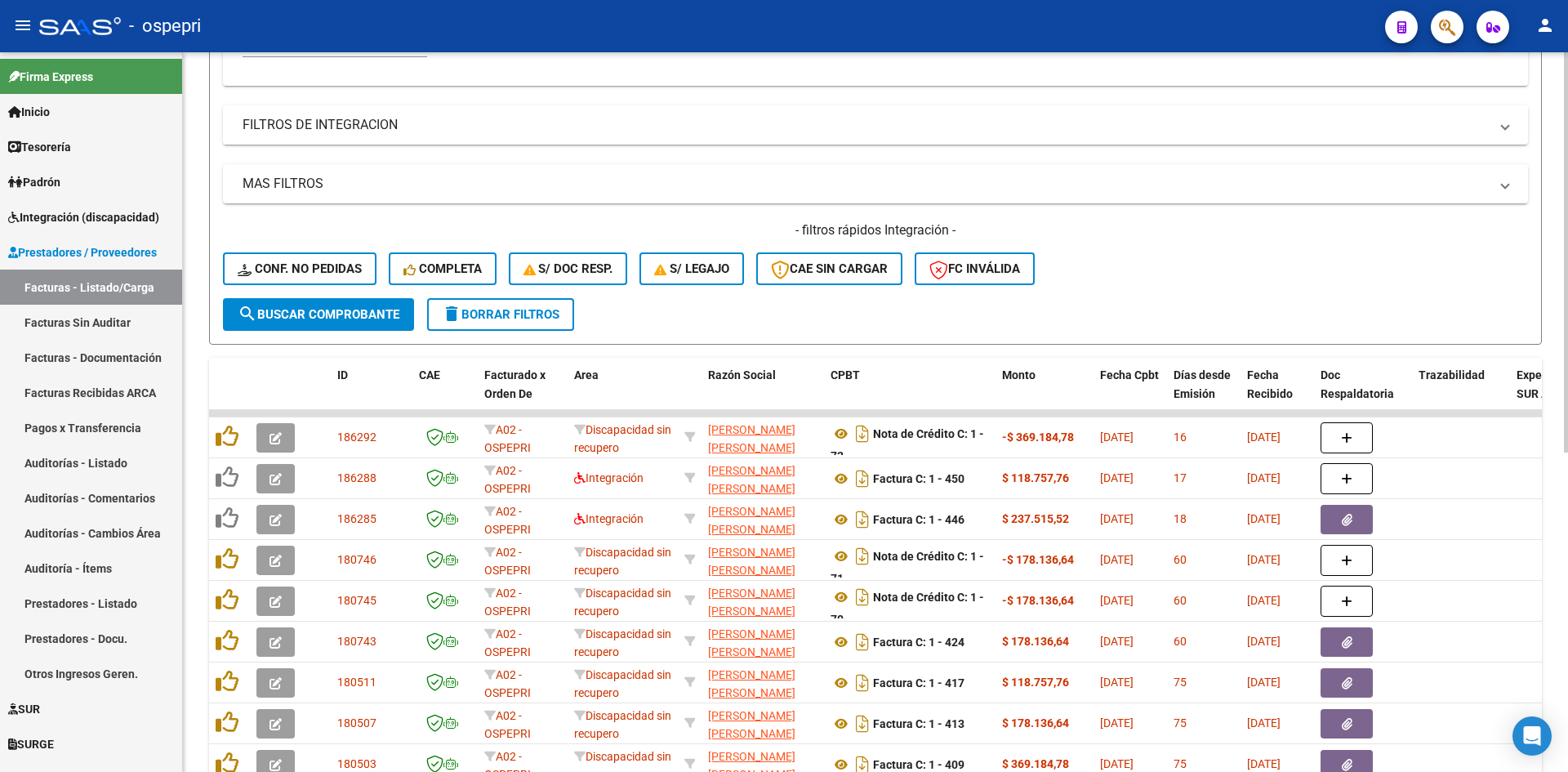
type input "27290275348"
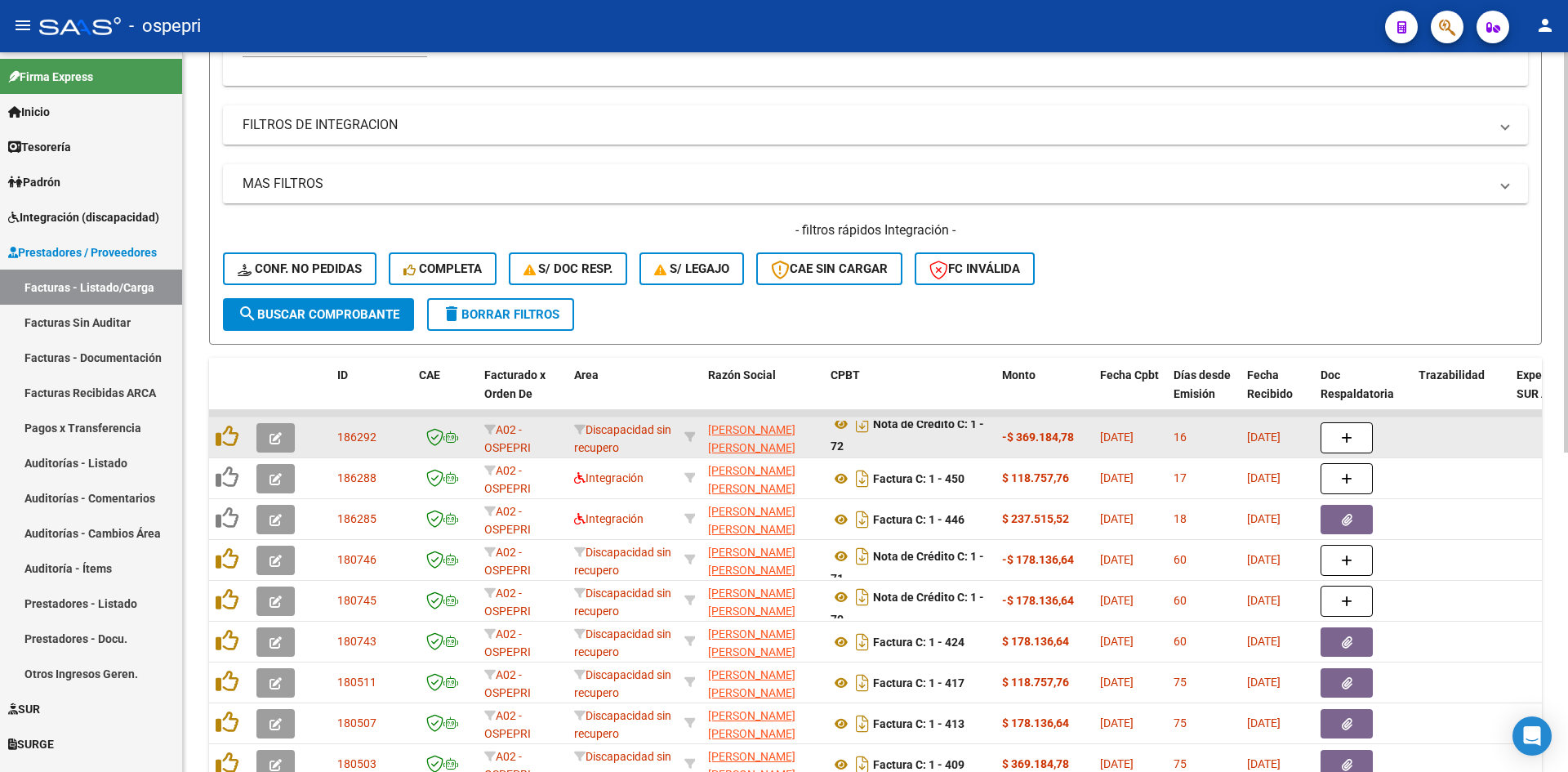
scroll to position [1, 0]
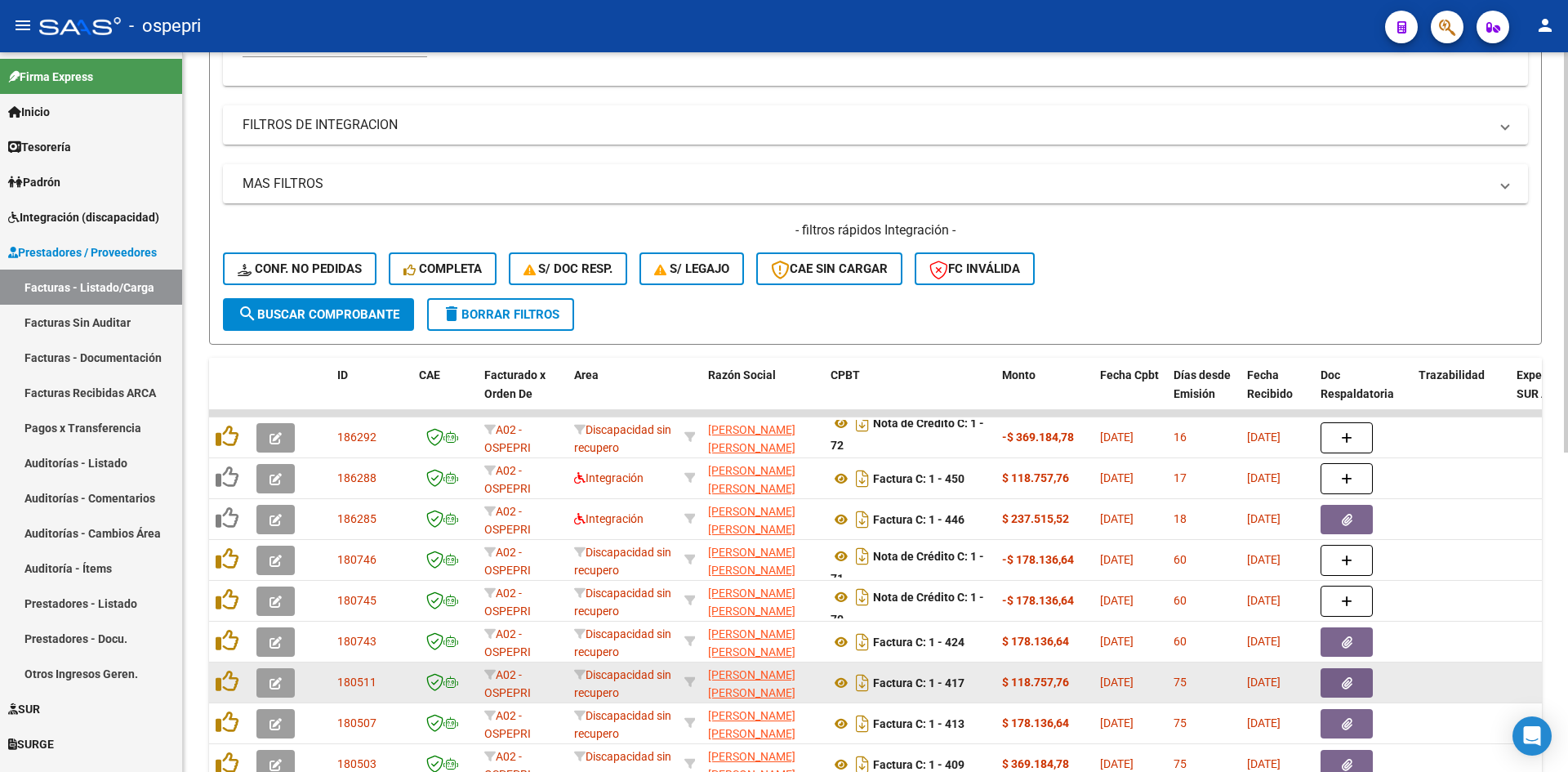
click at [269, 684] on icon "button" at bounding box center [275, 683] width 12 height 12
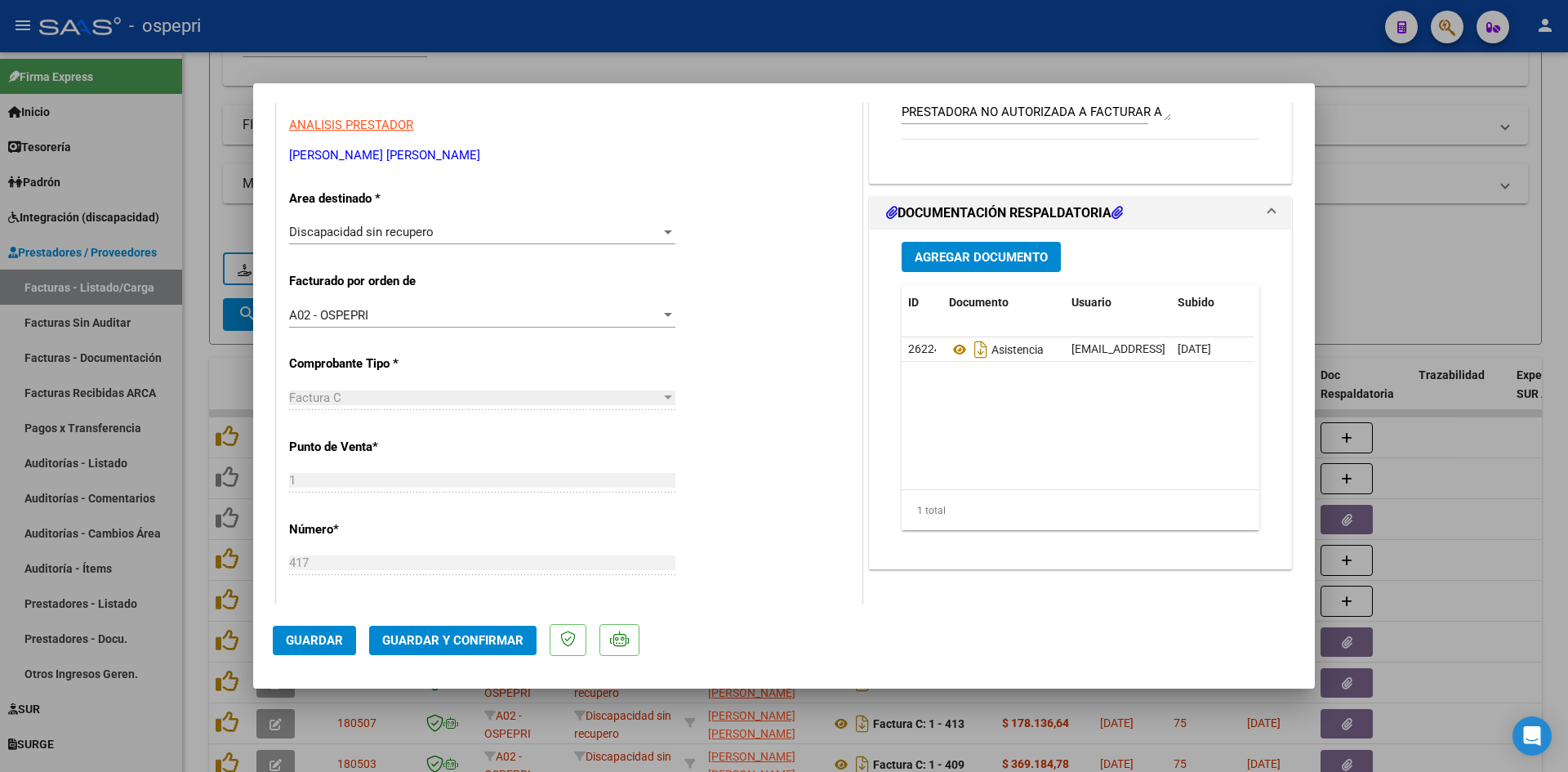
scroll to position [0, 0]
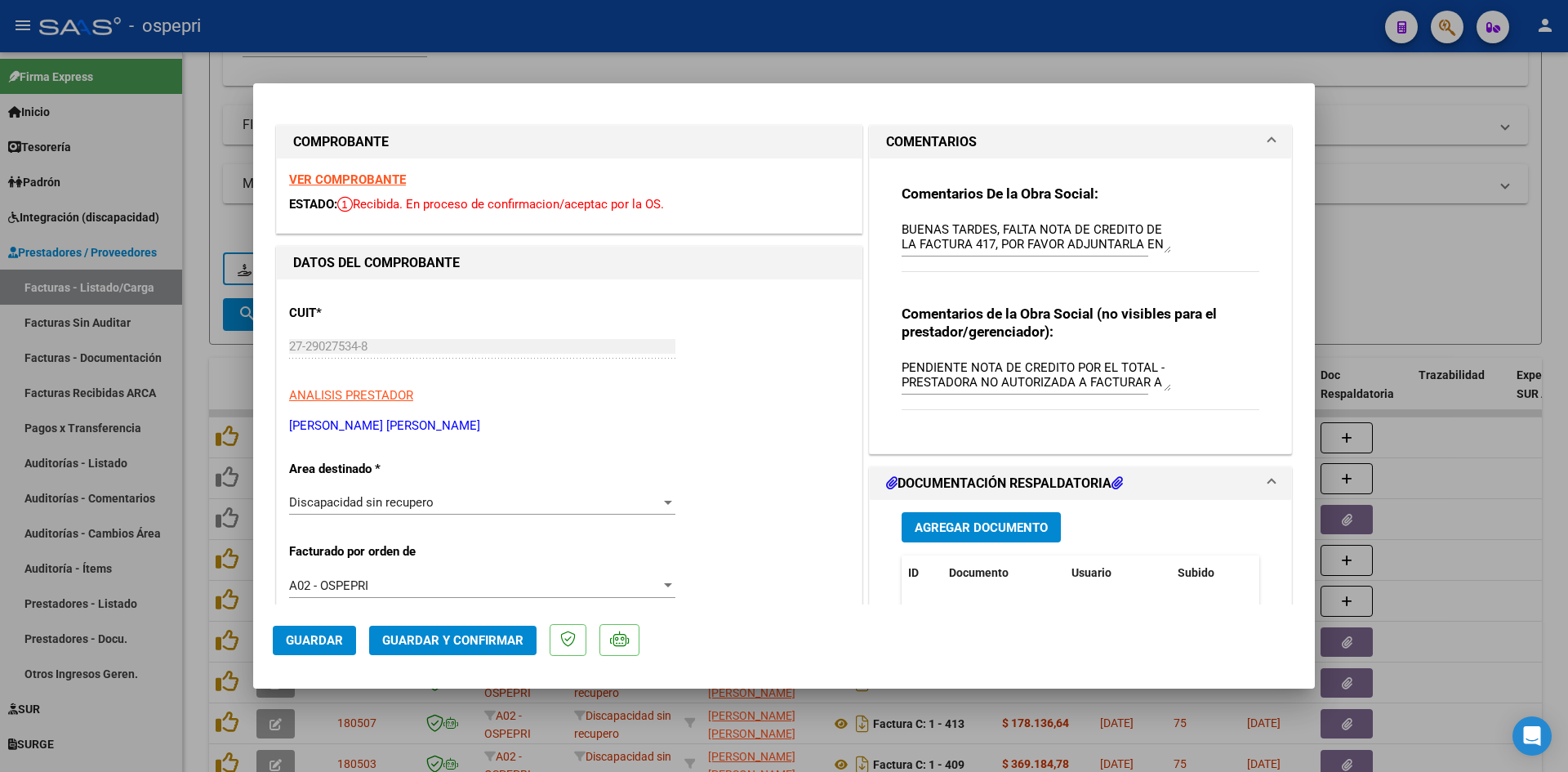
type input "$ 0,00"
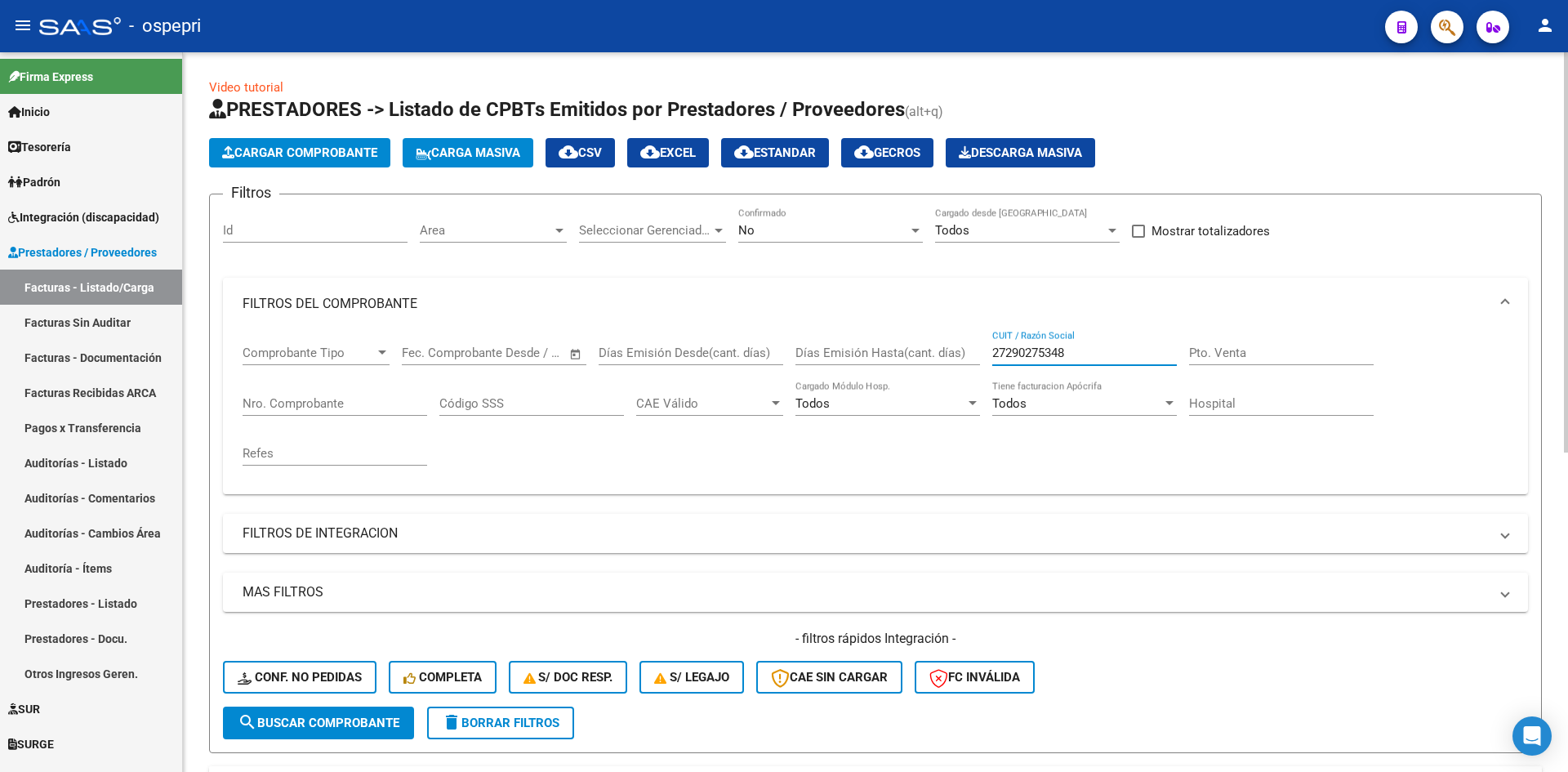
drag, startPoint x: 1086, startPoint y: 358, endPoint x: 945, endPoint y: 374, distance: 141.9
click at [946, 374] on div "Comprobante Tipo Comprobante Tipo Fecha inicio – Fecha fin Fec. Comprobante Des…" at bounding box center [876, 405] width 1266 height 151
paste input "27271953084"
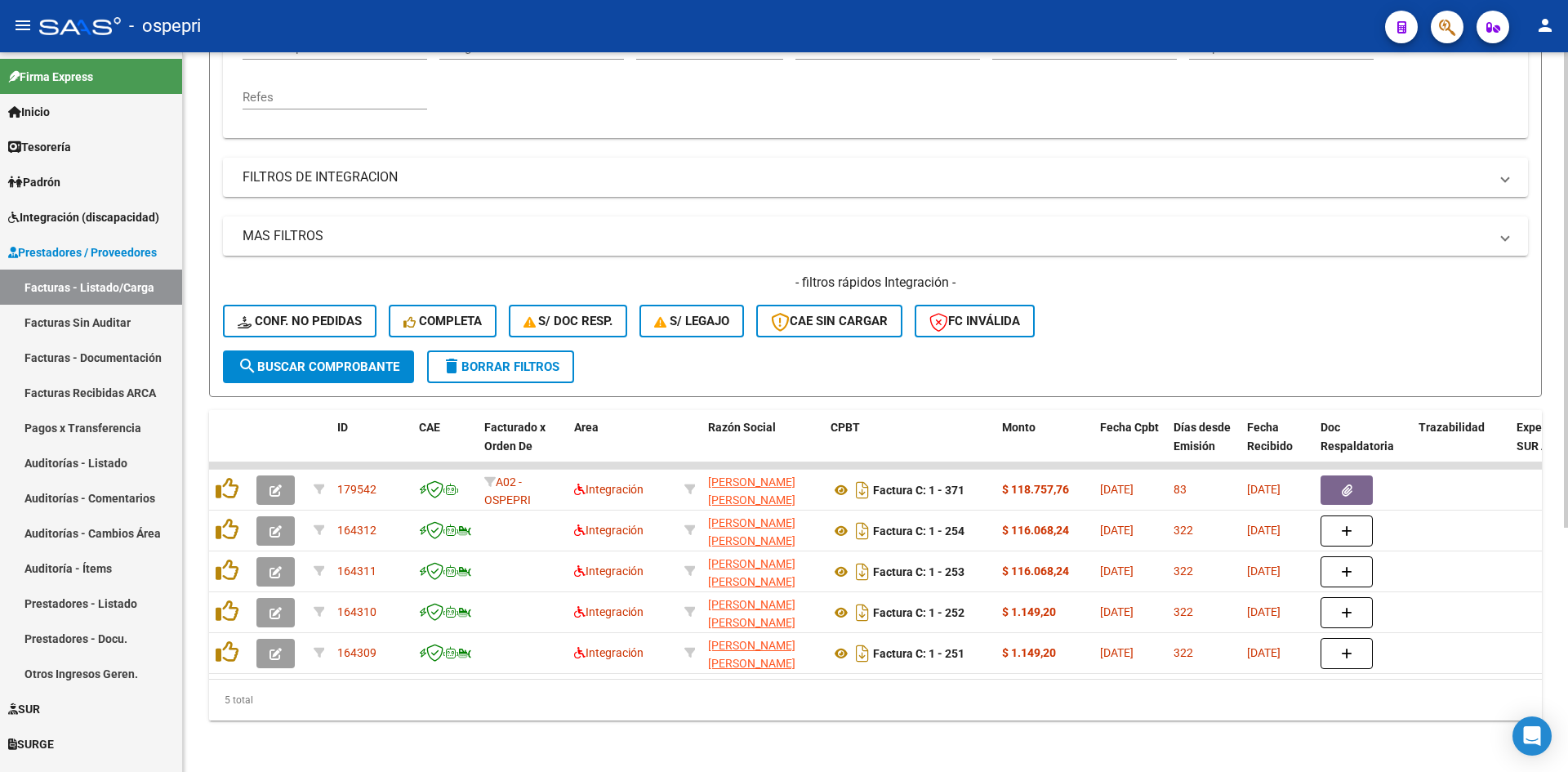
scroll to position [369, 0]
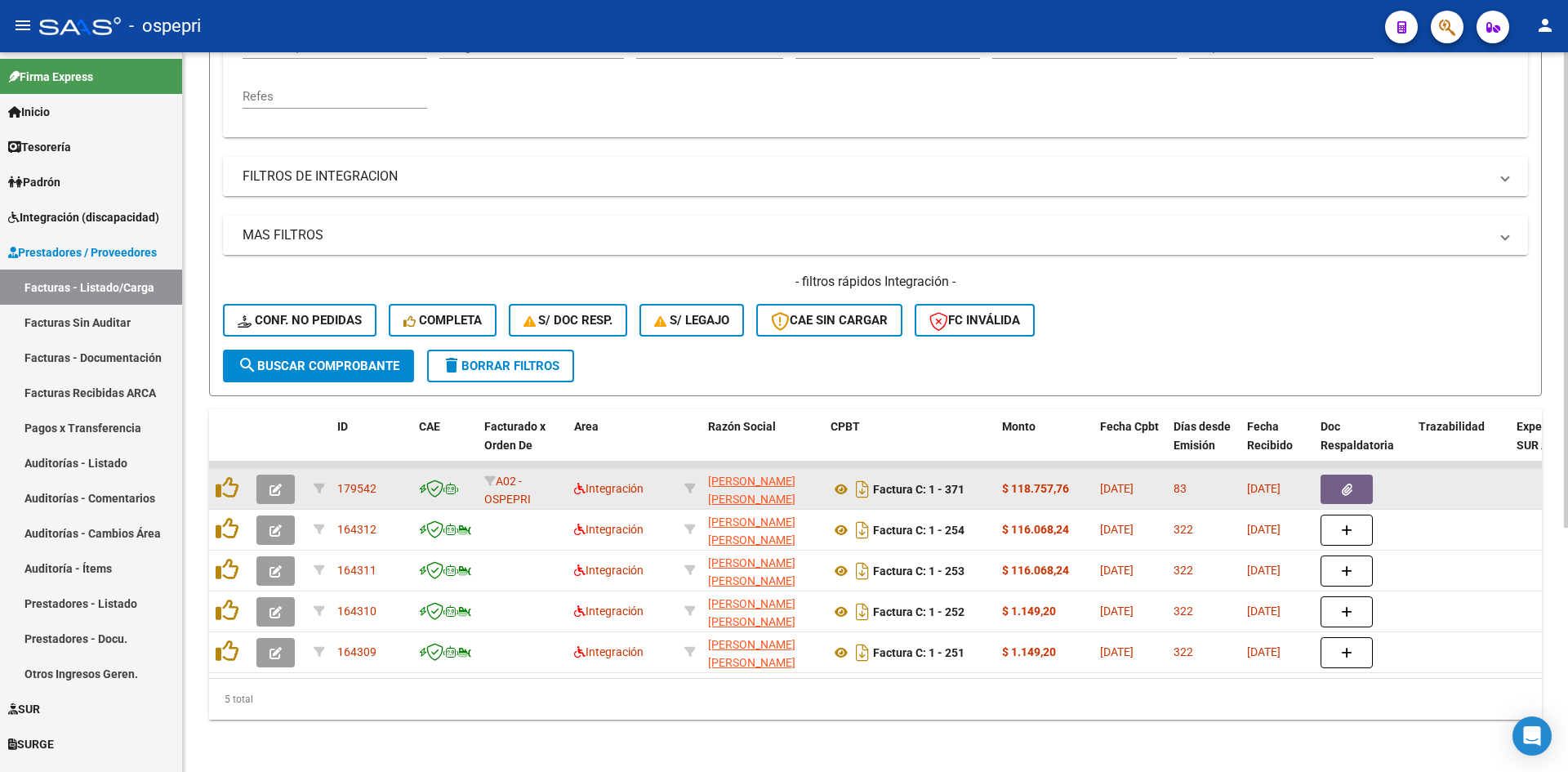
type input "27271953084"
click at [265, 478] on button "button" at bounding box center [275, 489] width 38 height 29
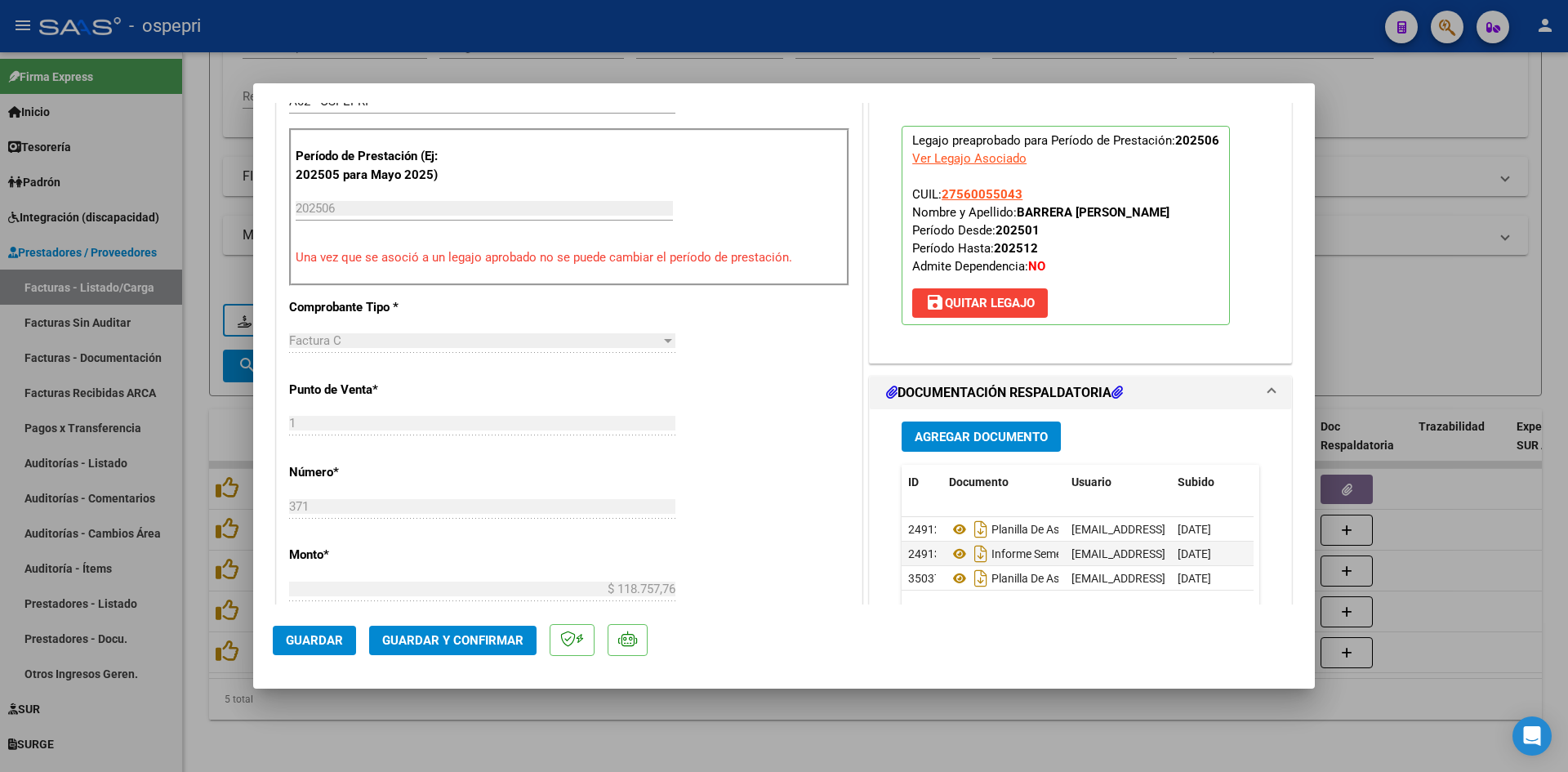
scroll to position [490, 0]
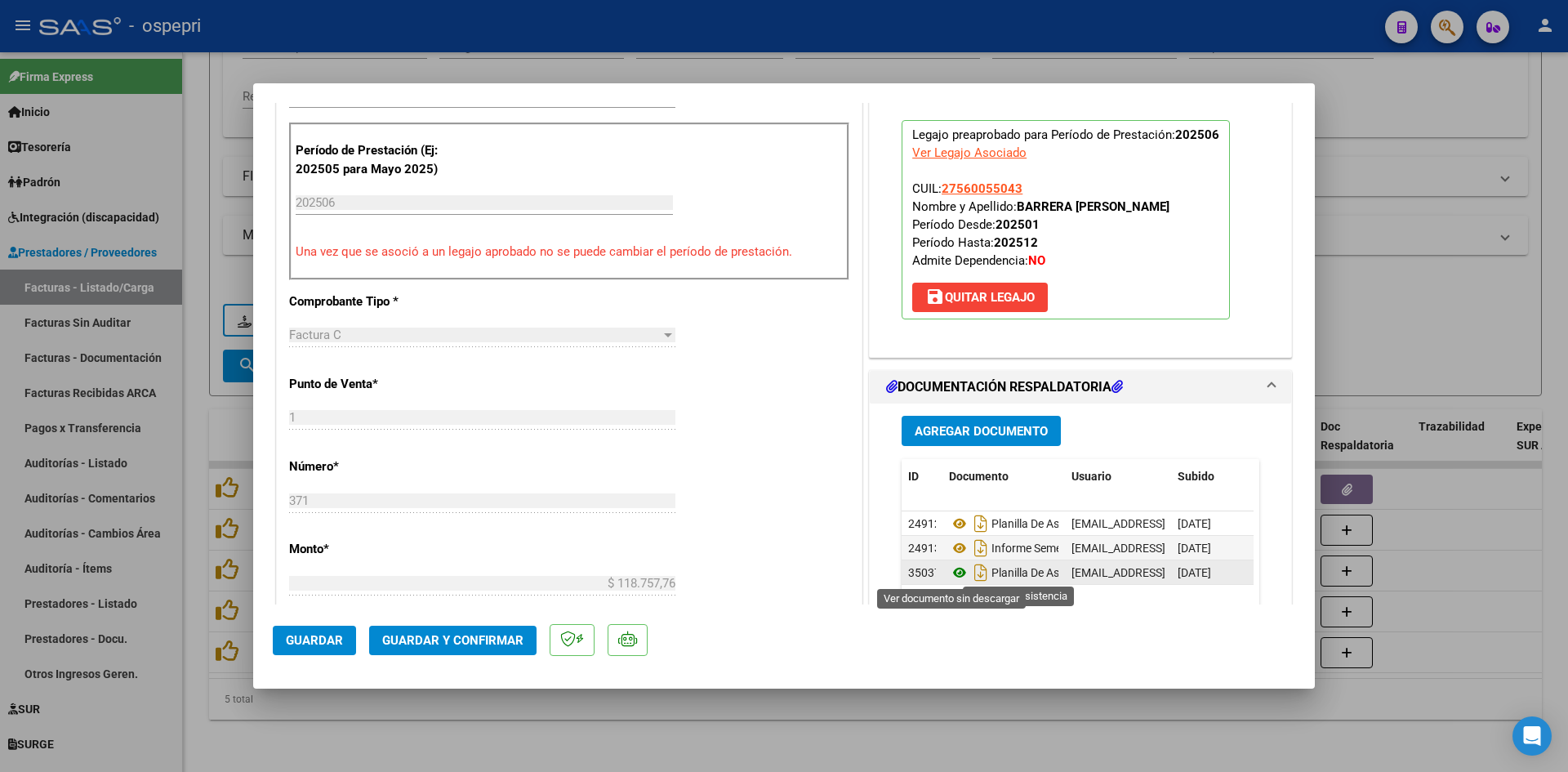
click at [949, 575] on icon at bounding box center [960, 573] width 21 height 19
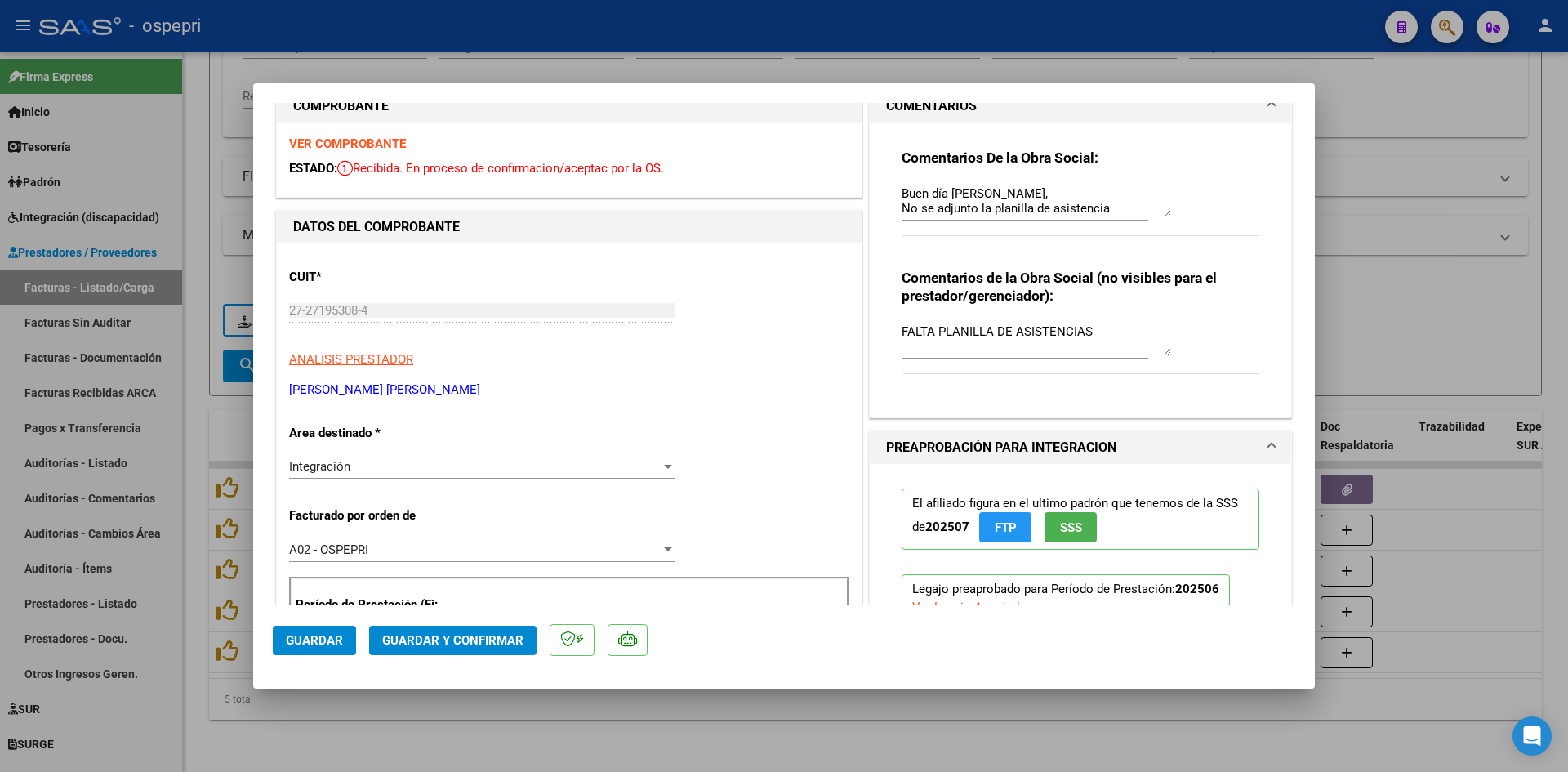
scroll to position [0, 0]
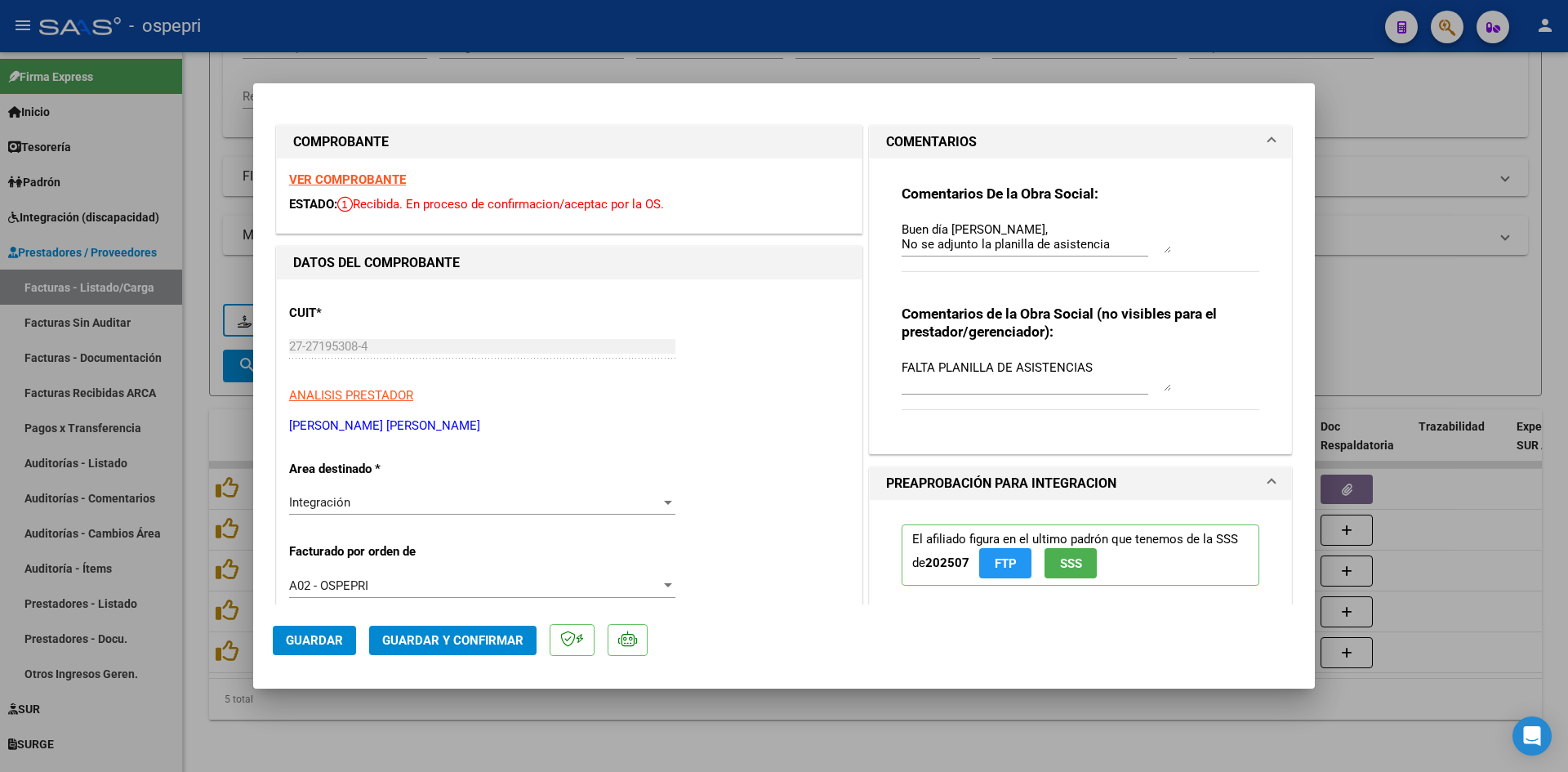
click at [335, 180] on strong "VER COMPROBANTE" at bounding box center [348, 180] width 117 height 15
drag, startPoint x: 1099, startPoint y: 361, endPoint x: 823, endPoint y: 373, distance: 276.3
click at [763, 419] on p "MESTRE JULIETA GRACIELA" at bounding box center [569, 425] width 560 height 19
click at [425, 650] on button "Guardar y Confirmar" at bounding box center [452, 640] width 167 height 29
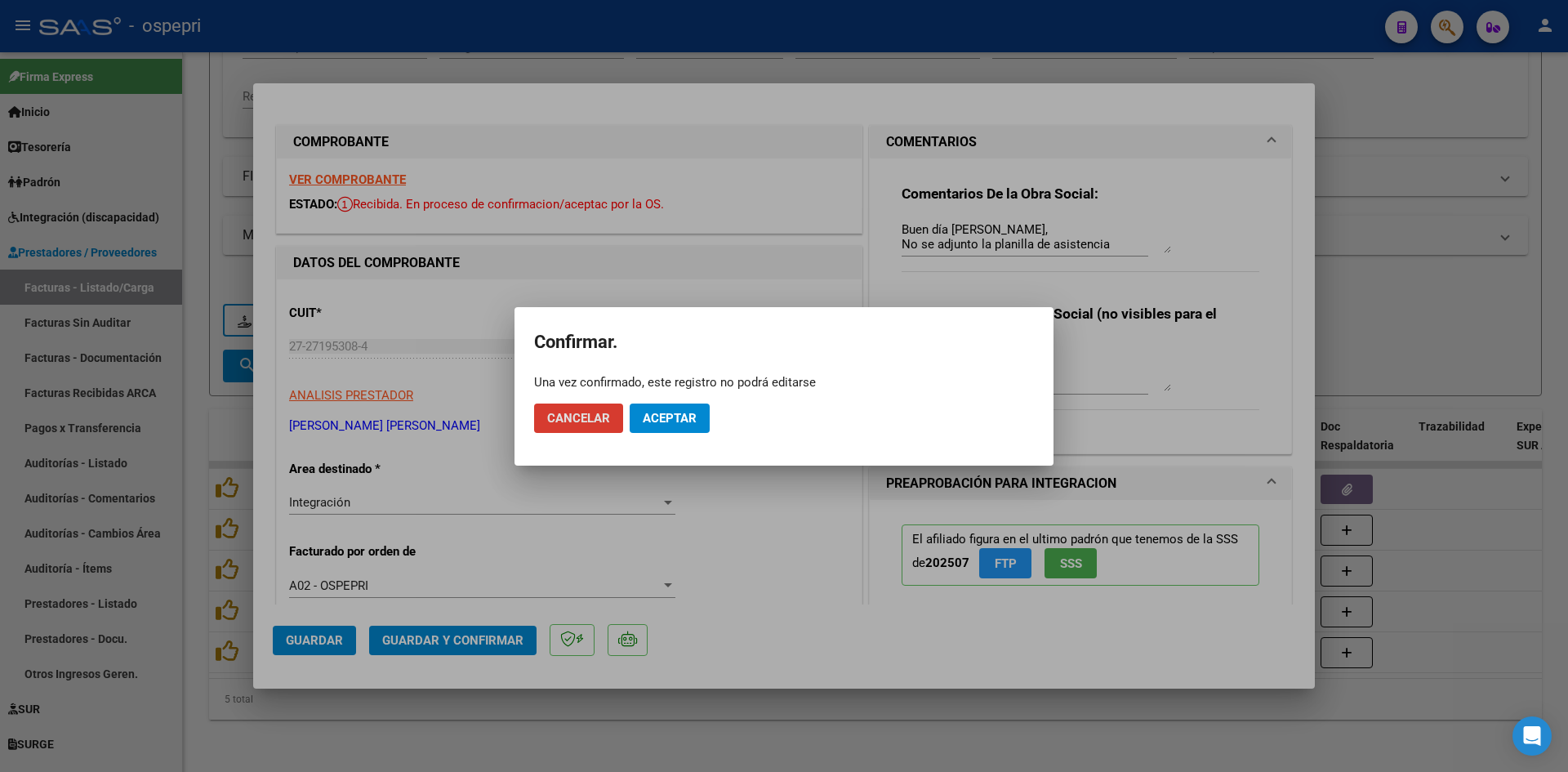
click at [659, 414] on span "Aceptar" at bounding box center [669, 418] width 54 height 15
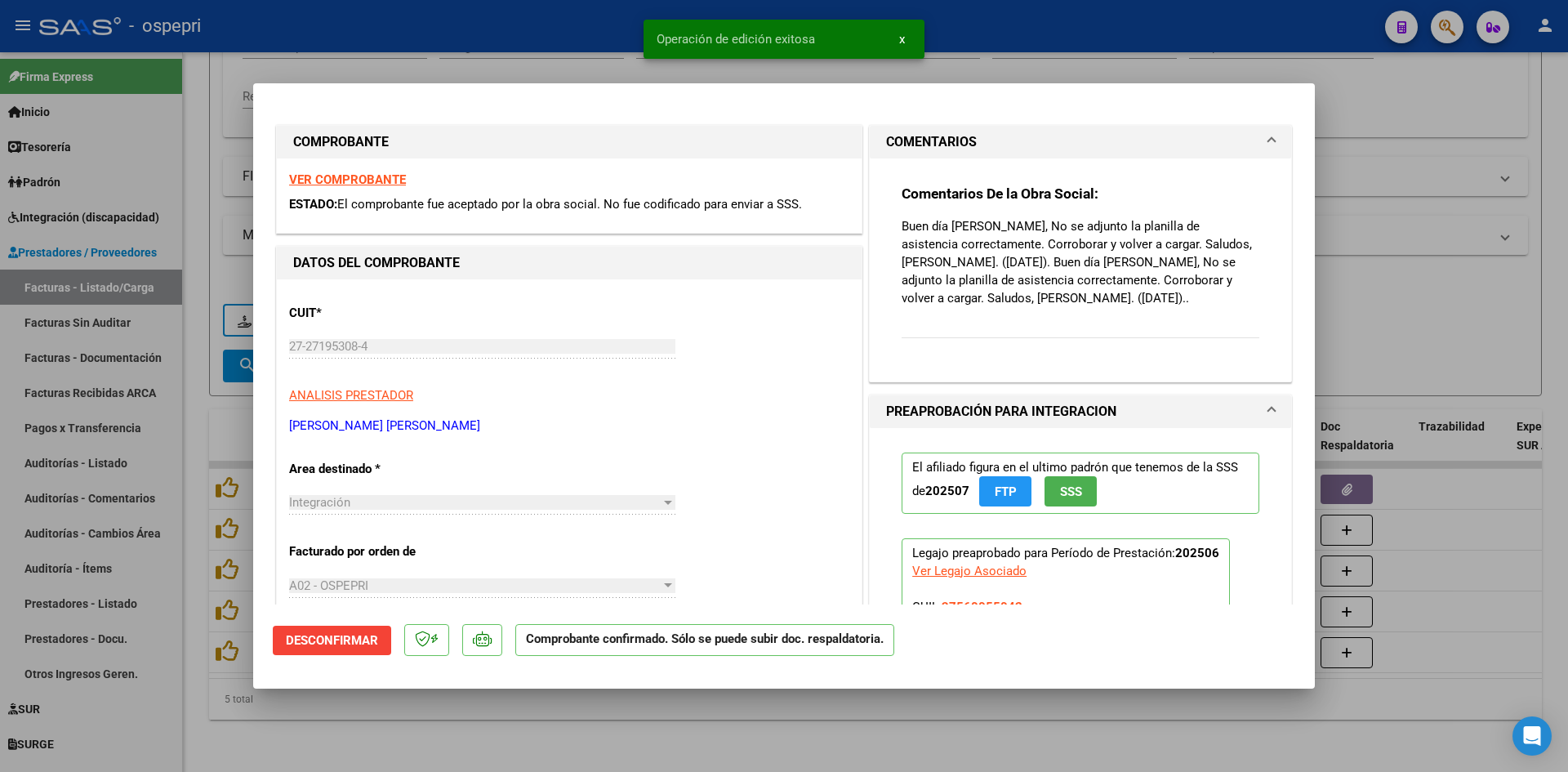
type input "$ 0,00"
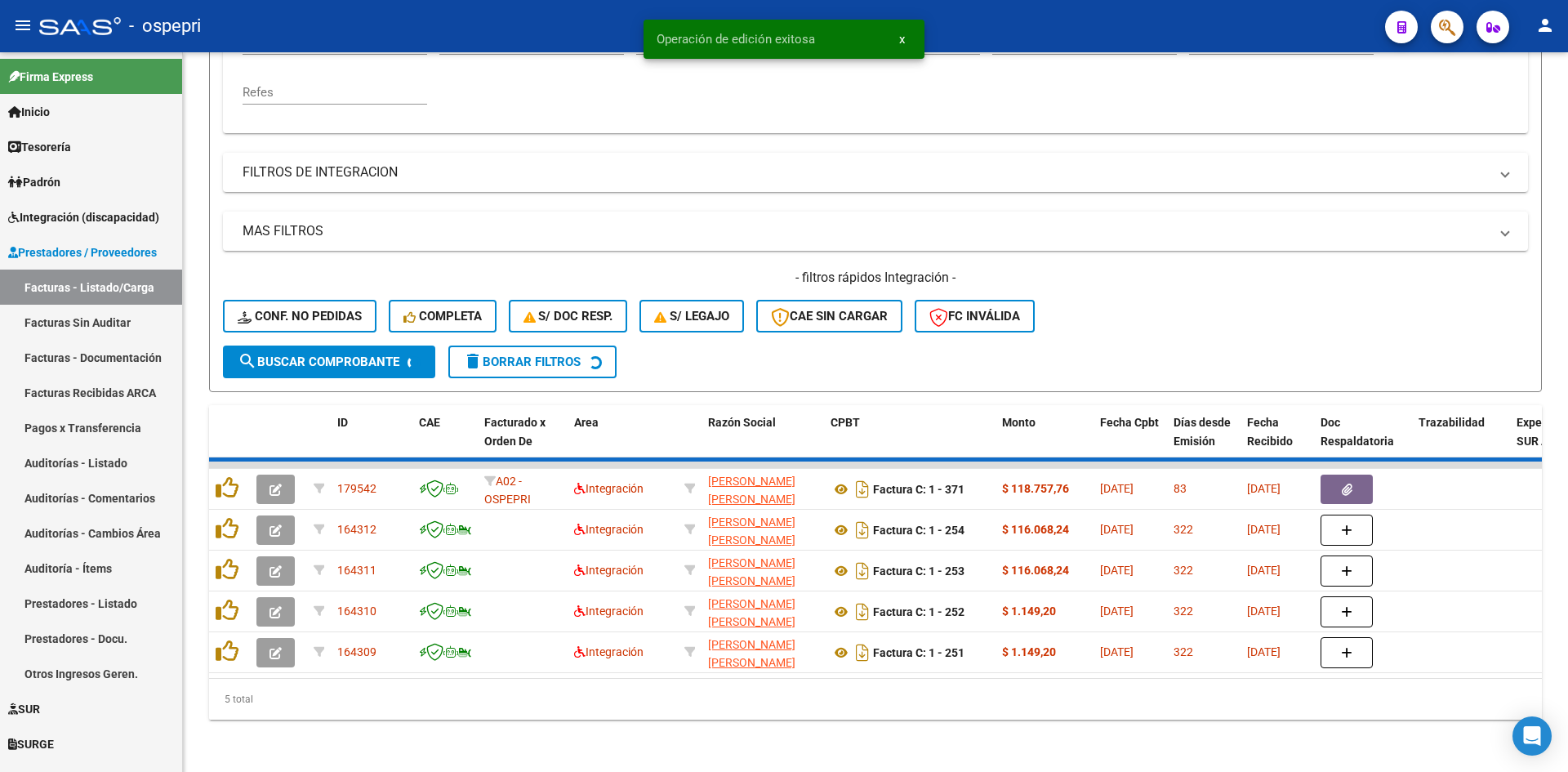
scroll to position [328, 0]
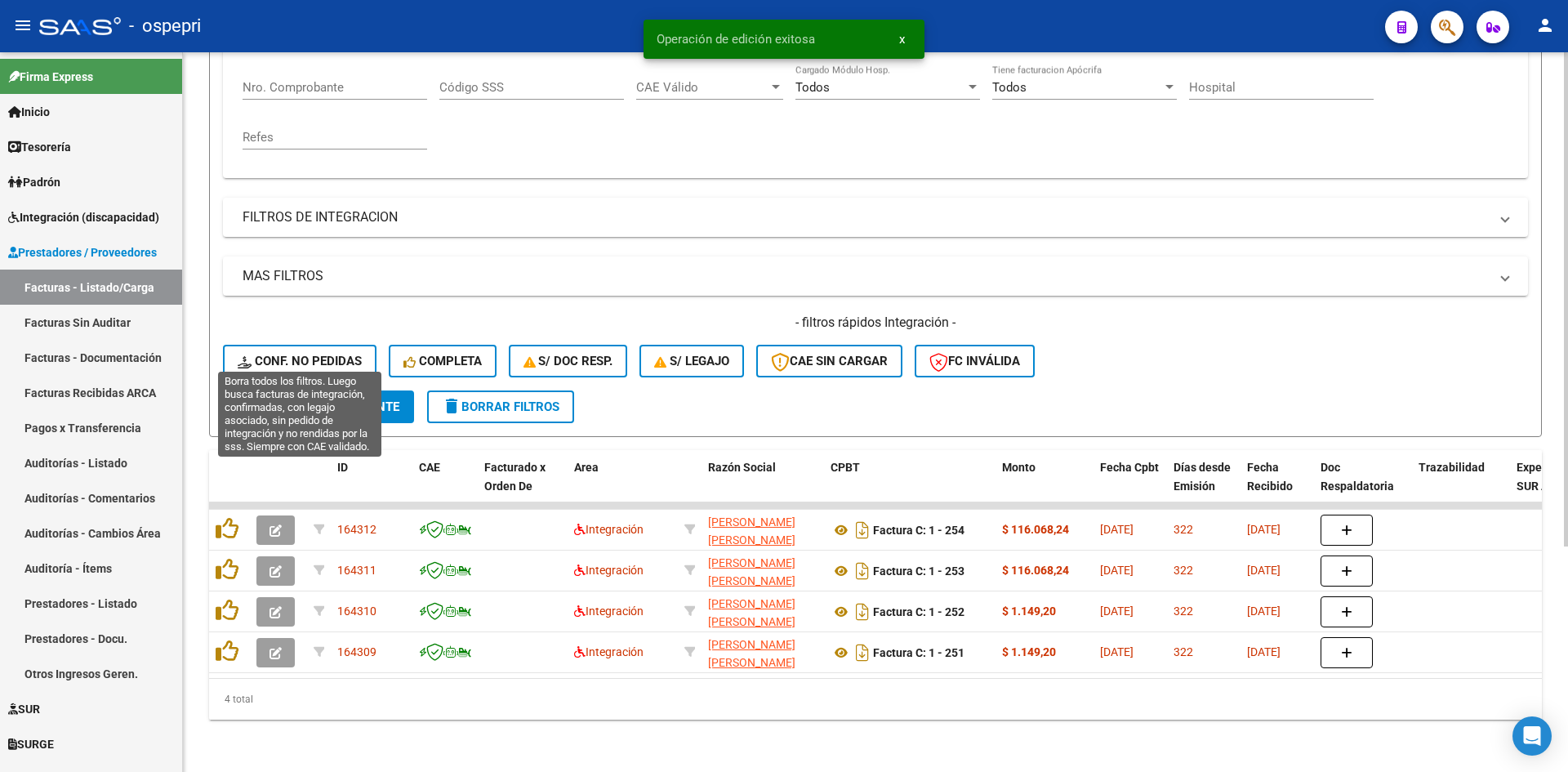
click at [344, 353] on span "Conf. no pedidas" at bounding box center [299, 360] width 124 height 15
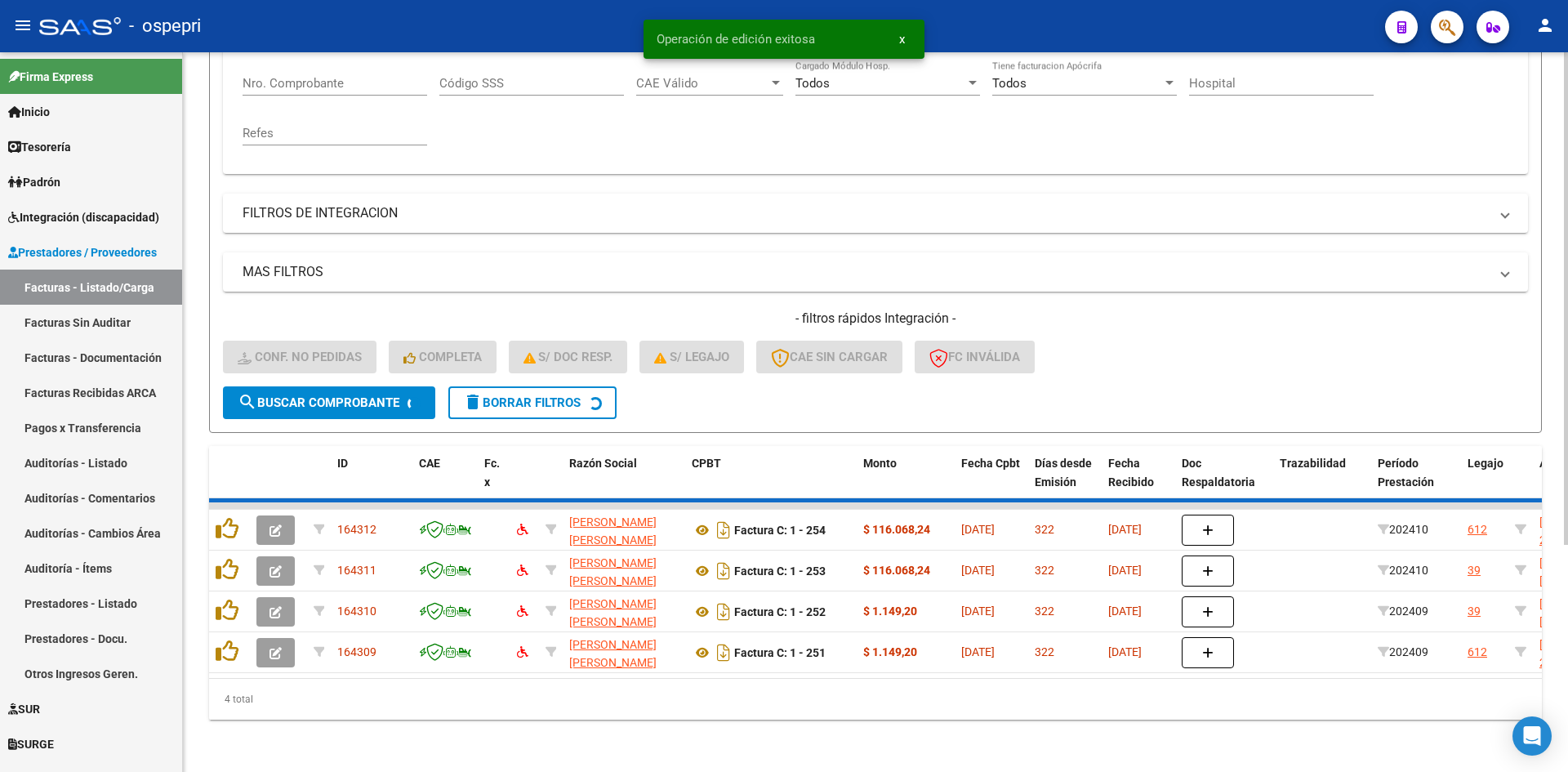
scroll to position [205, 0]
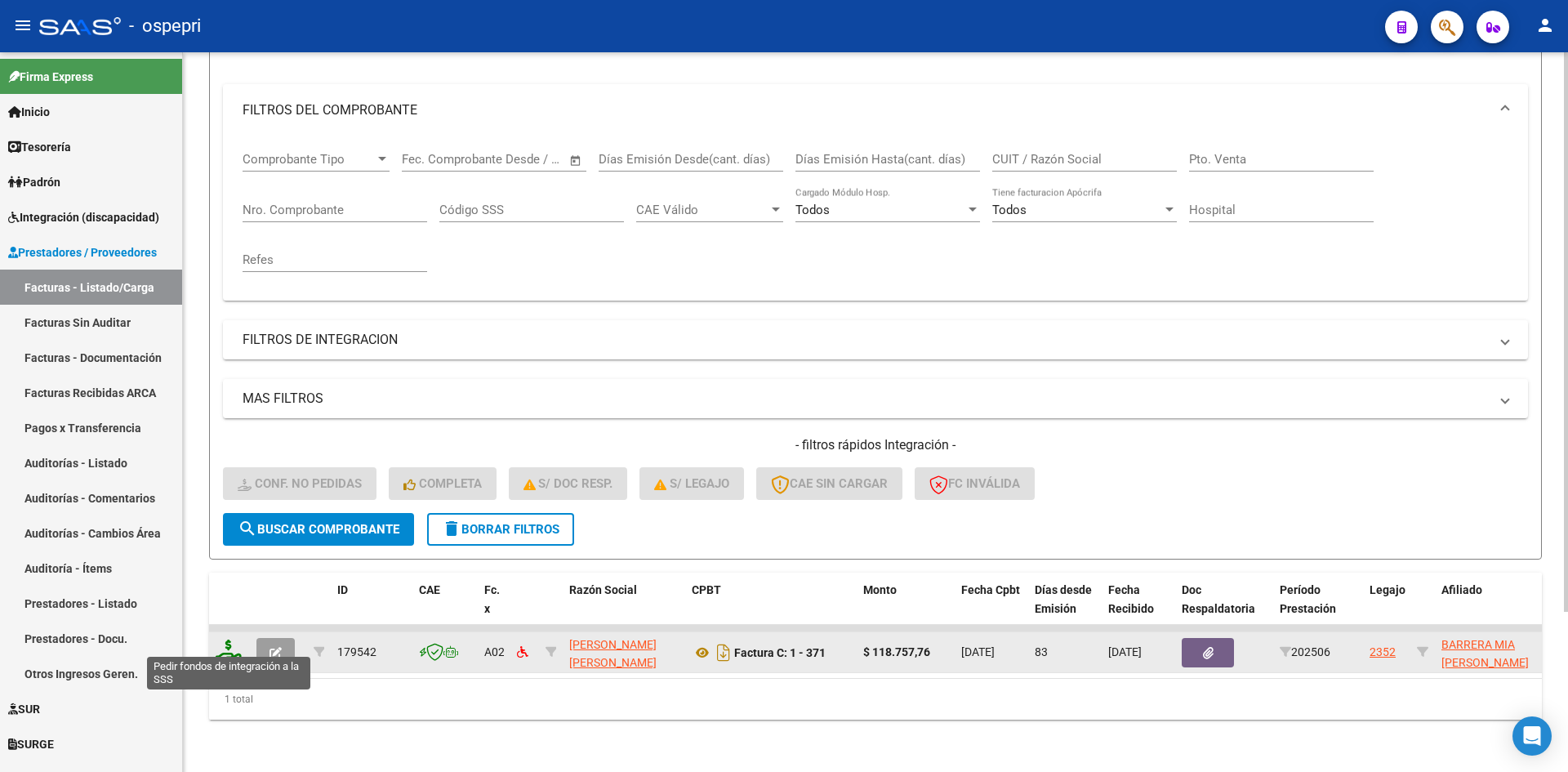
click at [232, 646] on icon at bounding box center [229, 651] width 27 height 23
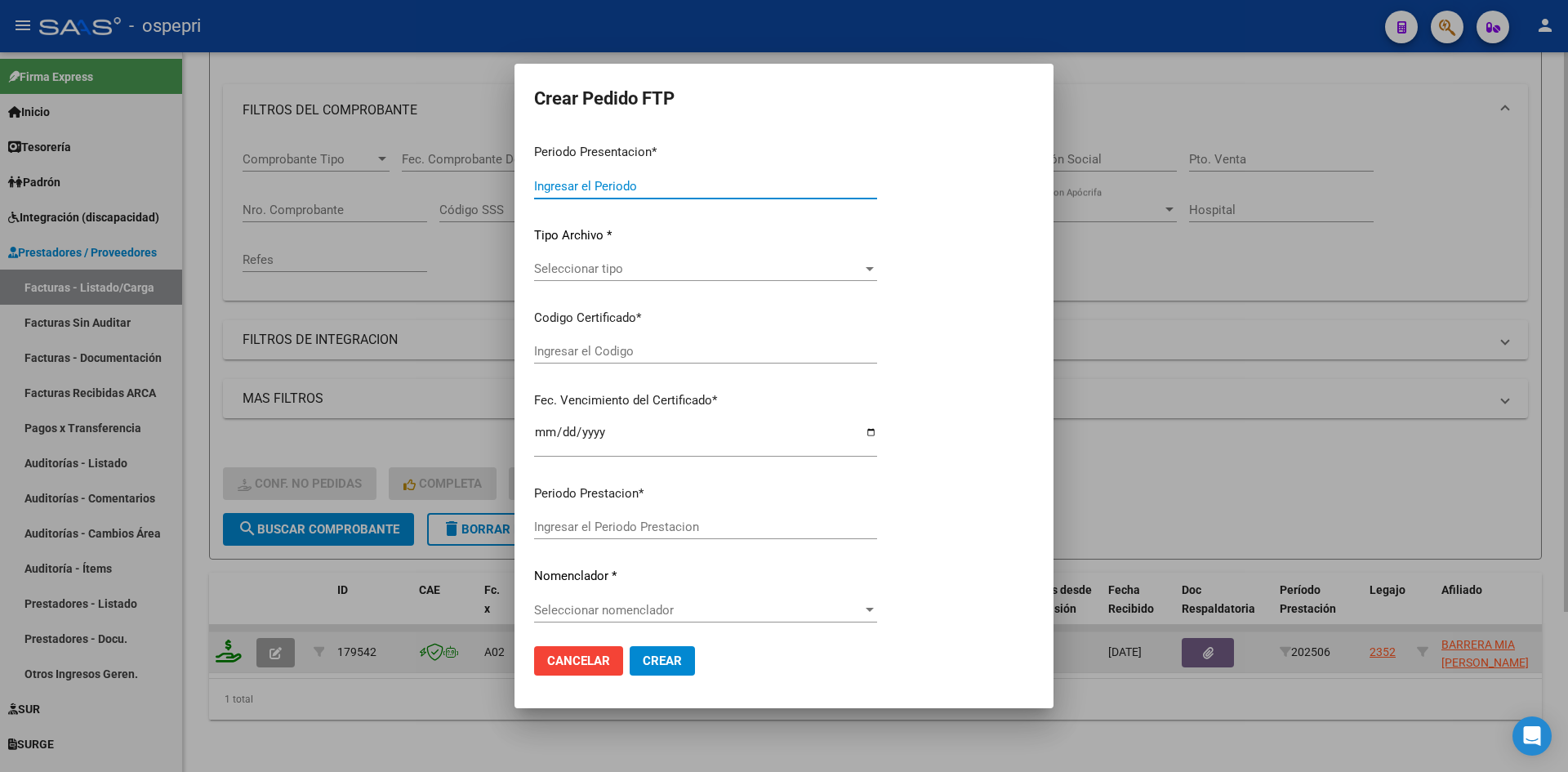
type input "202508"
type input "202506"
type input "$ 118.757,76"
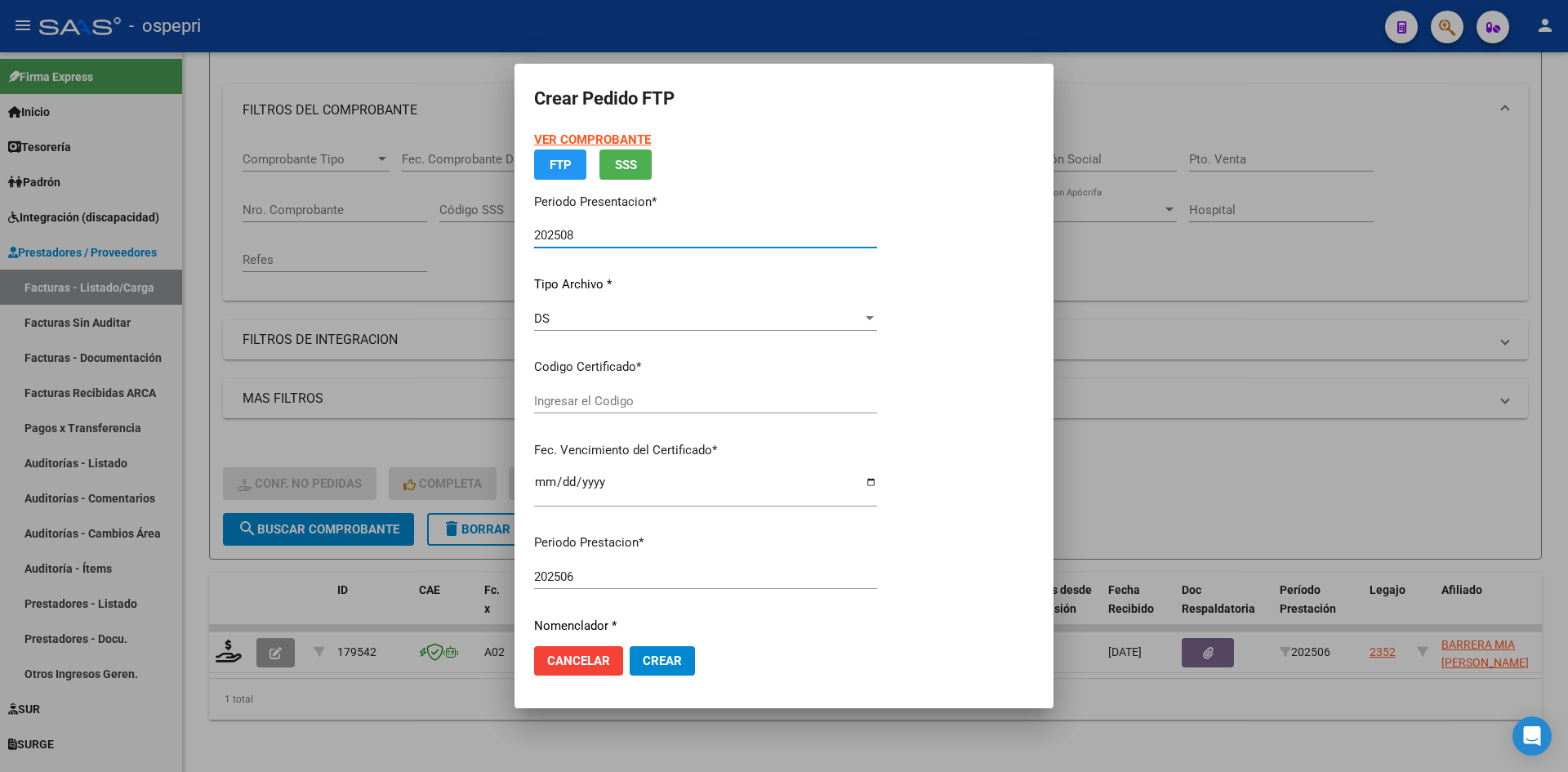
type input "27560055043"
type input "2027-12-14"
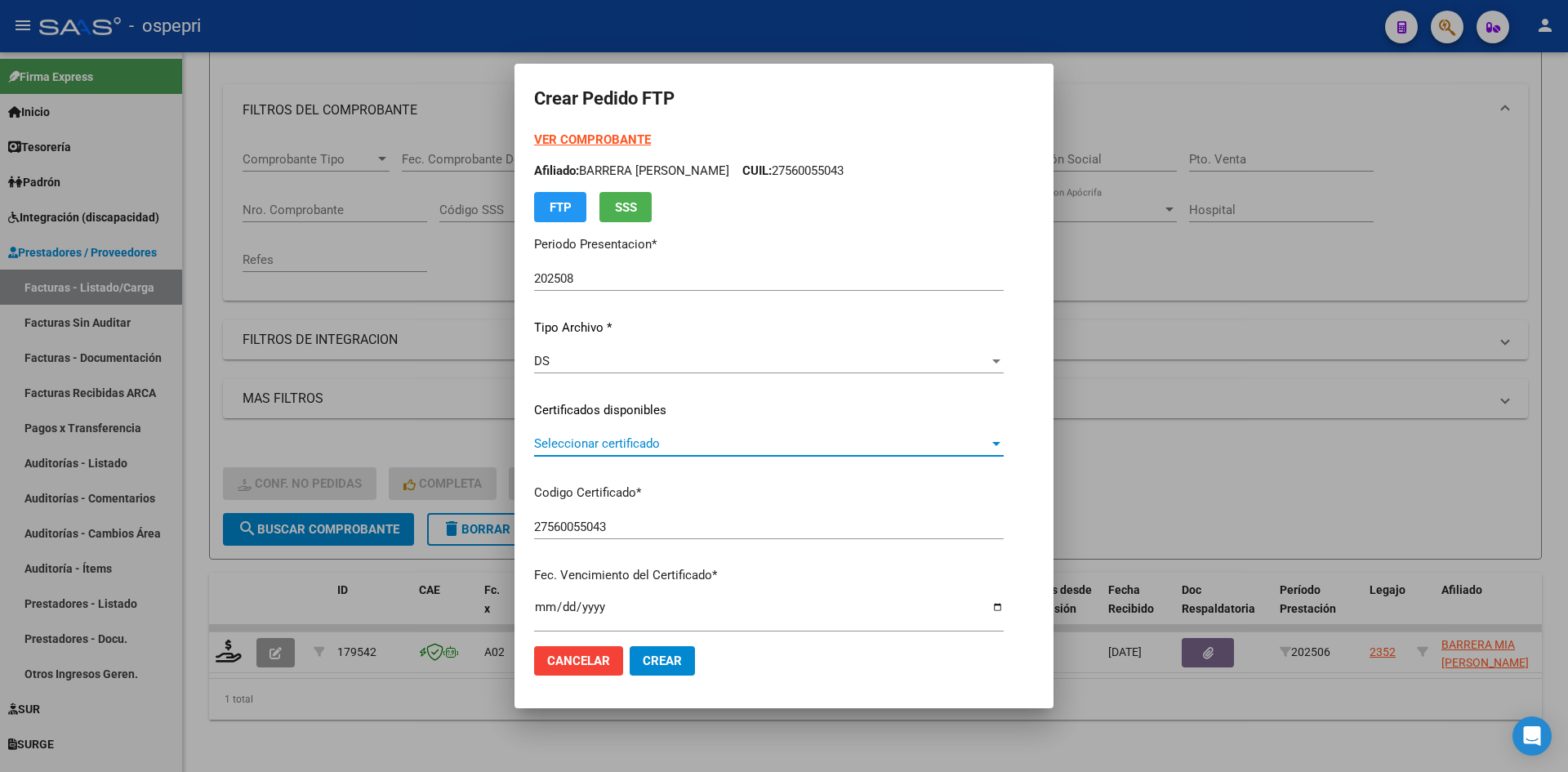
click at [670, 448] on span "Seleccionar certificado" at bounding box center [761, 444] width 455 height 15
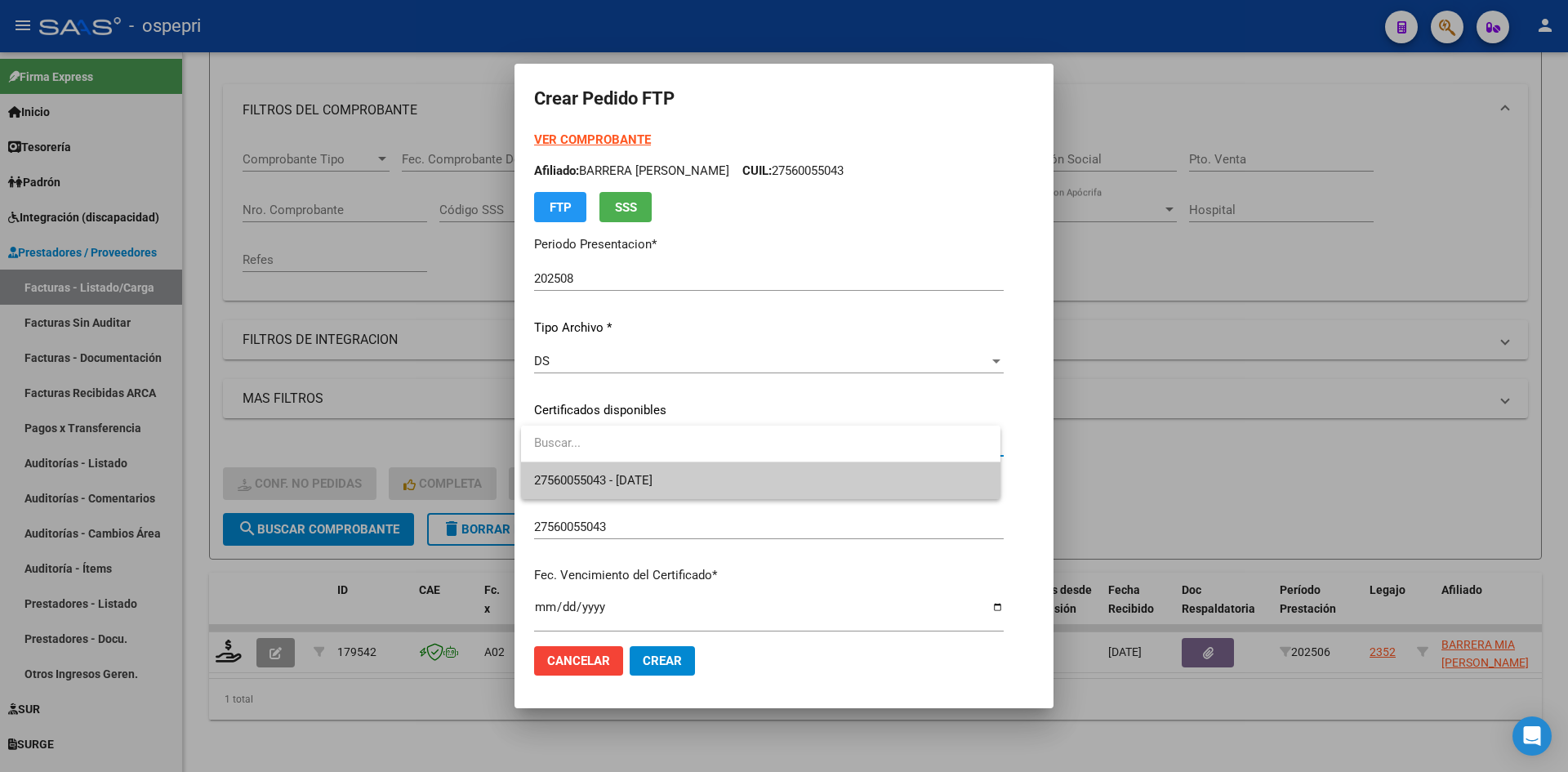
click at [696, 482] on span "27560055043 - 2027-12-14" at bounding box center [761, 481] width 453 height 37
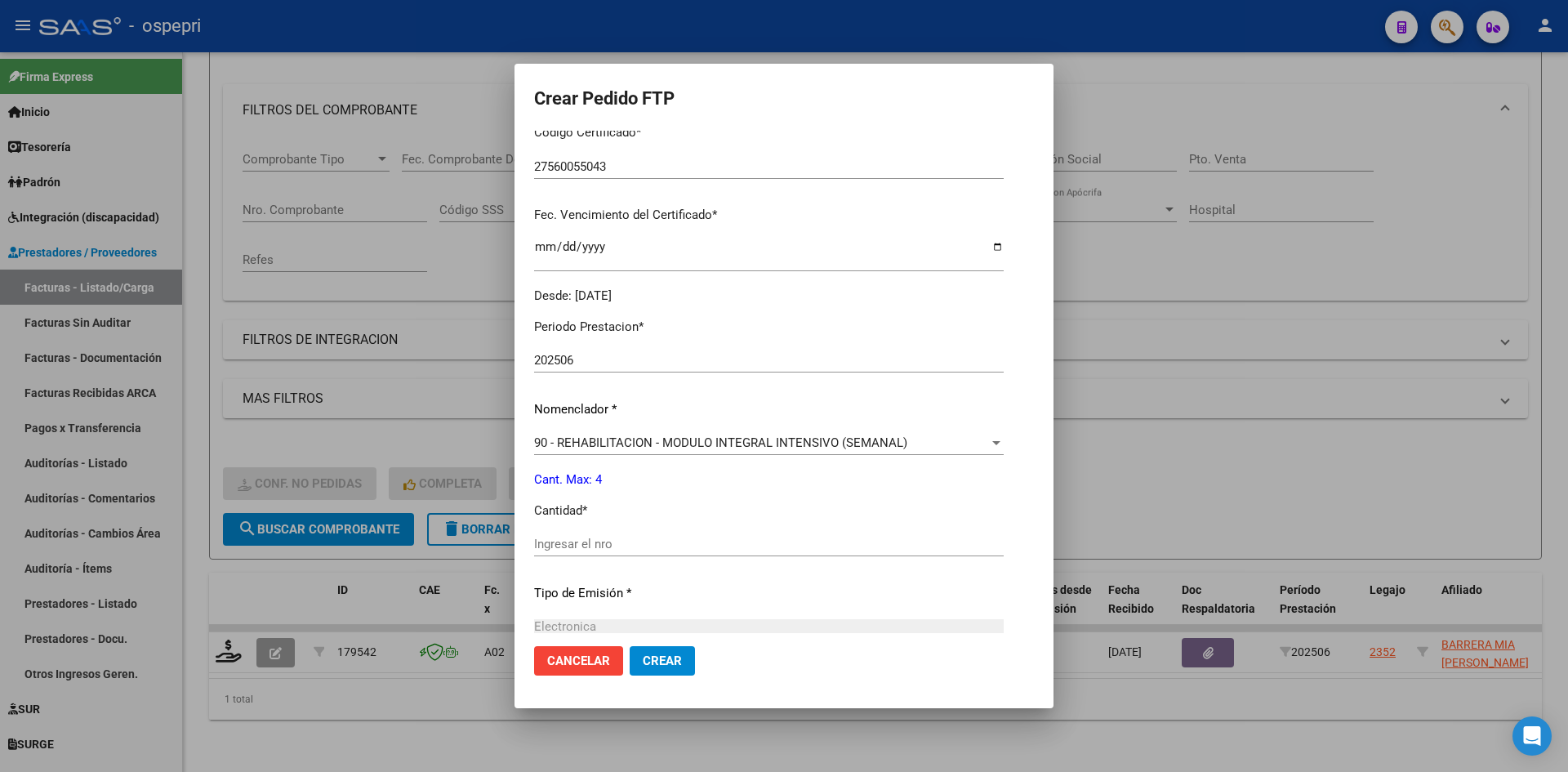
scroll to position [408, 0]
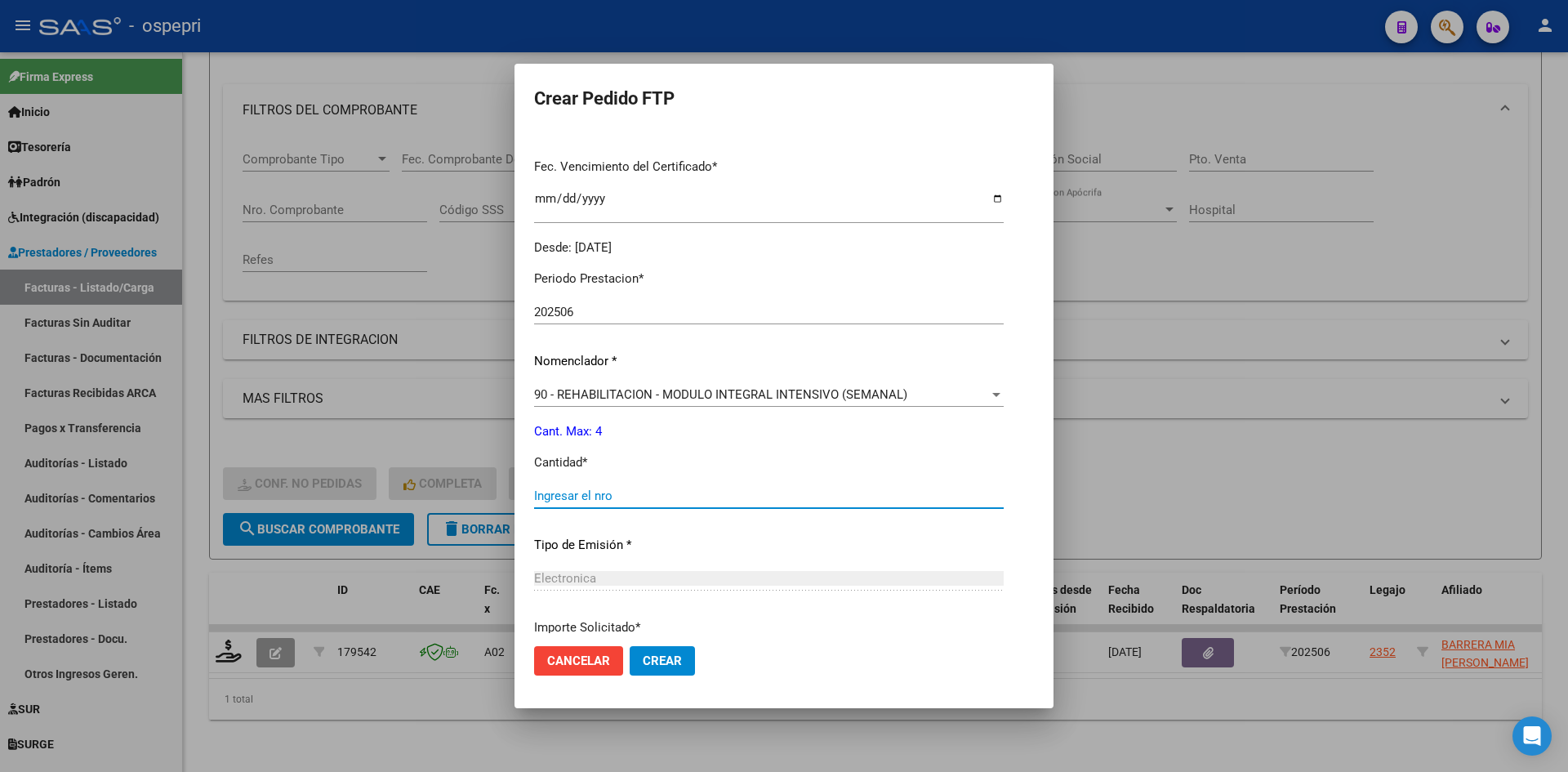
click at [615, 492] on input "Ingresar el nro" at bounding box center [769, 496] width 469 height 15
type input "4"
click at [653, 658] on span "Crear" at bounding box center [662, 660] width 39 height 15
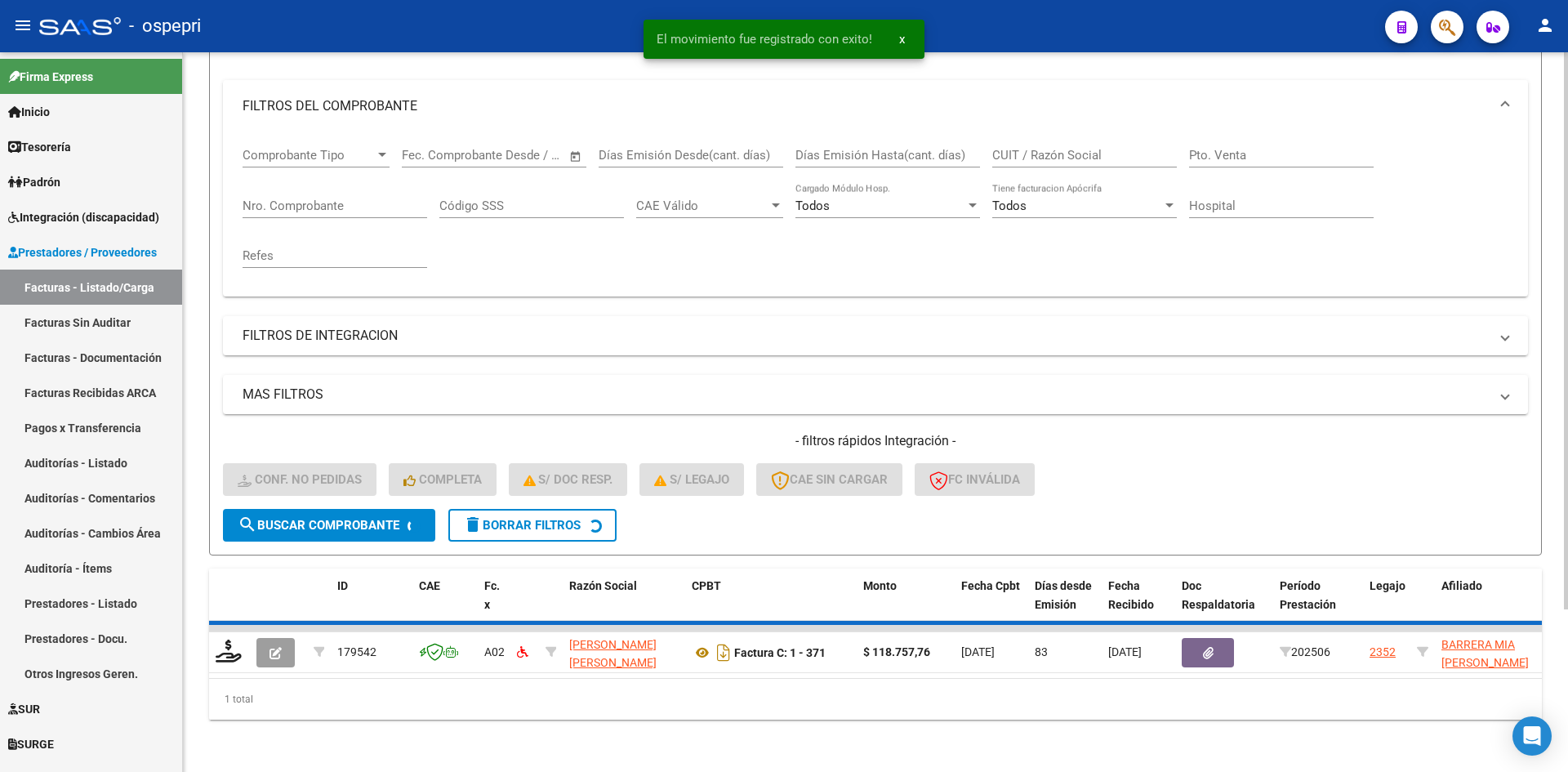
scroll to position [181, 0]
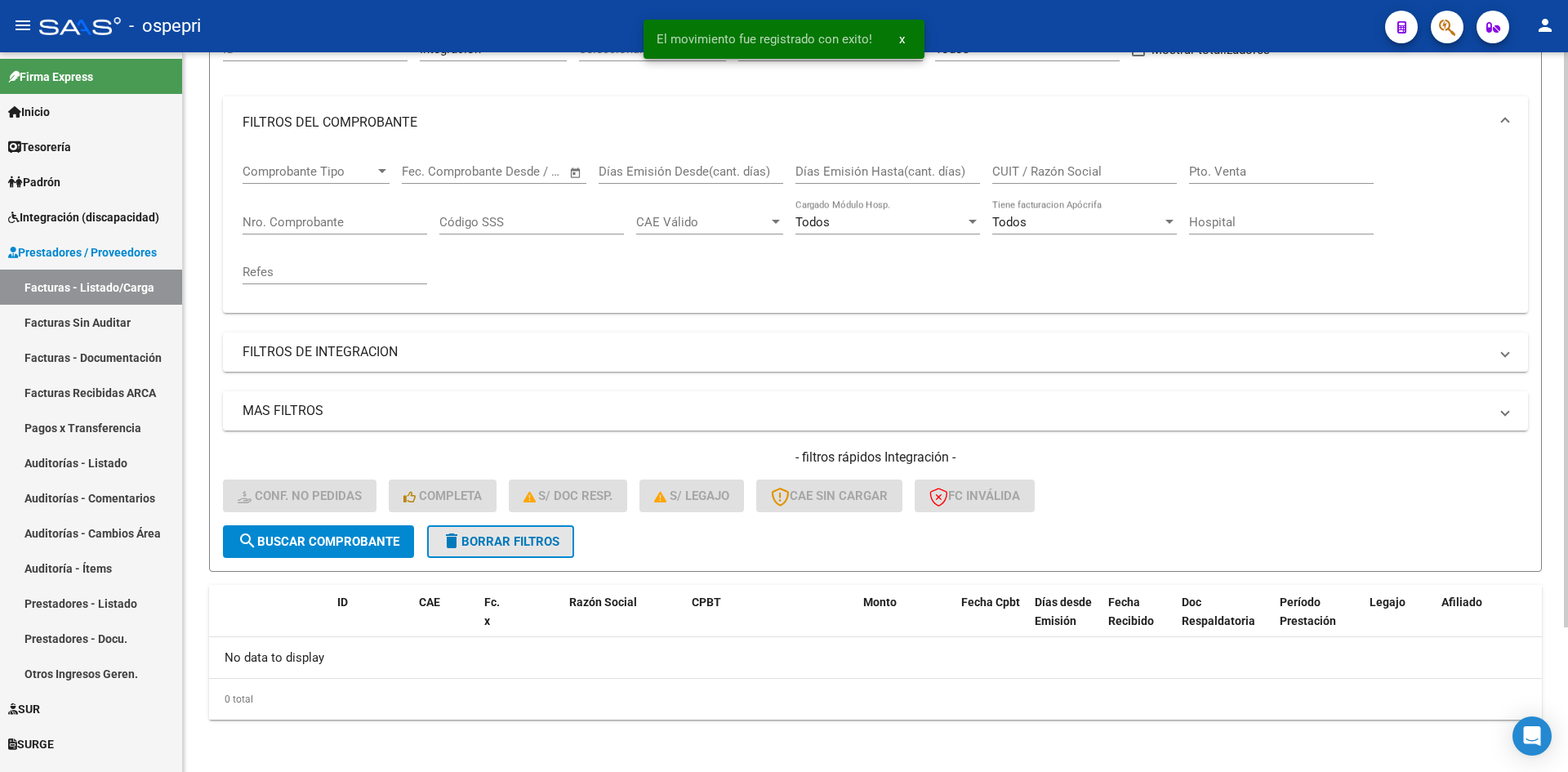
click at [511, 534] on span "delete Borrar Filtros" at bounding box center [500, 541] width 118 height 15
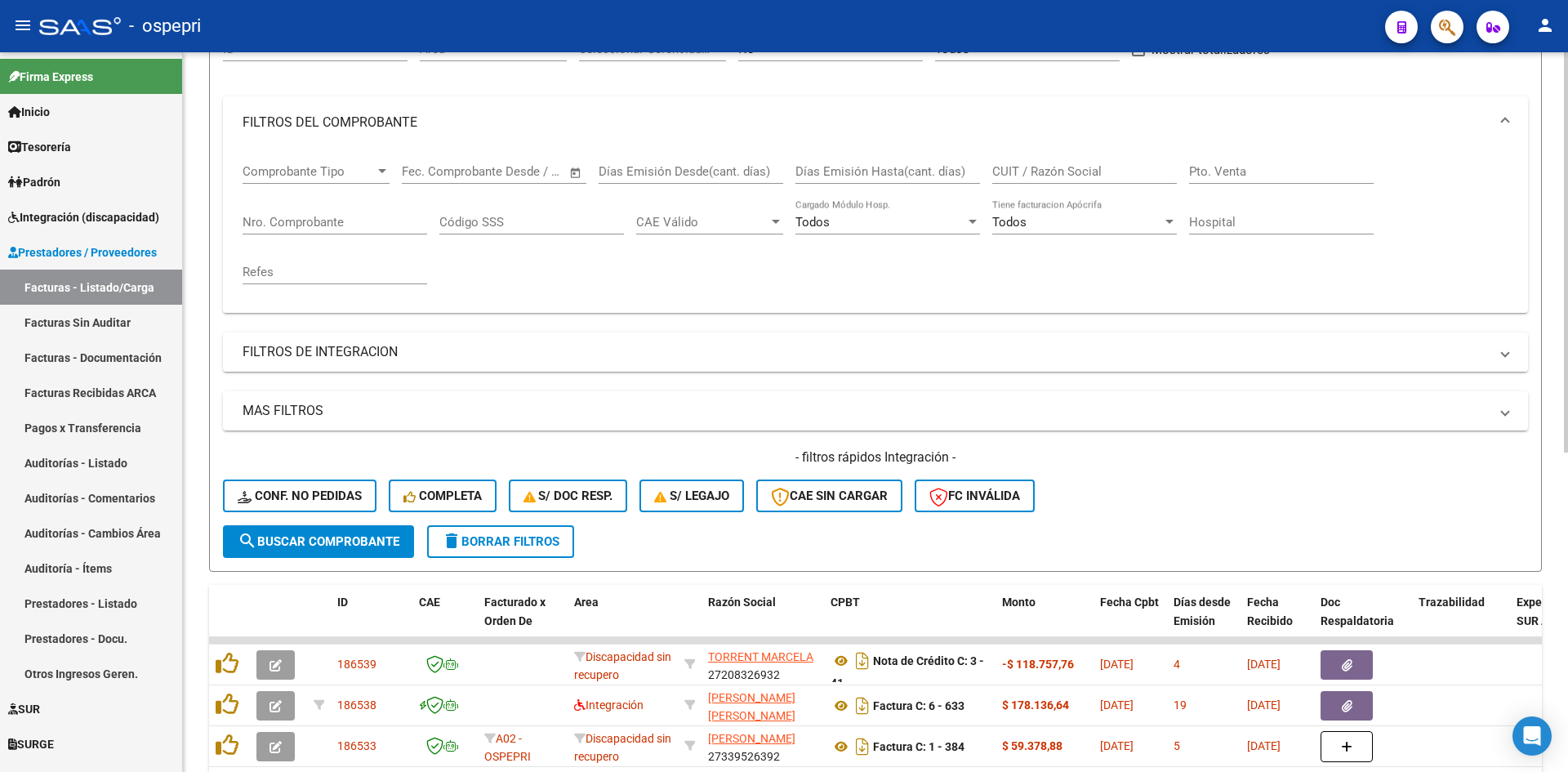
scroll to position [0, 0]
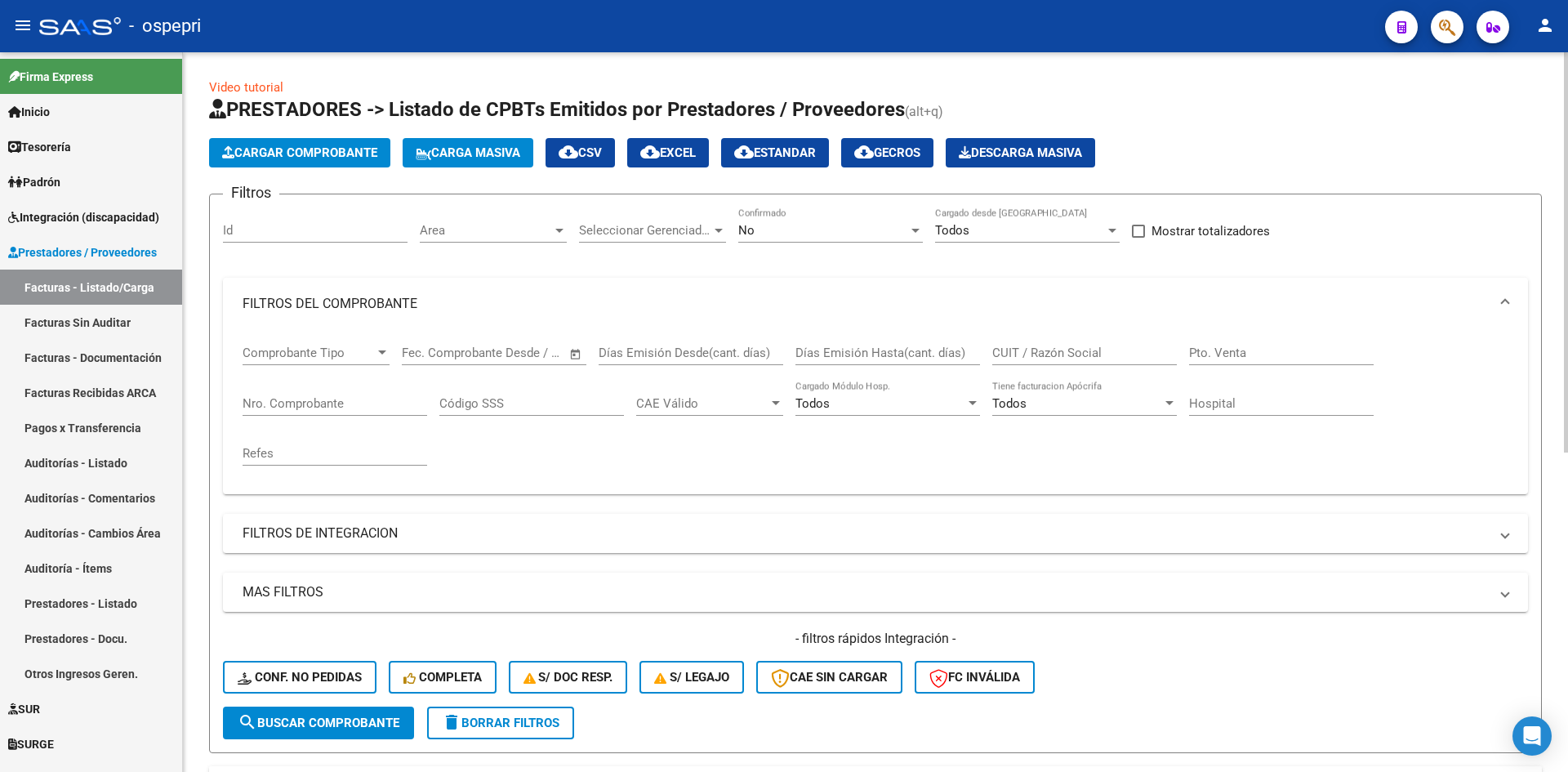
click at [1022, 356] on input "CUIT / Razón Social" at bounding box center [1085, 352] width 184 height 15
paste input "20341738904"
type input "20341738904"
click at [389, 714] on button "search Buscar Comprobante" at bounding box center [319, 722] width 191 height 33
drag, startPoint x: 1080, startPoint y: 353, endPoint x: 982, endPoint y: 384, distance: 102.8
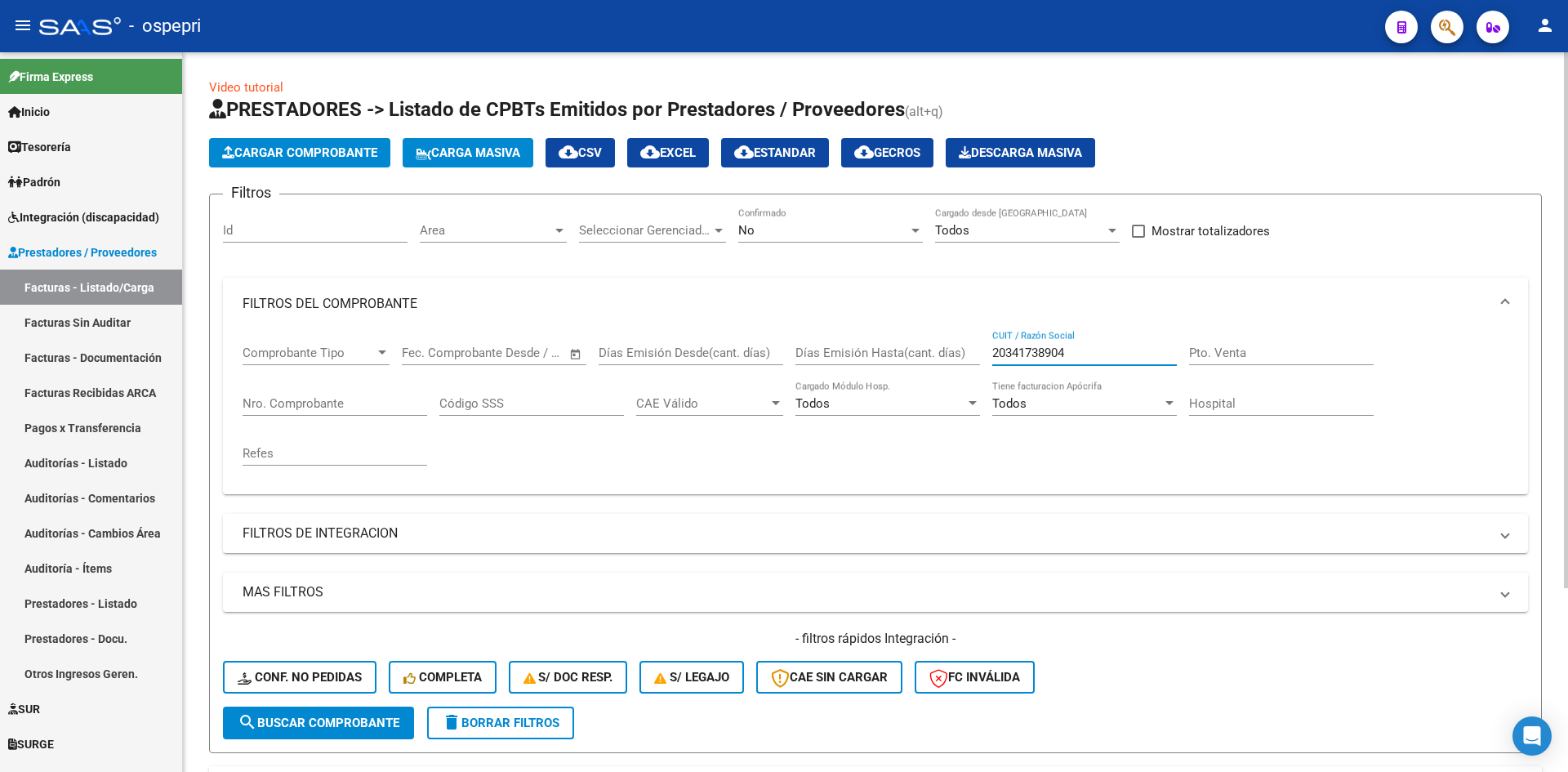
click at [982, 384] on div "Comprobante Tipo Comprobante Tipo Fecha inicio – Fecha fin Fec. Comprobante Des…" at bounding box center [876, 405] width 1266 height 151
paste input "27325685560"
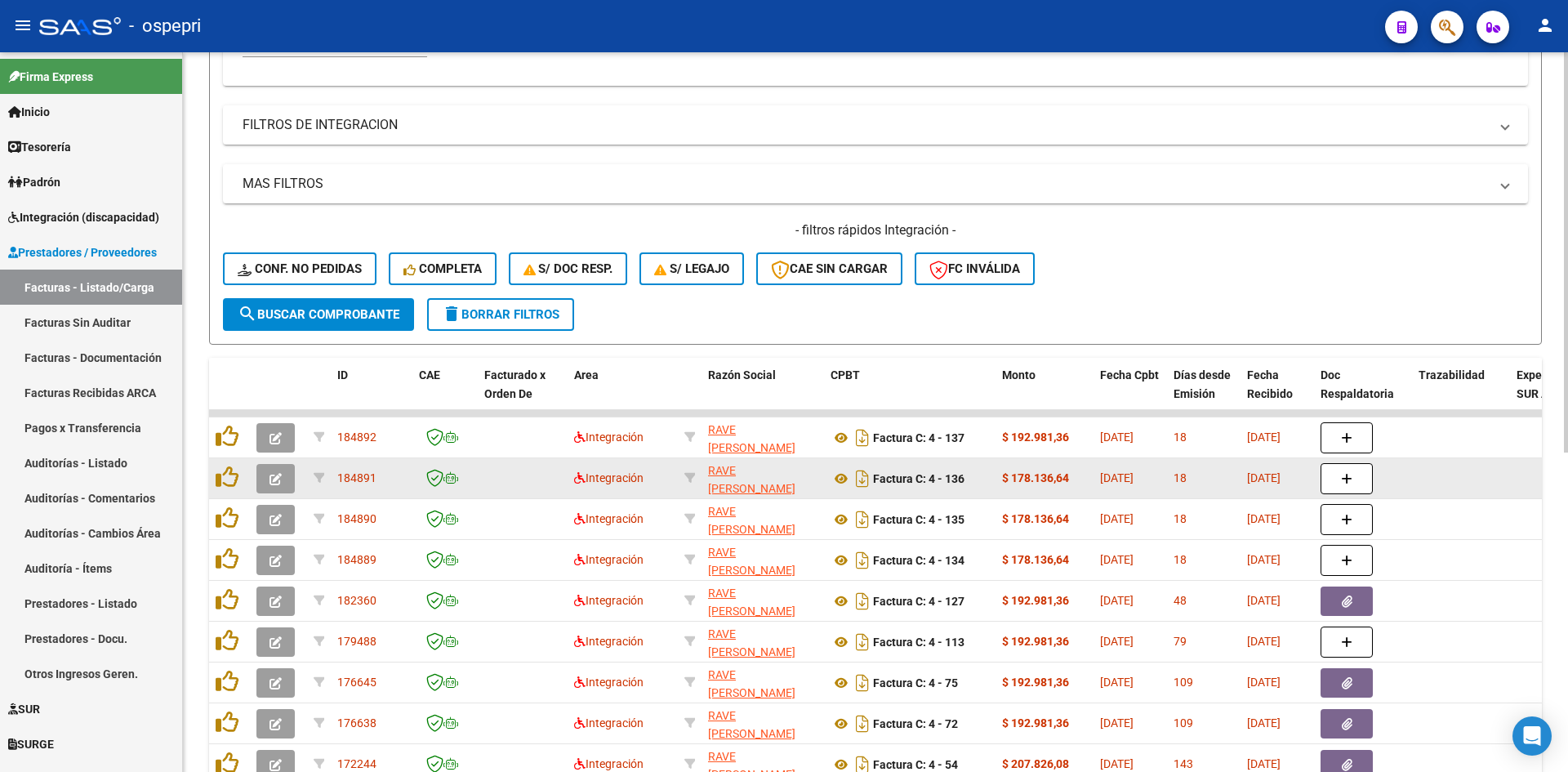
scroll to position [490, 0]
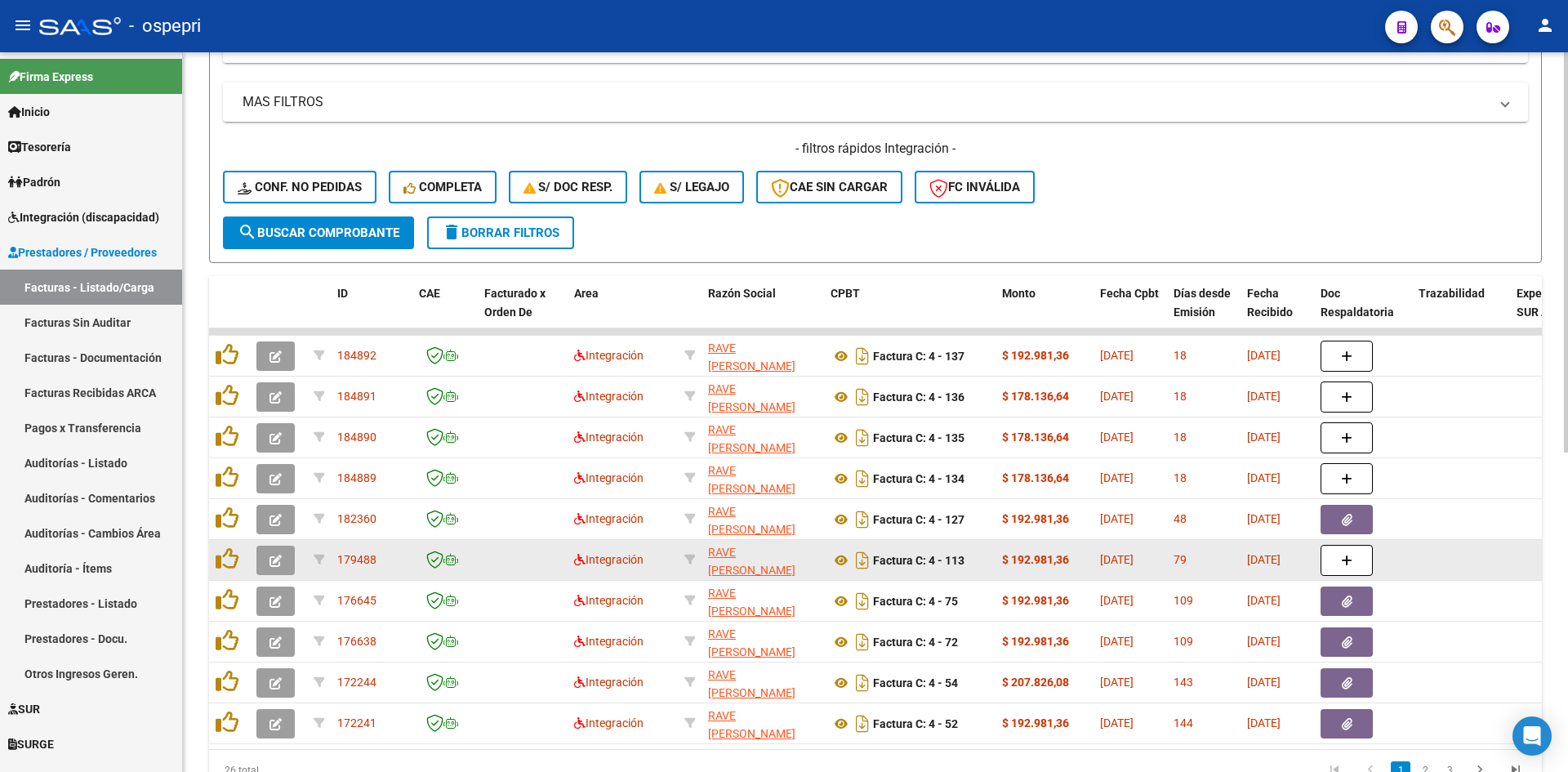
type input "27325685560"
click at [279, 567] on icon "button" at bounding box center [275, 560] width 12 height 12
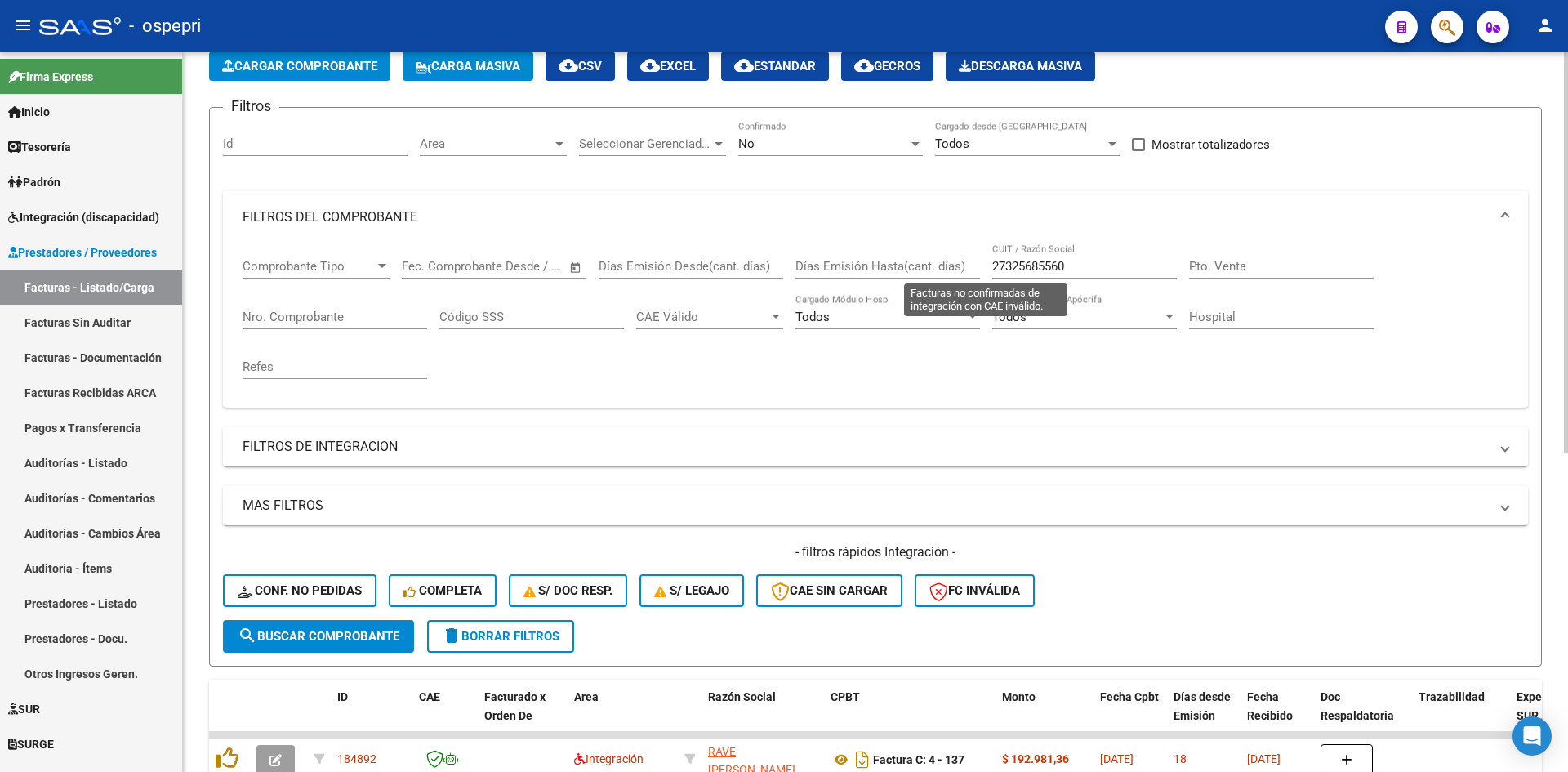
scroll to position [0, 0]
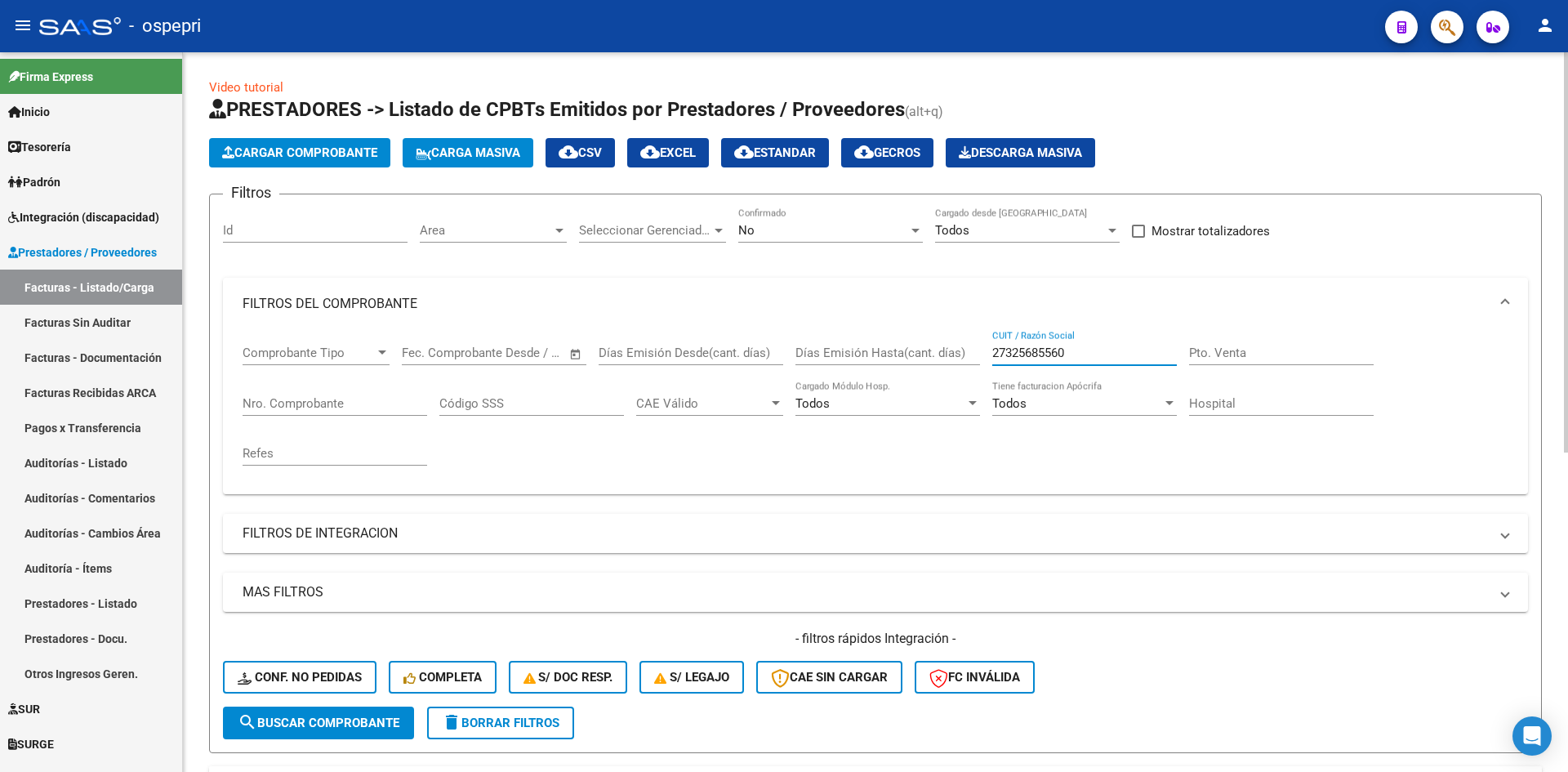
drag, startPoint x: 1098, startPoint y: 351, endPoint x: 954, endPoint y: 354, distance: 144.0
click at [953, 356] on div "Comprobante Tipo Comprobante Tipo Fecha inicio – Fecha fin Fec. Comprobante Des…" at bounding box center [876, 405] width 1266 height 151
paste input "27345923948"
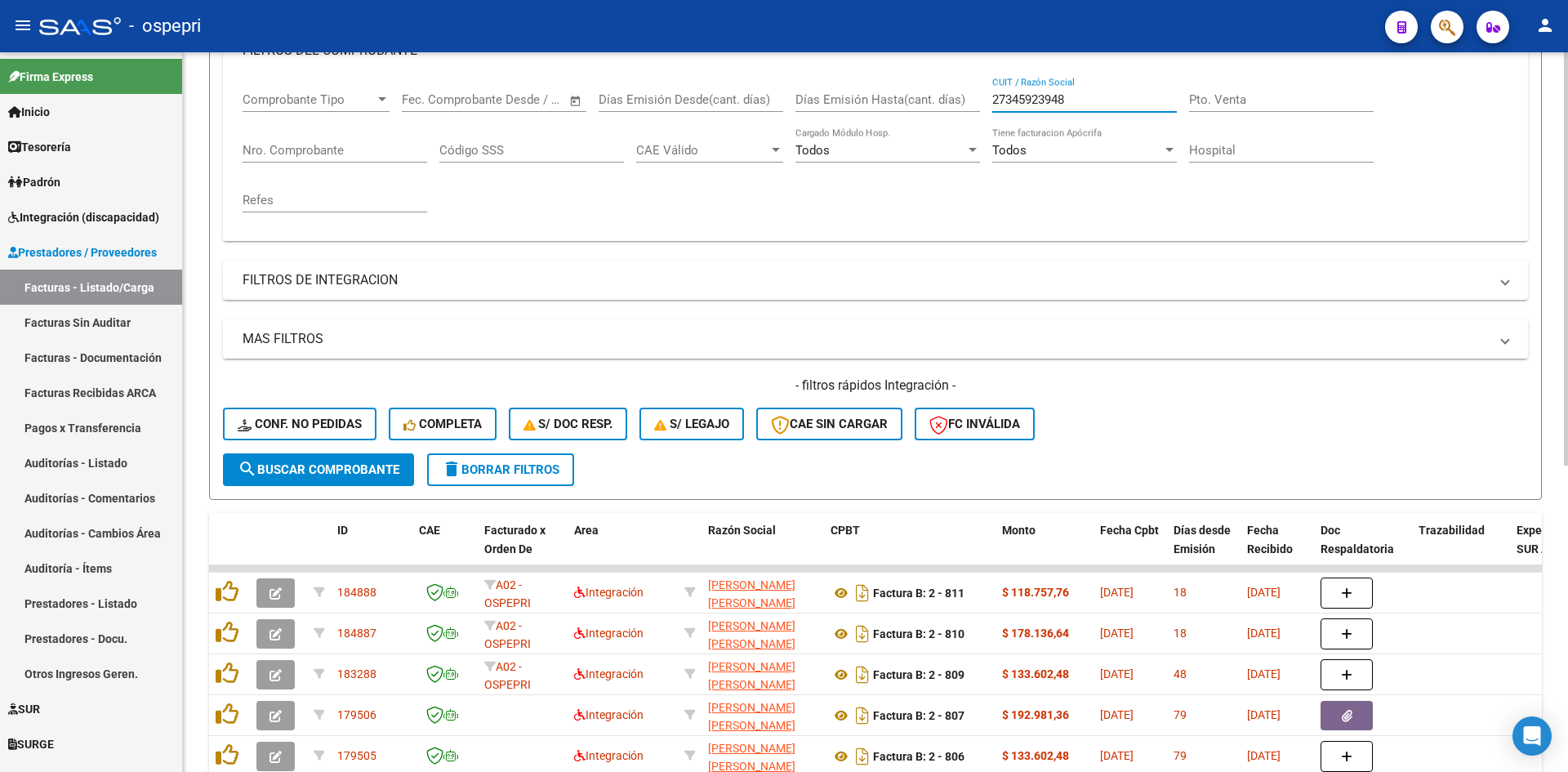
scroll to position [327, 0]
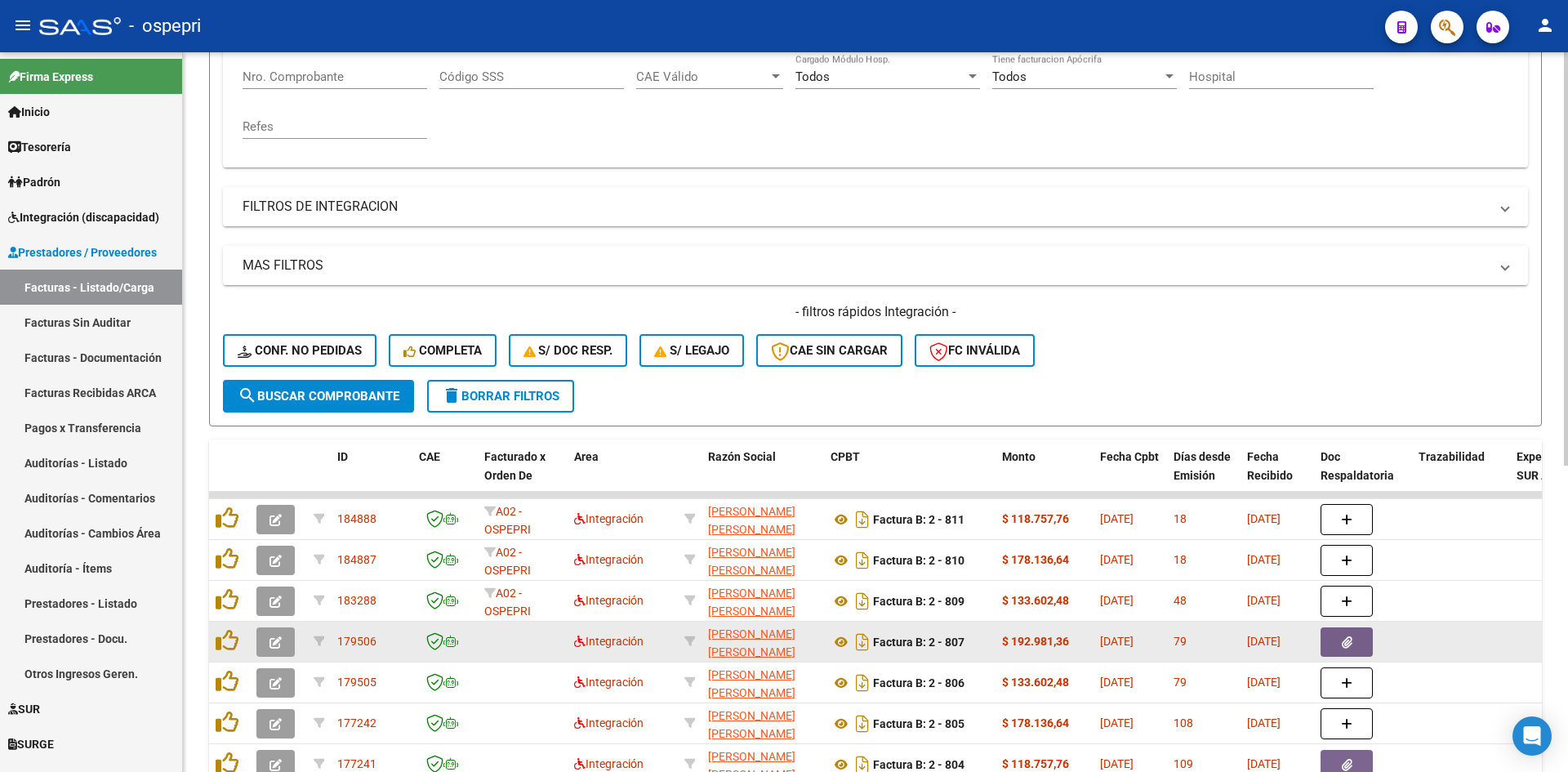
type input "27345923948"
click at [286, 643] on button "button" at bounding box center [275, 641] width 38 height 29
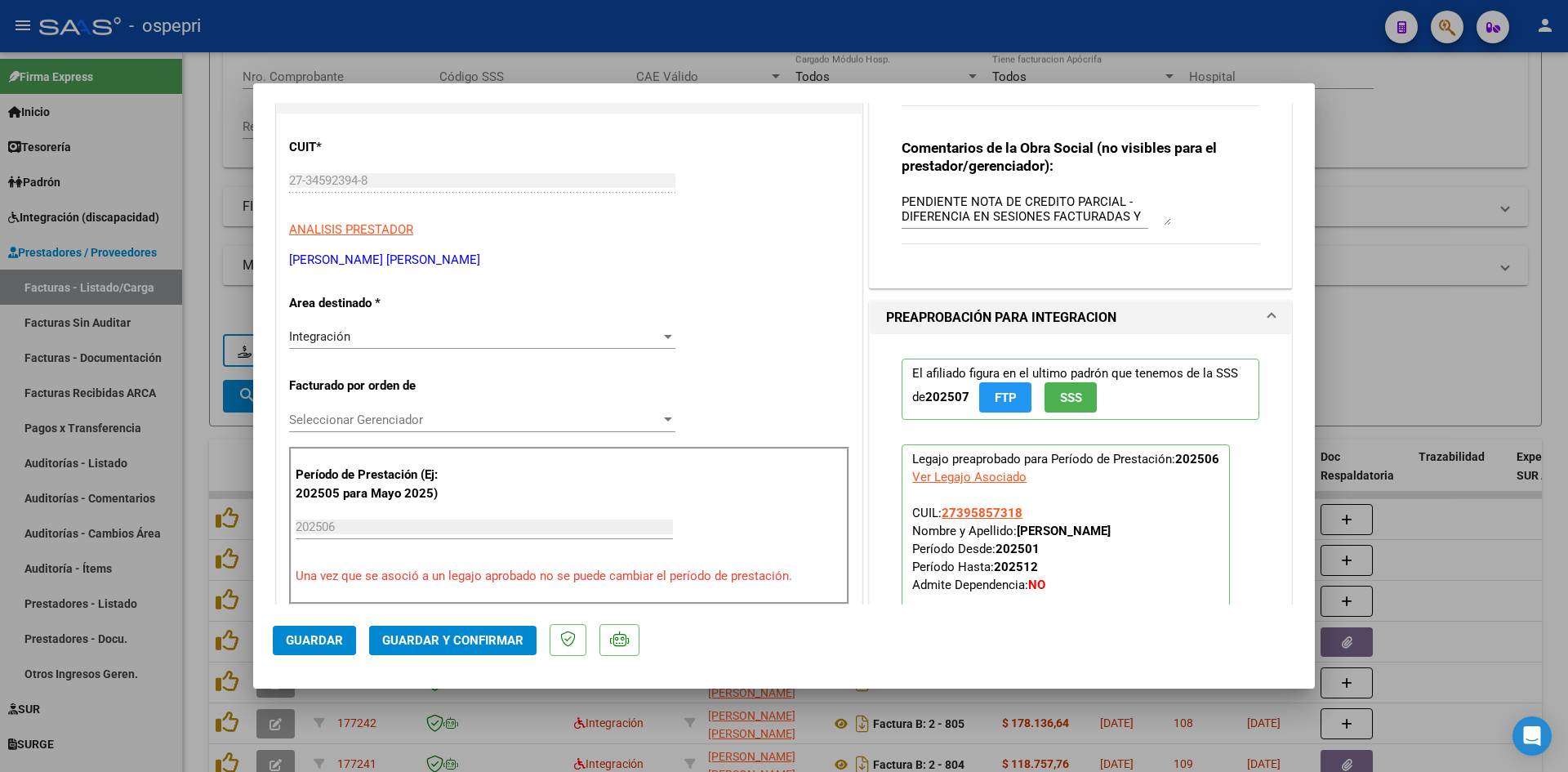
scroll to position [163, 0]
type input "$ 0,00"
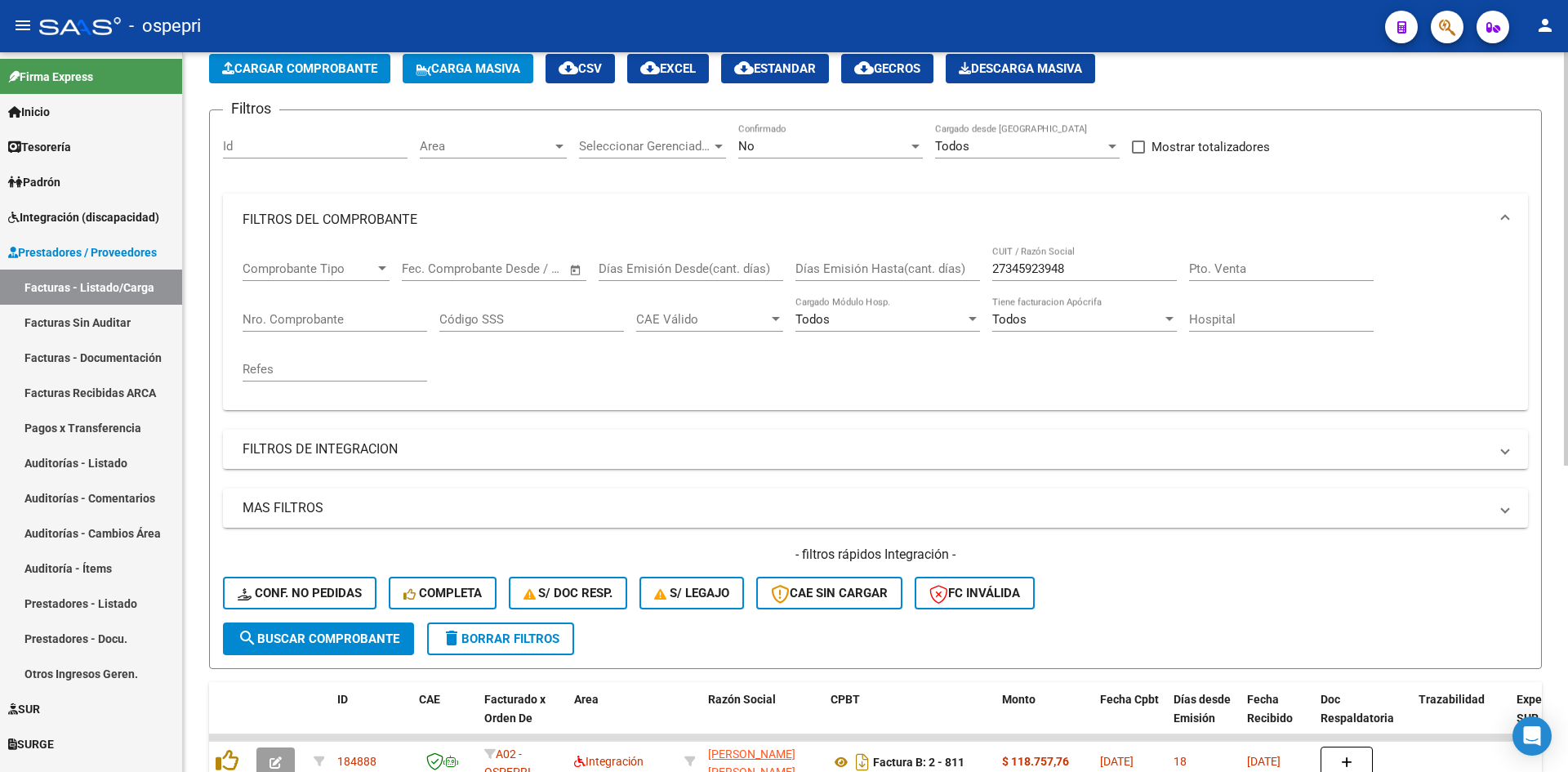
scroll to position [0, 0]
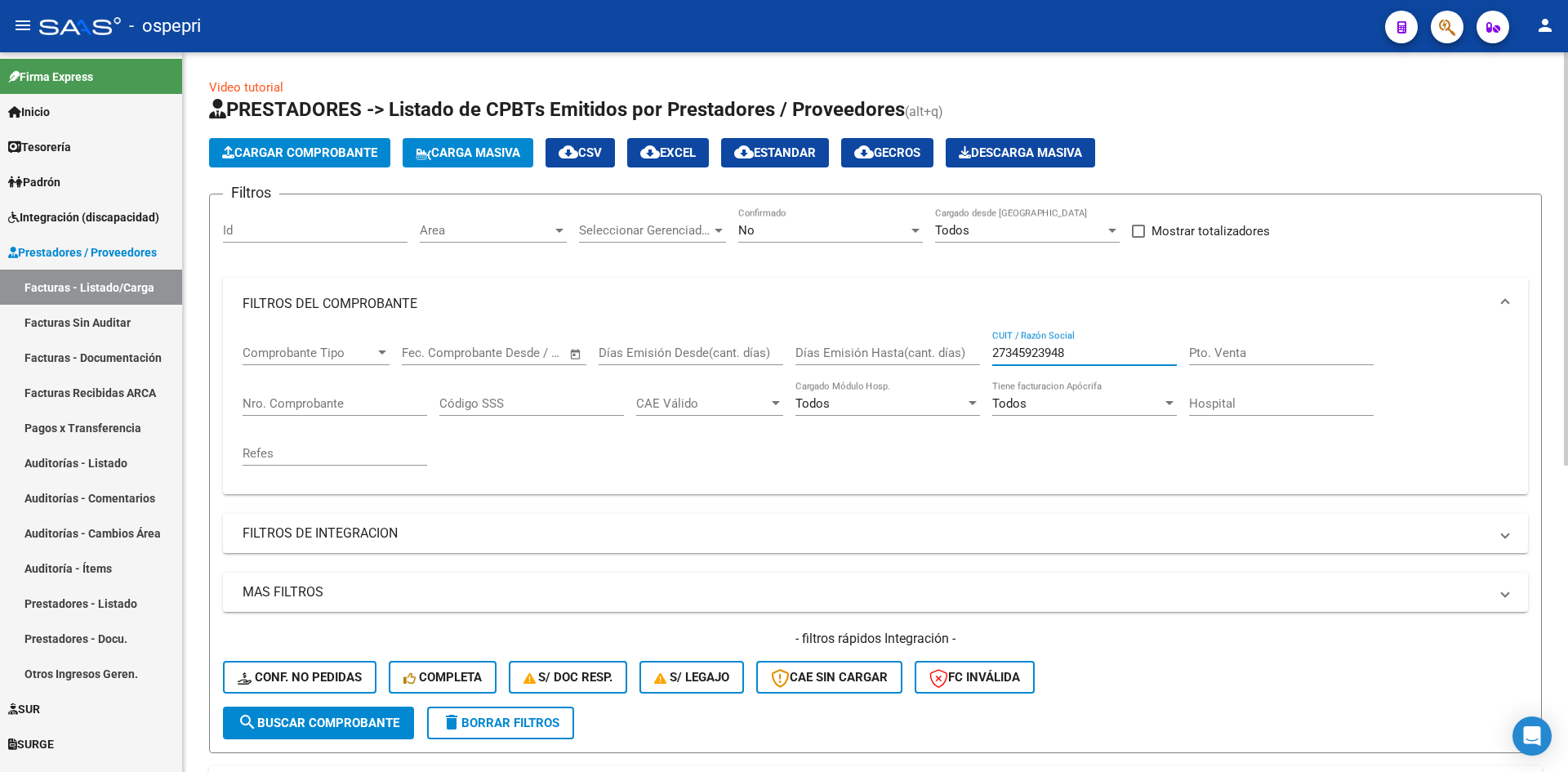
drag, startPoint x: 1107, startPoint y: 350, endPoint x: 922, endPoint y: 360, distance: 185.3
click at [922, 360] on div "Comprobante Tipo Comprobante Tipo Fecha inicio – Fecha fin Fec. Comprobante Des…" at bounding box center [876, 405] width 1266 height 151
paste input "27237097691"
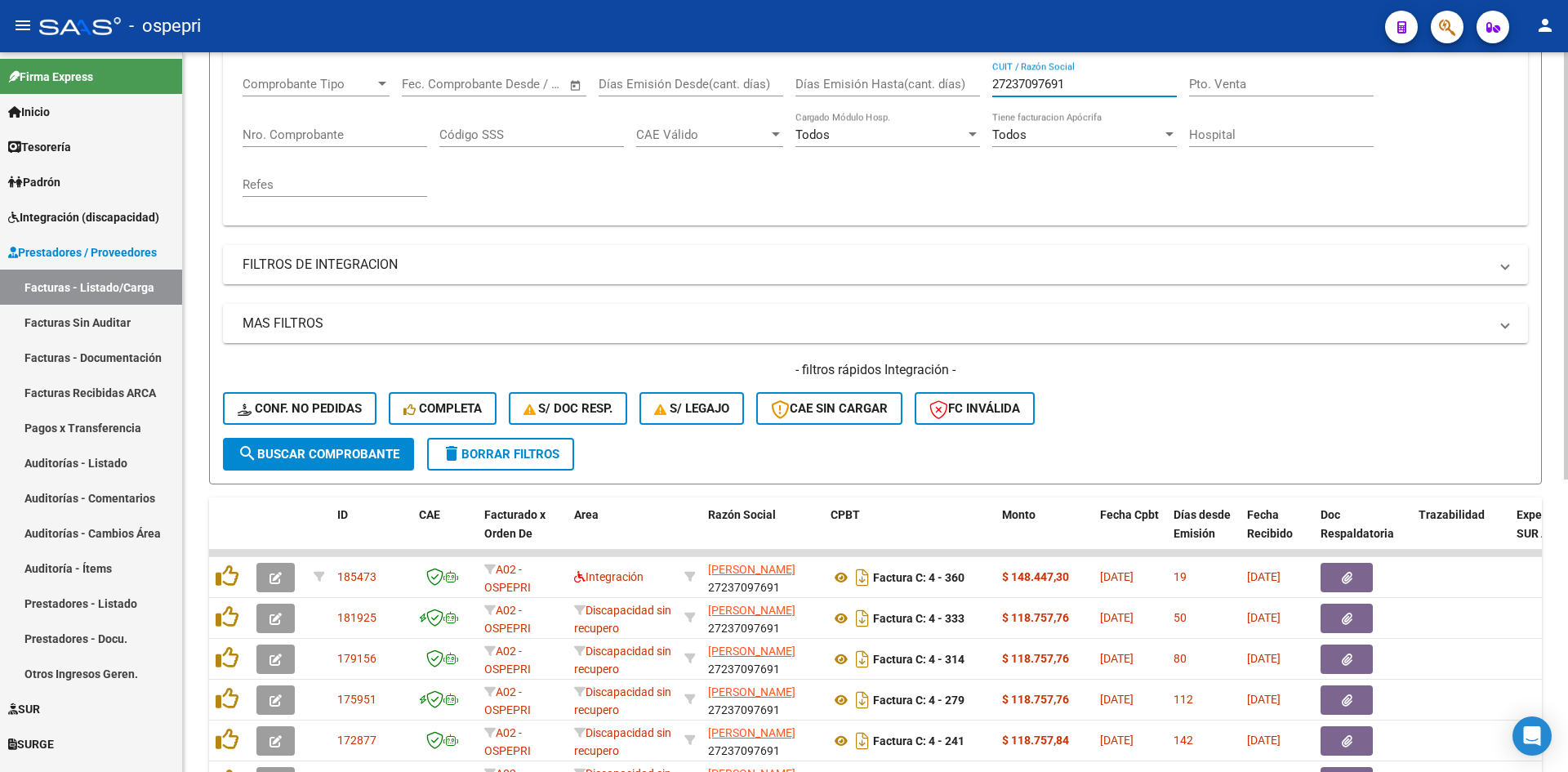
scroll to position [408, 0]
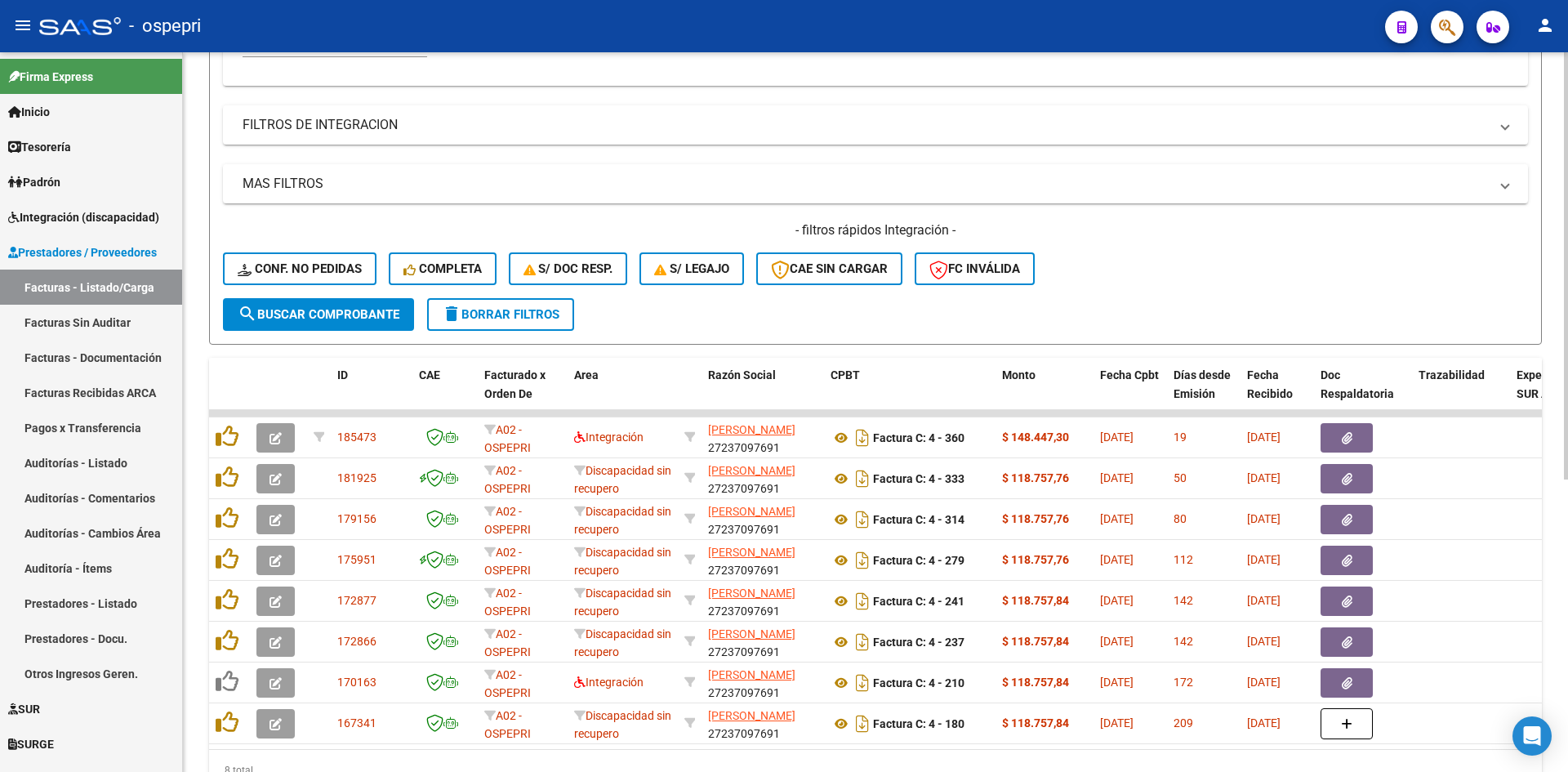
type input "27237097691"
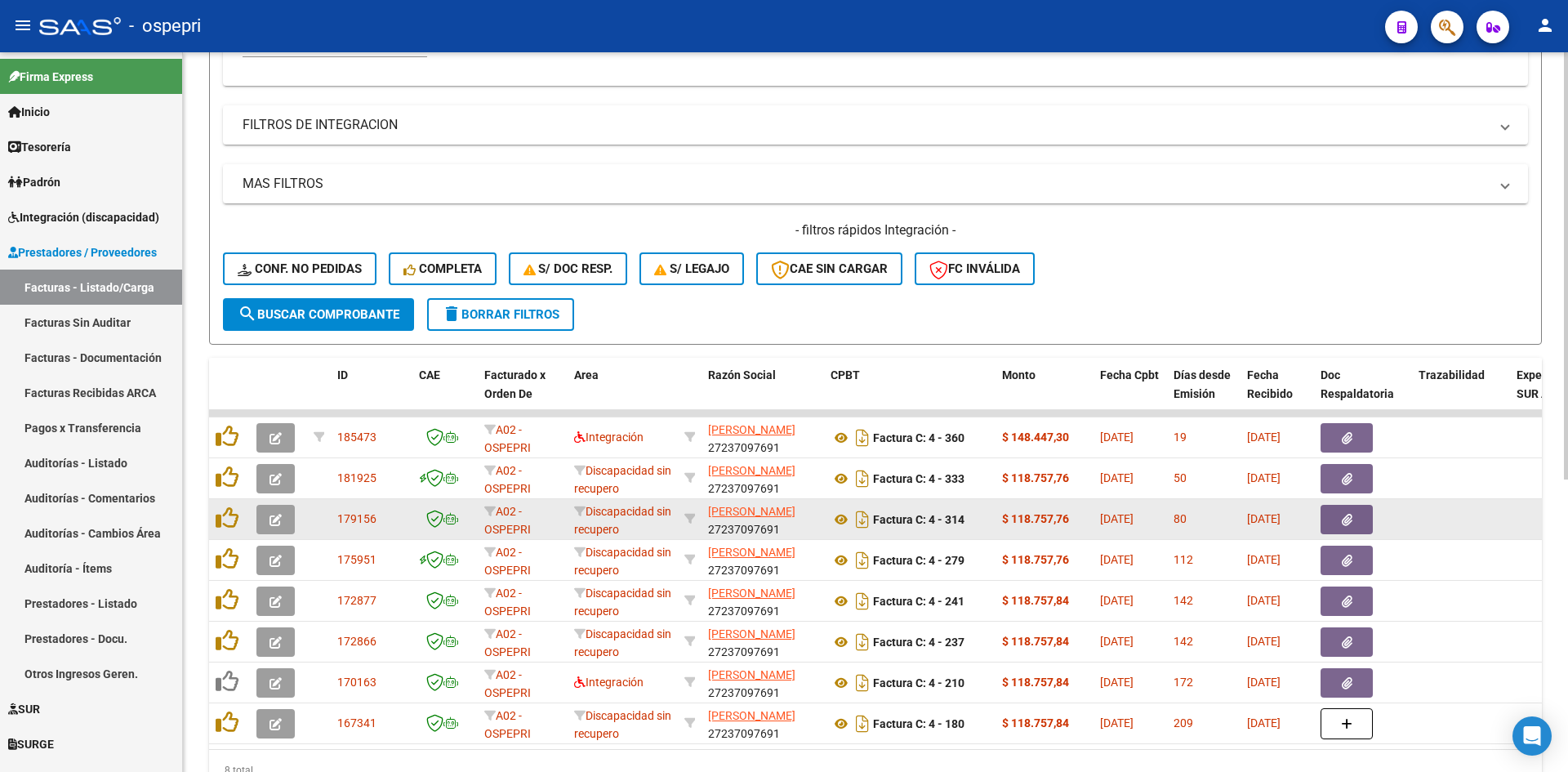
click at [276, 515] on icon "button" at bounding box center [275, 520] width 12 height 12
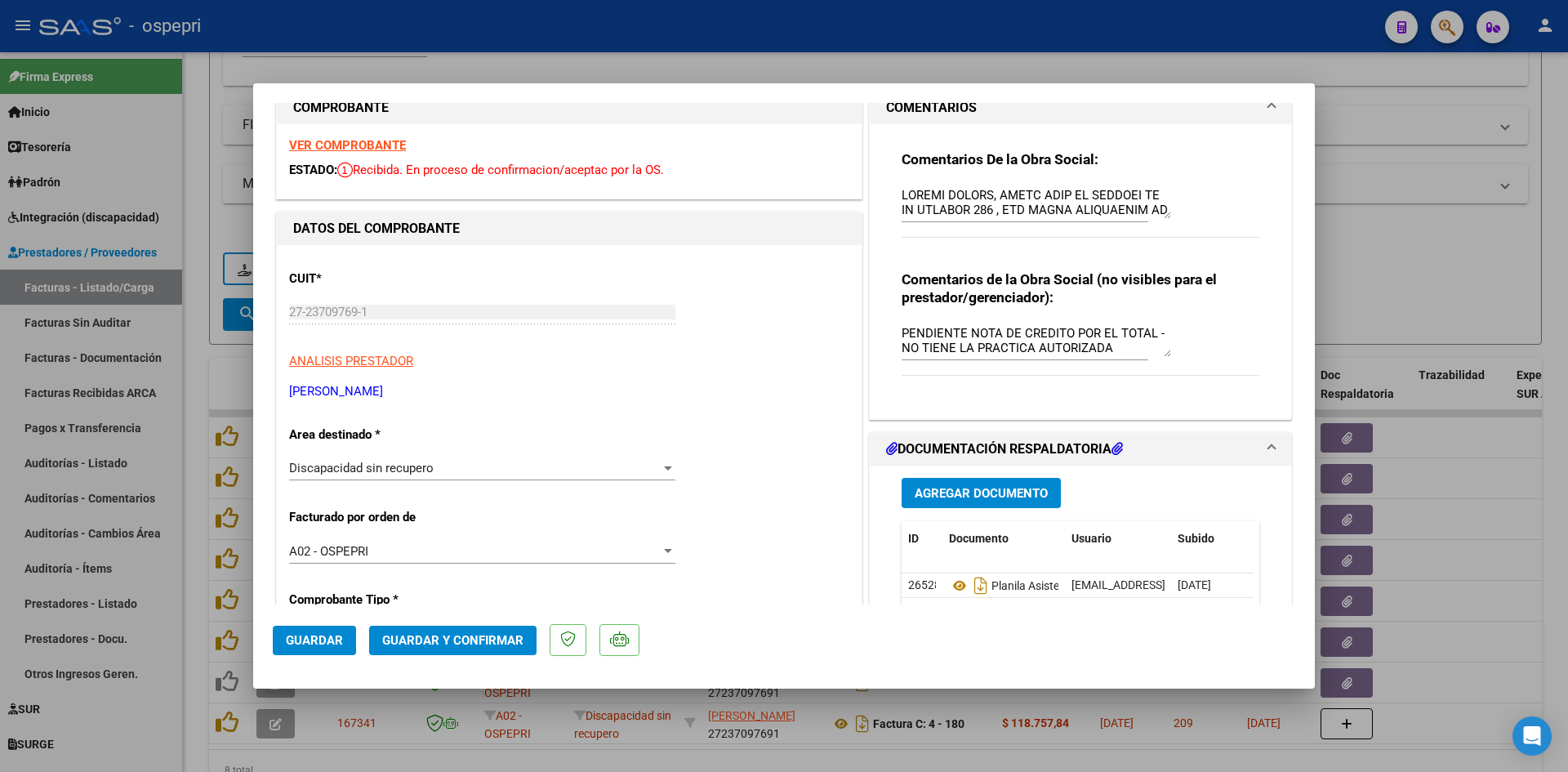
scroll to position [0, 0]
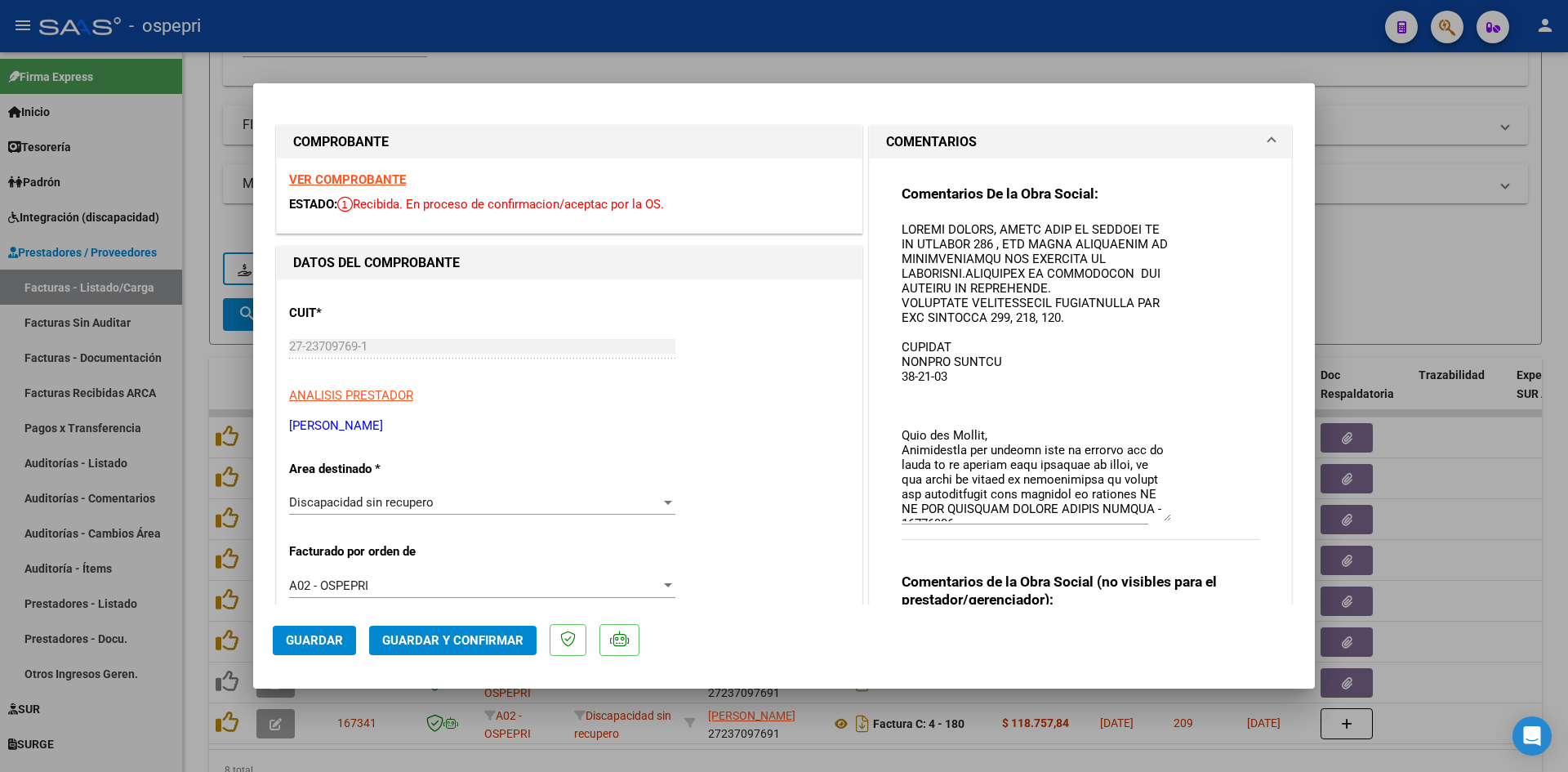
drag, startPoint x: 1163, startPoint y: 248, endPoint x: 1219, endPoint y: 516, distance: 273.8
click at [1219, 516] on div "Comentarios De la Obra Social:" at bounding box center [1080, 371] width 358 height 374
type input "$ 0,00"
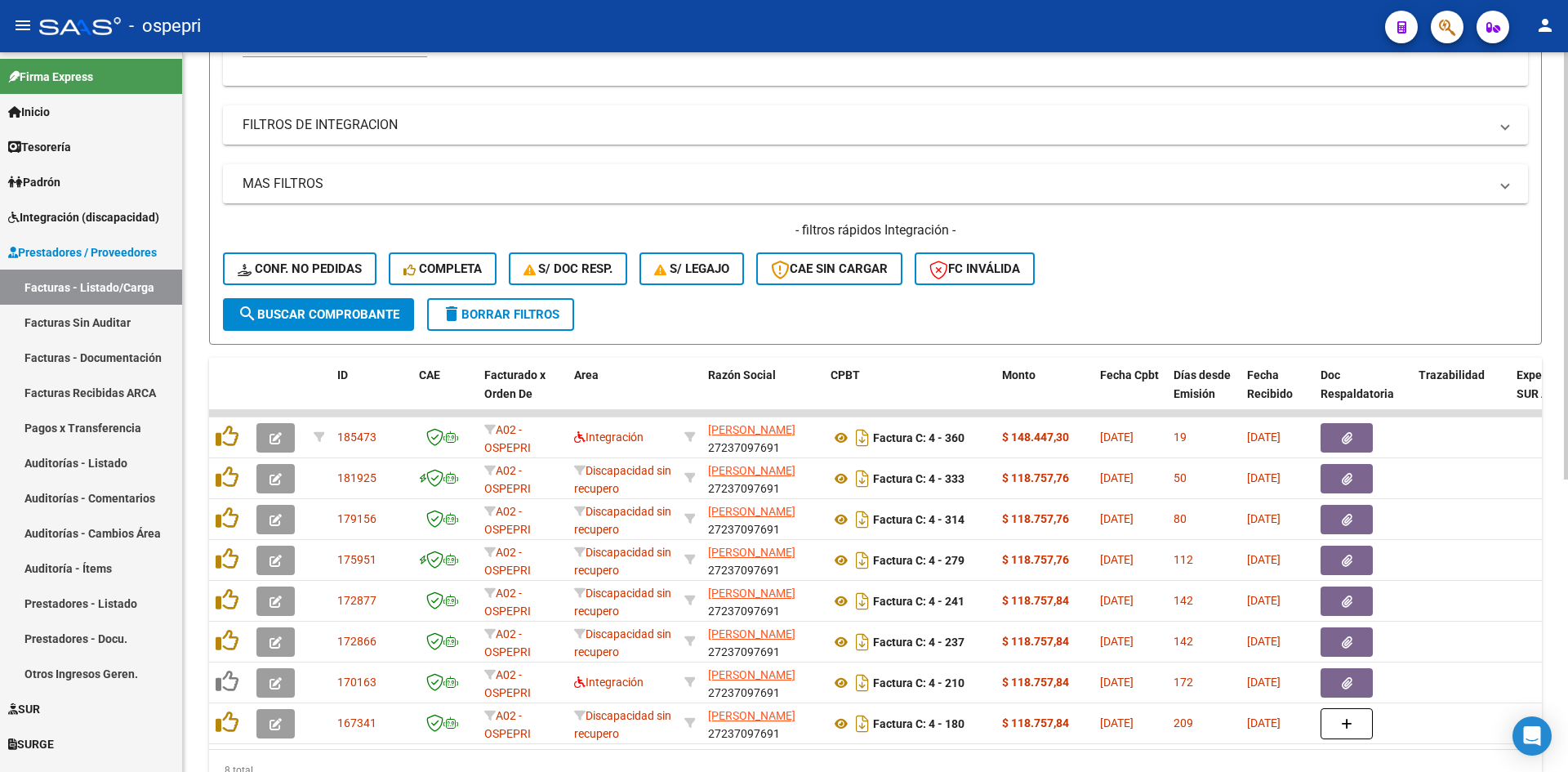
click at [504, 319] on span "delete Borrar Filtros" at bounding box center [500, 314] width 118 height 15
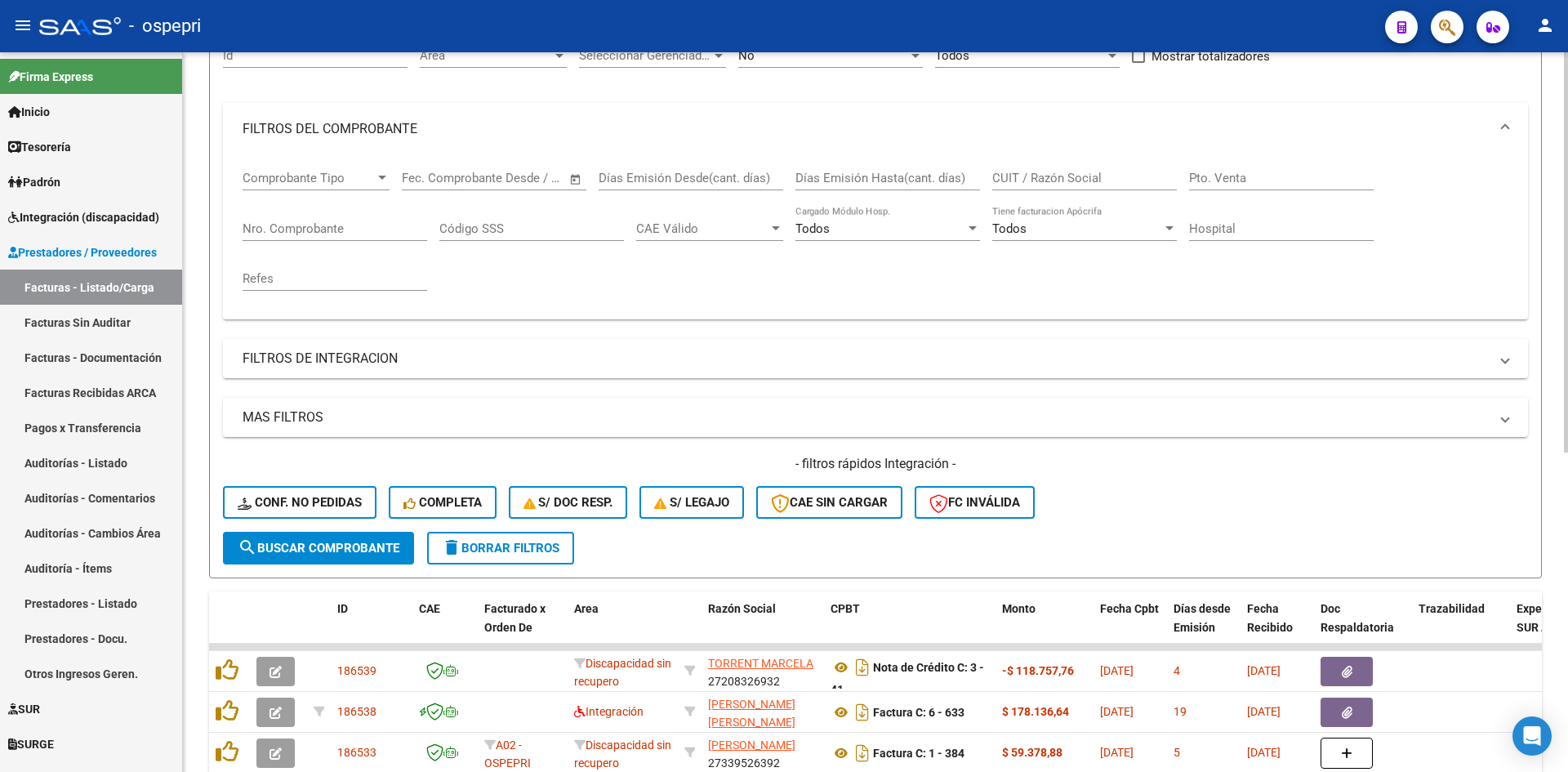
scroll to position [408, 0]
